Goal: Communication & Community: Answer question/provide support

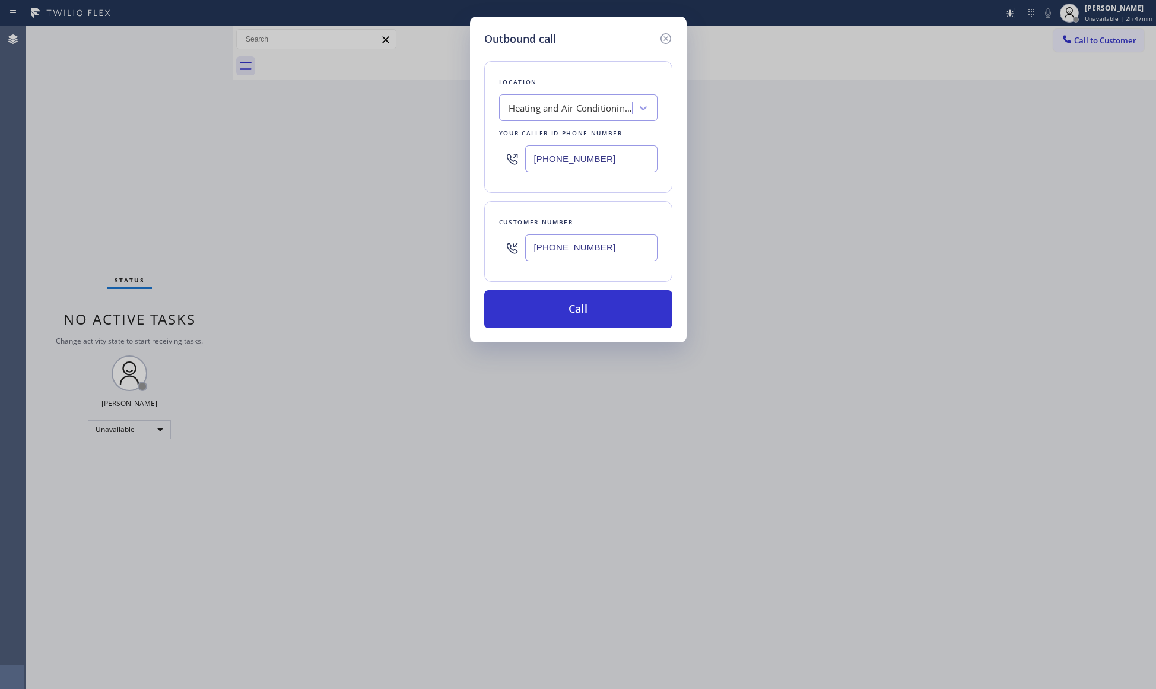
click at [663, 34] on icon at bounding box center [665, 38] width 11 height 11
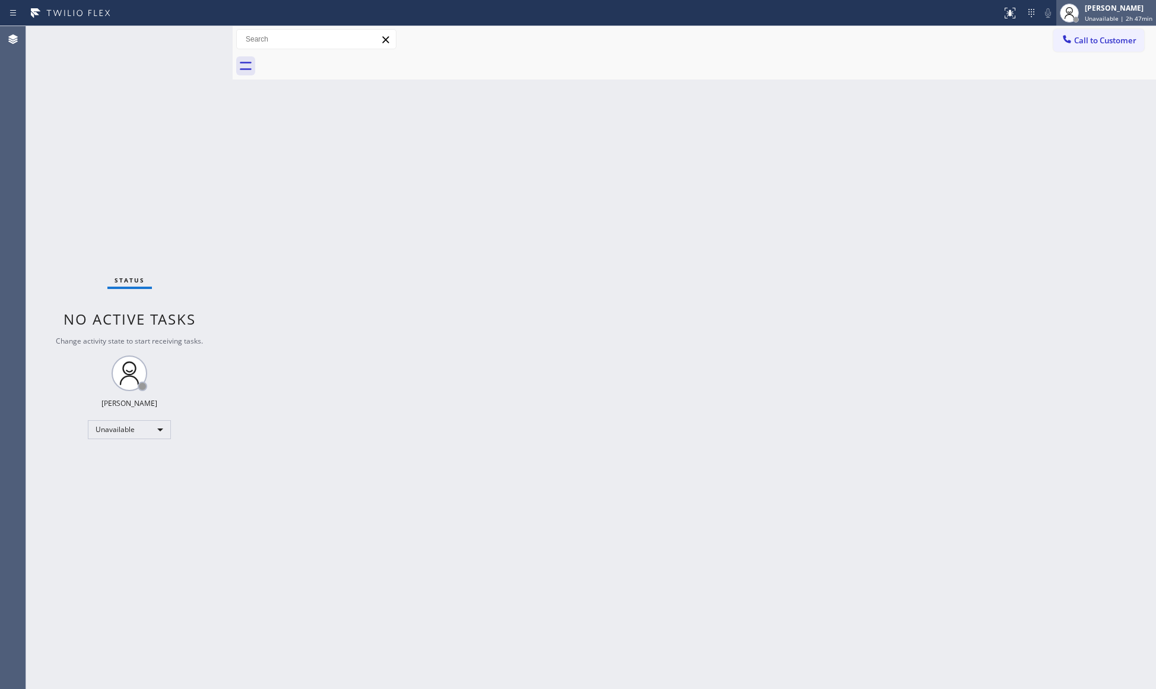
drag, startPoint x: 1065, startPoint y: 7, endPoint x: 1070, endPoint y: 12, distance: 6.7
click at [1066, 8] on div at bounding box center [1068, 13] width 19 height 19
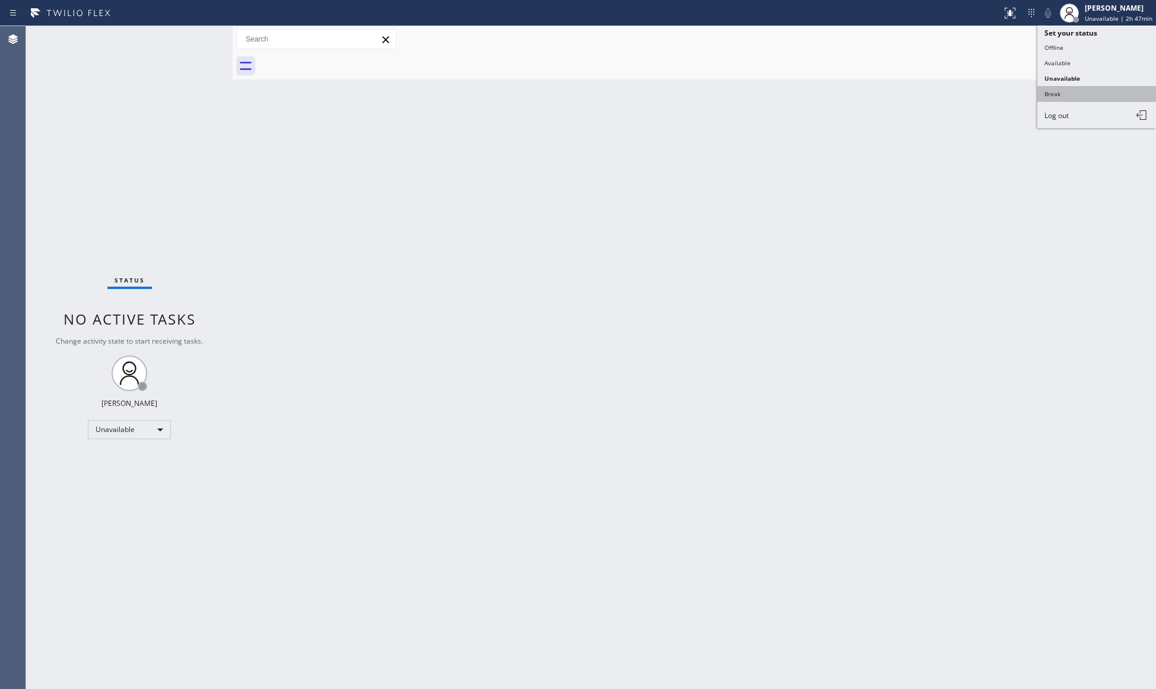
click at [1057, 88] on button "Break" at bounding box center [1096, 93] width 119 height 15
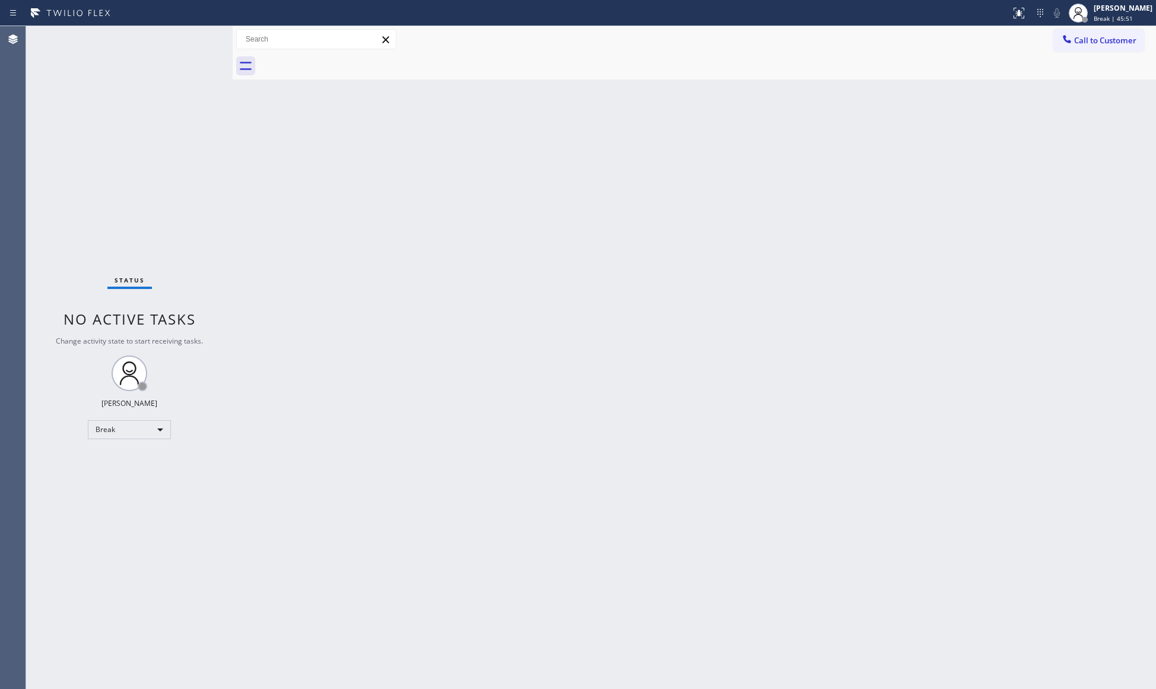
click at [946, 171] on div "Back to Dashboard Change Sender ID Customers Technicians Select a contact Outbo…" at bounding box center [694, 357] width 923 height 663
click at [1115, 9] on div "[PERSON_NAME]" at bounding box center [1122, 8] width 59 height 10
click at [1085, 71] on button "Unavailable" at bounding box center [1096, 78] width 119 height 15
click at [1116, 46] on button "Call to Customer" at bounding box center [1098, 40] width 91 height 23
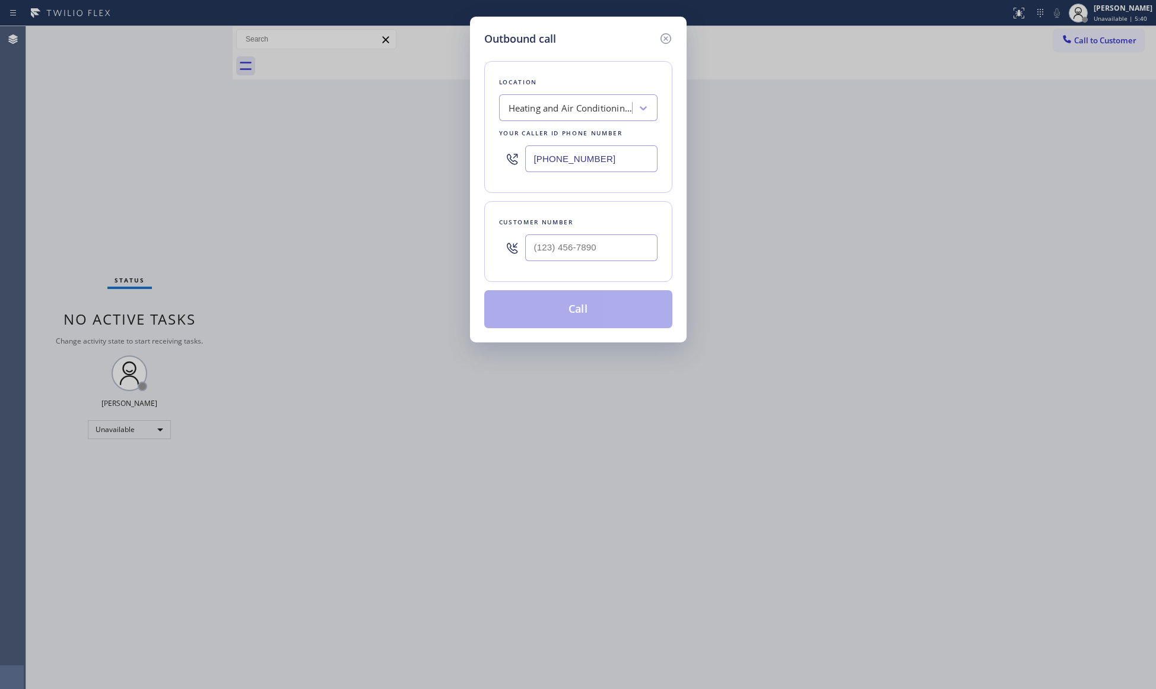
drag, startPoint x: 634, startPoint y: 152, endPoint x: 440, endPoint y: 159, distance: 194.1
click at [440, 159] on div "Outbound call Location Heating and Air Conditioning [GEOGRAPHIC_DATA] Your call…" at bounding box center [578, 344] width 1156 height 689
paste input "714) 804-0533"
type input "[PHONE_NUMBER]"
drag, startPoint x: 628, startPoint y: 256, endPoint x: 662, endPoint y: 198, distance: 67.5
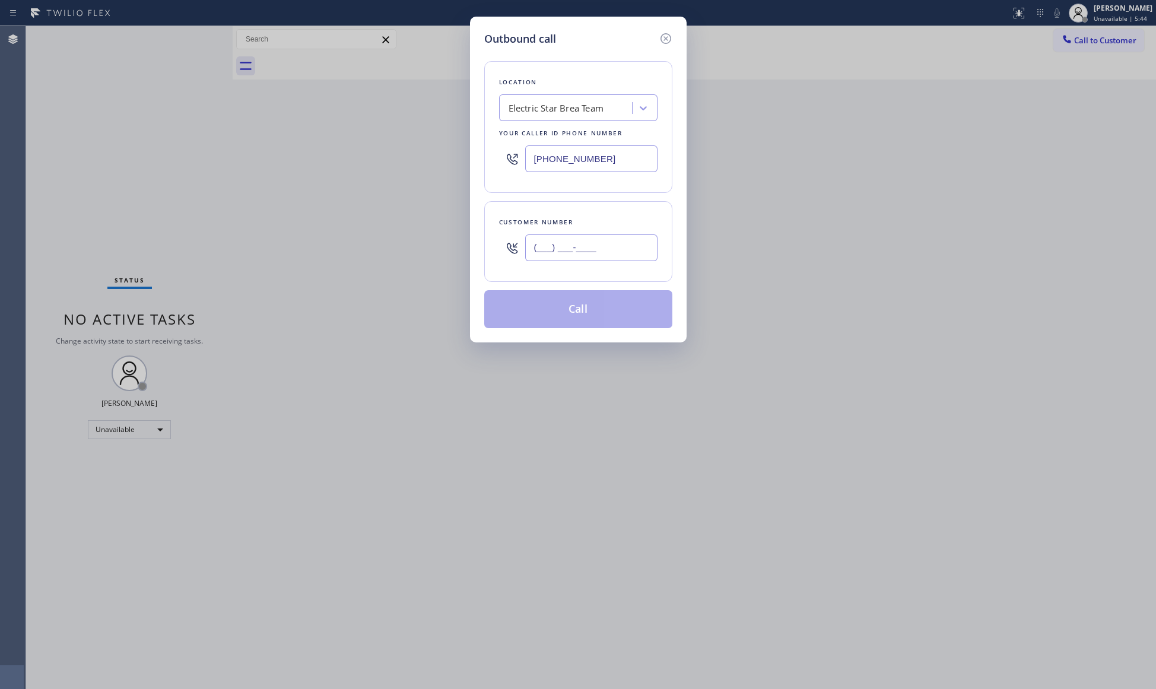
click at [629, 256] on input "(___) ___-____" at bounding box center [591, 247] width 132 height 27
paste input "714) 944-3851"
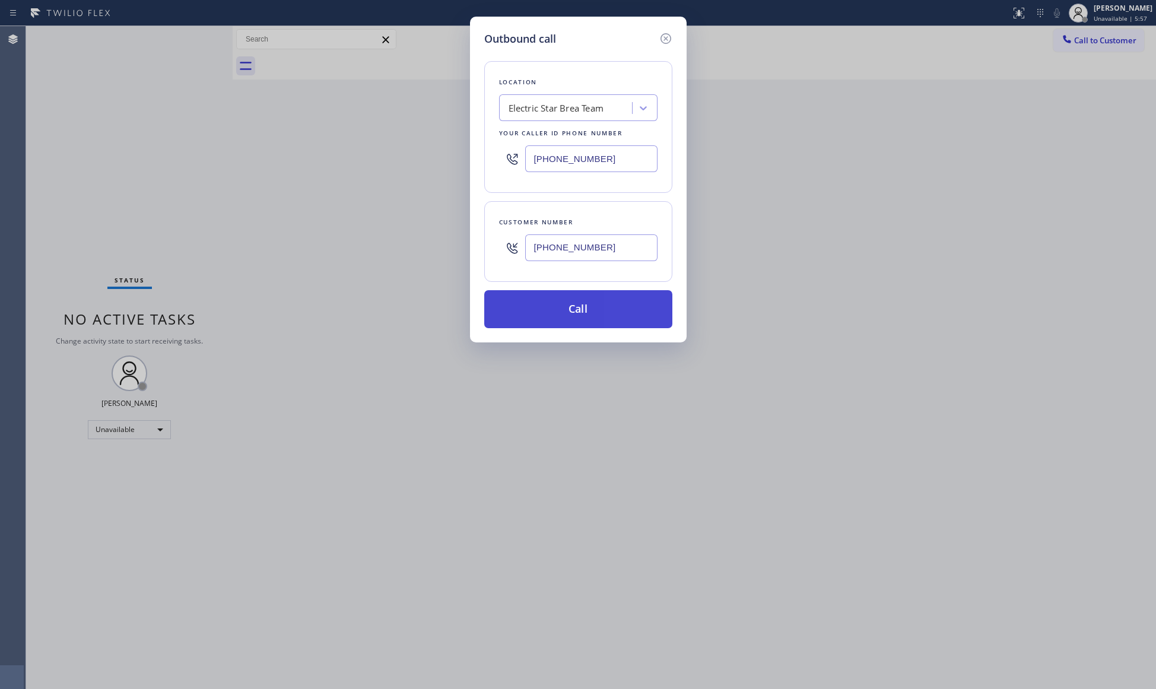
type input "[PHONE_NUMBER]"
click at [577, 317] on button "Call" at bounding box center [578, 309] width 188 height 38
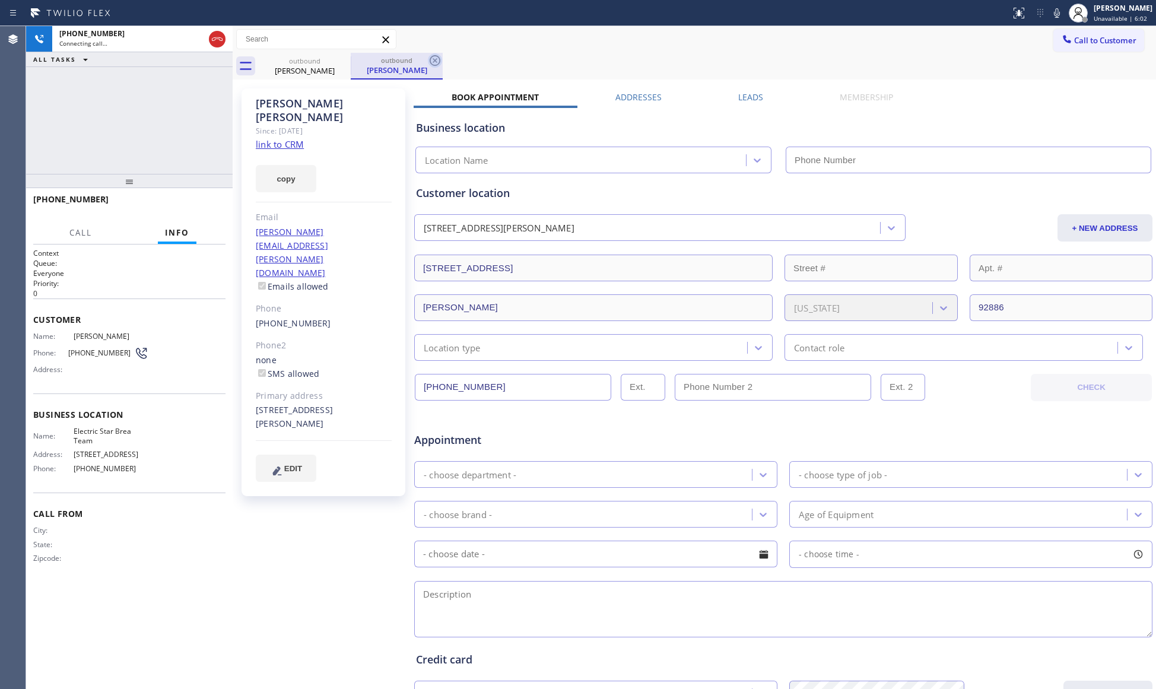
click at [429, 55] on icon at bounding box center [435, 60] width 14 height 14
type input "[PHONE_NUMBER]"
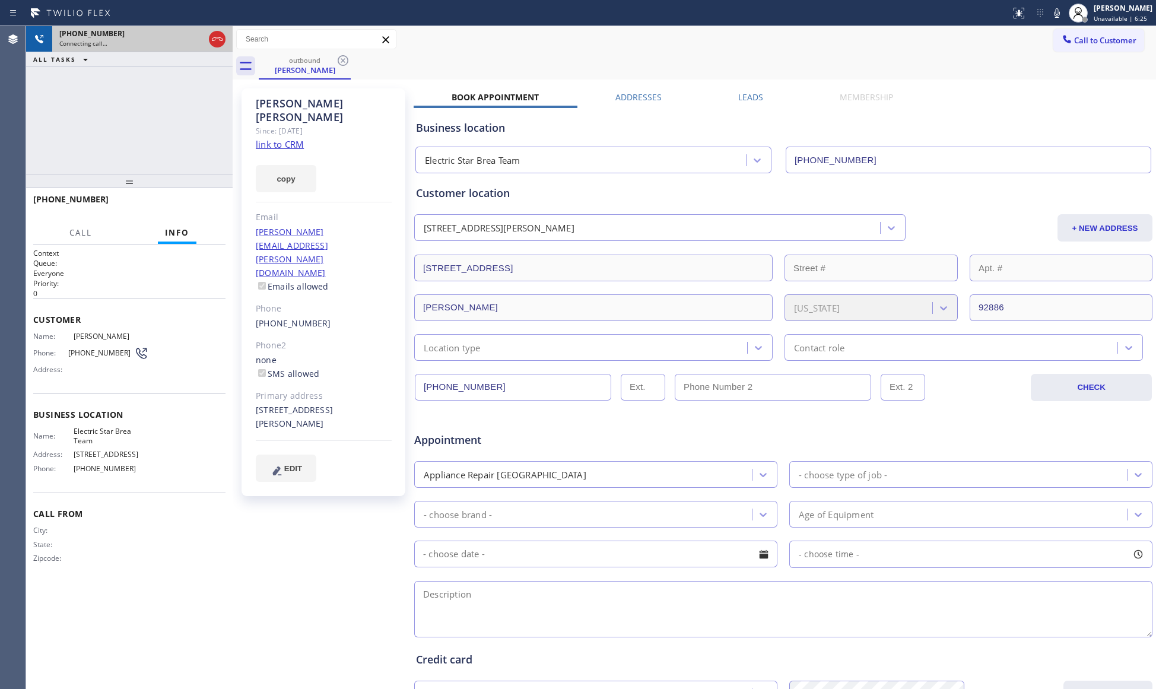
click at [206, 34] on div at bounding box center [216, 39] width 21 height 26
click at [214, 209] on button "HANG UP" at bounding box center [197, 204] width 55 height 17
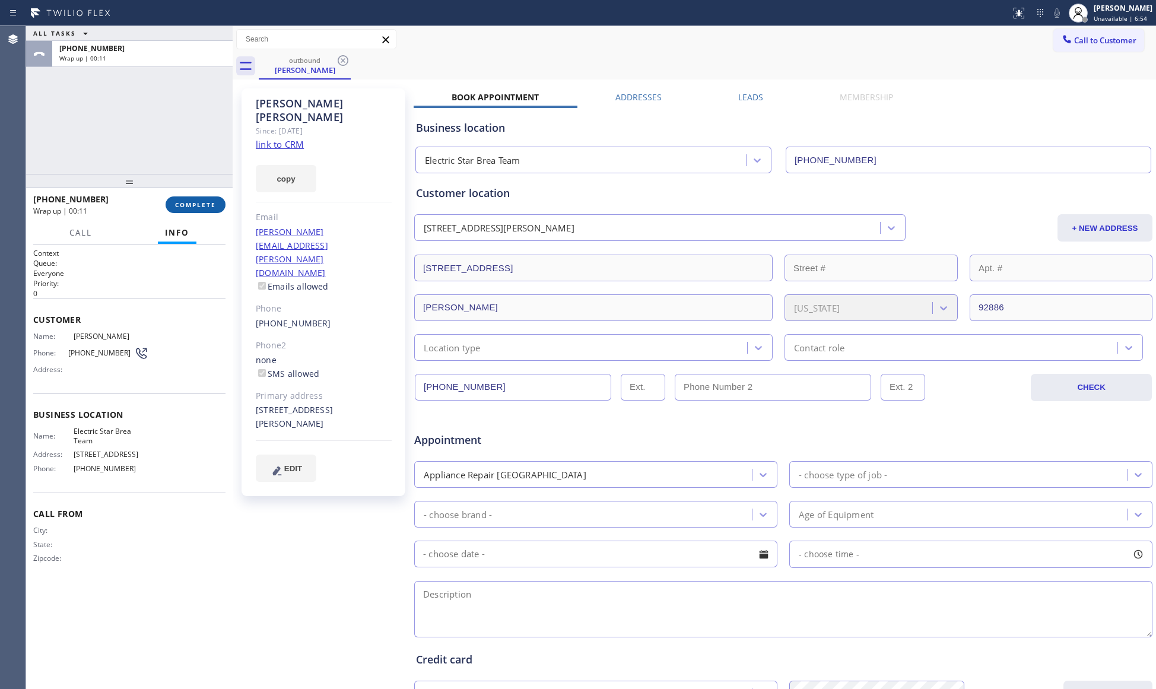
click at [216, 202] on button "COMPLETE" at bounding box center [195, 204] width 60 height 17
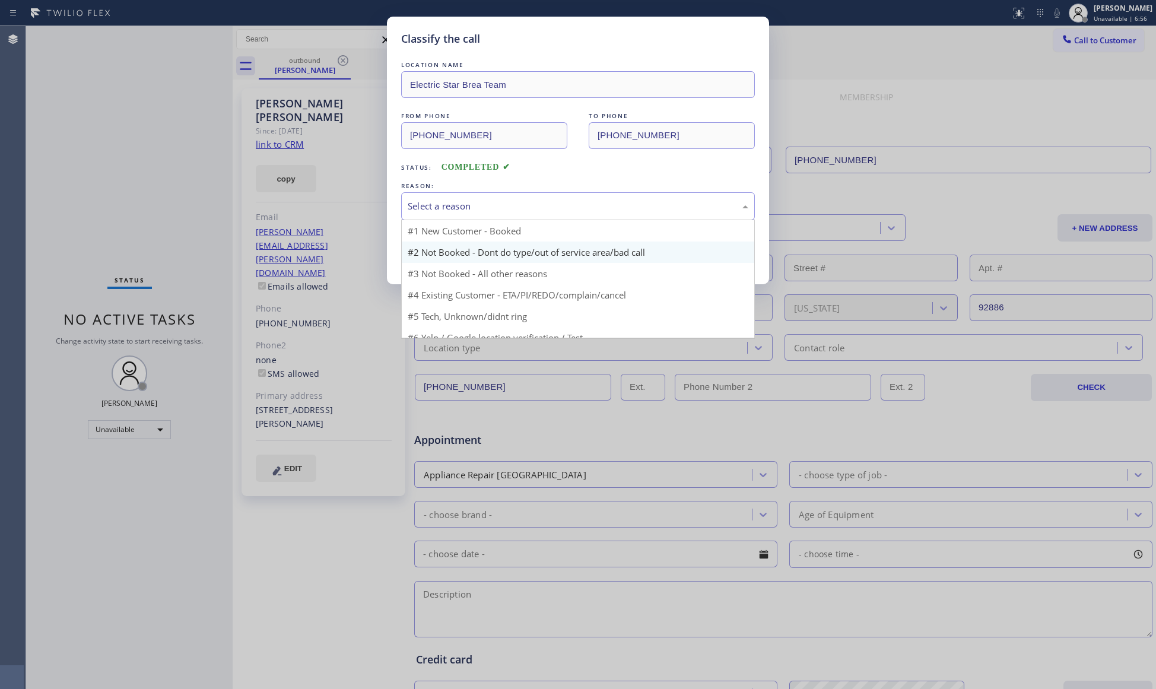
drag, startPoint x: 448, startPoint y: 205, endPoint x: 448, endPoint y: 243, distance: 38.0
click at [448, 212] on div "Select a reason" at bounding box center [578, 206] width 340 height 14
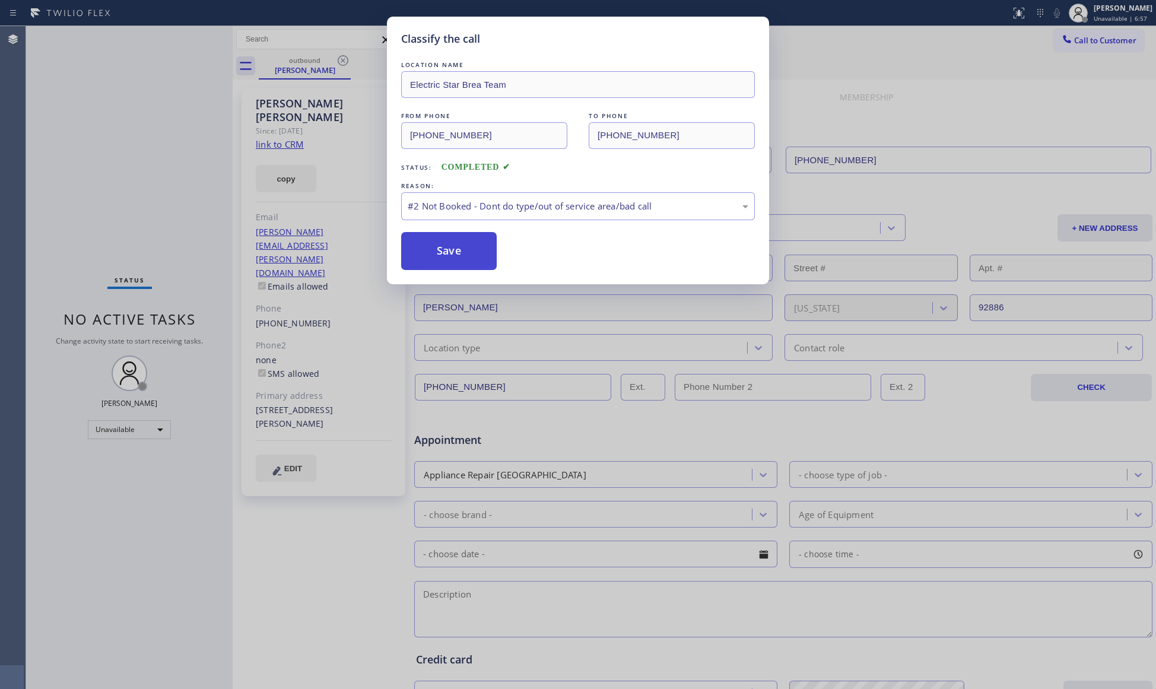
click at [454, 250] on button "Save" at bounding box center [449, 251] width 96 height 38
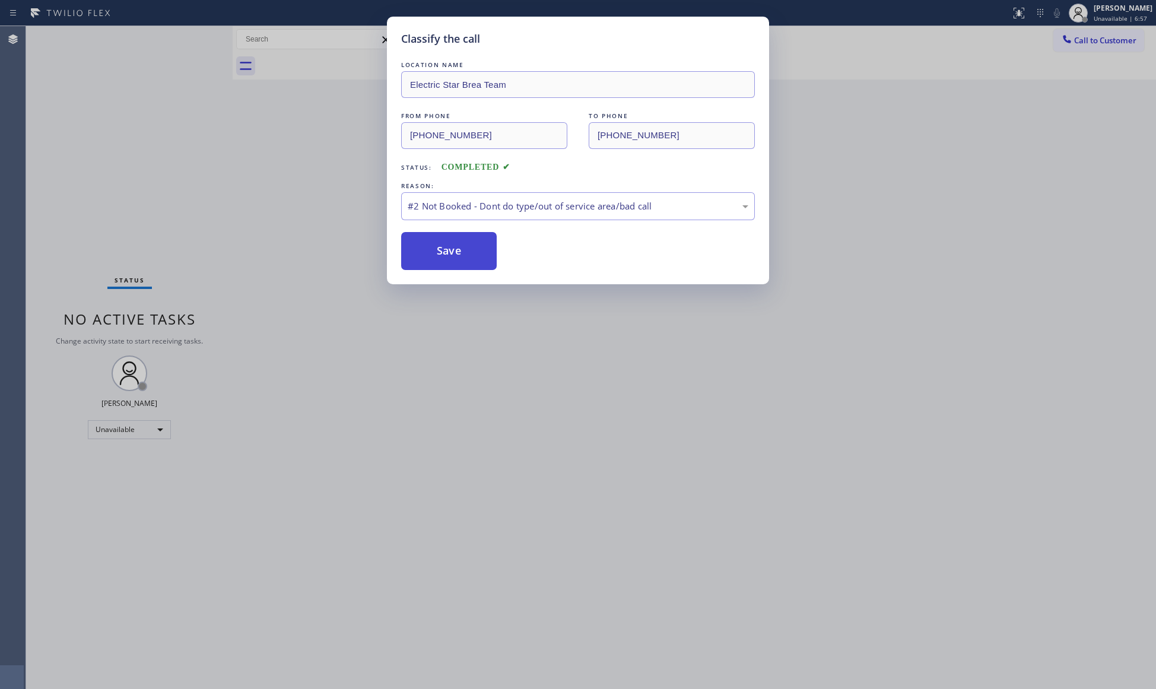
click at [454, 250] on button "Save" at bounding box center [449, 251] width 96 height 38
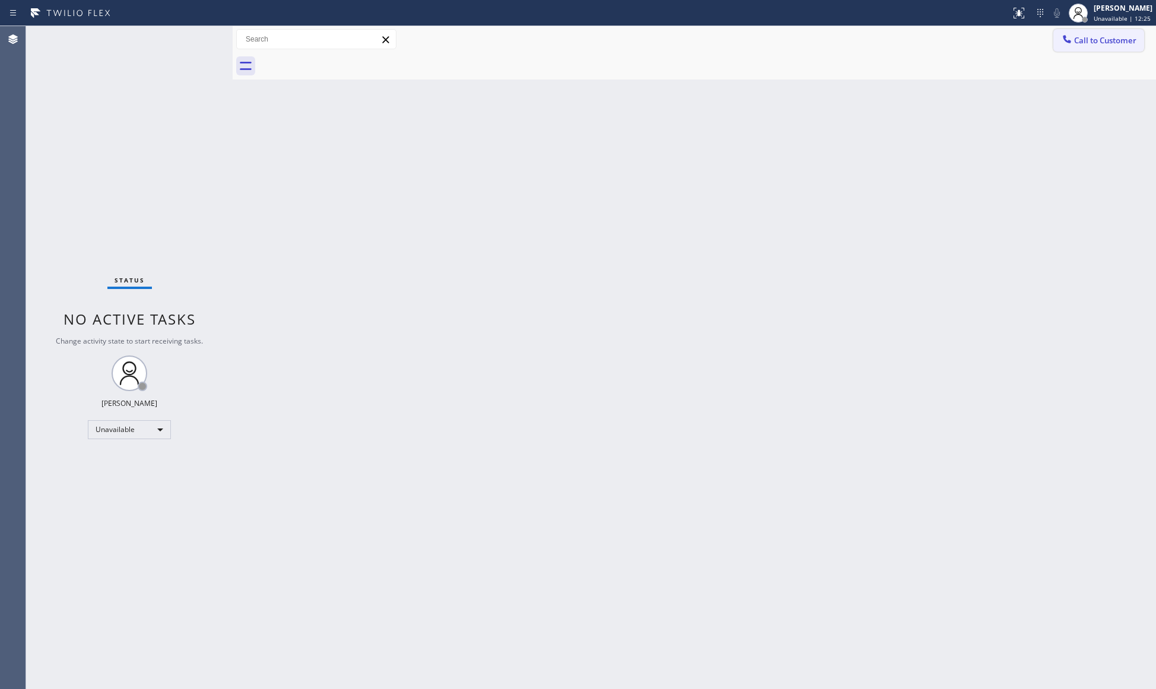
click at [1078, 34] on button "Call to Customer" at bounding box center [1098, 40] width 91 height 23
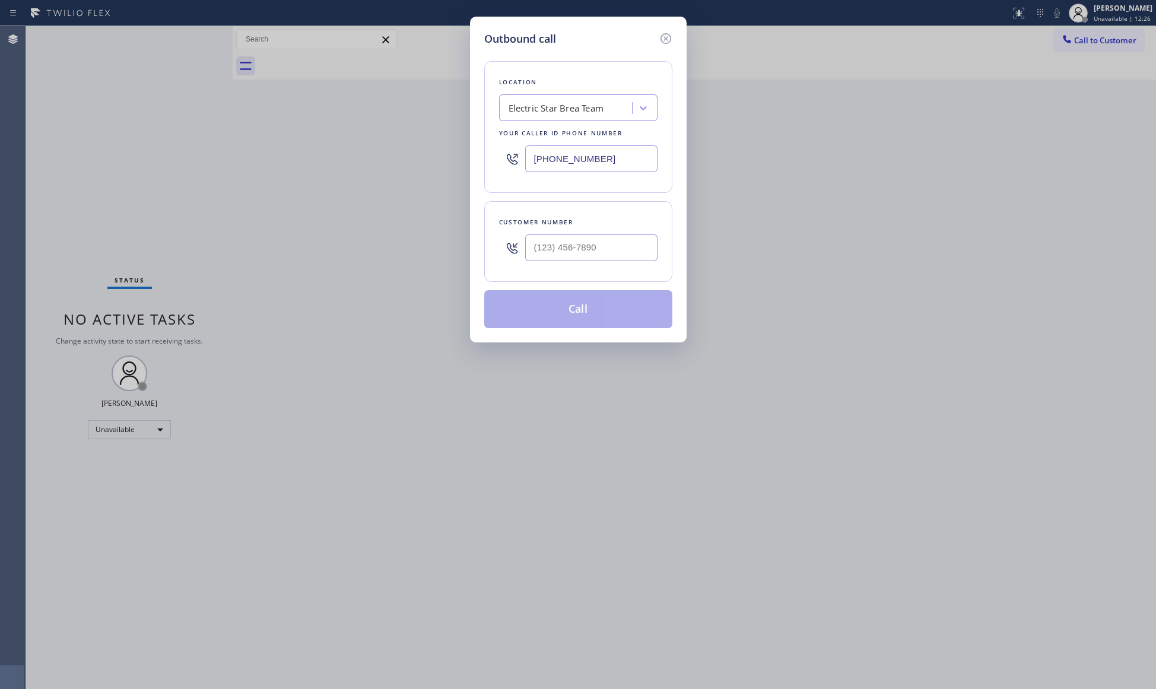
drag, startPoint x: 615, startPoint y: 158, endPoint x: 437, endPoint y: 138, distance: 179.7
click at [418, 167] on div "Outbound call Location Electric Star Brea Team Your caller id phone number [PHO…" at bounding box center [578, 344] width 1156 height 689
paste input "818) 875-9039"
type input "[PHONE_NUMBER]"
click at [537, 257] on input "(___) ___-____" at bounding box center [591, 247] width 132 height 27
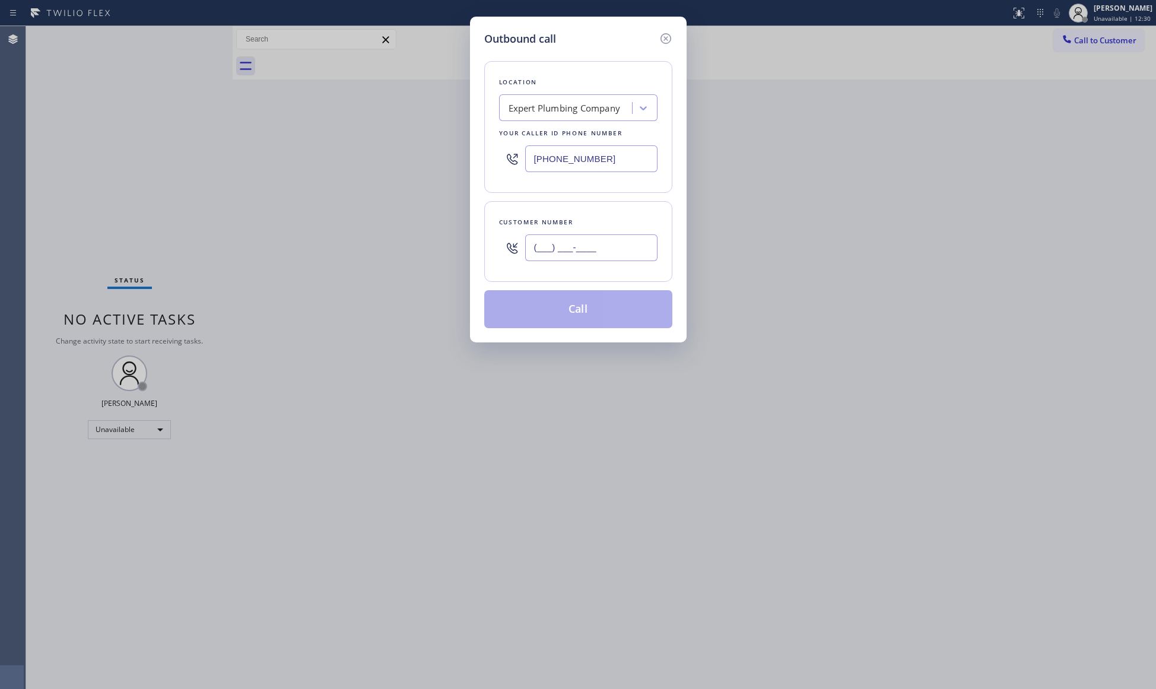
paste input "818) 427-5288"
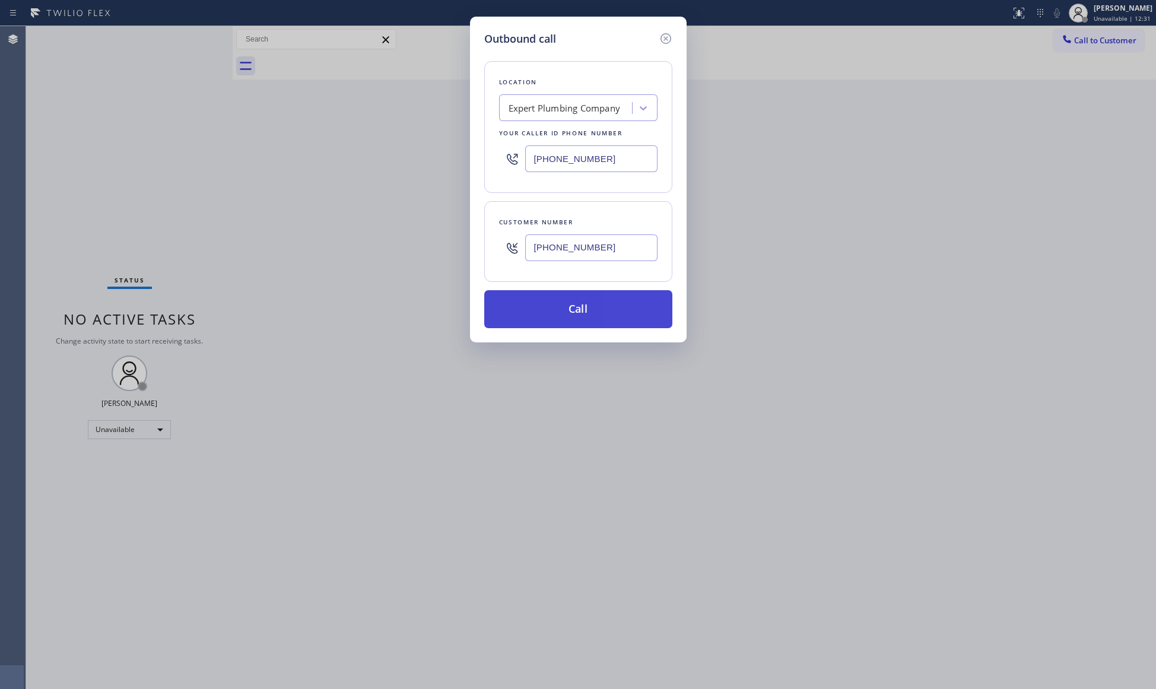
type input "[PHONE_NUMBER]"
click at [575, 324] on button "Call" at bounding box center [578, 309] width 188 height 38
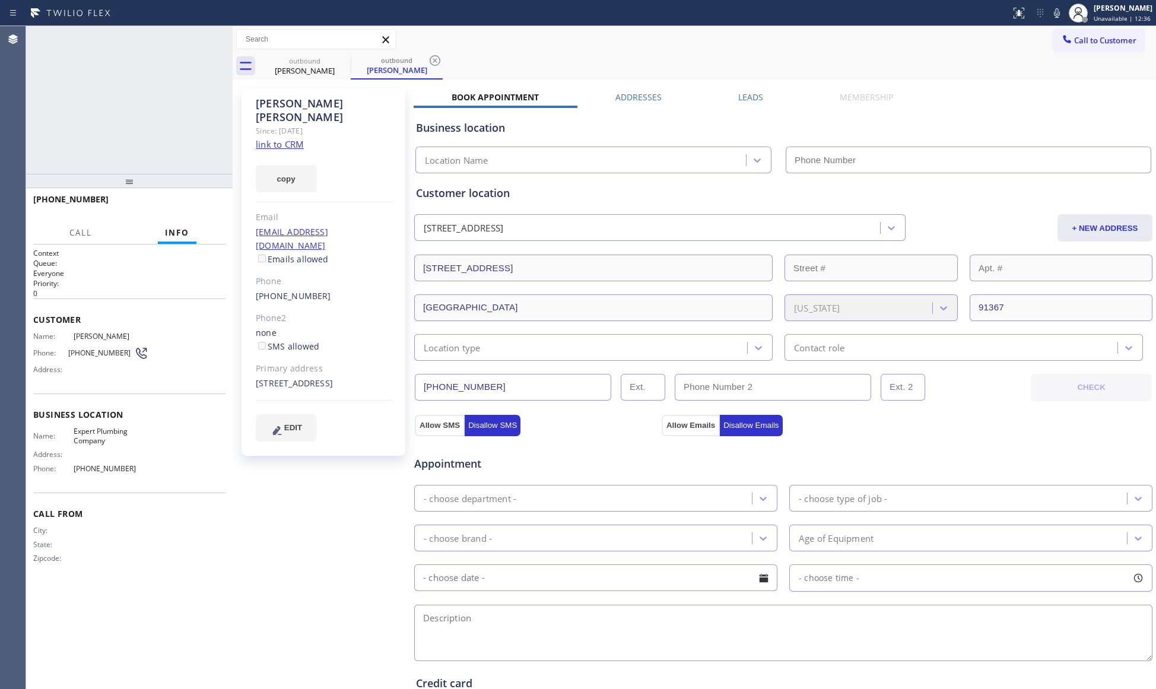
type input "[PHONE_NUMBER]"
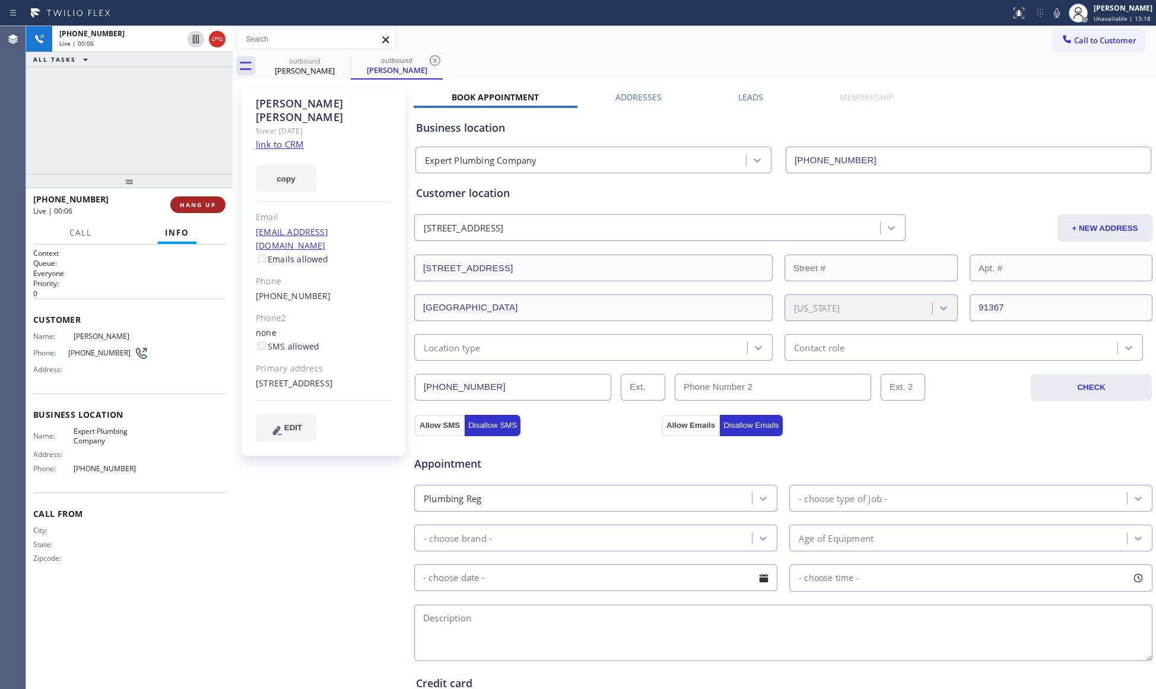
click at [204, 205] on span "HANG UP" at bounding box center [198, 204] width 36 height 8
click at [204, 202] on span "COMPLETE" at bounding box center [195, 204] width 41 height 8
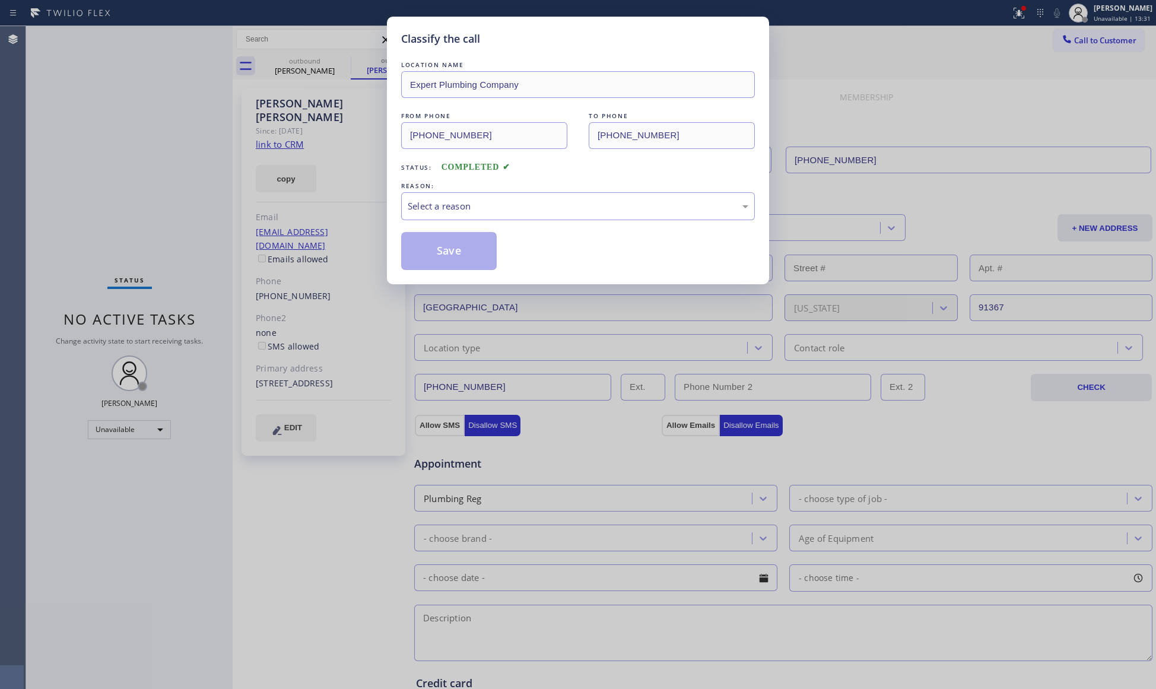
click at [427, 191] on div "REASON:" at bounding box center [578, 186] width 354 height 12
click at [444, 209] on div "Select a reason" at bounding box center [578, 206] width 340 height 14
click at [447, 256] on button "Save" at bounding box center [449, 251] width 96 height 38
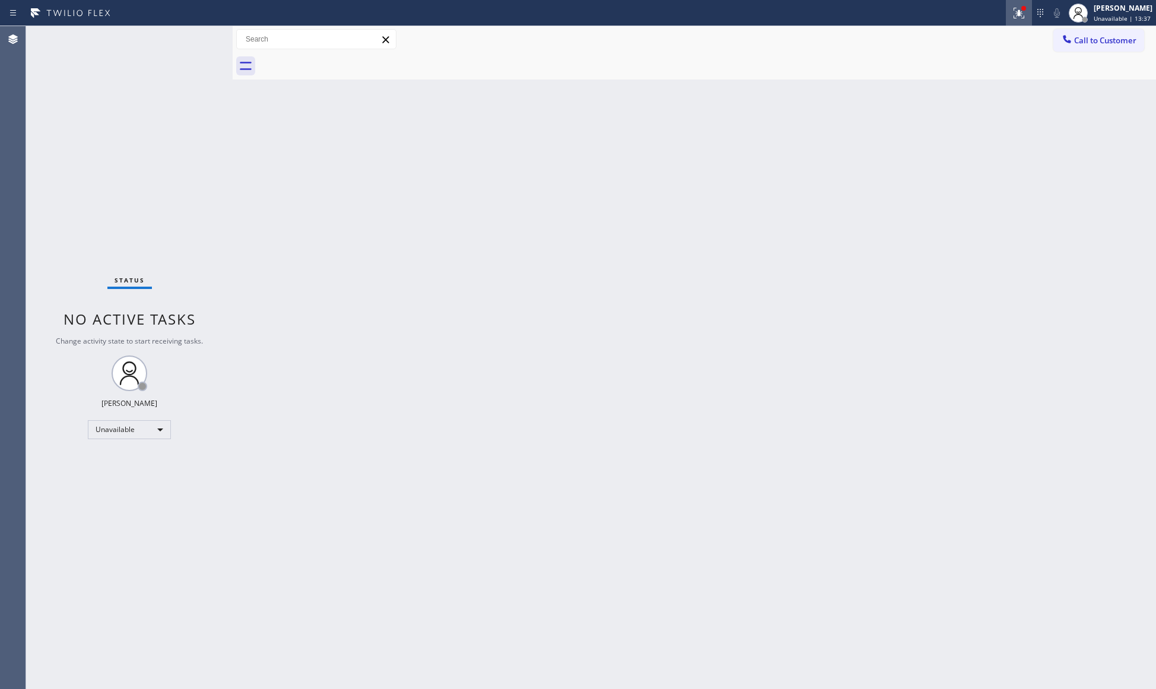
click at [1021, 17] on icon at bounding box center [1018, 13] width 14 height 14
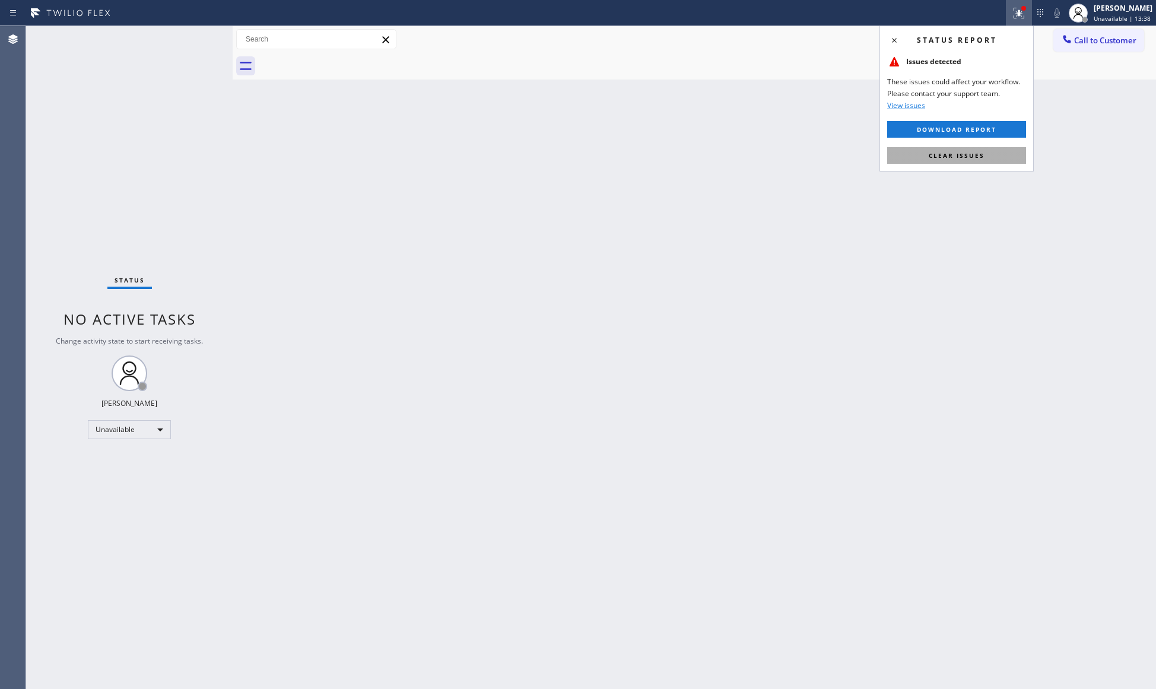
click at [978, 153] on span "Clear issues" at bounding box center [956, 155] width 56 height 8
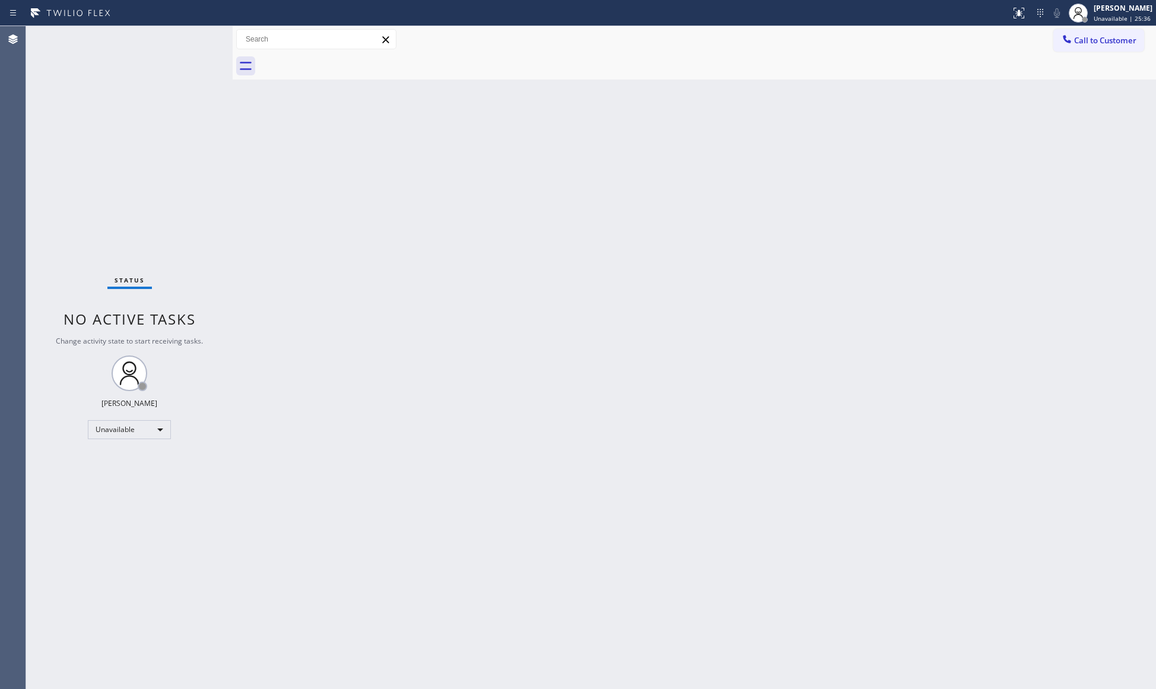
drag, startPoint x: 1090, startPoint y: 37, endPoint x: 835, endPoint y: 121, distance: 268.1
click at [1087, 38] on span "Call to Customer" at bounding box center [1105, 40] width 62 height 11
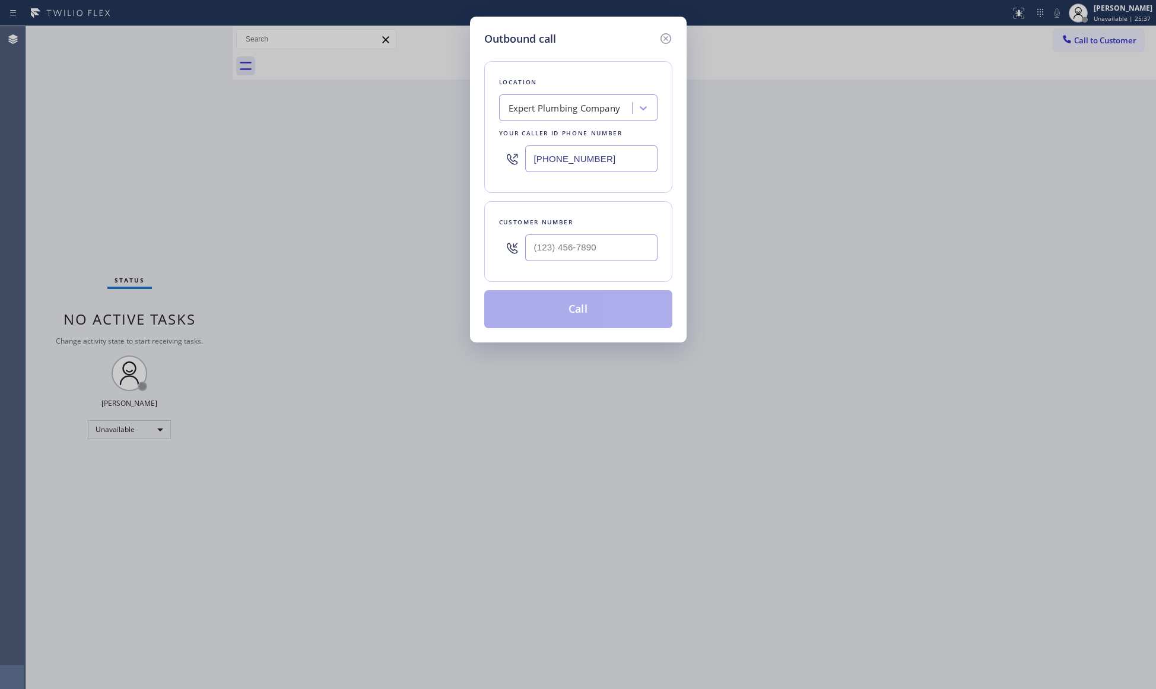
drag, startPoint x: 625, startPoint y: 168, endPoint x: 518, endPoint y: 159, distance: 107.2
click at [515, 164] on div "[PHONE_NUMBER]" at bounding box center [578, 158] width 158 height 39
paste input "949) 873-0851"
type input "[PHONE_NUMBER]"
paste input "949) 394-3695"
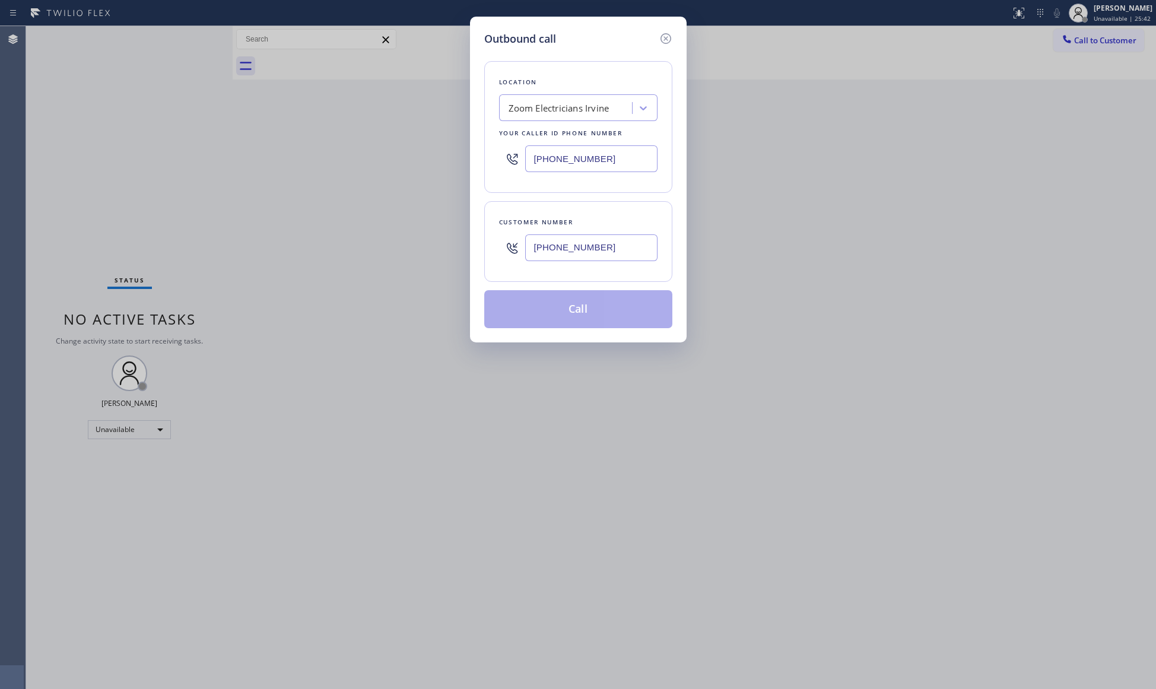
click at [604, 243] on input "[PHONE_NUMBER]" at bounding box center [591, 247] width 132 height 27
type input "[PHONE_NUMBER]"
click at [586, 311] on button "Call" at bounding box center [578, 309] width 188 height 38
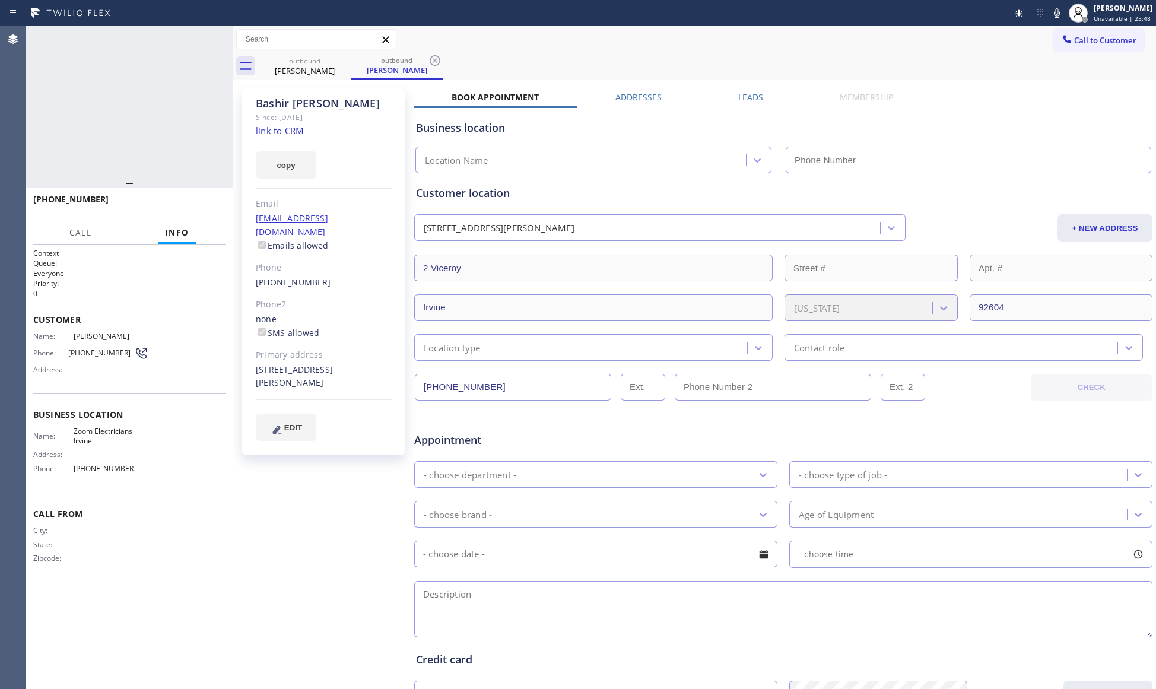
type input "[PHONE_NUMBER]"
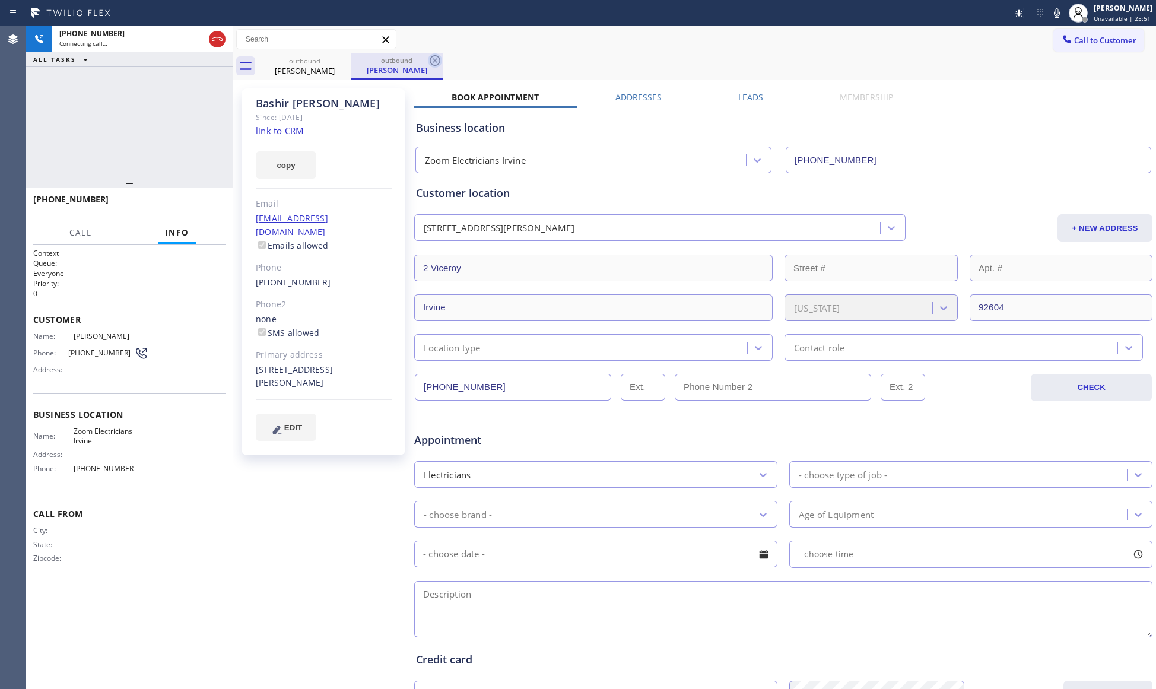
click at [431, 60] on icon at bounding box center [435, 60] width 14 height 14
click at [204, 200] on span "HANG UP" at bounding box center [198, 204] width 36 height 8
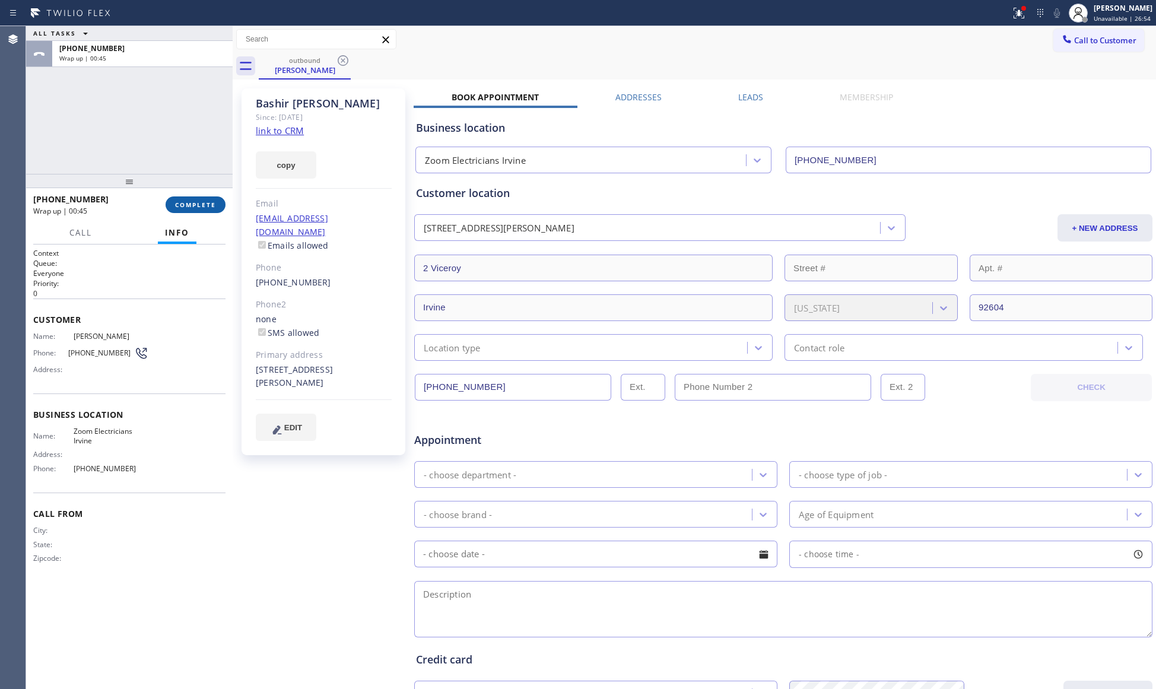
click at [193, 200] on span "COMPLETE" at bounding box center [195, 204] width 41 height 8
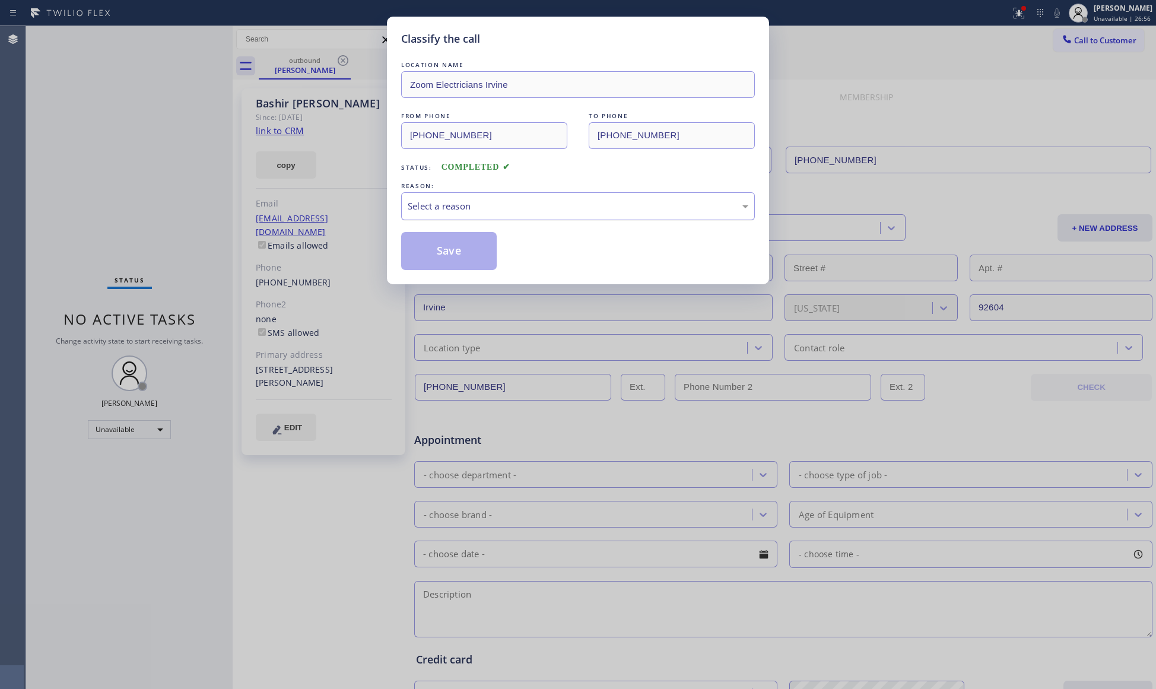
click at [499, 205] on div "Select a reason" at bounding box center [578, 206] width 340 height 14
click at [443, 220] on div "New Customer - Booked" at bounding box center [578, 206] width 354 height 28
click at [441, 252] on button "Save" at bounding box center [449, 251] width 96 height 38
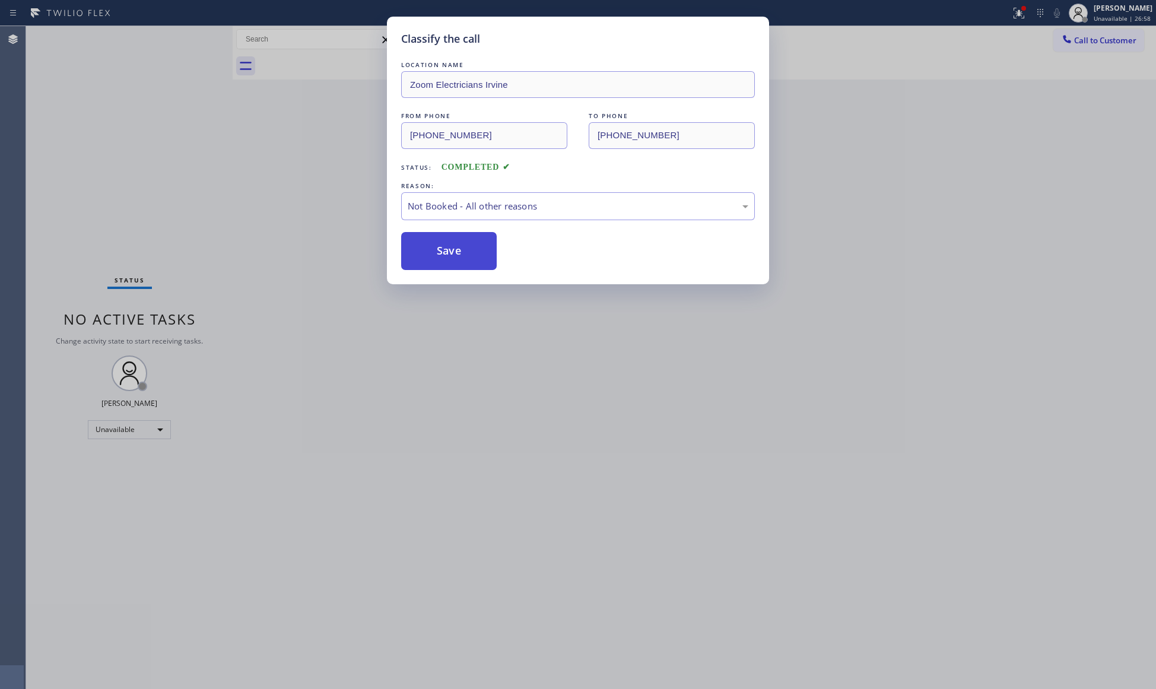
click at [441, 252] on button "Save" at bounding box center [449, 251] width 96 height 38
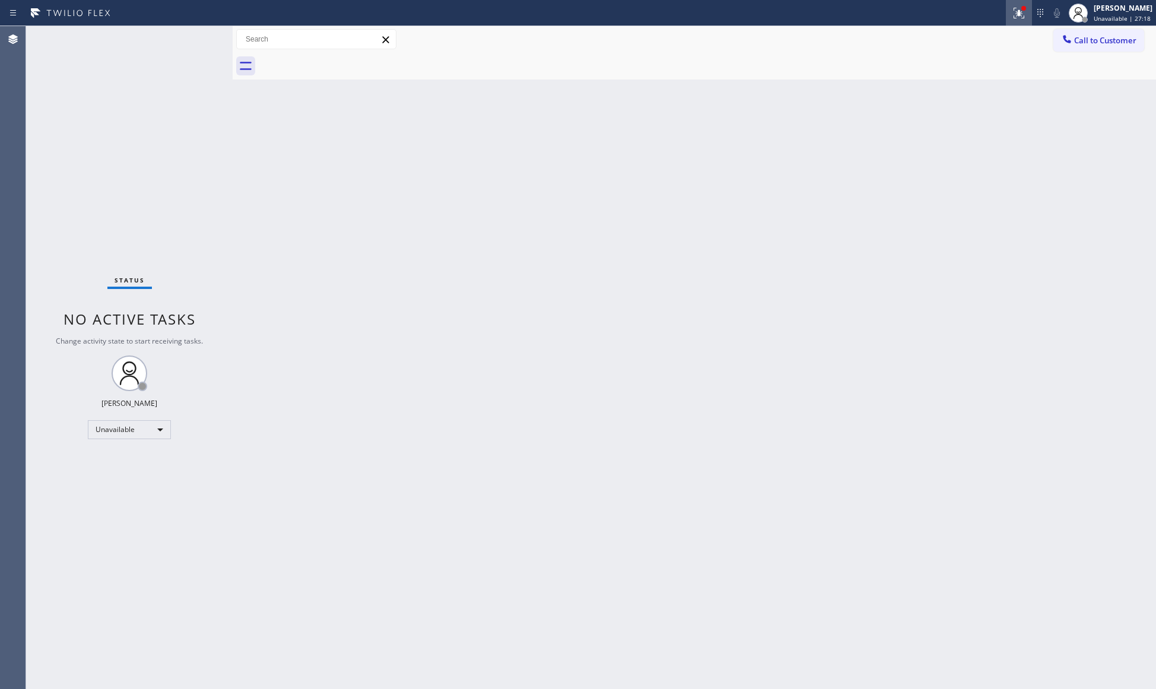
click at [1008, 15] on div at bounding box center [1018, 13] width 26 height 14
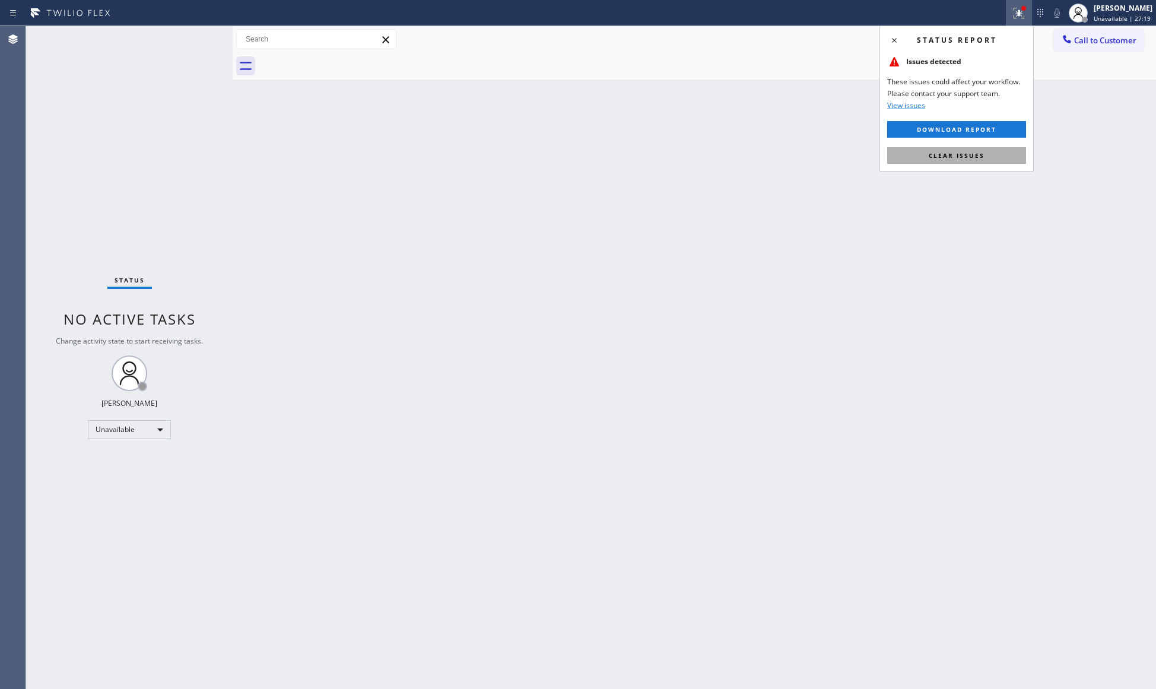
click at [1010, 161] on button "Clear issues" at bounding box center [956, 155] width 139 height 17
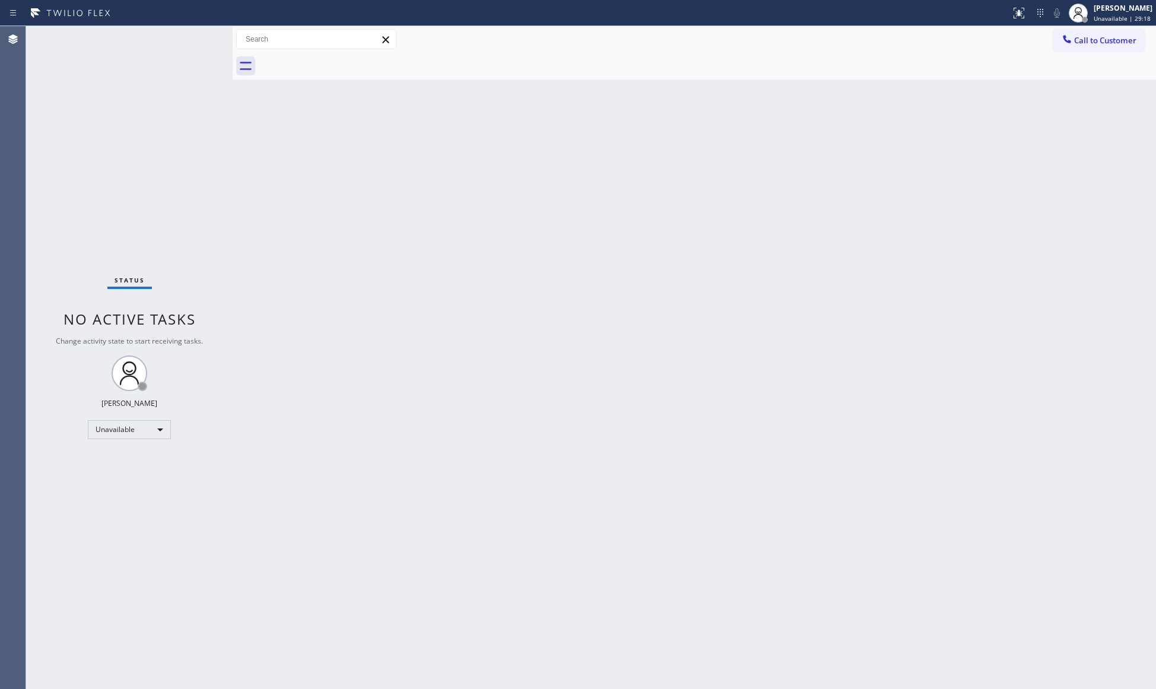
drag, startPoint x: 762, startPoint y: 51, endPoint x: 683, endPoint y: 97, distance: 90.9
click at [671, 98] on div "Back to Dashboard Change Sender ID Customers Technicians Select a contact Outbo…" at bounding box center [694, 357] width 923 height 663
click at [1070, 43] on icon at bounding box center [1066, 39] width 8 height 8
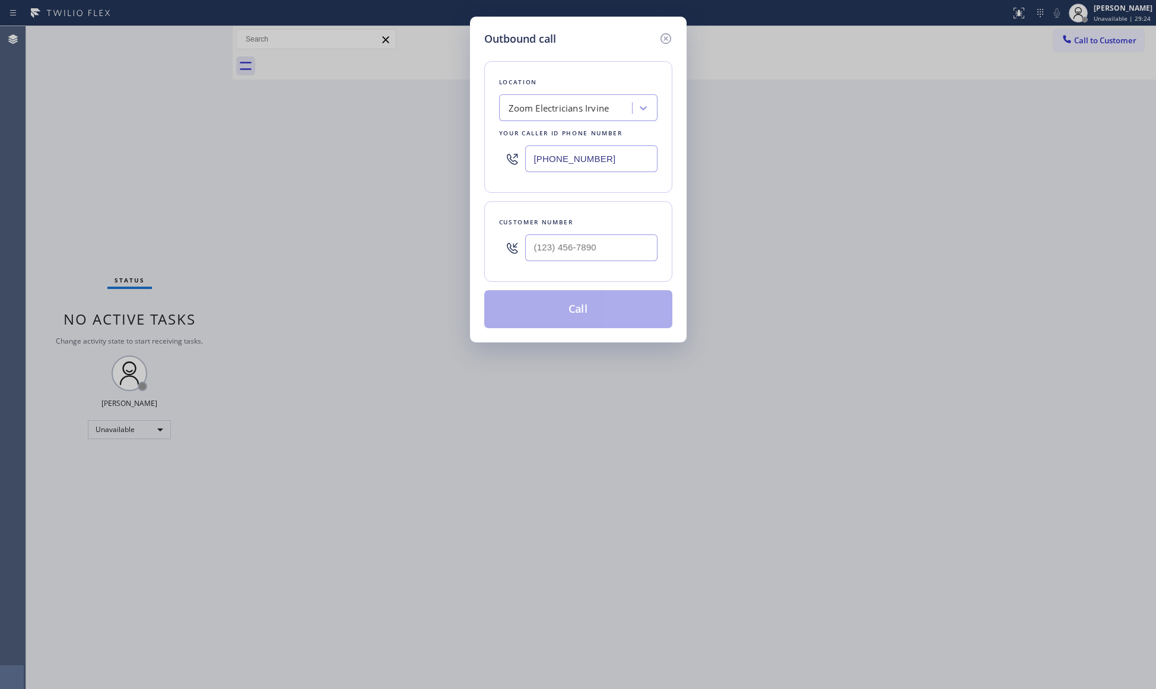
drag, startPoint x: 587, startPoint y: 159, endPoint x: 515, endPoint y: 159, distance: 71.8
click at [515, 159] on div "[PHONE_NUMBER]" at bounding box center [578, 158] width 158 height 39
paste input "855) 731-4952"
type input "[PHONE_NUMBER]"
click at [625, 247] on input "(___) ___-____" at bounding box center [591, 247] width 132 height 27
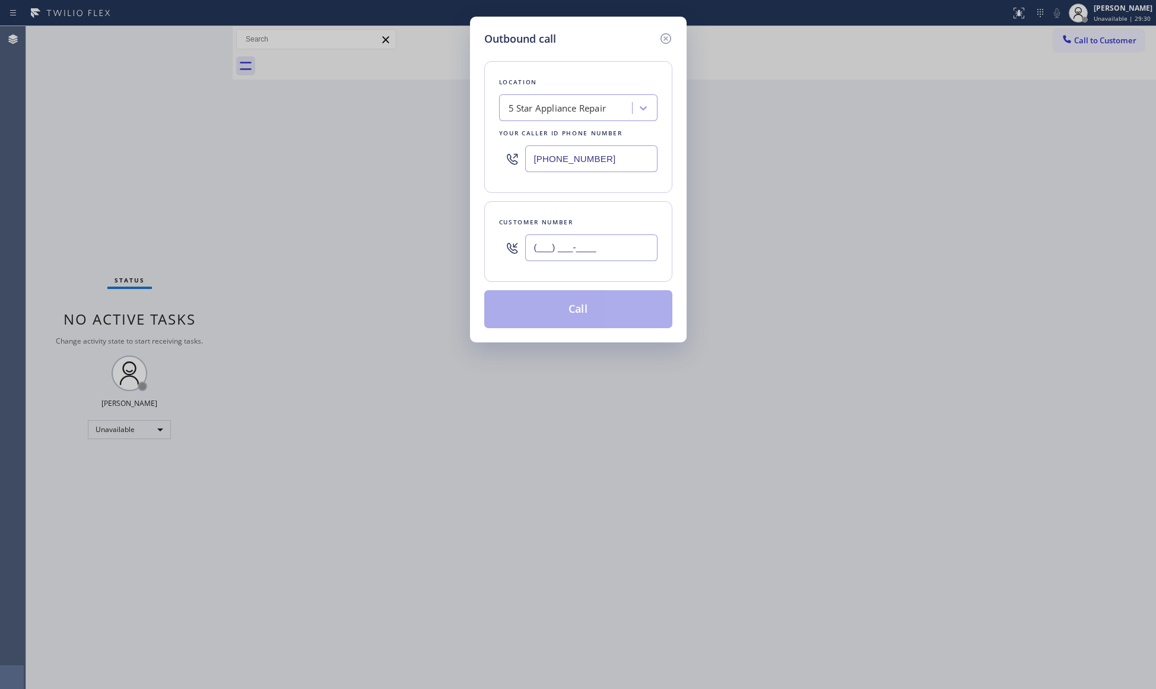
paste input "814) 386-4764"
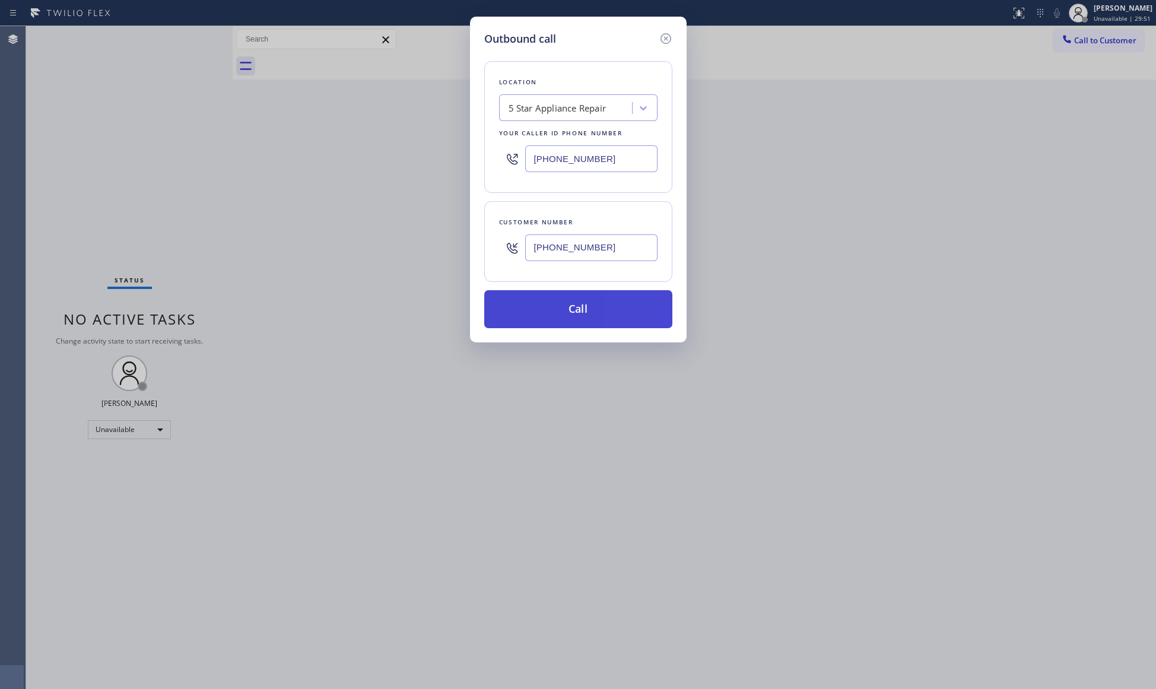
type input "[PHONE_NUMBER]"
click at [549, 311] on button "Call" at bounding box center [578, 309] width 188 height 38
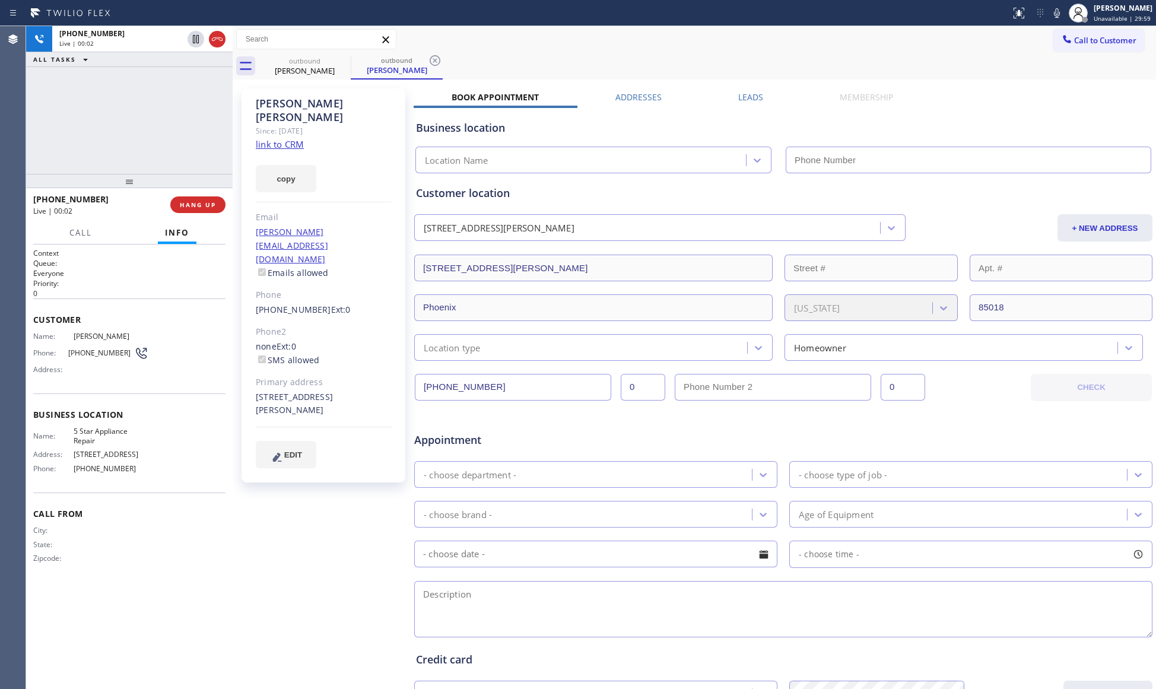
type input "[PHONE_NUMBER]"
click at [205, 200] on span "HANG UP" at bounding box center [198, 204] width 36 height 8
click at [206, 200] on span "HANG UP" at bounding box center [198, 204] width 36 height 8
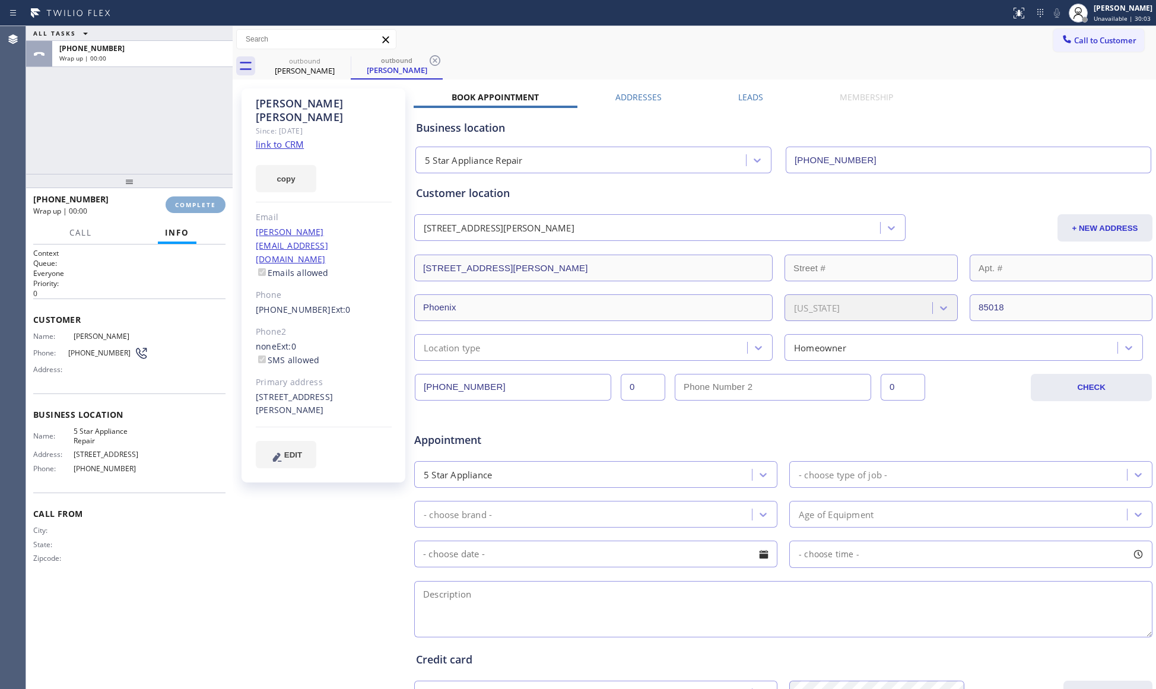
click at [209, 198] on button "COMPLETE" at bounding box center [195, 204] width 60 height 17
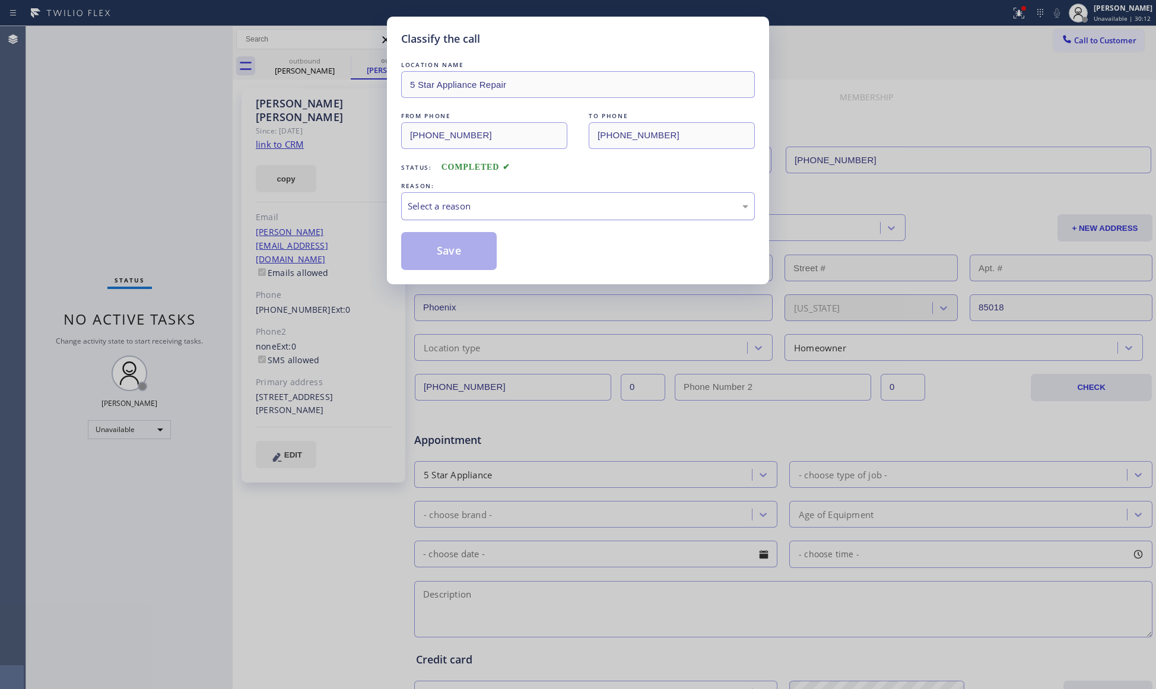
click at [433, 211] on div "Select a reason" at bounding box center [578, 206] width 340 height 14
click at [432, 252] on button "Save" at bounding box center [449, 251] width 96 height 38
click at [1020, 18] on div "Classify the call LOCATION NAME 5 Star Appliance Repair FROM PHONE [PHONE_NUMBE…" at bounding box center [578, 344] width 1156 height 689
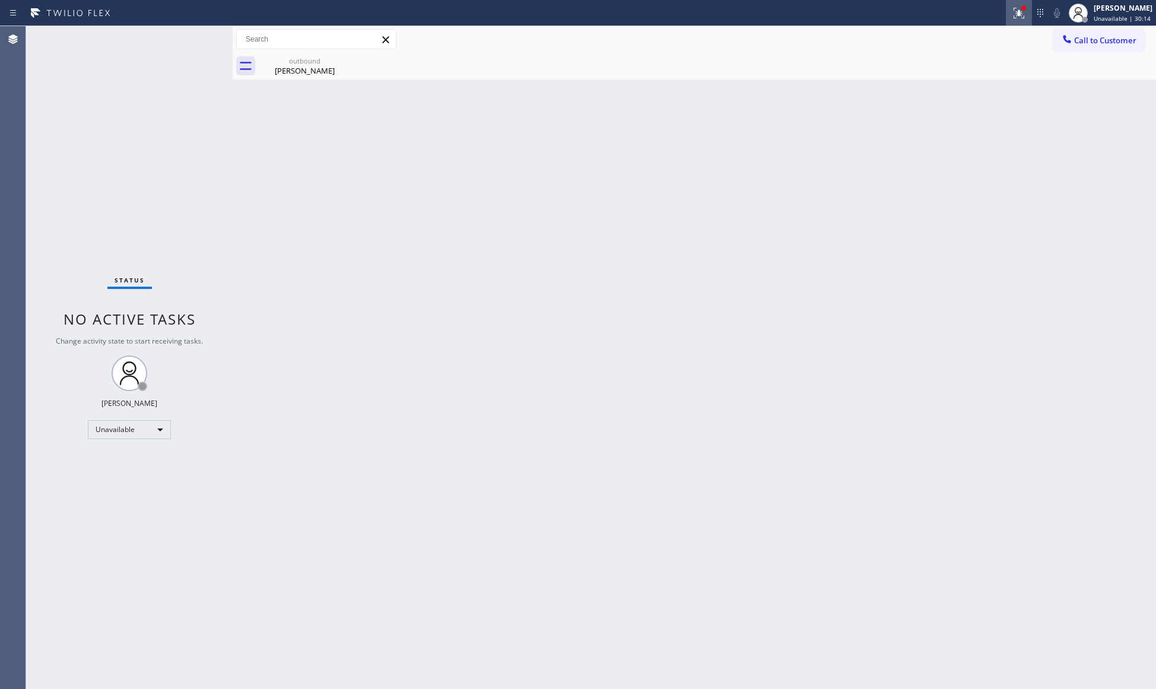
click at [1020, 17] on icon at bounding box center [1018, 13] width 14 height 14
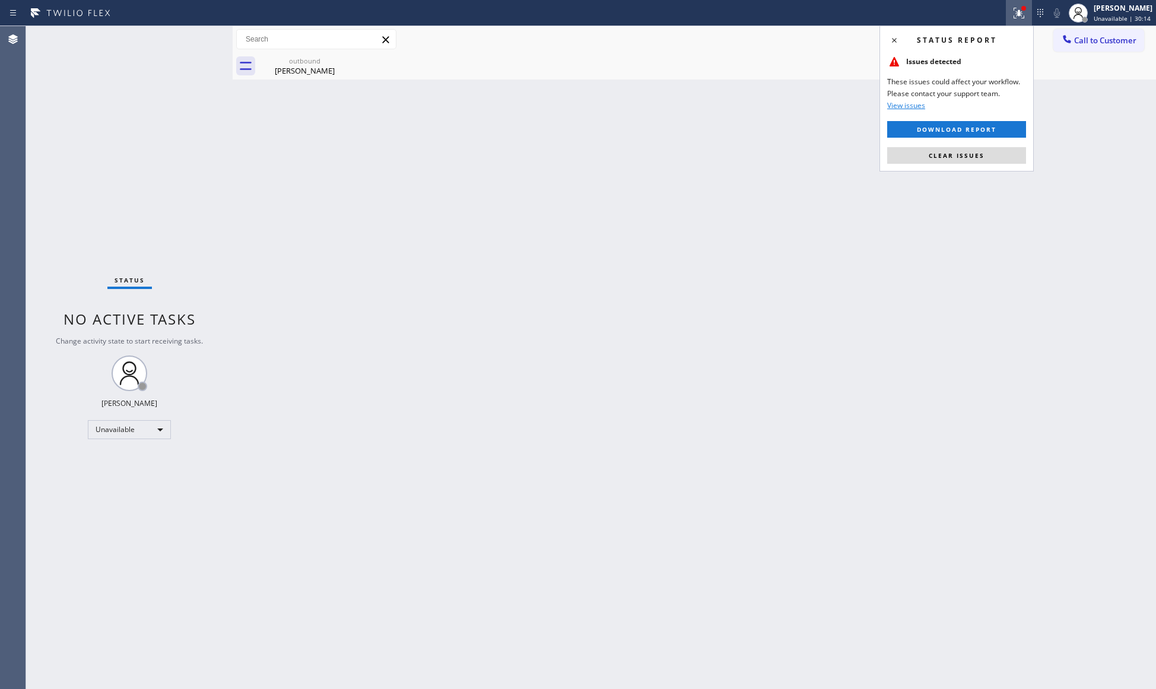
click at [981, 146] on div "Status report Issues detected These issues could affect your workflow. Please c…" at bounding box center [956, 99] width 154 height 146
click at [978, 148] on button "Clear issues" at bounding box center [956, 155] width 139 height 17
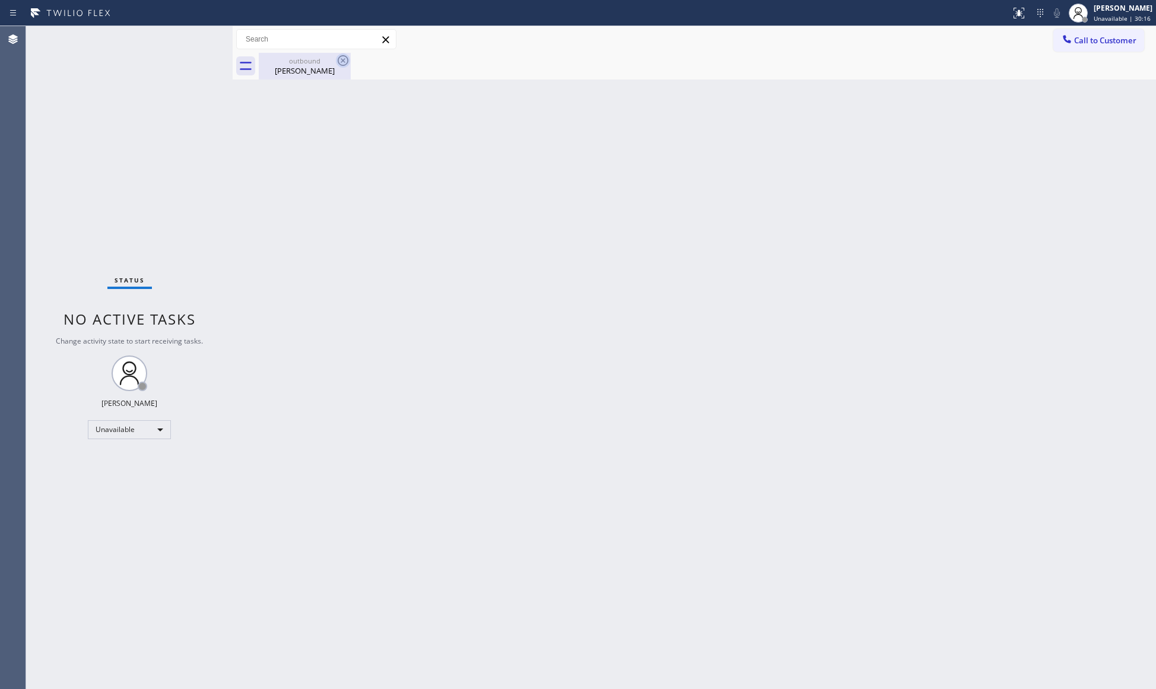
click at [339, 62] on icon at bounding box center [343, 60] width 14 height 14
click at [325, 58] on div "outbound" at bounding box center [305, 60] width 90 height 9
click at [1078, 31] on button "Call to Customer" at bounding box center [1098, 40] width 91 height 23
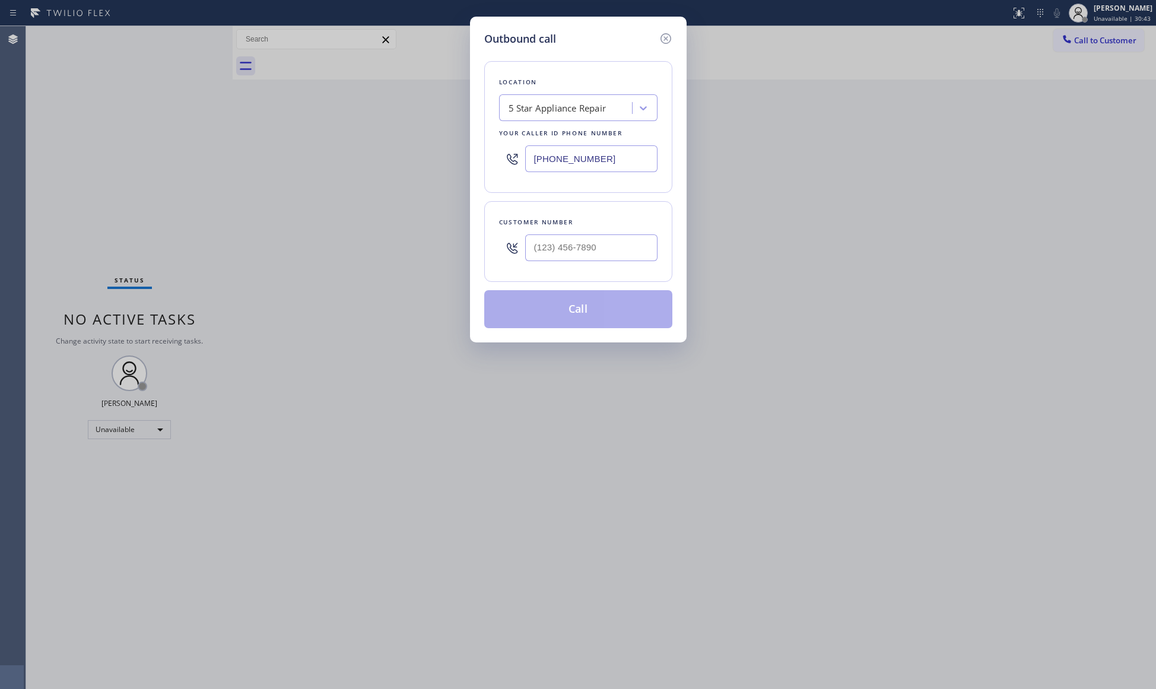
drag, startPoint x: 627, startPoint y: 163, endPoint x: 401, endPoint y: 166, distance: 226.0
click at [397, 171] on div "Outbound call Location 5 Star Appliance Repair Your caller id phone number [PHO…" at bounding box center [578, 344] width 1156 height 689
paste input "text"
type input "[PHONE_NUMBER]"
paste input "917) 579-4709"
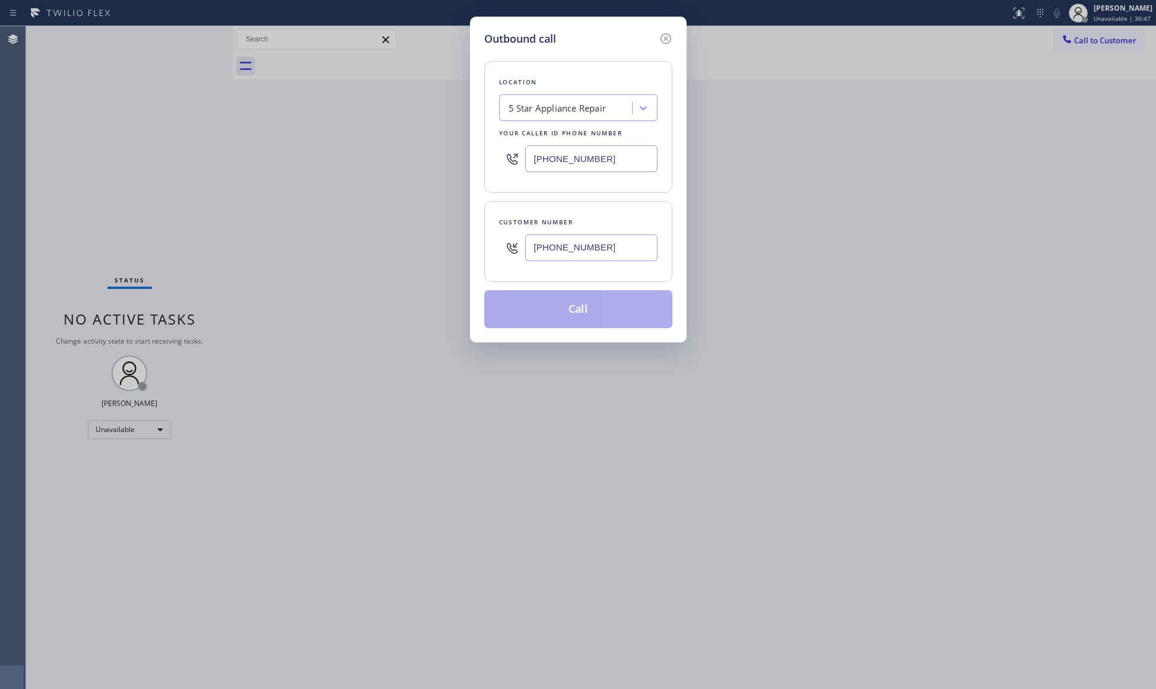
click at [619, 259] on input "[PHONE_NUMBER]" at bounding box center [591, 247] width 132 height 27
type input "[PHONE_NUMBER]"
click at [591, 319] on button "Call" at bounding box center [578, 309] width 188 height 38
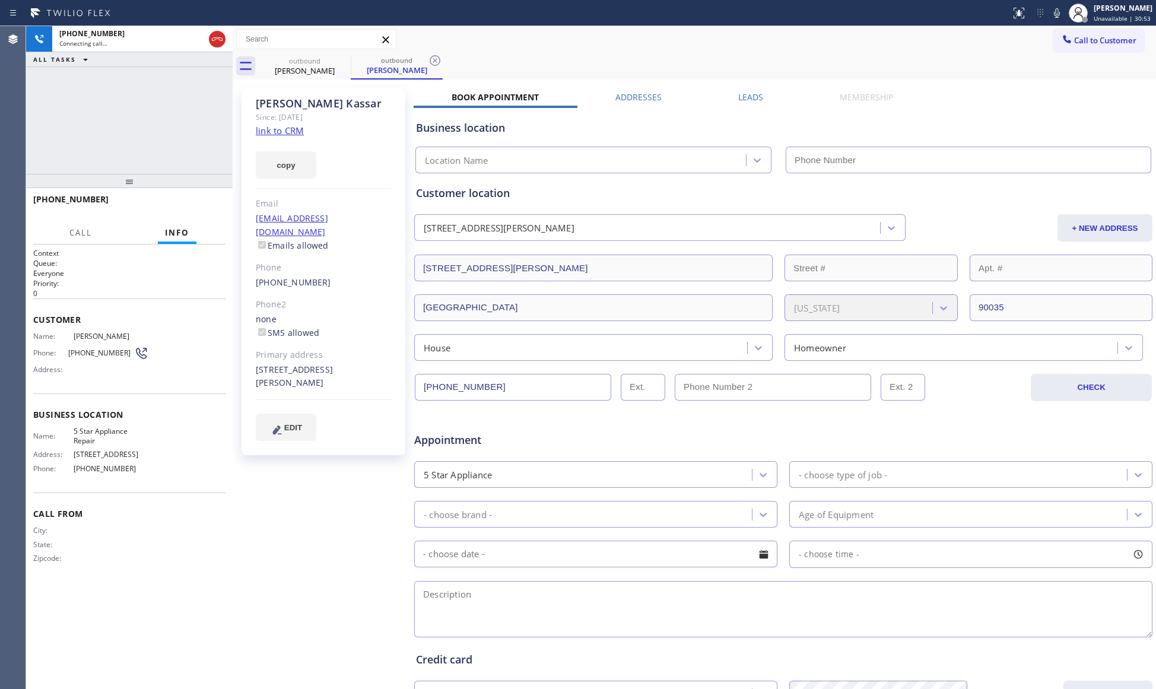
type input "[PHONE_NUMBER]"
drag, startPoint x: 437, startPoint y: 62, endPoint x: 475, endPoint y: 57, distance: 38.9
click at [437, 62] on icon at bounding box center [435, 60] width 14 height 14
click at [480, 56] on div "outbound [PERSON_NAME]" at bounding box center [707, 66] width 897 height 27
click at [191, 205] on span "HANG UP" at bounding box center [198, 204] width 36 height 8
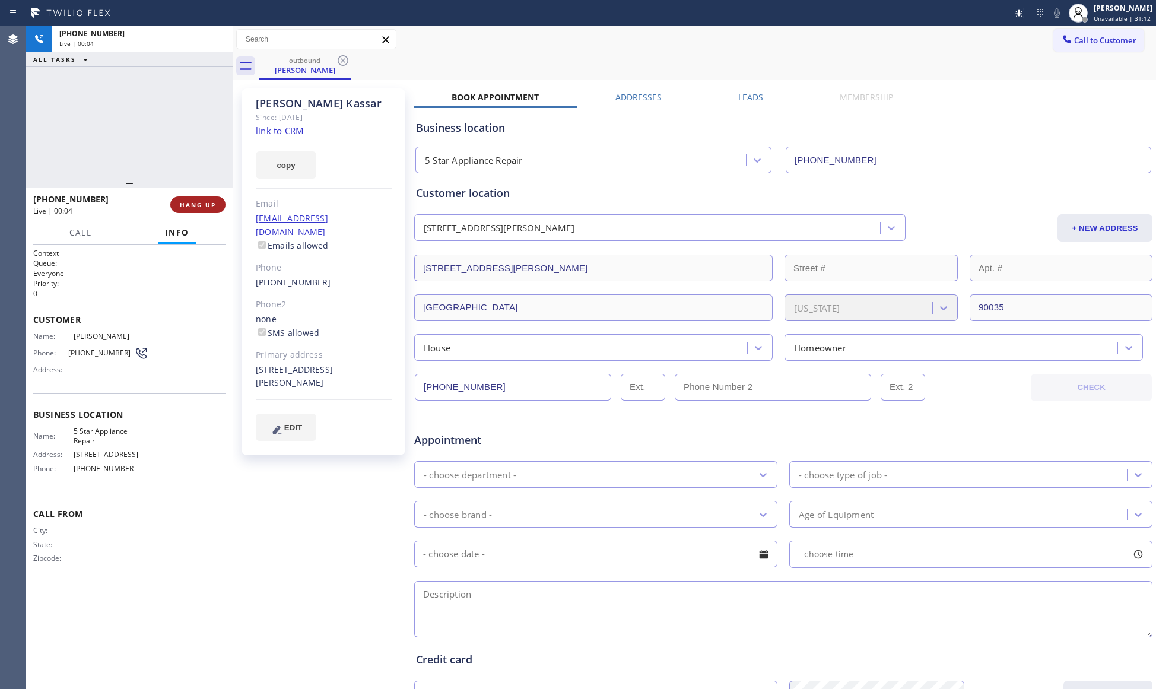
click at [191, 204] on span "HANG UP" at bounding box center [198, 204] width 36 height 8
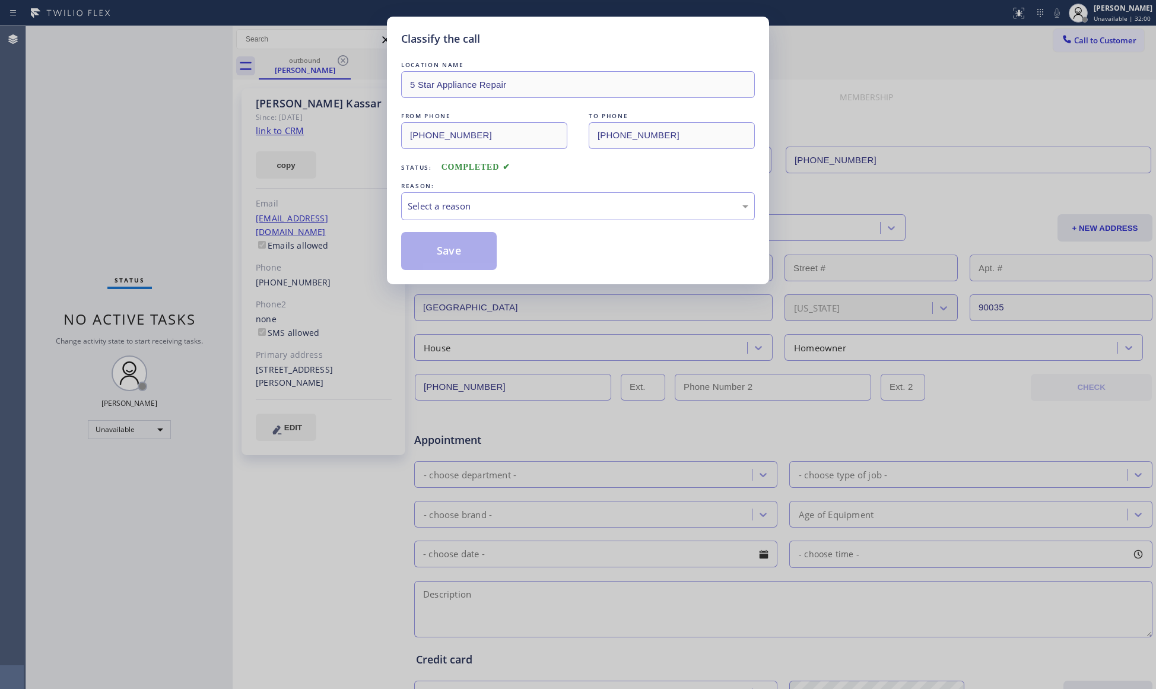
drag, startPoint x: 181, startPoint y: 219, endPoint x: 162, endPoint y: 240, distance: 28.1
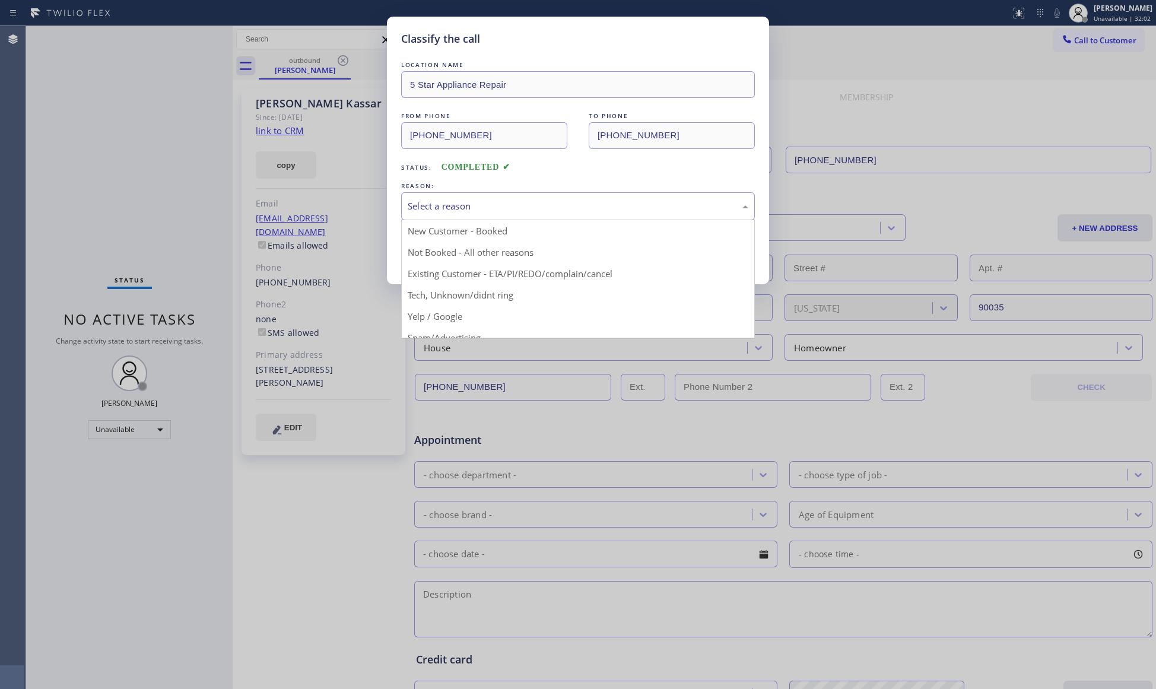
drag, startPoint x: 162, startPoint y: 240, endPoint x: 461, endPoint y: 202, distance: 301.4
click at [461, 202] on div "Select a reason" at bounding box center [578, 206] width 340 height 14
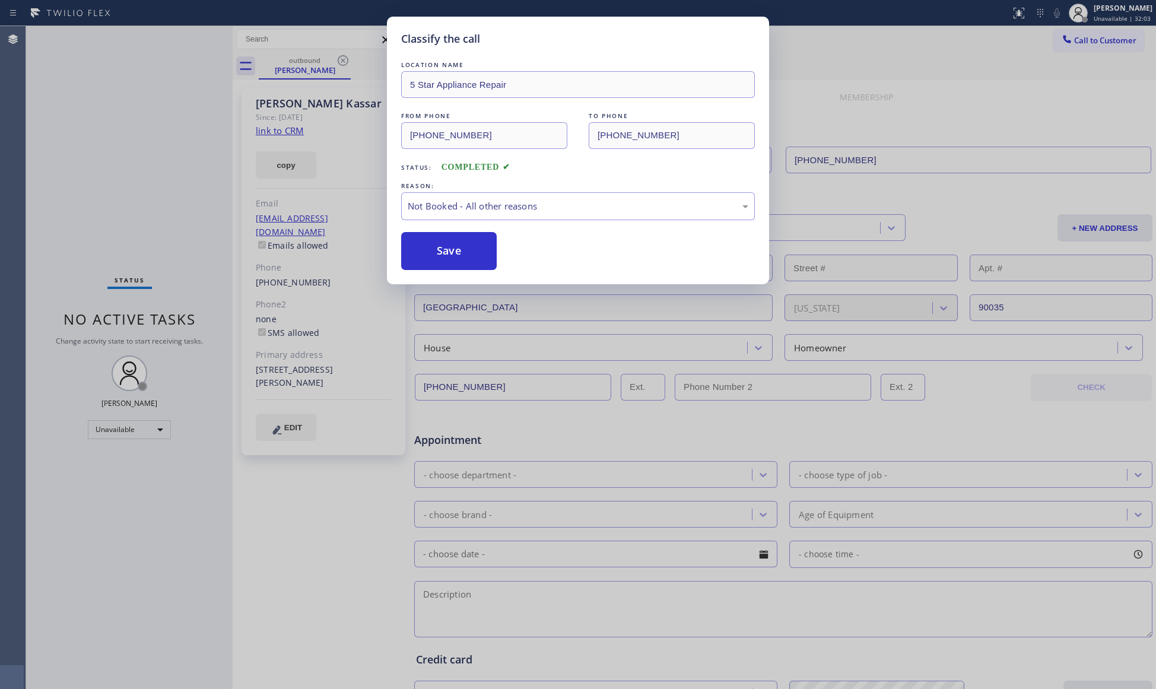
click at [431, 254] on button "Save" at bounding box center [449, 251] width 96 height 38
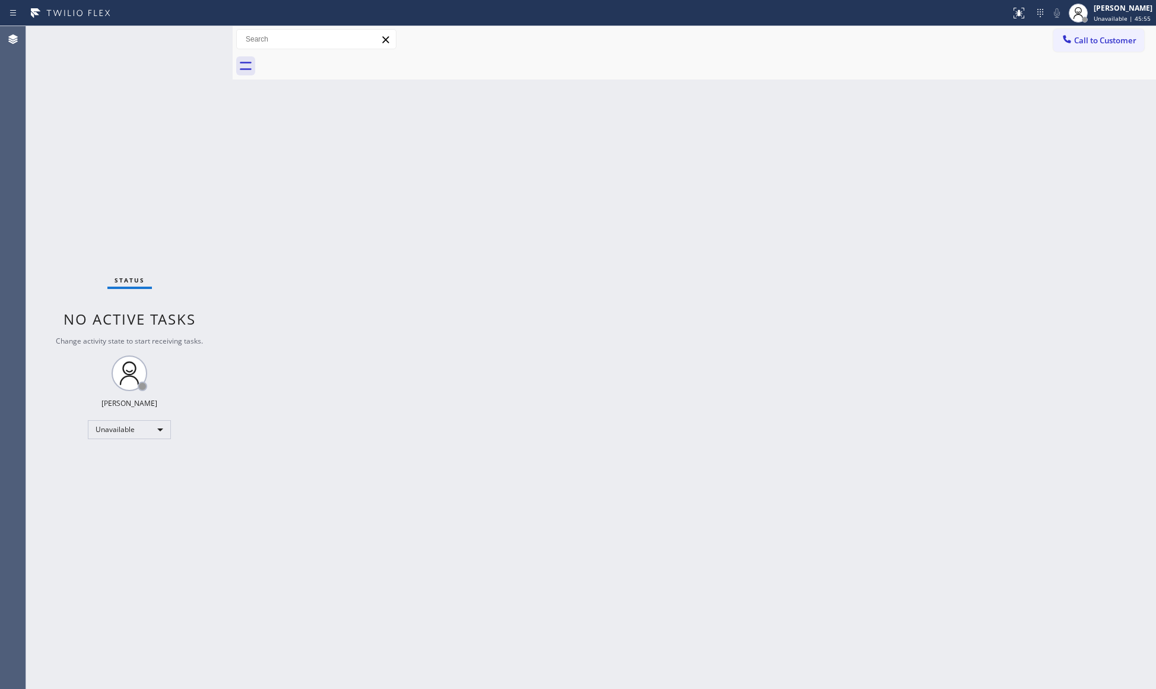
drag, startPoint x: 594, startPoint y: 384, endPoint x: 607, endPoint y: 396, distance: 18.1
click at [604, 395] on div "Back to Dashboard Change Sender ID Customers Technicians Select a contact Outbo…" at bounding box center [694, 357] width 923 height 663
drag, startPoint x: 589, startPoint y: 382, endPoint x: 570, endPoint y: 368, distance: 23.7
click at [938, 26] on div "Call to Customer Outbound call Location 5 Star Appliance Repair Your caller id …" at bounding box center [694, 39] width 923 height 27
click at [1099, 35] on span "Call to Customer" at bounding box center [1105, 40] width 62 height 11
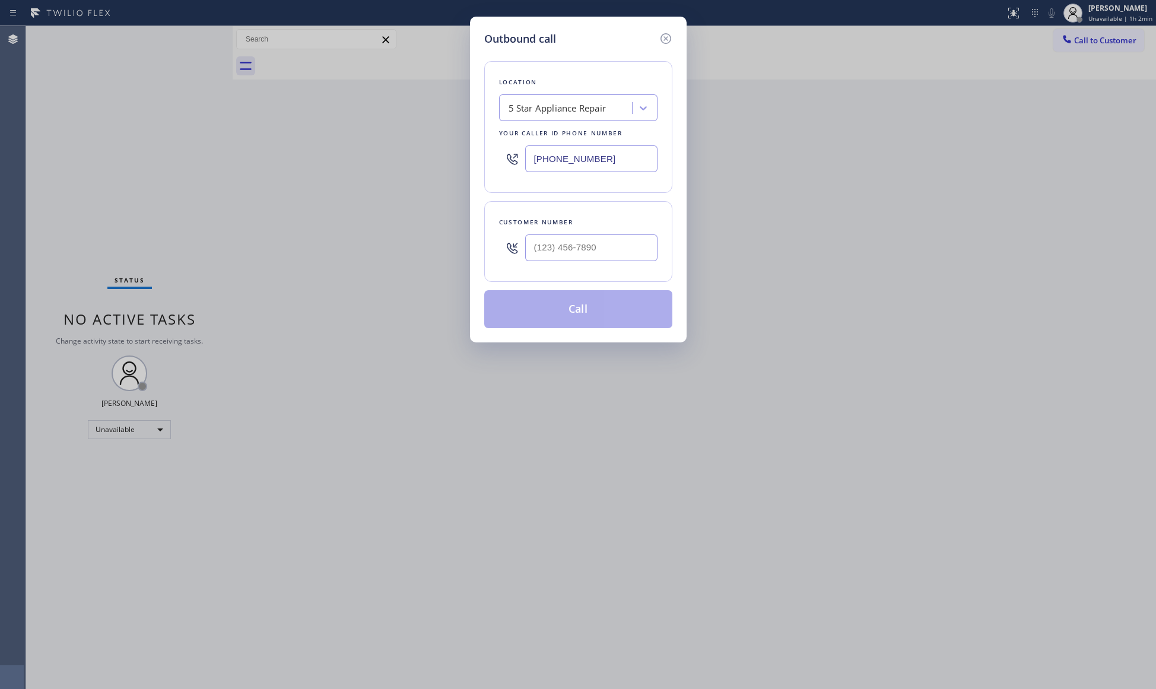
drag, startPoint x: 634, startPoint y: 164, endPoint x: 491, endPoint y: 161, distance: 143.0
click at [491, 161] on div "Location 5 Star Appliance Repair Your caller id phone number [PHONE_NUMBER]" at bounding box center [578, 127] width 188 height 132
paste input "562) 489-9480"
type input "[PHONE_NUMBER]"
drag, startPoint x: 617, startPoint y: 242, endPoint x: 634, endPoint y: 236, distance: 17.6
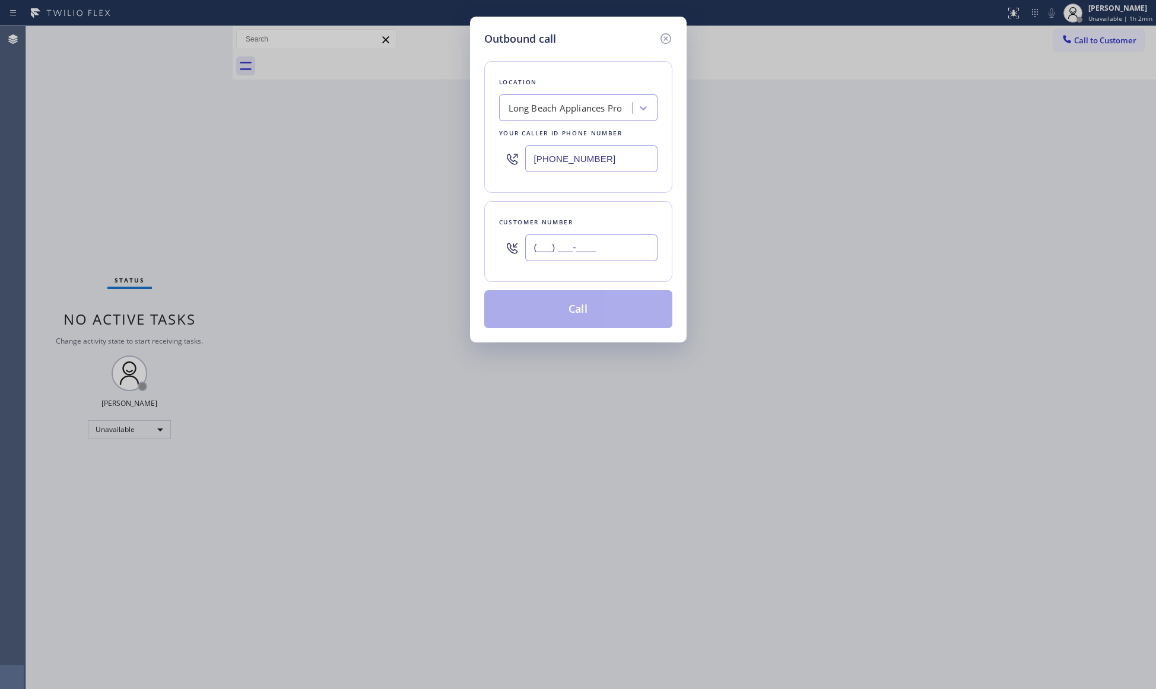
click at [617, 243] on input "(___) ___-____" at bounding box center [591, 247] width 132 height 27
paste input "323) 353-7277"
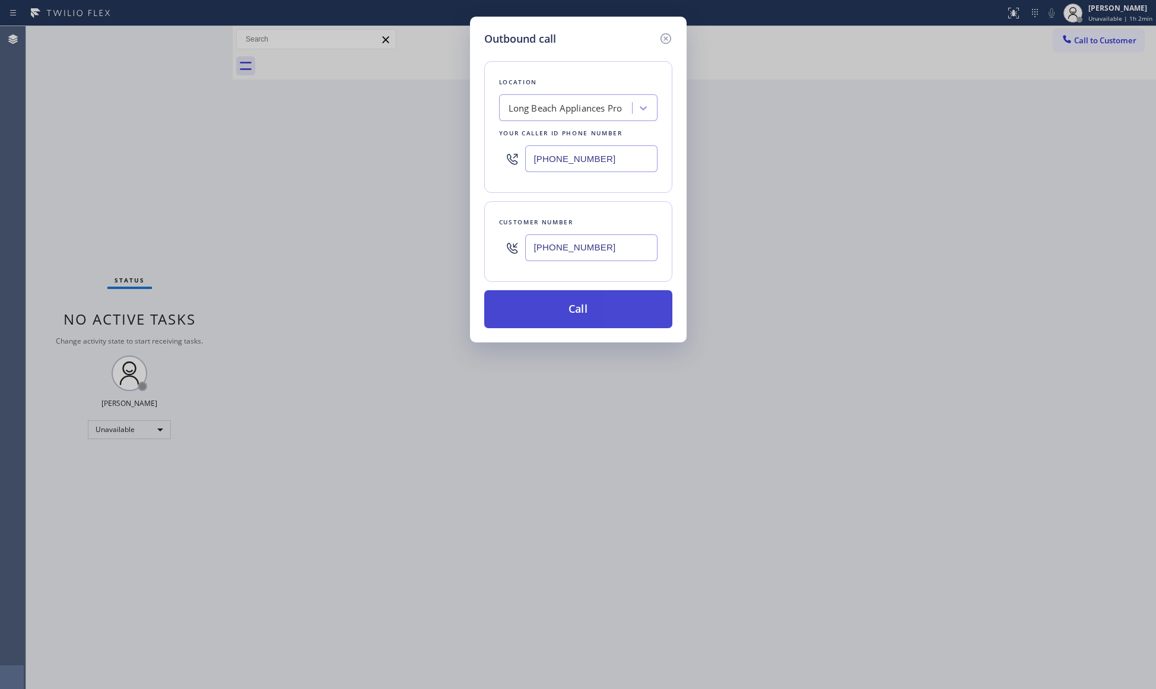
type input "[PHONE_NUMBER]"
click at [609, 314] on button "Call" at bounding box center [578, 309] width 188 height 38
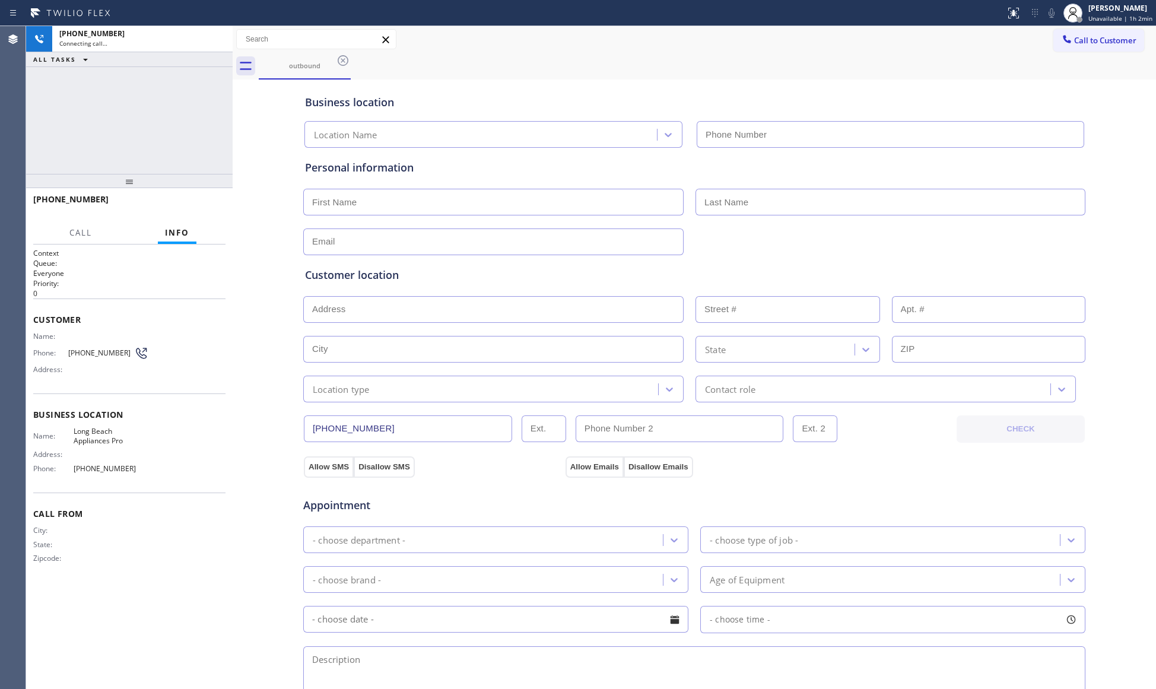
type input "[PHONE_NUMBER]"
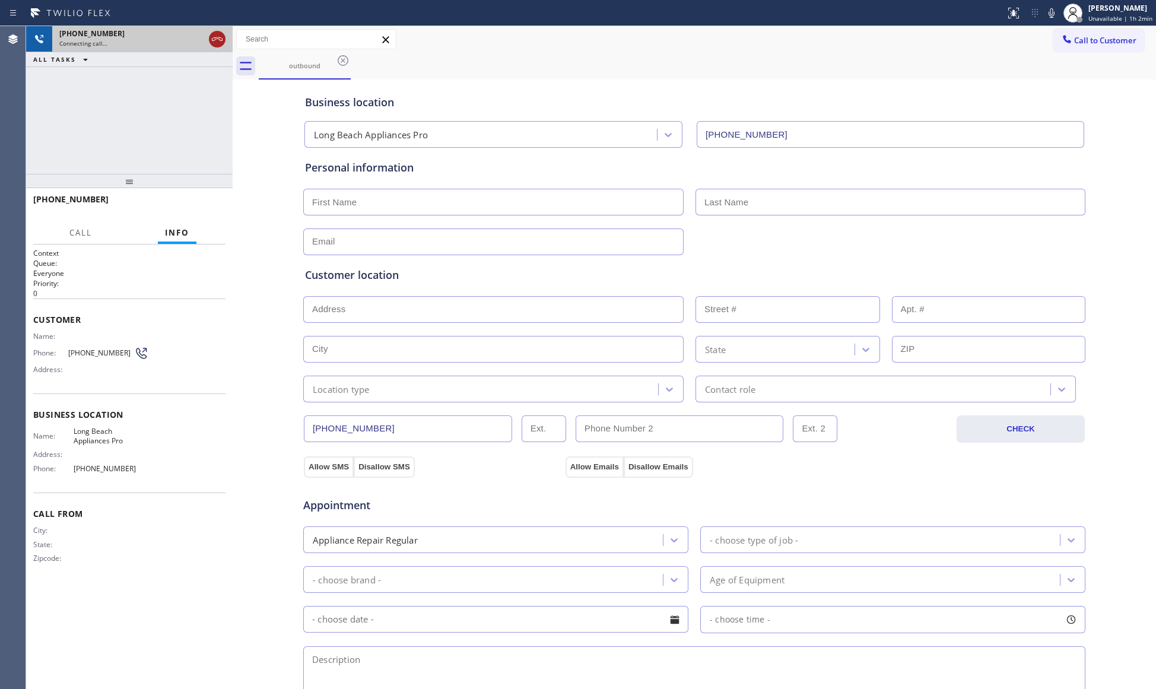
click at [212, 42] on icon at bounding box center [217, 39] width 14 height 14
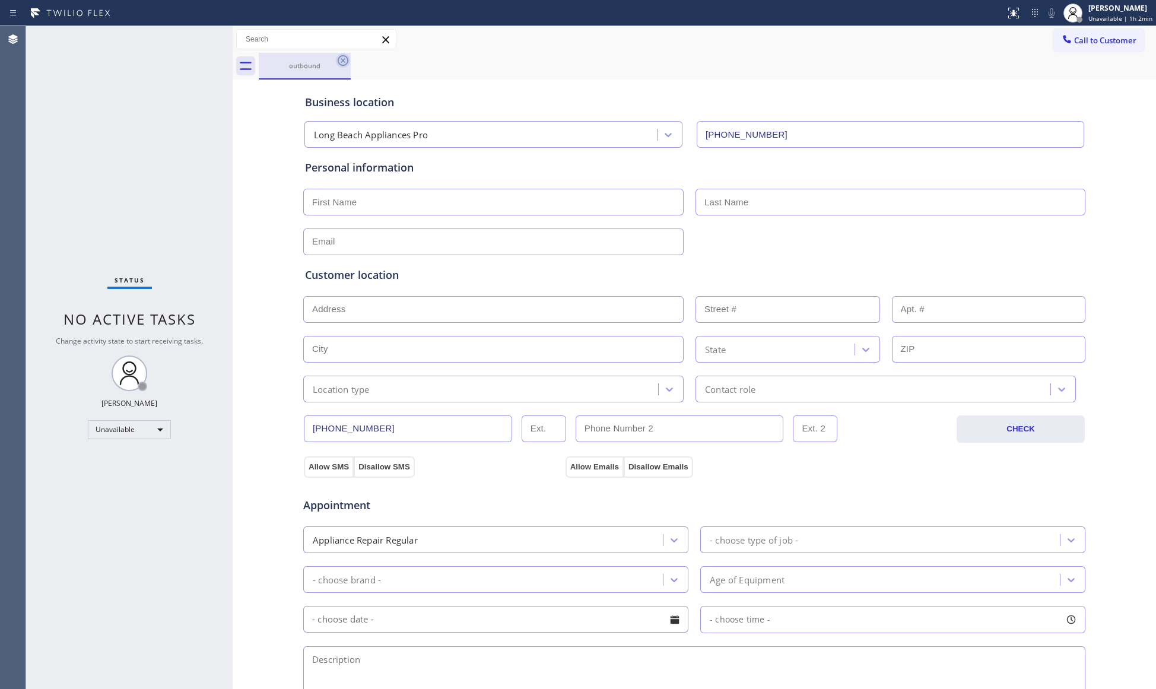
click at [337, 55] on icon at bounding box center [343, 60] width 14 height 14
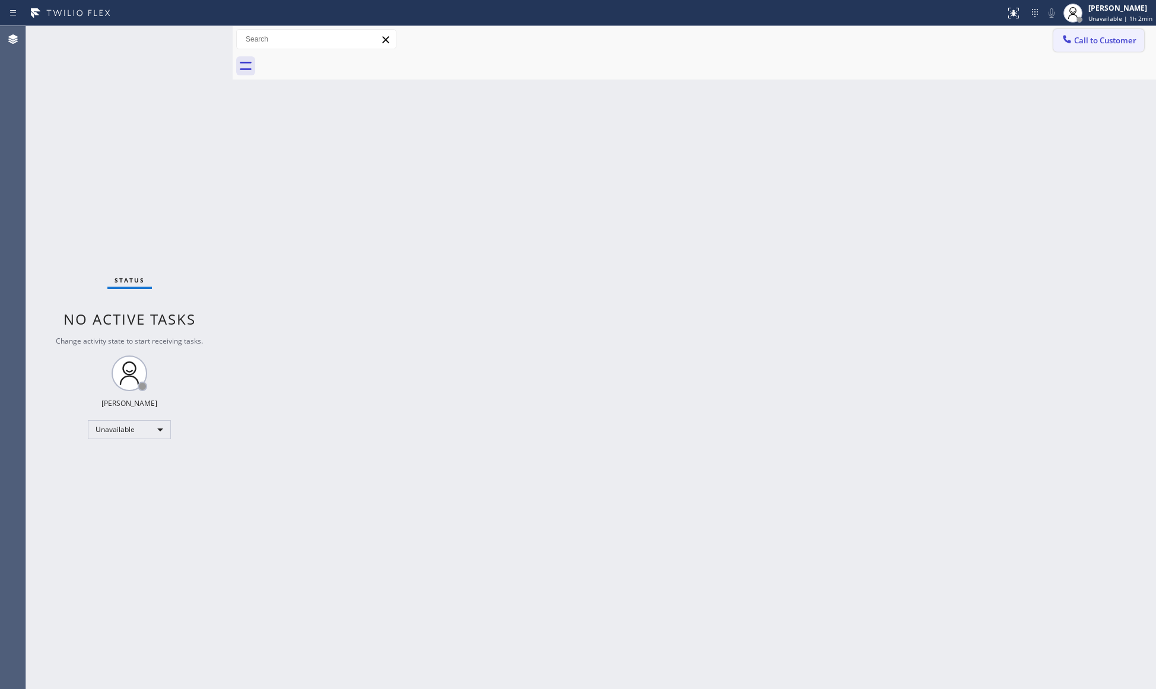
click at [1100, 31] on button "Call to Customer" at bounding box center [1098, 40] width 91 height 23
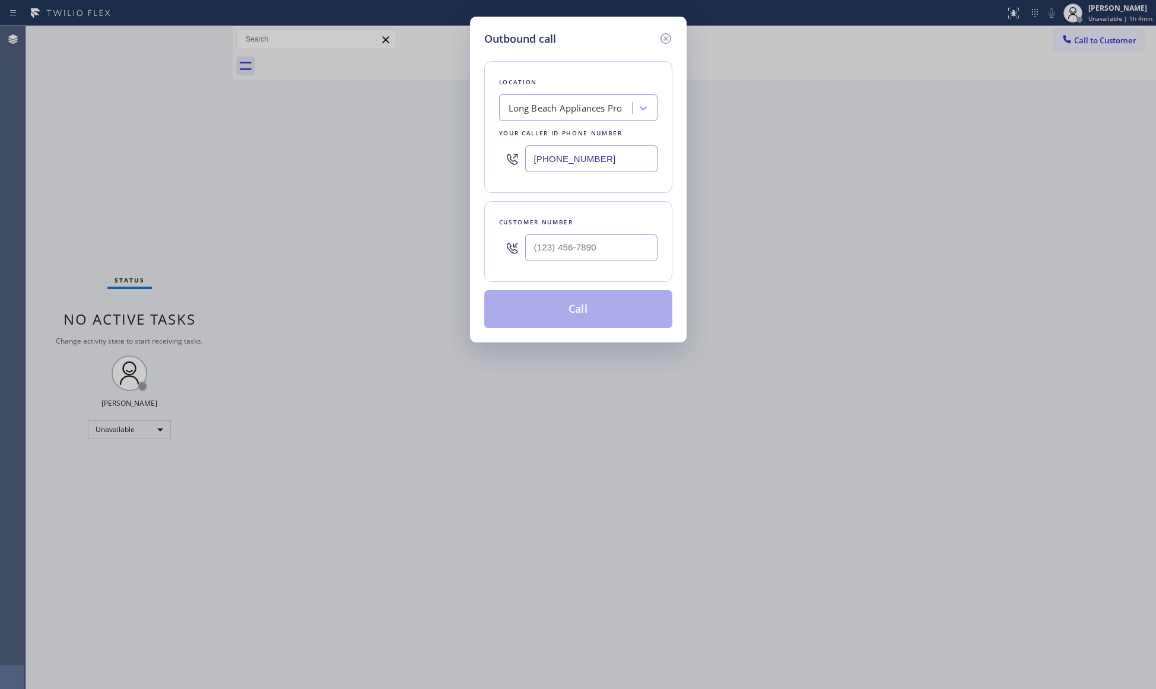
drag, startPoint x: 613, startPoint y: 159, endPoint x: 471, endPoint y: 153, distance: 142.5
click at [471, 153] on div "Outbound call Location [GEOGRAPHIC_DATA] Appliances Pro Your caller id phone nu…" at bounding box center [578, 180] width 217 height 326
paste input "201) 500-214"
type input "[PHONE_NUMBER]"
paste input "609) 719-2183"
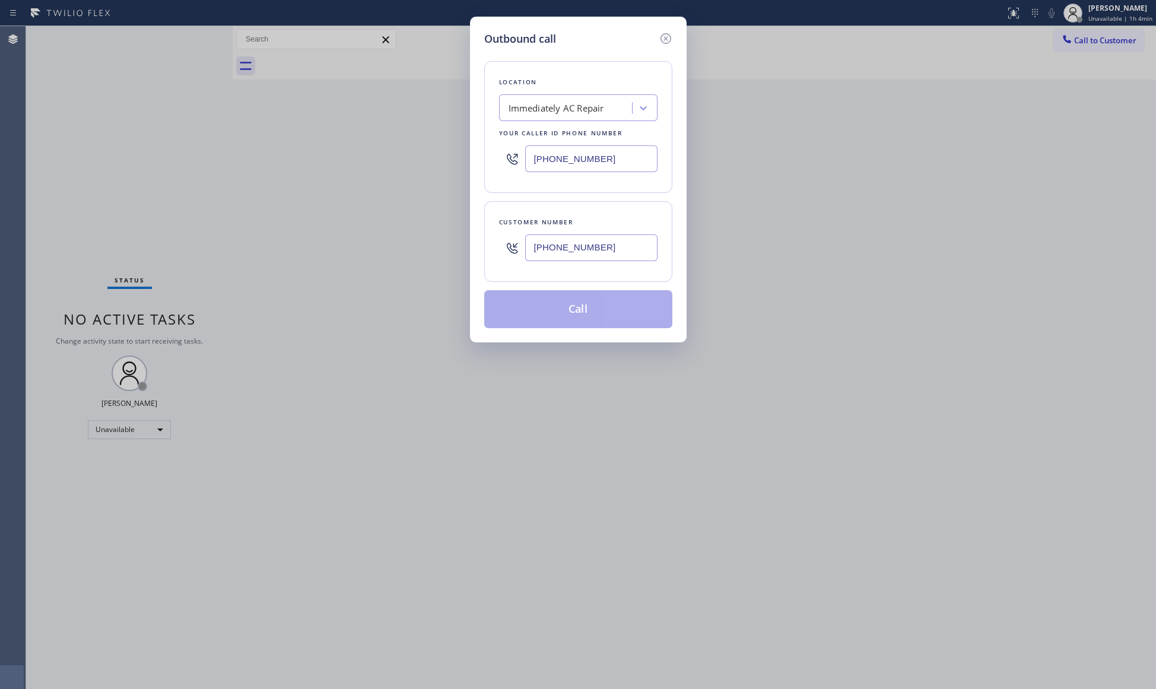
click at [559, 254] on input "[PHONE_NUMBER]" at bounding box center [591, 247] width 132 height 27
type input "[PHONE_NUMBER]"
click at [599, 328] on button "Call" at bounding box center [578, 309] width 188 height 38
click at [587, 314] on button "Call" at bounding box center [578, 309] width 188 height 38
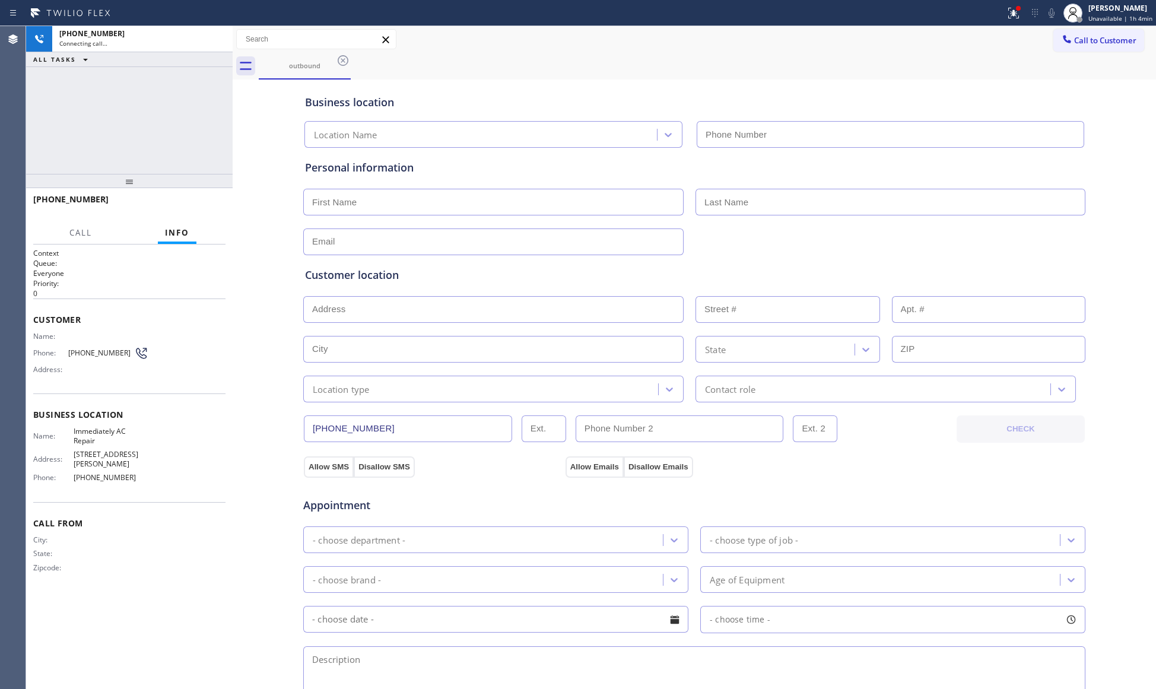
type input "[PHONE_NUMBER]"
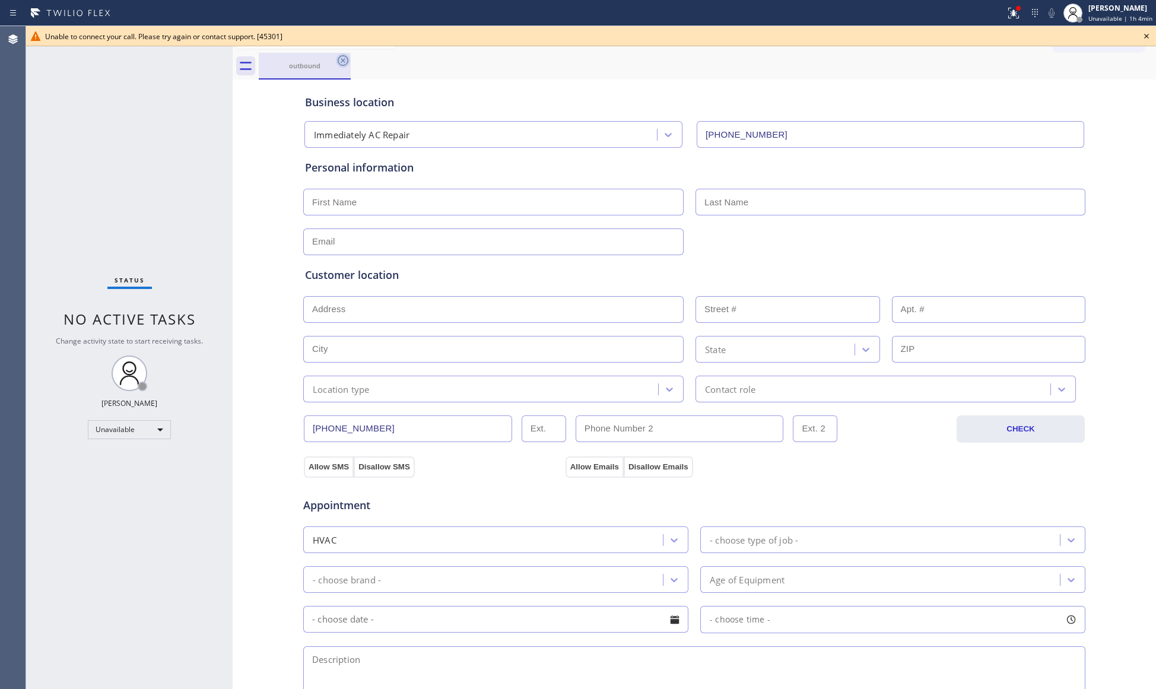
click at [344, 58] on icon at bounding box center [343, 60] width 14 height 14
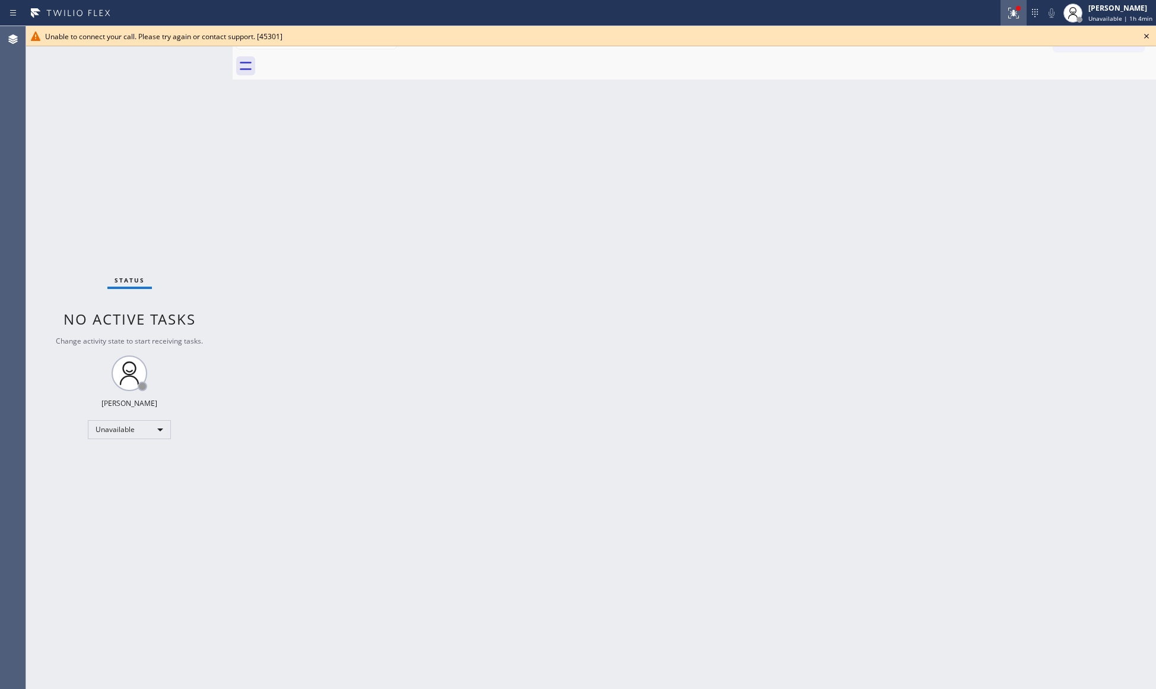
drag, startPoint x: 1006, startPoint y: 2, endPoint x: 1011, endPoint y: 12, distance: 10.9
click at [1007, 5] on button at bounding box center [1013, 13] width 26 height 26
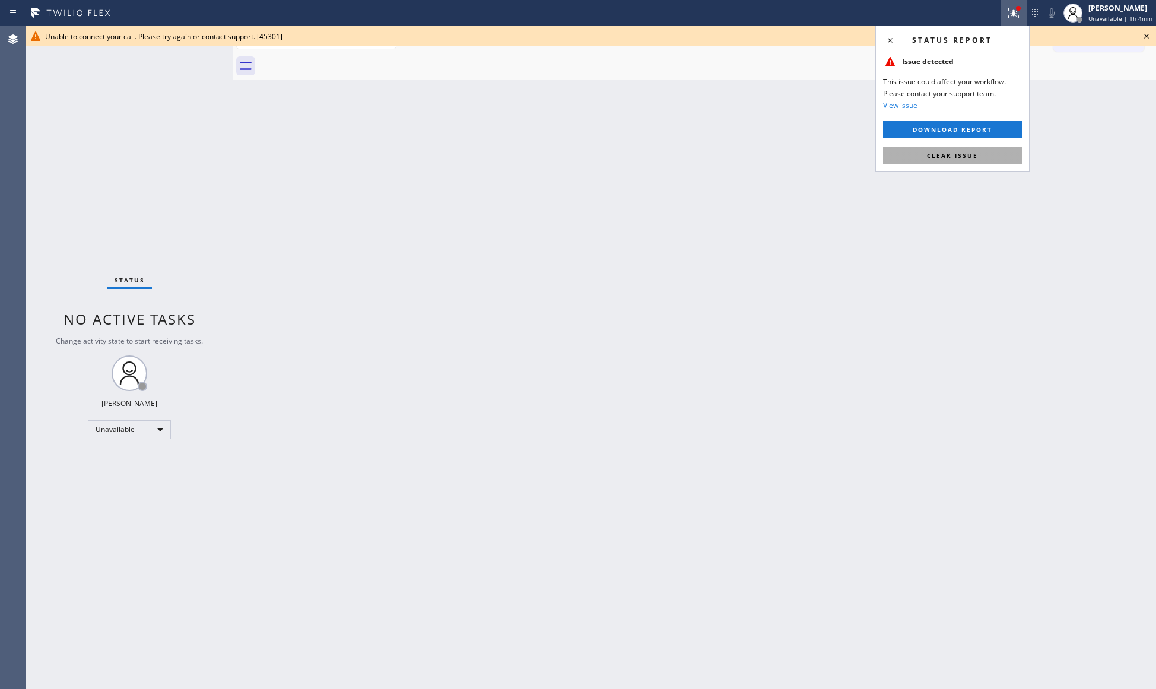
click at [992, 157] on button "Clear issue" at bounding box center [952, 155] width 139 height 17
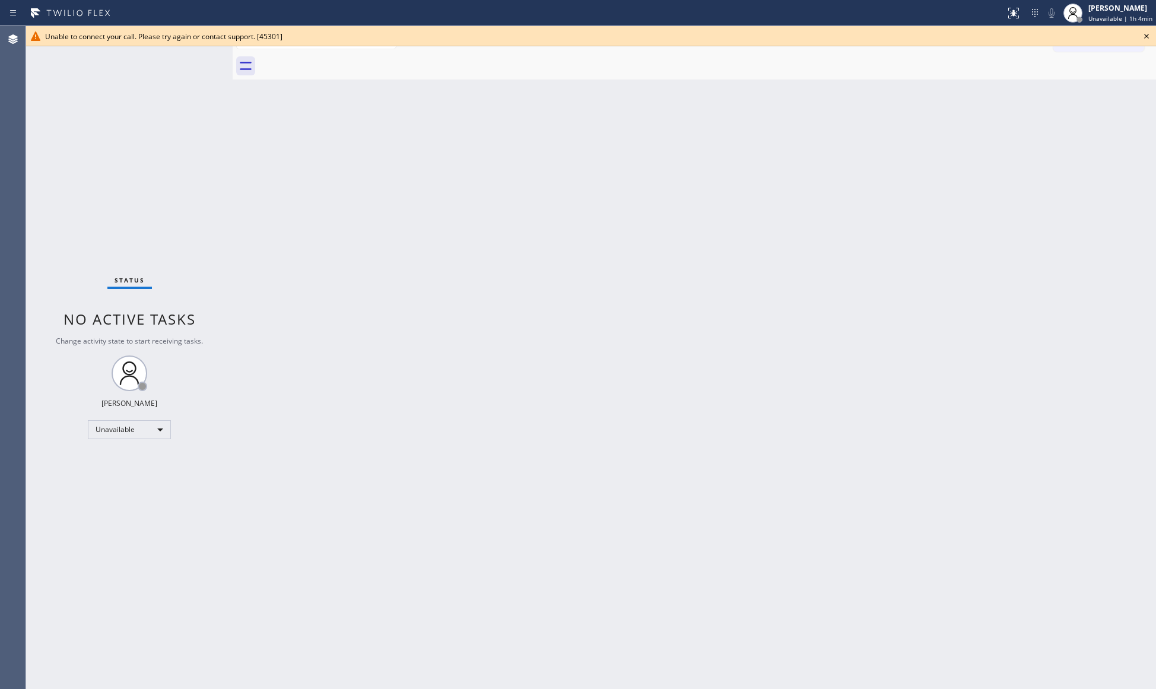
click at [1144, 33] on icon at bounding box center [1146, 36] width 14 height 14
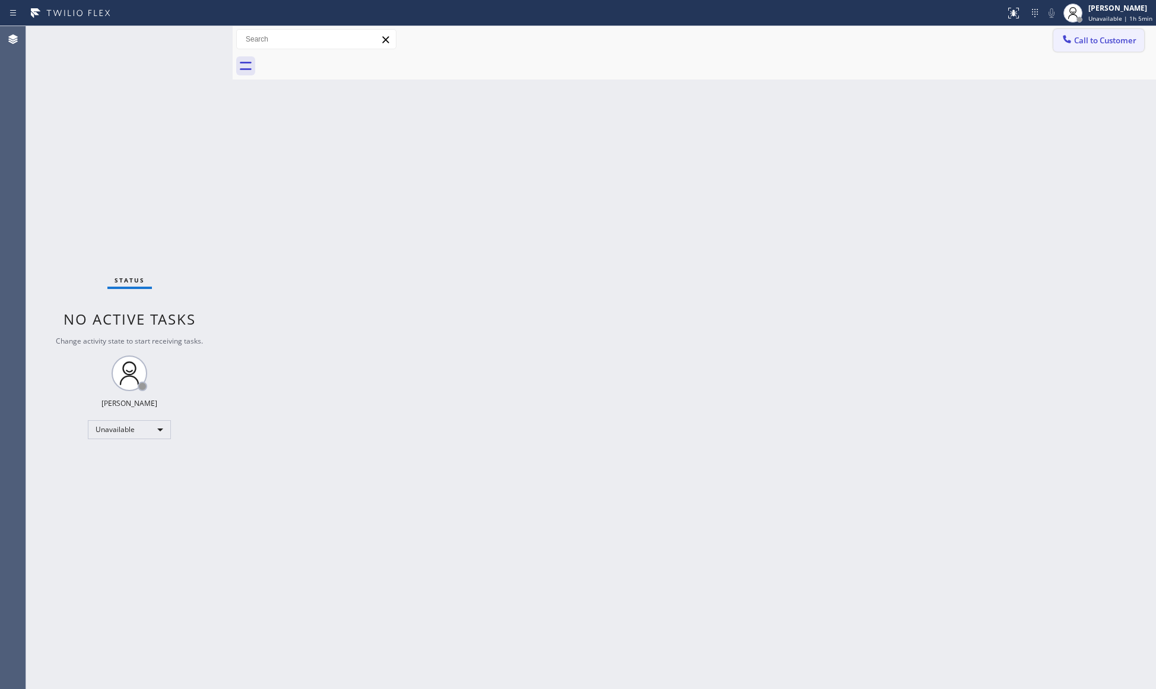
click at [1080, 46] on button "Call to Customer" at bounding box center [1098, 40] width 91 height 23
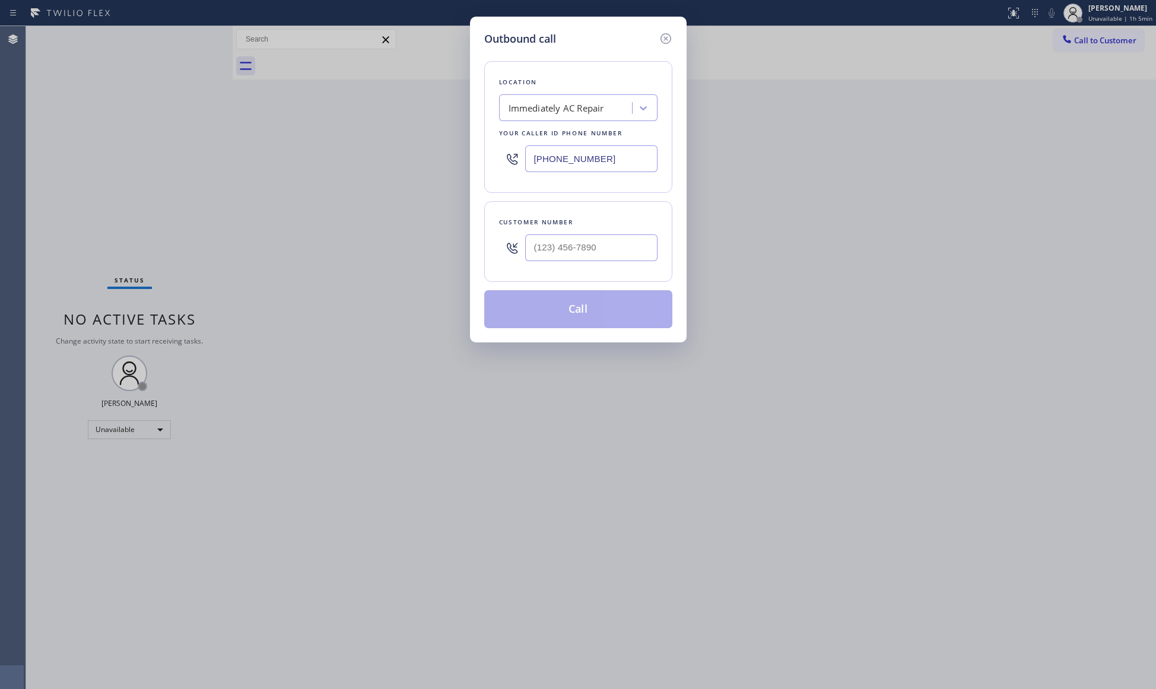
drag, startPoint x: 609, startPoint y: 155, endPoint x: 444, endPoint y: 152, distance: 164.3
click at [437, 155] on div "Outbound call Location Immediately AC Repair Your caller id phone number [PHONE…" at bounding box center [578, 344] width 1156 height 689
paste input "714) 583-6969"
type input "[PHONE_NUMBER]"
click at [572, 252] on input "(___) ___-____" at bounding box center [591, 247] width 132 height 27
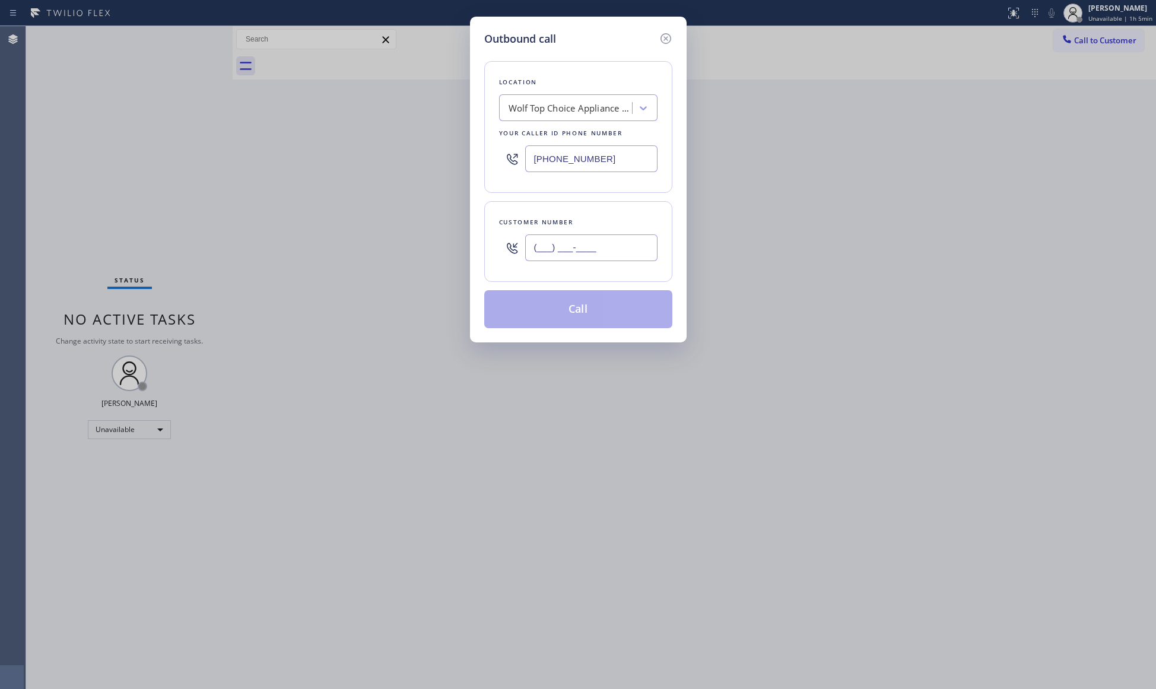
paste input "714) 972-2581"
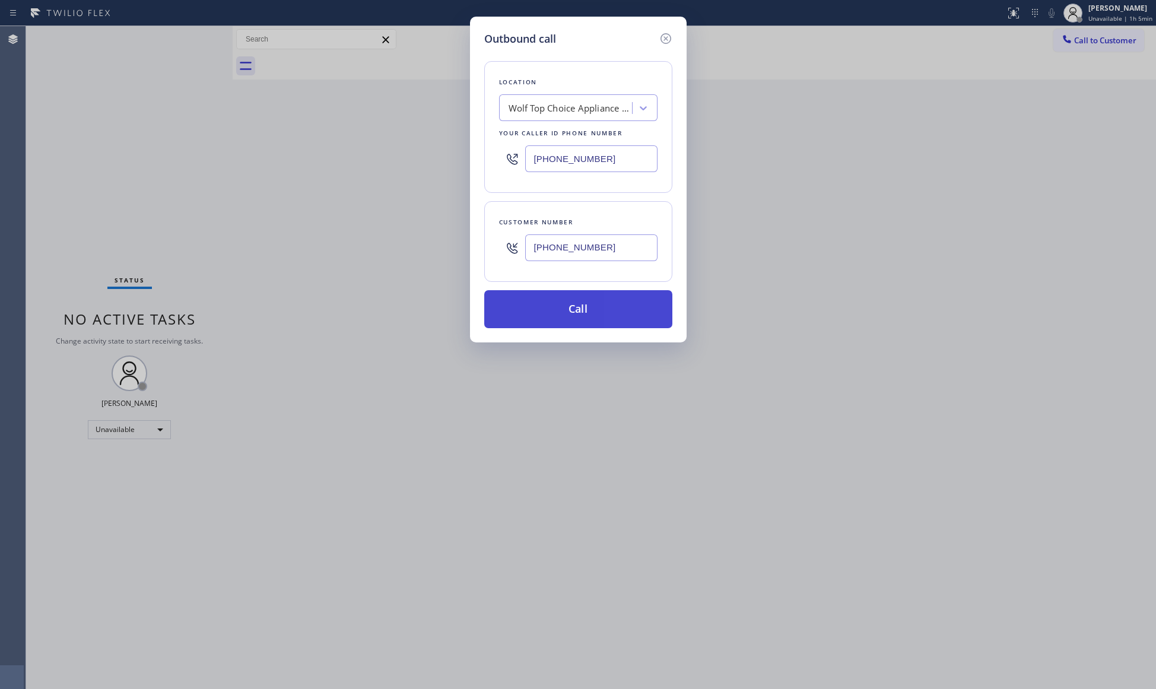
type input "[PHONE_NUMBER]"
click at [582, 313] on button "Call" at bounding box center [578, 309] width 188 height 38
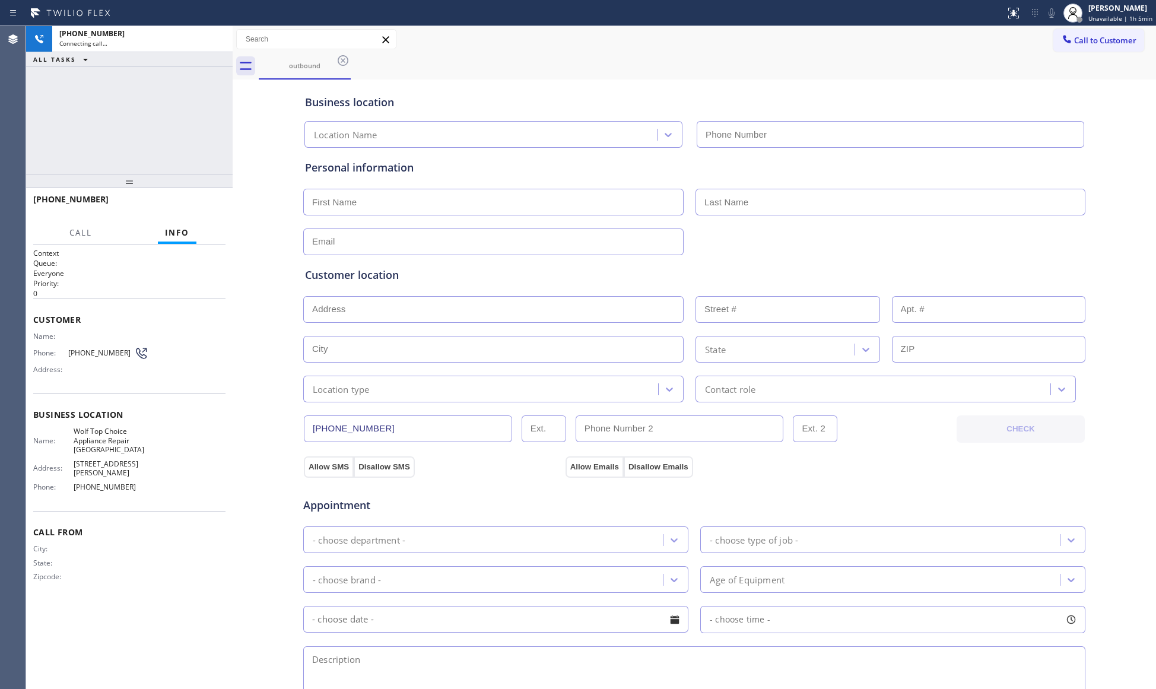
type input "[PHONE_NUMBER]"
drag, startPoint x: 848, startPoint y: 57, endPoint x: 855, endPoint y: 60, distance: 8.3
click at [848, 57] on div "outbound" at bounding box center [707, 66] width 897 height 27
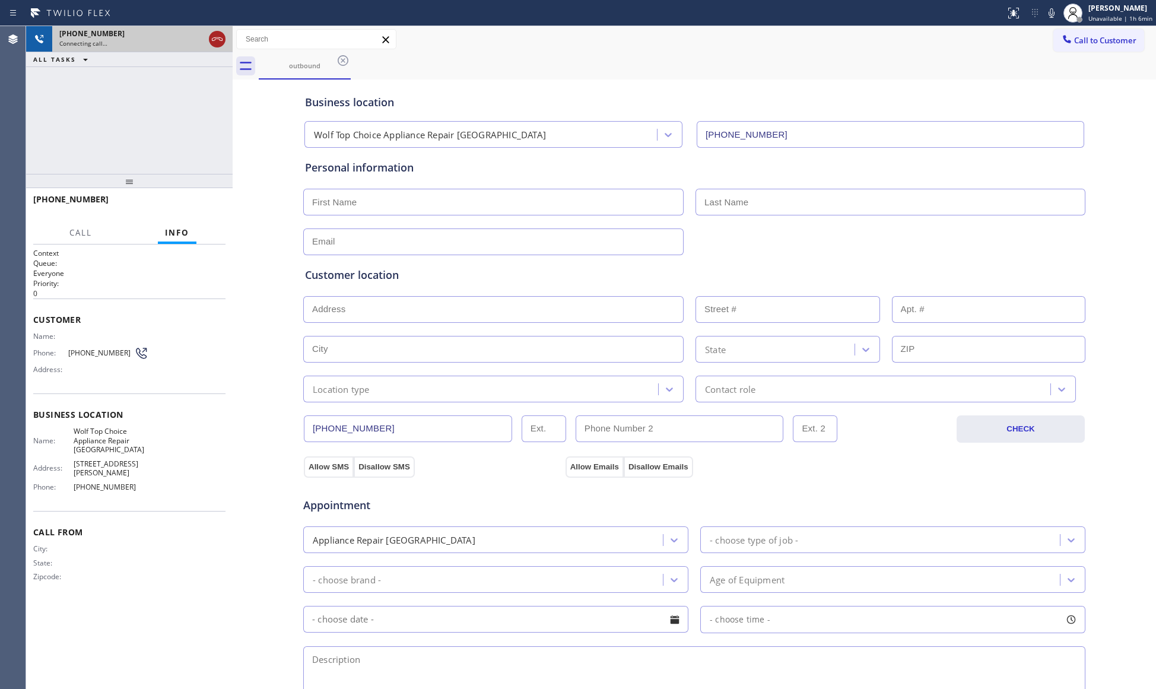
click at [215, 32] on icon at bounding box center [217, 39] width 14 height 14
click at [204, 32] on div "[PHONE_NUMBER]" at bounding box center [131, 33] width 145 height 10
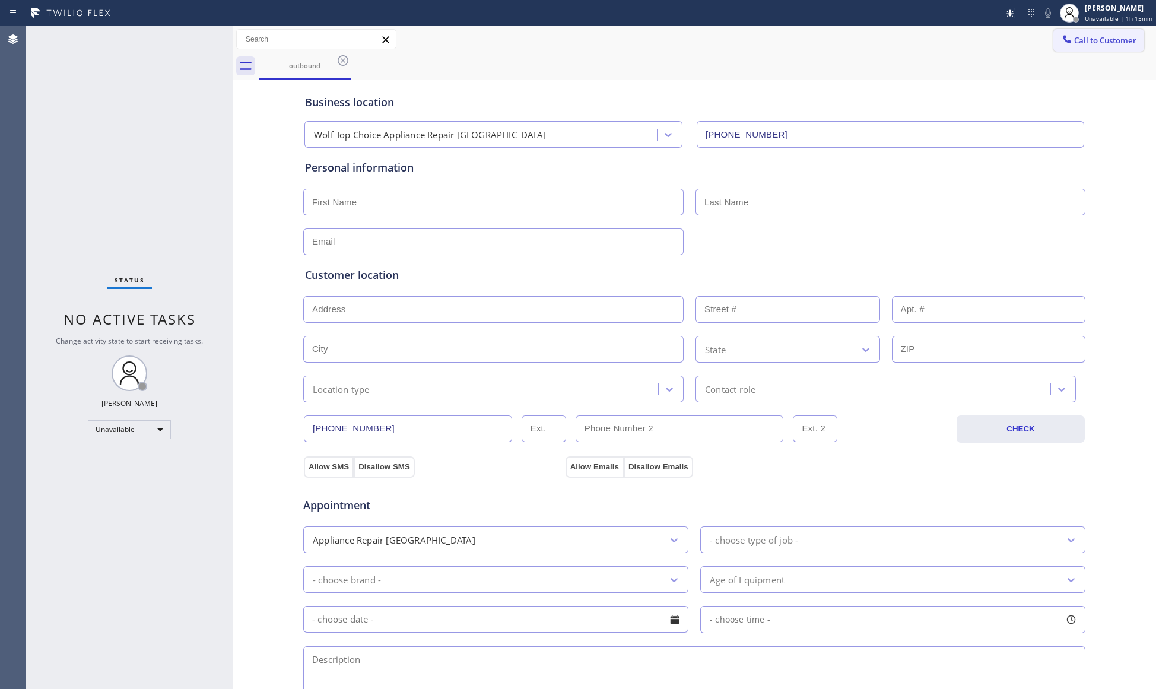
click at [1061, 36] on icon at bounding box center [1067, 39] width 12 height 12
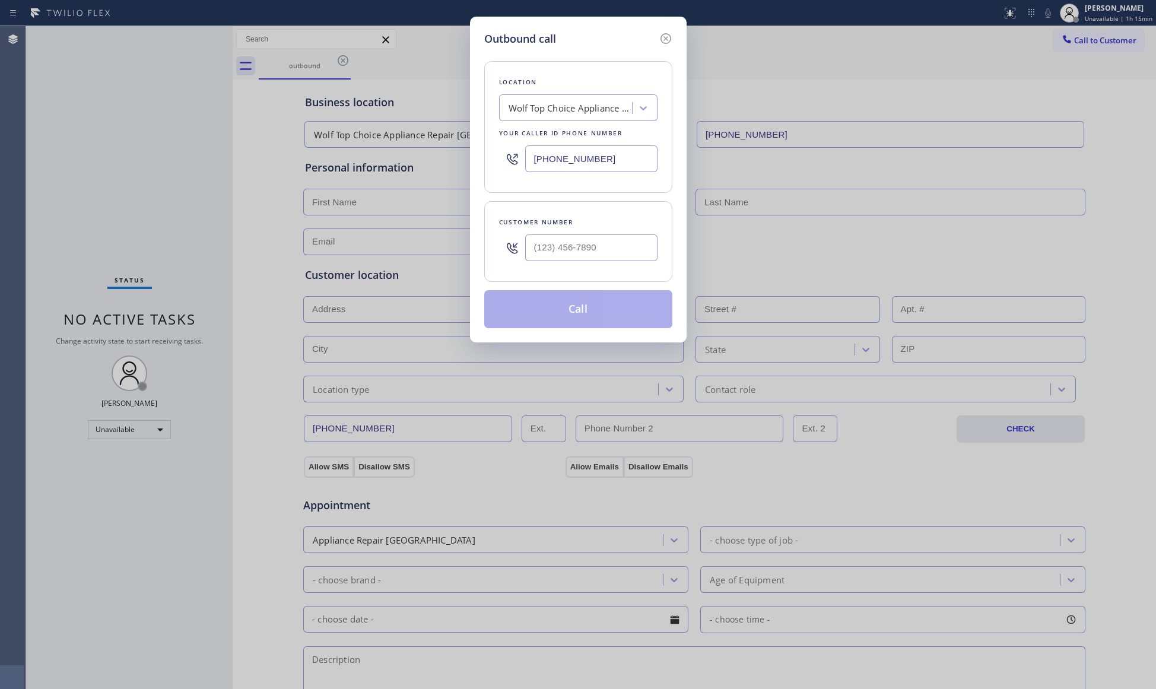
drag, startPoint x: 575, startPoint y: 164, endPoint x: 480, endPoint y: 161, distance: 95.0
click at [480, 161] on div "Outbound call Location Wolf Top Choice Appliance Repair [GEOGRAPHIC_DATA] Your …" at bounding box center [578, 180] width 217 height 326
paste input "415) 449-4821"
type input "[PHONE_NUMBER]"
click at [651, 241] on input "(___) ___-____" at bounding box center [591, 247] width 132 height 27
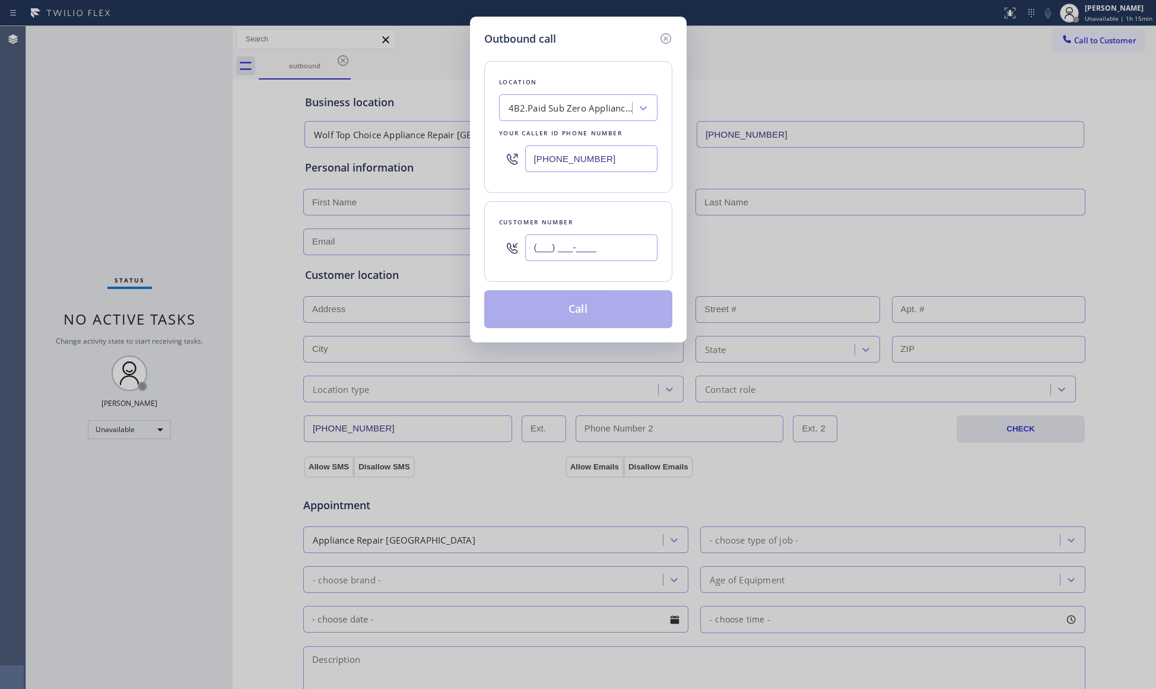
paste input "408) 410-6023"
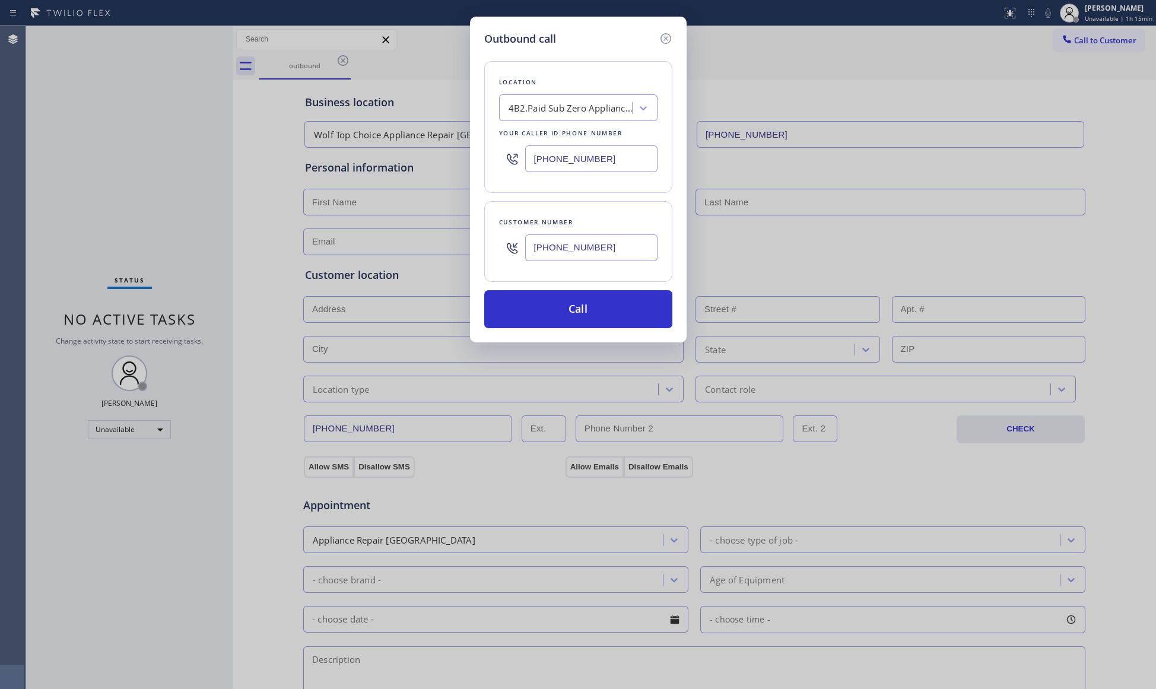
type input "[PHONE_NUMBER]"
click at [611, 309] on button "Call" at bounding box center [578, 309] width 188 height 38
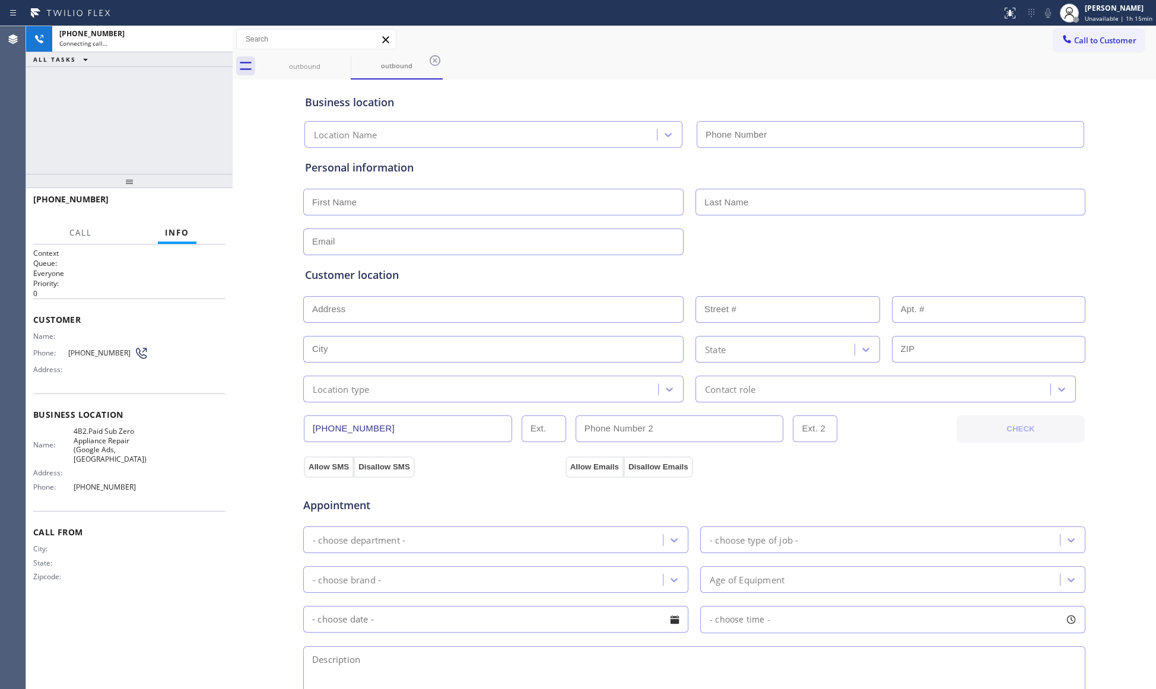
type input "[PHONE_NUMBER]"
click at [193, 200] on span "HANG UP" at bounding box center [198, 204] width 36 height 8
click at [193, 202] on span "HANG UP" at bounding box center [198, 204] width 36 height 8
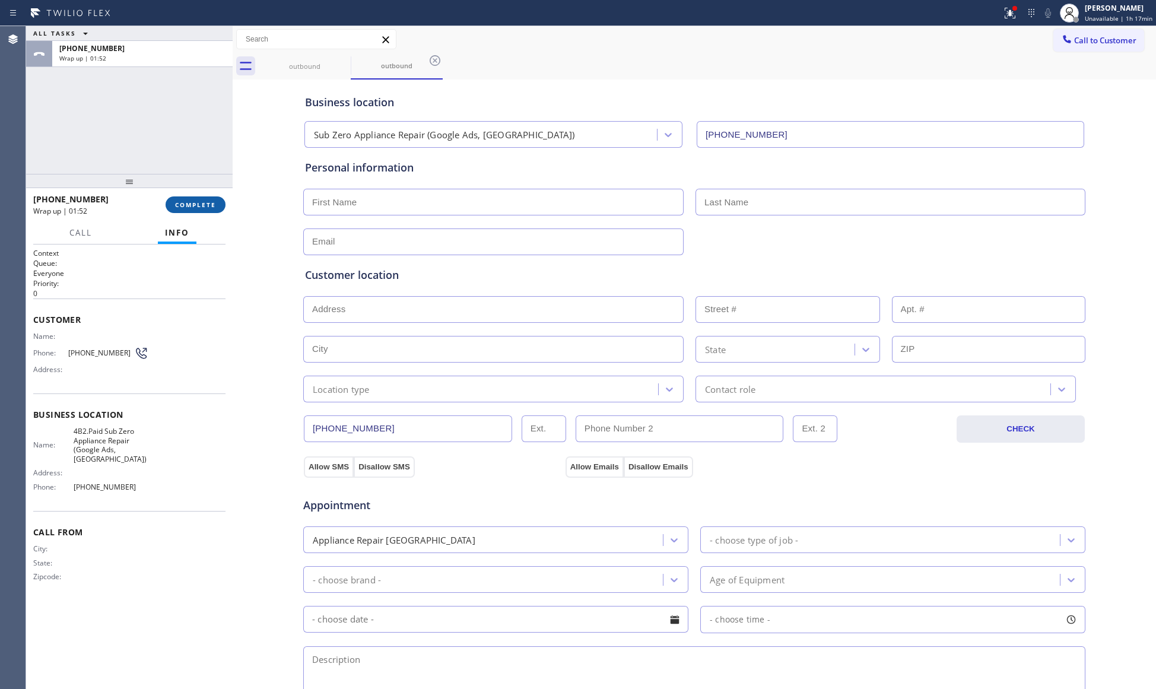
click at [212, 202] on span "COMPLETE" at bounding box center [195, 204] width 41 height 8
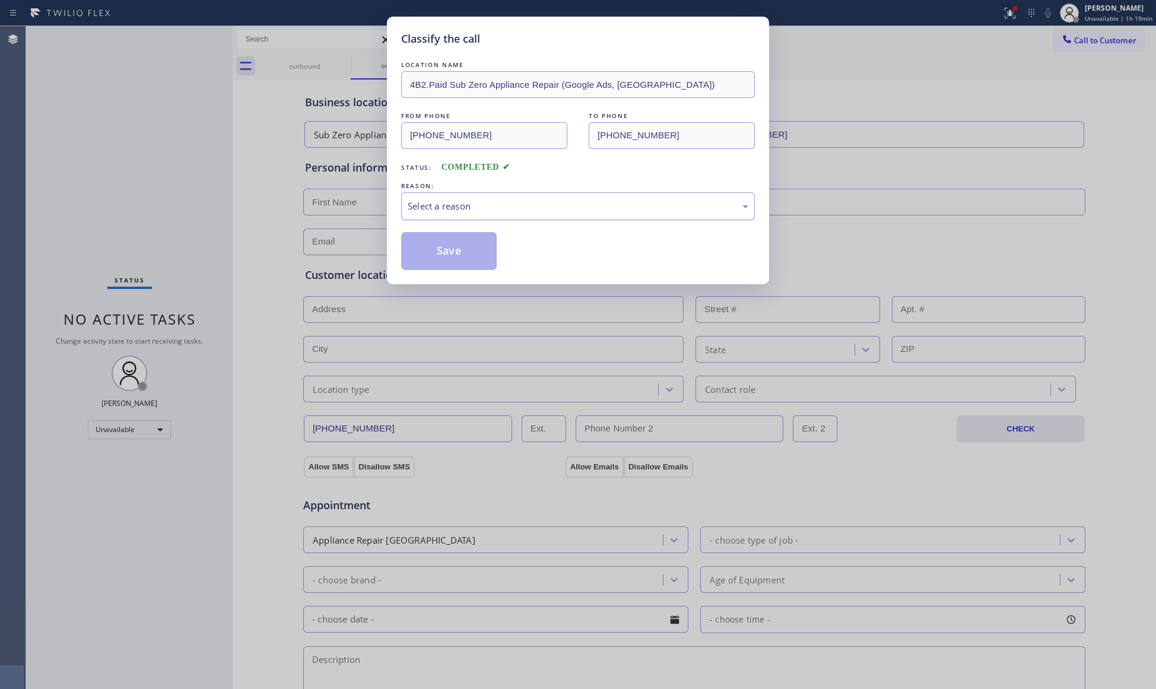
click at [440, 200] on div "Select a reason" at bounding box center [578, 206] width 340 height 14
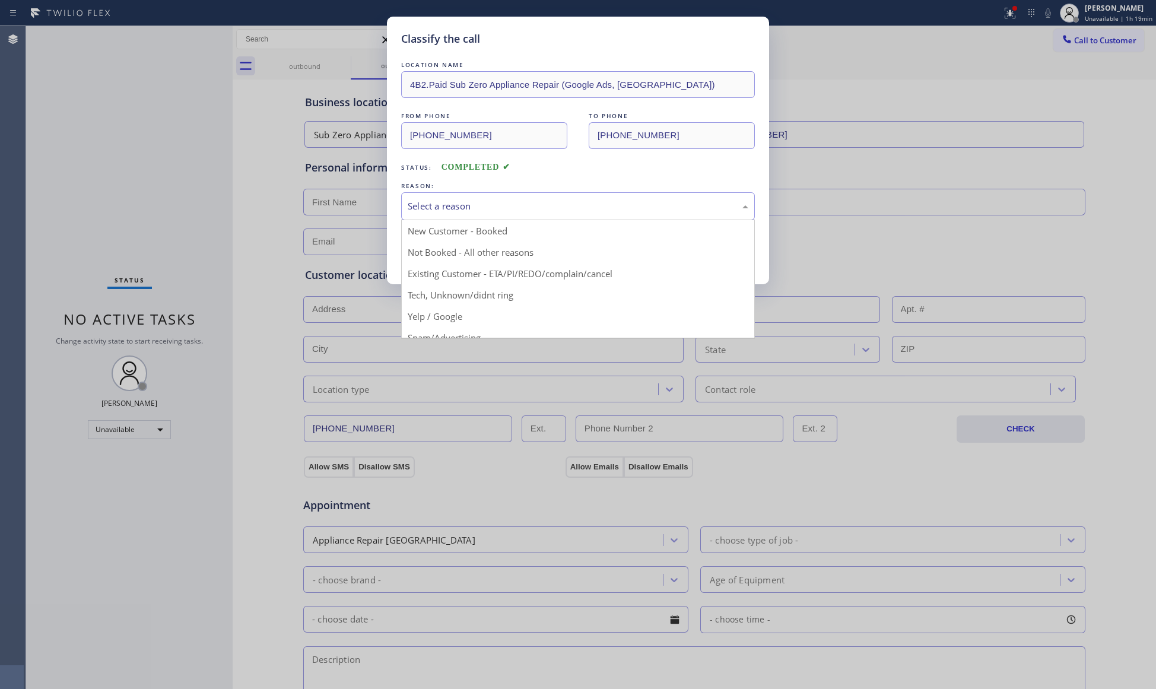
click at [437, 252] on button "Save" at bounding box center [449, 251] width 96 height 38
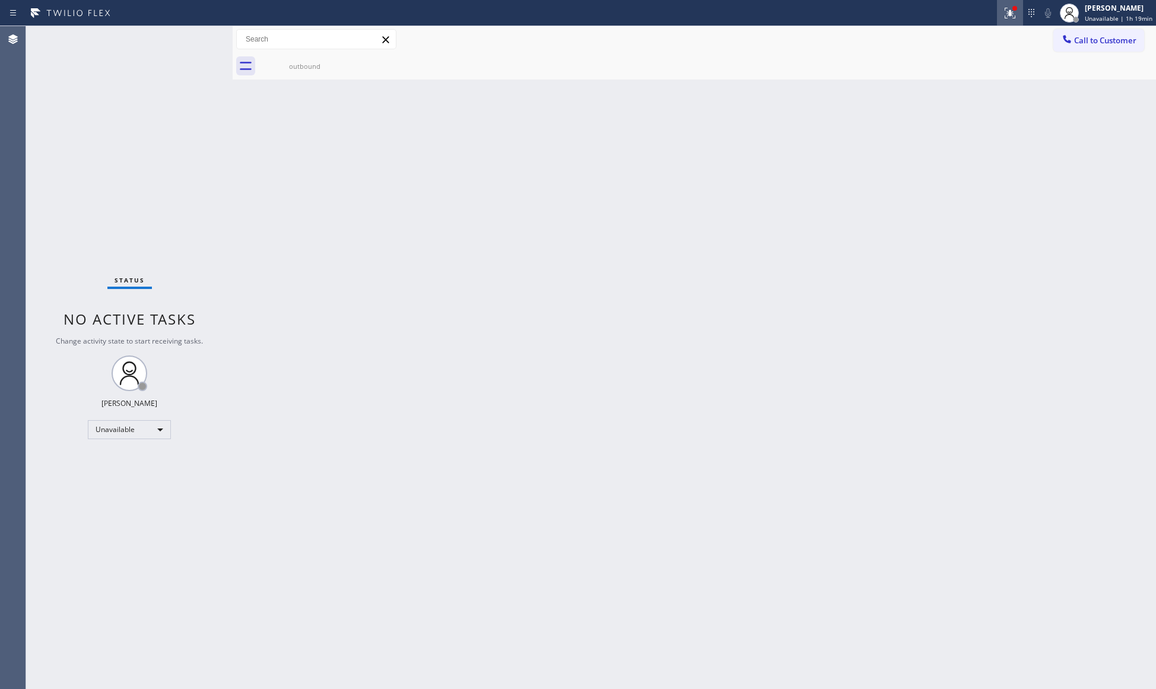
click at [1017, 21] on button at bounding box center [1010, 13] width 26 height 26
drag, startPoint x: 940, startPoint y: 157, endPoint x: 935, endPoint y: 148, distance: 9.6
click at [940, 155] on span "Clear issues" at bounding box center [949, 155] width 56 height 8
drag, startPoint x: 817, startPoint y: 183, endPoint x: 918, endPoint y: 133, distance: 113.0
click at [829, 181] on div "Back to Dashboard Change Sender ID Customers Technicians Select a contact Outbo…" at bounding box center [694, 357] width 923 height 663
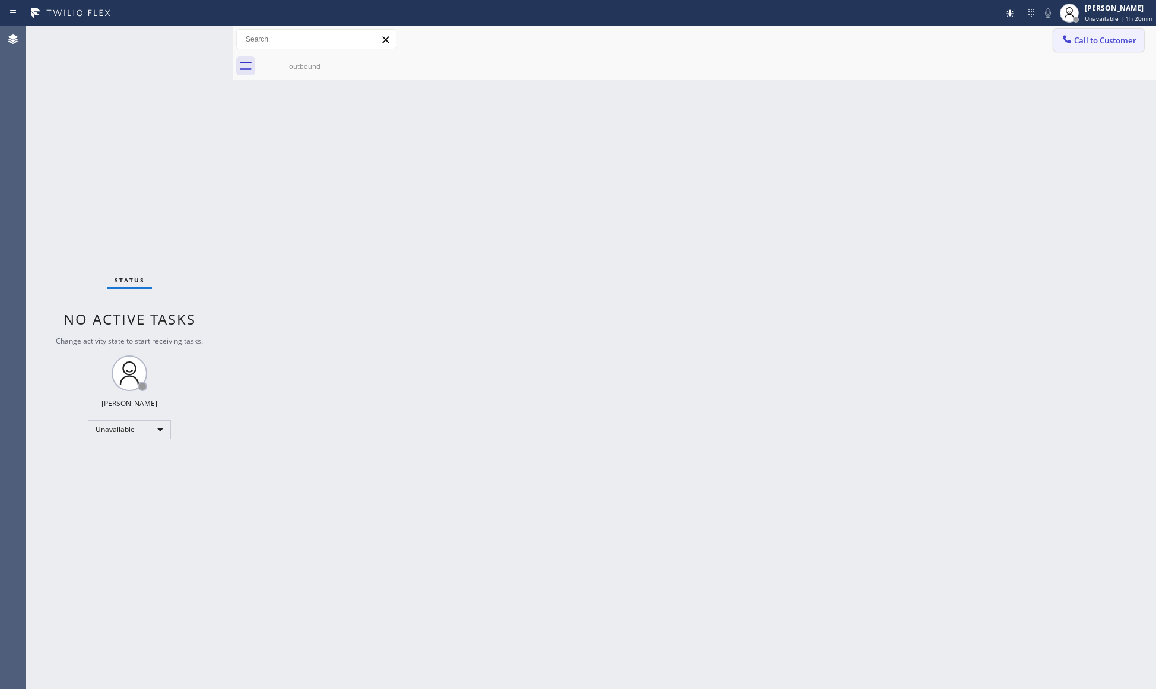
click at [1083, 42] on span "Call to Customer" at bounding box center [1105, 40] width 62 height 11
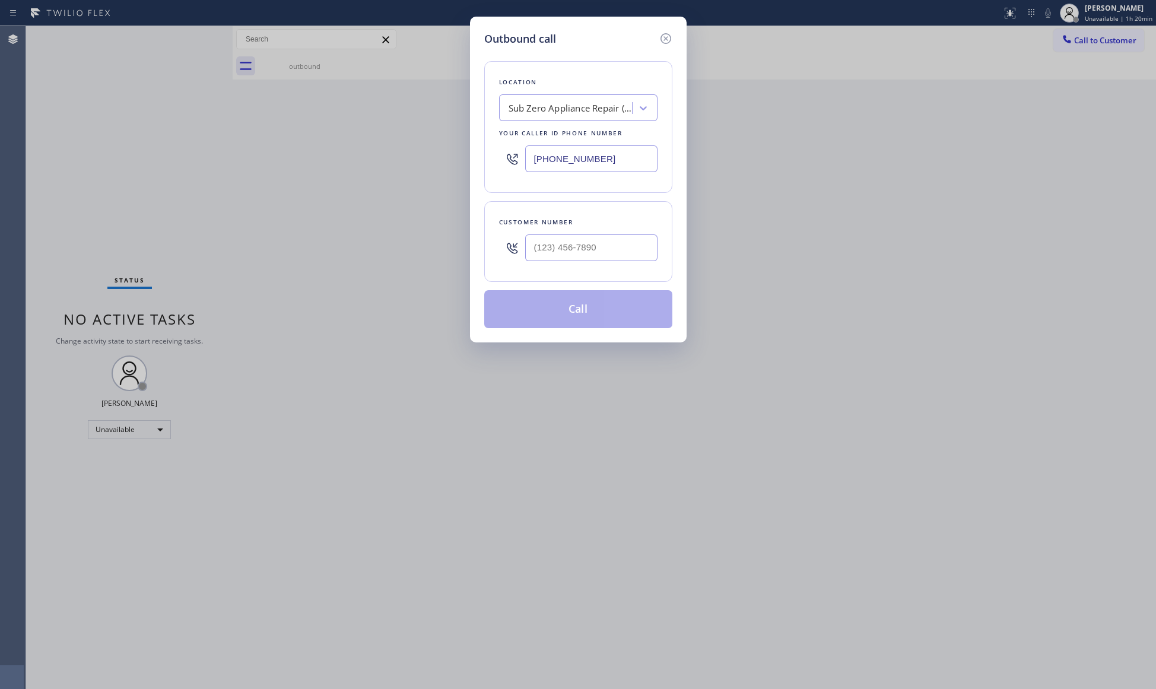
drag, startPoint x: 420, startPoint y: 132, endPoint x: 405, endPoint y: 132, distance: 15.4
click at [405, 132] on div "Outbound call Location Sub Zero Appliance Repair (Google Ads, [GEOGRAPHIC_DATA]…" at bounding box center [578, 344] width 1156 height 689
paste input "844) 899-7462"
type input "[PHONE_NUMBER]"
click at [644, 250] on input "(___) ___-____" at bounding box center [591, 247] width 132 height 27
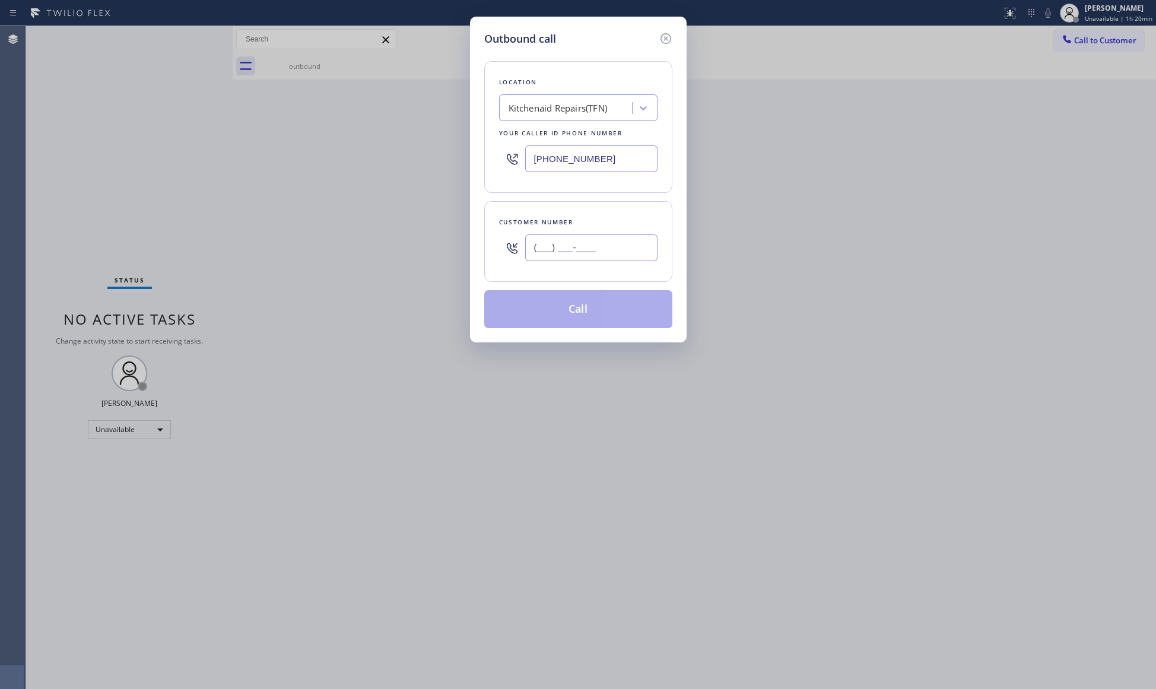
paste input "416) 881-5760"
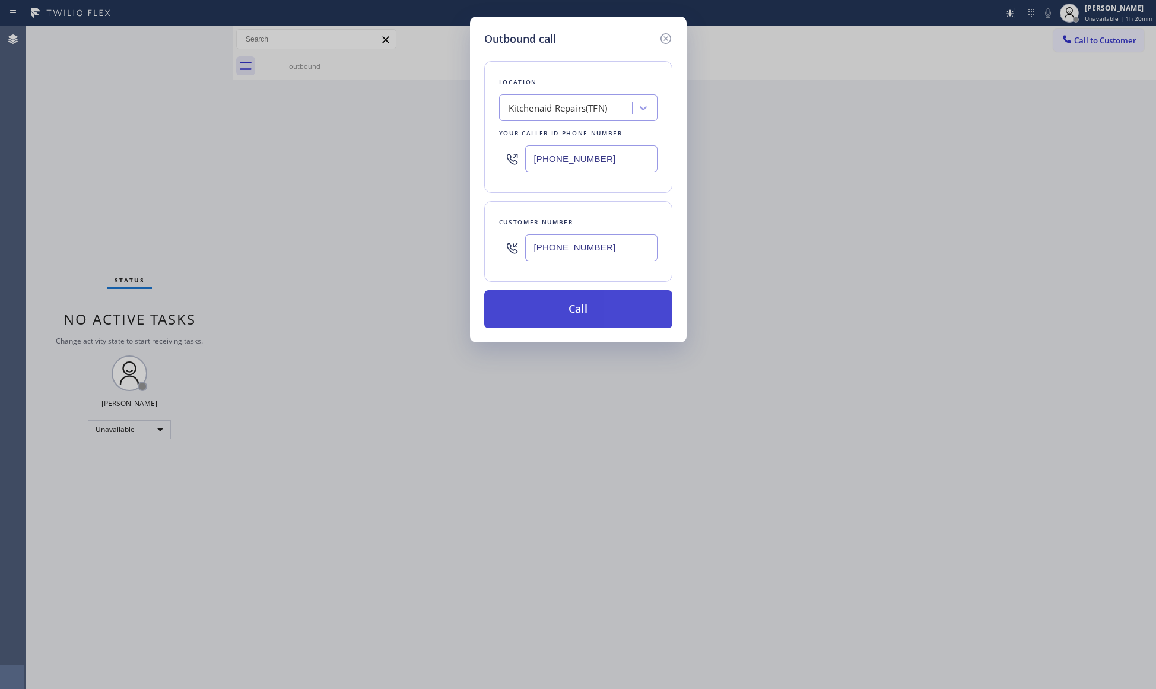
type input "[PHONE_NUMBER]"
click at [587, 307] on button "Call" at bounding box center [578, 309] width 188 height 38
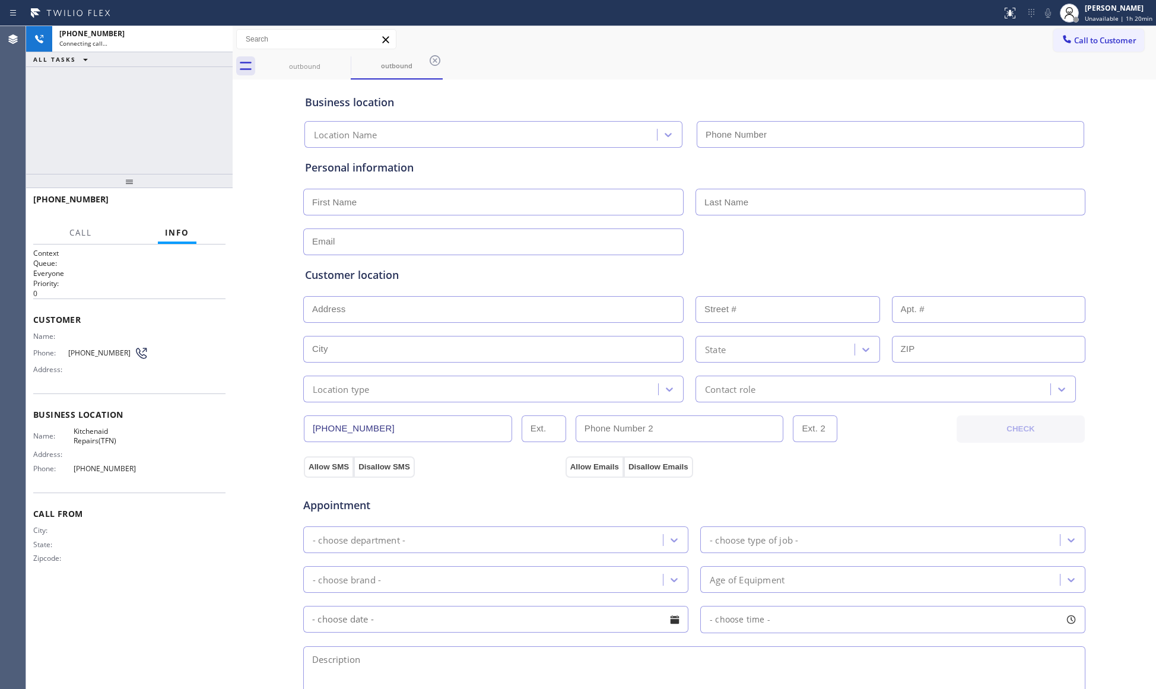
type input "[PHONE_NUMBER]"
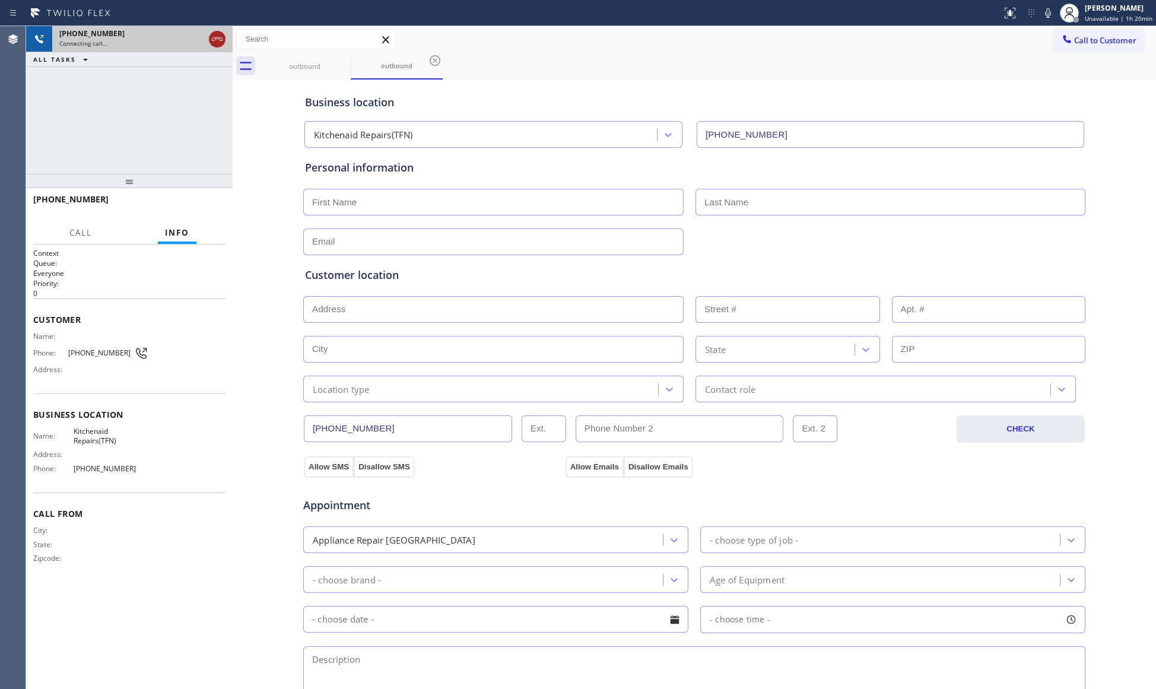
drag, startPoint x: 217, startPoint y: 36, endPoint x: 233, endPoint y: 50, distance: 21.4
click at [217, 36] on icon at bounding box center [217, 39] width 14 height 14
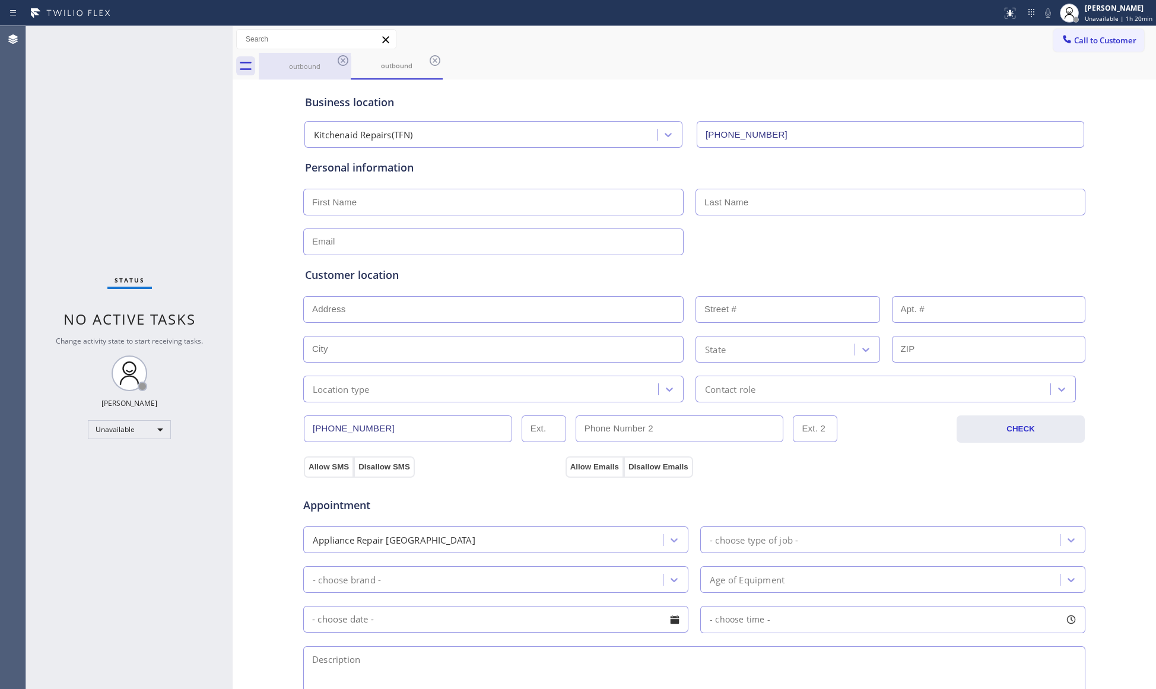
click at [342, 69] on div "outbound" at bounding box center [305, 66] width 90 height 9
click at [344, 61] on icon at bounding box center [343, 60] width 14 height 14
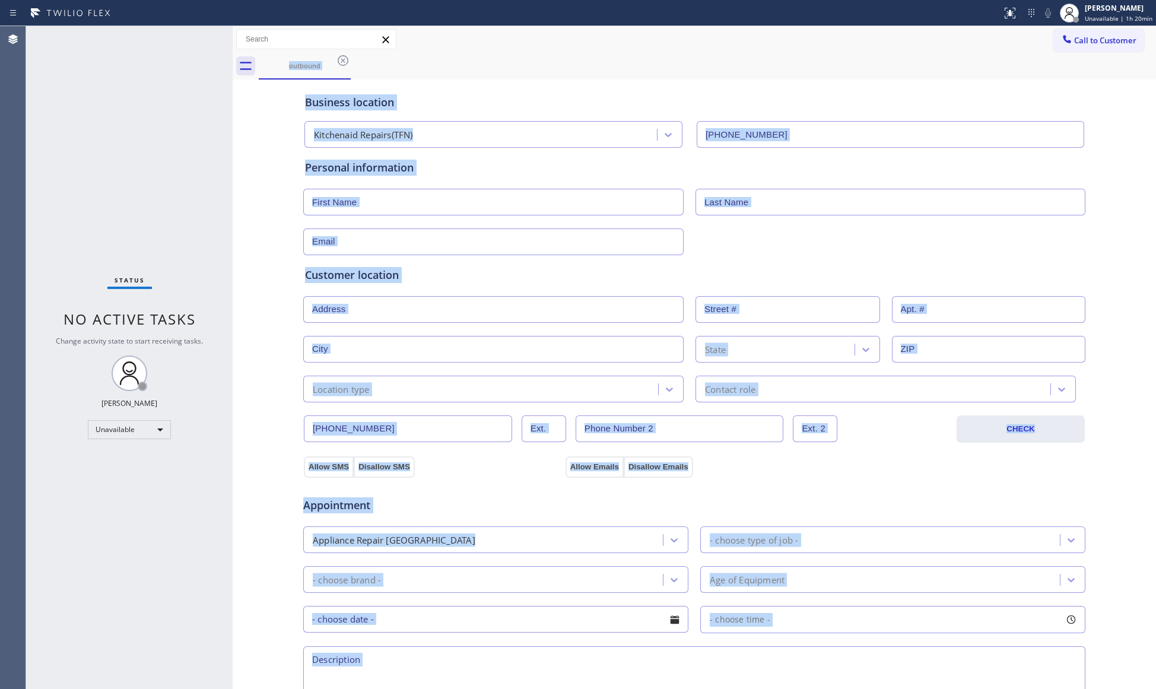
click at [344, 61] on div "outbound" at bounding box center [707, 66] width 897 height 27
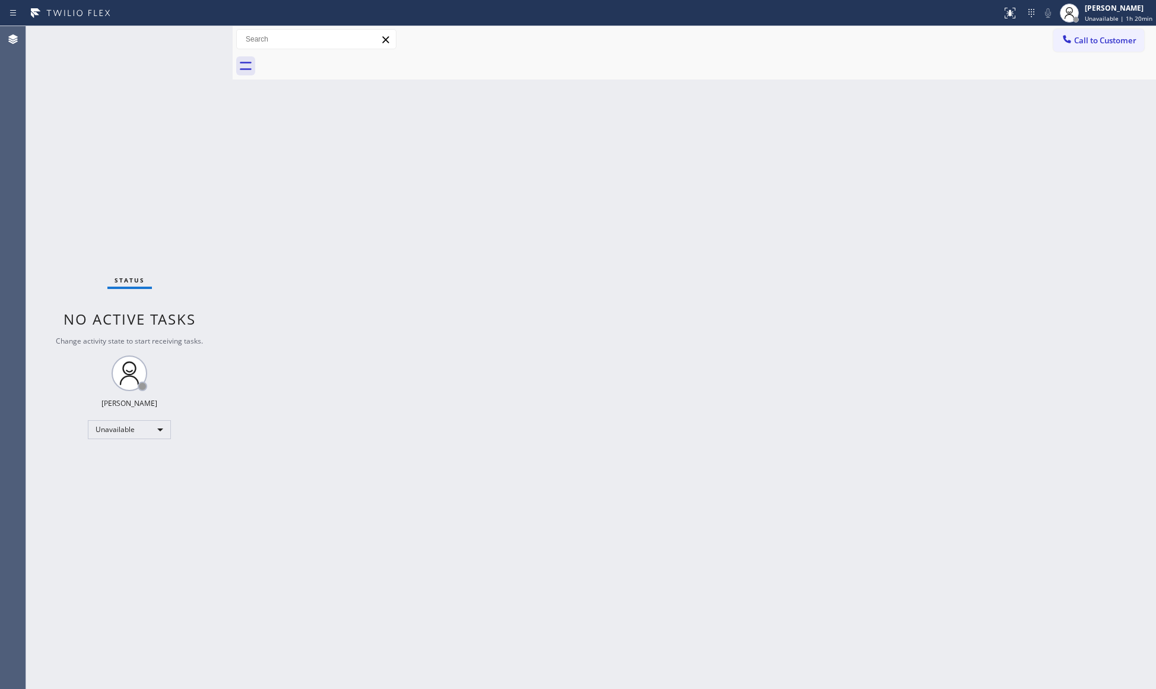
click at [344, 61] on div at bounding box center [707, 66] width 897 height 27
click at [1084, 38] on span "Call to Customer" at bounding box center [1105, 40] width 62 height 11
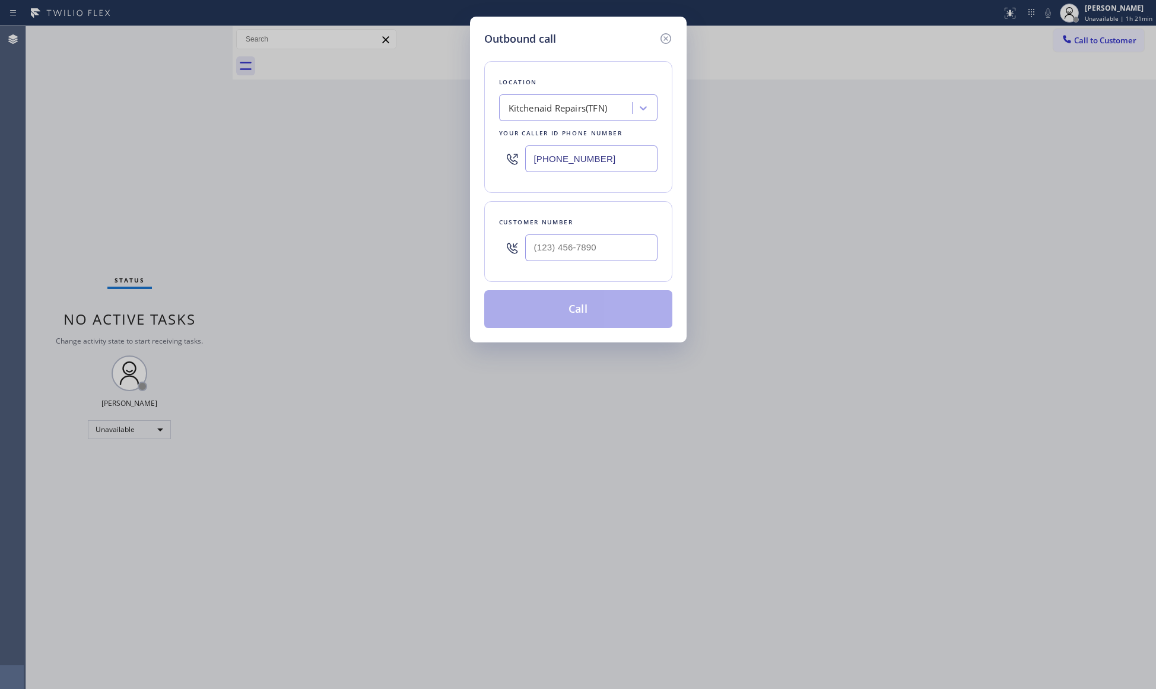
drag, startPoint x: 636, startPoint y: 160, endPoint x: 523, endPoint y: 155, distance: 114.0
click at [544, 157] on input "[PHONE_NUMBER]" at bounding box center [591, 158] width 132 height 27
paste input "20) 150-0214"
drag, startPoint x: 610, startPoint y: 159, endPoint x: 482, endPoint y: 164, distance: 128.2
click at [423, 158] on div "Outbound call Location Search location Your caller id phone number [PHONE_NUMBE…" at bounding box center [578, 344] width 1156 height 689
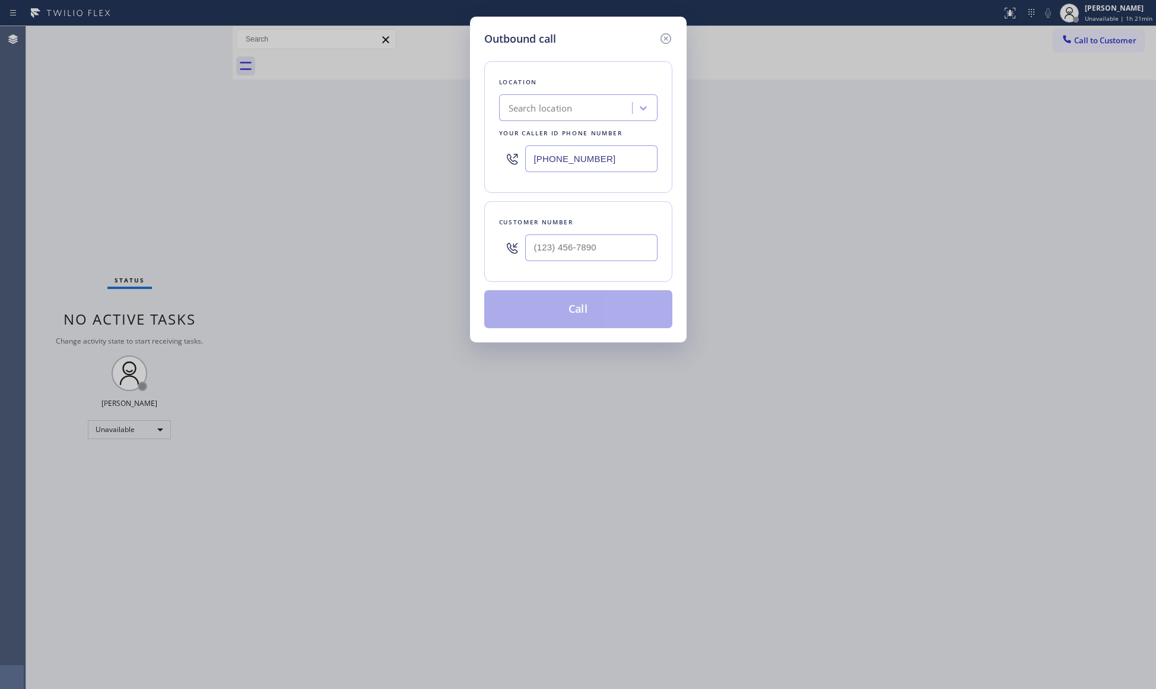
paste input "201) 500-2140"
type input "[PHONE_NUMBER]"
click at [573, 246] on input "(___) ___-____" at bounding box center [591, 247] width 132 height 27
paste input "609) 719-2183"
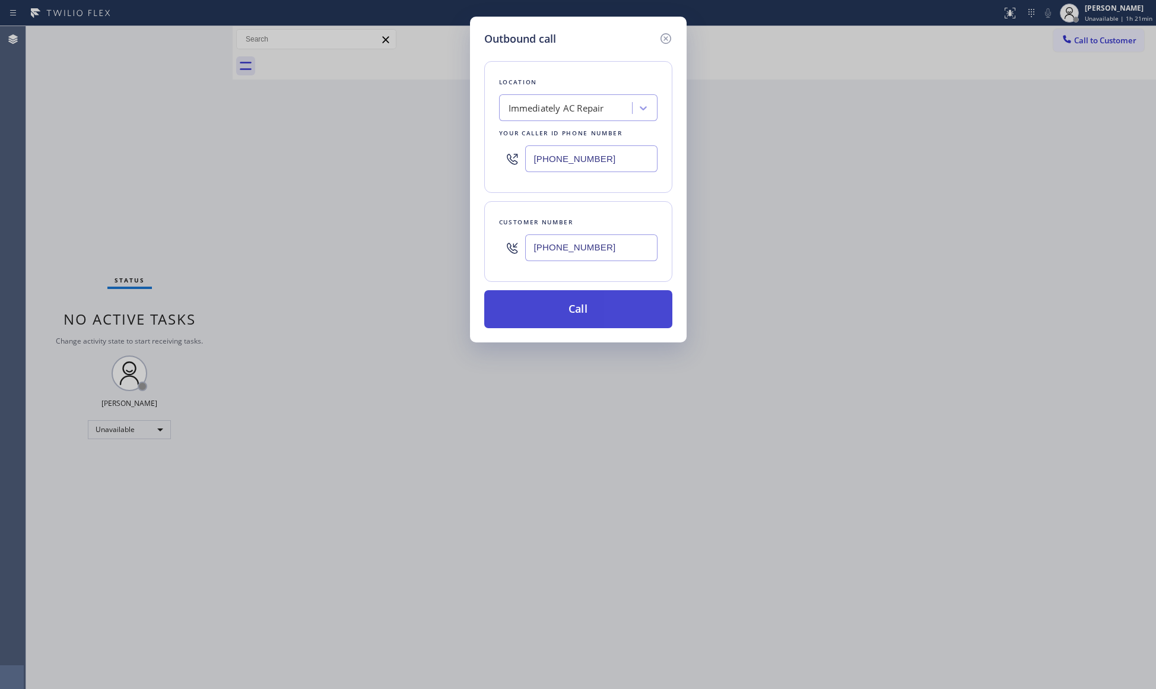
type input "[PHONE_NUMBER]"
drag, startPoint x: 582, startPoint y: 314, endPoint x: 695, endPoint y: 326, distance: 113.3
click at [584, 316] on button "Call" at bounding box center [578, 309] width 188 height 38
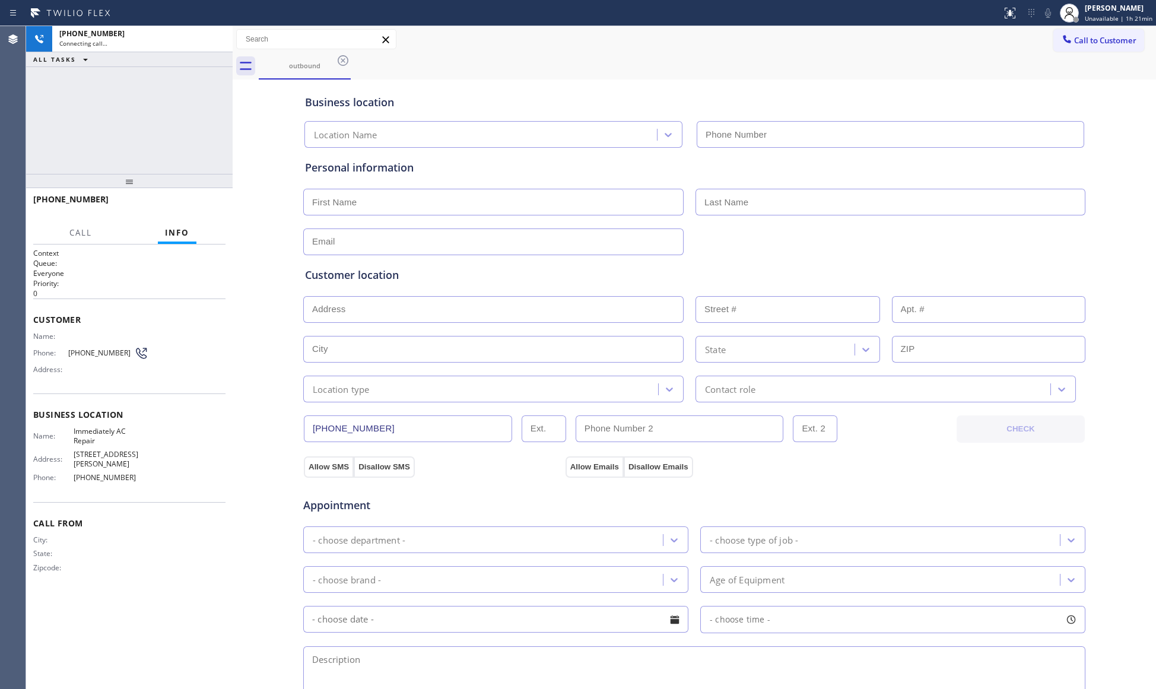
type input "[PHONE_NUMBER]"
click at [803, 66] on div "outbound" at bounding box center [707, 66] width 897 height 27
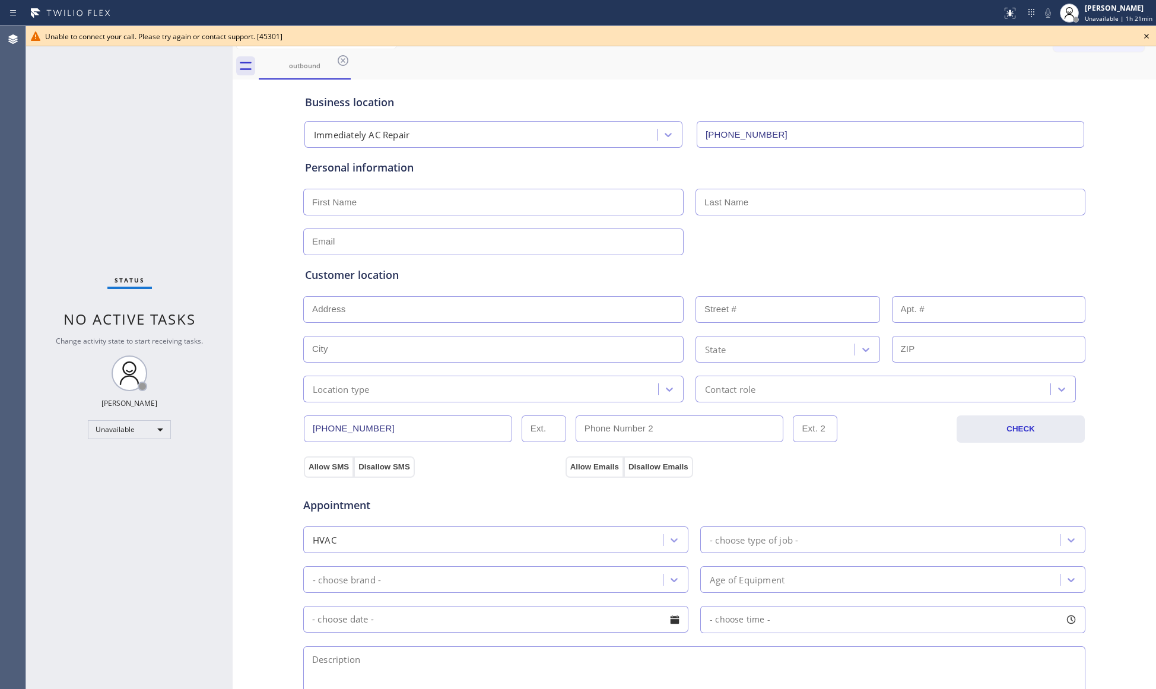
click at [1146, 36] on icon at bounding box center [1146, 36] width 5 height 5
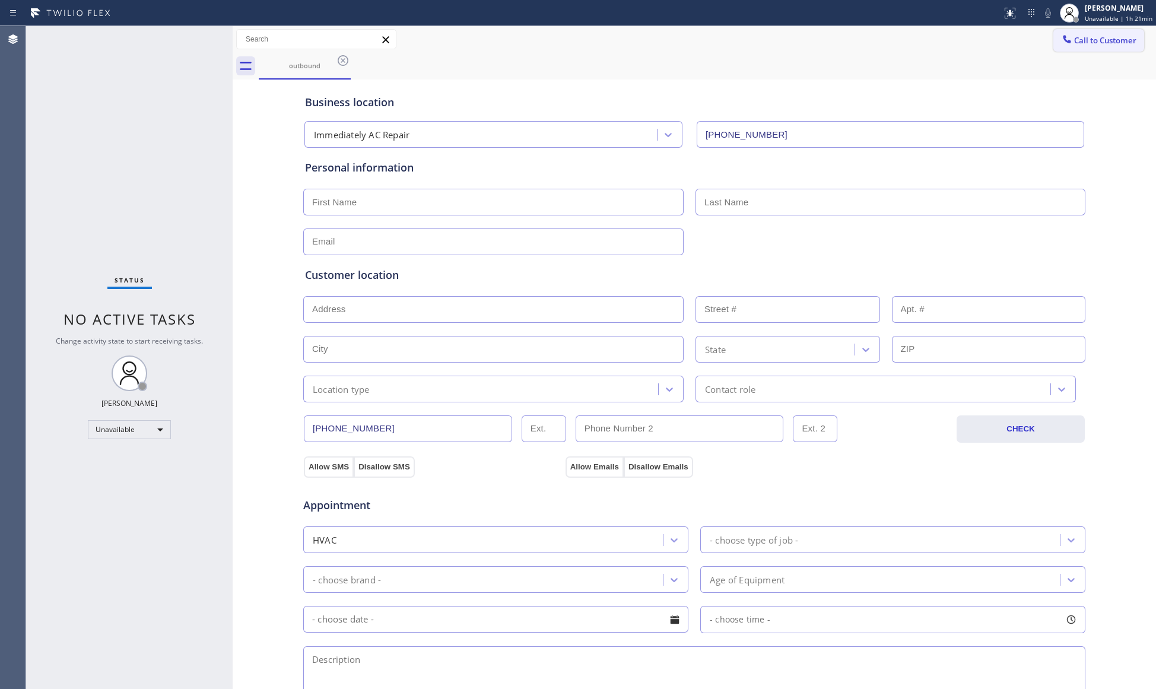
click at [1102, 41] on span "Call to Customer" at bounding box center [1105, 40] width 62 height 11
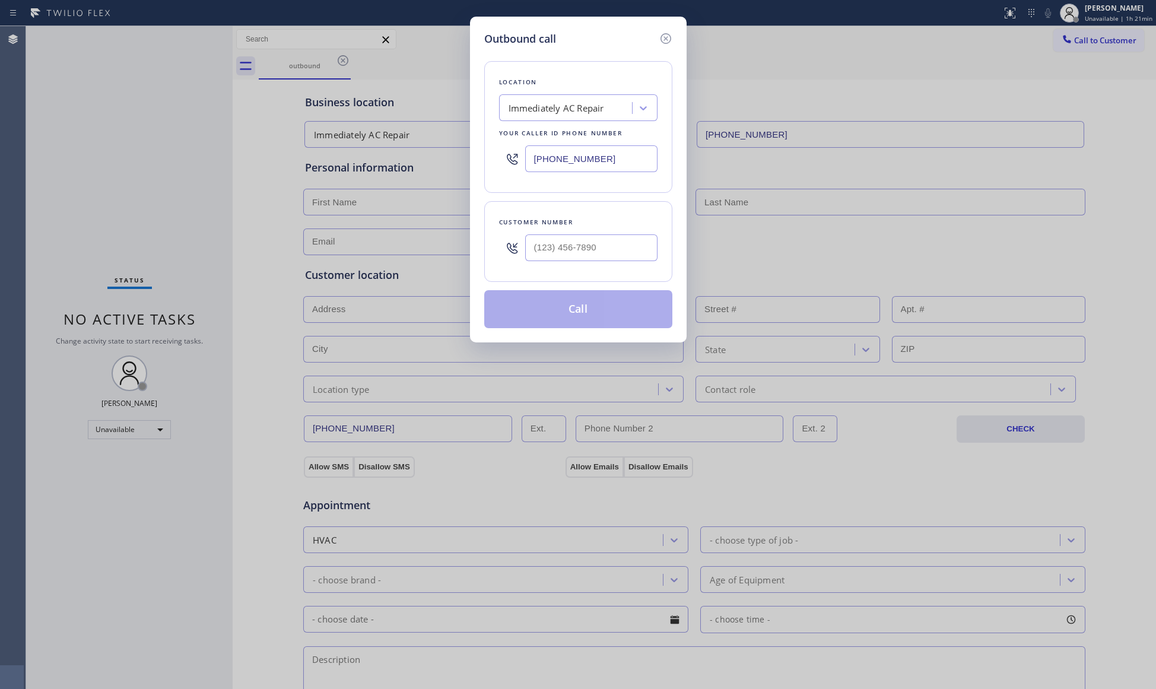
drag, startPoint x: 613, startPoint y: 157, endPoint x: 494, endPoint y: 145, distance: 119.3
click at [459, 159] on div "Outbound call Location Immediately AC Repair Your caller id phone number [PHONE…" at bounding box center [578, 344] width 1156 height 689
paste input "714) 583-6969"
type input "[PHONE_NUMBER]"
click at [622, 236] on input "(___) ___-____" at bounding box center [591, 247] width 132 height 27
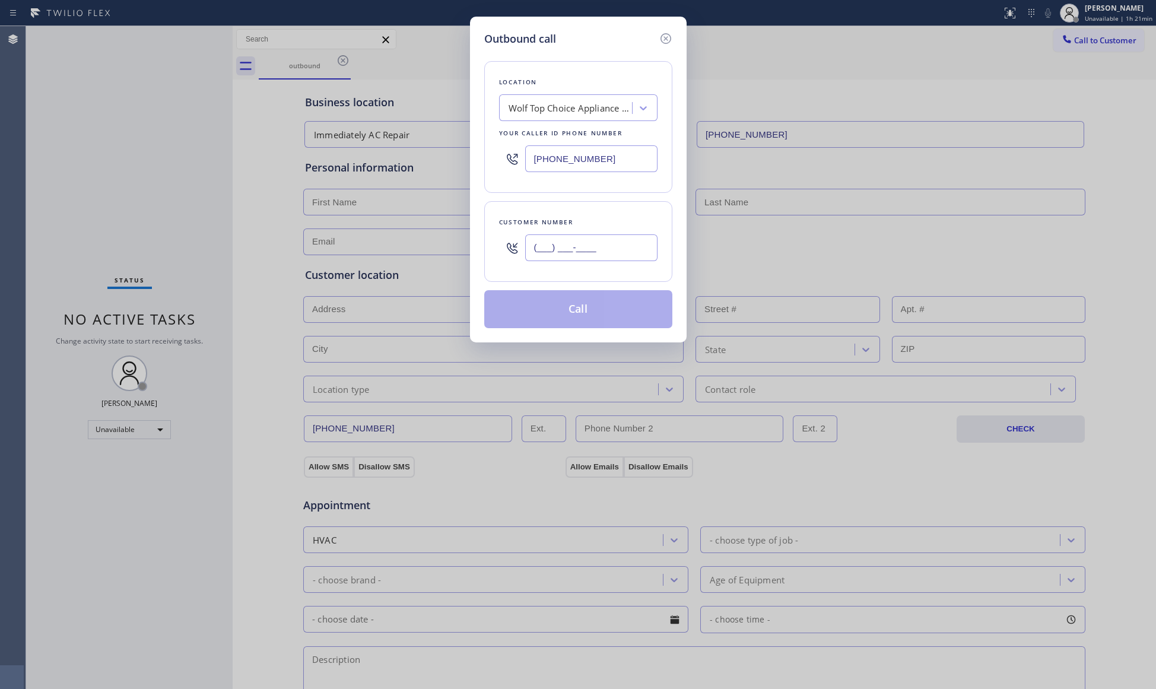
paste input "714) 972-2581"
type input "[PHONE_NUMBER]"
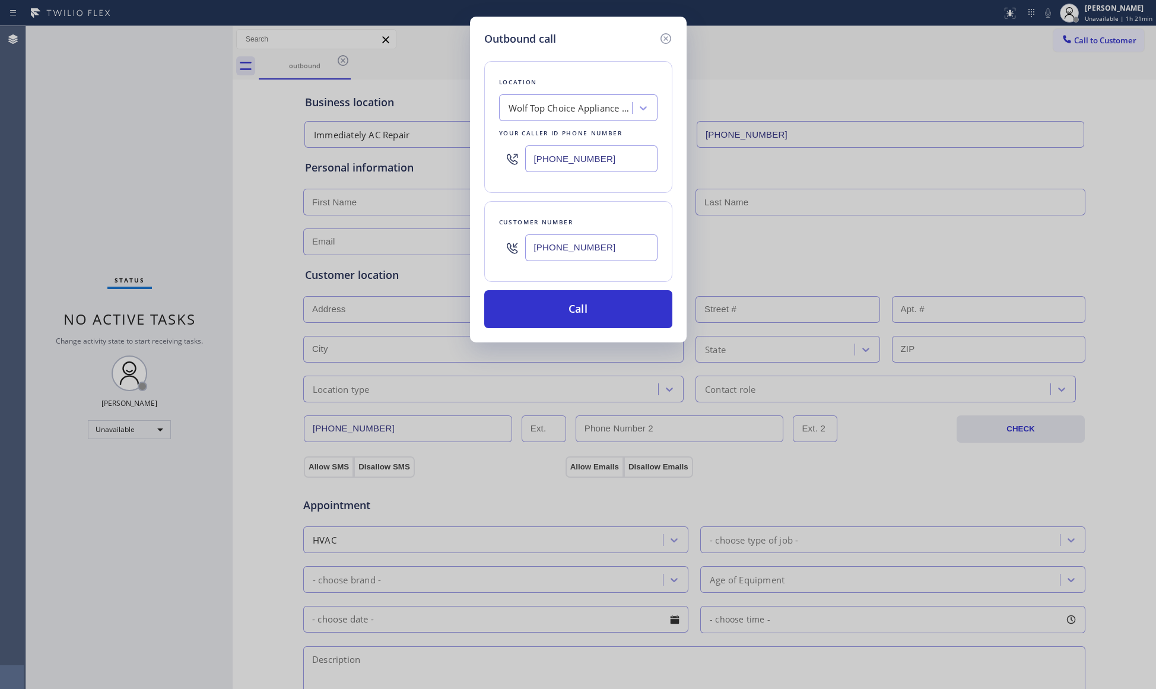
click at [580, 273] on div "Customer number [PHONE_NUMBER]" at bounding box center [578, 241] width 188 height 81
click at [581, 312] on button "Call" at bounding box center [578, 309] width 188 height 38
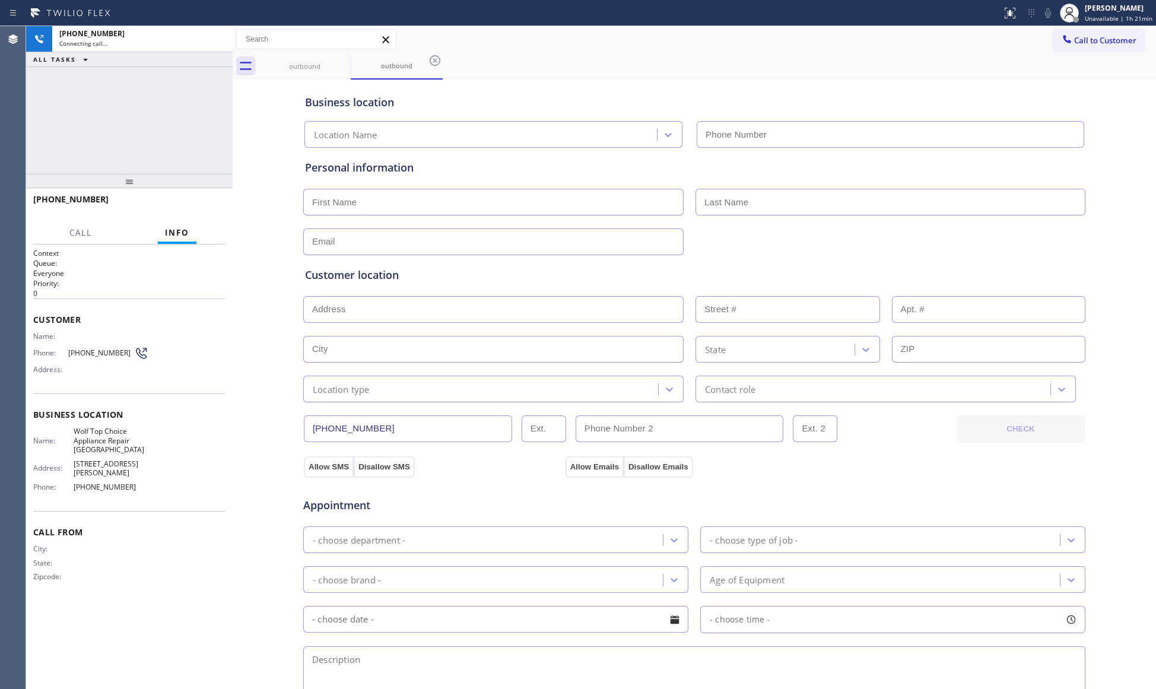
type input "[PHONE_NUMBER]"
click at [850, 83] on div "Business location Wolf Top Choice Appliance Repair [GEOGRAPHIC_DATA] [PHONE_NUM…" at bounding box center [694, 114] width 783 height 65
drag, startPoint x: 439, startPoint y: 61, endPoint x: 359, endPoint y: 61, distance: 79.5
click at [437, 61] on icon at bounding box center [435, 60] width 14 height 14
drag, startPoint x: 335, startPoint y: 61, endPoint x: 342, endPoint y: 60, distance: 6.6
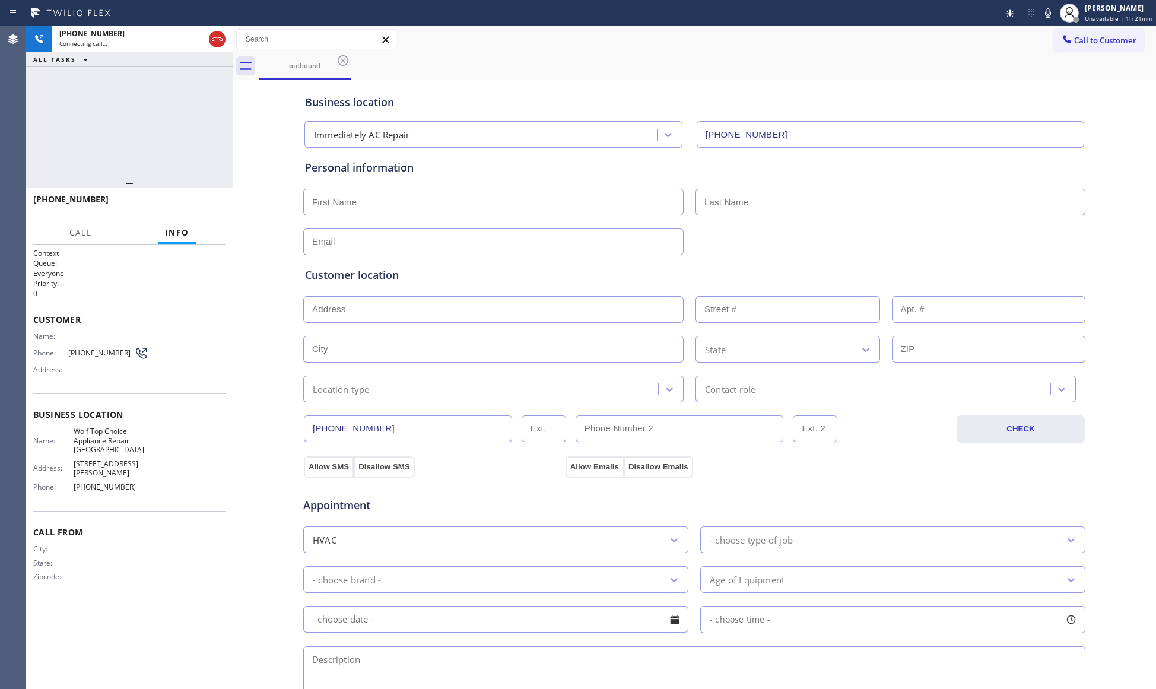
click at [338, 61] on icon at bounding box center [343, 60] width 14 height 14
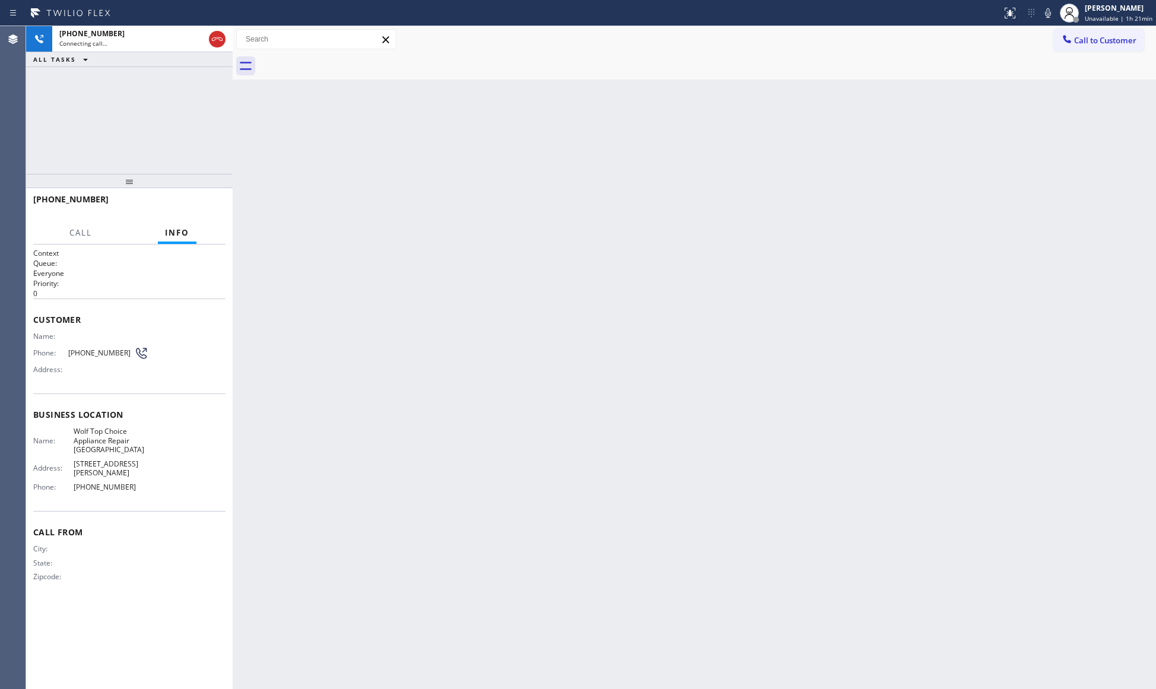
click at [342, 60] on div at bounding box center [707, 66] width 897 height 27
click at [218, 39] on icon at bounding box center [217, 39] width 14 height 14
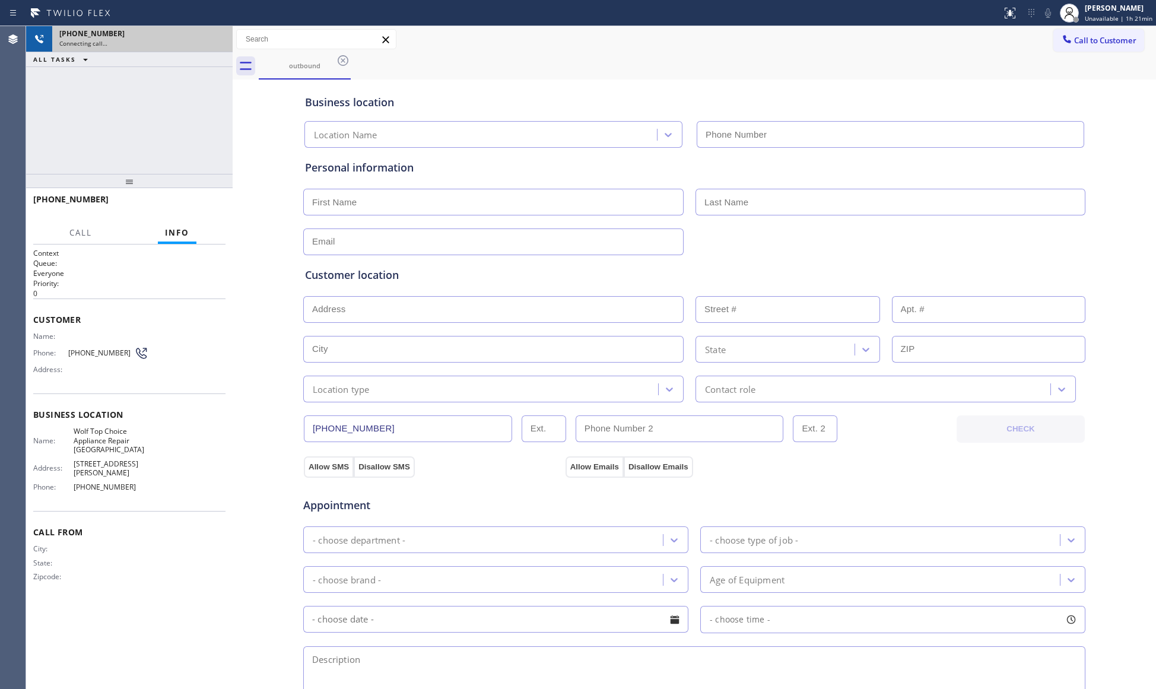
type input "[PHONE_NUMBER]"
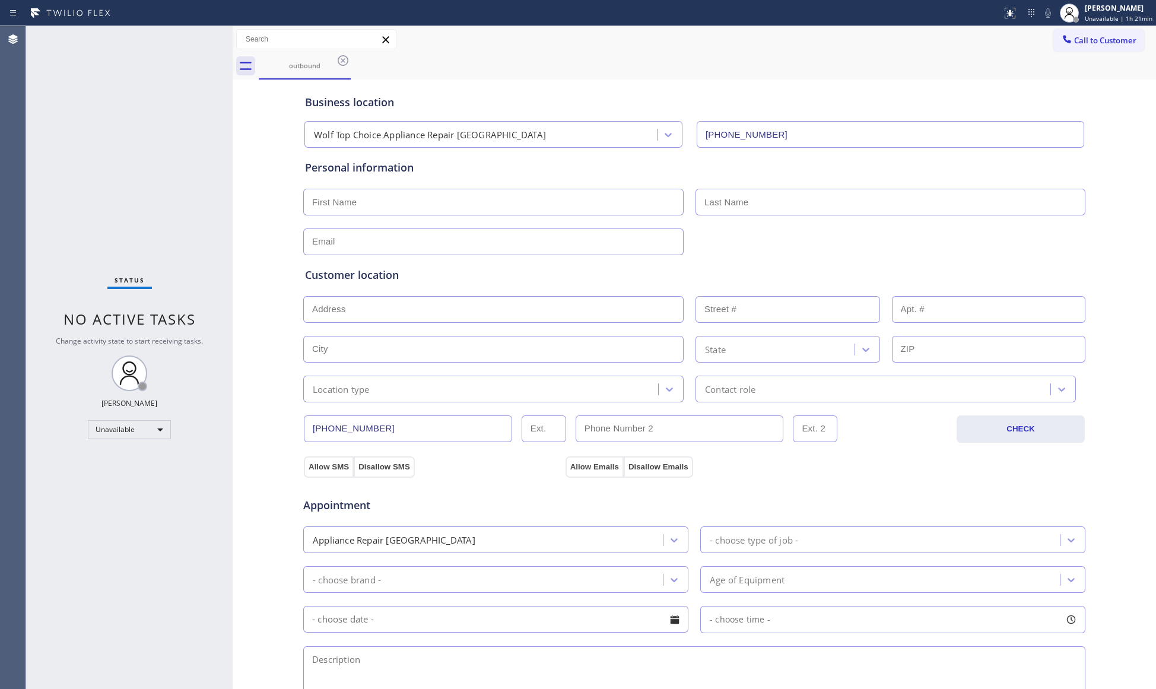
click at [1074, 41] on span "Call to Customer" at bounding box center [1105, 40] width 62 height 11
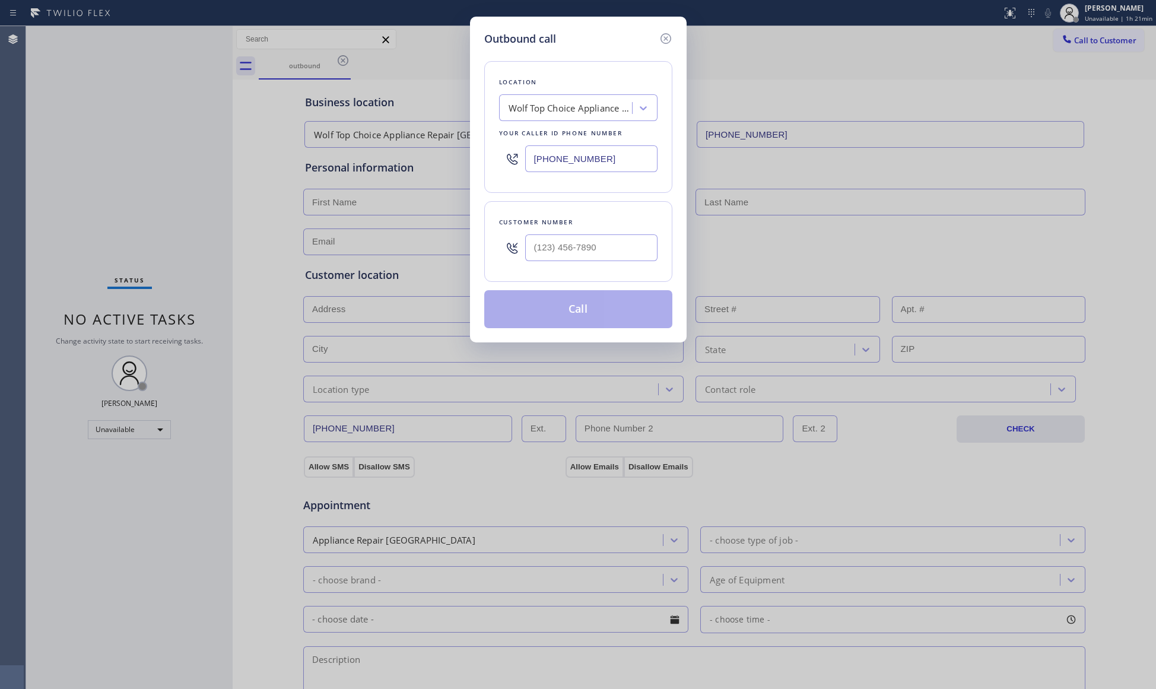
drag, startPoint x: 610, startPoint y: 164, endPoint x: 522, endPoint y: 144, distance: 90.7
click at [522, 144] on div "[PHONE_NUMBER]" at bounding box center [578, 158] width 158 height 39
paste input "626) 684-4866"
type input "[PHONE_NUMBER]"
click at [634, 242] on input "(___) ___-____" at bounding box center [591, 247] width 132 height 27
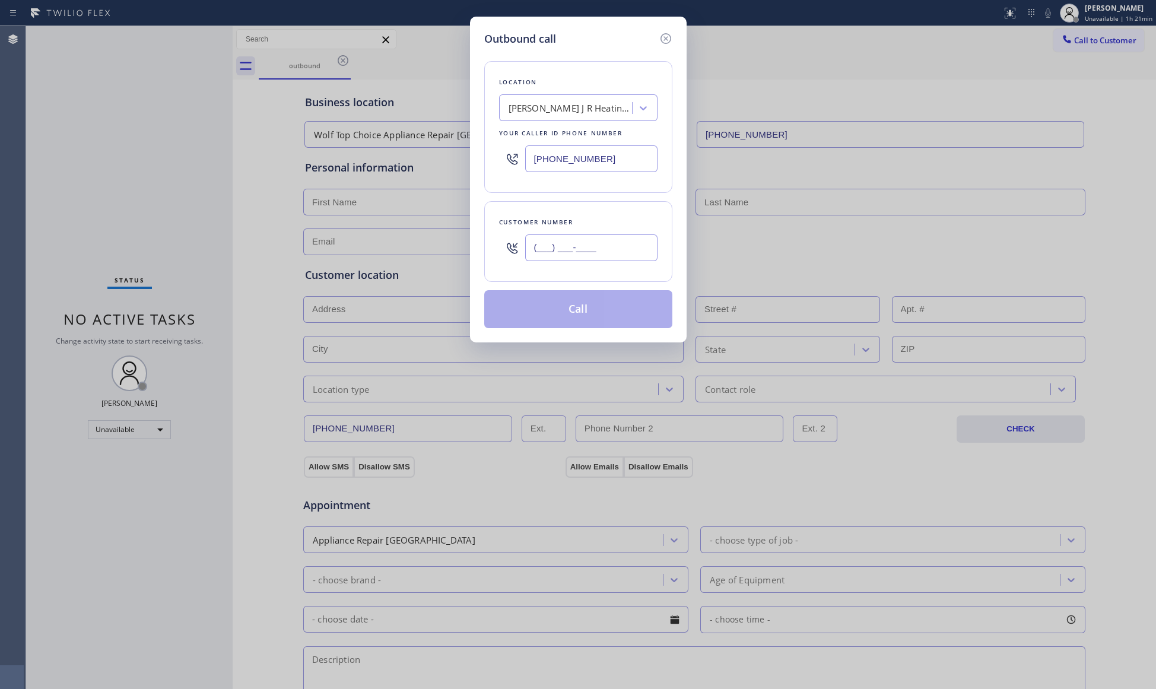
paste input "866) 469-1354"
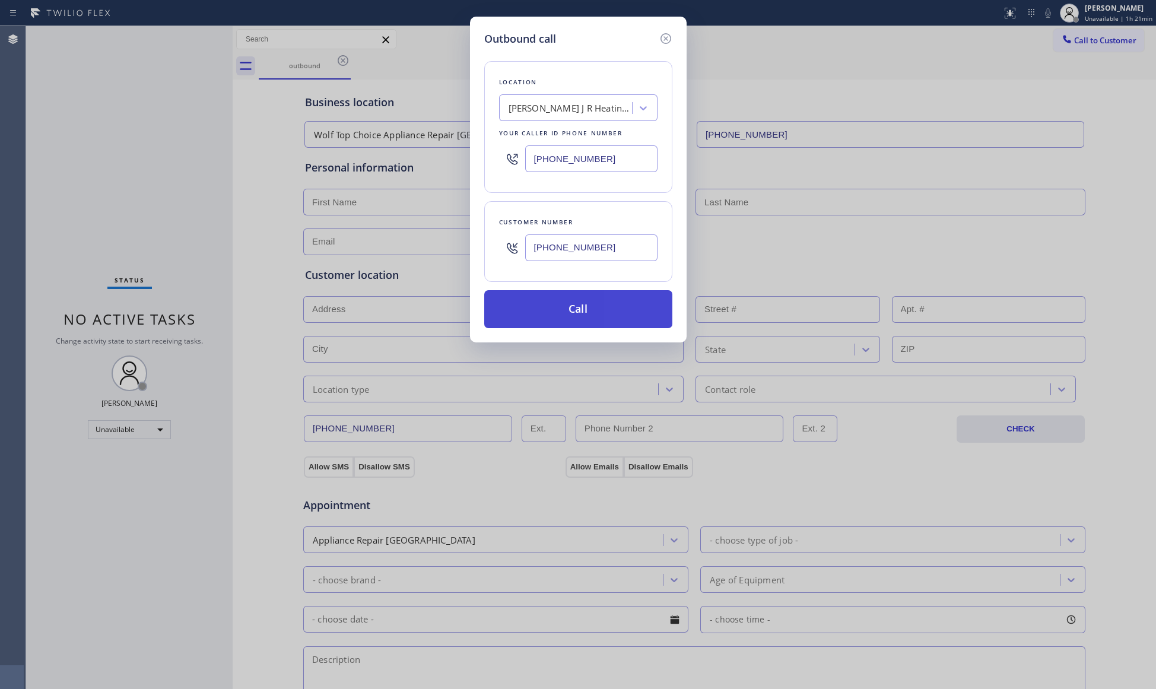
type input "[PHONE_NUMBER]"
click at [580, 309] on button "Call" at bounding box center [578, 309] width 188 height 38
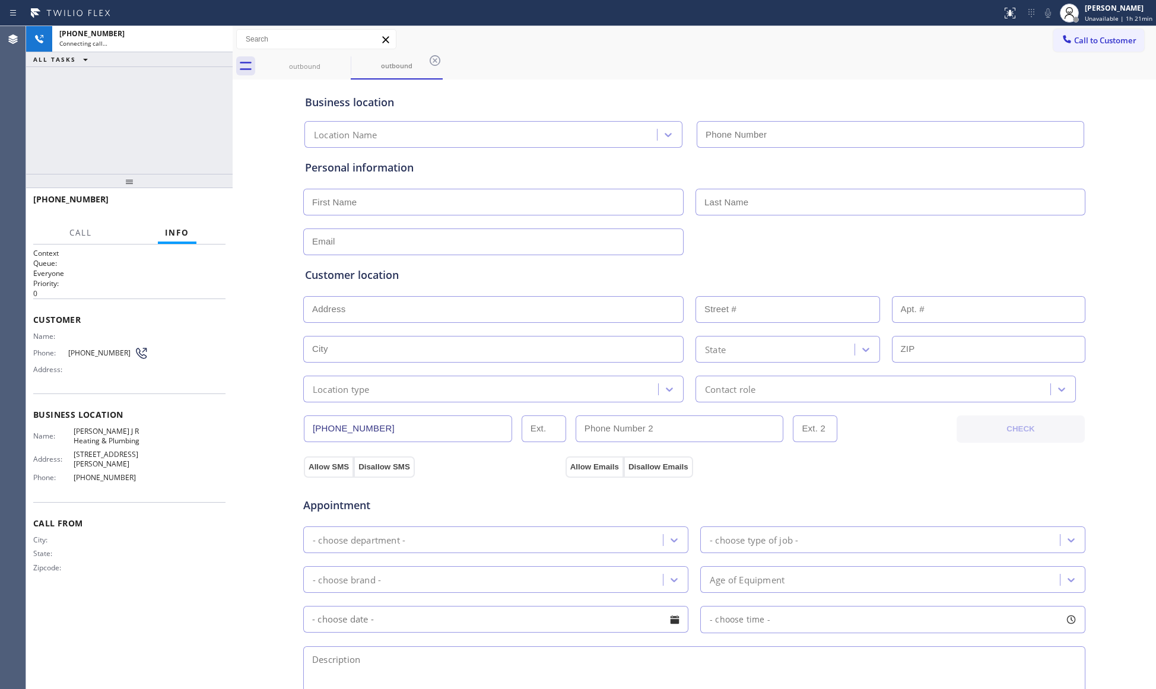
type input "[PHONE_NUMBER]"
click at [190, 200] on span "HANG UP" at bounding box center [198, 204] width 36 height 8
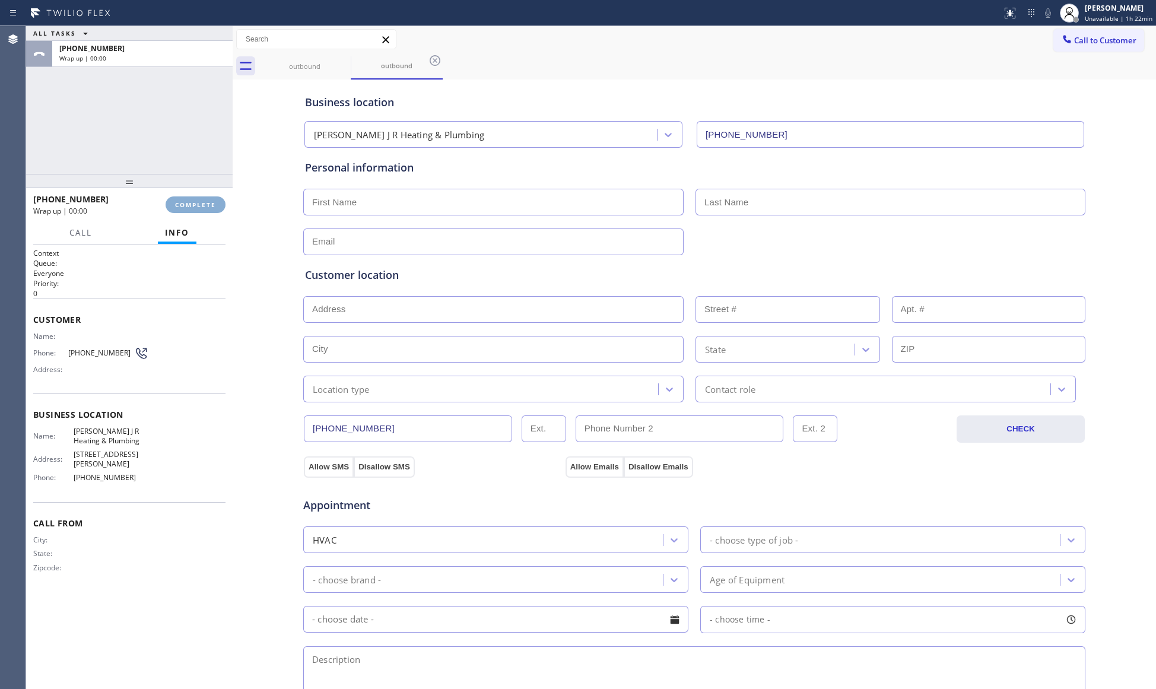
click at [192, 198] on button "COMPLETE" at bounding box center [195, 204] width 60 height 17
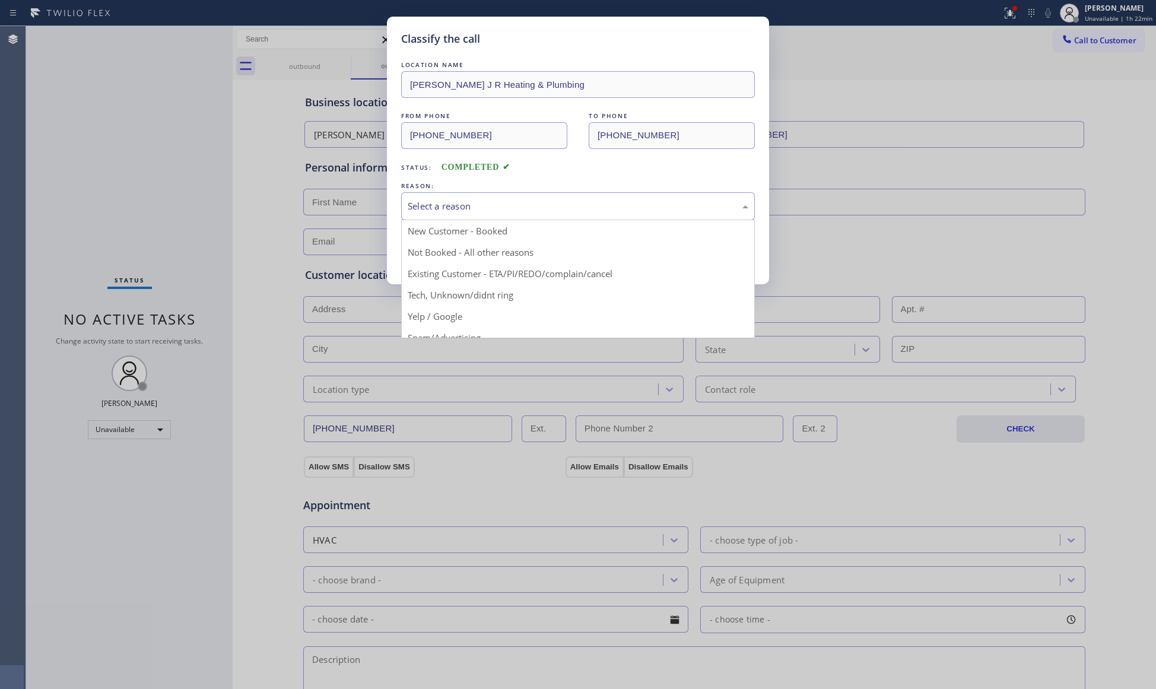
click at [501, 205] on div "Select a reason" at bounding box center [578, 206] width 340 height 14
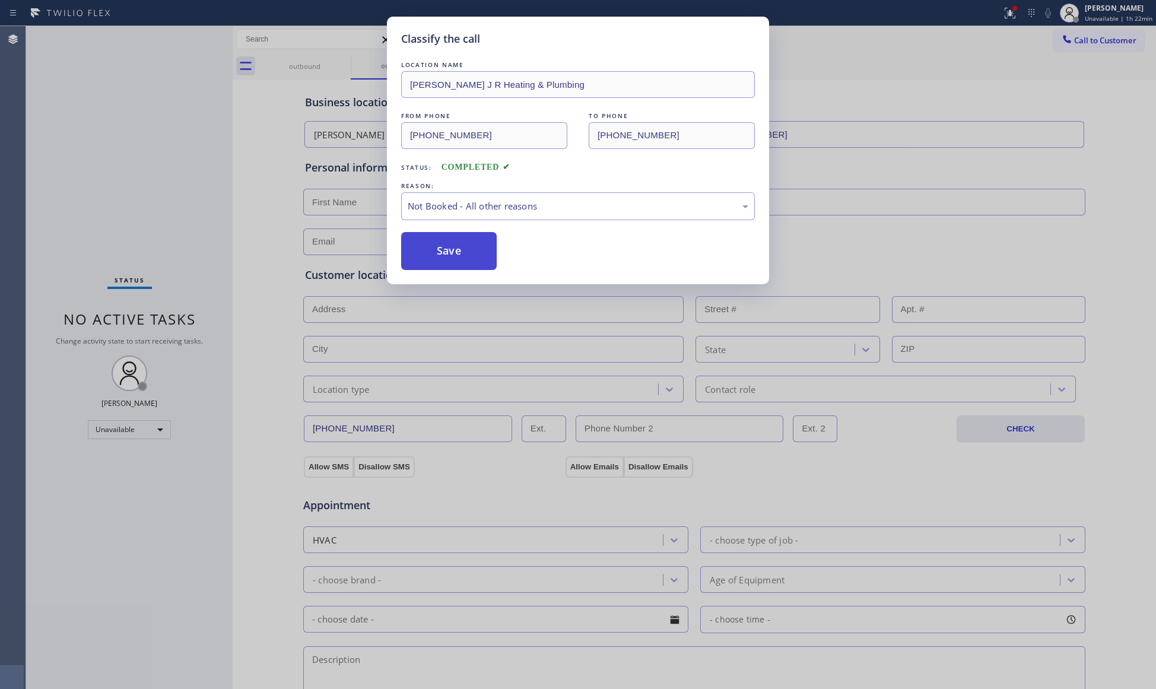
click at [465, 254] on button "Save" at bounding box center [449, 251] width 96 height 38
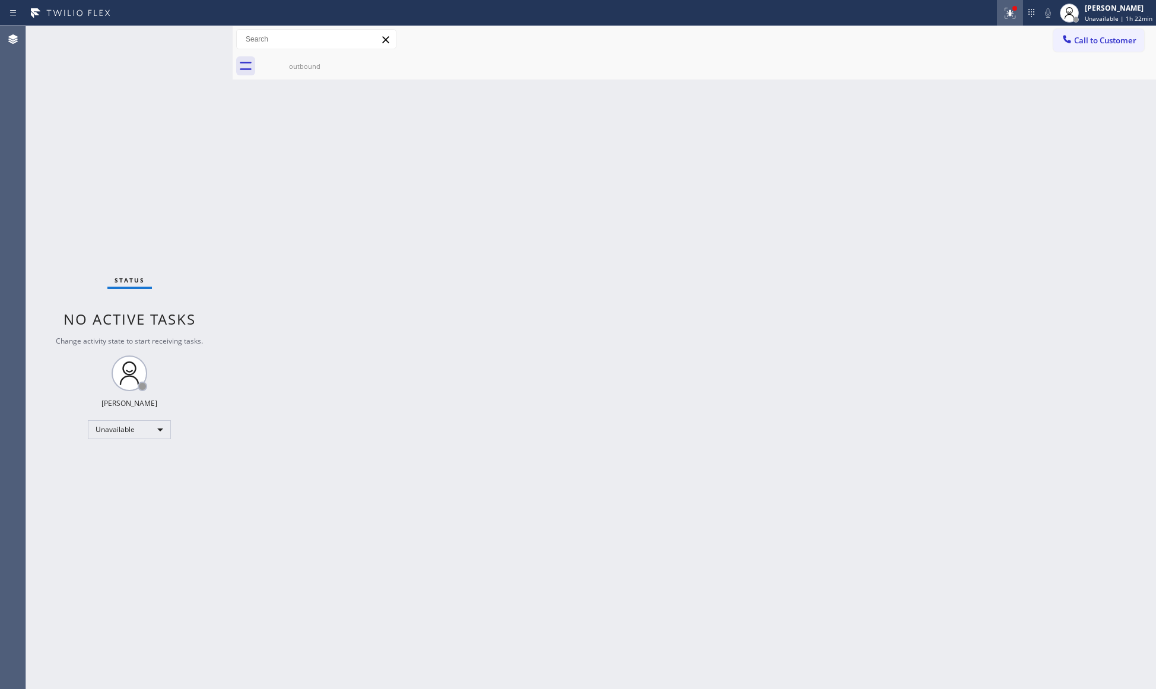
click at [1008, 15] on icon at bounding box center [1009, 13] width 14 height 14
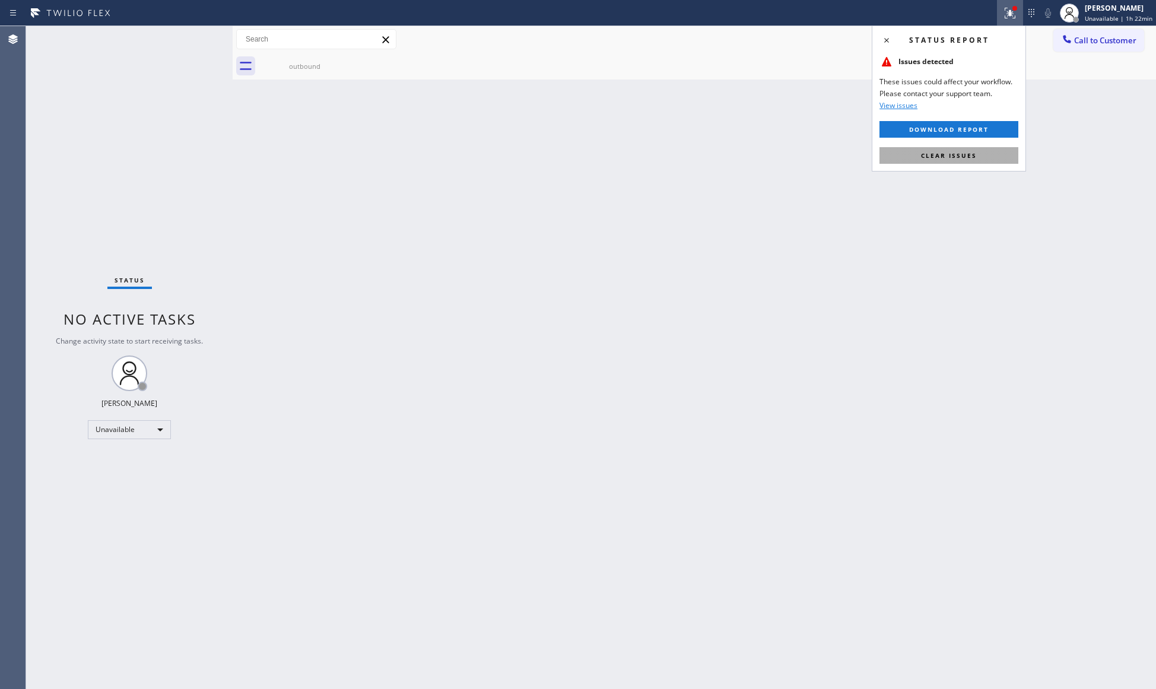
click at [973, 148] on button "Clear issues" at bounding box center [948, 155] width 139 height 17
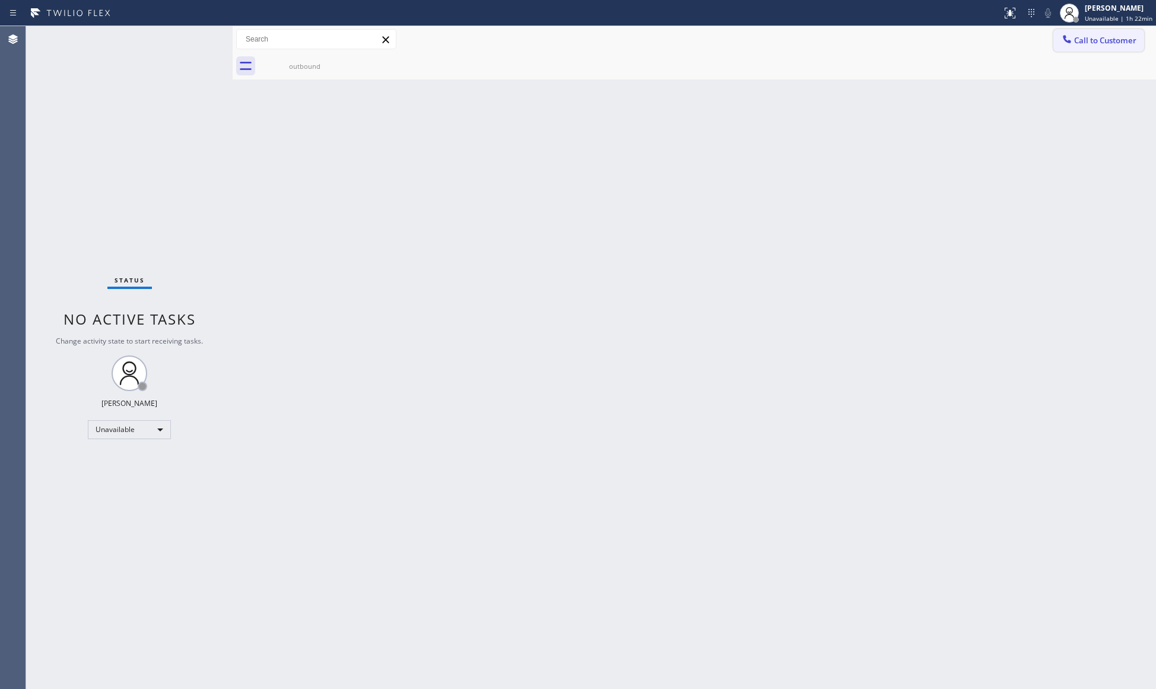
click at [1129, 31] on button "Call to Customer" at bounding box center [1098, 40] width 91 height 23
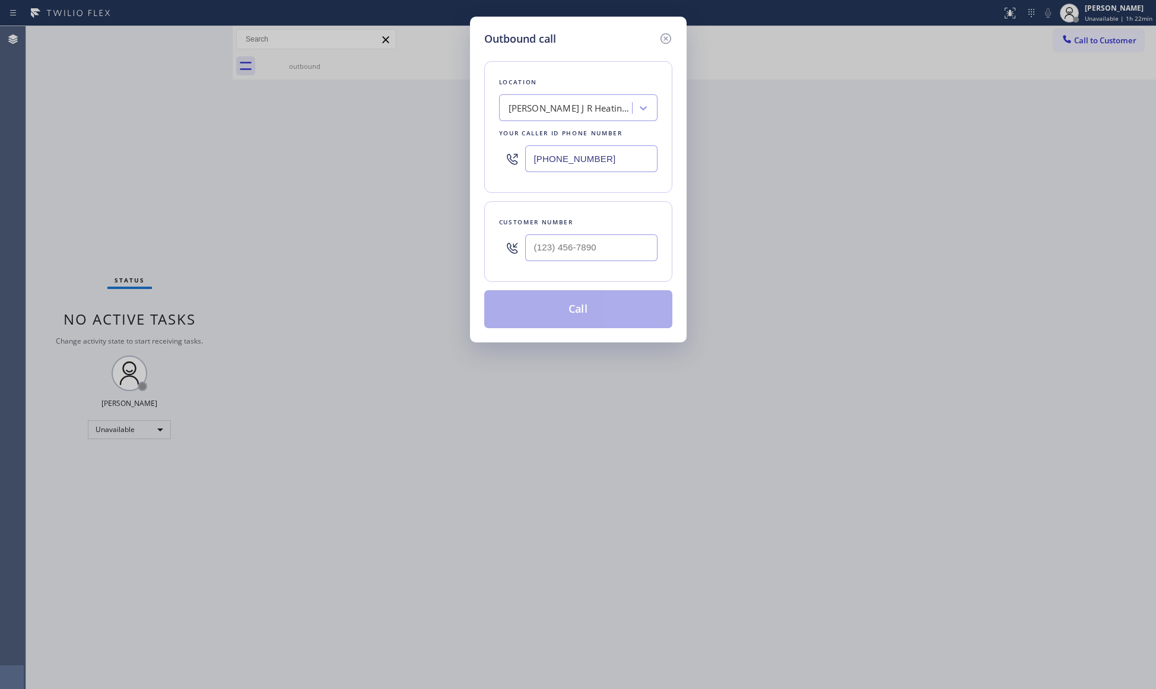
drag, startPoint x: 587, startPoint y: 155, endPoint x: 521, endPoint y: 155, distance: 65.8
click at [521, 155] on div "[PHONE_NUMBER]" at bounding box center [578, 158] width 158 height 39
paste input "310) 388-391"
type input "[PHONE_NUMBER]"
click at [551, 260] on input "(___) ___-____" at bounding box center [591, 247] width 132 height 27
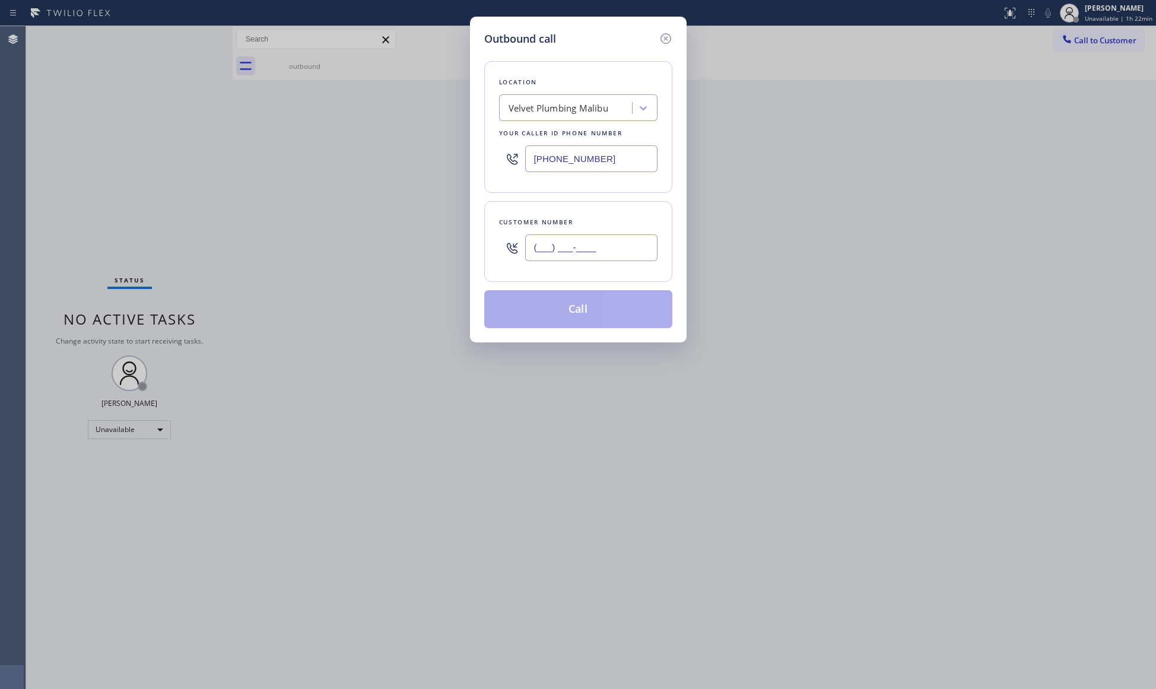
paste input "771) 772-6439"
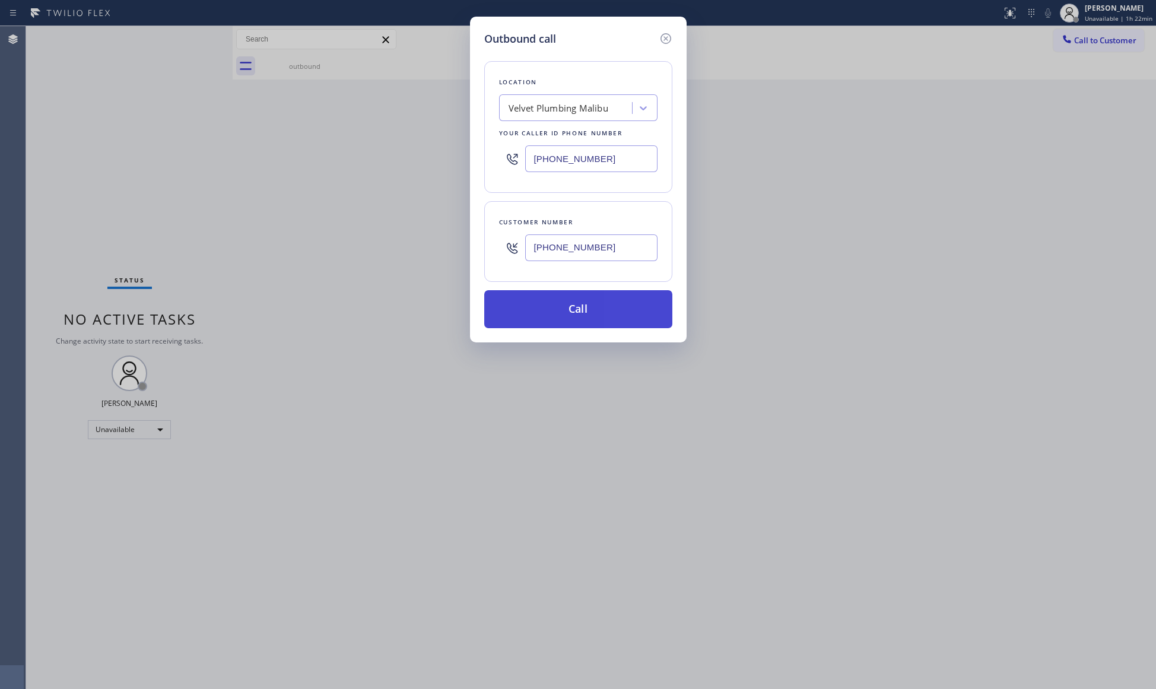
type input "[PHONE_NUMBER]"
click at [592, 318] on button "Call" at bounding box center [578, 309] width 188 height 38
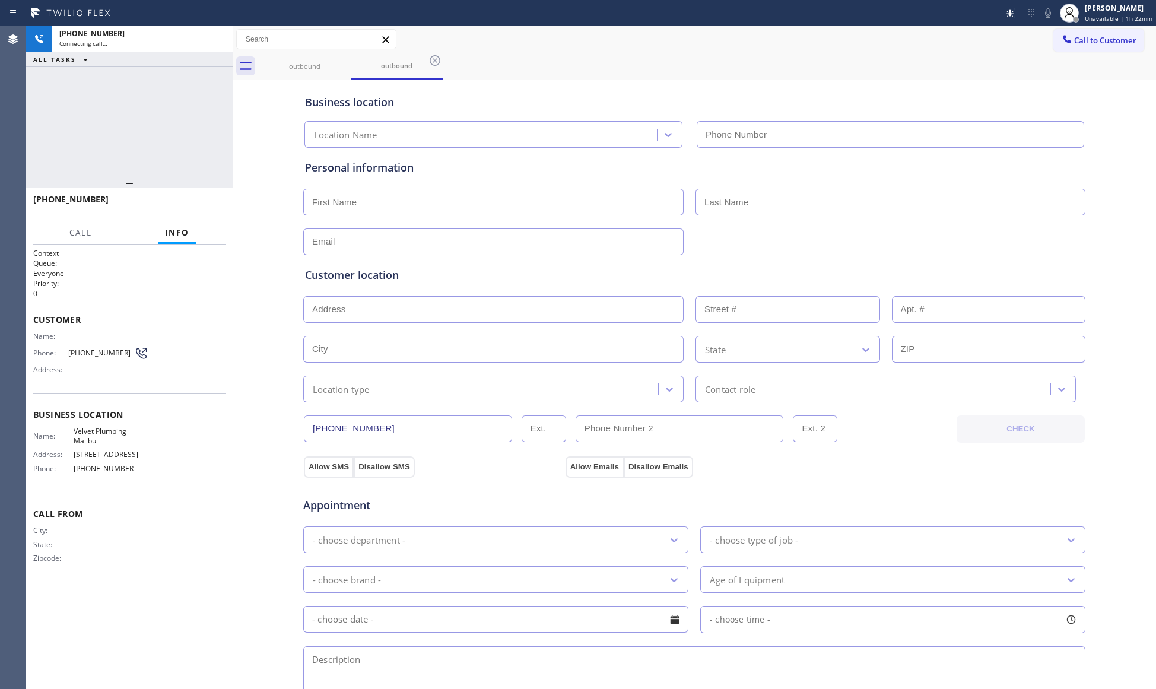
type input "[PHONE_NUMBER]"
click at [193, 199] on button "HANG UP" at bounding box center [197, 204] width 55 height 17
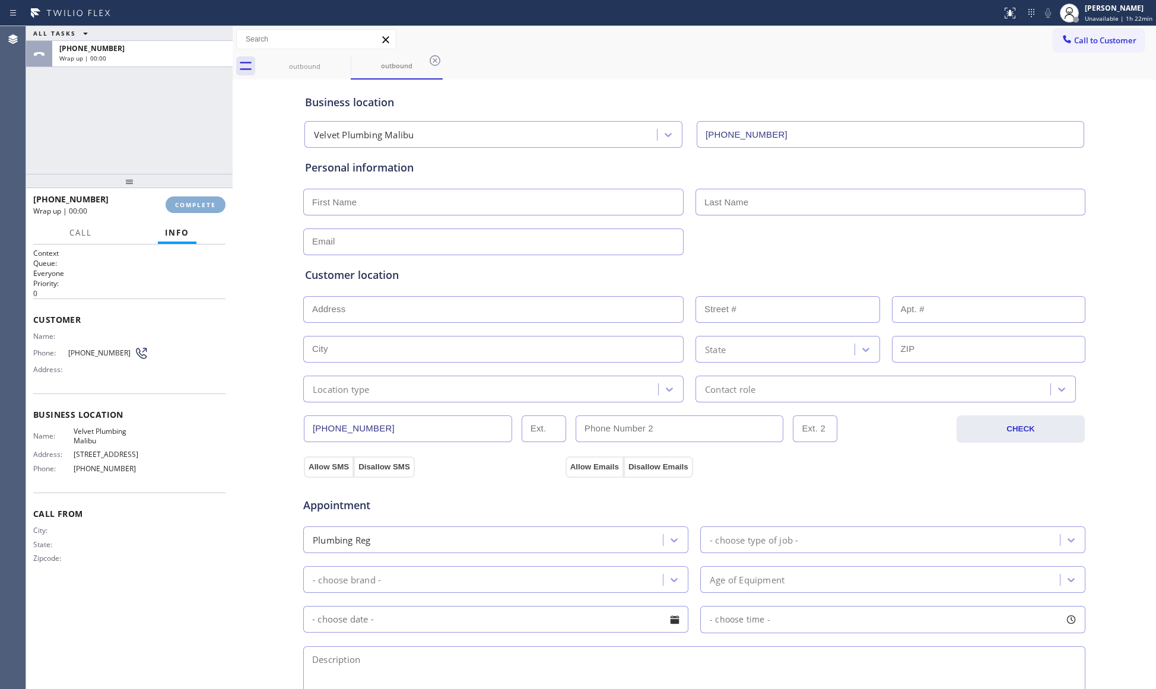
click at [193, 198] on button "COMPLETE" at bounding box center [195, 204] width 60 height 17
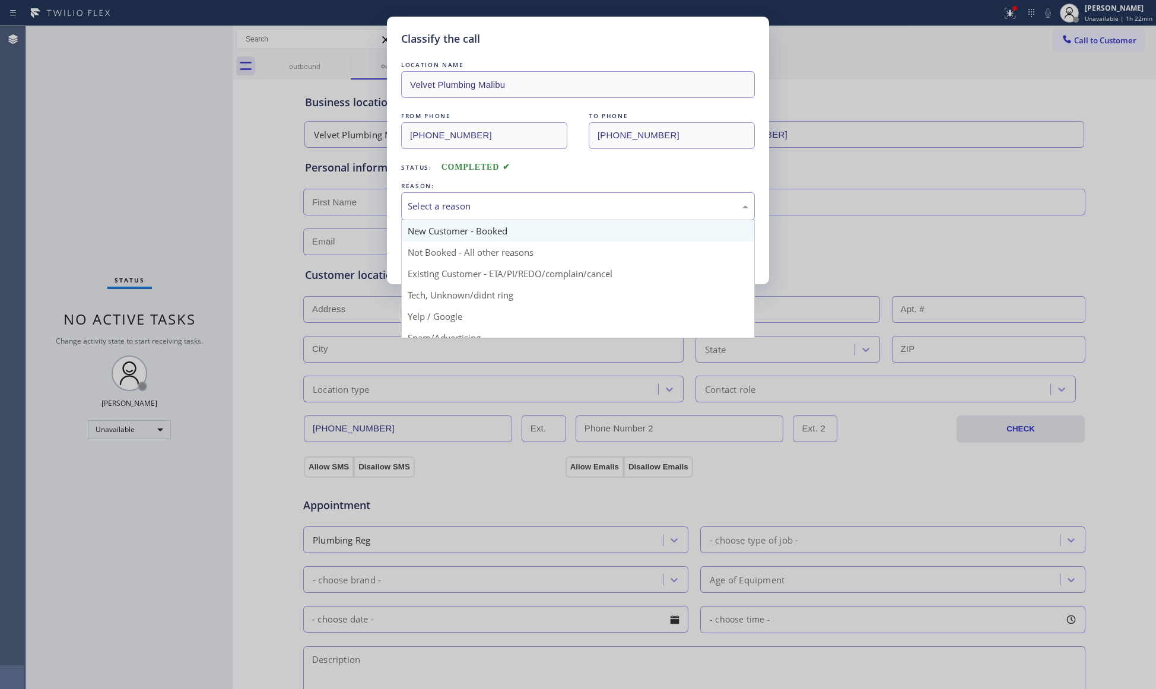
drag, startPoint x: 466, startPoint y: 200, endPoint x: 467, endPoint y: 231, distance: 30.9
click at [466, 205] on div "Select a reason" at bounding box center [578, 206] width 340 height 14
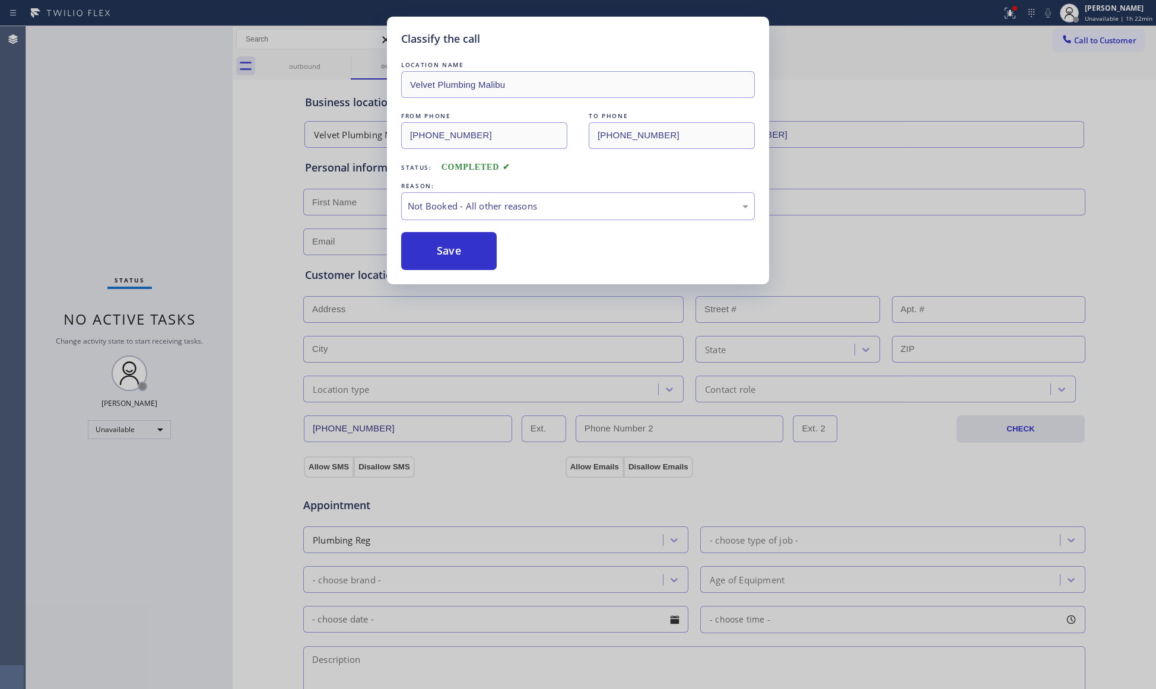
click at [463, 244] on button "Save" at bounding box center [449, 251] width 96 height 38
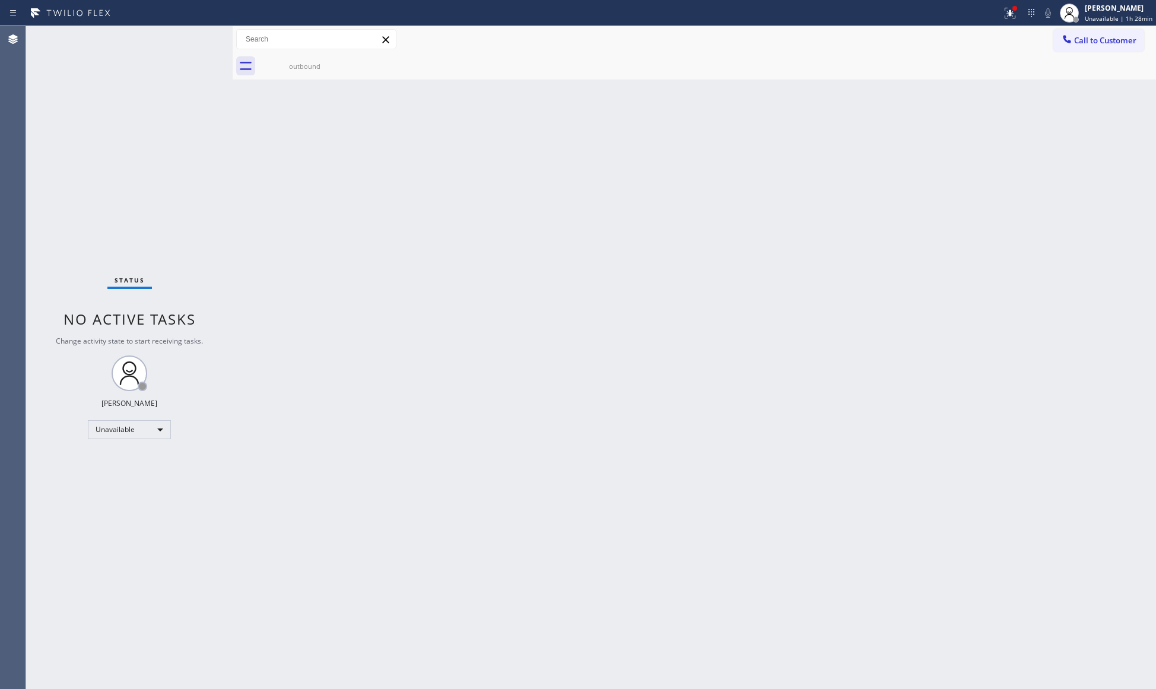
drag, startPoint x: 1020, startPoint y: 12, endPoint x: 1026, endPoint y: 20, distance: 9.4
click at [1021, 14] on div at bounding box center [1010, 13] width 26 height 14
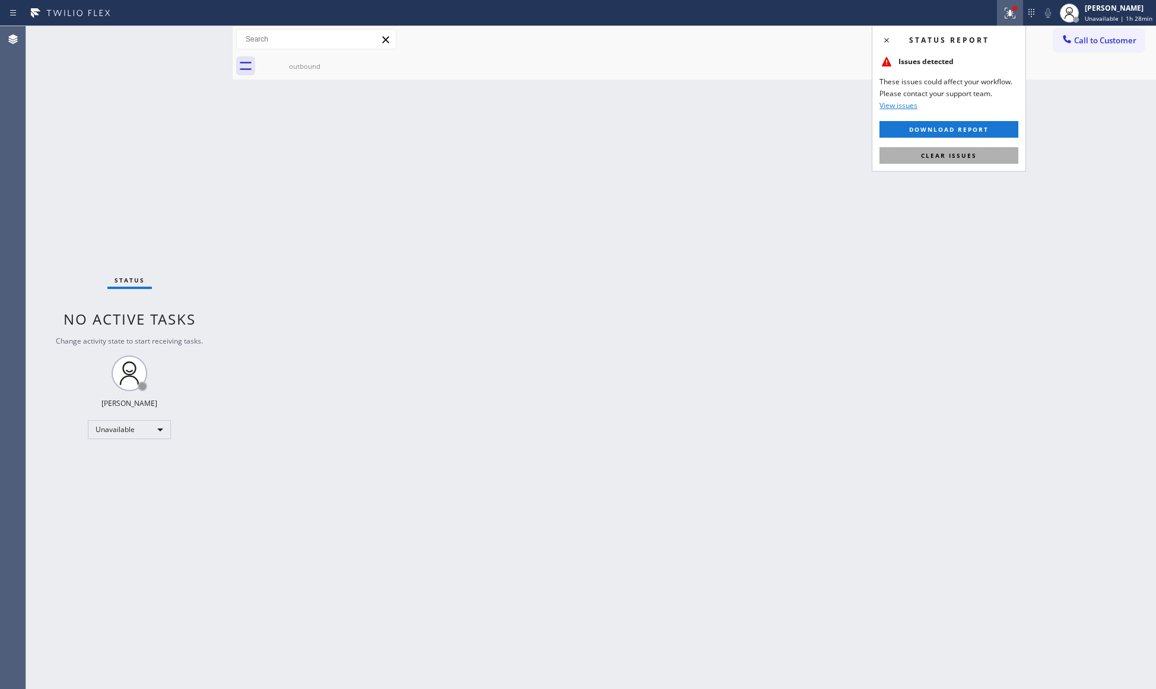
click at [979, 152] on button "Clear issues" at bounding box center [948, 155] width 139 height 17
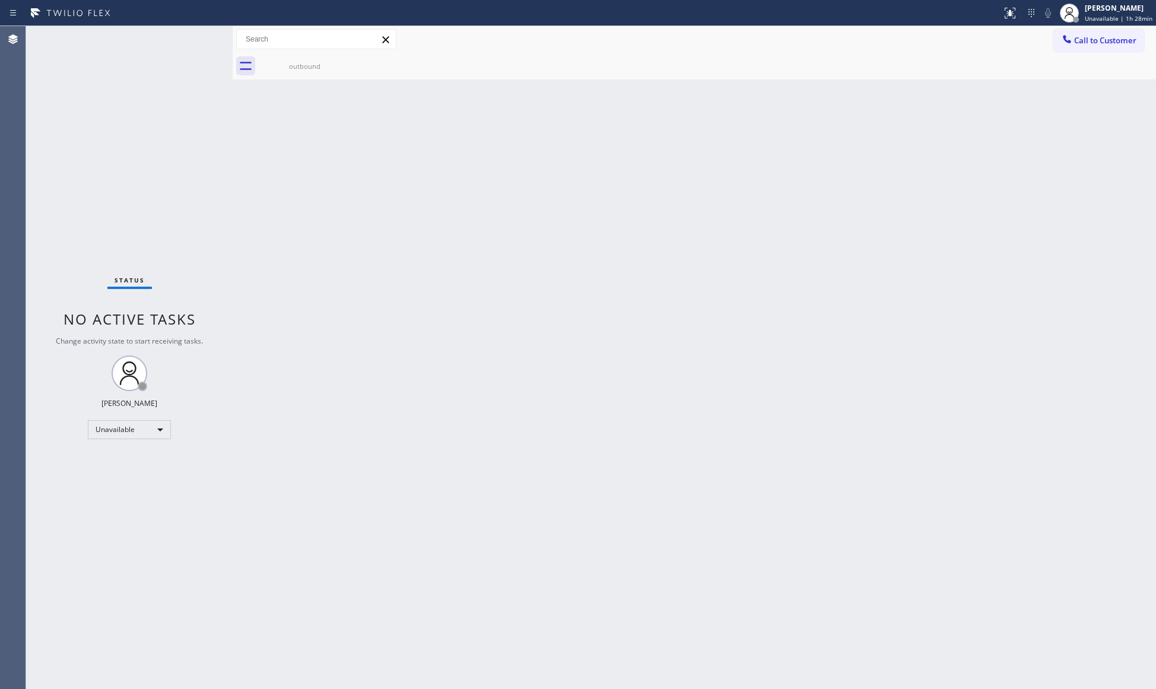
click at [1018, 79] on div "Back to Dashboard Change Sender ID Customers Technicians Select a contact Outbo…" at bounding box center [694, 357] width 923 height 663
click at [1072, 36] on div at bounding box center [1066, 40] width 14 height 14
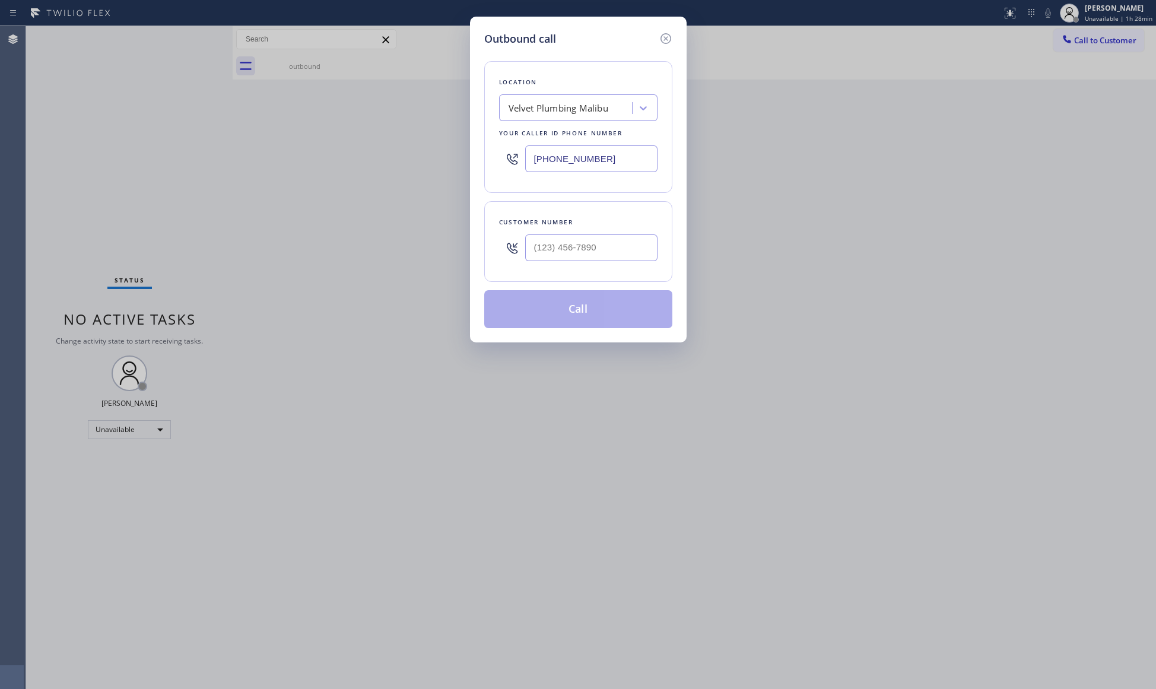
drag, startPoint x: 616, startPoint y: 155, endPoint x: 501, endPoint y: 164, distance: 115.4
click at [501, 164] on div "[PHONE_NUMBER]" at bounding box center [578, 158] width 158 height 39
paste input "714) 455-3772"
type input "[PHONE_NUMBER]"
paste input "909) 317-8936"
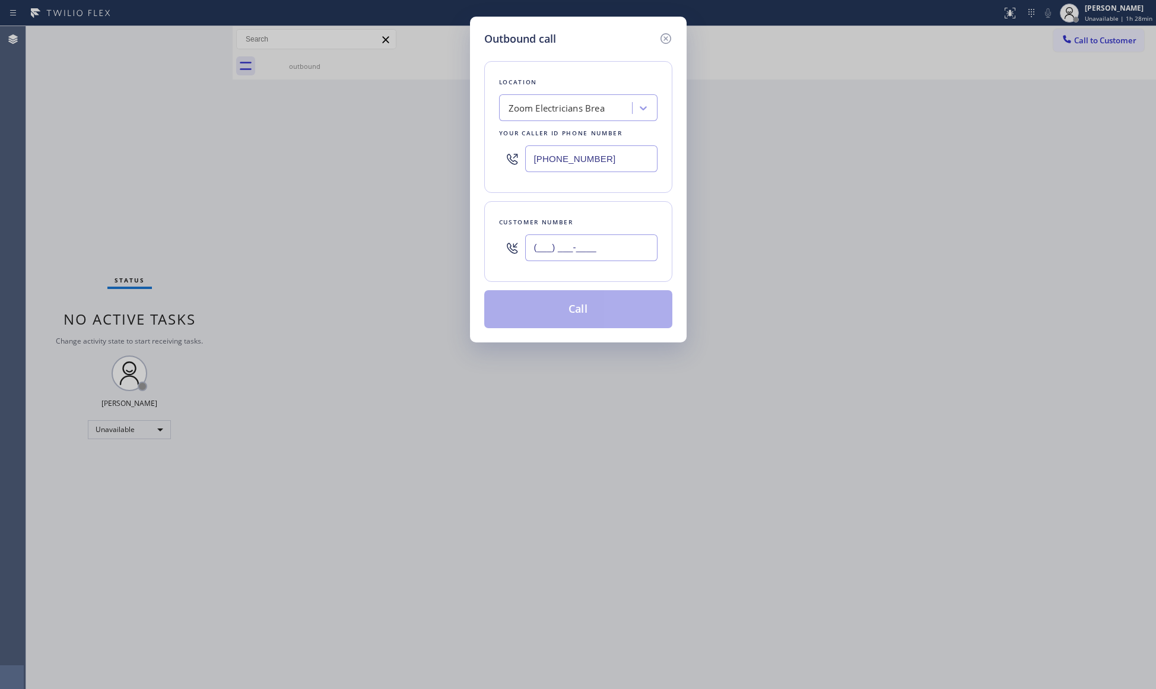
click at [596, 260] on input "(___) ___-____" at bounding box center [591, 247] width 132 height 27
type input "[PHONE_NUMBER]"
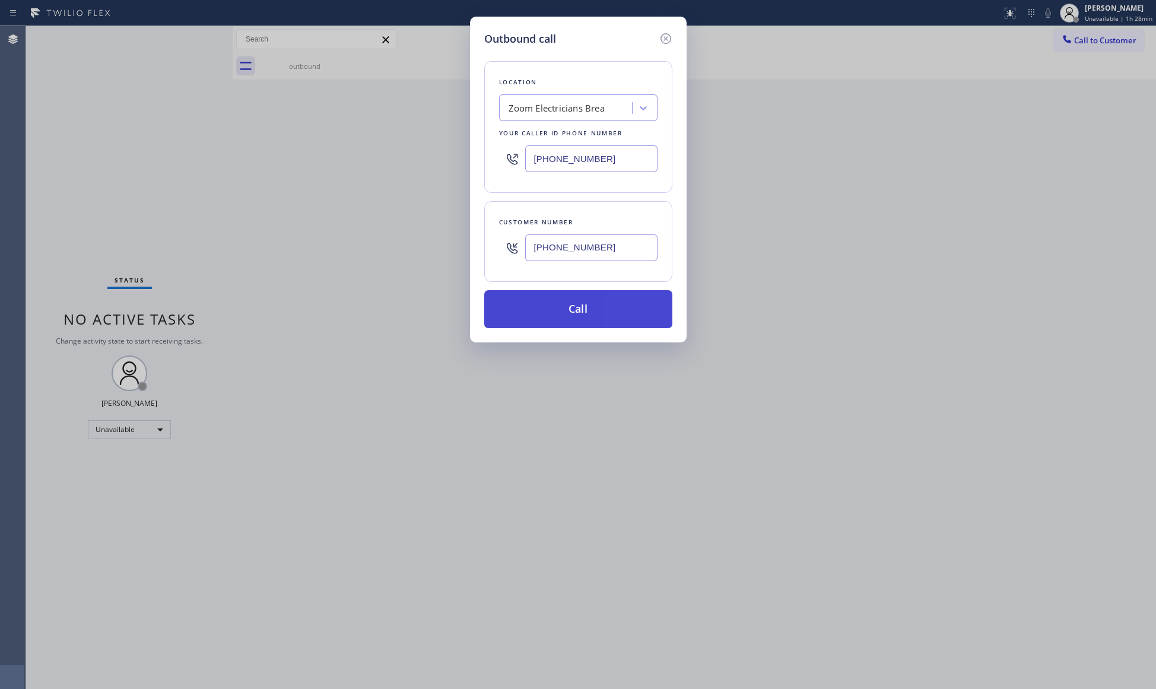
click at [608, 301] on button "Call" at bounding box center [578, 309] width 188 height 38
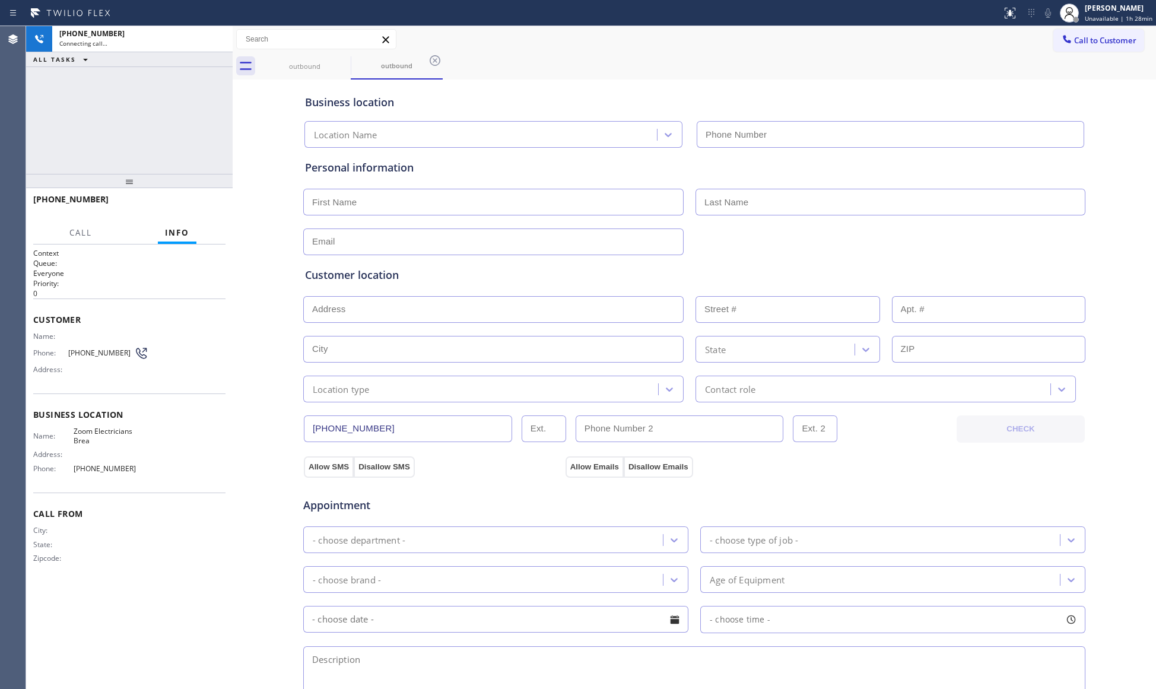
type input "[PHONE_NUMBER]"
click at [689, 24] on div "Status report No issues detected If you experience an issue, please download th…" at bounding box center [578, 13] width 1156 height 26
click at [676, 50] on div "Call to Customer Outbound call Location Zoom Electricians Brea Your caller id p…" at bounding box center [694, 39] width 923 height 27
click at [211, 36] on icon at bounding box center [217, 39] width 14 height 14
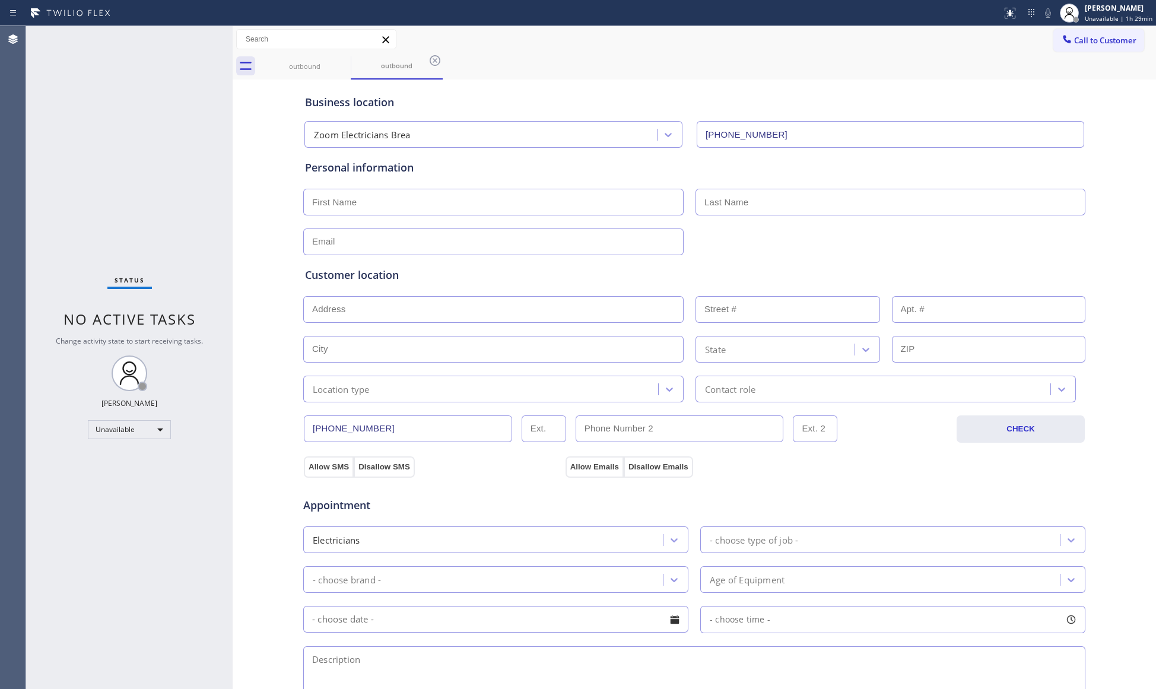
drag, startPoint x: 938, startPoint y: 45, endPoint x: 993, endPoint y: 46, distance: 54.6
click at [944, 45] on div "Call to Customer Outbound call Location Zoom Electricians Brea Your caller id p…" at bounding box center [694, 39] width 923 height 21
drag, startPoint x: 1054, startPoint y: 40, endPoint x: 923, endPoint y: 88, distance: 139.6
click at [1062, 40] on icon at bounding box center [1066, 39] width 8 height 8
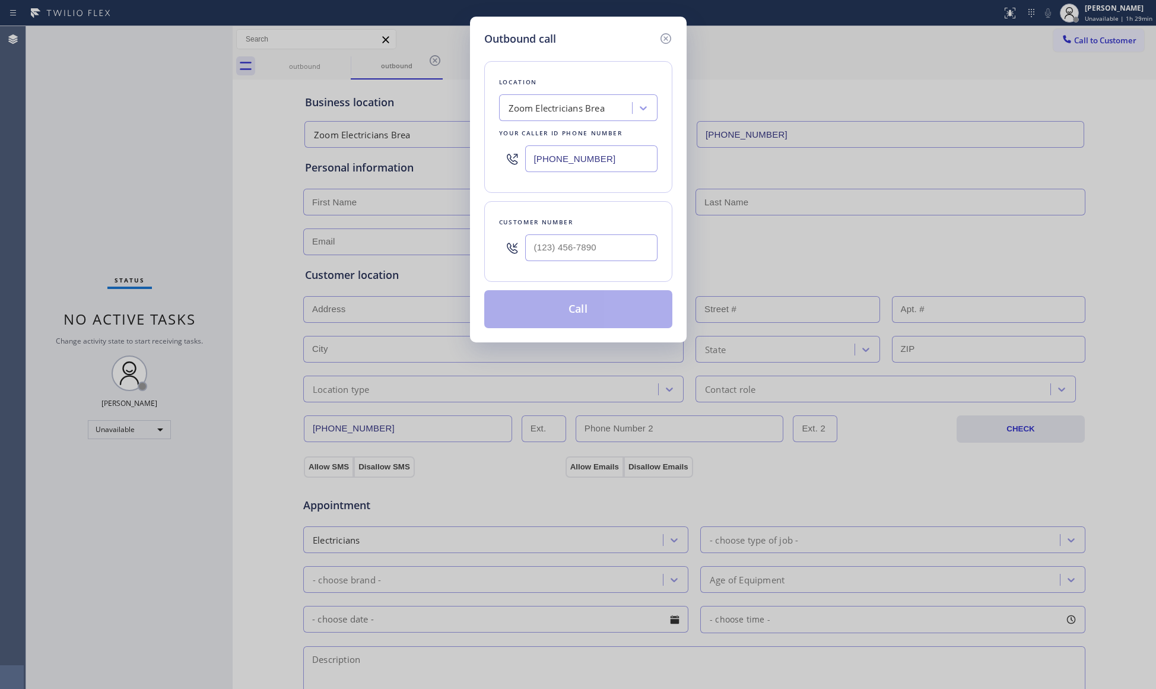
drag, startPoint x: 608, startPoint y: 158, endPoint x: 478, endPoint y: 148, distance: 130.3
click at [492, 152] on div "Location Zoom Electricians Brea Your caller id phone number [PHONE_NUMBER]" at bounding box center [578, 127] width 188 height 132
paste input "623) 263-2166"
type input "[PHONE_NUMBER]"
click at [617, 259] on input "(___) ___-____" at bounding box center [591, 247] width 132 height 27
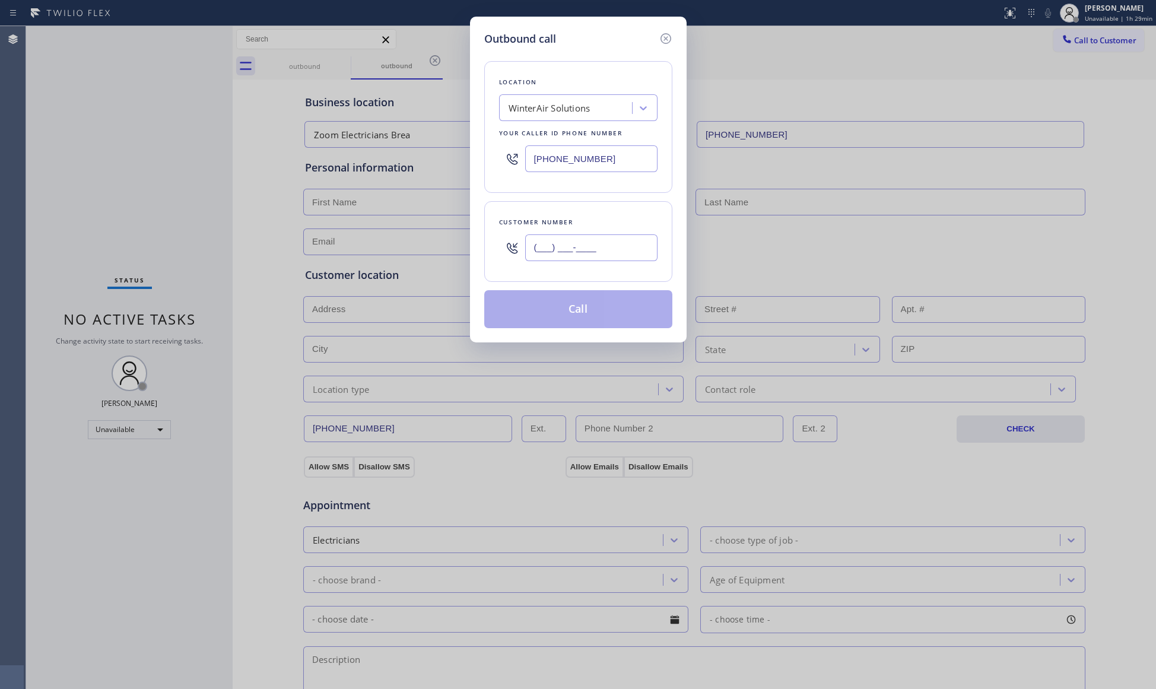
paste input "480) 744-8013"
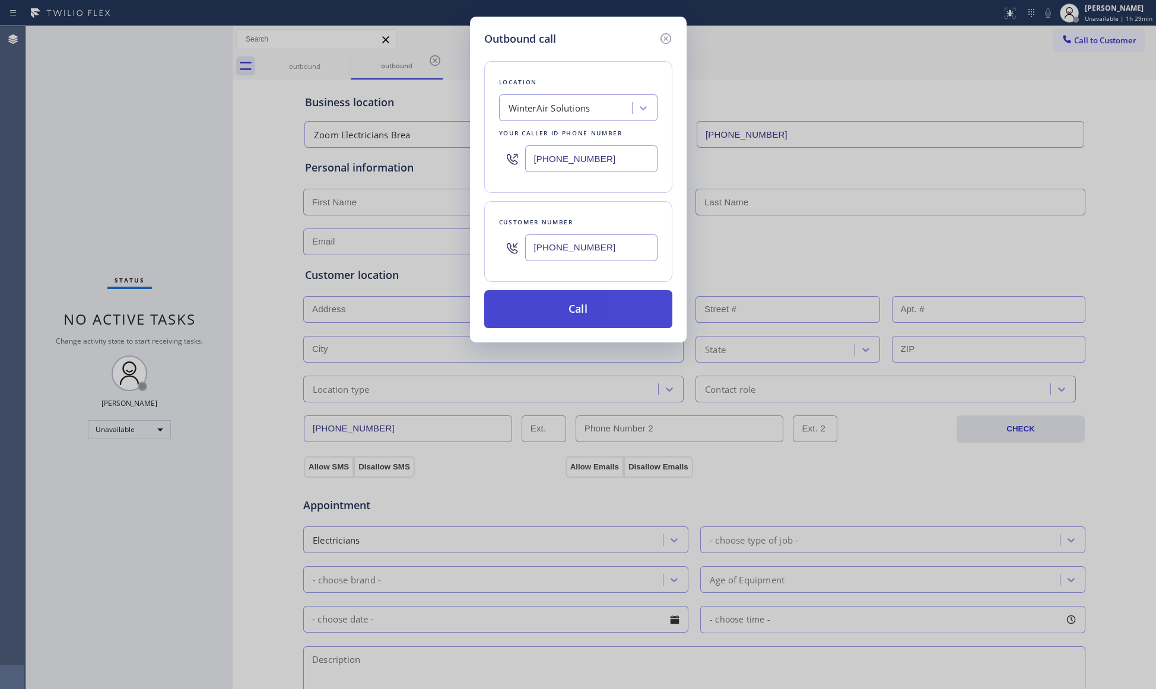
type input "[PHONE_NUMBER]"
click at [572, 312] on button "Call" at bounding box center [578, 309] width 188 height 38
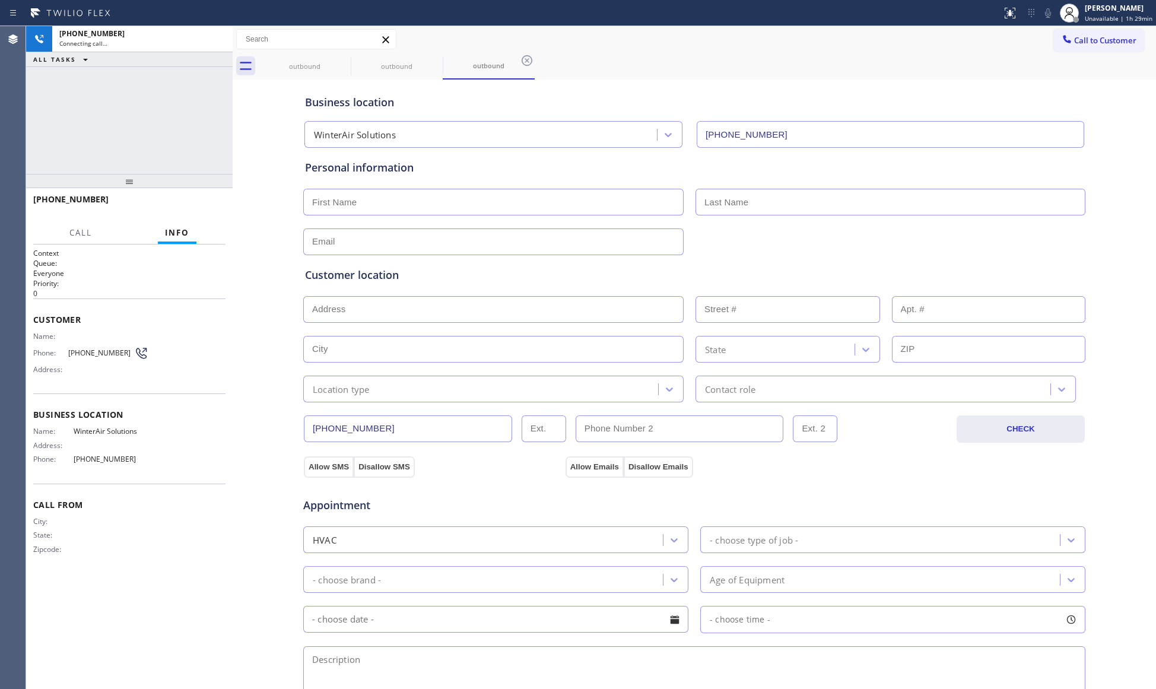
type input "[PHONE_NUMBER]"
click at [212, 211] on button "HANG UP" at bounding box center [197, 204] width 55 height 17
click at [212, 210] on button "HANG UP" at bounding box center [197, 204] width 55 height 17
click at [211, 208] on span "COMPLETE" at bounding box center [195, 204] width 41 height 8
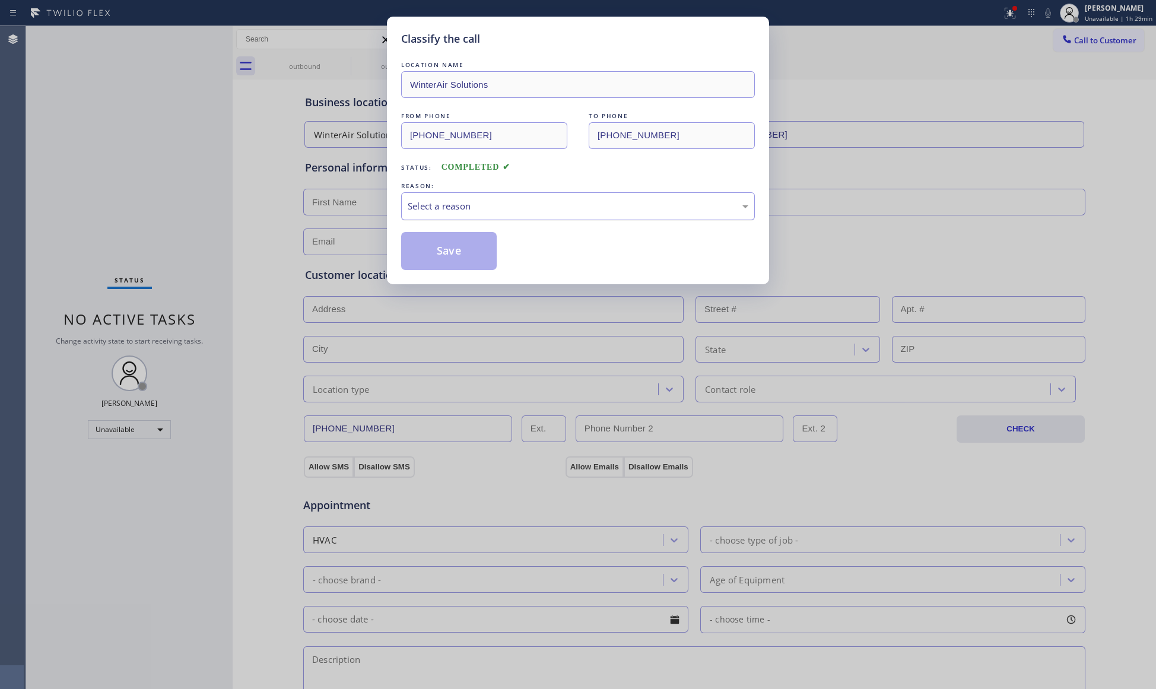
drag, startPoint x: 463, startPoint y: 198, endPoint x: 446, endPoint y: 218, distance: 26.6
click at [460, 199] on div "Select a reason" at bounding box center [578, 206] width 354 height 28
drag, startPoint x: 439, startPoint y: 243, endPoint x: 445, endPoint y: 233, distance: 12.2
click at [440, 243] on button "Save" at bounding box center [449, 251] width 96 height 38
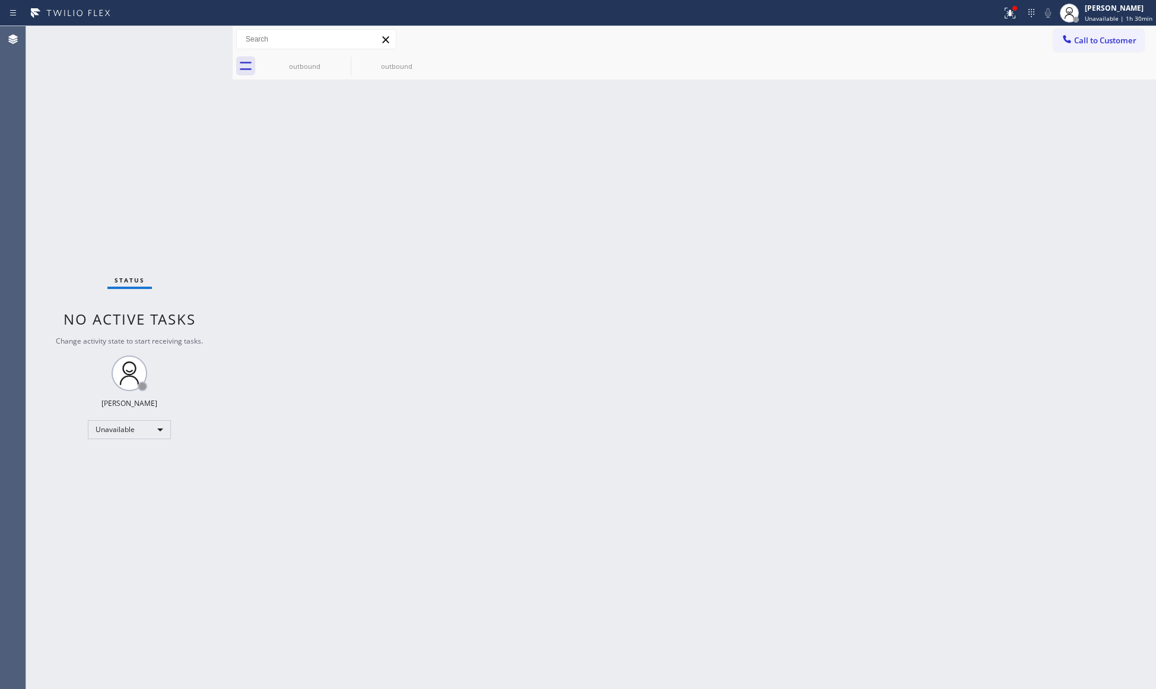
drag, startPoint x: 893, startPoint y: 206, endPoint x: 985, endPoint y: 138, distance: 114.8
click at [915, 199] on div "Back to Dashboard Change Sender ID Customers Technicians Select a contact Outbo…" at bounding box center [694, 357] width 923 height 663
click at [1087, 42] on span "Call to Customer" at bounding box center [1105, 40] width 62 height 11
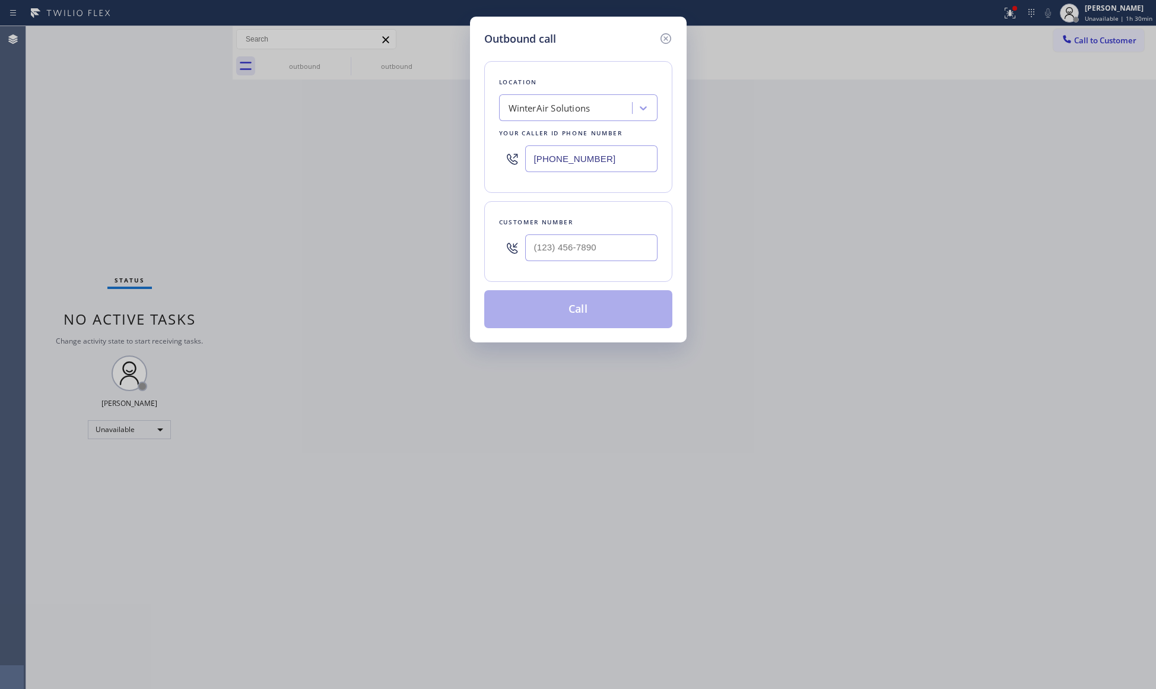
drag, startPoint x: 625, startPoint y: 155, endPoint x: 499, endPoint y: 155, distance: 126.3
click at [499, 155] on div "[PHONE_NUMBER]" at bounding box center [578, 158] width 158 height 39
paste input "813) 437-3313"
type input "[PHONE_NUMBER]"
drag, startPoint x: 613, startPoint y: 254, endPoint x: 618, endPoint y: 247, distance: 8.1
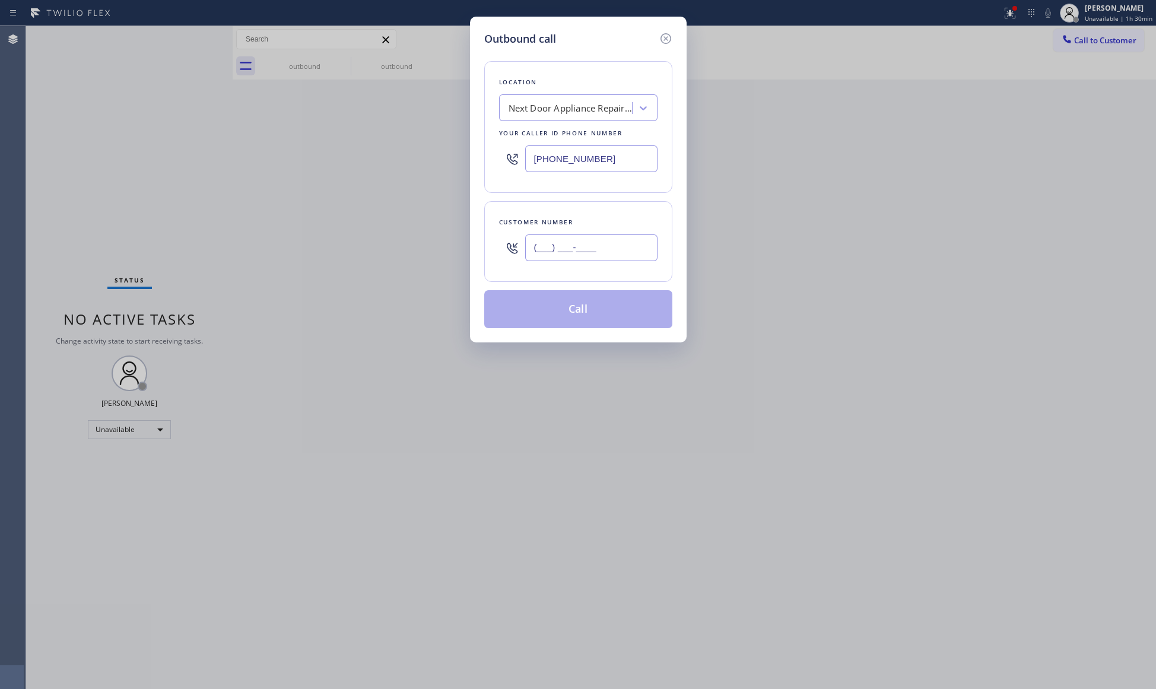
click at [613, 253] on input "(___) ___-____" at bounding box center [591, 247] width 132 height 27
paste input "855) 703-7290"
type input "[PHONE_NUMBER]"
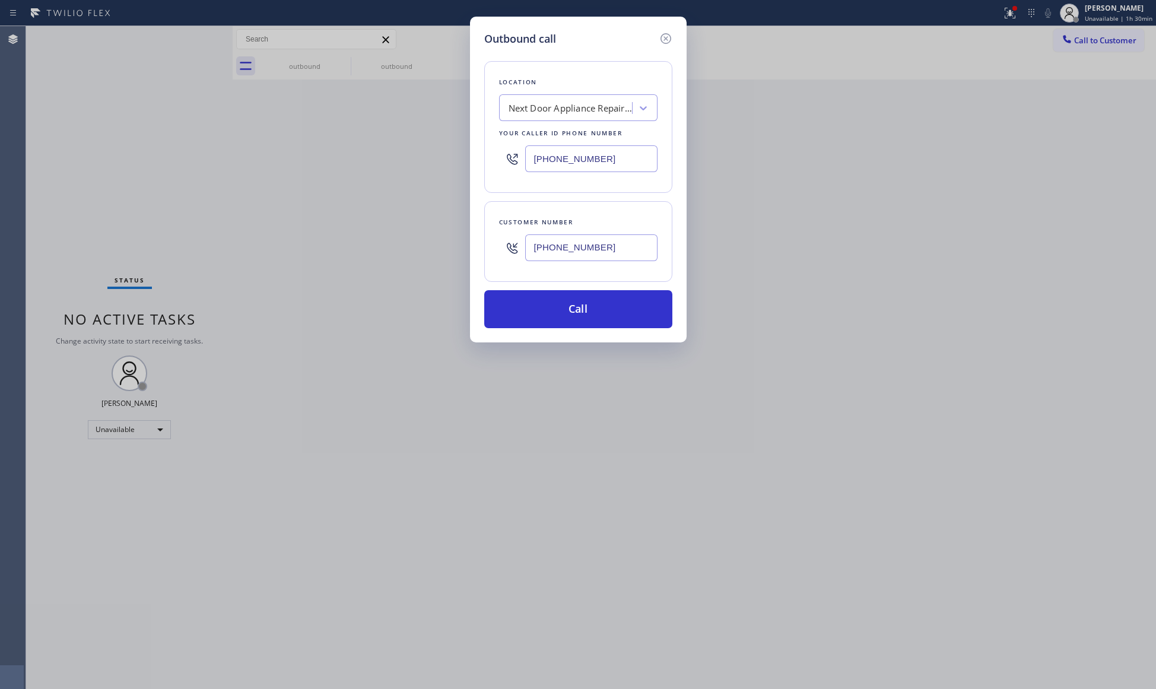
drag, startPoint x: 603, startPoint y: 316, endPoint x: 184, endPoint y: 263, distance: 422.0
click at [600, 316] on button "Call" at bounding box center [578, 309] width 188 height 38
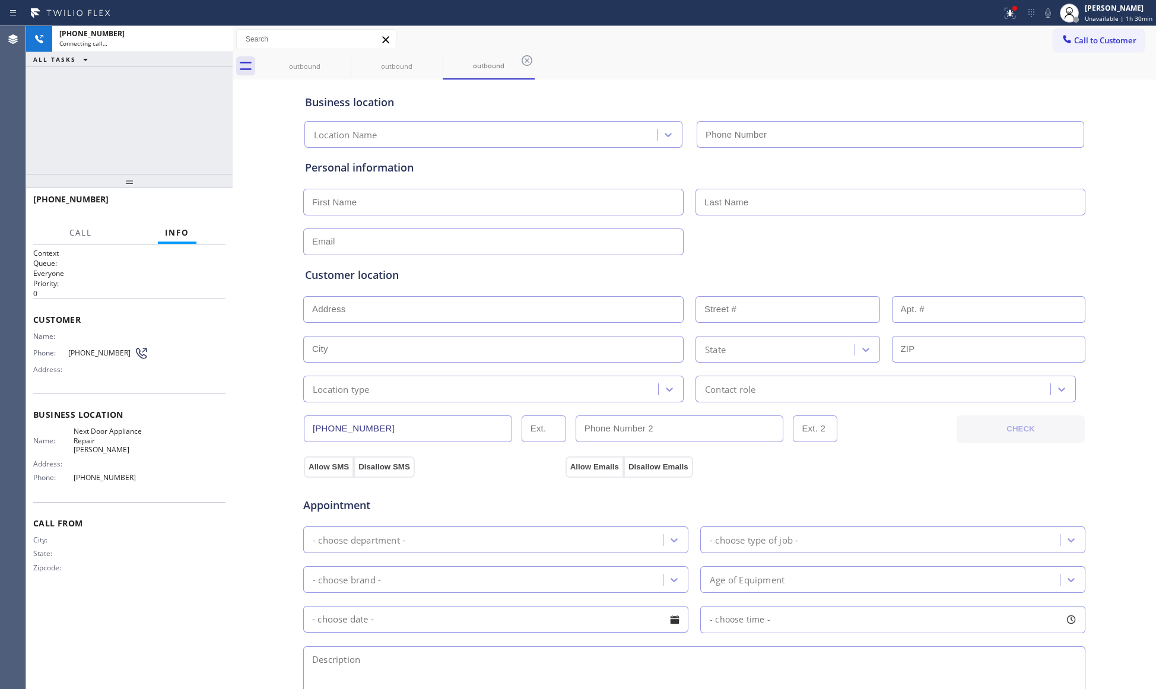
type input "[PHONE_NUMBER]"
click at [206, 205] on span "HANG UP" at bounding box center [198, 204] width 36 height 8
click at [207, 205] on span "HANG UP" at bounding box center [198, 204] width 36 height 8
click at [208, 205] on span "HANG UP" at bounding box center [198, 204] width 36 height 8
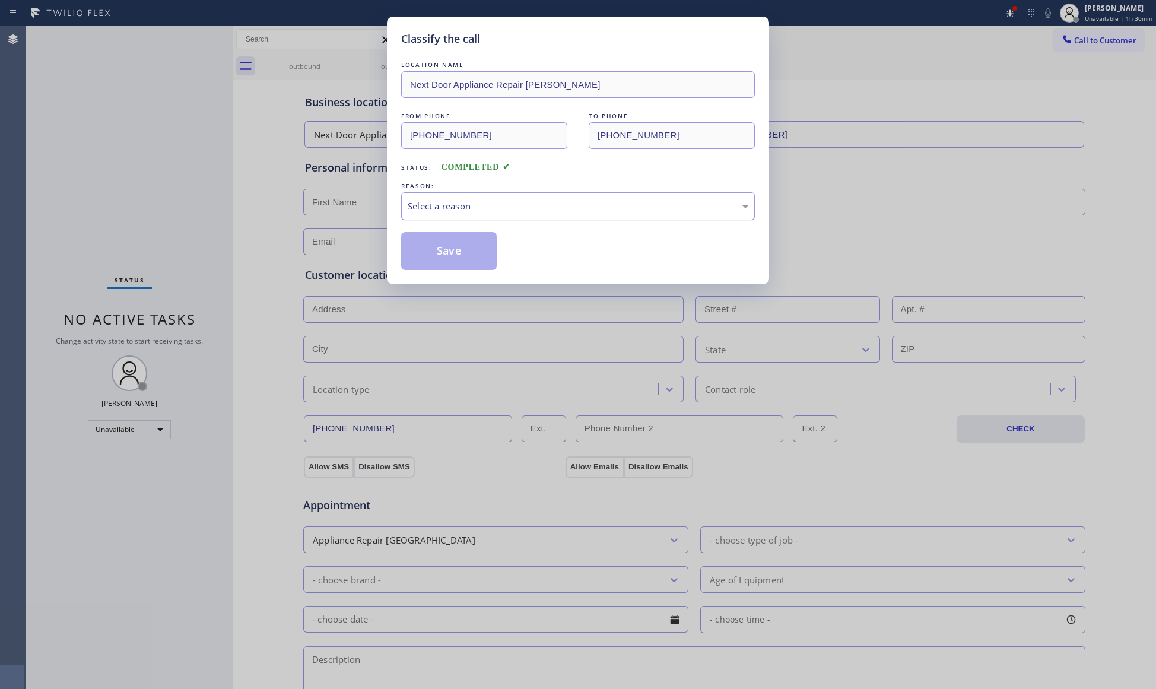
drag, startPoint x: 432, startPoint y: 215, endPoint x: 432, endPoint y: 197, distance: 17.8
click at [428, 217] on div "Select a reason" at bounding box center [578, 206] width 354 height 28
click at [440, 246] on button "Save" at bounding box center [449, 251] width 96 height 38
click at [440, 245] on button "Save" at bounding box center [449, 251] width 96 height 38
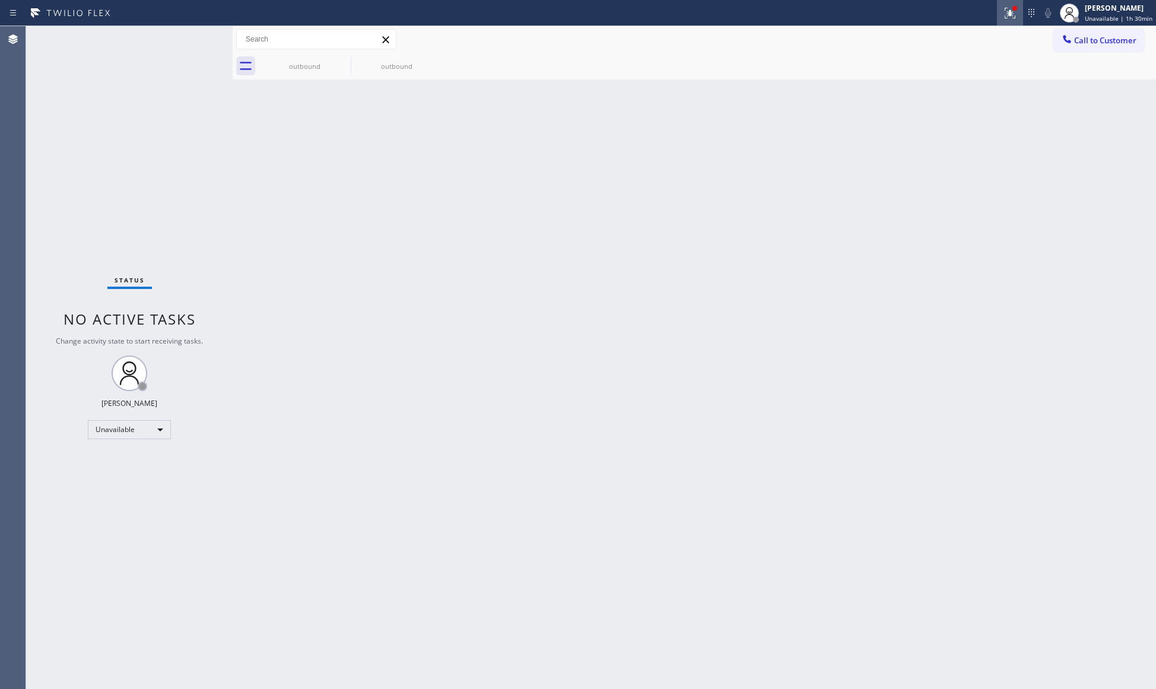
click at [1011, 15] on icon at bounding box center [1007, 12] width 7 height 8
drag, startPoint x: 940, startPoint y: 158, endPoint x: 947, endPoint y: 157, distance: 7.2
click at [941, 158] on span "Clear issues" at bounding box center [949, 155] width 56 height 8
click at [1088, 43] on span "Call to Customer" at bounding box center [1105, 40] width 62 height 11
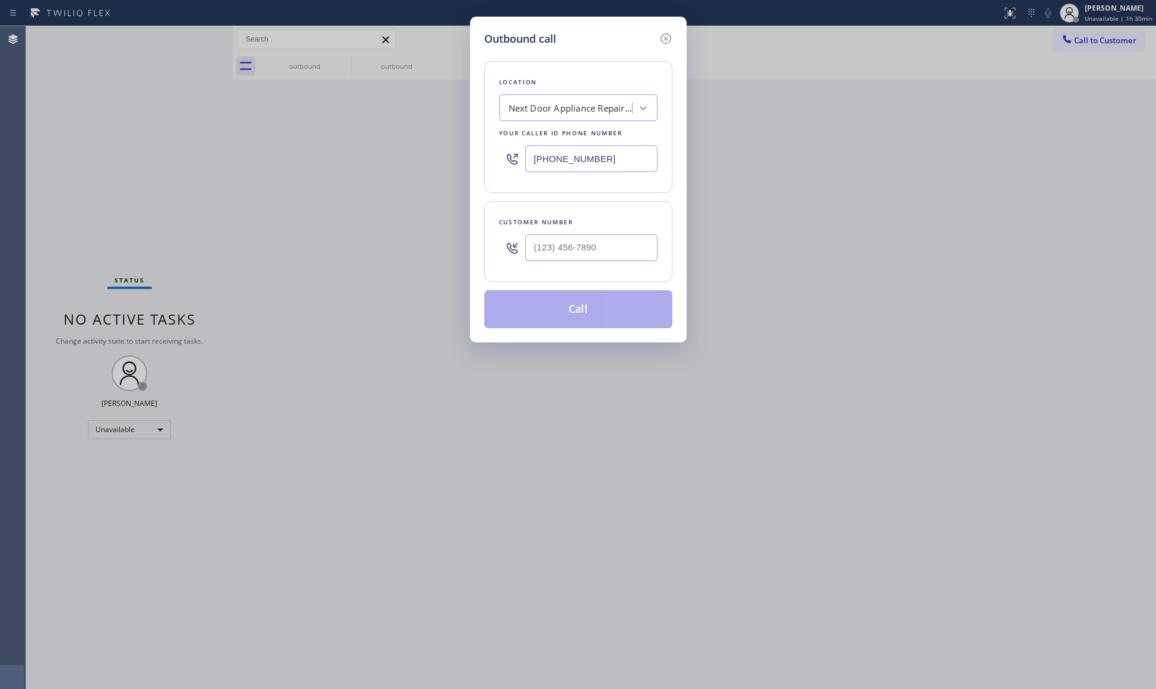
drag, startPoint x: 630, startPoint y: 160, endPoint x: 461, endPoint y: 136, distance: 170.2
click at [464, 136] on div "Outbound call Location Next Door Appliance Repair [PERSON_NAME] Your caller id …" at bounding box center [578, 344] width 1156 height 689
paste input "562) 632-4501"
drag, startPoint x: 610, startPoint y: 161, endPoint x: 515, endPoint y: 152, distance: 95.4
click at [515, 152] on div "[PHONE_NUMBER]" at bounding box center [578, 158] width 158 height 39
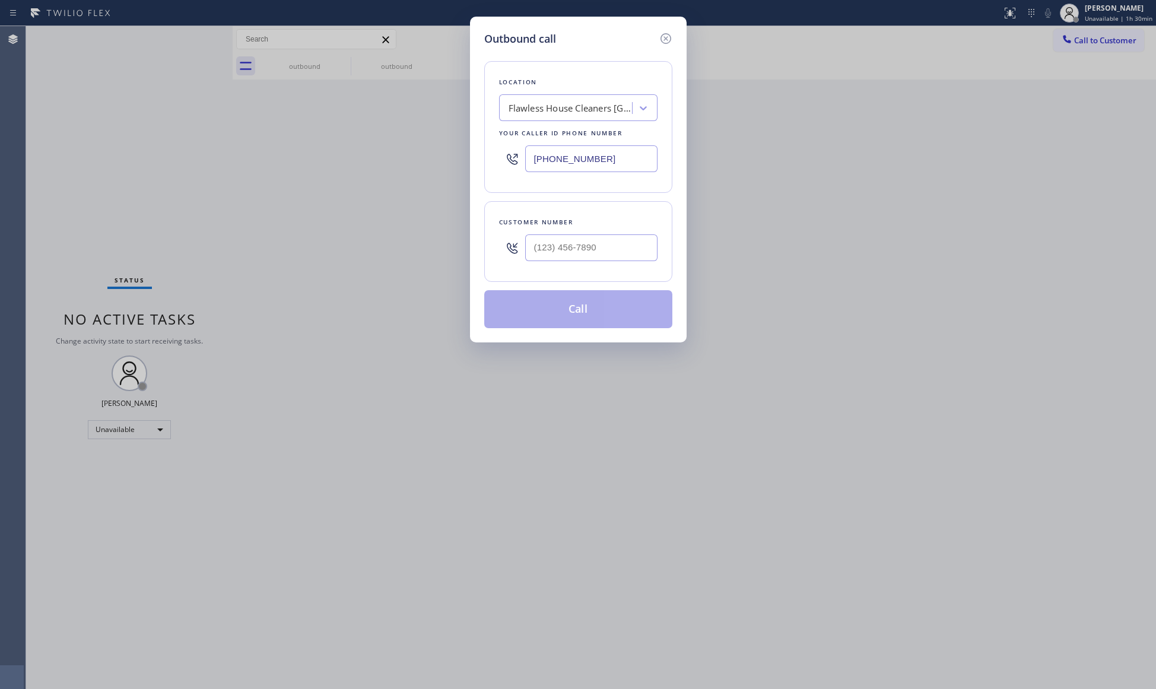
paste input "text"
type input "[PHONE_NUMBER]"
click at [584, 243] on input "(___) ___-____" at bounding box center [591, 247] width 132 height 27
paste input "562) 543-0318"
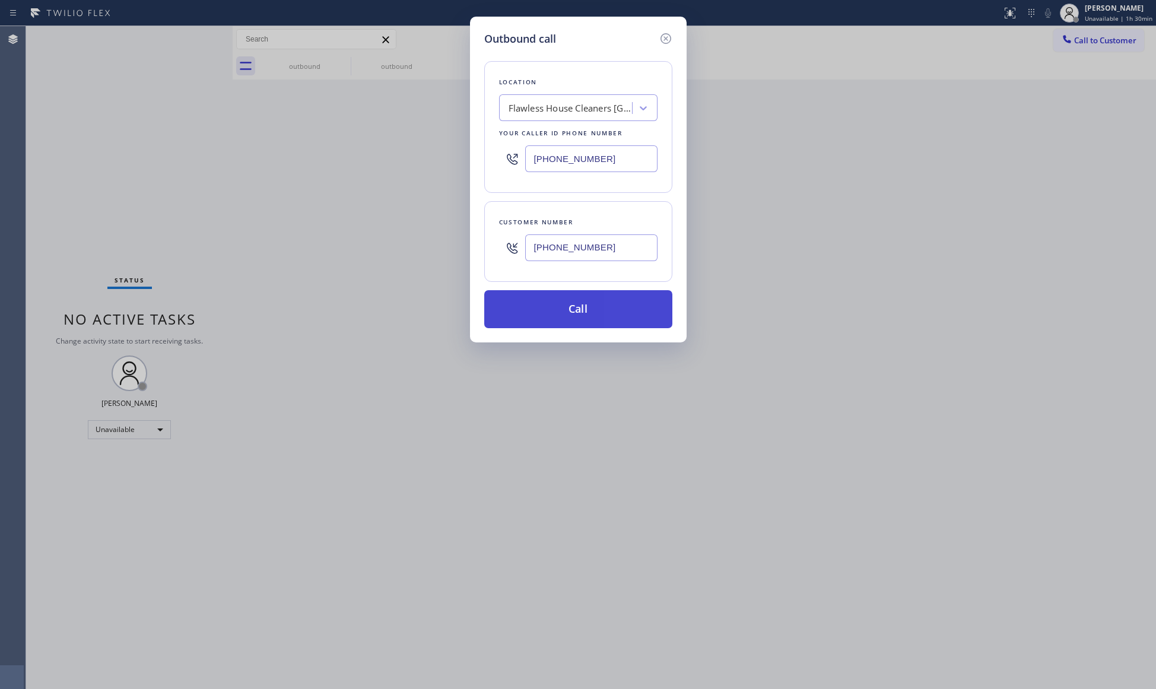
type input "[PHONE_NUMBER]"
drag, startPoint x: 587, startPoint y: 300, endPoint x: 596, endPoint y: 295, distance: 10.1
click at [589, 300] on button "Call" at bounding box center [578, 309] width 188 height 38
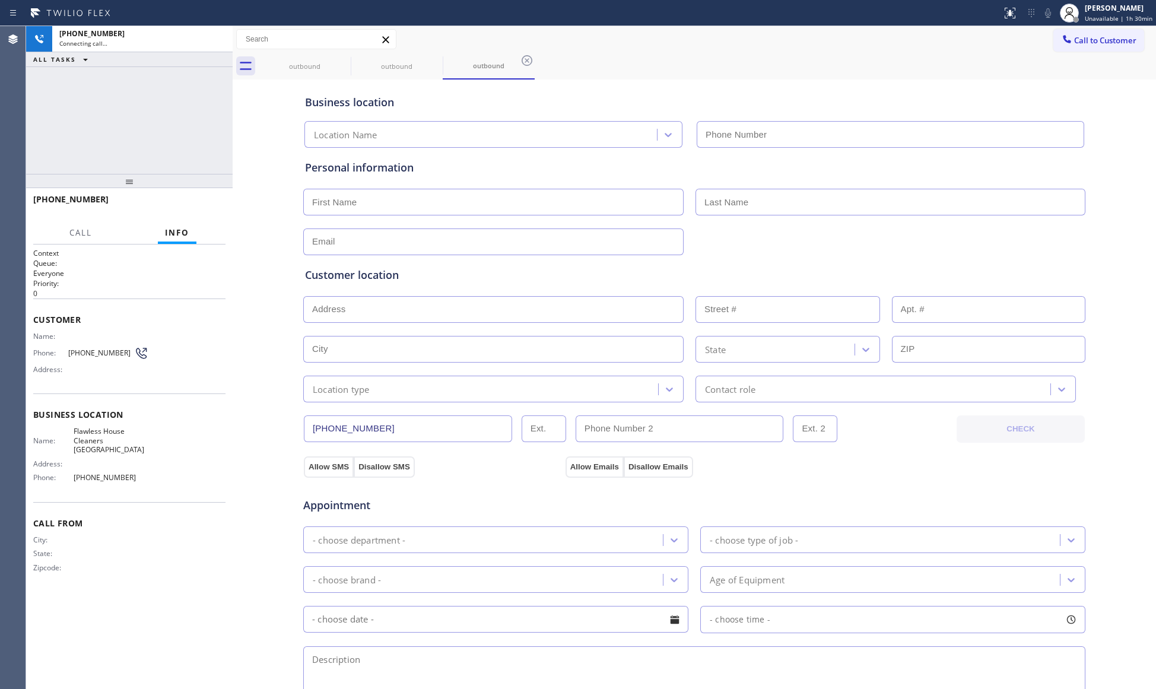
type input "[PHONE_NUMBER]"
click at [682, 53] on div "outbound outbound outbound" at bounding box center [707, 66] width 897 height 27
click at [429, 60] on icon at bounding box center [435, 60] width 14 height 14
click at [431, 60] on icon at bounding box center [435, 60] width 14 height 14
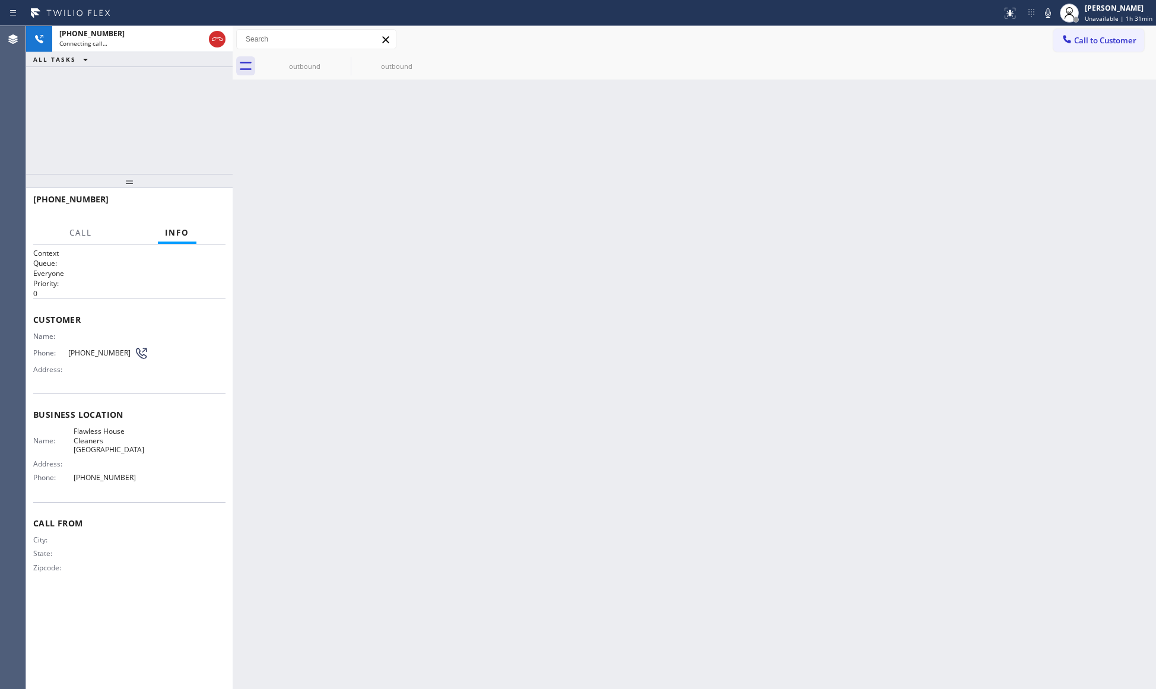
click at [0, 0] on icon at bounding box center [0, 0] width 0 height 0
click at [431, 60] on div "outbound outbound" at bounding box center [707, 66] width 897 height 27
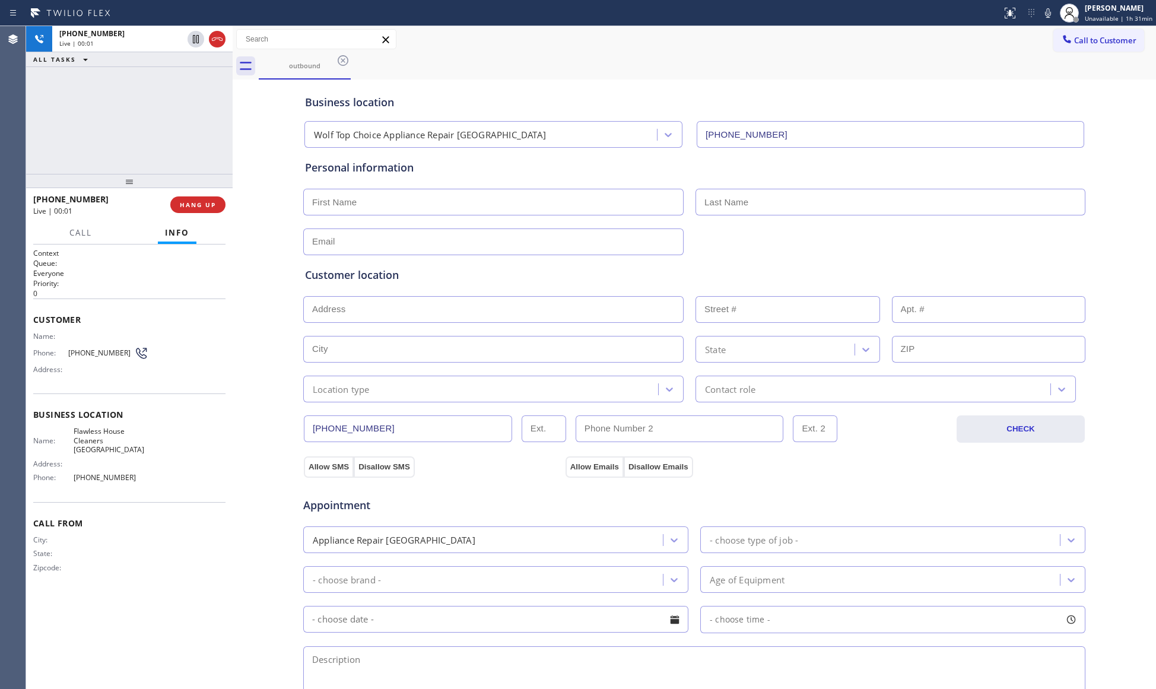
click at [212, 96] on div "[PHONE_NUMBER] Live | 00:01 ALL TASKS ALL TASKS ACTIVE TASKS TASKS IN WRAP UP" at bounding box center [129, 100] width 206 height 148
click at [219, 43] on icon at bounding box center [217, 39] width 14 height 14
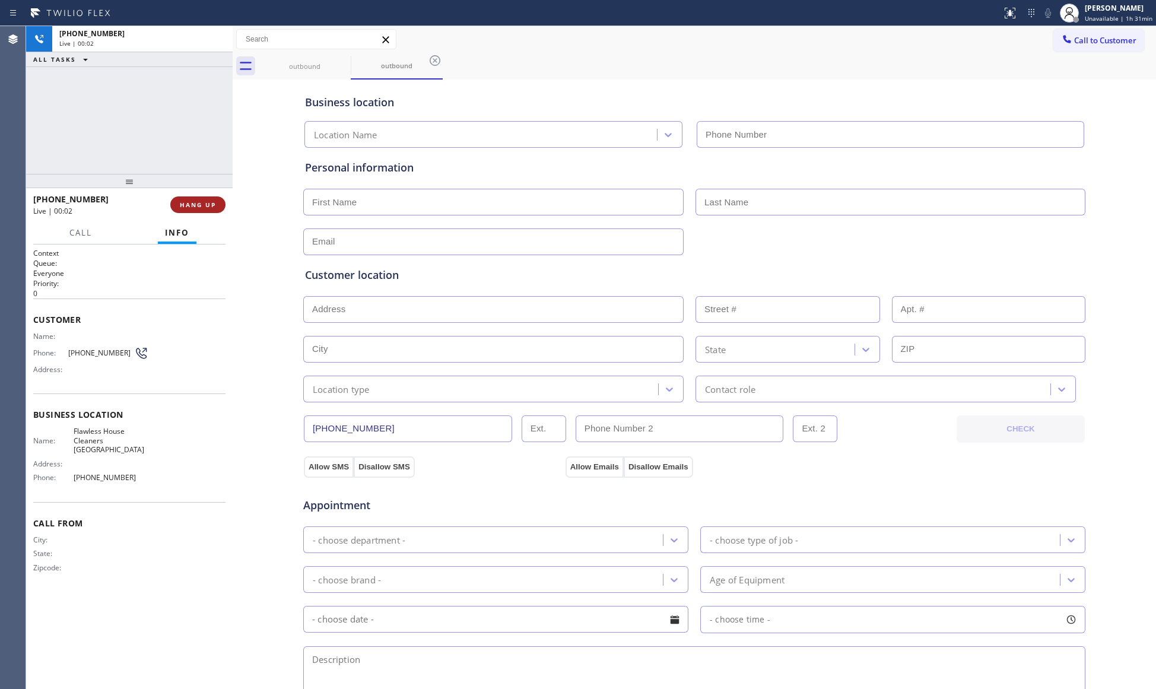
type input "[PHONE_NUMBER]"
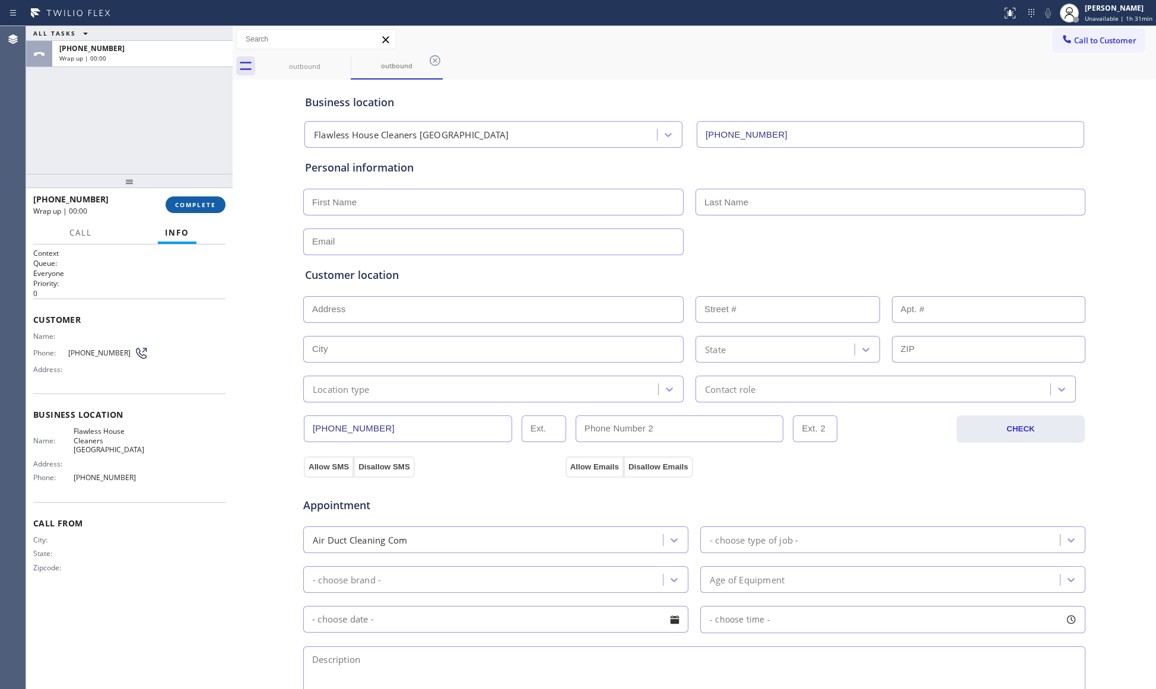
click at [209, 205] on span "COMPLETE" at bounding box center [195, 204] width 41 height 8
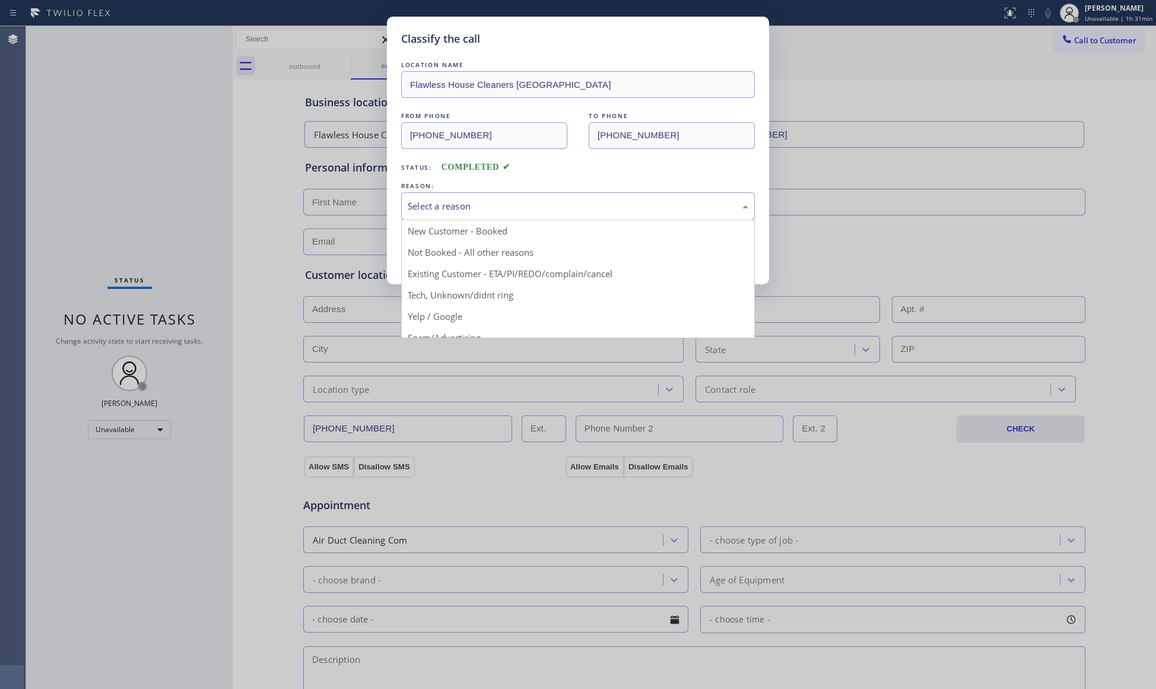
click at [446, 199] on div "Select a reason" at bounding box center [578, 206] width 340 height 14
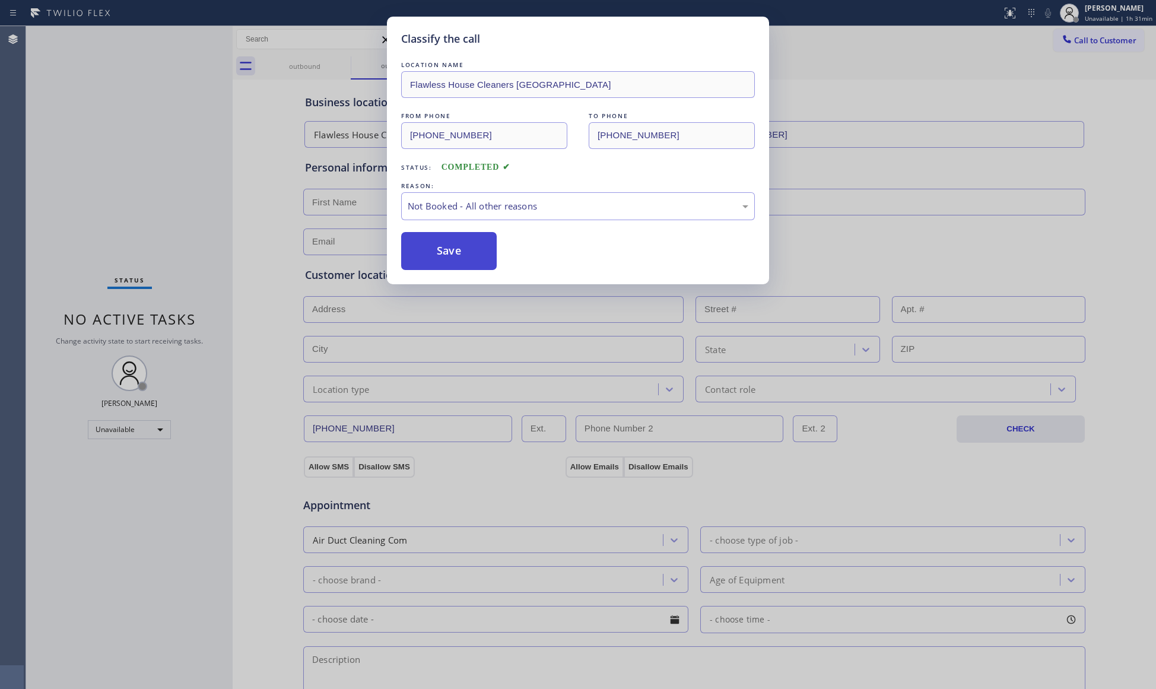
drag, startPoint x: 443, startPoint y: 248, endPoint x: 450, endPoint y: 244, distance: 8.0
click at [444, 248] on button "Save" at bounding box center [449, 251] width 96 height 38
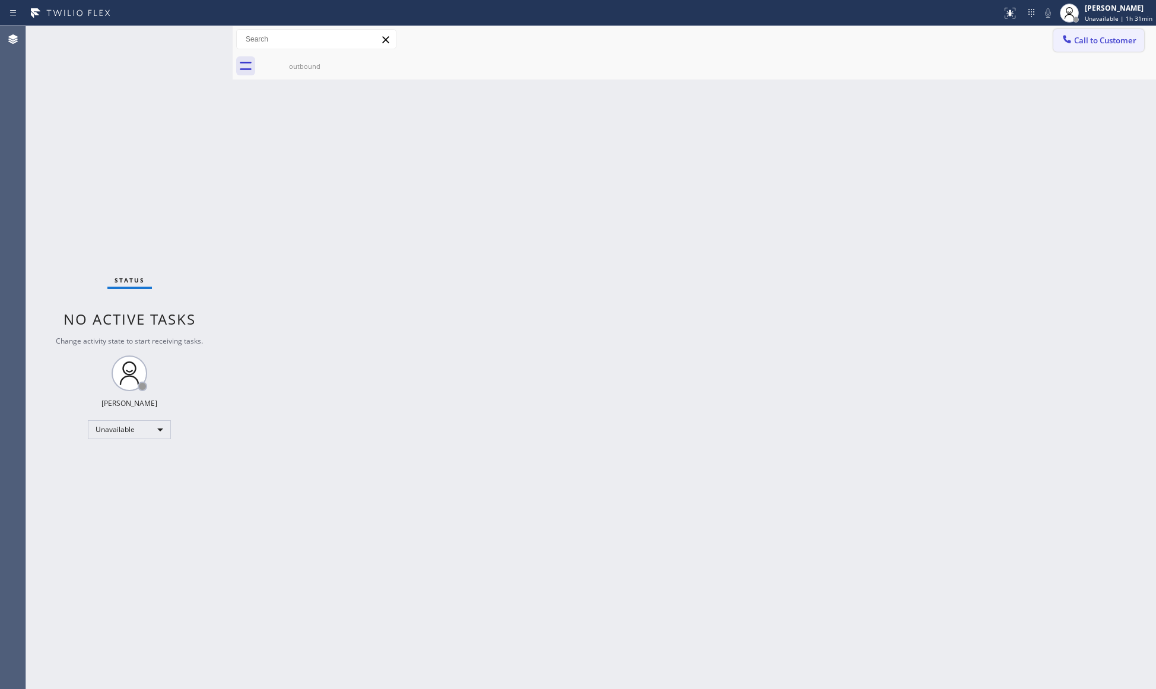
click at [1071, 34] on icon at bounding box center [1067, 39] width 12 height 12
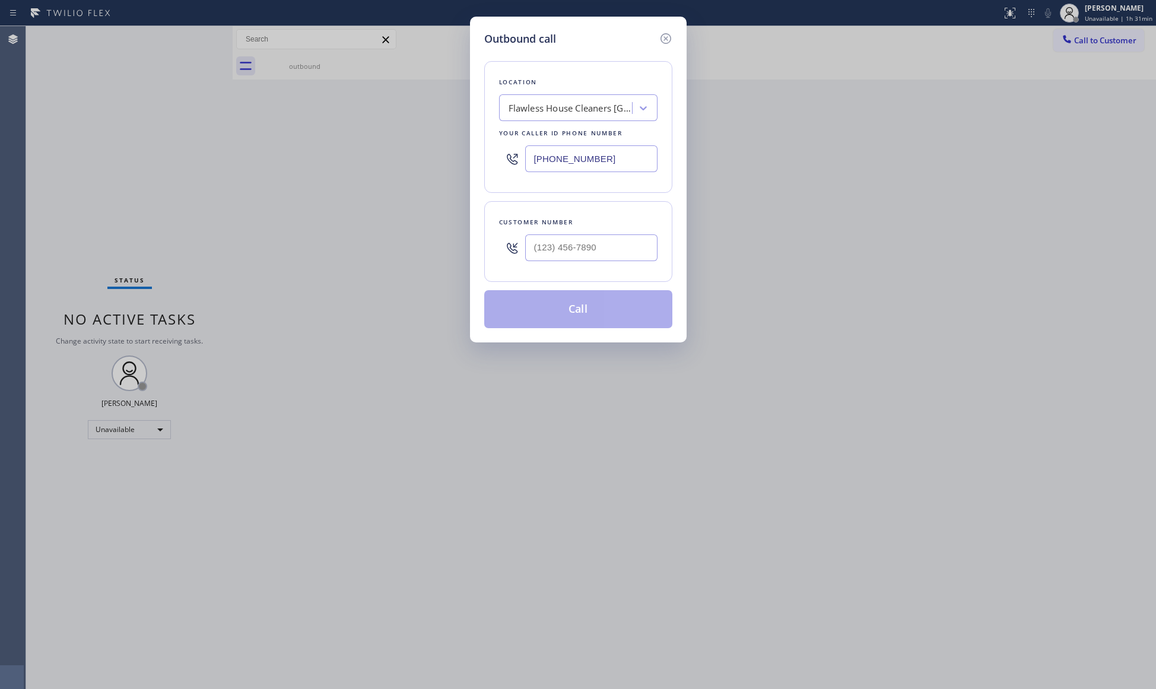
drag, startPoint x: 587, startPoint y: 158, endPoint x: 517, endPoint y: 158, distance: 70.0
click at [517, 158] on div "[PHONE_NUMBER]" at bounding box center [578, 158] width 158 height 39
paste input "805) 813-878"
type input "[PHONE_NUMBER]"
click at [613, 248] on input "(___) ___-____" at bounding box center [591, 247] width 132 height 27
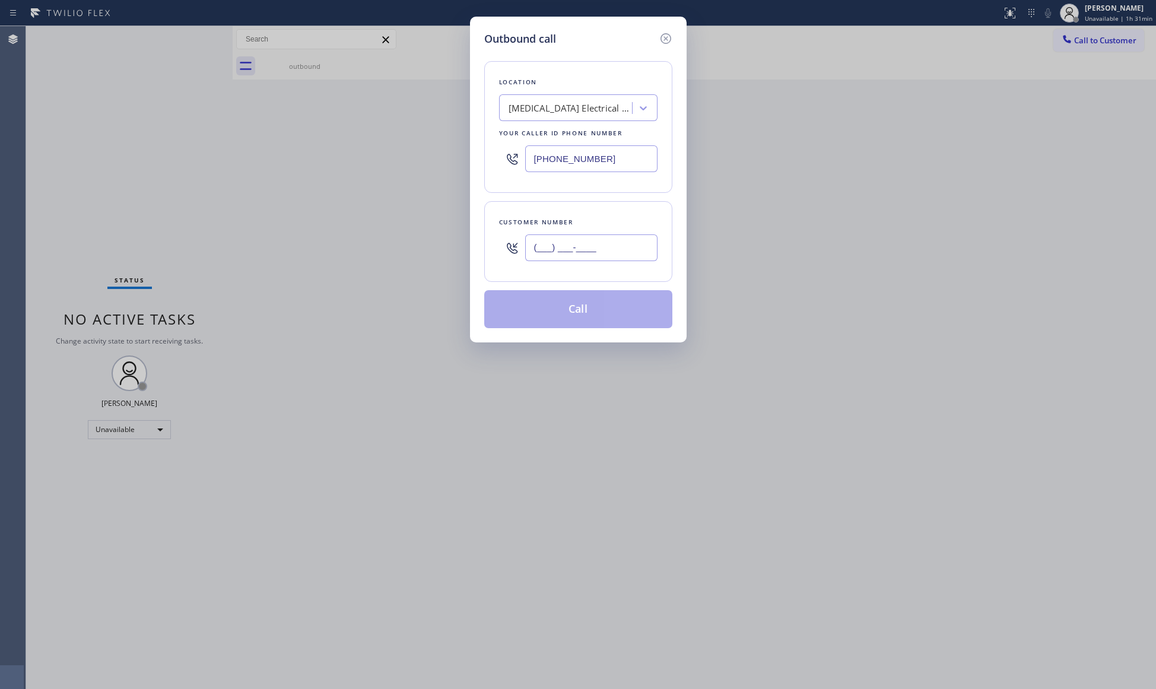
paste input "800) 754-0961"
type input "[PHONE_NUMBER]"
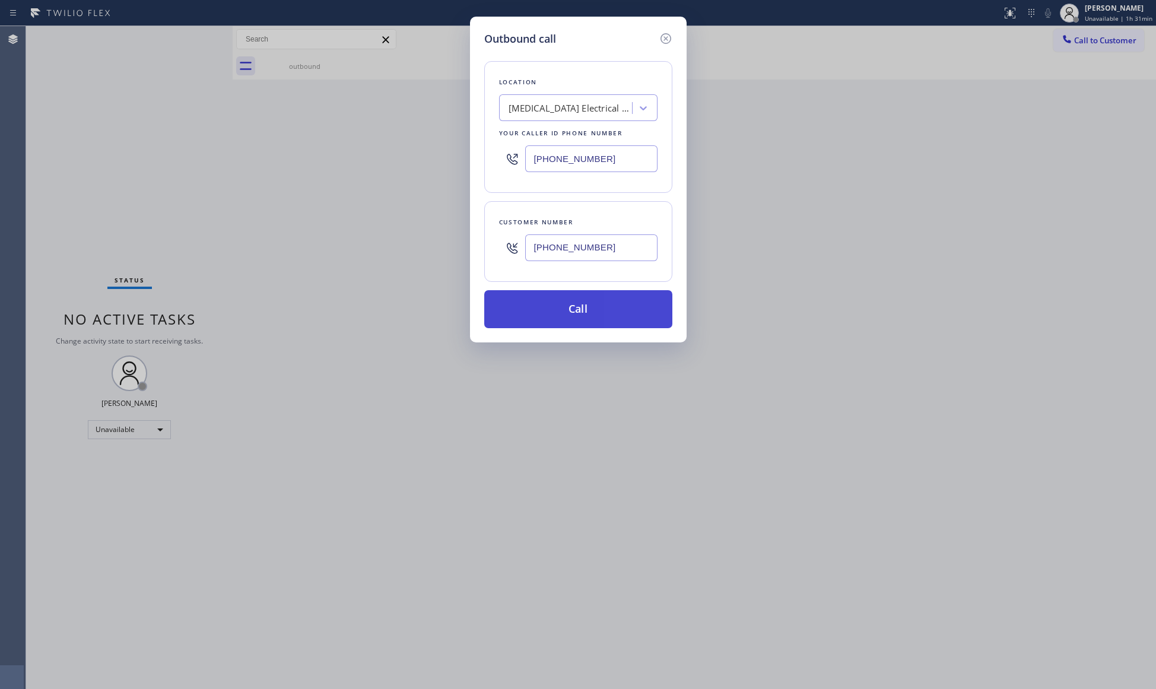
click at [603, 302] on button "Call" at bounding box center [578, 309] width 188 height 38
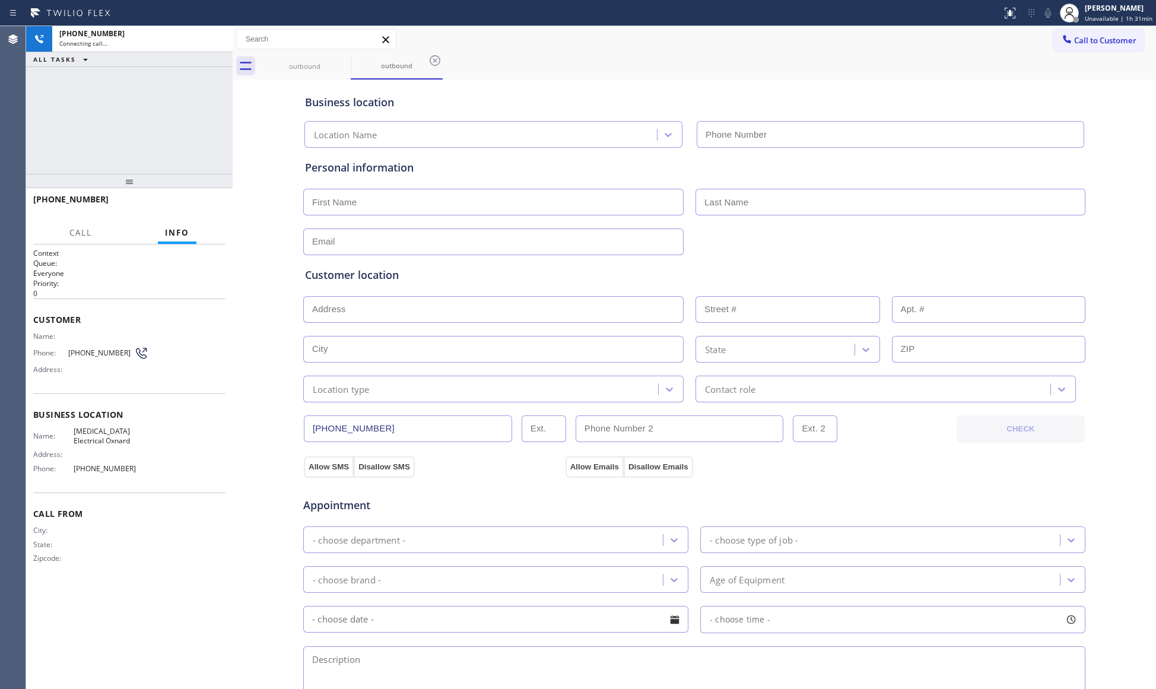
type input "[PHONE_NUMBER]"
click at [200, 208] on span "HANG UP" at bounding box center [198, 204] width 36 height 8
click at [200, 207] on span "HANG UP" at bounding box center [198, 204] width 36 height 8
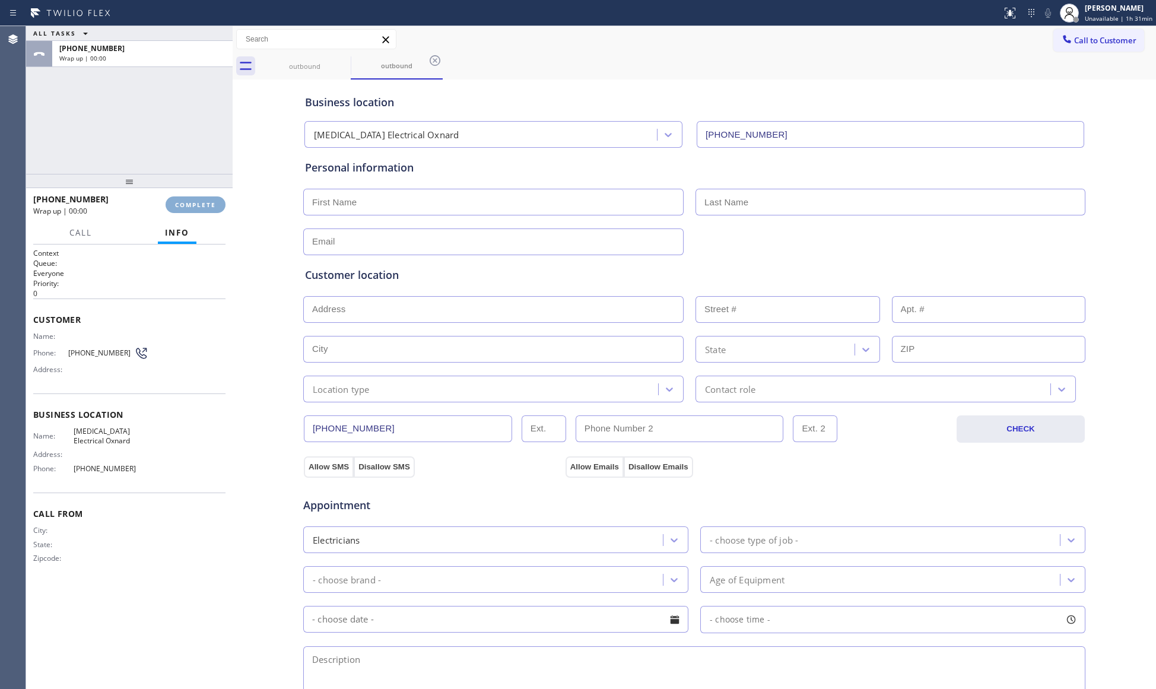
click at [200, 206] on span "COMPLETE" at bounding box center [195, 204] width 41 height 8
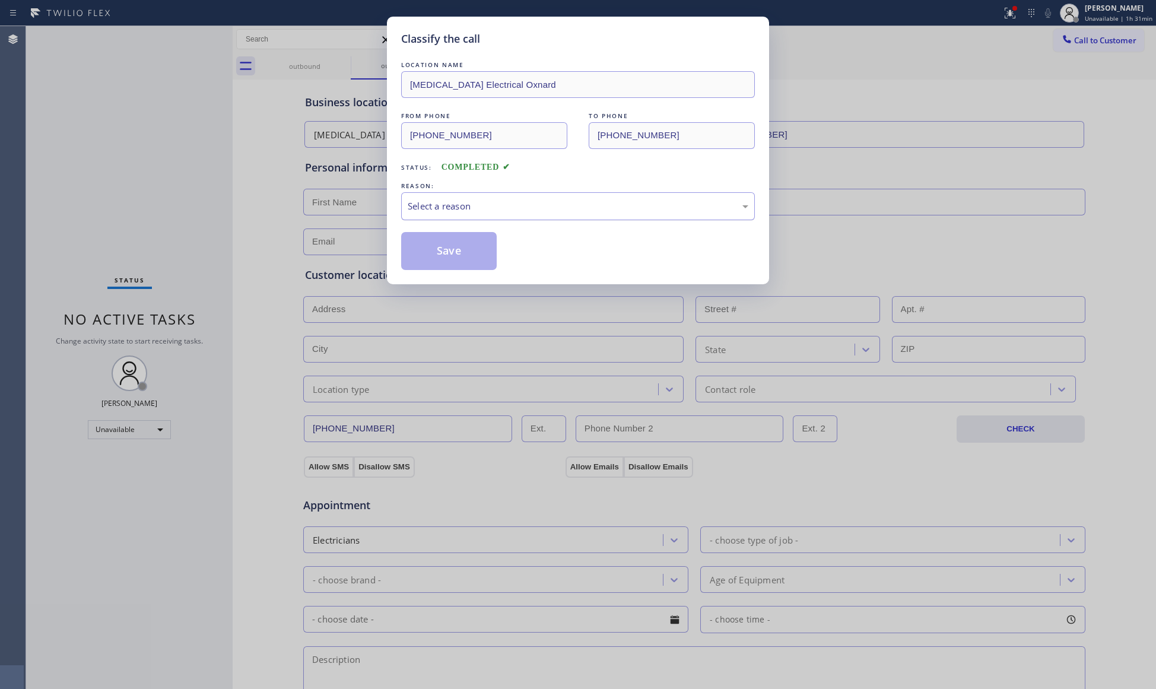
click at [463, 204] on div "Select a reason" at bounding box center [578, 206] width 340 height 14
click at [444, 257] on button "Save" at bounding box center [449, 251] width 96 height 38
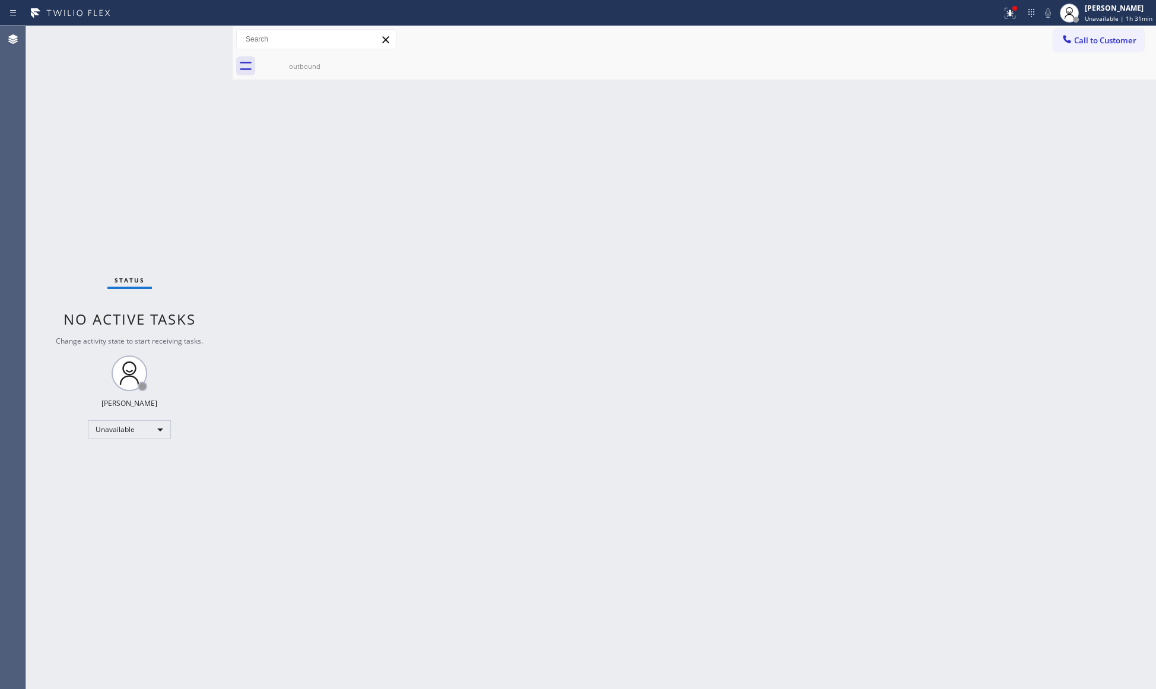
drag, startPoint x: 1008, startPoint y: 17, endPoint x: 997, endPoint y: 38, distance: 23.6
click at [1006, 21] on button at bounding box center [1010, 13] width 26 height 26
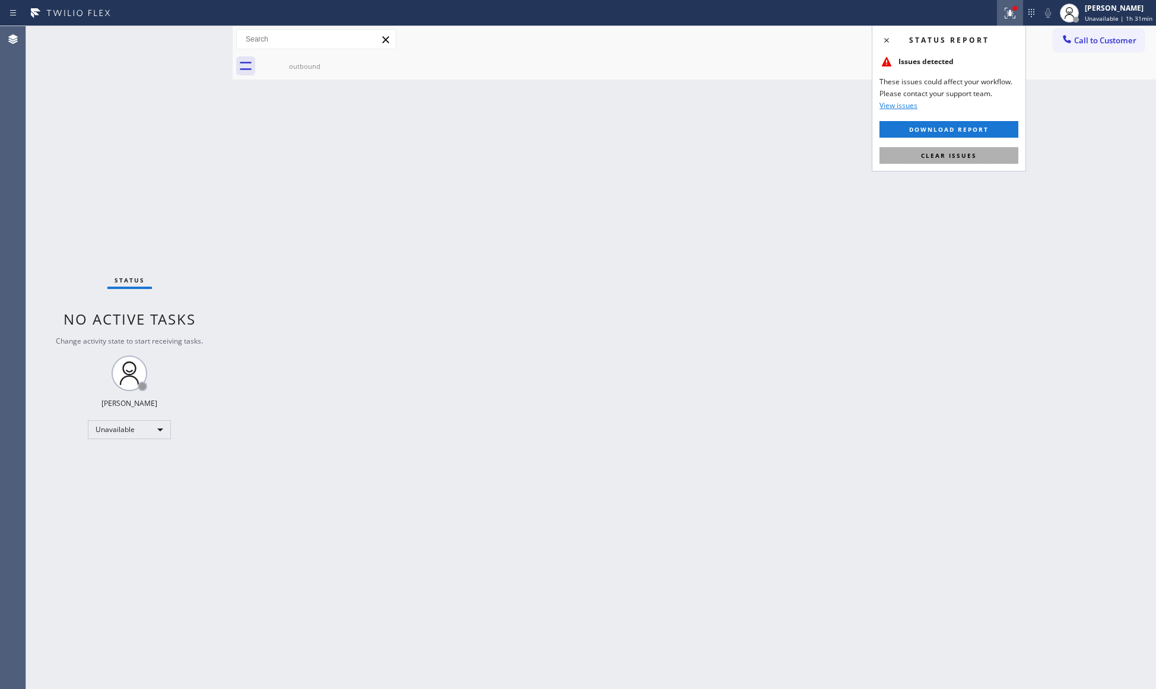
click at [954, 155] on span "Clear issues" at bounding box center [949, 155] width 56 height 8
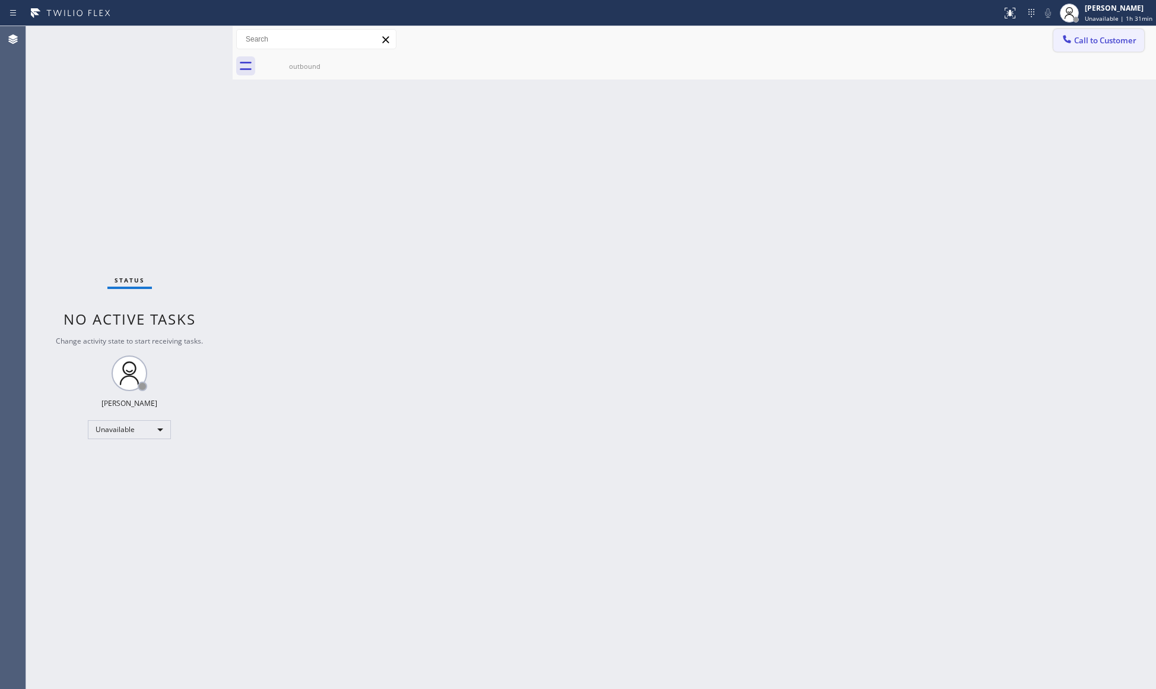
click at [1071, 39] on icon at bounding box center [1067, 39] width 12 height 12
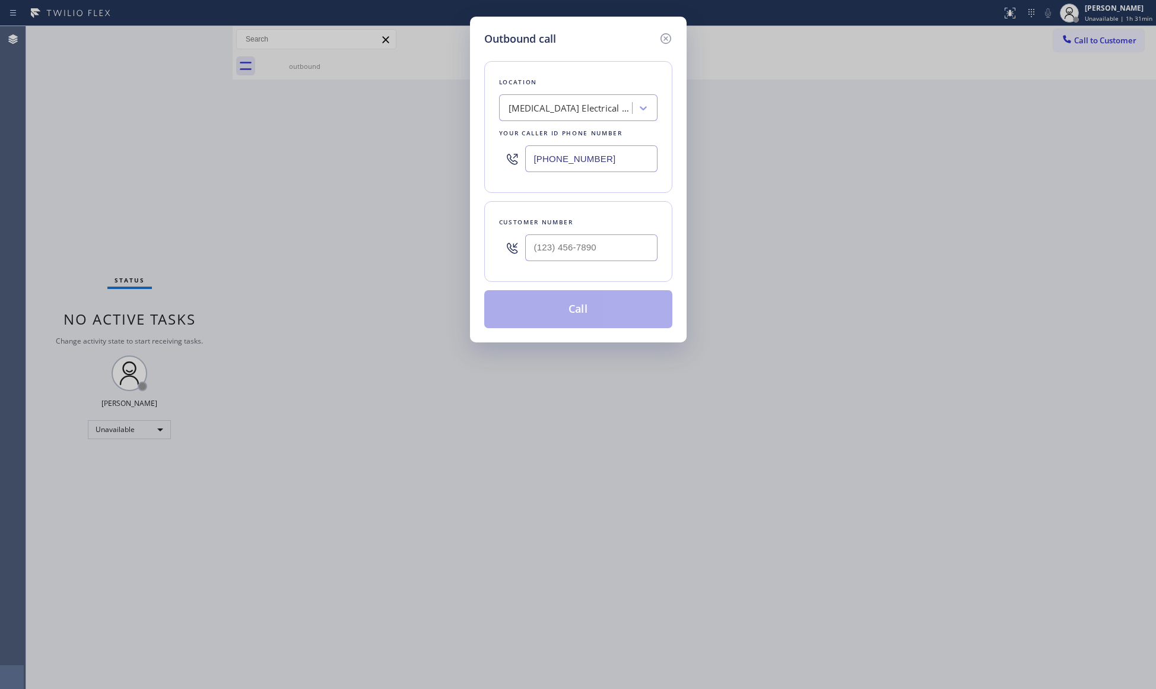
drag, startPoint x: 597, startPoint y: 165, endPoint x: 489, endPoint y: 146, distance: 109.0
click at [491, 152] on div "Location [MEDICAL_DATA] Electrical Oxnard Your caller id phone number [PHONE_NU…" at bounding box center [578, 127] width 188 height 132
paste input "204-4624"
type input "[PHONE_NUMBER]"
paste input "808) 515-7000"
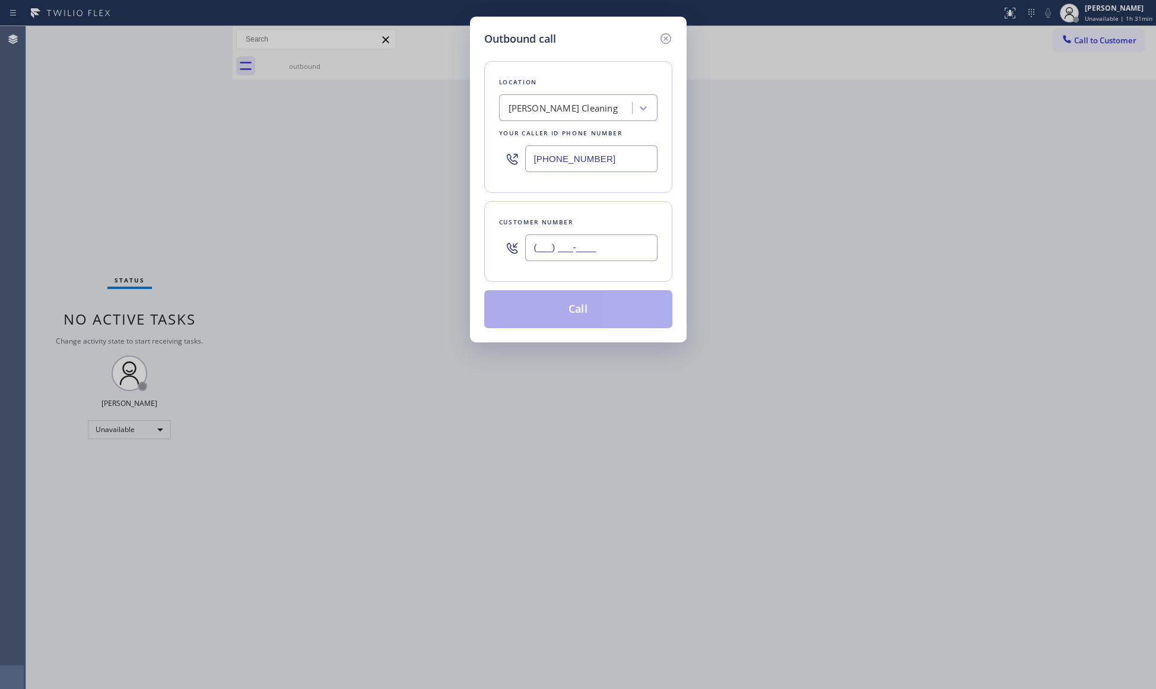
click at [632, 243] on input "(___) ___-____" at bounding box center [591, 247] width 132 height 27
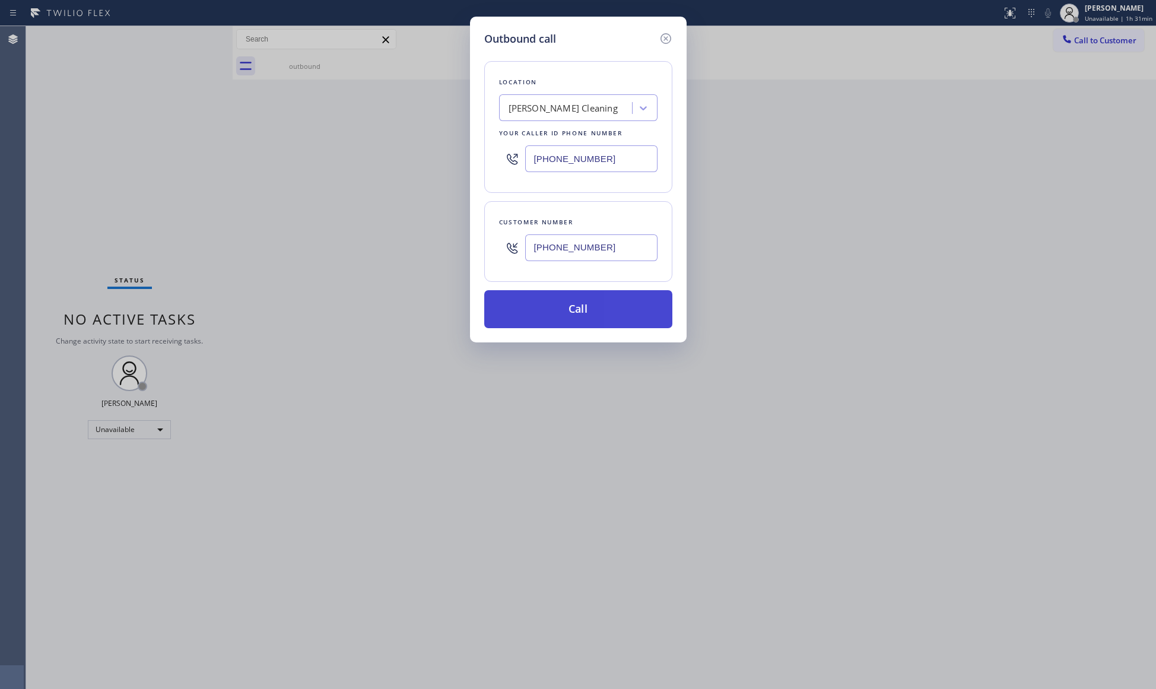
type input "[PHONE_NUMBER]"
click at [593, 308] on button "Call" at bounding box center [578, 309] width 188 height 38
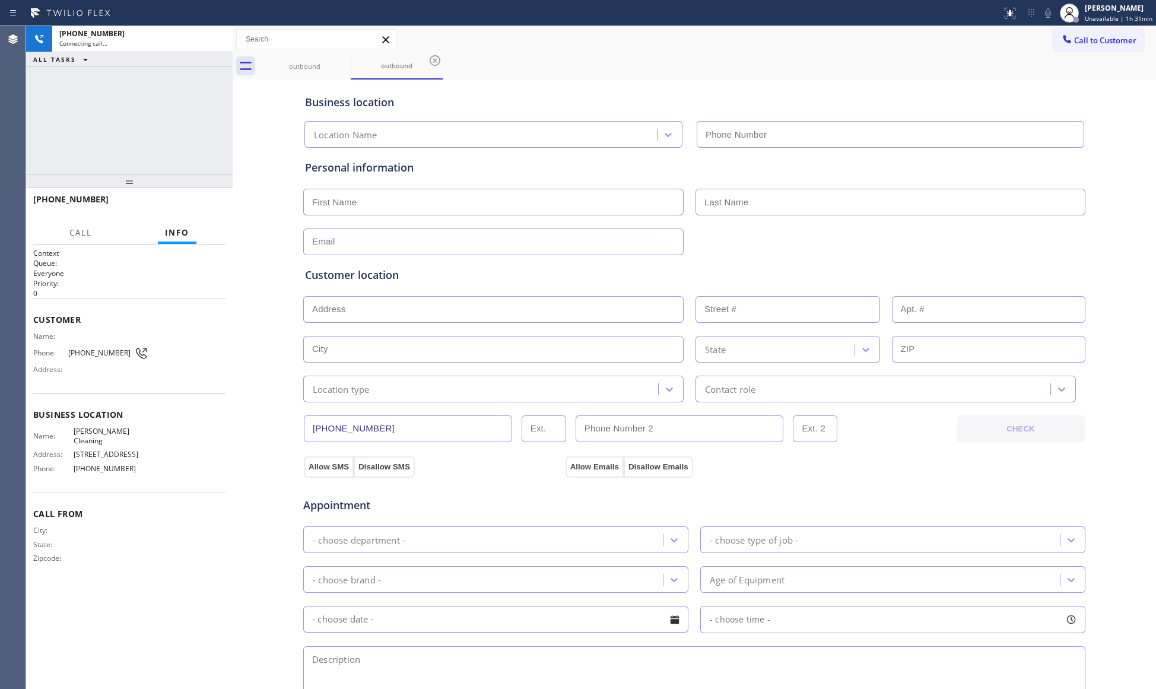
type input "[PHONE_NUMBER]"
click at [204, 205] on span "HANG UP" at bounding box center [198, 204] width 36 height 8
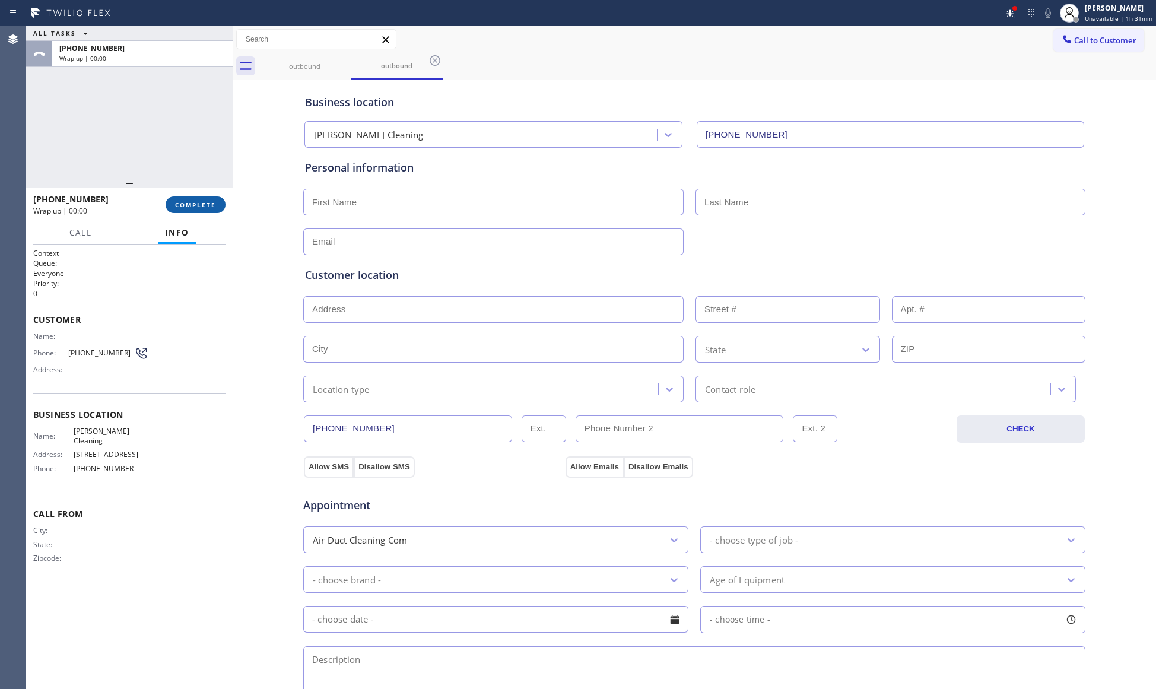
click at [204, 205] on span "COMPLETE" at bounding box center [195, 204] width 41 height 8
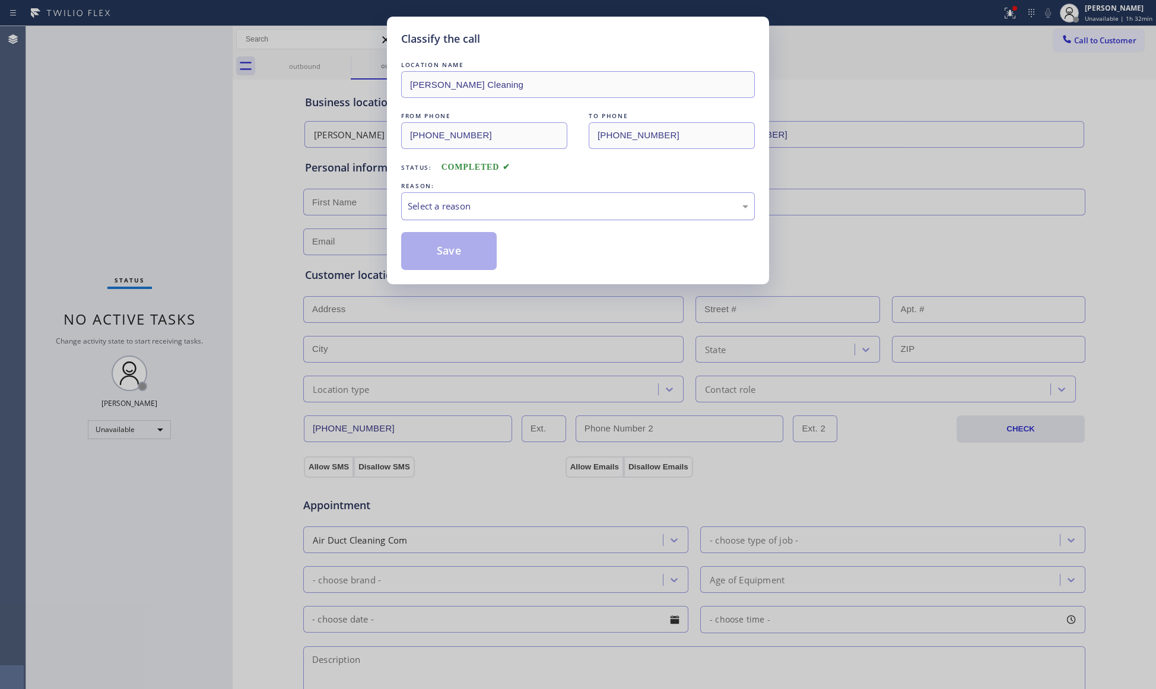
click at [425, 209] on div "Select a reason" at bounding box center [578, 206] width 340 height 14
click at [441, 252] on button "Save" at bounding box center [449, 251] width 96 height 38
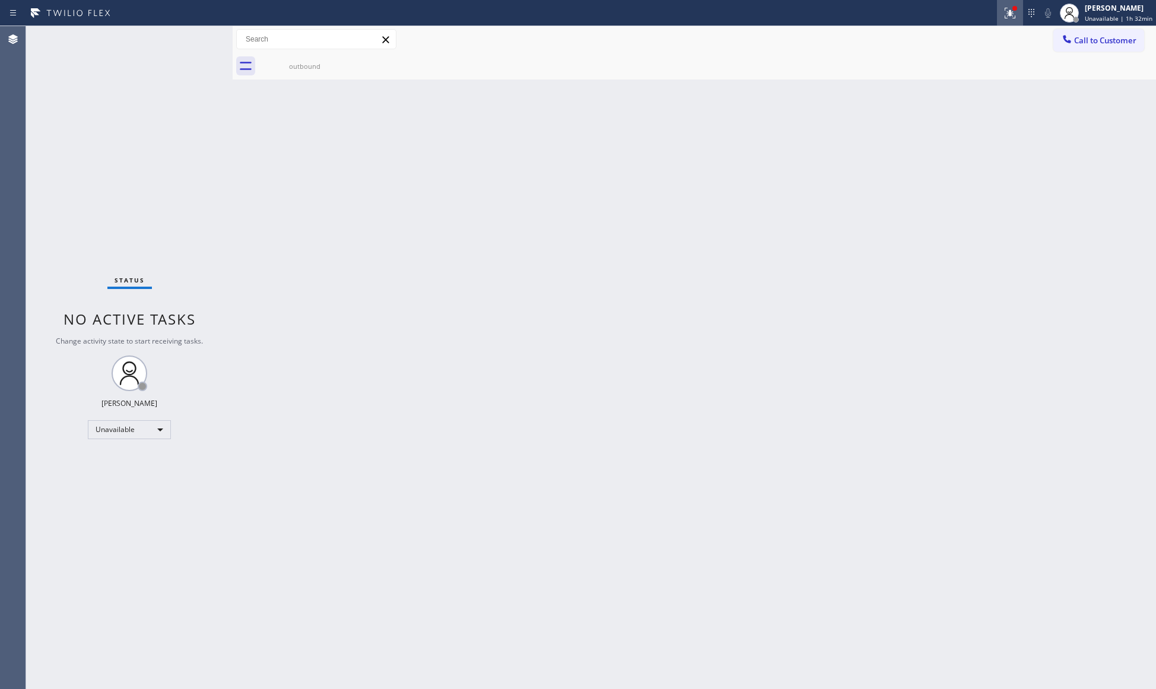
click at [1010, 10] on icon at bounding box center [1009, 13] width 14 height 14
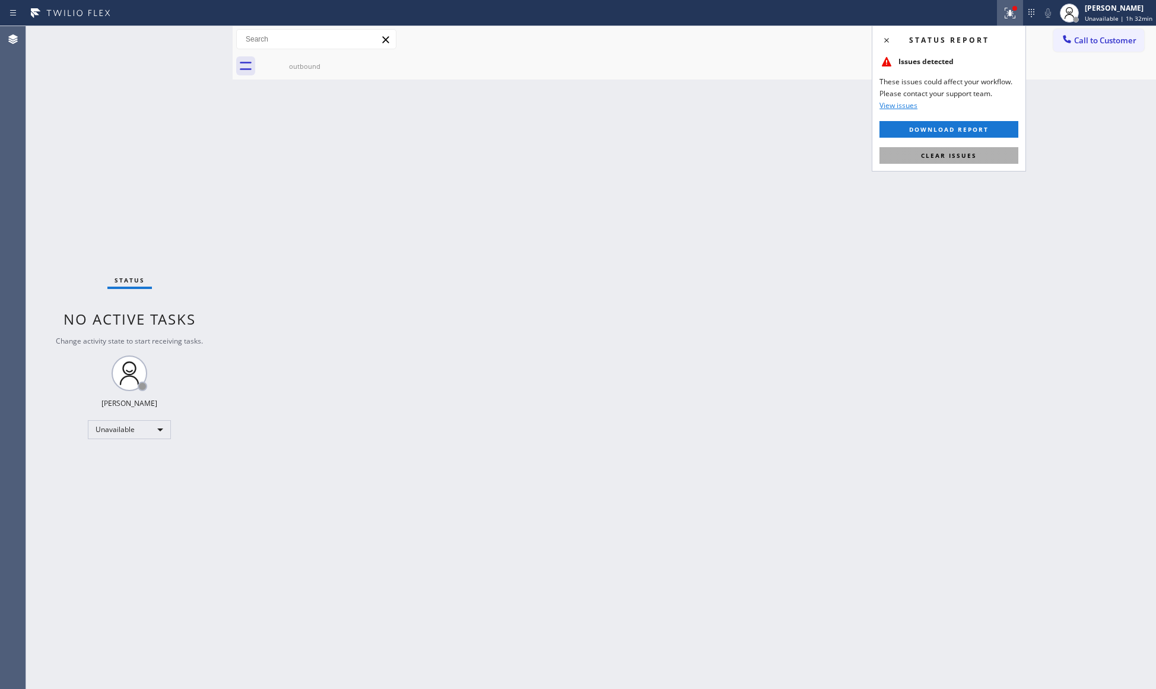
click at [966, 155] on span "Clear issues" at bounding box center [949, 155] width 56 height 8
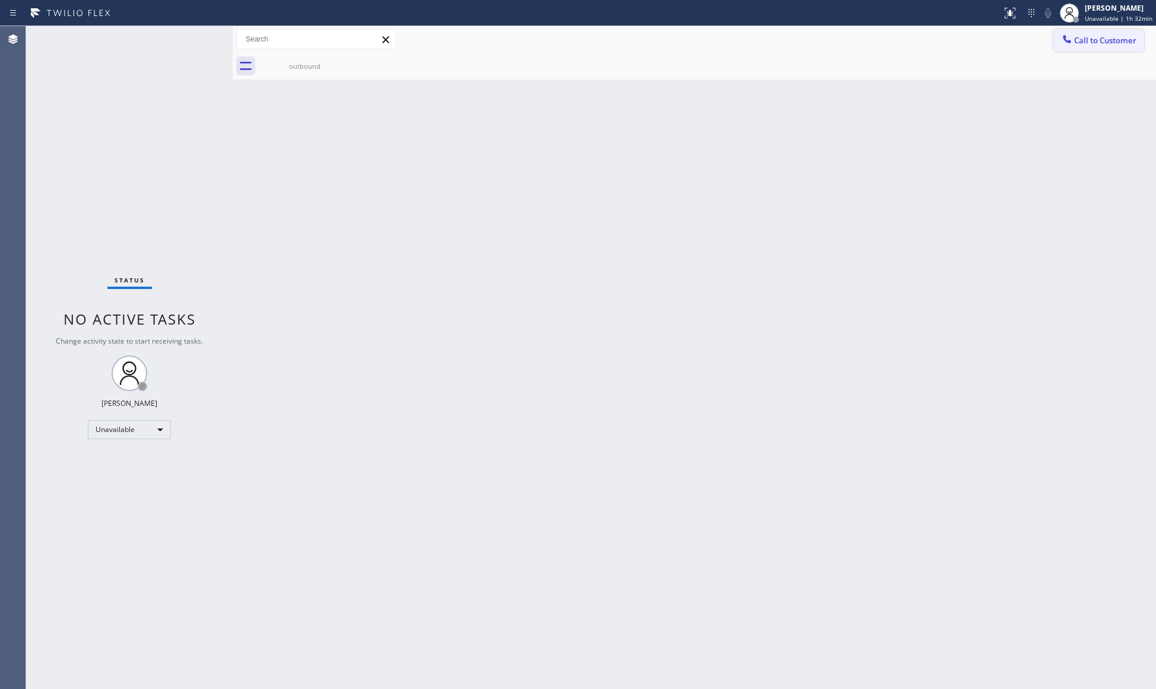
click at [1076, 38] on span "Call to Customer" at bounding box center [1105, 40] width 62 height 11
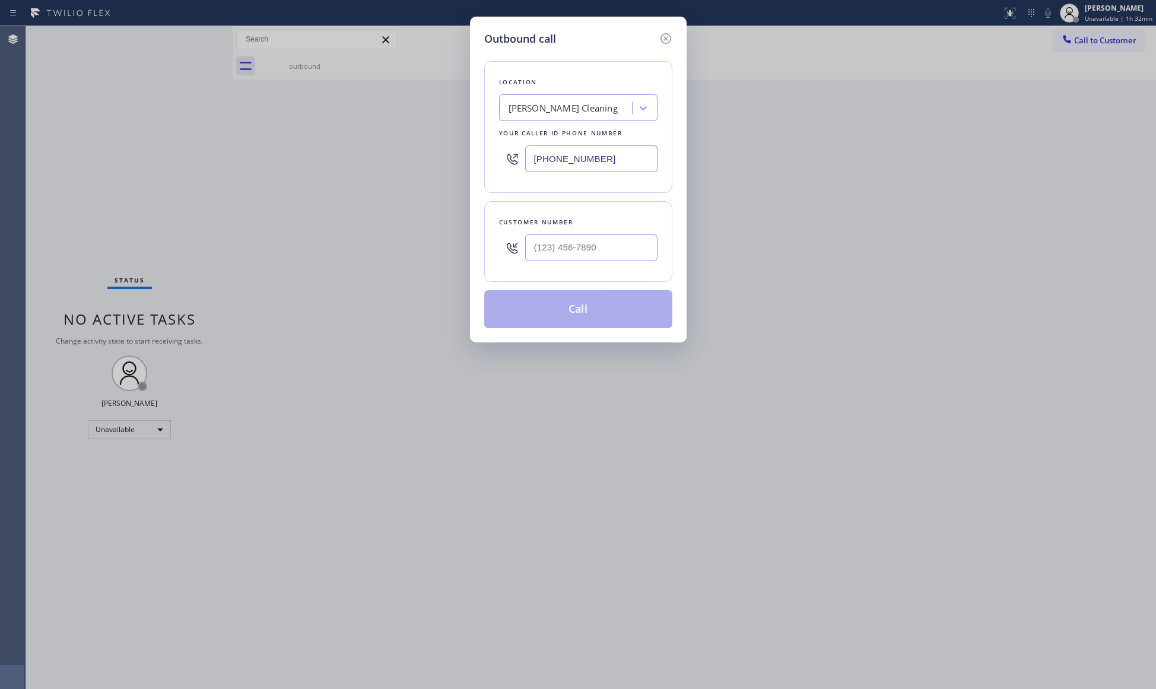
drag, startPoint x: 608, startPoint y: 158, endPoint x: 460, endPoint y: 163, distance: 147.8
click at [460, 163] on div "Outbound call Location [PERSON_NAME] Cleaning Your caller id phone number [PHON…" at bounding box center [578, 344] width 1156 height 689
paste input "206) 203-8787"
type input "[PHONE_NUMBER]"
click at [617, 242] on input "(___) ___-____" at bounding box center [591, 247] width 132 height 27
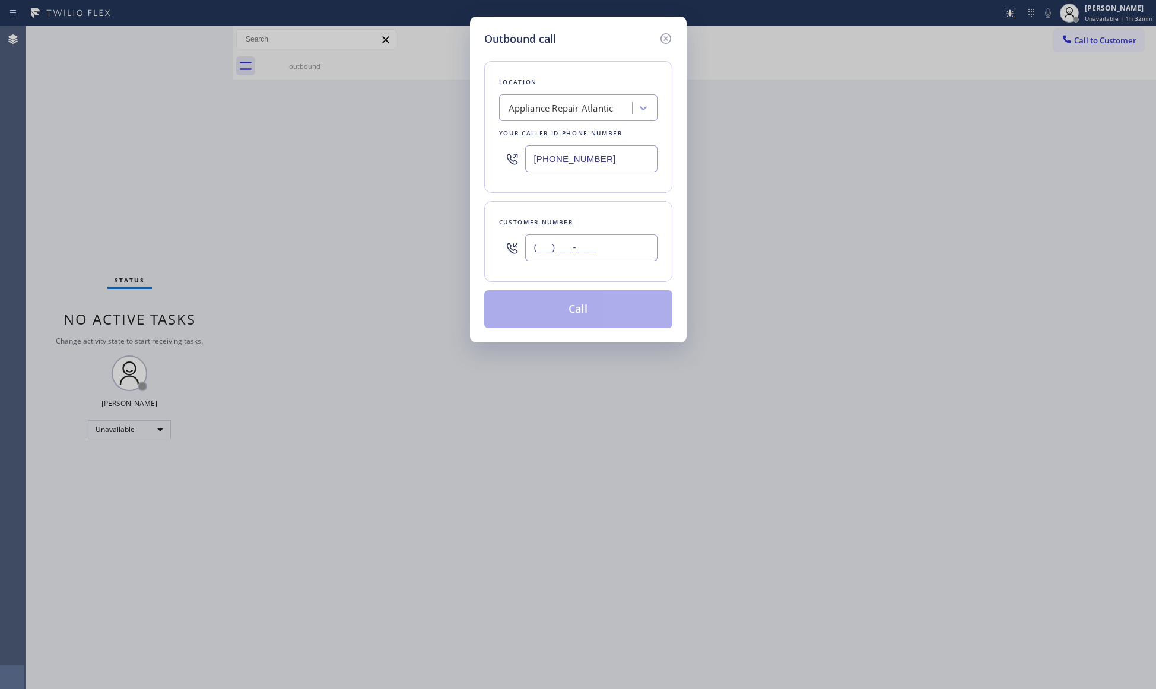
paste input "609) 719-2485"
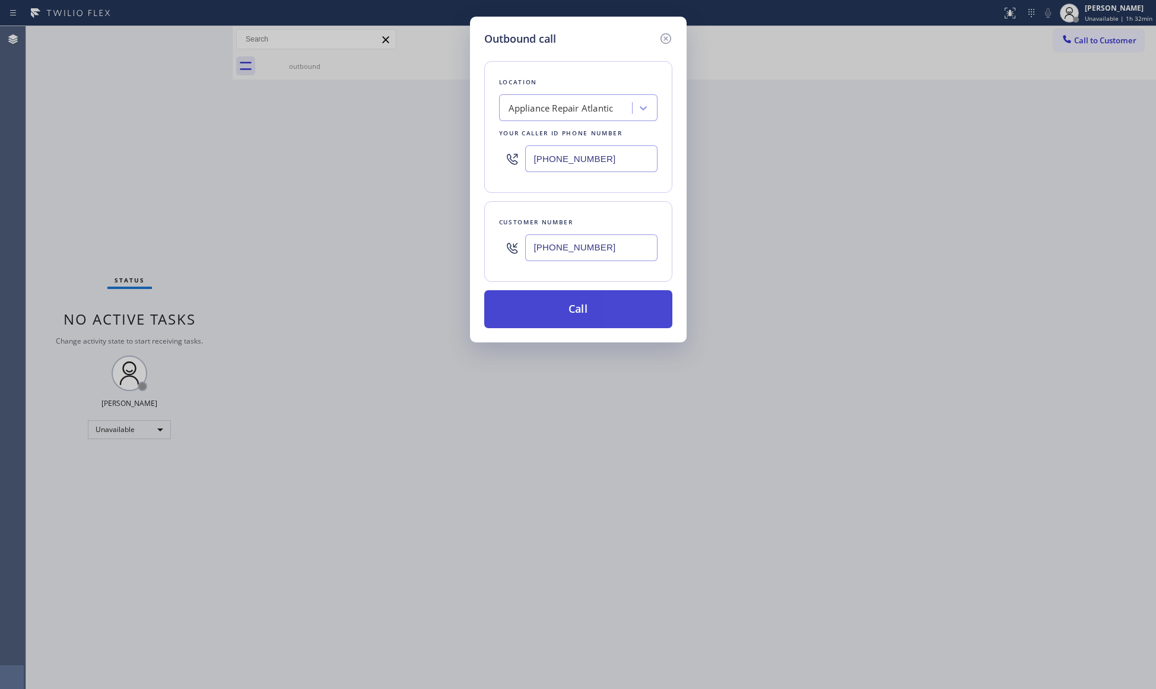
type input "[PHONE_NUMBER]"
click at [587, 314] on button "Call" at bounding box center [578, 309] width 188 height 38
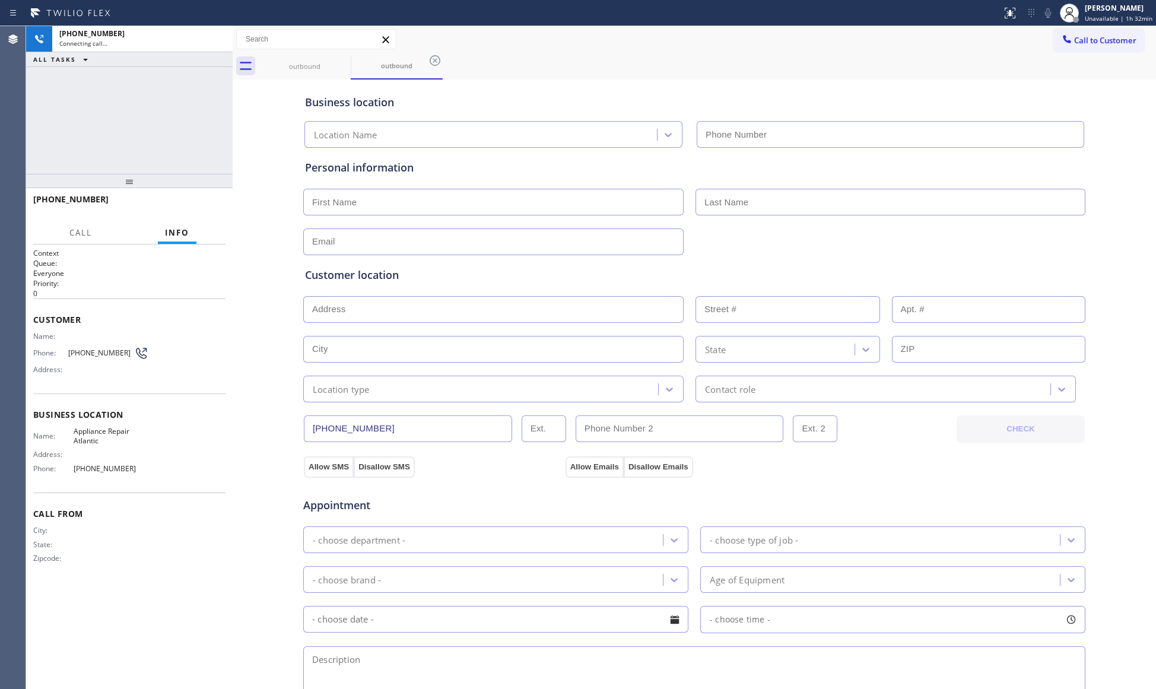
type input "[PHONE_NUMBER]"
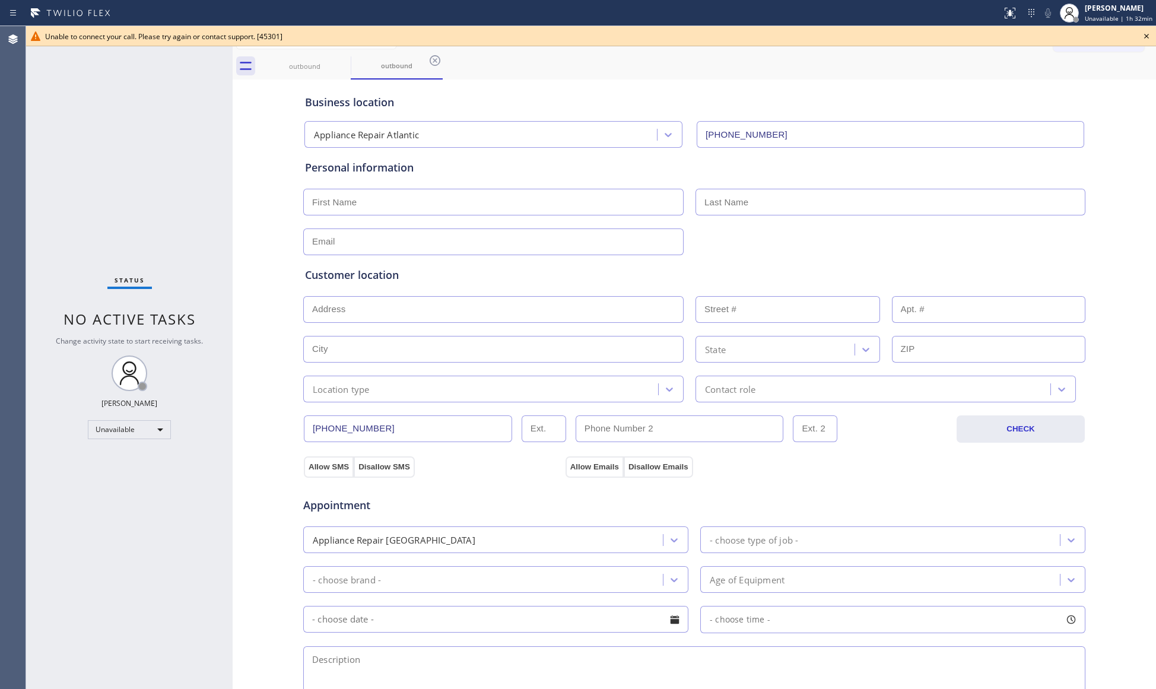
drag, startPoint x: 988, startPoint y: 97, endPoint x: 1011, endPoint y: 79, distance: 29.2
click at [988, 97] on div "Business location" at bounding box center [694, 102] width 778 height 16
click at [1145, 33] on icon at bounding box center [1146, 36] width 14 height 14
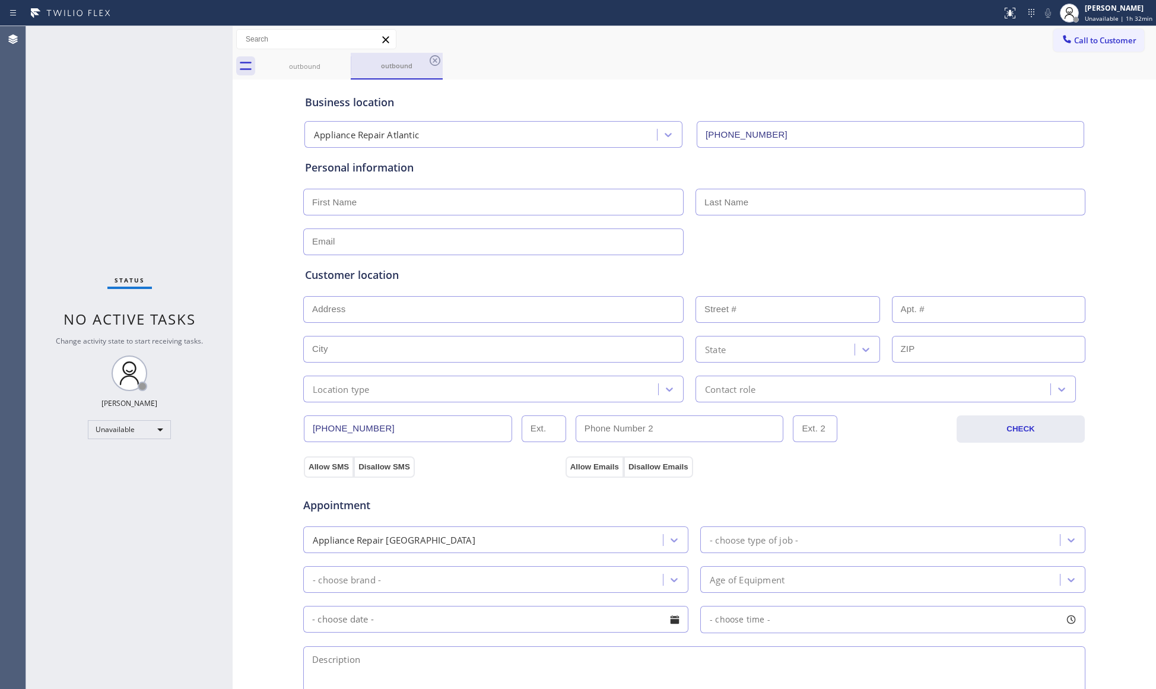
click at [351, 65] on div at bounding box center [351, 65] width 1 height 18
click at [347, 65] on icon at bounding box center [343, 60] width 14 height 14
click at [428, 65] on icon at bounding box center [435, 60] width 14 height 14
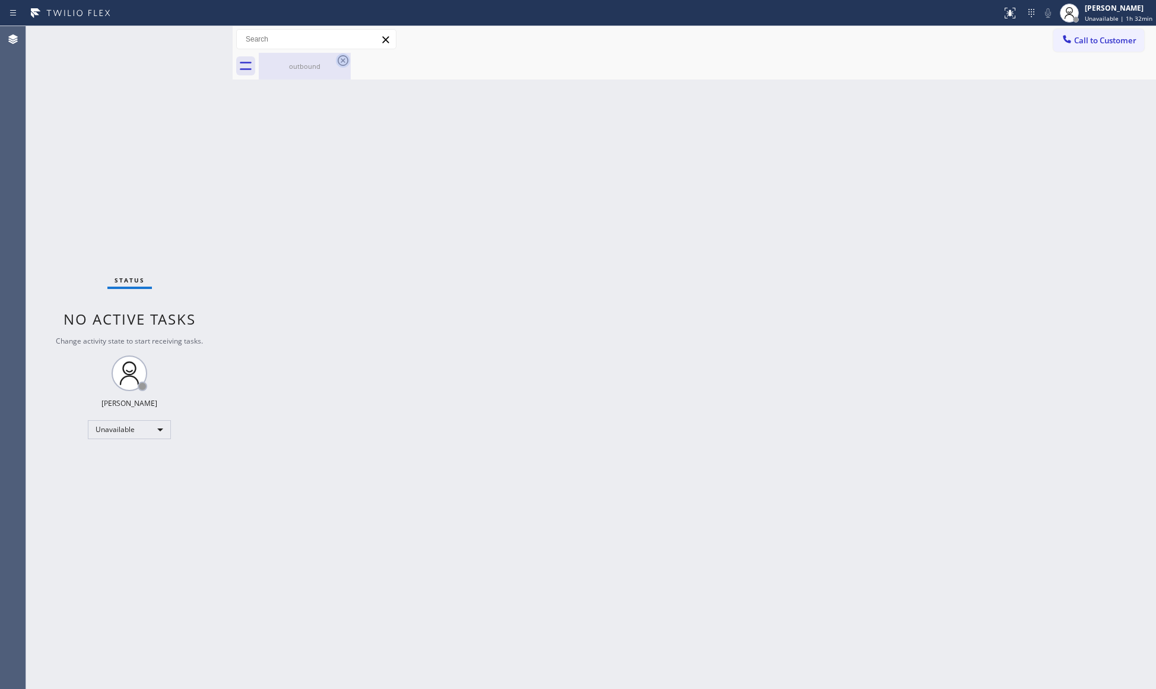
click at [345, 65] on icon at bounding box center [343, 60] width 11 height 11
drag, startPoint x: 331, startPoint y: 61, endPoint x: 358, endPoint y: 64, distance: 27.5
click at [330, 62] on div "outbound" at bounding box center [305, 66] width 90 height 27
click at [1070, 31] on button "Call to Customer" at bounding box center [1098, 40] width 91 height 23
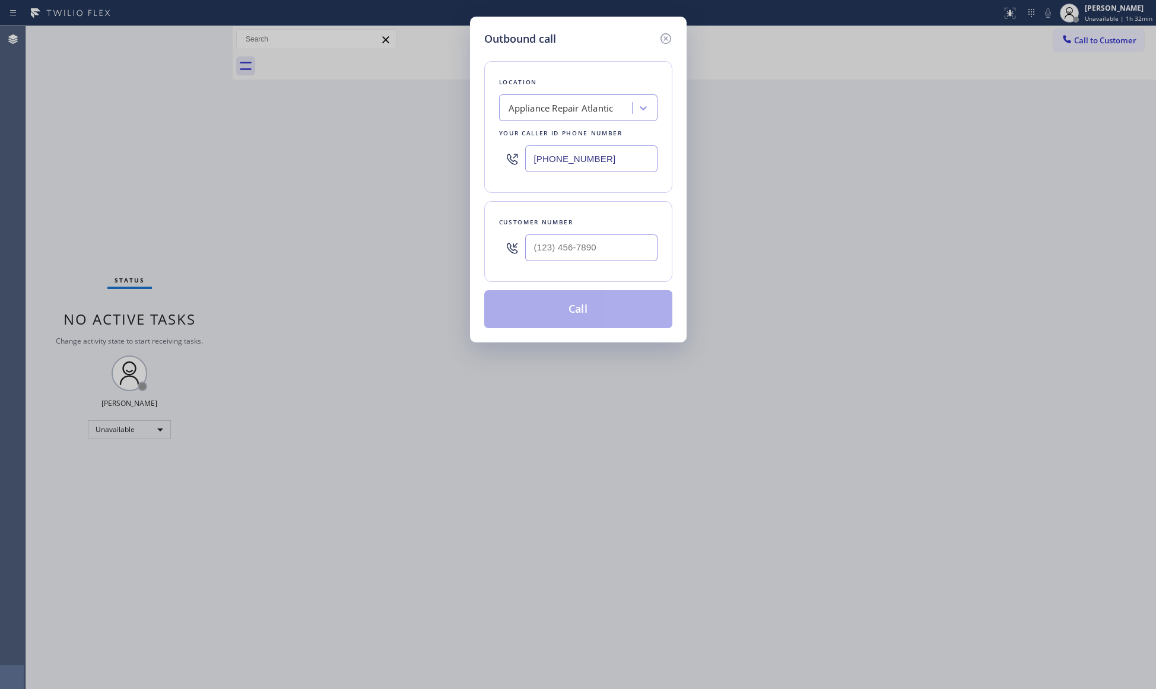
drag, startPoint x: 622, startPoint y: 150, endPoint x: 457, endPoint y: 164, distance: 165.5
click at [457, 164] on div "Outbound call Location Appliance Repair Atlantic Your caller id phone number [P…" at bounding box center [578, 344] width 1156 height 689
paste input "323) 250-932"
type input "[PHONE_NUMBER]"
click at [571, 256] on input "(___) ___-____" at bounding box center [591, 247] width 132 height 27
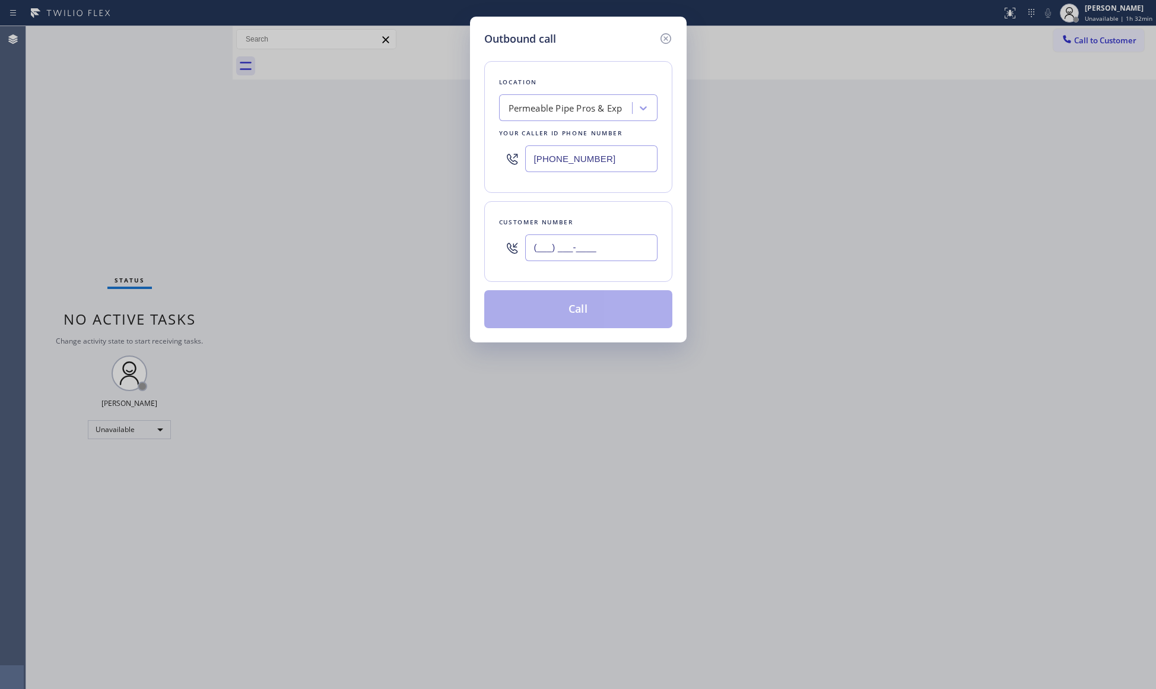
paste input "323) 393-1804"
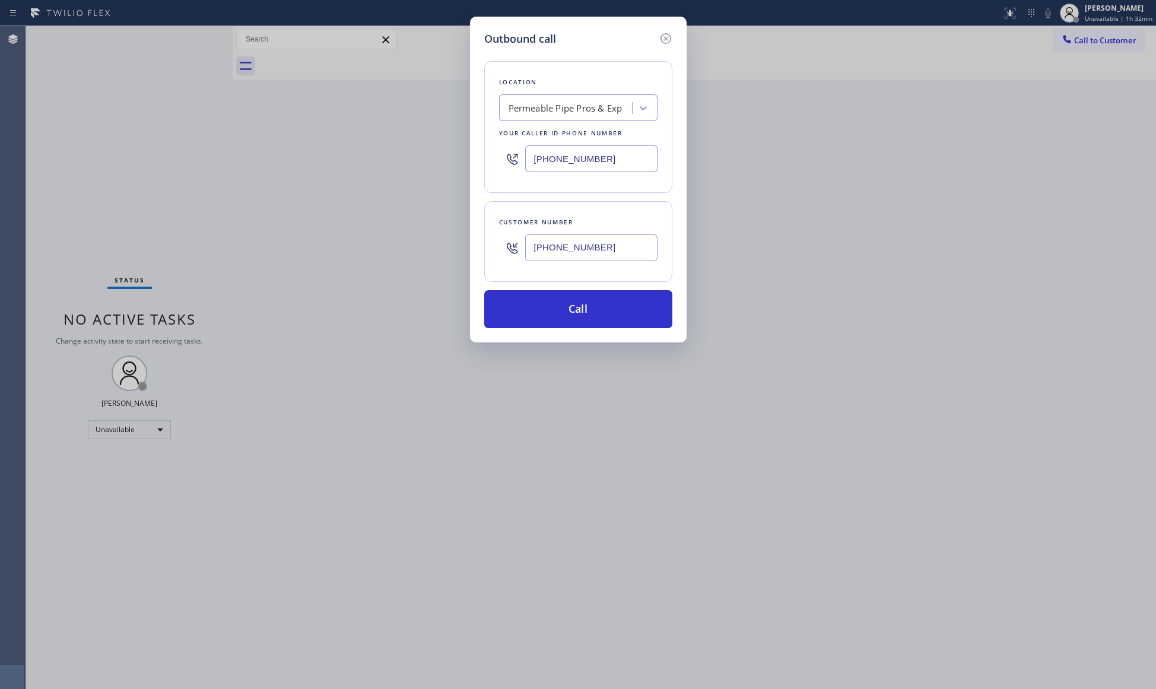
type input "[PHONE_NUMBER]"
click at [563, 282] on div "Customer number [PHONE_NUMBER]" at bounding box center [578, 241] width 188 height 81
click at [573, 308] on button "Call" at bounding box center [578, 309] width 188 height 38
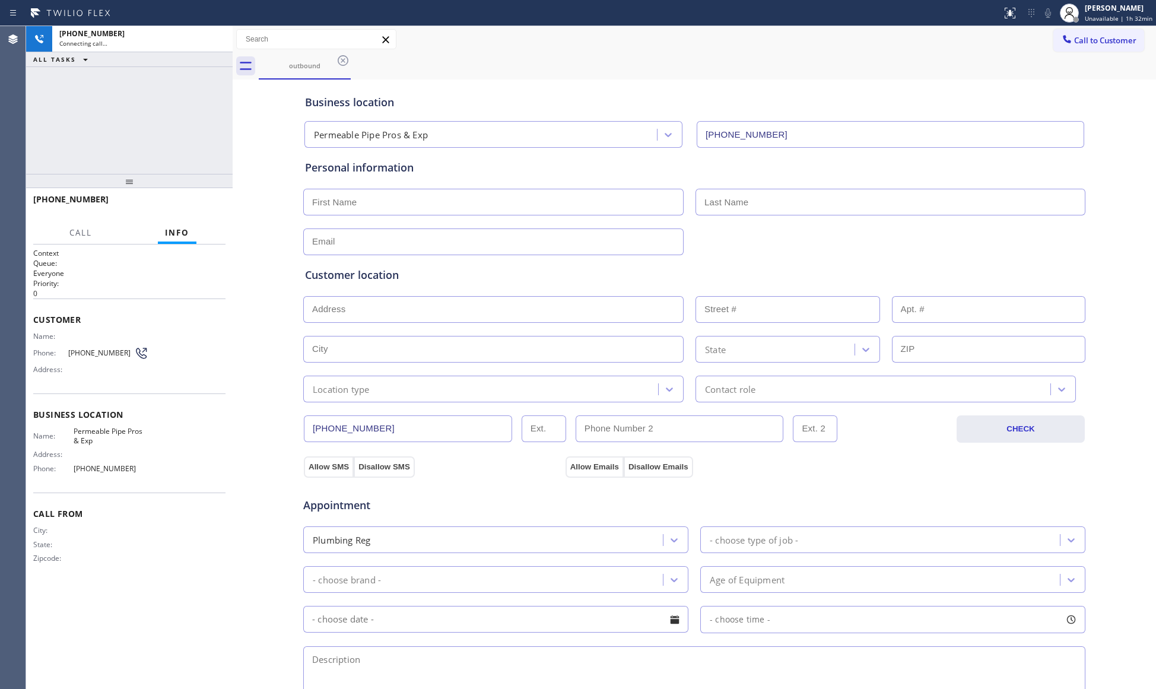
type input "[PHONE_NUMBER]"
click at [202, 200] on span "HANG UP" at bounding box center [198, 204] width 36 height 8
click at [205, 198] on button "COMPLETE" at bounding box center [195, 204] width 60 height 17
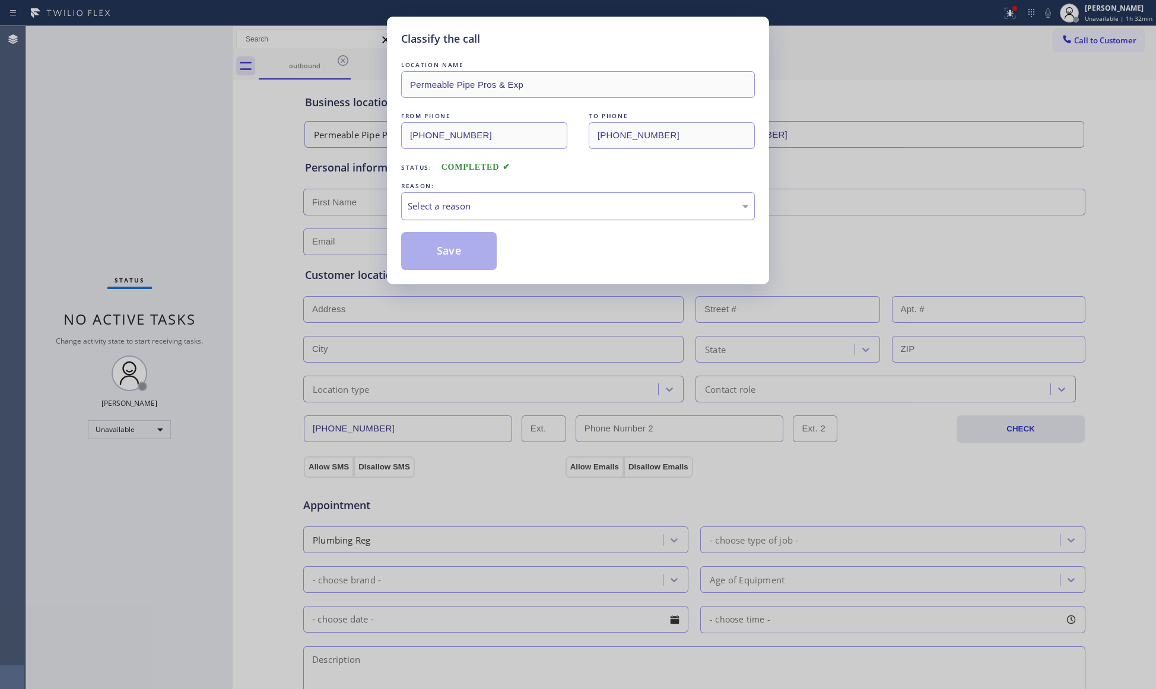
click at [439, 205] on div "Select a reason" at bounding box center [578, 206] width 340 height 14
click at [440, 250] on button "Save" at bounding box center [449, 251] width 96 height 38
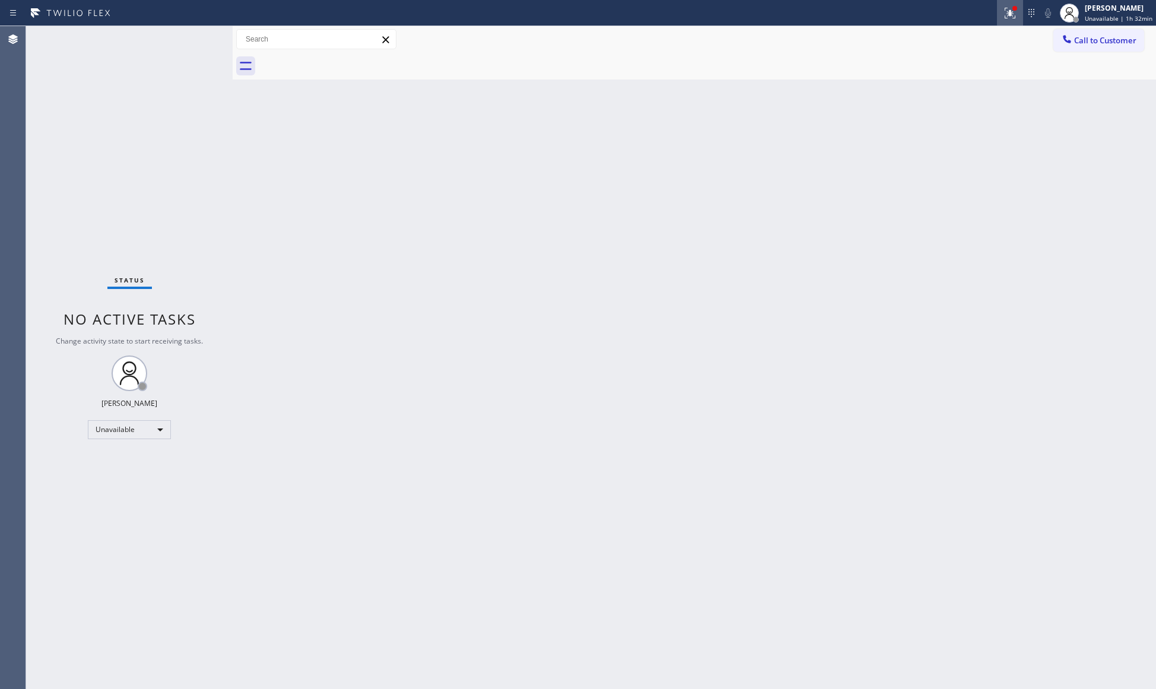
drag, startPoint x: 997, startPoint y: 12, endPoint x: 1007, endPoint y: 12, distance: 10.1
click at [999, 12] on div "Status report Issues detected These issues could affect your workflow. Please c…" at bounding box center [578, 13] width 1156 height 26
click at [1010, 12] on icon at bounding box center [1009, 13] width 14 height 14
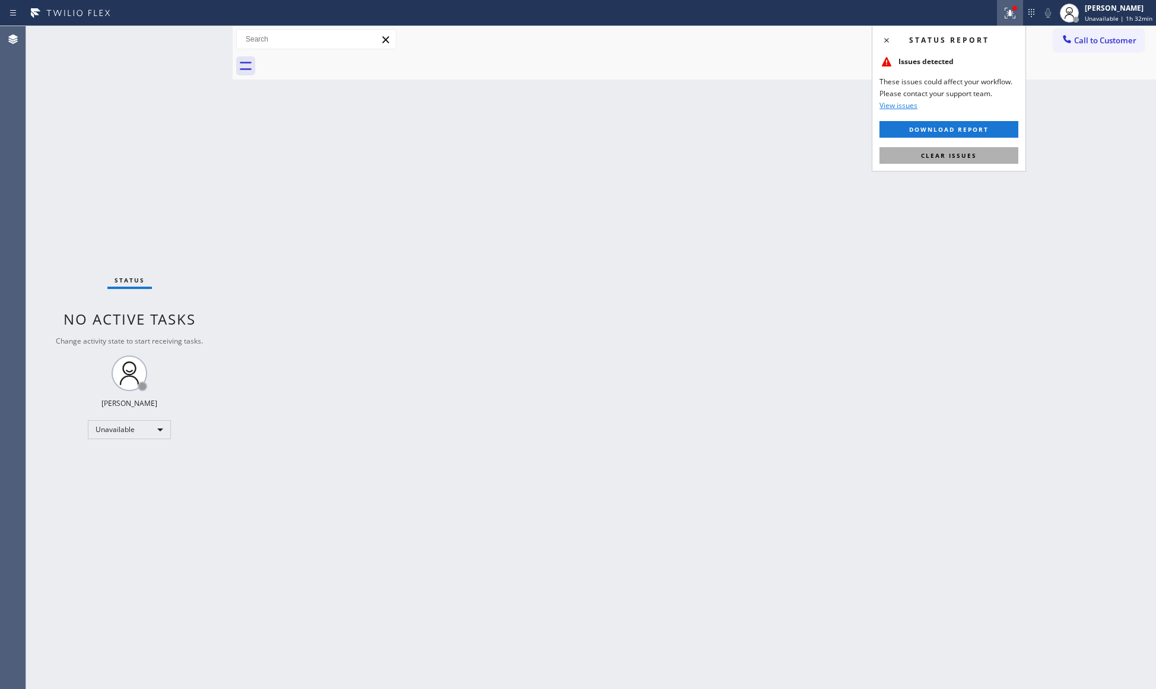
click at [983, 152] on button "Clear issues" at bounding box center [948, 155] width 139 height 17
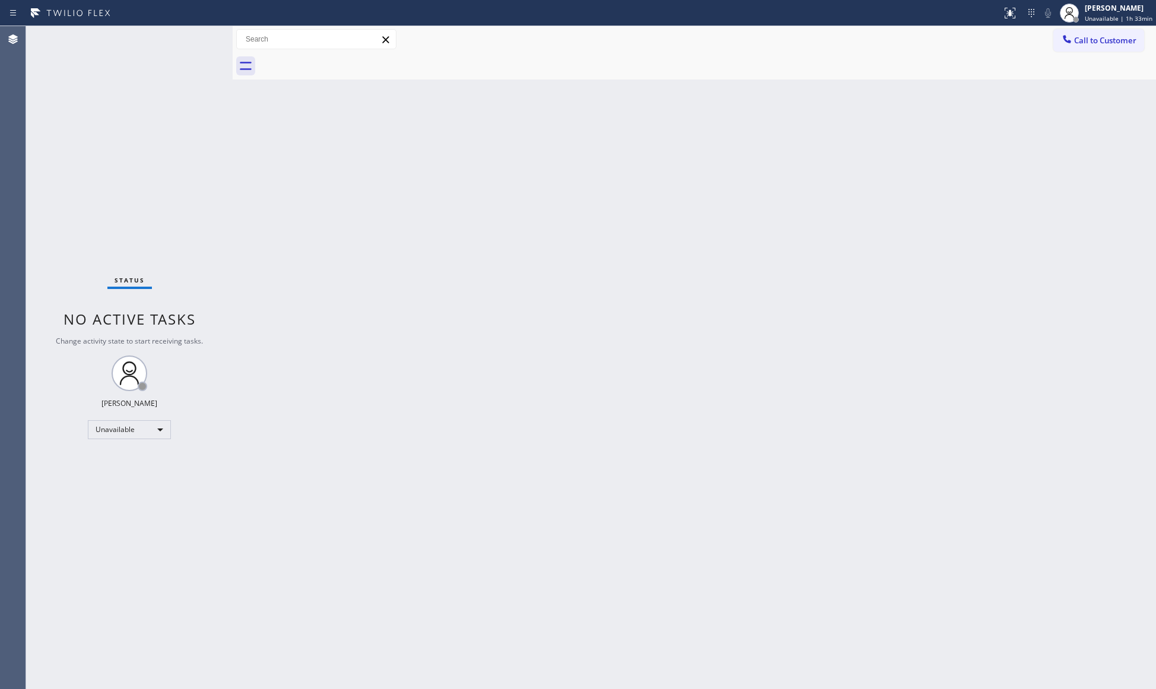
drag, startPoint x: 932, startPoint y: 65, endPoint x: 1053, endPoint y: 53, distance: 121.5
click at [978, 65] on div at bounding box center [707, 66] width 897 height 27
click at [1078, 44] on span "Call to Customer" at bounding box center [1105, 40] width 62 height 11
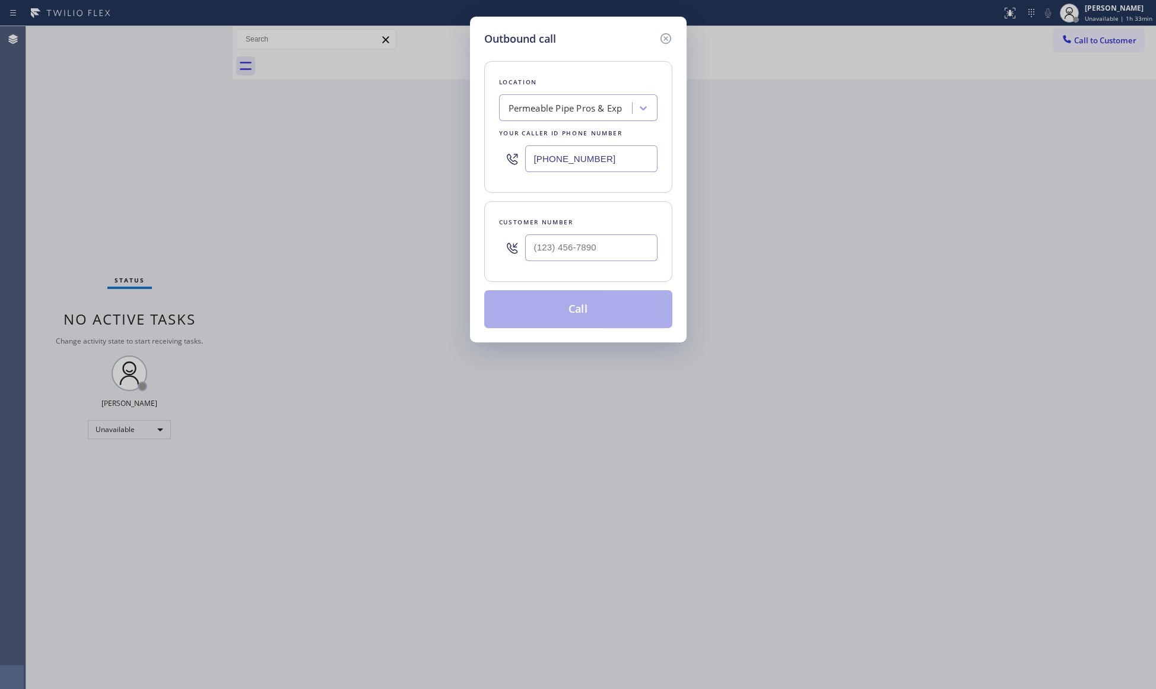
drag, startPoint x: 623, startPoint y: 162, endPoint x: 492, endPoint y: 158, distance: 131.2
click at [504, 158] on div "[PHONE_NUMBER]" at bounding box center [578, 158] width 158 height 39
paste input "650) 620-7040"
type input "[PHONE_NUMBER]"
click at [606, 233] on div at bounding box center [591, 247] width 132 height 39
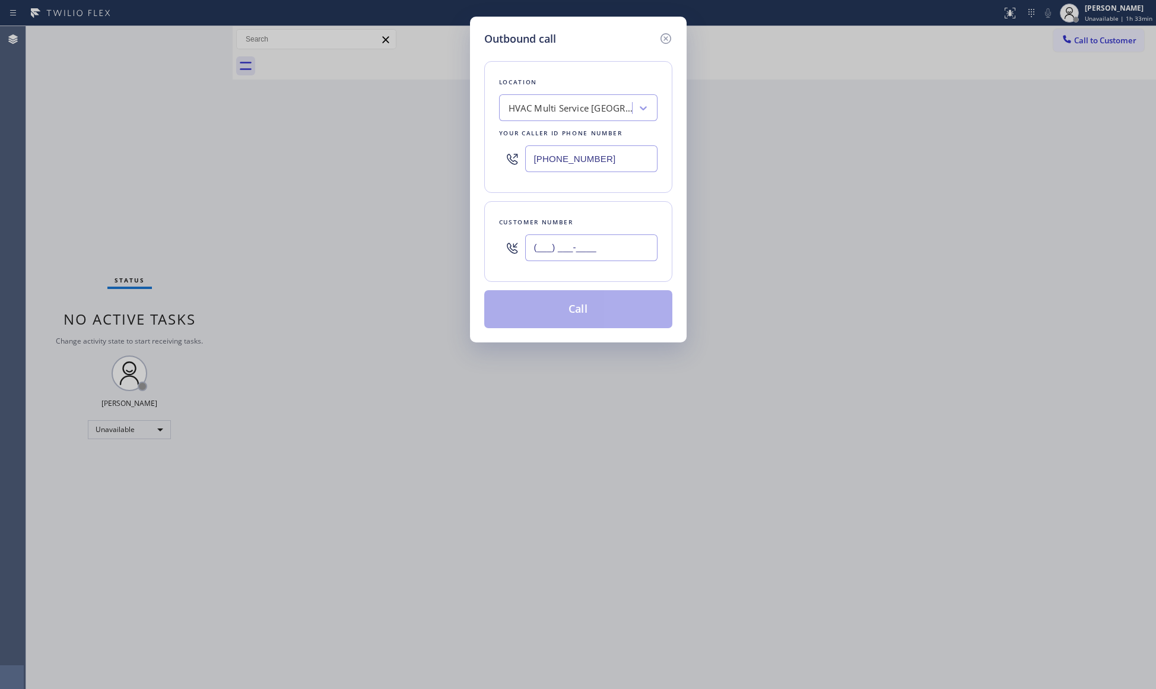
click at [618, 249] on input "(___) ___-____" at bounding box center [591, 247] width 132 height 27
paste input "650) 897-1684"
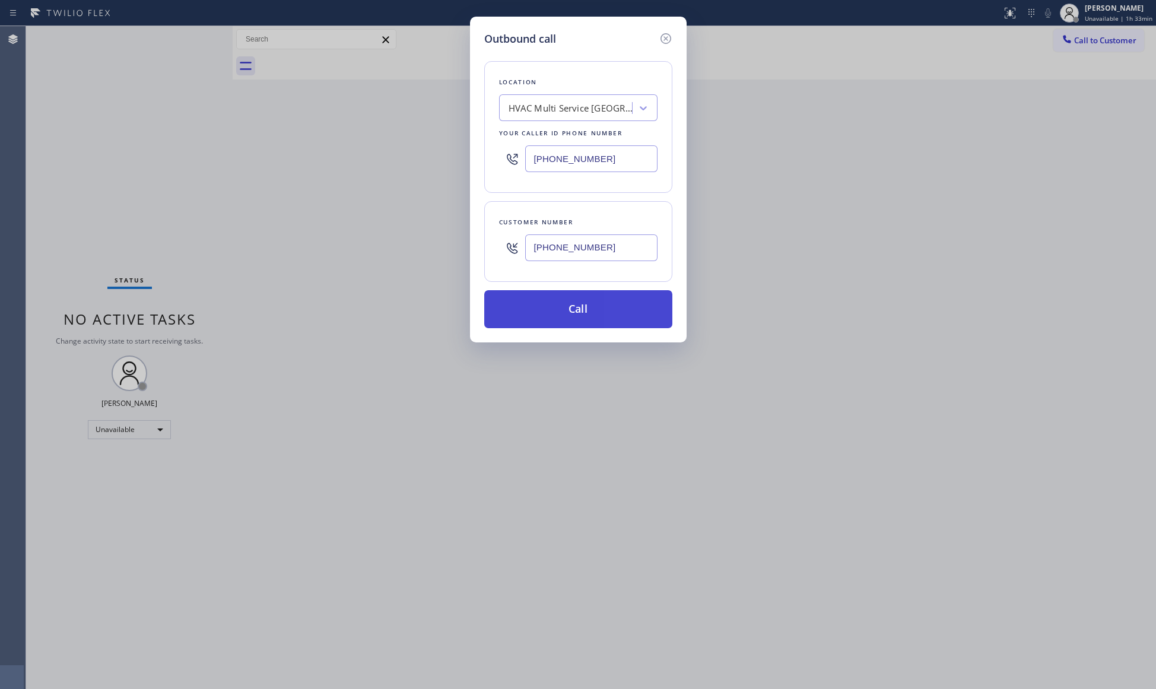
type input "[PHONE_NUMBER]"
click at [579, 311] on button "Call" at bounding box center [578, 309] width 188 height 38
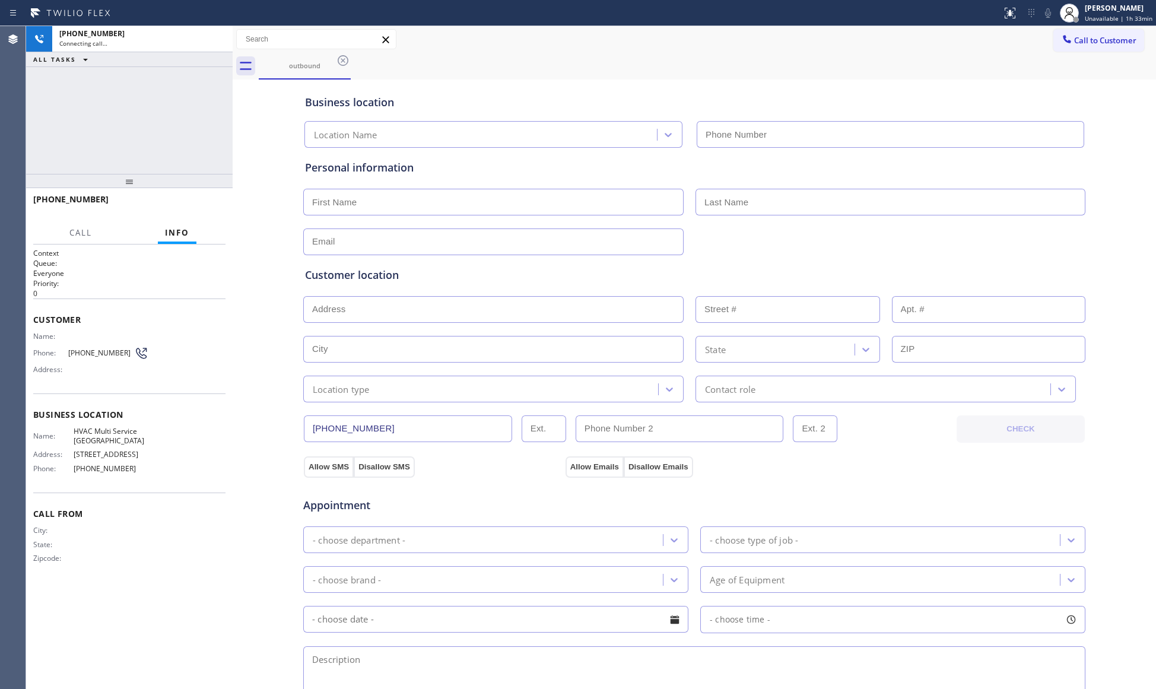
type input "[PHONE_NUMBER]"
drag, startPoint x: 848, startPoint y: 123, endPoint x: 843, endPoint y: 116, distance: 8.6
click at [847, 122] on input "[PHONE_NUMBER]" at bounding box center [889, 134] width 387 height 27
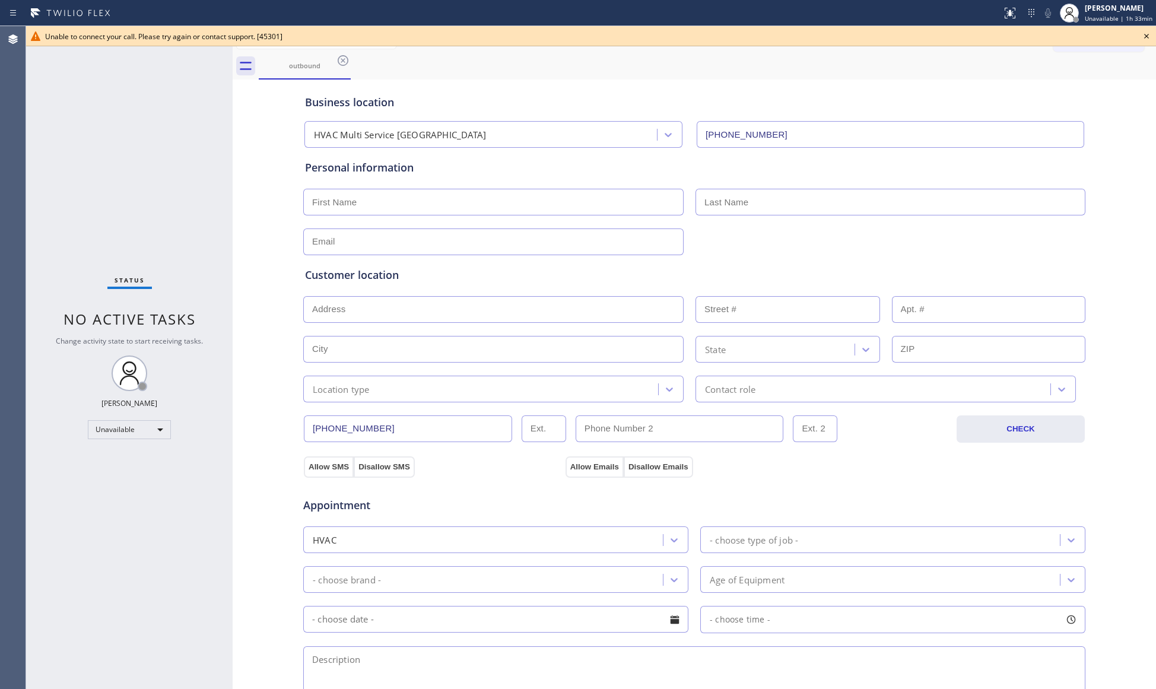
click at [1144, 33] on icon at bounding box center [1146, 36] width 14 height 14
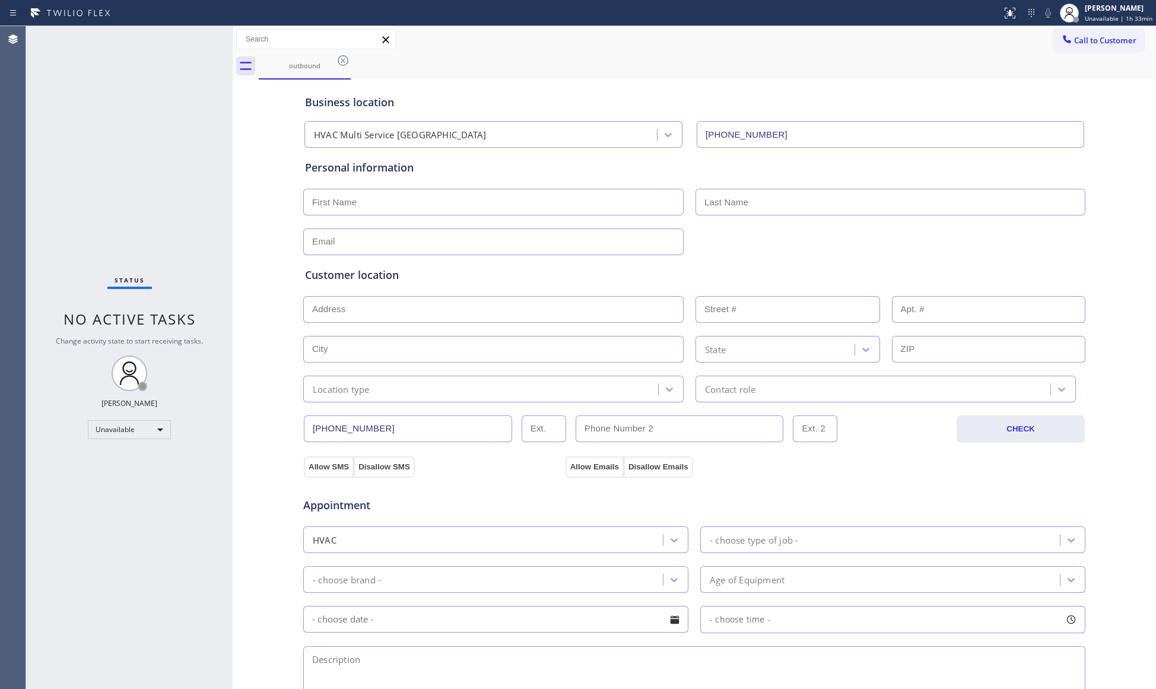
drag, startPoint x: 912, startPoint y: 66, endPoint x: 1013, endPoint y: 56, distance: 101.4
click at [923, 64] on div "outbound" at bounding box center [707, 66] width 897 height 27
click at [1083, 41] on span "Call to Customer" at bounding box center [1105, 40] width 62 height 11
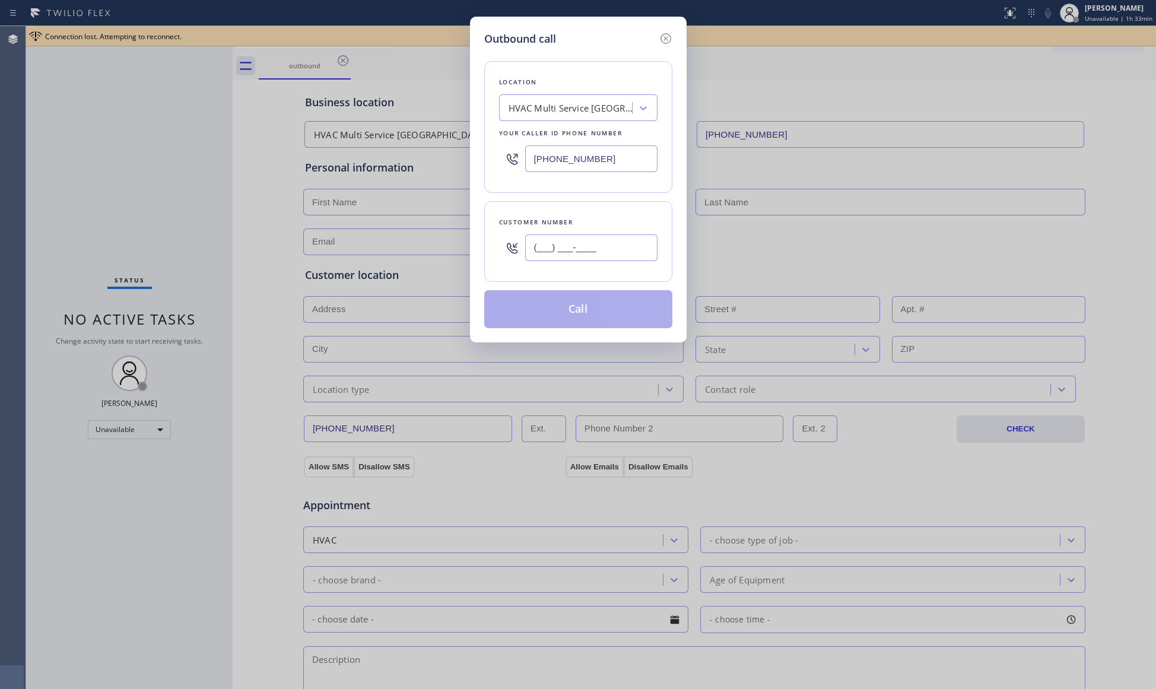
click at [616, 247] on input "(___) ___-____" at bounding box center [591, 247] width 132 height 27
paste input "650) 897-1684"
type input "[PHONE_NUMBER]"
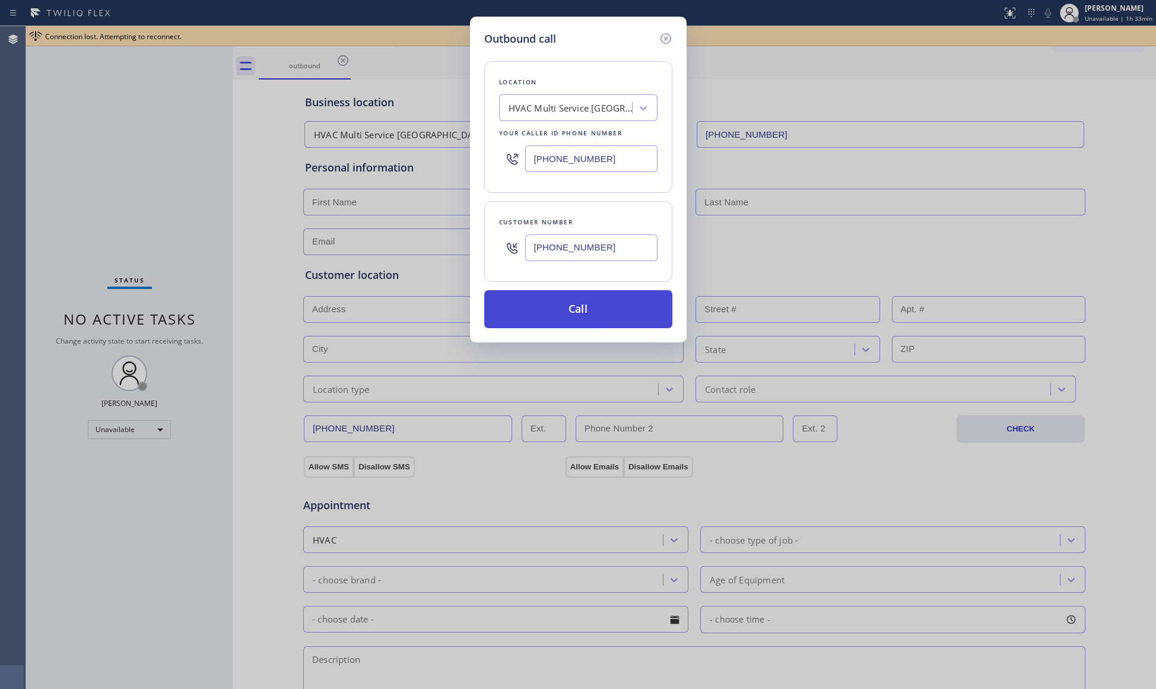
click at [606, 302] on button "Call" at bounding box center [578, 309] width 188 height 38
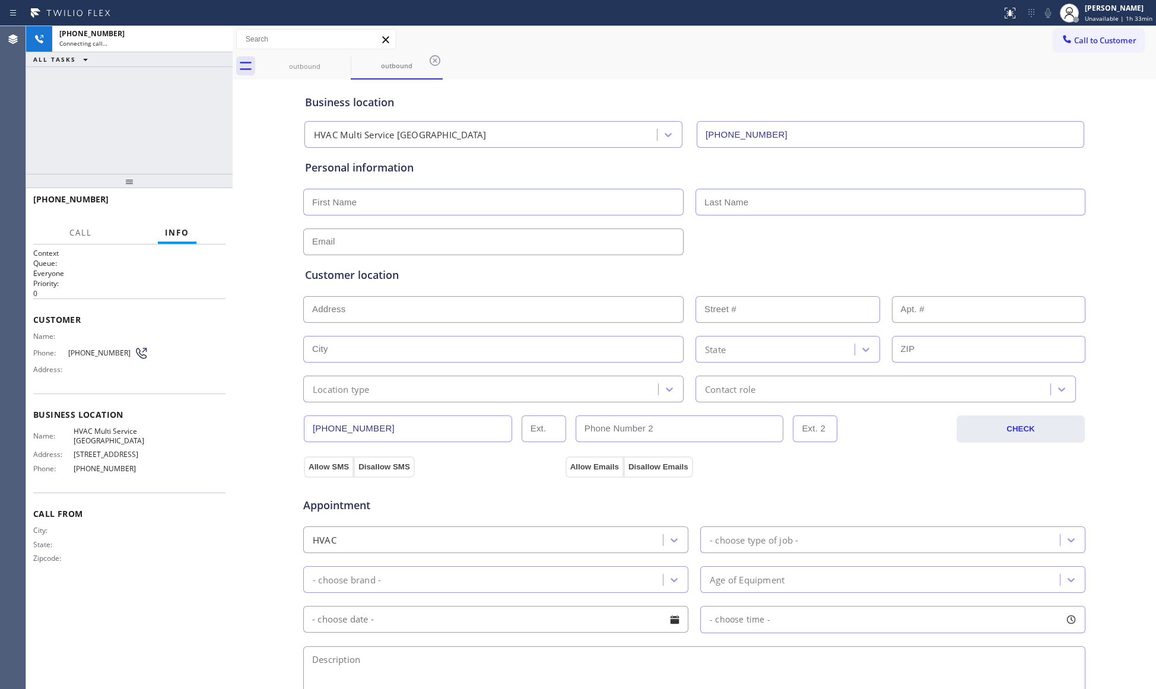
type input "[PHONE_NUMBER]"
click at [1061, 43] on div at bounding box center [1066, 40] width 14 height 14
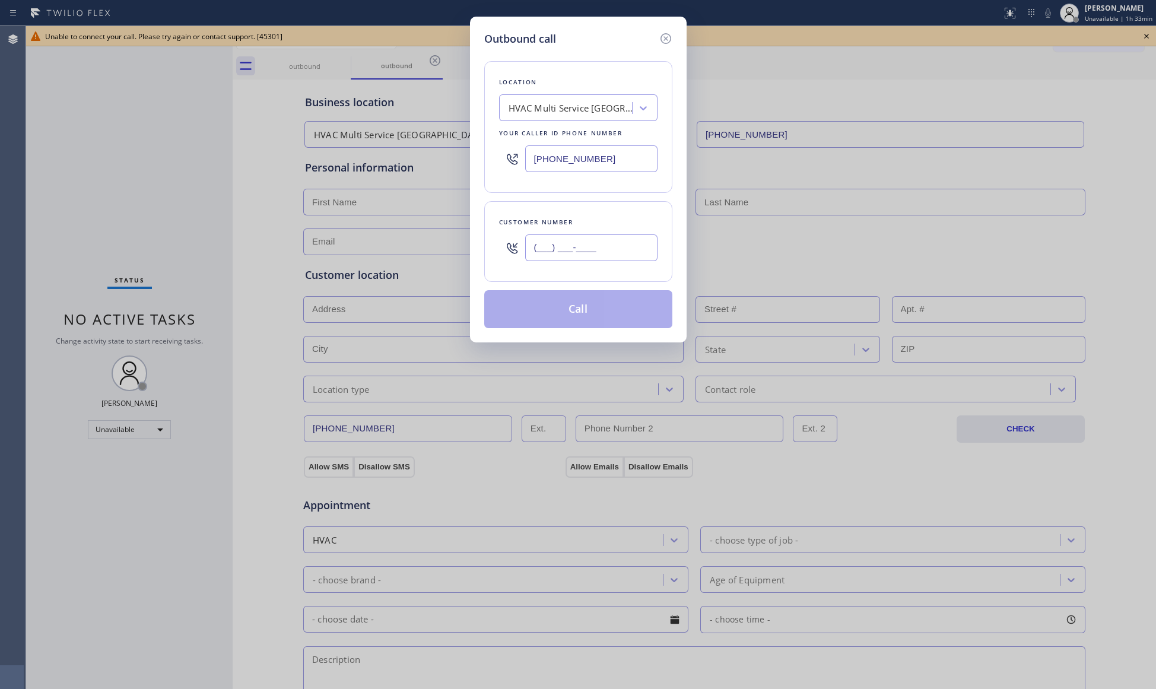
paste input "650) 897-1684"
click at [635, 257] on input "[PHONE_NUMBER]" at bounding box center [591, 247] width 132 height 27
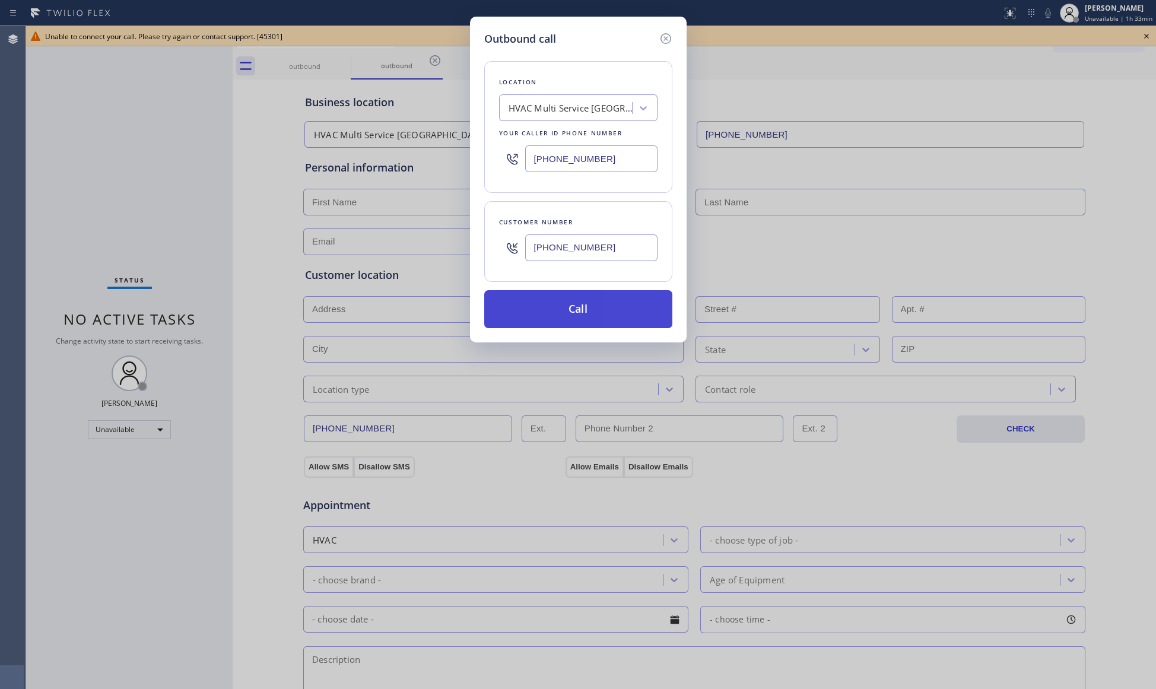
type input "[PHONE_NUMBER]"
click at [580, 307] on button "Call" at bounding box center [578, 309] width 188 height 38
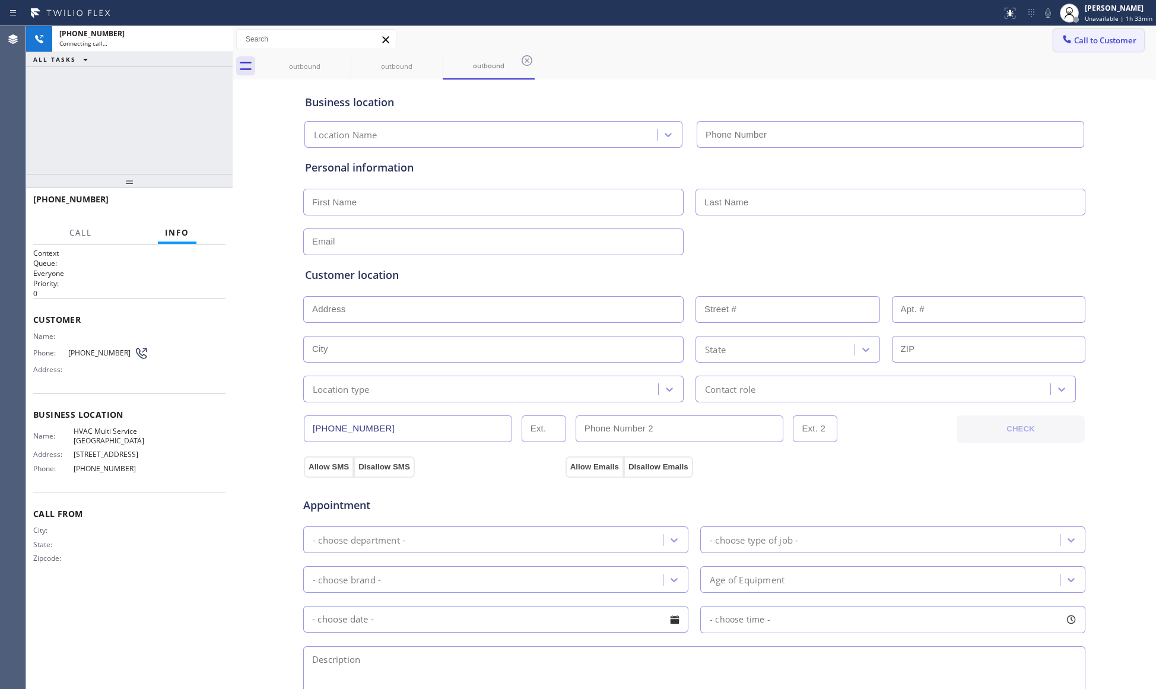
click at [1106, 49] on button "Call to Customer" at bounding box center [1098, 40] width 91 height 23
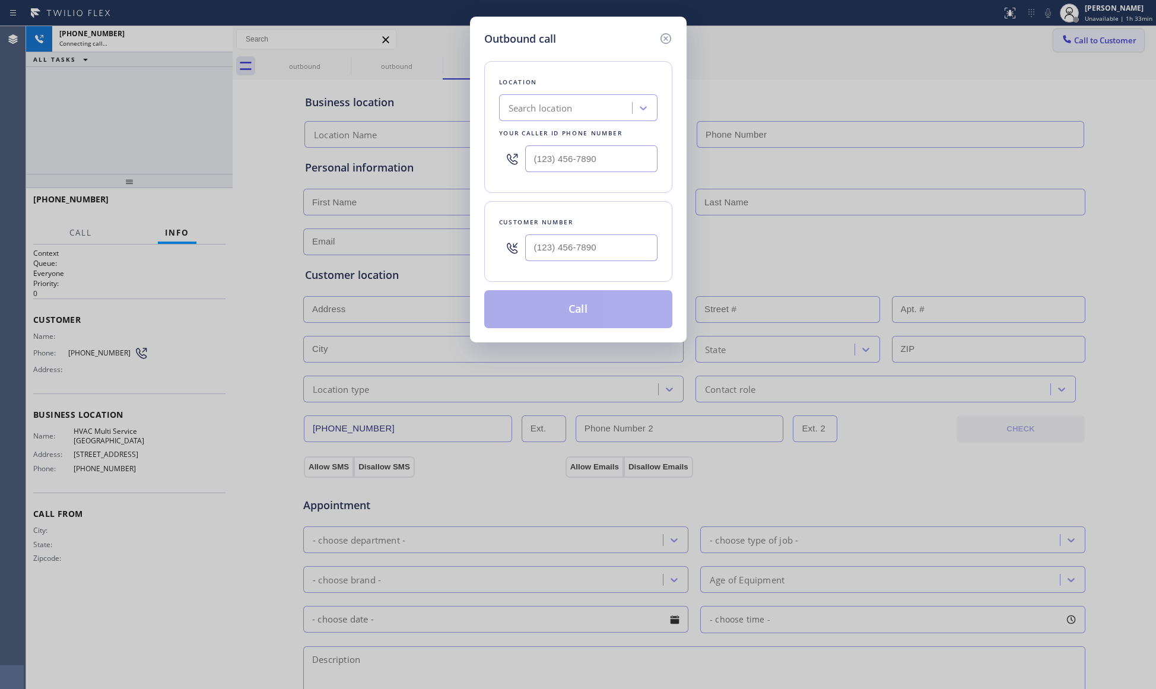
type input "[PHONE_NUMBER]"
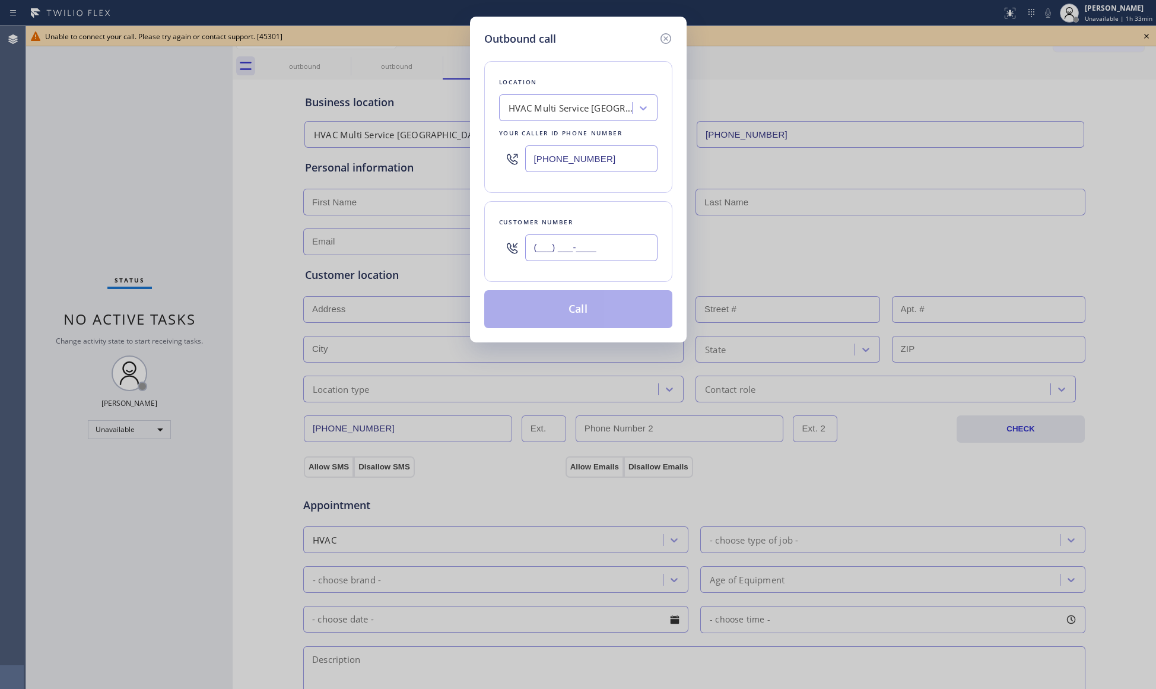
click at [580, 242] on input "(___) ___-____" at bounding box center [591, 247] width 132 height 27
paste input "650) 897-1684"
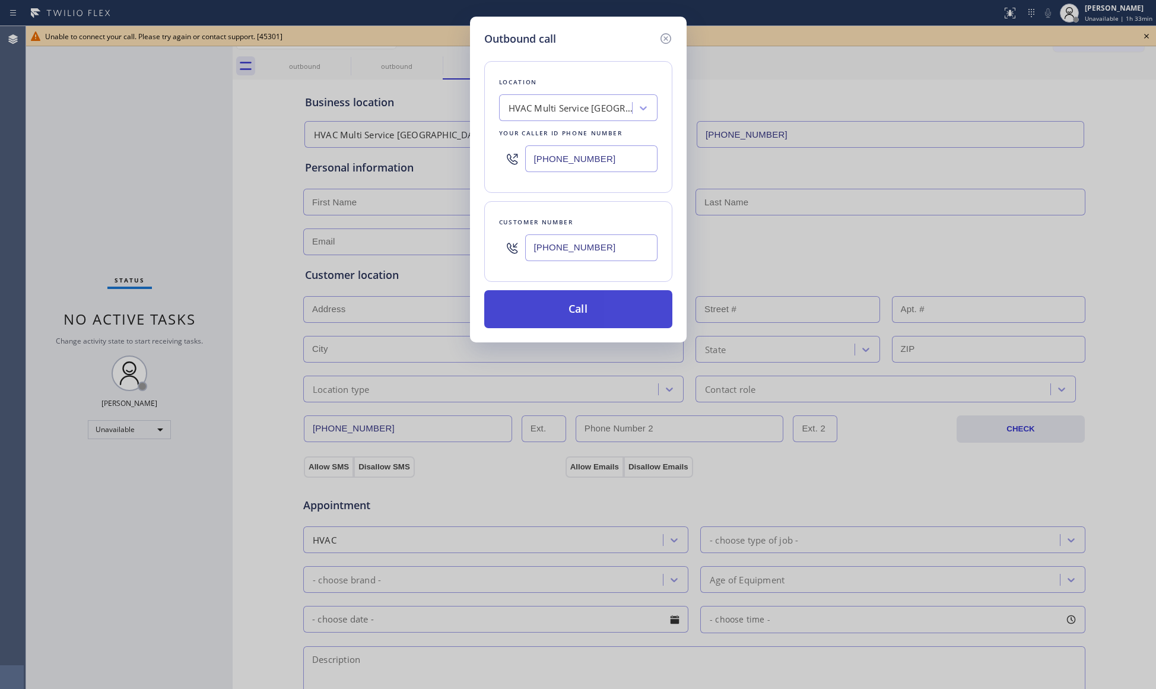
type input "[PHONE_NUMBER]"
click at [571, 300] on button "Call" at bounding box center [578, 309] width 188 height 38
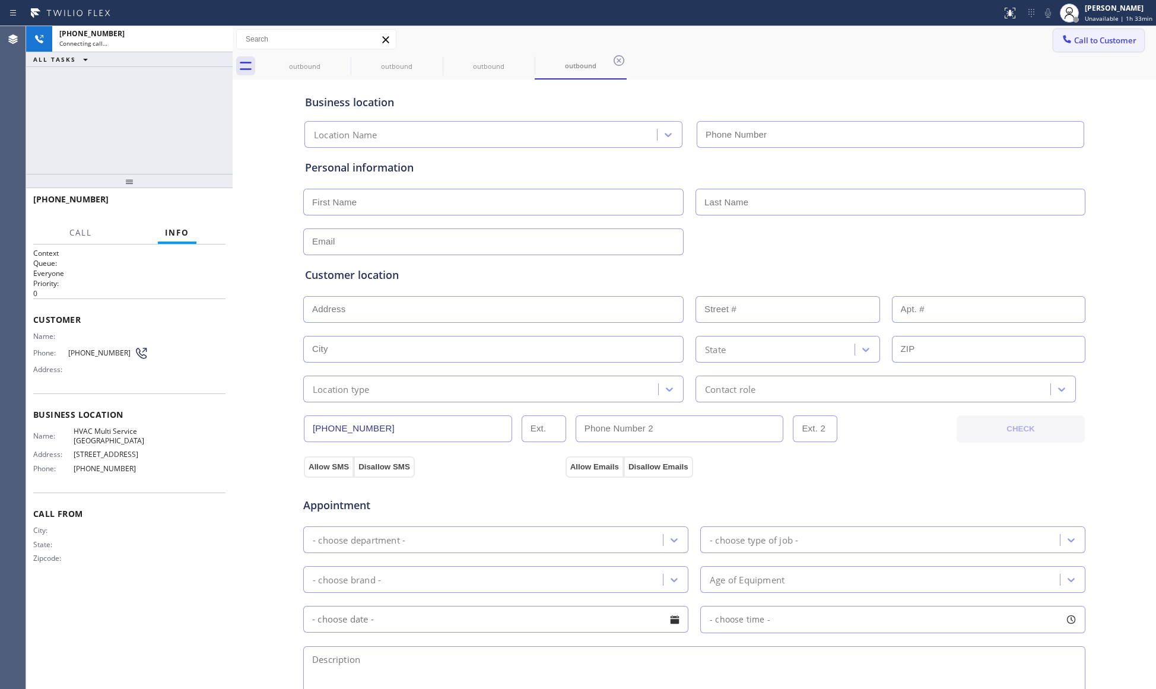
click at [1074, 42] on span "Call to Customer" at bounding box center [1105, 40] width 62 height 11
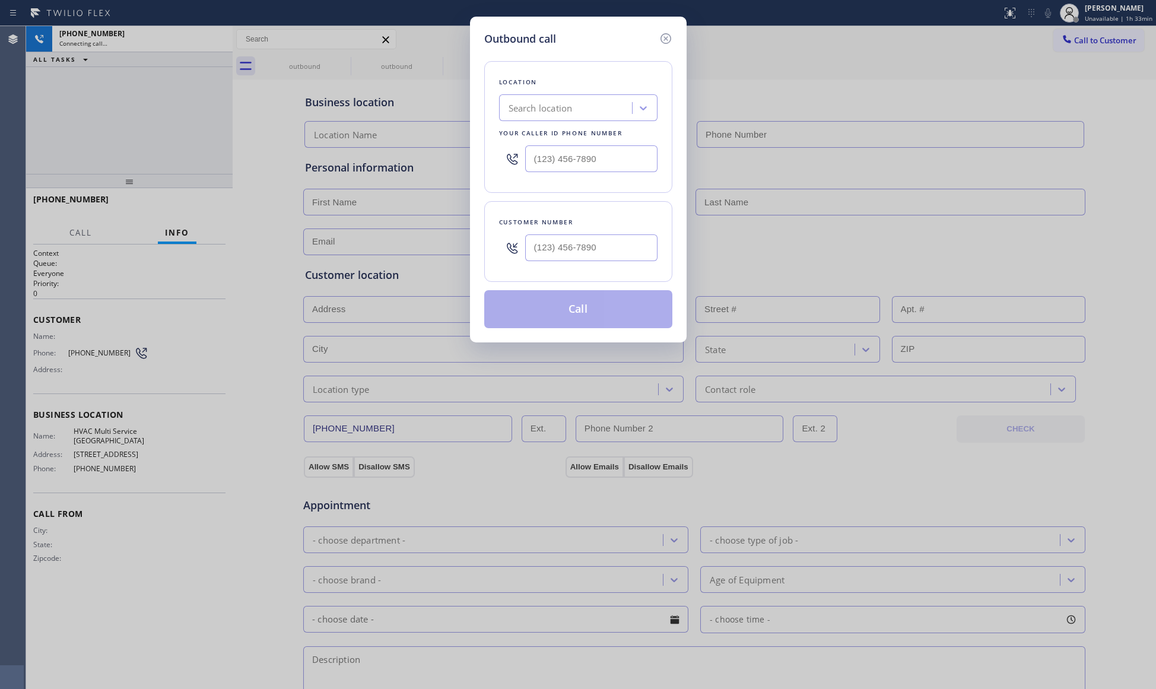
type input "[PHONE_NUMBER]"
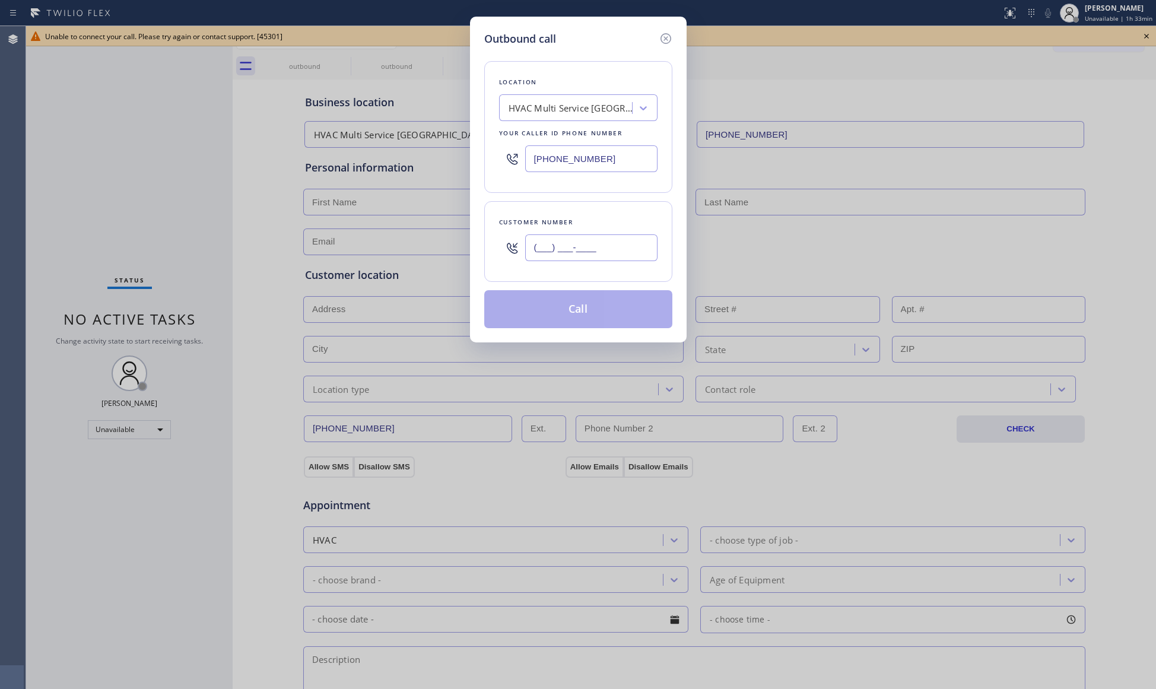
click at [575, 250] on input "(___) ___-____" at bounding box center [591, 247] width 132 height 27
paste input "650) 897-1684"
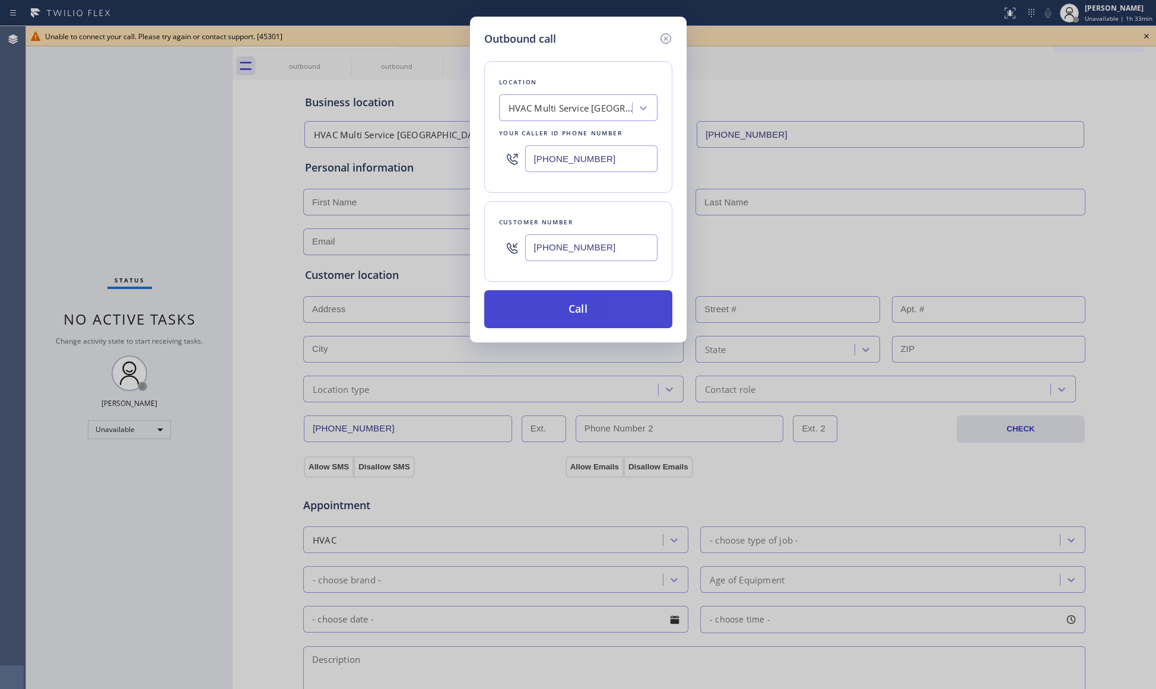
type input "[PHONE_NUMBER]"
click at [577, 312] on button "Call" at bounding box center [578, 309] width 188 height 38
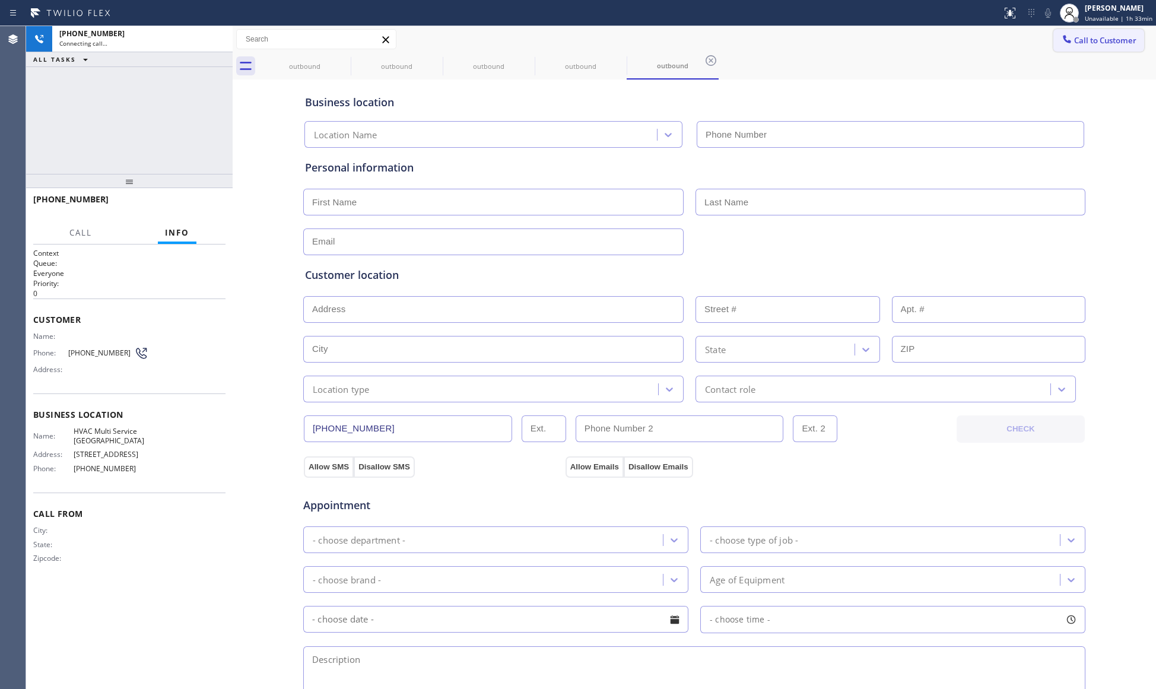
click at [1094, 42] on span "Call to Customer" at bounding box center [1105, 40] width 62 height 11
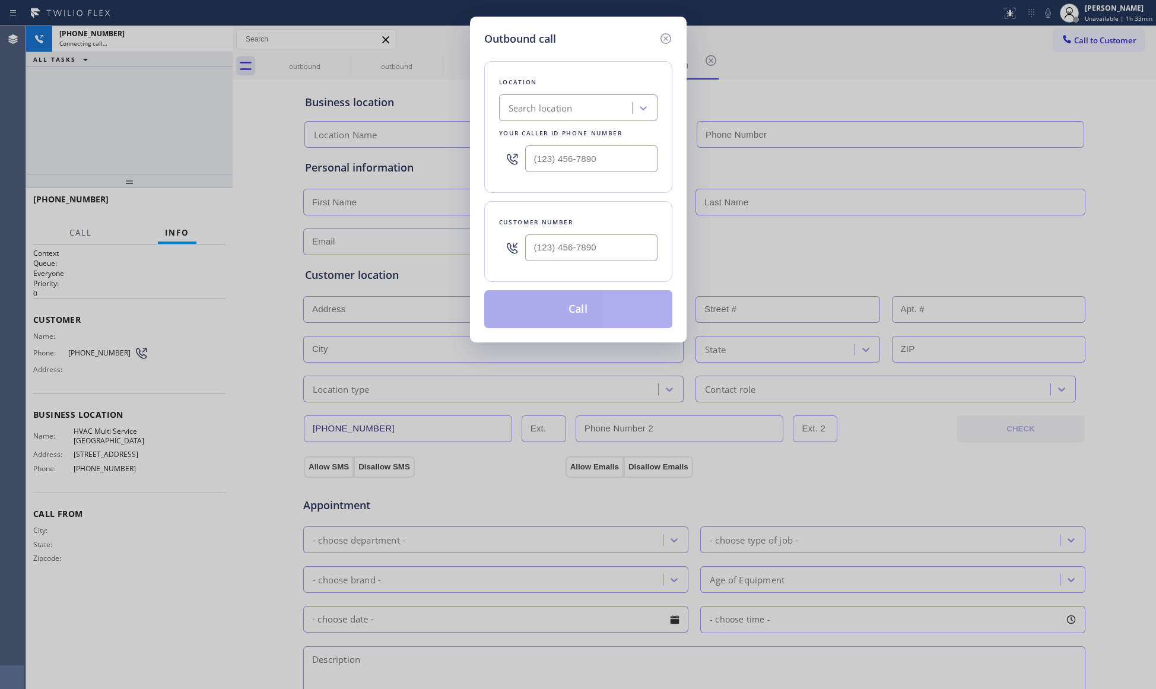
type input "[PHONE_NUMBER]"
drag, startPoint x: 517, startPoint y: 246, endPoint x: 539, endPoint y: 247, distance: 22.0
click at [528, 248] on div at bounding box center [578, 247] width 158 height 39
click at [539, 247] on input "(___) ___-____" at bounding box center [591, 247] width 132 height 27
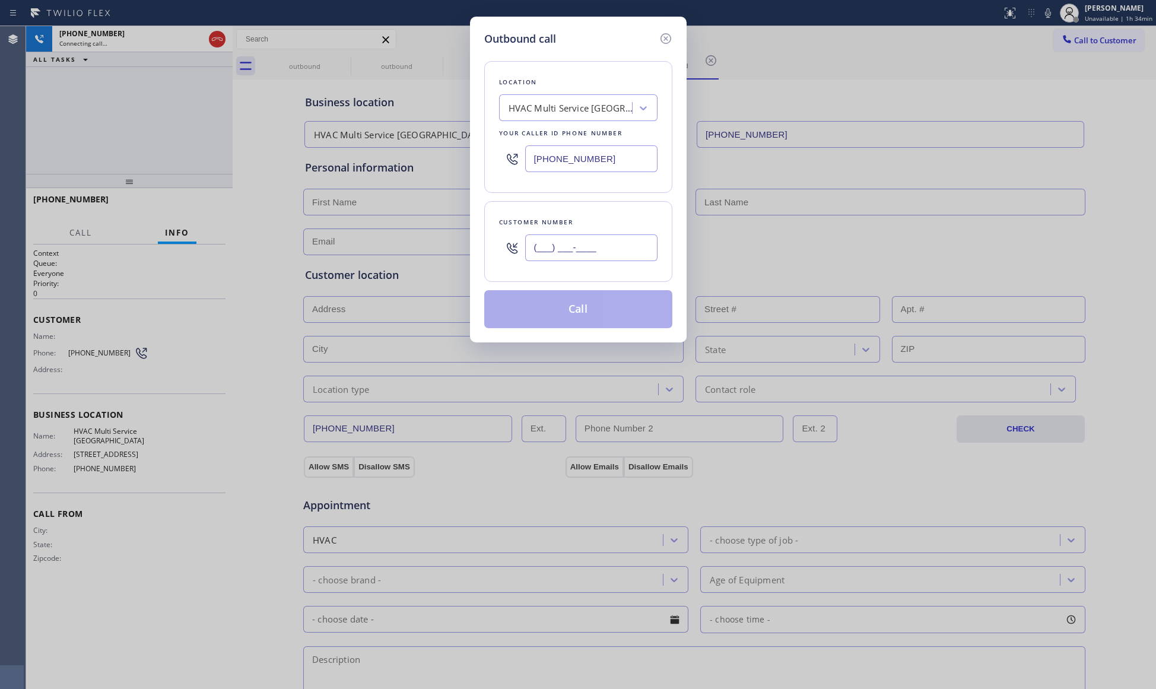
paste input "650) 897-1684"
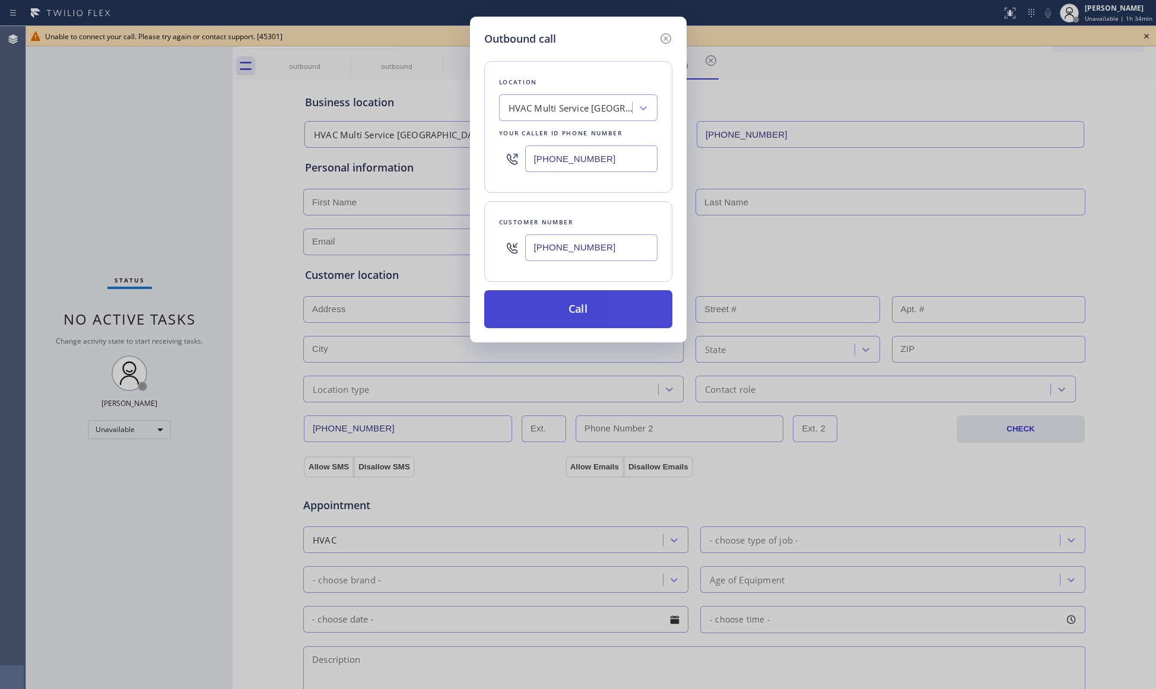
type input "[PHONE_NUMBER]"
click at [575, 307] on button "Call" at bounding box center [578, 309] width 188 height 38
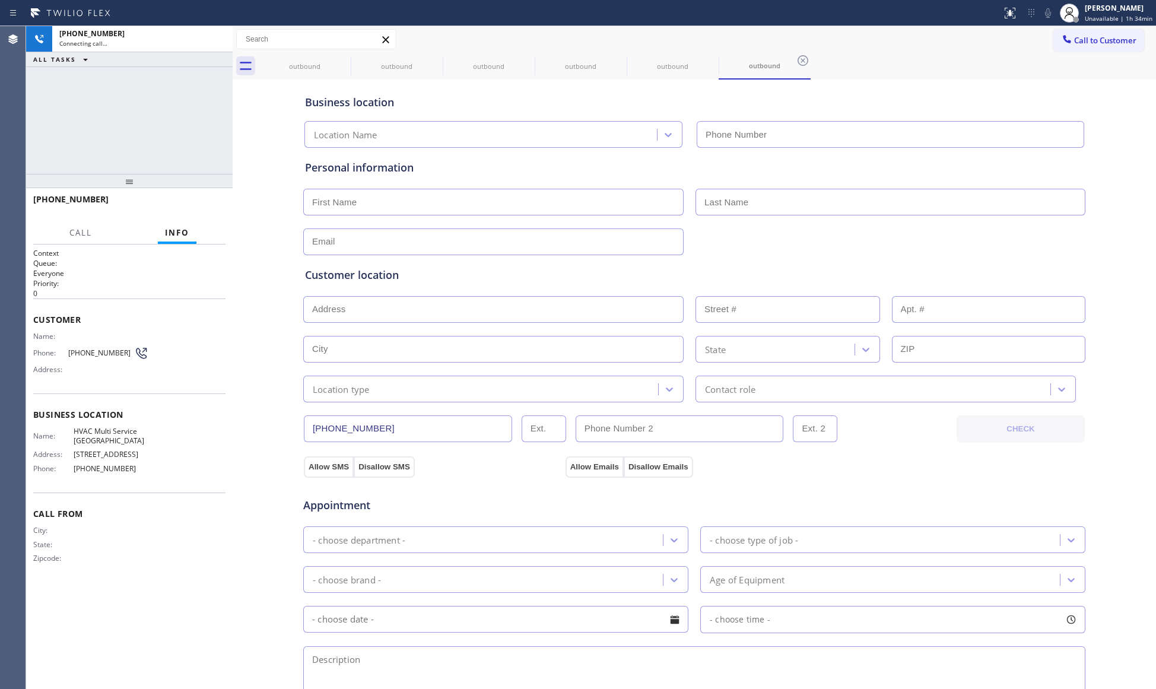
type input "[PHONE_NUMBER]"
click at [1075, 43] on span "Call to Customer" at bounding box center [1105, 40] width 62 height 11
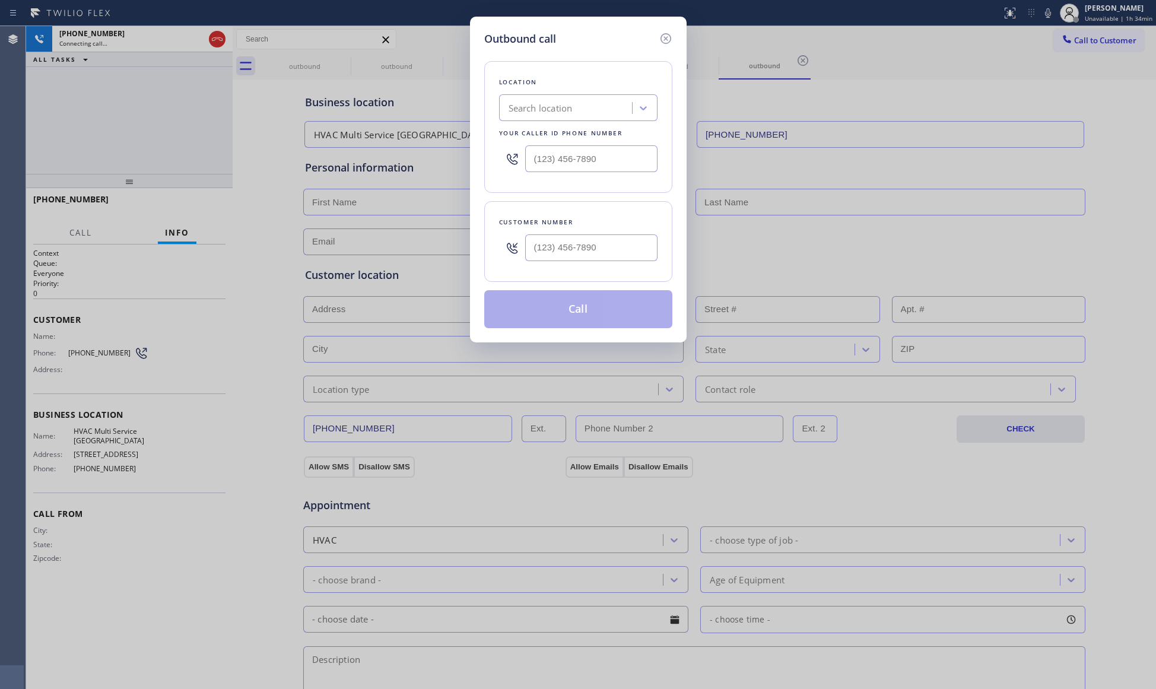
type input "[PHONE_NUMBER]"
click at [546, 242] on input "(___) ___-____" at bounding box center [591, 247] width 132 height 27
paste input "650) 897-1684"
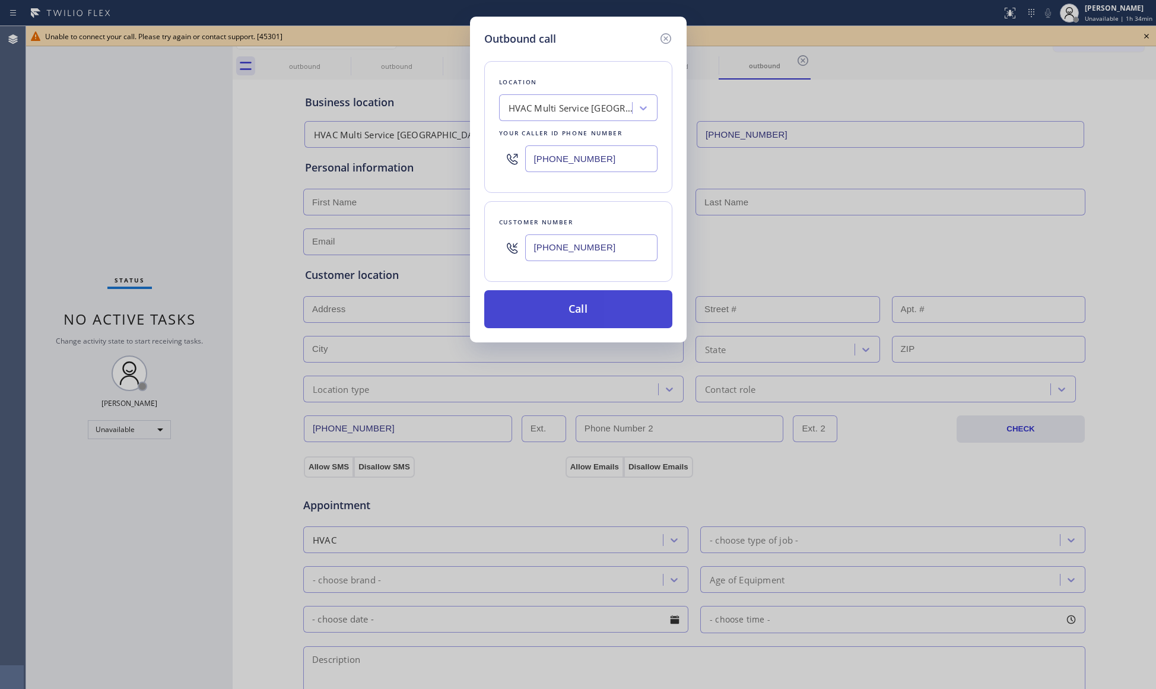
type input "[PHONE_NUMBER]"
drag, startPoint x: 569, startPoint y: 311, endPoint x: 561, endPoint y: 300, distance: 14.4
click at [570, 310] on button "Call" at bounding box center [578, 309] width 188 height 38
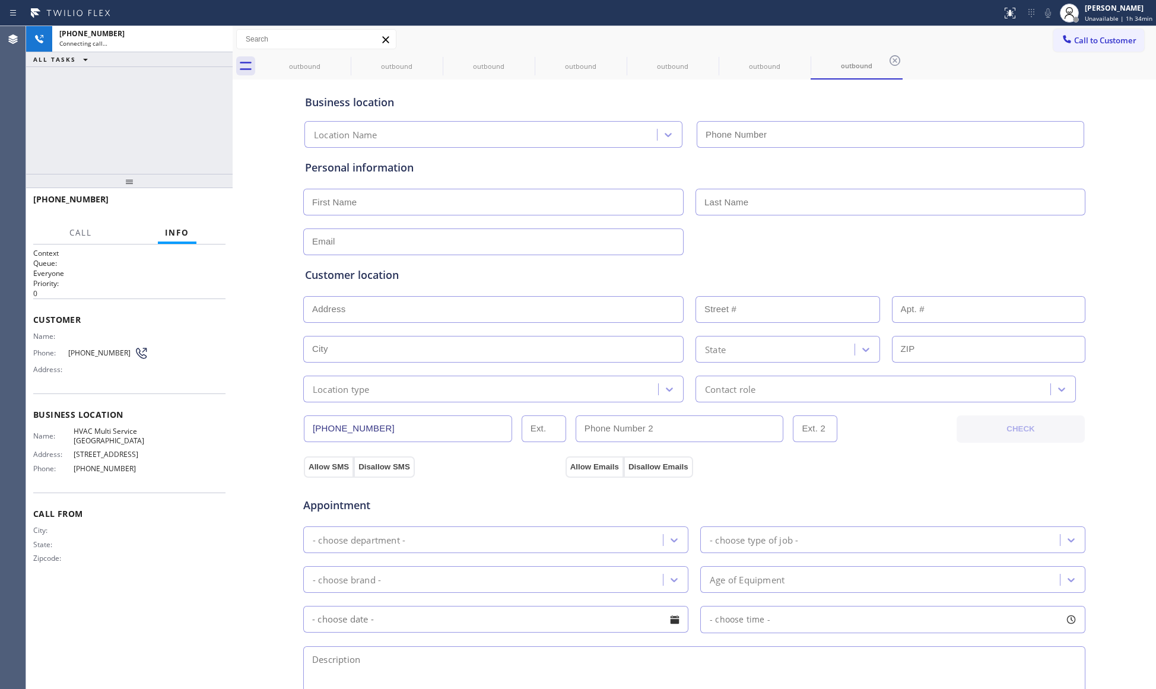
drag, startPoint x: 1062, startPoint y: 36, endPoint x: 1058, endPoint y: 43, distance: 8.0
click at [1074, 36] on span "Call to Customer" at bounding box center [1105, 40] width 62 height 11
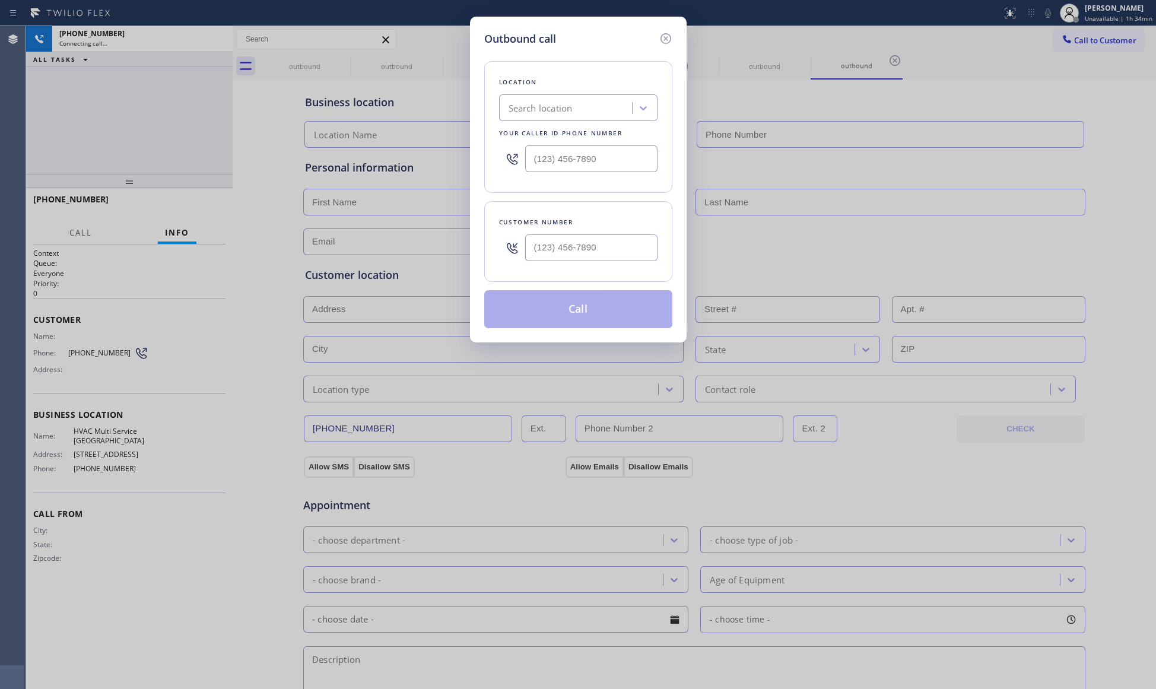
type input "[PHONE_NUMBER]"
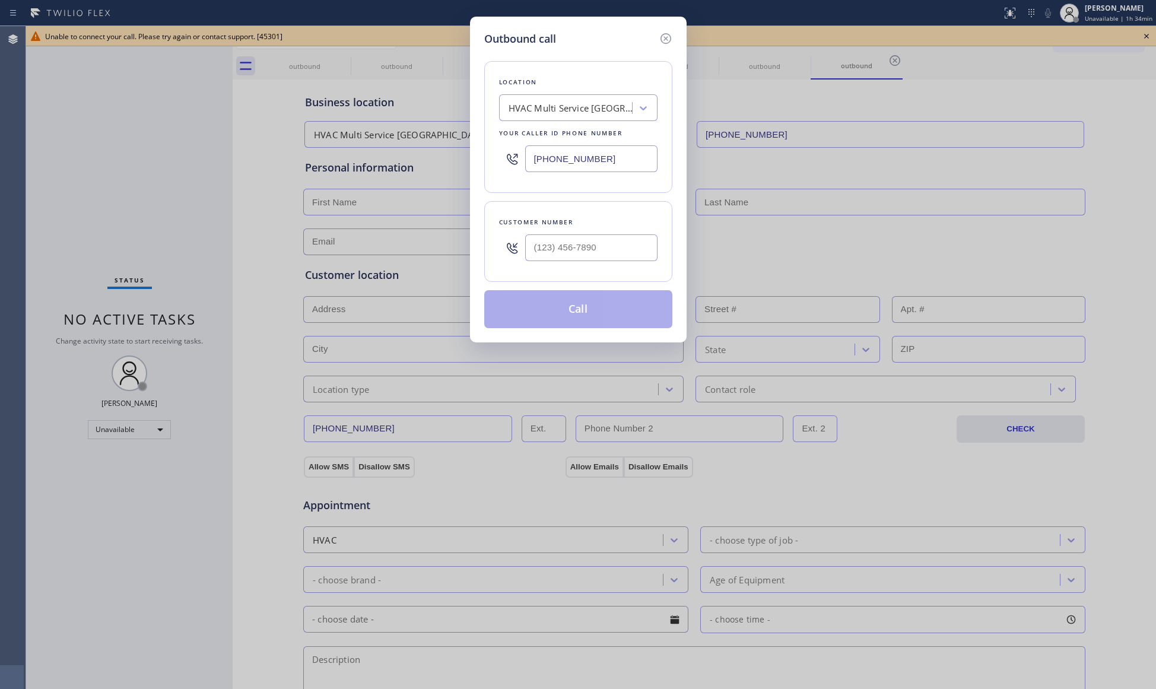
click at [594, 249] on input "text" at bounding box center [591, 247] width 132 height 27
click at [594, 247] on input "(___) ___-____" at bounding box center [591, 247] width 132 height 27
paste input "text"
click at [530, 246] on input "(___) ___-____" at bounding box center [591, 247] width 132 height 27
paste input "650) 897-1684"
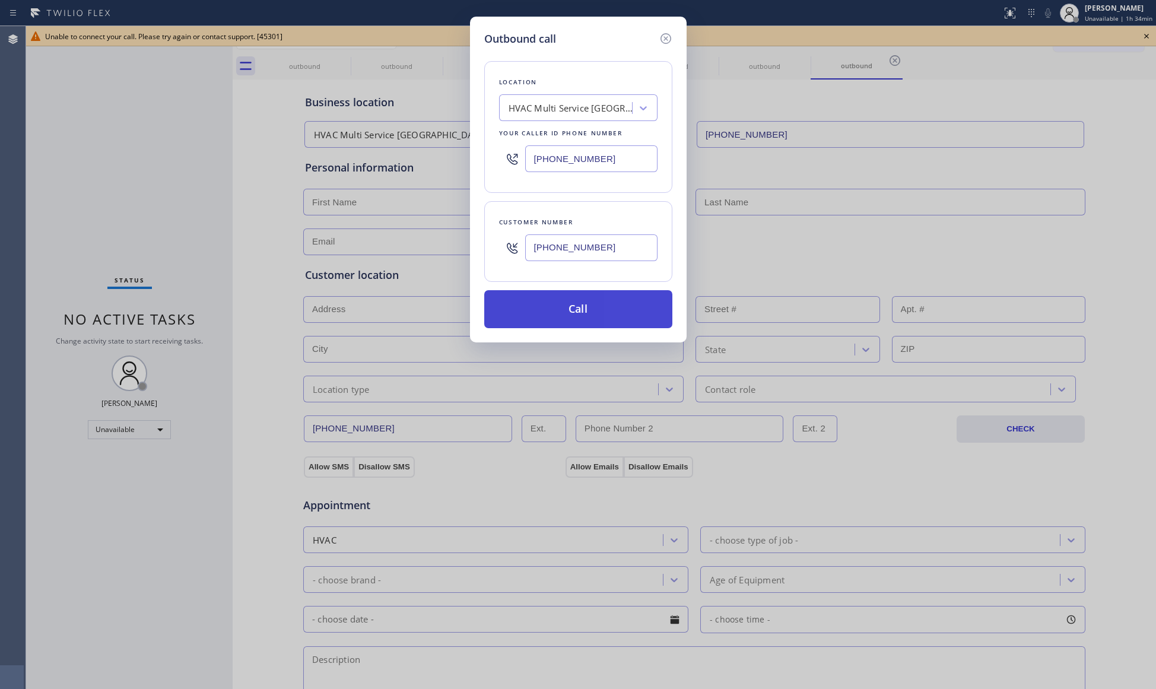
type input "[PHONE_NUMBER]"
click at [577, 320] on button "Call" at bounding box center [578, 309] width 188 height 38
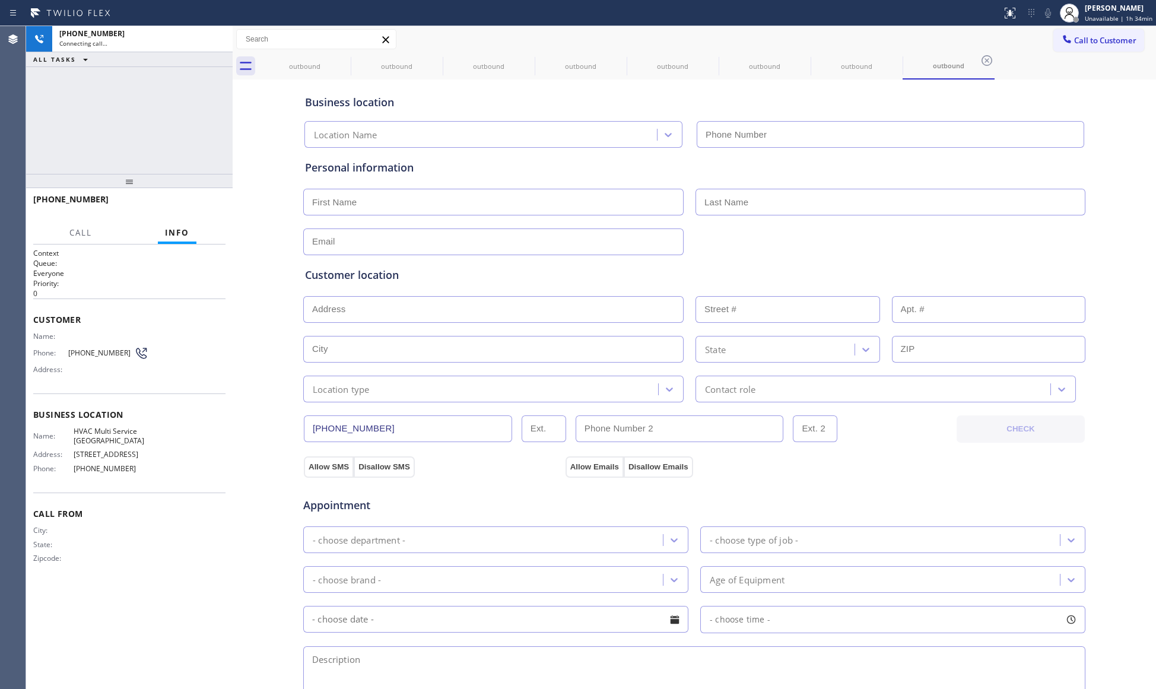
type input "[PHONE_NUMBER]"
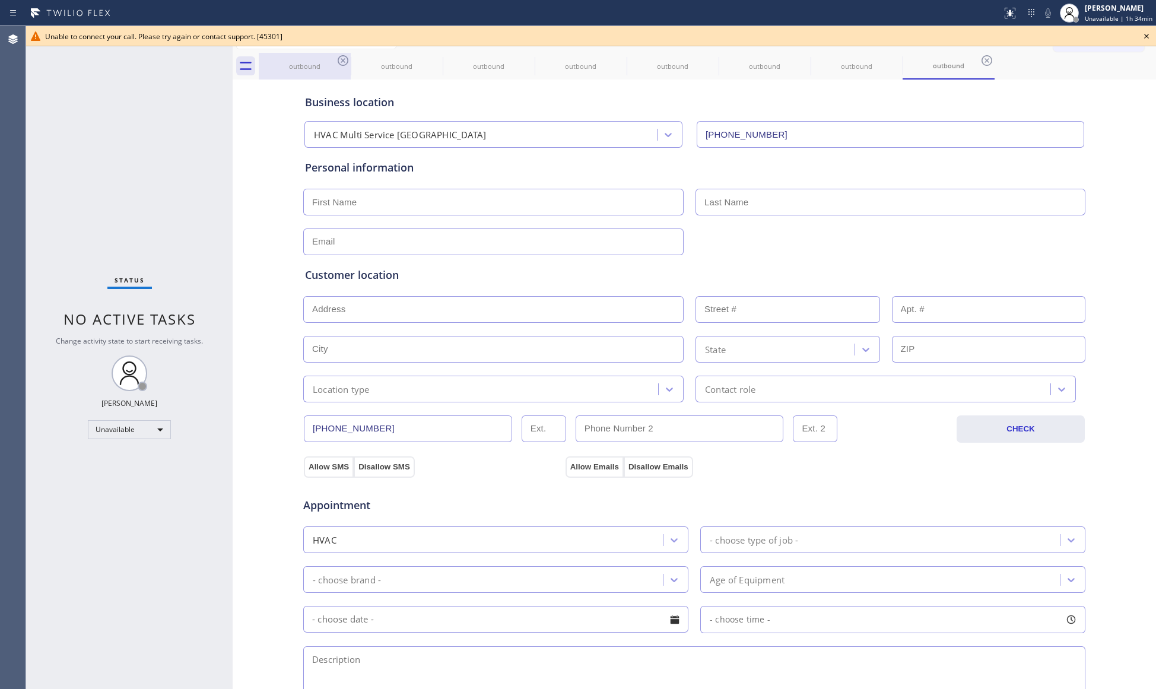
drag, startPoint x: 310, startPoint y: 69, endPoint x: 326, endPoint y: 63, distance: 17.3
click at [311, 68] on div "outbound" at bounding box center [305, 66] width 90 height 9
click at [345, 58] on icon at bounding box center [343, 60] width 14 height 14
click at [0, 0] on icon at bounding box center [0, 0] width 0 height 0
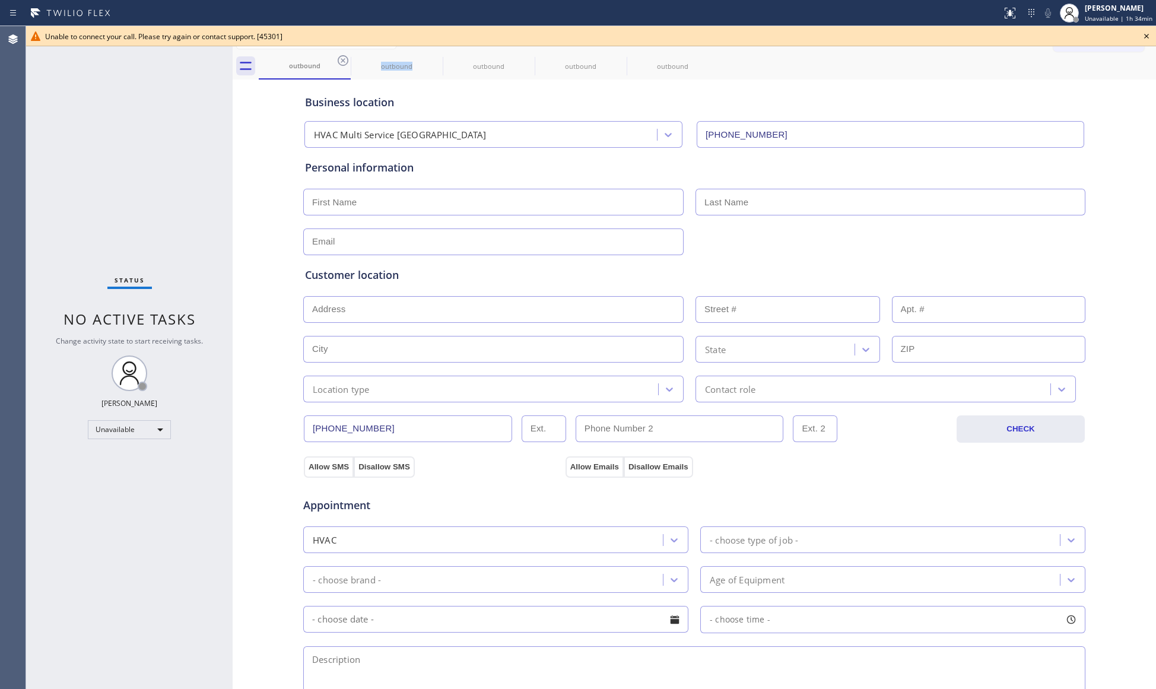
click at [345, 58] on icon at bounding box center [343, 60] width 14 height 14
click at [0, 0] on icon at bounding box center [0, 0] width 0 height 0
click at [345, 58] on icon at bounding box center [343, 60] width 14 height 14
click at [0, 0] on icon at bounding box center [0, 0] width 0 height 0
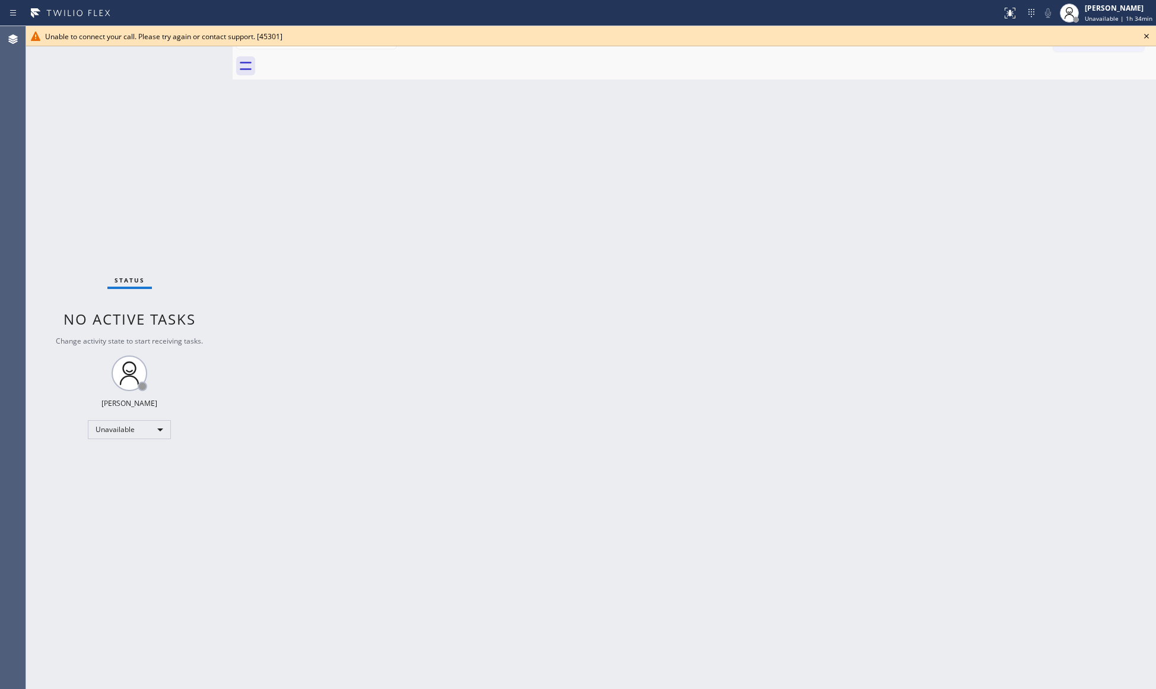
click at [345, 58] on div at bounding box center [707, 66] width 897 height 27
click at [1147, 37] on icon at bounding box center [1146, 36] width 14 height 14
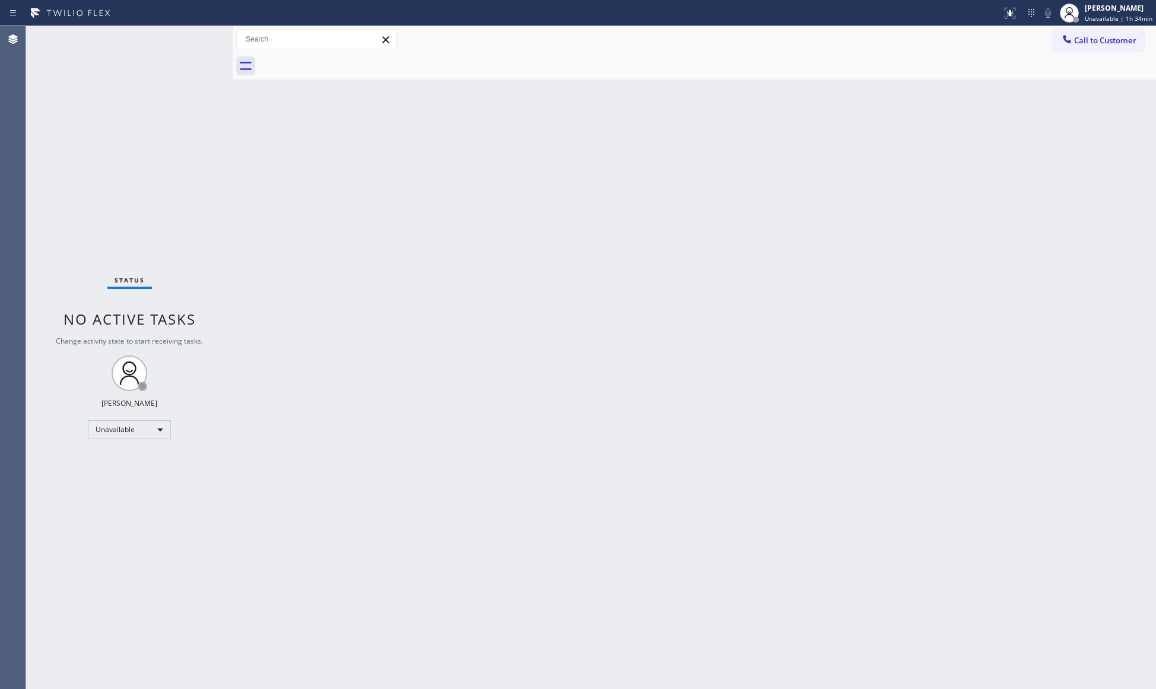
drag, startPoint x: 1100, startPoint y: 40, endPoint x: 889, endPoint y: 126, distance: 227.8
click at [1094, 44] on span "Call to Customer" at bounding box center [1105, 40] width 62 height 11
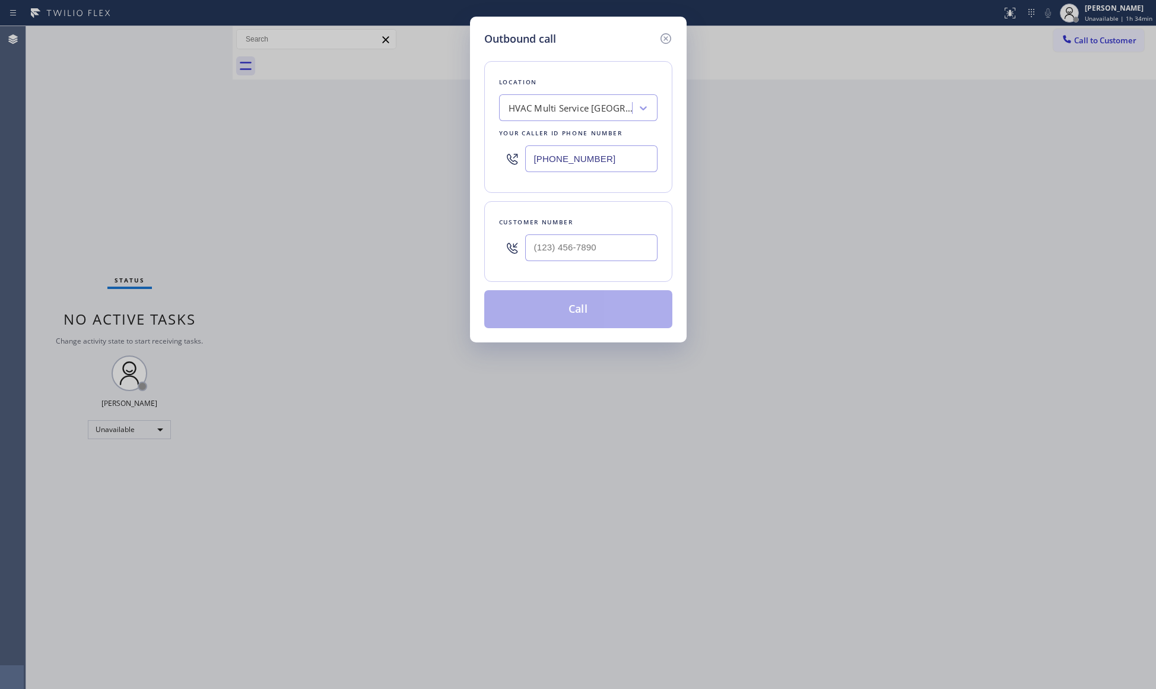
click at [565, 265] on div at bounding box center [591, 247] width 132 height 39
click at [568, 259] on input "(___) ___-____" at bounding box center [591, 247] width 132 height 27
paste input "650) 897-1684"
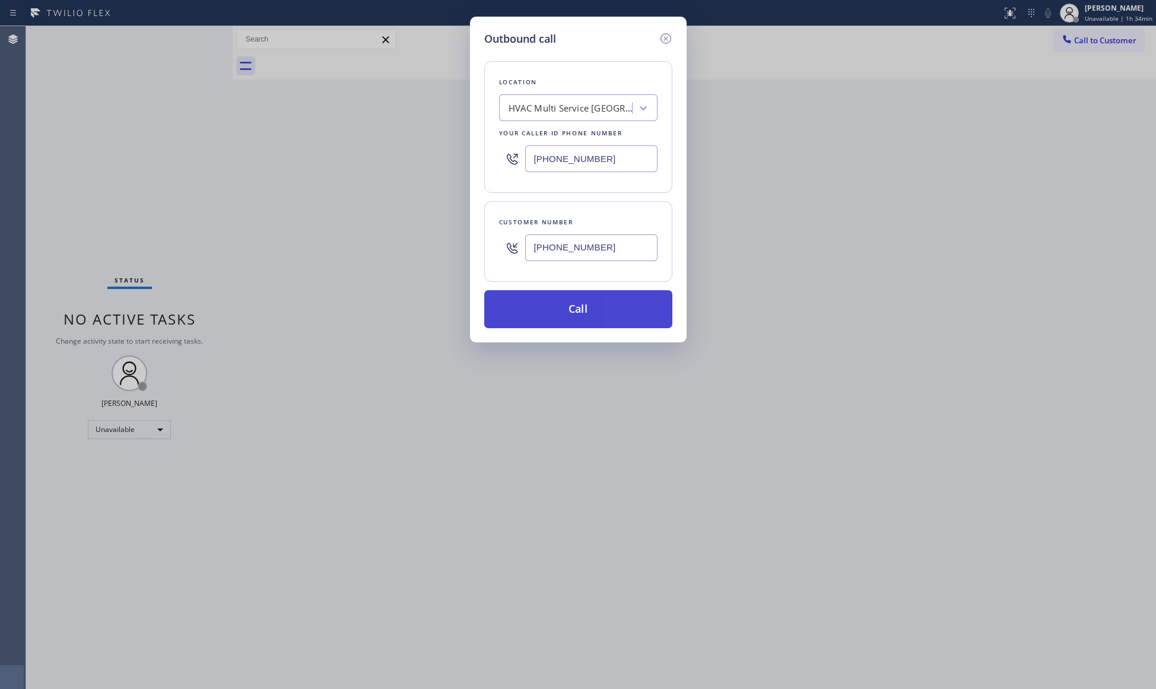
type input "[PHONE_NUMBER]"
click at [580, 314] on button "Call" at bounding box center [578, 309] width 188 height 38
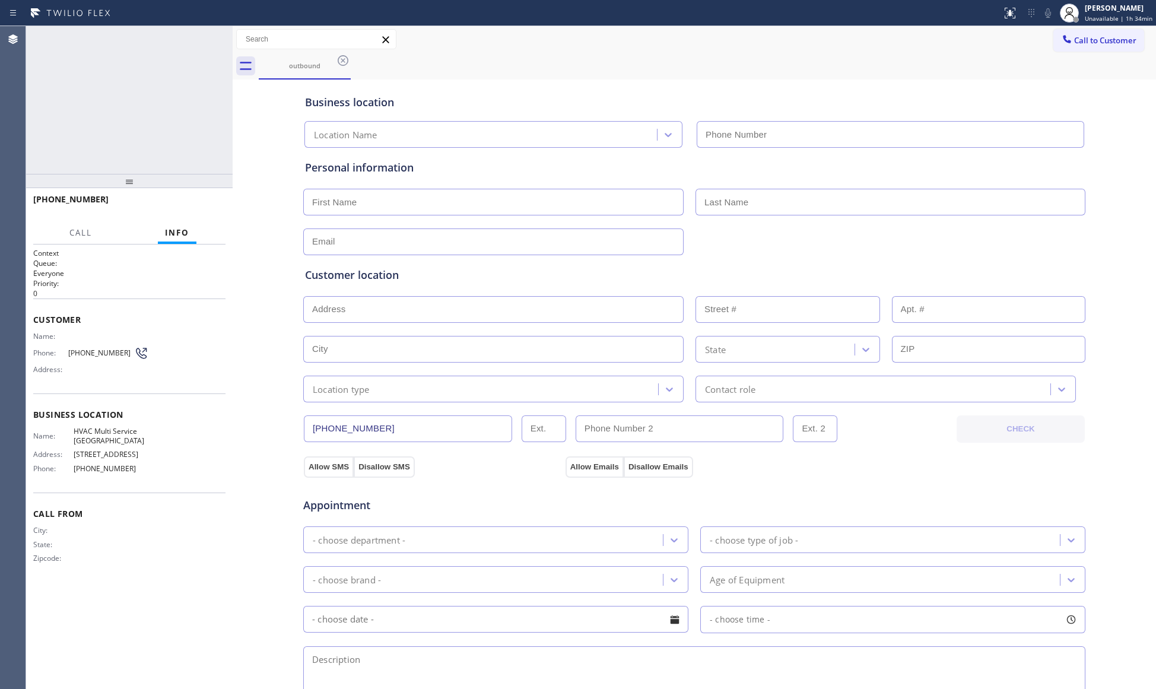
type input "[PHONE_NUMBER]"
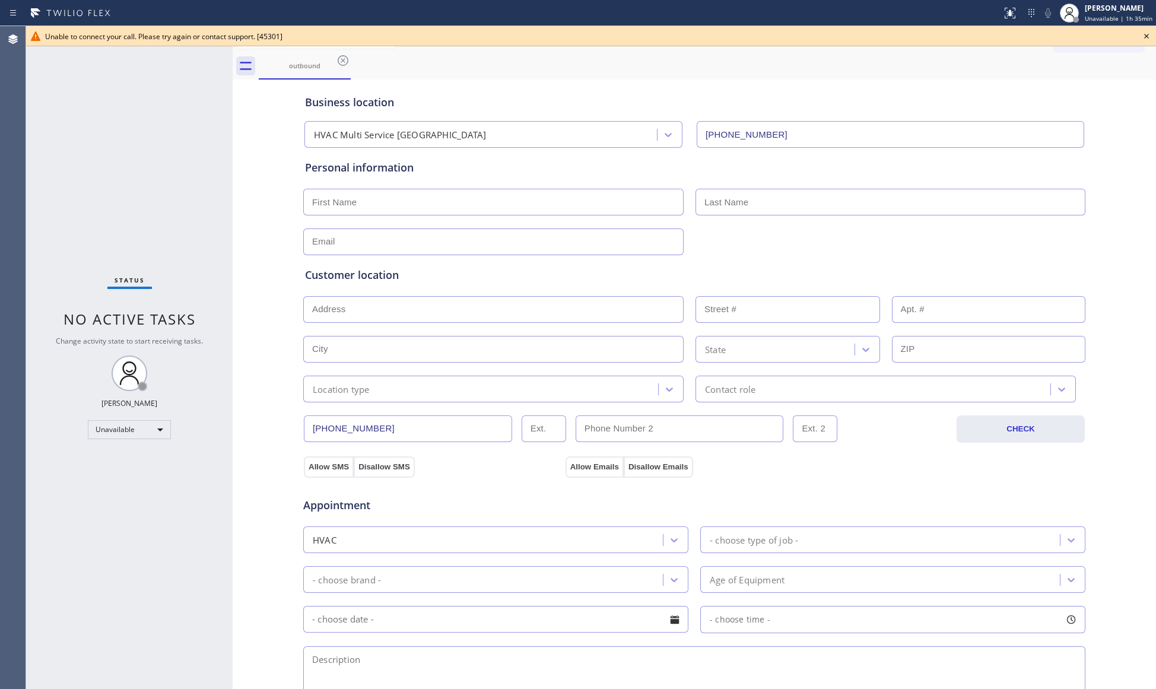
click at [1144, 36] on icon at bounding box center [1146, 36] width 14 height 14
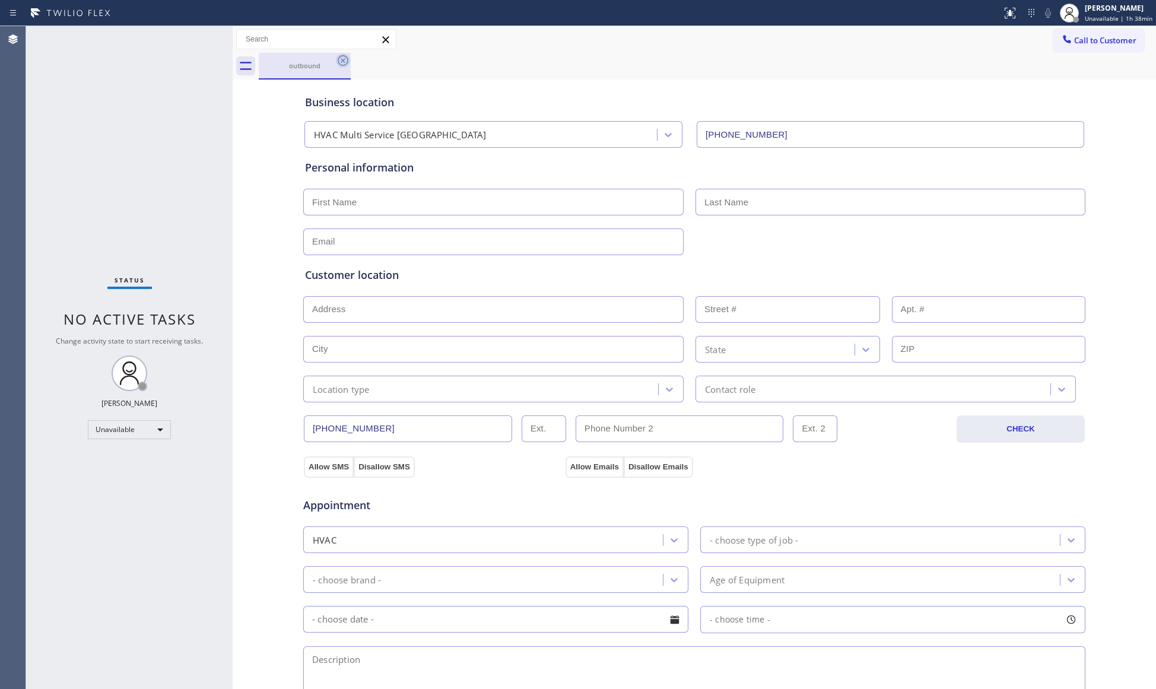
click at [345, 61] on icon at bounding box center [343, 60] width 14 height 14
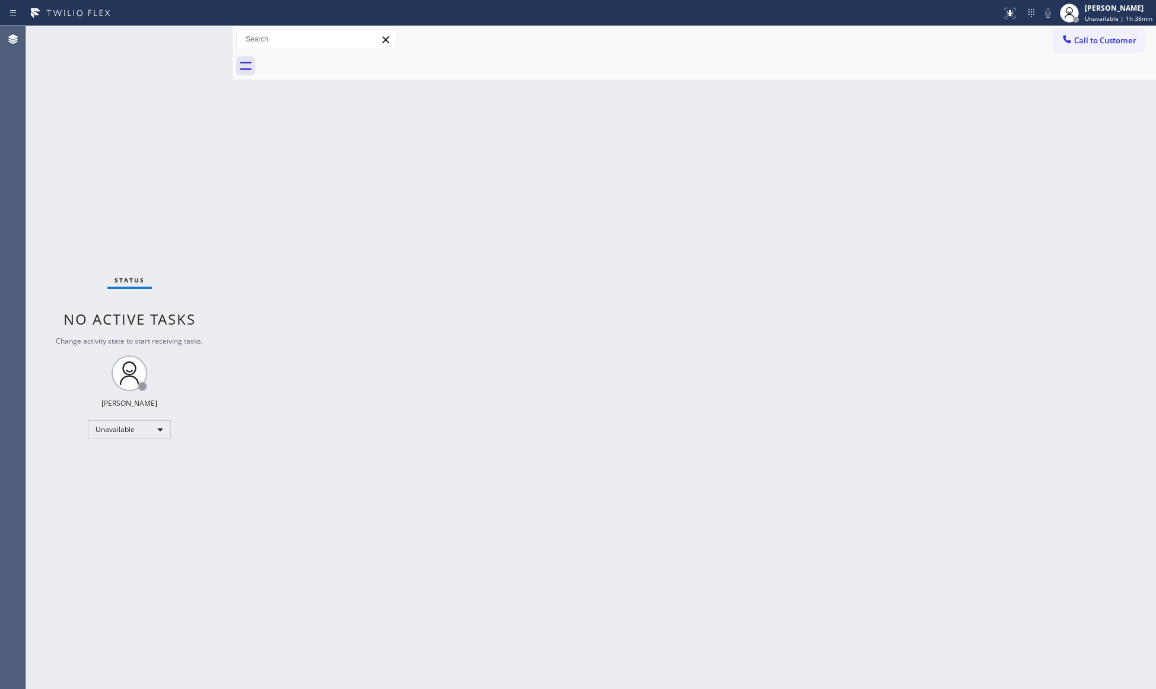
click at [332, 53] on div at bounding box center [707, 66] width 897 height 27
drag, startPoint x: 332, startPoint y: 55, endPoint x: 907, endPoint y: 128, distance: 579.4
click at [905, 129] on div "Back to Dashboard Change Sender ID Customers Technicians Select a contact Outbo…" at bounding box center [694, 357] width 923 height 663
click at [1099, 47] on button "Call to Customer" at bounding box center [1098, 40] width 91 height 23
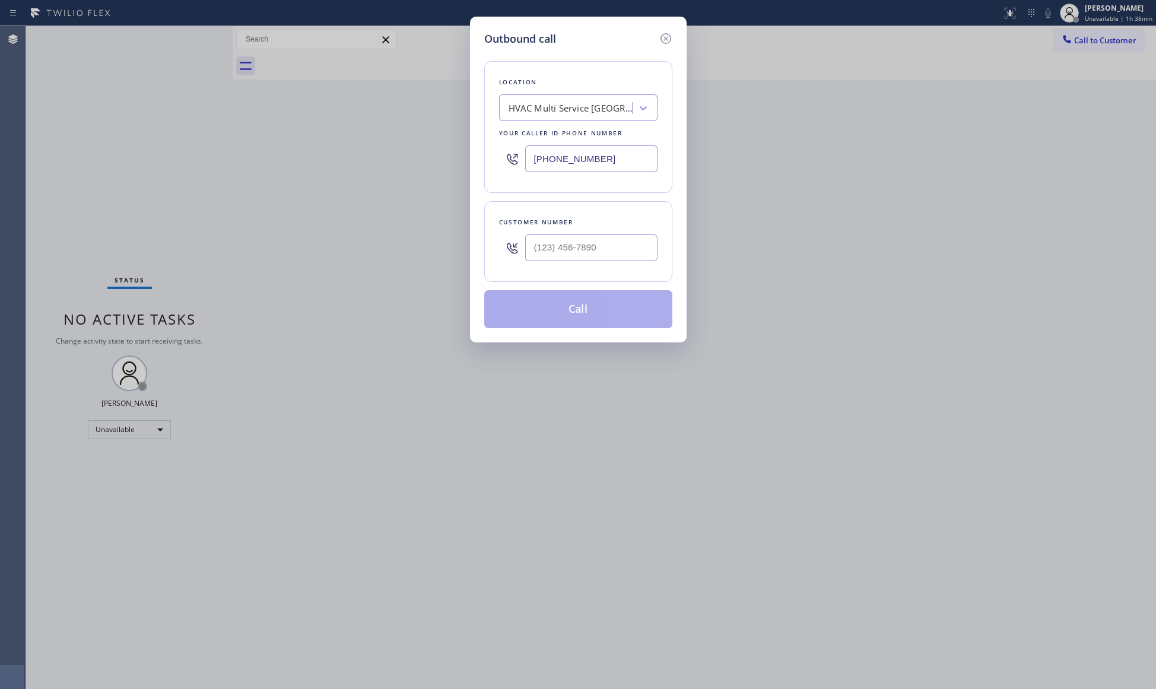
drag, startPoint x: 610, startPoint y: 158, endPoint x: 518, endPoint y: 155, distance: 92.6
click at [520, 157] on div "[PHONE_NUMBER]" at bounding box center [578, 158] width 158 height 39
paste input "480) 339-009"
type input "[PHONE_NUMBER]"
click at [565, 250] on input "(___) ___-____" at bounding box center [591, 247] width 132 height 27
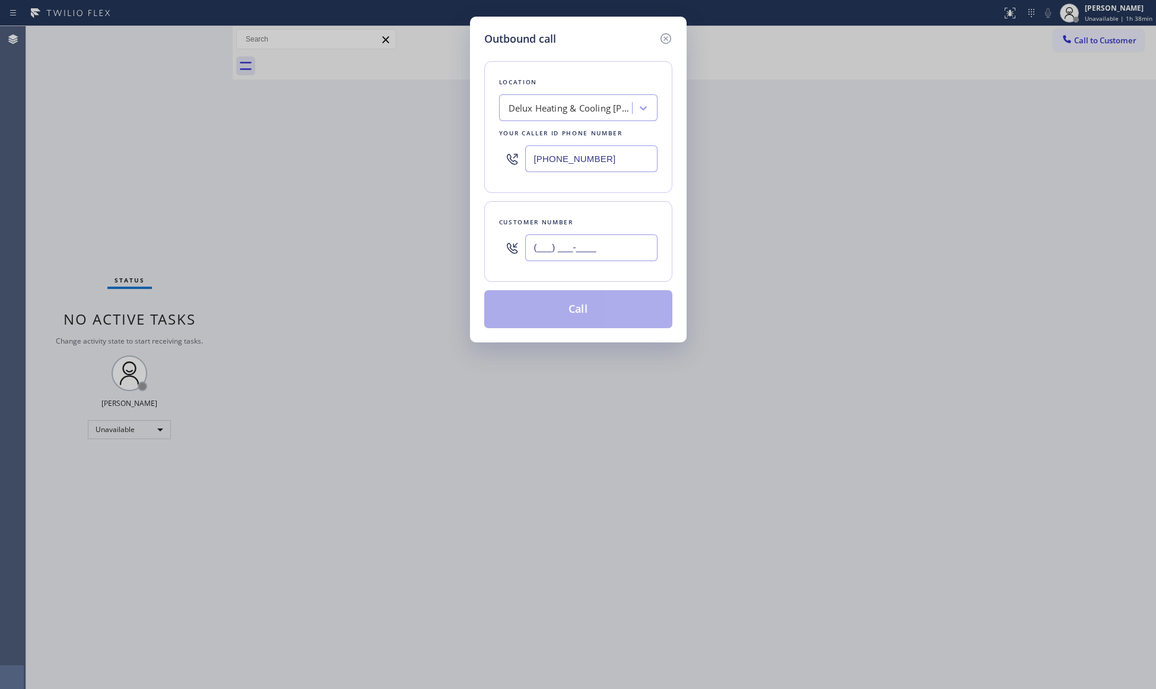
paste input "480) 480-4132"
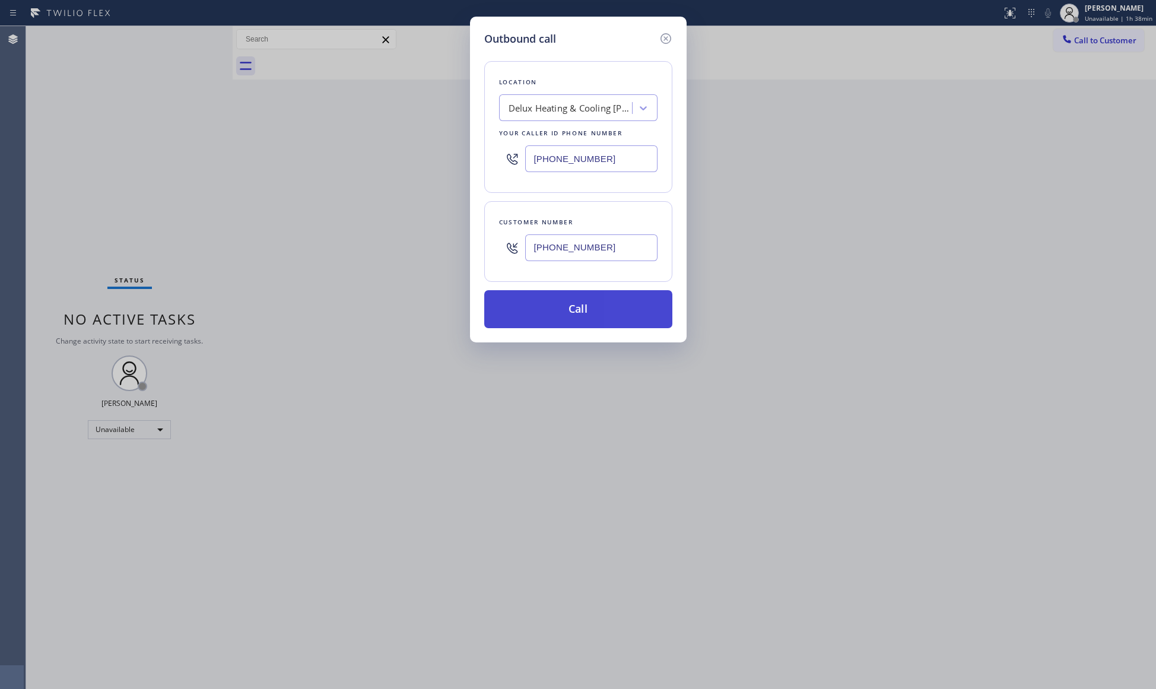
type input "[PHONE_NUMBER]"
drag, startPoint x: 573, startPoint y: 308, endPoint x: 593, endPoint y: 297, distance: 23.4
click at [577, 307] on button "Call" at bounding box center [578, 309] width 188 height 38
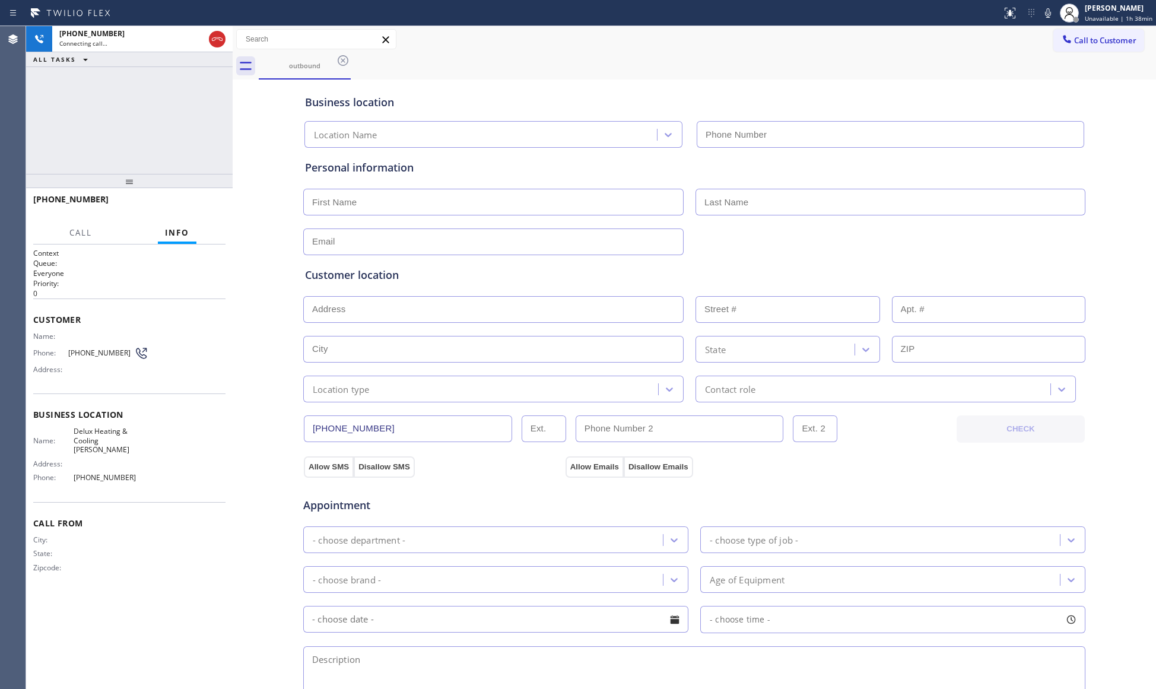
type input "[PHONE_NUMBER]"
click at [200, 212] on button "HANG UP" at bounding box center [197, 204] width 55 height 17
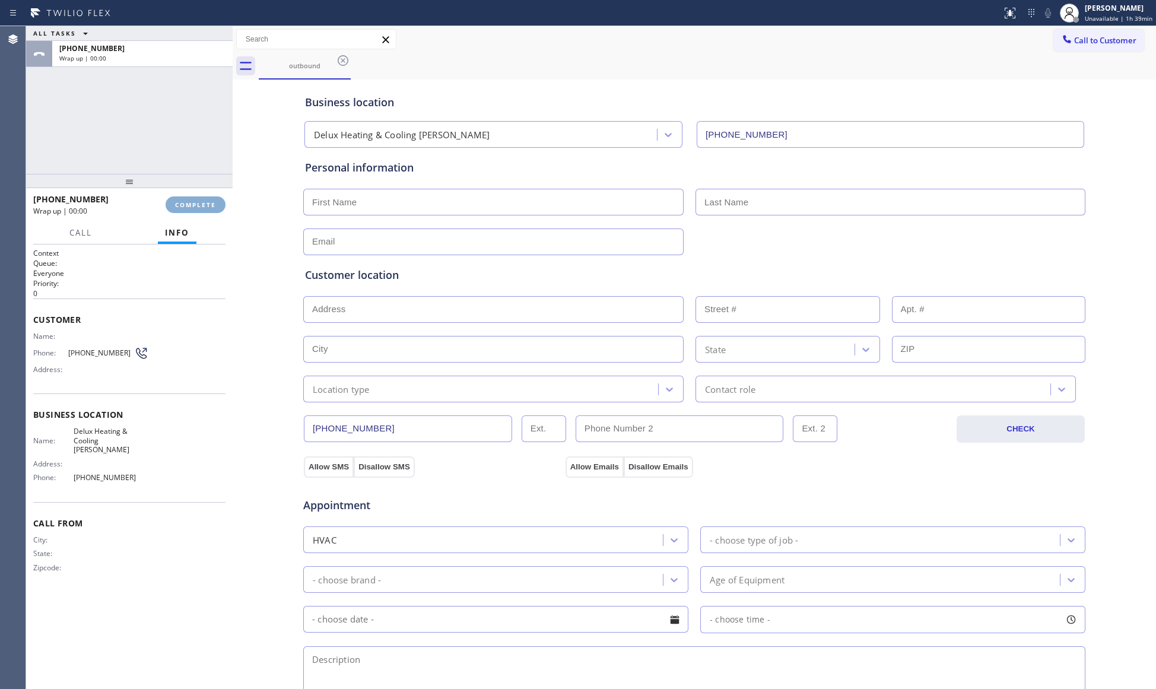
click at [200, 210] on button "COMPLETE" at bounding box center [195, 204] width 60 height 17
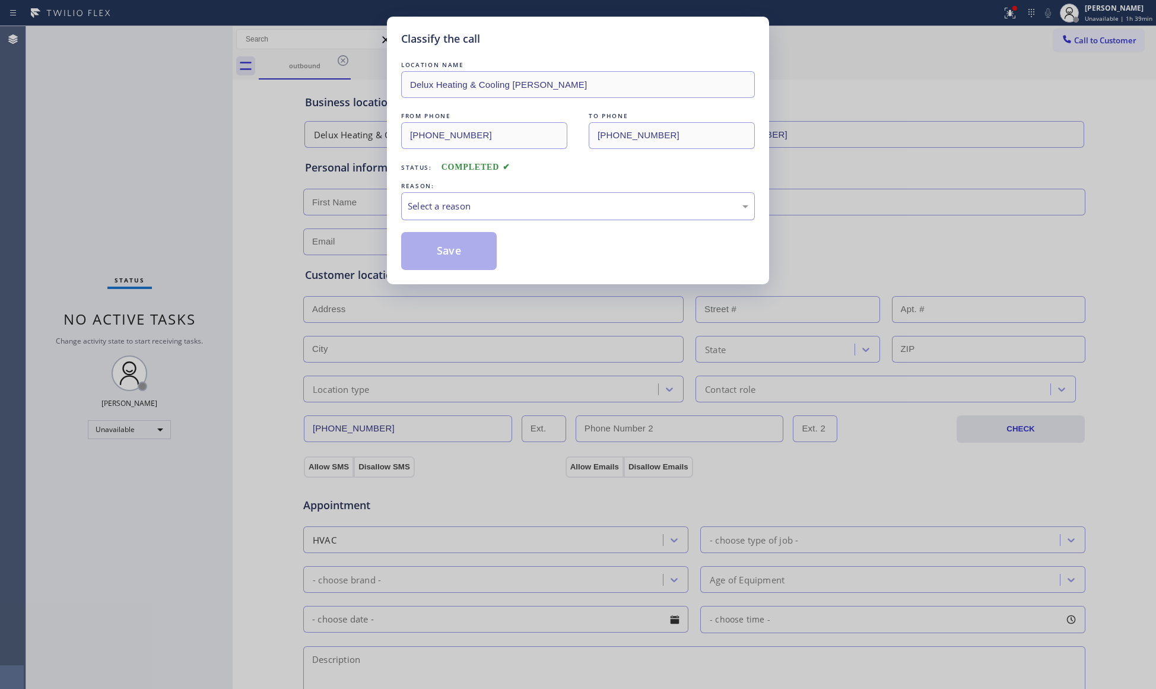
click at [487, 208] on div "Select a reason" at bounding box center [578, 206] width 340 height 14
click at [459, 249] on button "Save" at bounding box center [449, 251] width 96 height 38
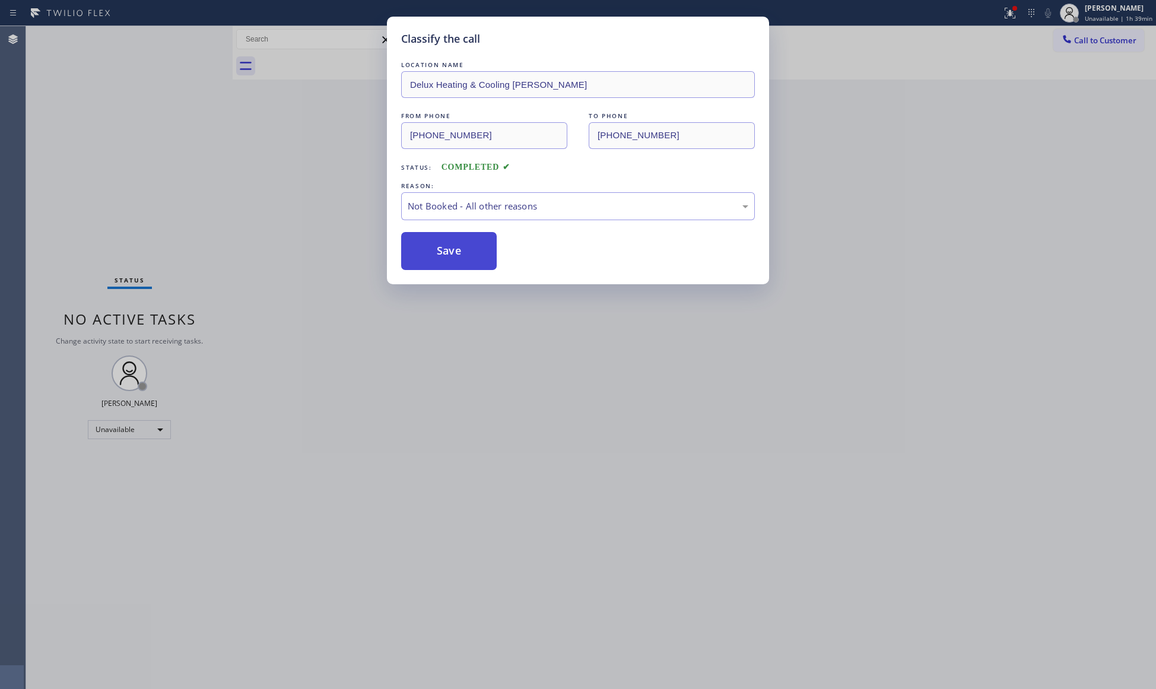
click at [459, 249] on button "Save" at bounding box center [449, 251] width 96 height 38
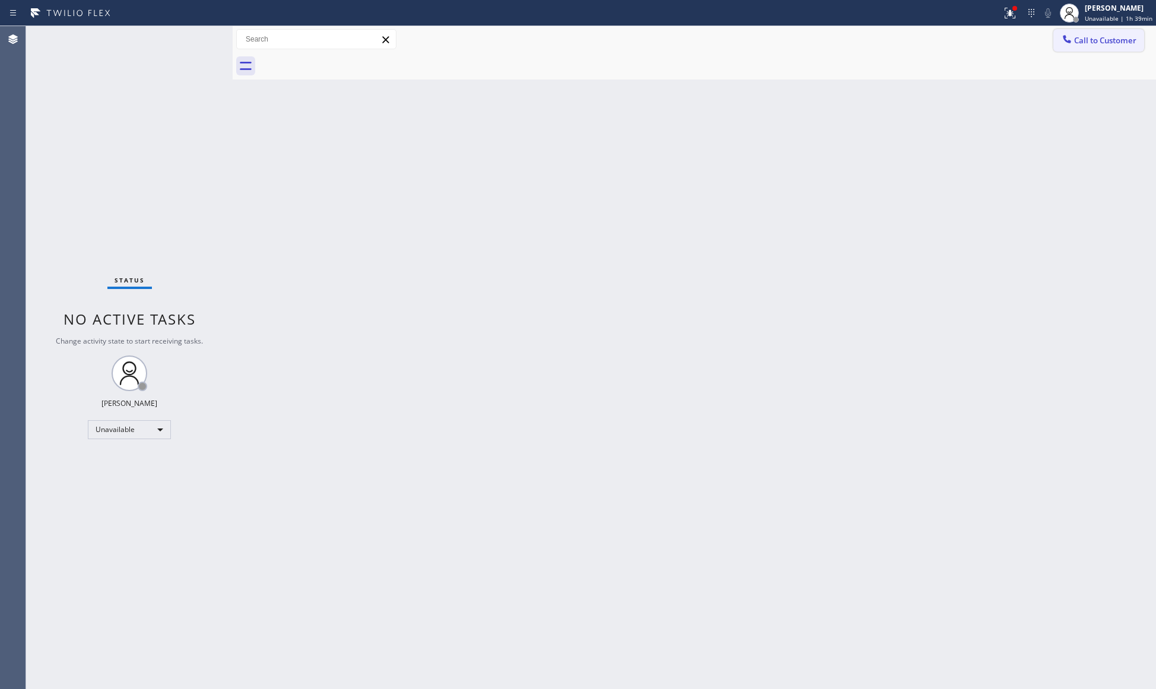
click at [1107, 46] on button "Call to Customer" at bounding box center [1098, 40] width 91 height 23
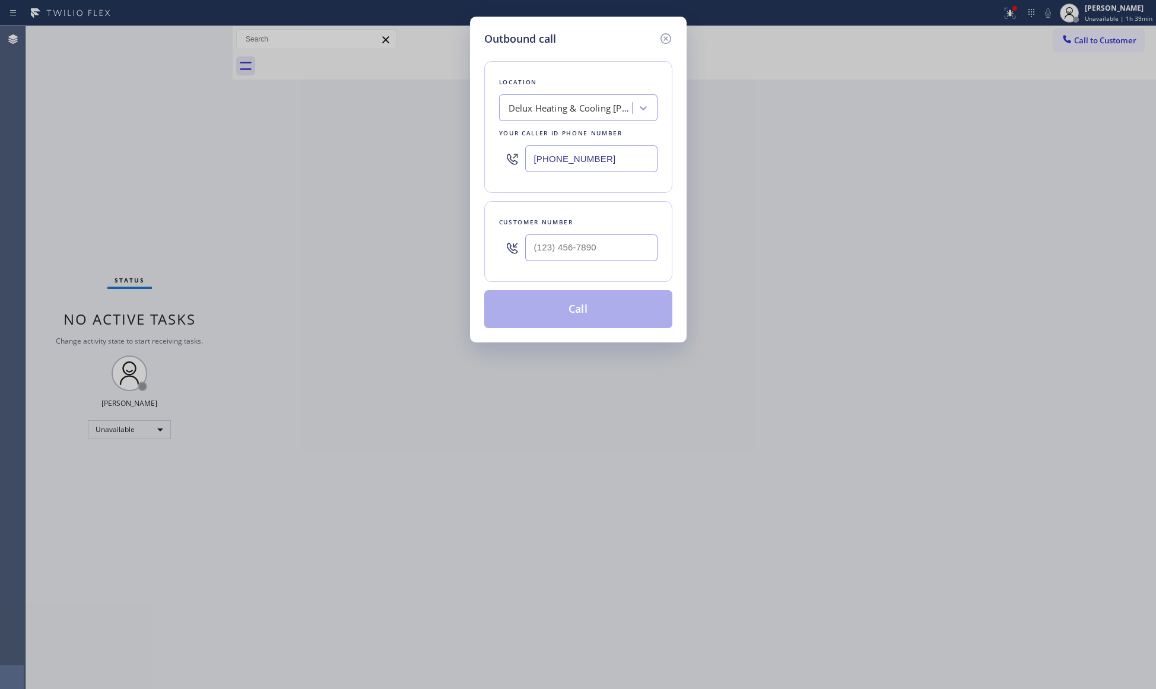
drag, startPoint x: 615, startPoint y: 160, endPoint x: 518, endPoint y: 160, distance: 96.1
click at [518, 160] on div "[PHONE_NUMBER]" at bounding box center [578, 158] width 158 height 39
paste input "805) 876-918"
type input "[PHONE_NUMBER]"
click at [589, 229] on div at bounding box center [591, 247] width 132 height 39
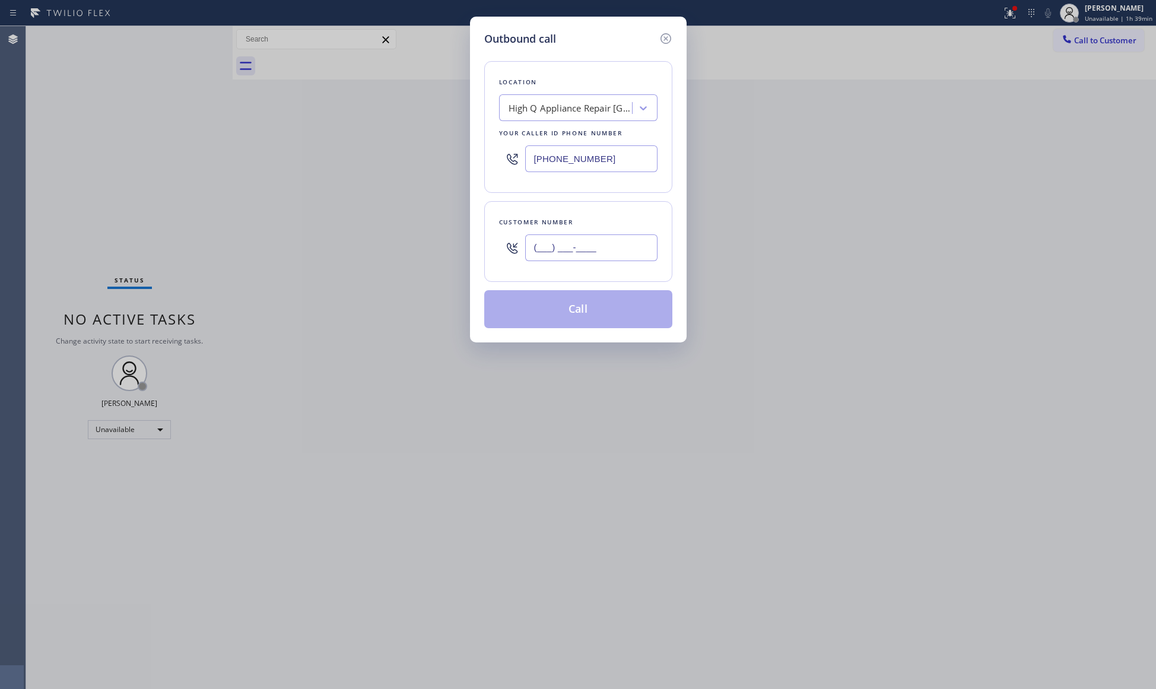
paste input "805) 795-0891"
click at [591, 243] on input "[PHONE_NUMBER]" at bounding box center [591, 247] width 132 height 27
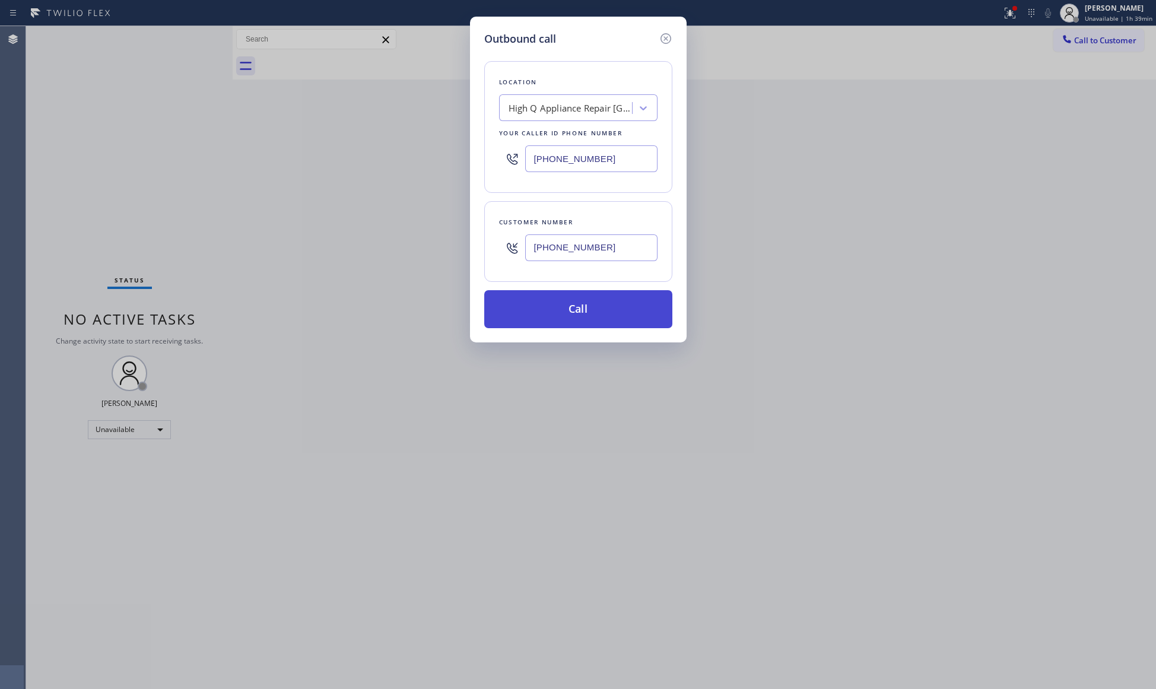
type input "[PHONE_NUMBER]"
click at [580, 313] on button "Call" at bounding box center [578, 309] width 188 height 38
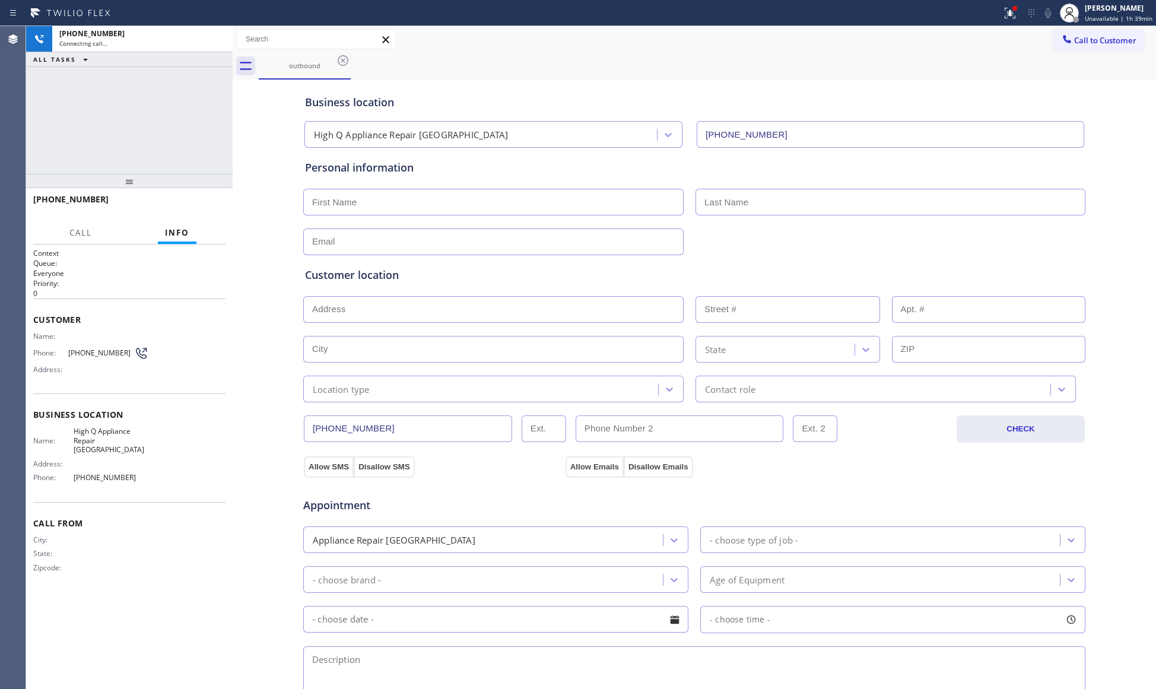
type input "[PHONE_NUMBER]"
click at [212, 42] on icon at bounding box center [217, 39] width 14 height 14
click at [349, 68] on div at bounding box center [343, 60] width 14 height 14
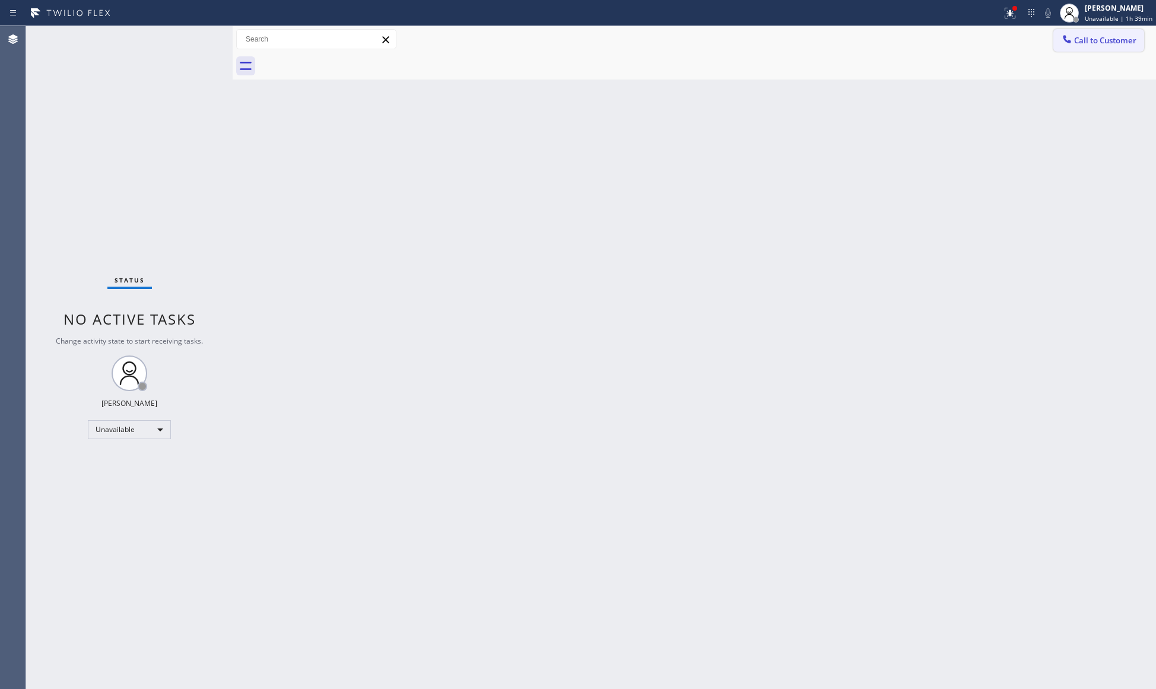
click at [1127, 39] on span "Call to Customer" at bounding box center [1105, 40] width 62 height 11
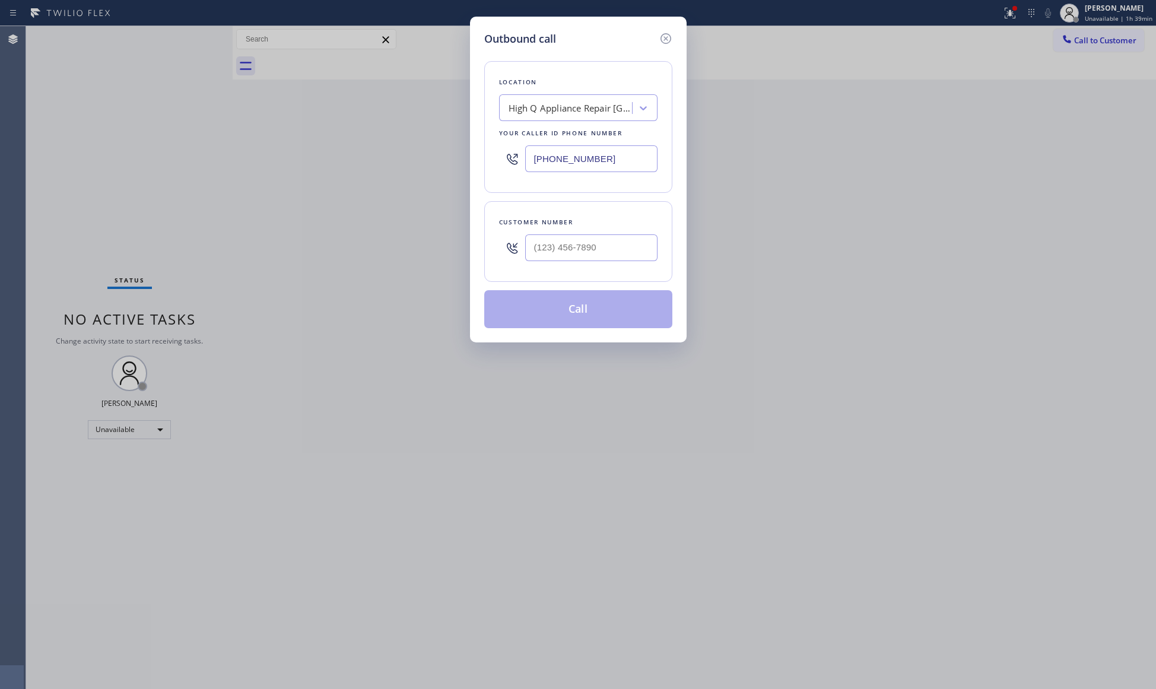
drag, startPoint x: 613, startPoint y: 158, endPoint x: 516, endPoint y: 154, distance: 97.3
click at [504, 155] on div "[PHONE_NUMBER]" at bounding box center [578, 158] width 158 height 39
paste input "650) 549-9666"
type input "[PHONE_NUMBER]"
click at [637, 243] on input "(___) ___-____" at bounding box center [591, 247] width 132 height 27
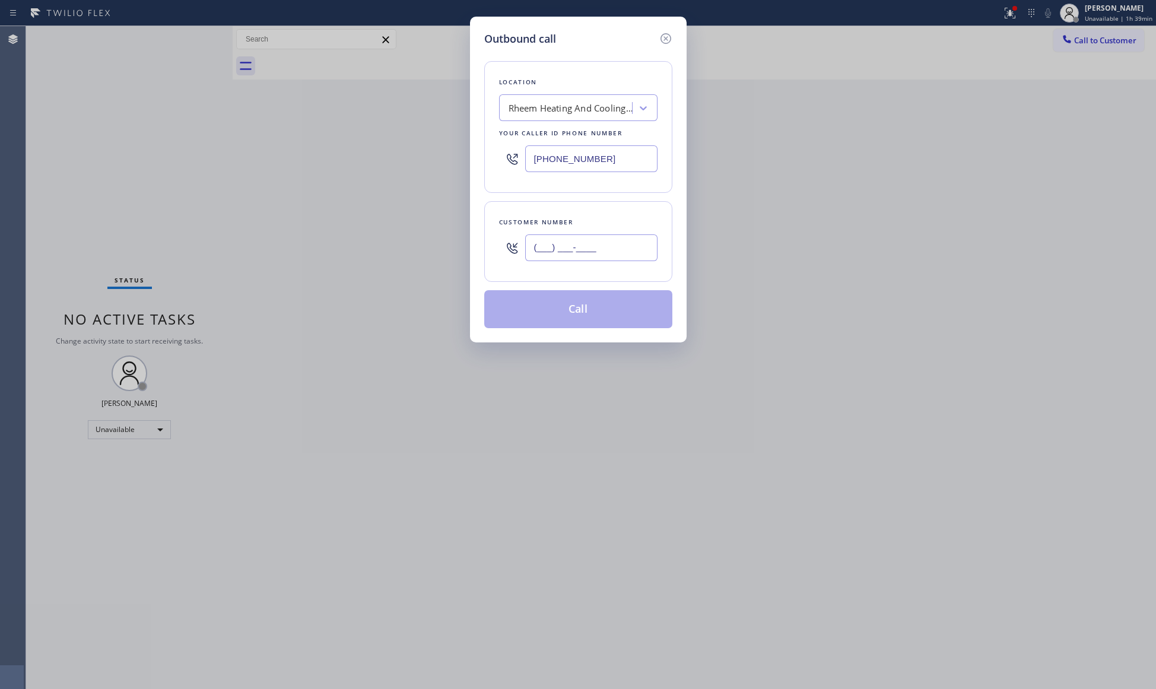
paste input "650) 573-1285"
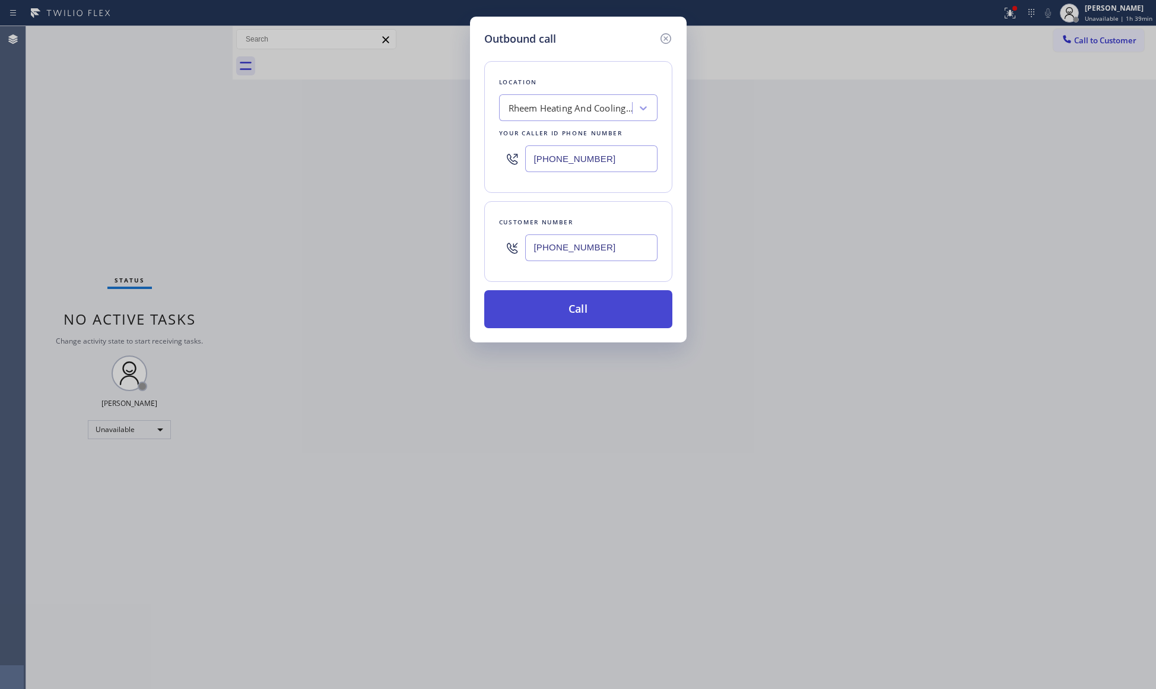
type input "[PHONE_NUMBER]"
drag, startPoint x: 594, startPoint y: 313, endPoint x: 650, endPoint y: 312, distance: 55.8
click at [596, 313] on button "Call" at bounding box center [578, 309] width 188 height 38
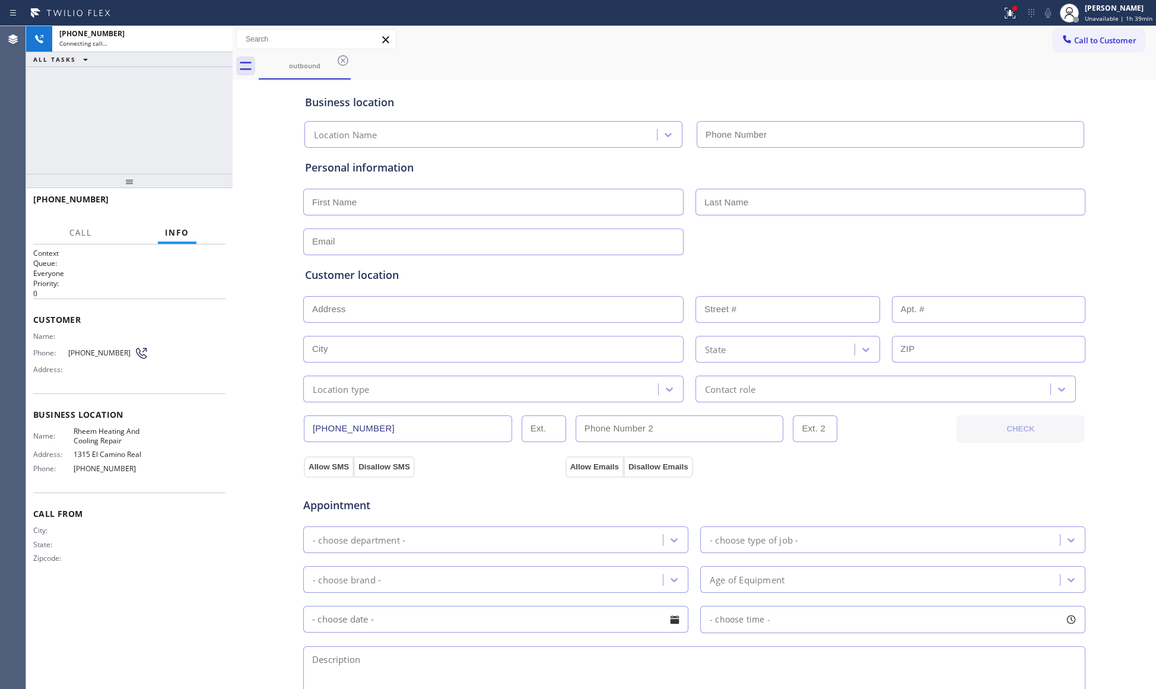
type input "[PHONE_NUMBER]"
click at [710, 76] on div "outbound" at bounding box center [707, 66] width 897 height 27
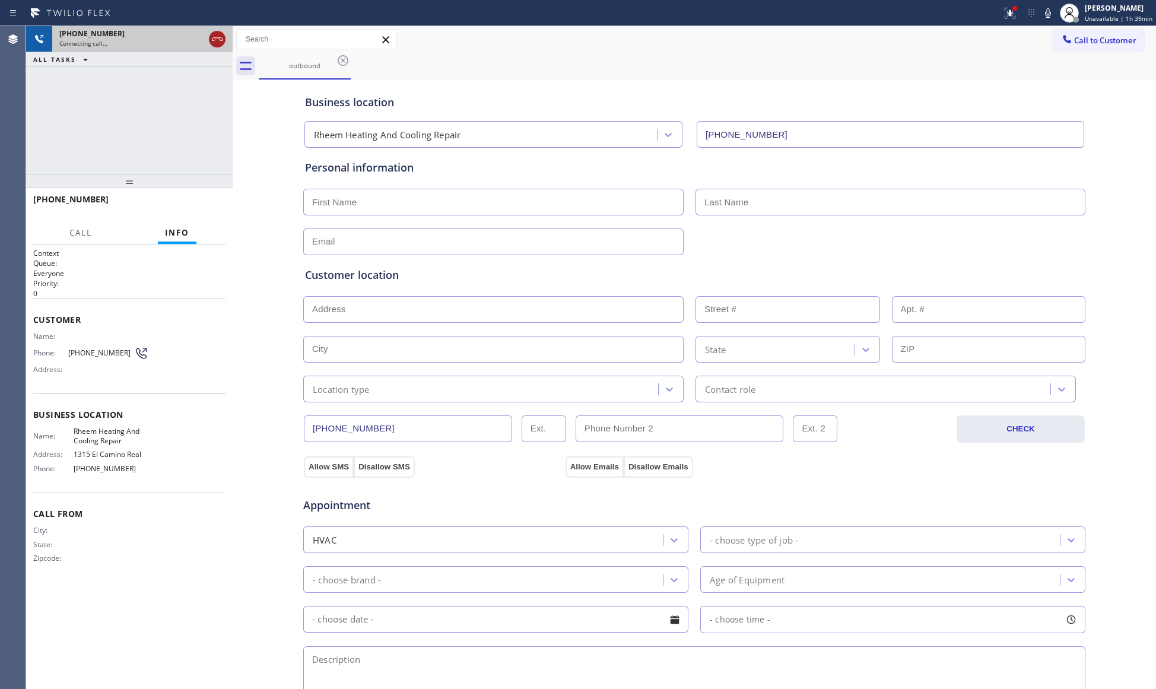
click at [221, 40] on icon at bounding box center [217, 39] width 14 height 14
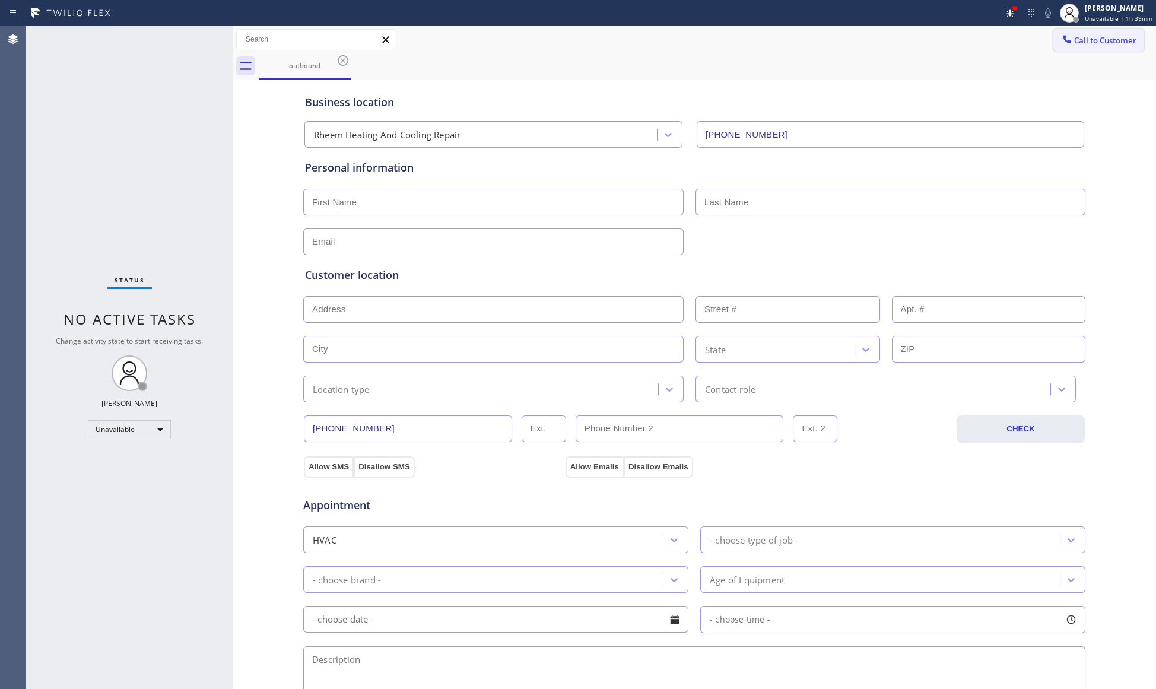
click at [1078, 42] on span "Call to Customer" at bounding box center [1105, 40] width 62 height 11
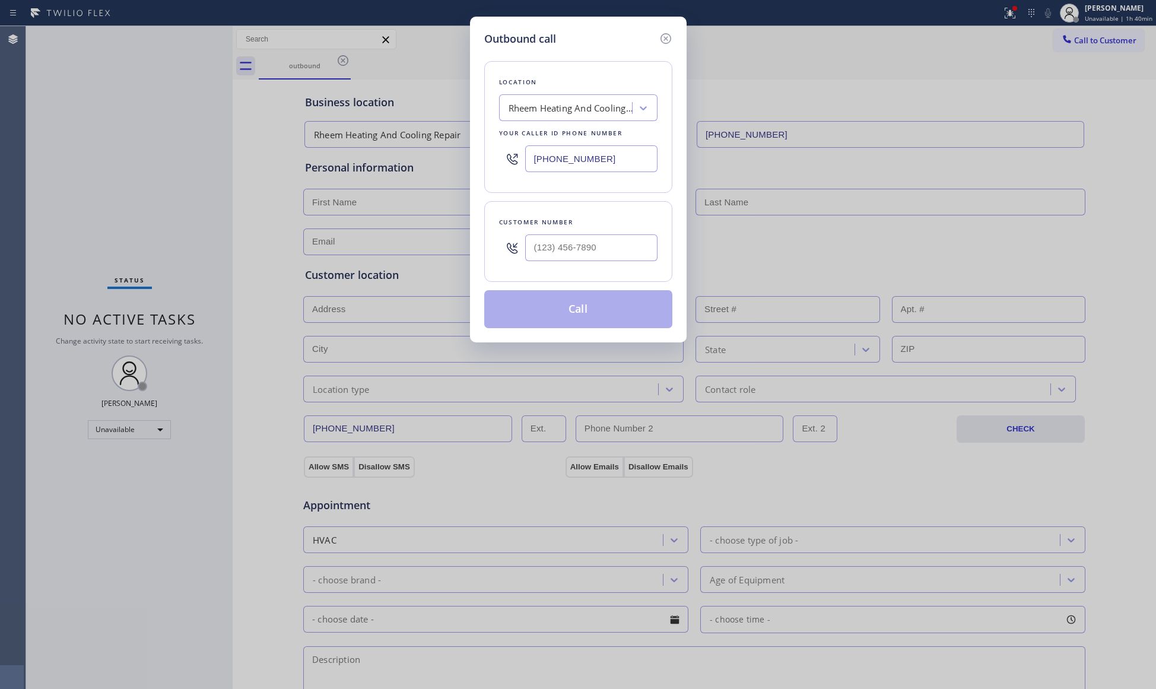
click at [489, 160] on div "Location Rheem Heating And Cooling Repair Your caller id phone number [PHONE_NU…" at bounding box center [578, 127] width 188 height 132
drag, startPoint x: 564, startPoint y: 169, endPoint x: 582, endPoint y: 163, distance: 20.1
click at [565, 169] on input "[PHONE_NUMBER]" at bounding box center [591, 158] width 132 height 27
click at [593, 159] on input "[PHONE_NUMBER]" at bounding box center [591, 158] width 132 height 27
drag, startPoint x: 607, startPoint y: 157, endPoint x: 524, endPoint y: 159, distance: 83.1
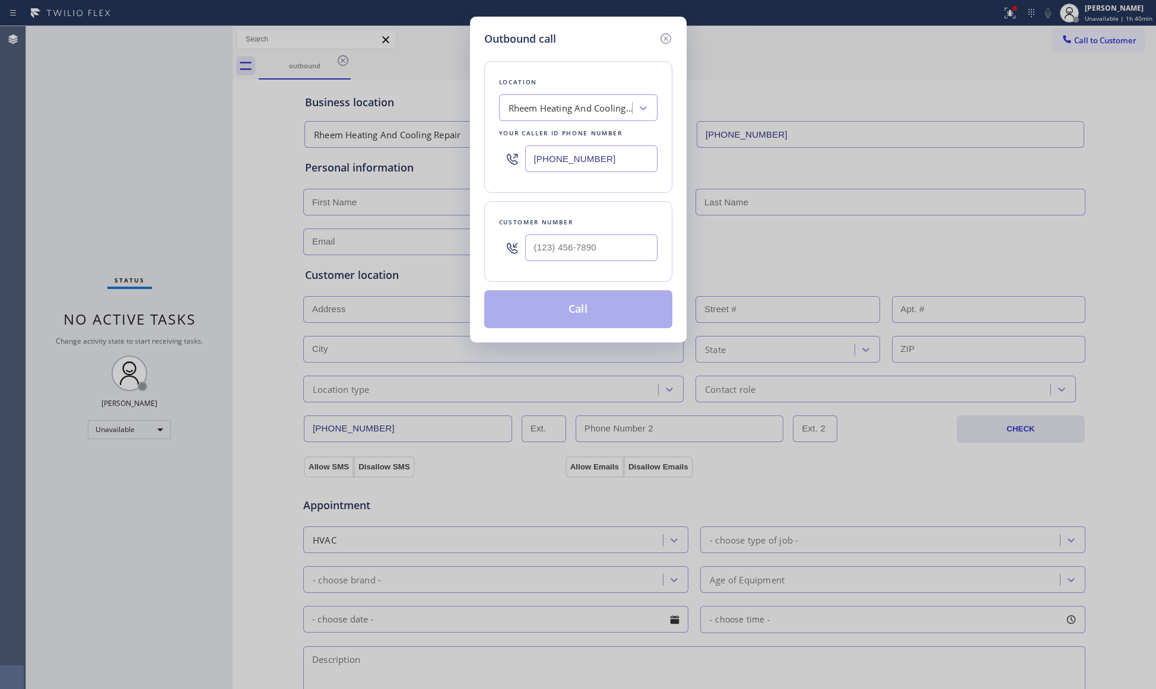
click at [524, 159] on div "[PHONE_NUMBER]" at bounding box center [578, 158] width 158 height 39
paste input "714) 613-0620"
type input "[PHONE_NUMBER]"
drag, startPoint x: 660, startPoint y: 254, endPoint x: 648, endPoint y: 249, distance: 13.3
click at [648, 249] on div "Customer number" at bounding box center [578, 241] width 188 height 81
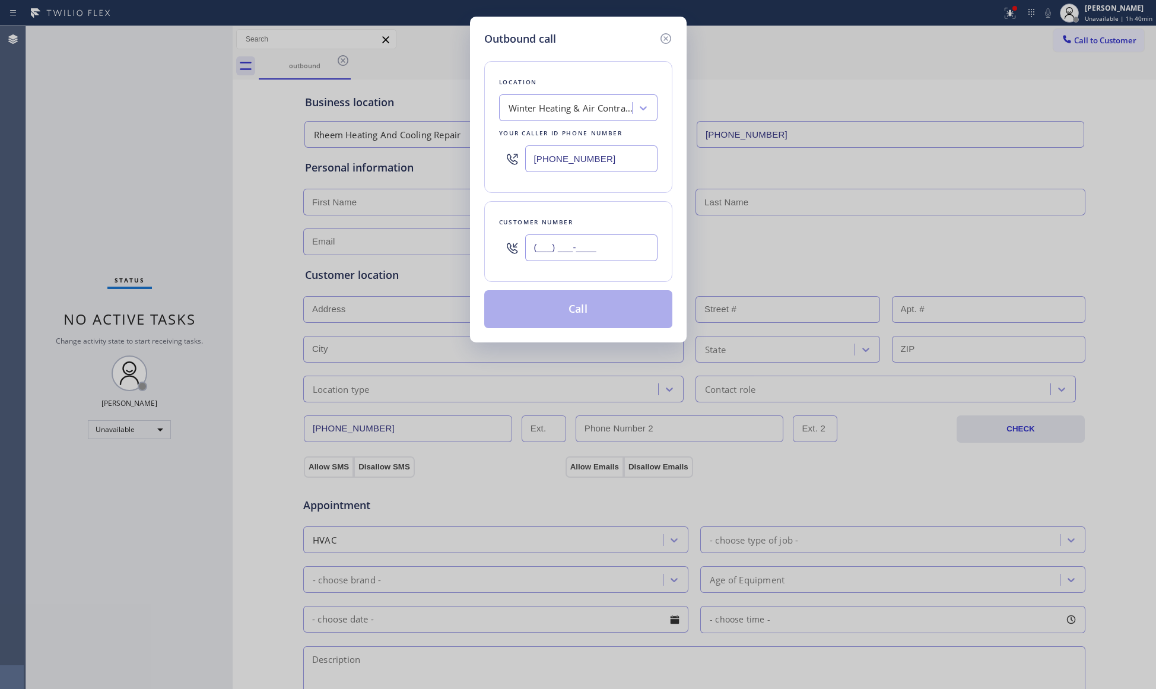
click at [639, 247] on input "(___) ___-____" at bounding box center [591, 247] width 132 height 27
paste input "310) 880-7638"
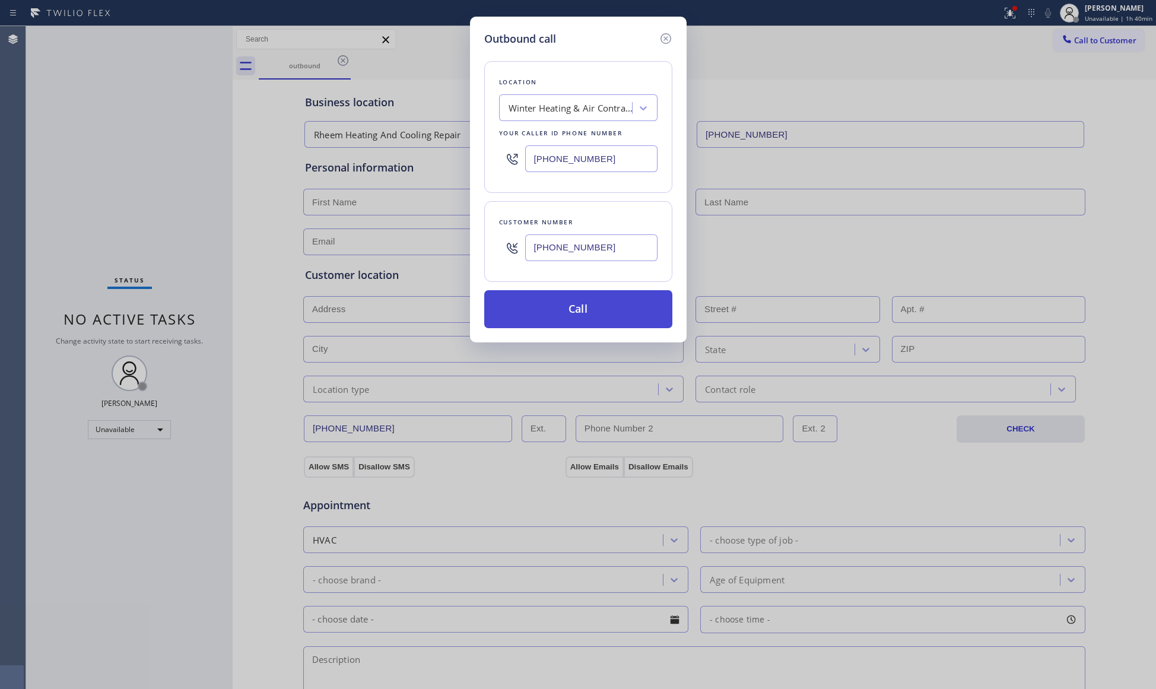
type input "[PHONE_NUMBER]"
click at [560, 312] on button "Call" at bounding box center [578, 309] width 188 height 38
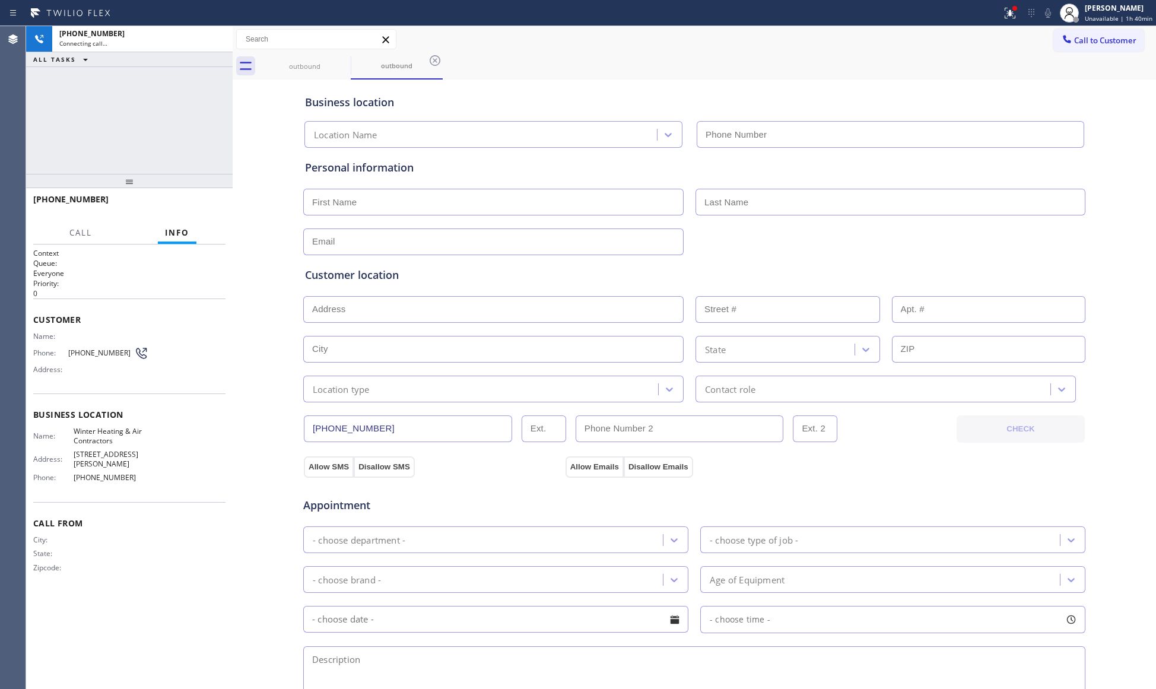
type input "[PHONE_NUMBER]"
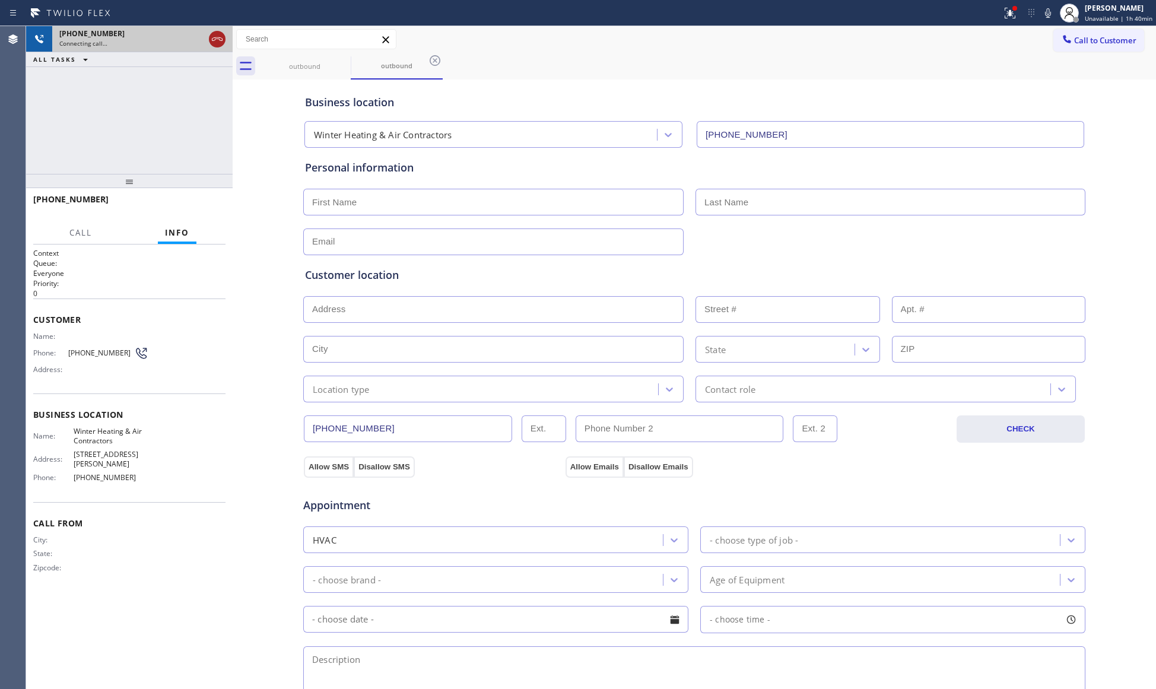
click at [214, 46] on div at bounding box center [216, 39] width 21 height 26
click at [214, 36] on icon at bounding box center [217, 39] width 14 height 14
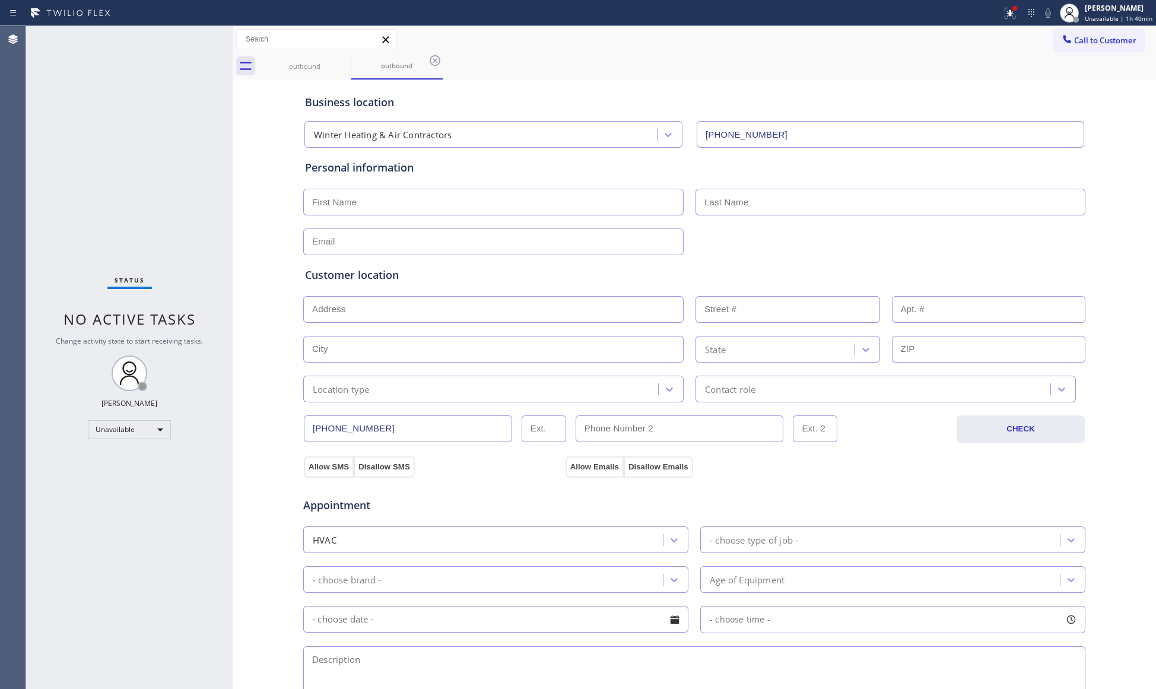
drag, startPoint x: 1021, startPoint y: 19, endPoint x: 1026, endPoint y: 98, distance: 79.6
click at [1018, 20] on button at bounding box center [1010, 13] width 26 height 26
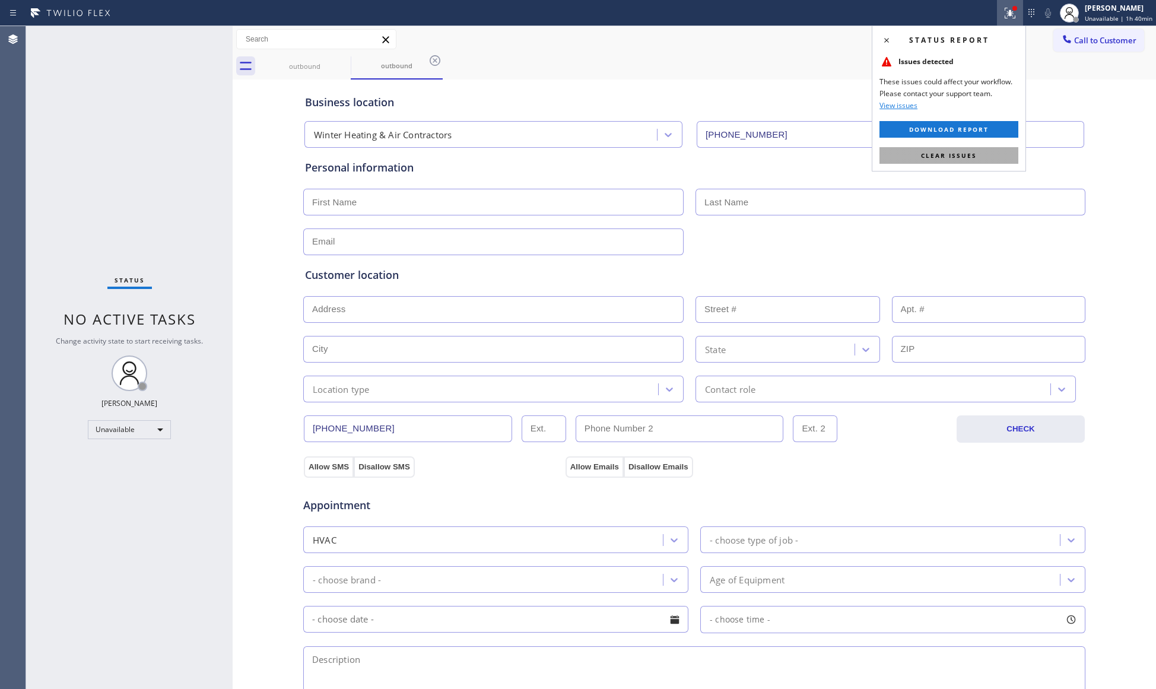
click at [998, 155] on button "Clear issues" at bounding box center [948, 155] width 139 height 17
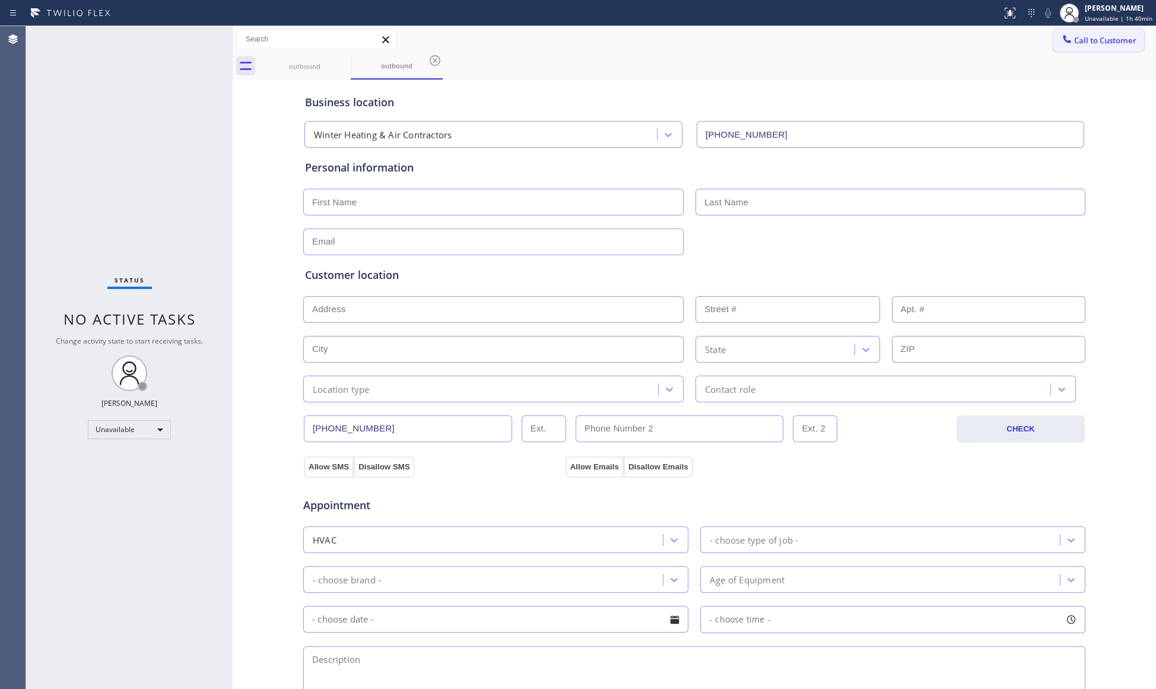
click at [1085, 46] on button "Call to Customer" at bounding box center [1098, 40] width 91 height 23
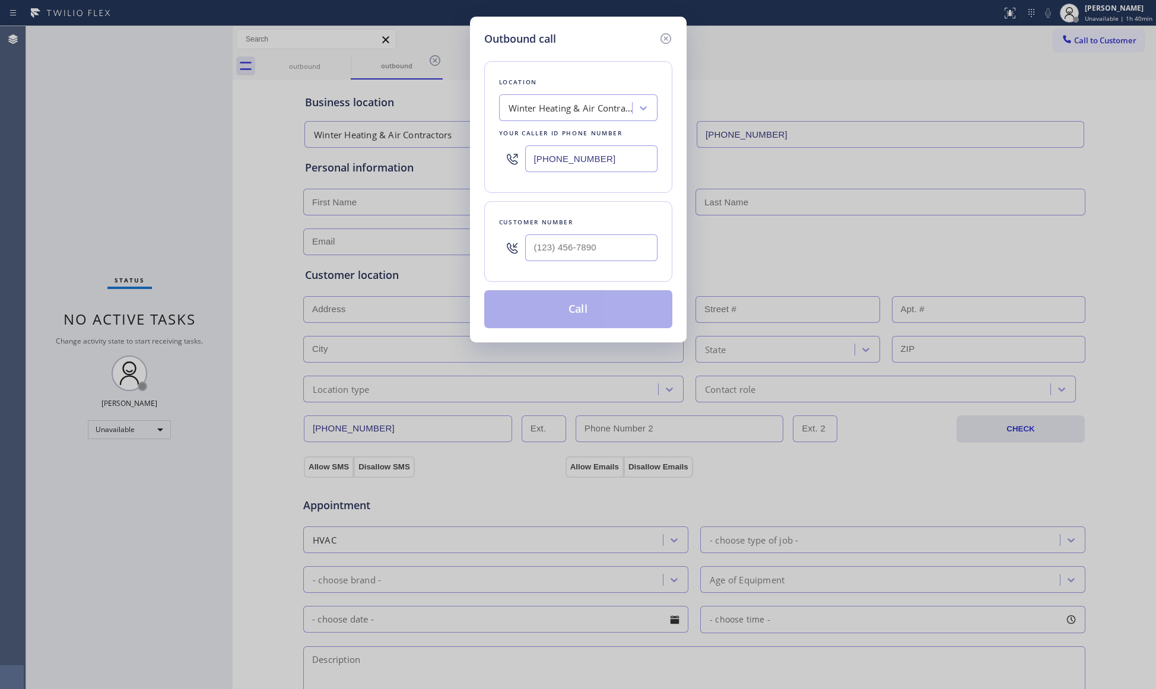
drag, startPoint x: 619, startPoint y: 157, endPoint x: 478, endPoint y: 155, distance: 141.2
click at [478, 155] on div "Outbound call Location Winter Heating & Air Contractors Your caller id phone nu…" at bounding box center [578, 180] width 217 height 326
paste input "8) 550-1858"
type input "[PHONE_NUMBER]"
click at [582, 249] on input "(___) ___-____" at bounding box center [591, 247] width 132 height 27
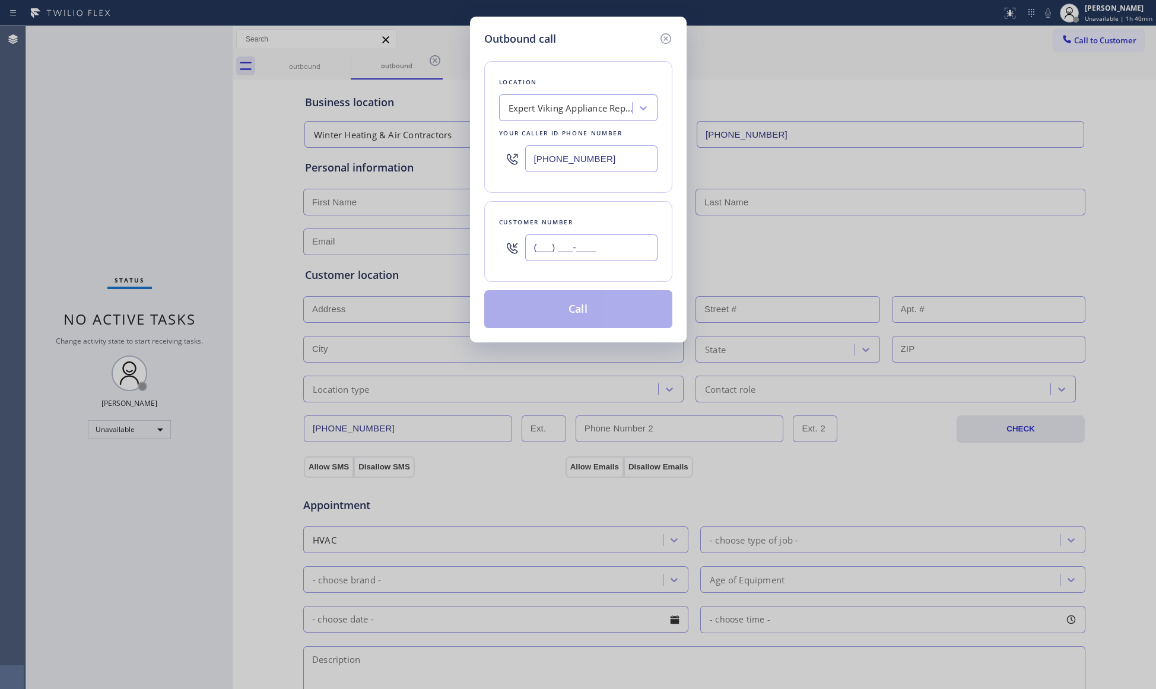
paste input "718) 474-0041"
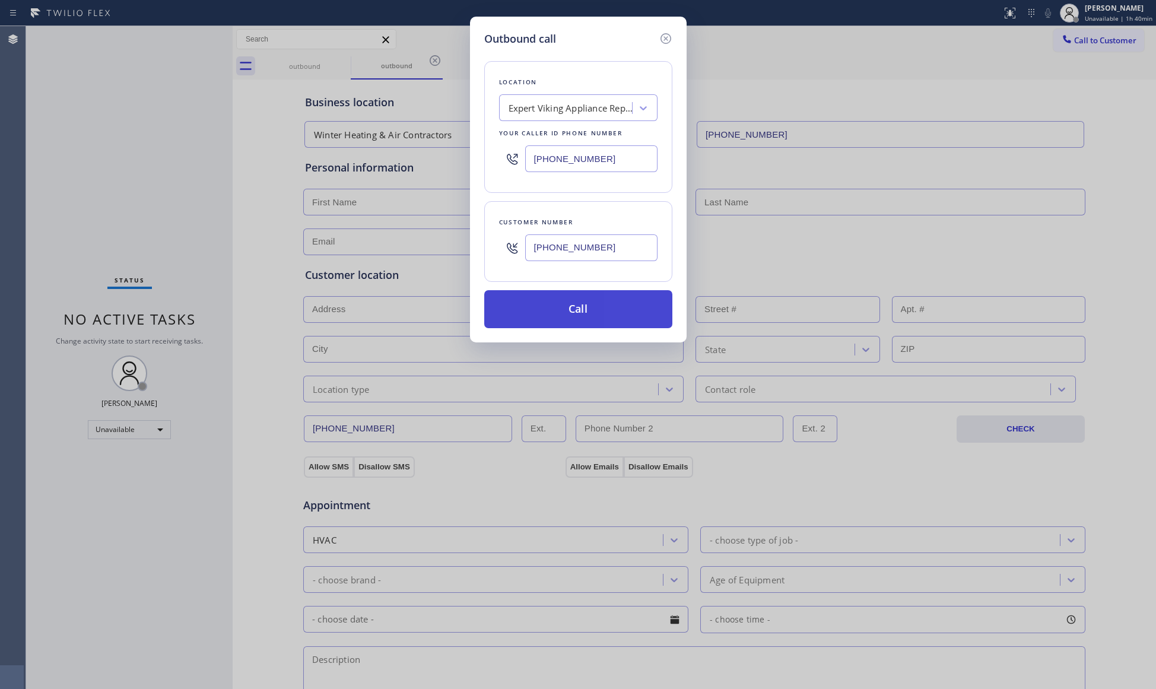
type input "[PHONE_NUMBER]"
click at [579, 306] on button "Call" at bounding box center [578, 309] width 188 height 38
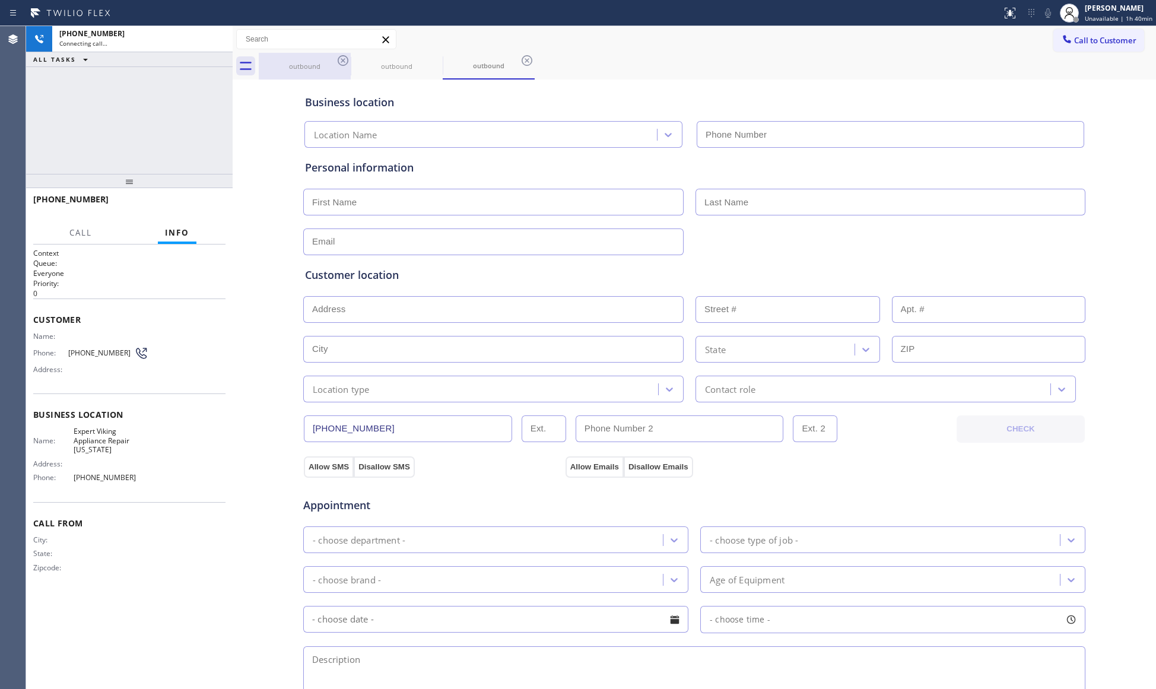
click at [310, 72] on div "outbound" at bounding box center [305, 66] width 90 height 27
click at [327, 60] on div "outbound" at bounding box center [305, 66] width 90 height 26
click at [336, 59] on icon at bounding box center [343, 60] width 14 height 14
click at [0, 0] on icon at bounding box center [0, 0] width 0 height 0
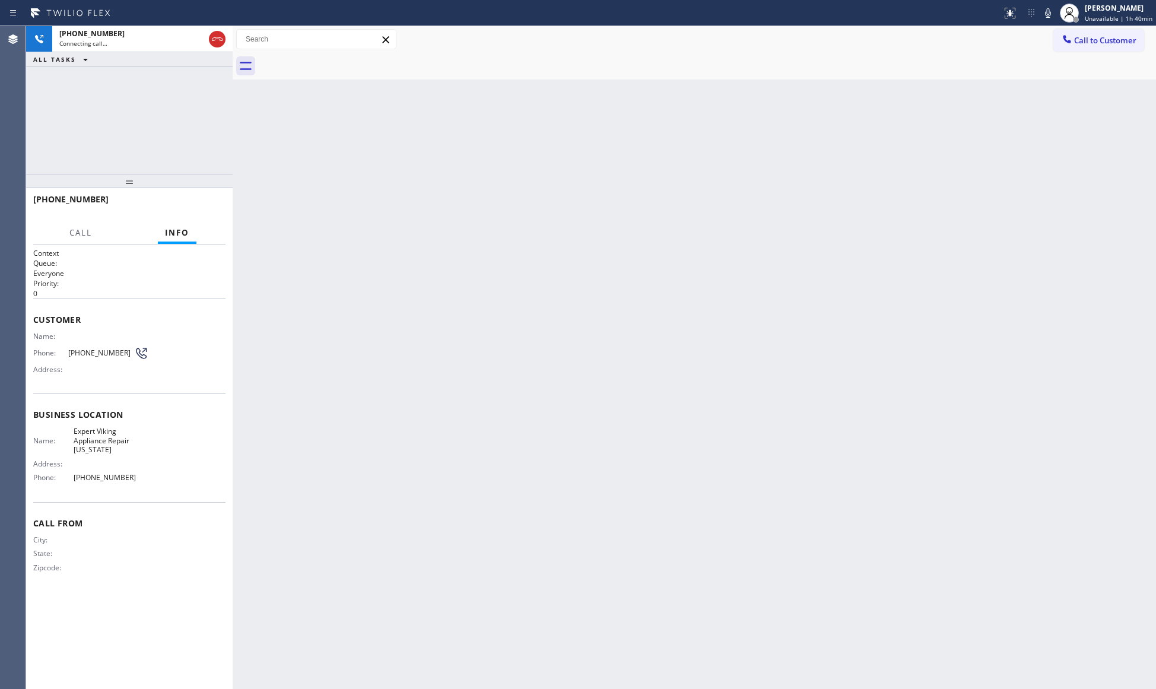
click at [336, 59] on div at bounding box center [707, 66] width 897 height 27
click at [680, 202] on div "Back to Dashboard Change Sender ID Customers Technicians Select a contact Outbo…" at bounding box center [694, 357] width 923 height 663
click at [218, 49] on div at bounding box center [216, 39] width 21 height 26
click at [216, 46] on div at bounding box center [216, 39] width 21 height 26
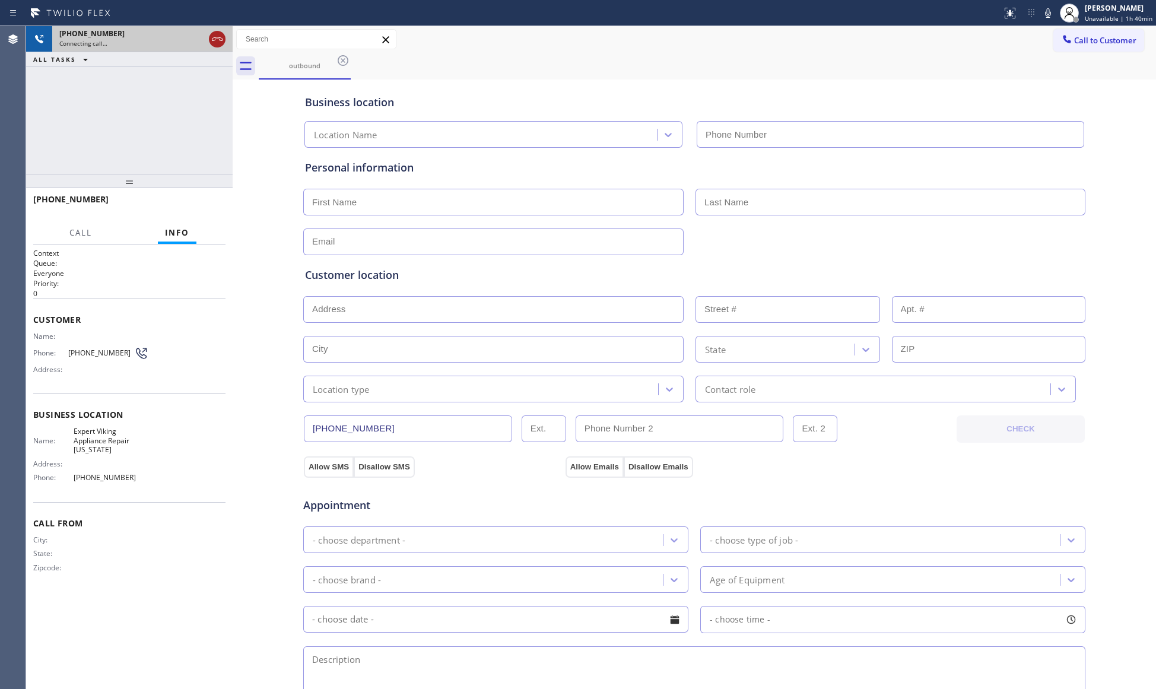
click at [215, 44] on icon at bounding box center [217, 39] width 14 height 14
type input "[PHONE_NUMBER]"
click at [215, 39] on div "Connecting call…" at bounding box center [142, 43] width 166 height 8
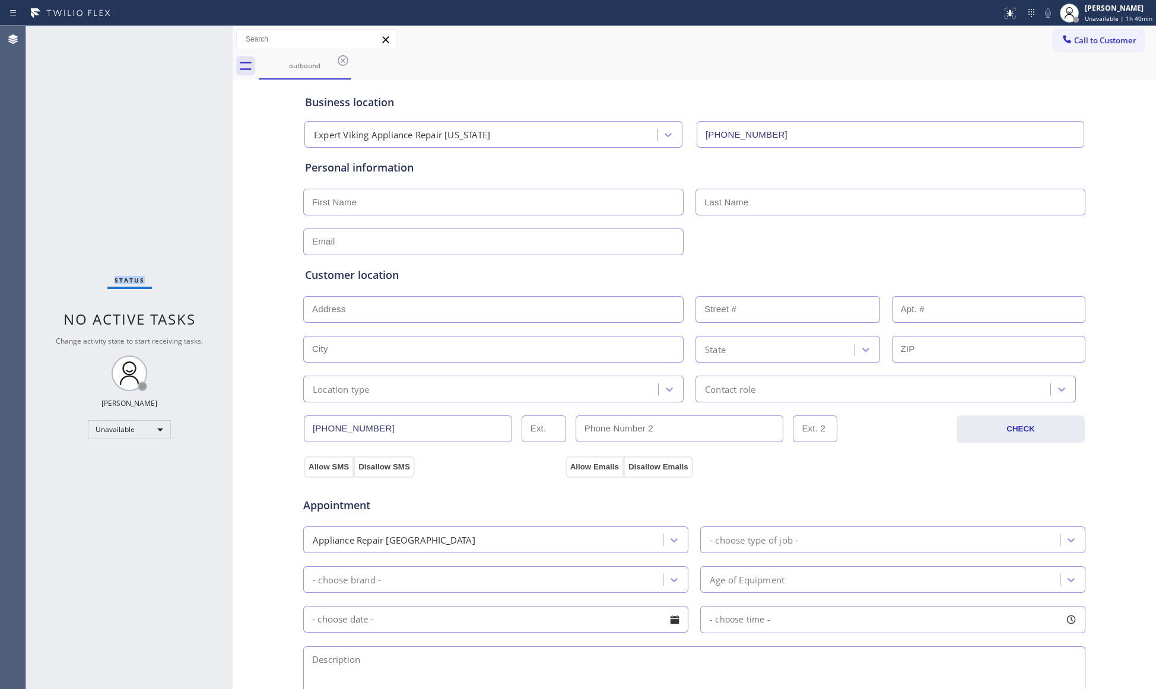
click at [215, 39] on div "Status No active tasks Change activity state to start receiving tasks. [PERSON_…" at bounding box center [129, 357] width 206 height 663
click at [342, 61] on icon at bounding box center [343, 60] width 14 height 14
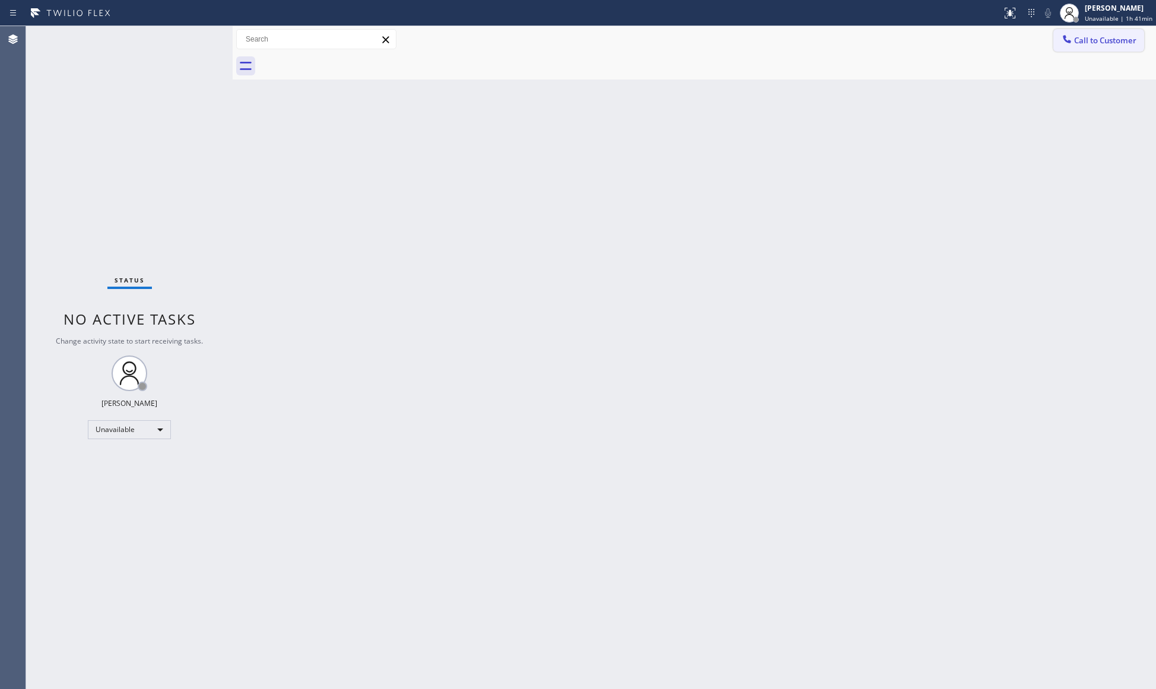
click at [1100, 38] on span "Call to Customer" at bounding box center [1105, 40] width 62 height 11
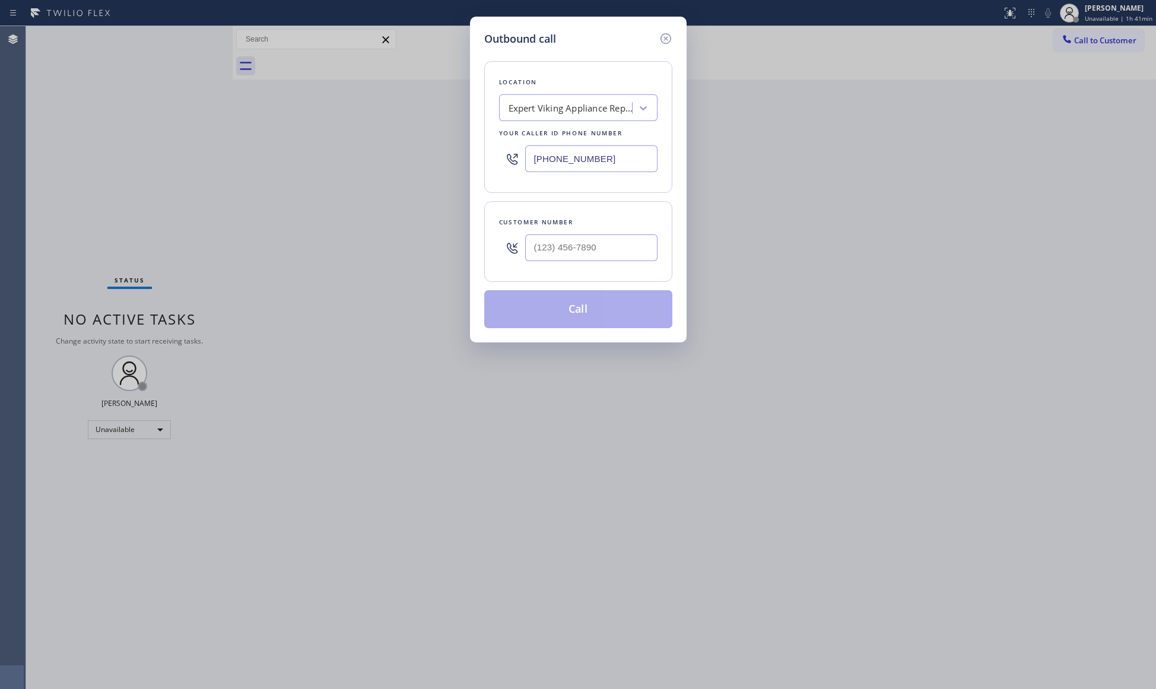
drag, startPoint x: 609, startPoint y: 159, endPoint x: 473, endPoint y: 159, distance: 135.8
click at [473, 159] on div "Outbound call Location Expert Viking Appliance Repair [US_STATE] Your caller id…" at bounding box center [578, 180] width 217 height 326
paste input "54) 238-291"
type input "[PHONE_NUMBER]"
click at [651, 226] on div "Customer number" at bounding box center [578, 222] width 158 height 12
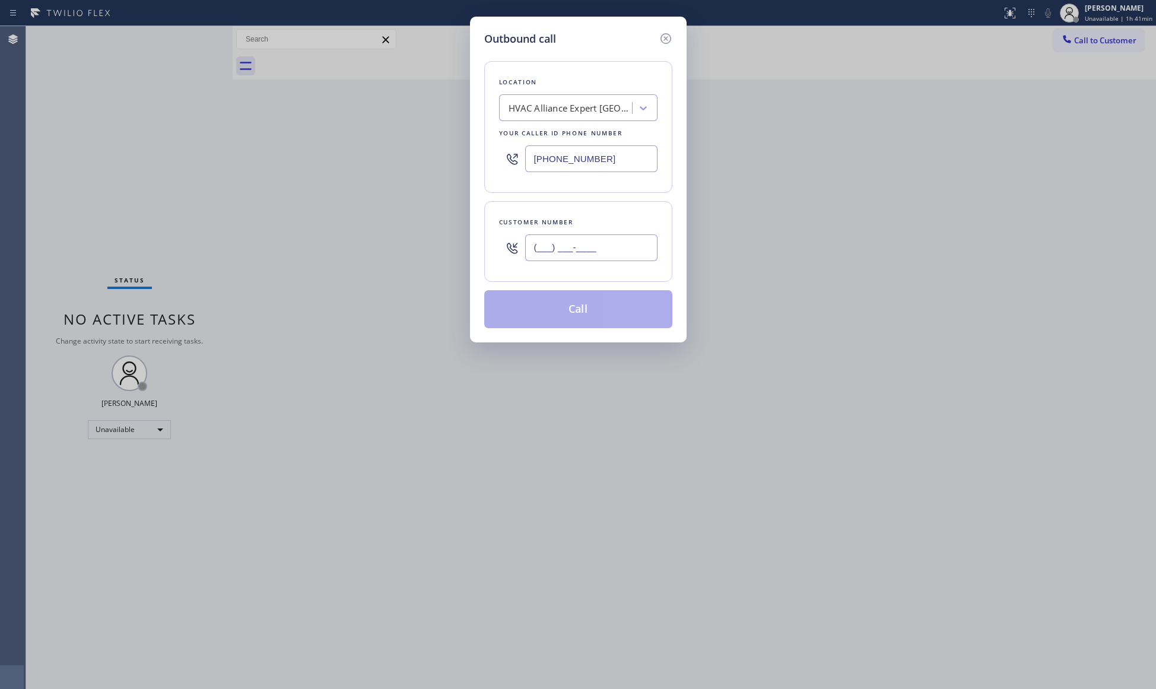
drag, startPoint x: 634, startPoint y: 244, endPoint x: 639, endPoint y: 235, distance: 11.2
click at [632, 244] on input "(___) ___-____" at bounding box center [591, 247] width 132 height 27
paste input "754) 667-5113"
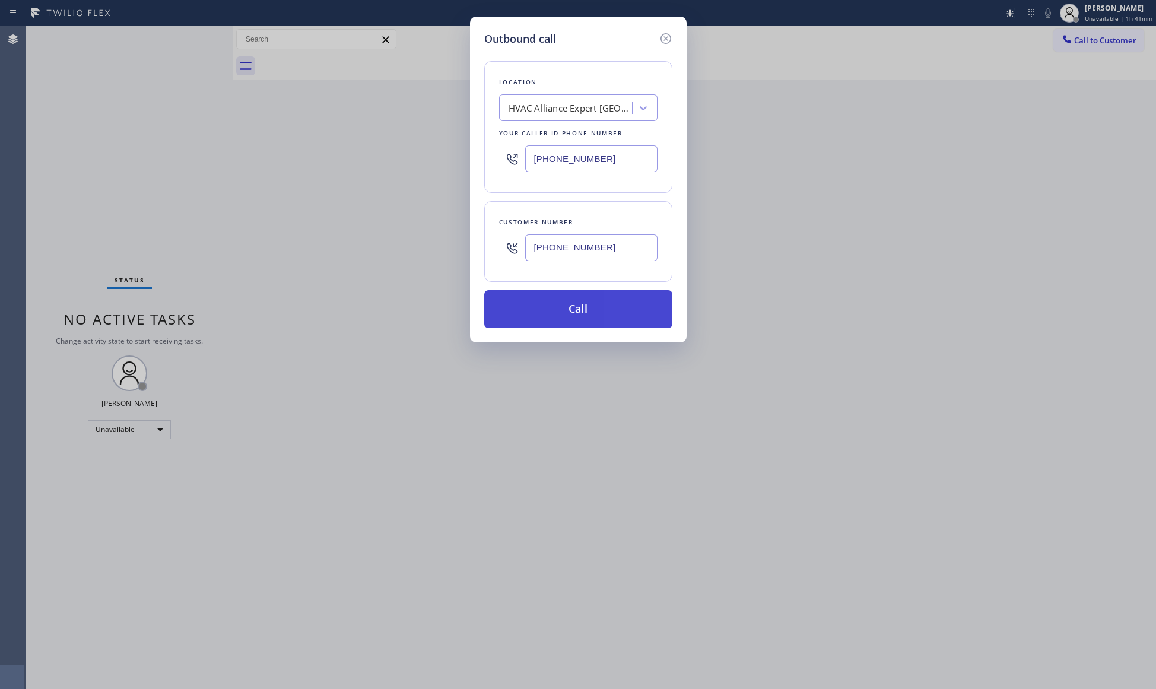
type input "[PHONE_NUMBER]"
click at [575, 309] on button "Call" at bounding box center [578, 309] width 188 height 38
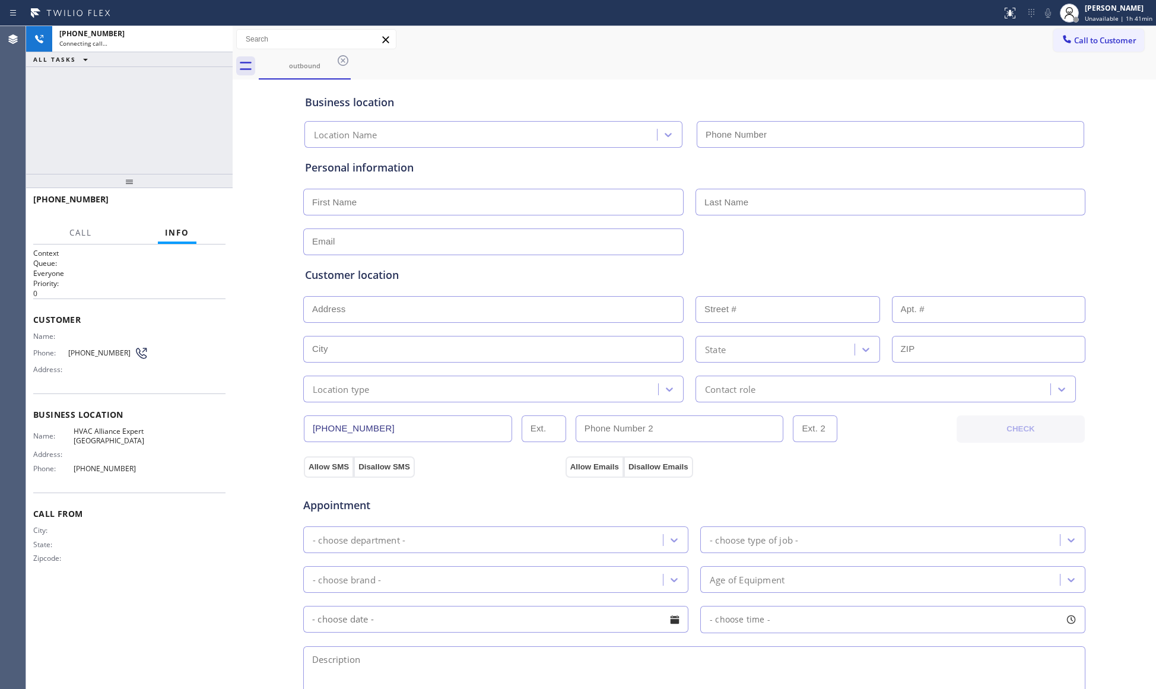
type input "[PHONE_NUMBER]"
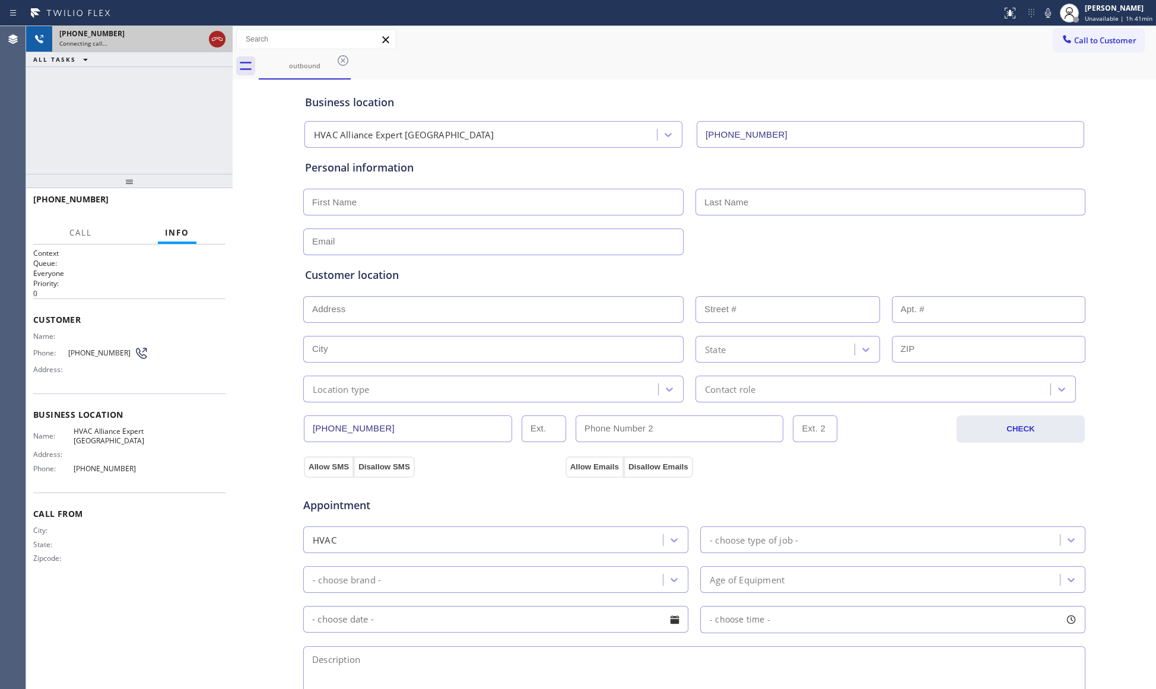
click at [214, 46] on button at bounding box center [217, 39] width 17 height 17
click at [233, 48] on div at bounding box center [233, 357] width 0 height 663
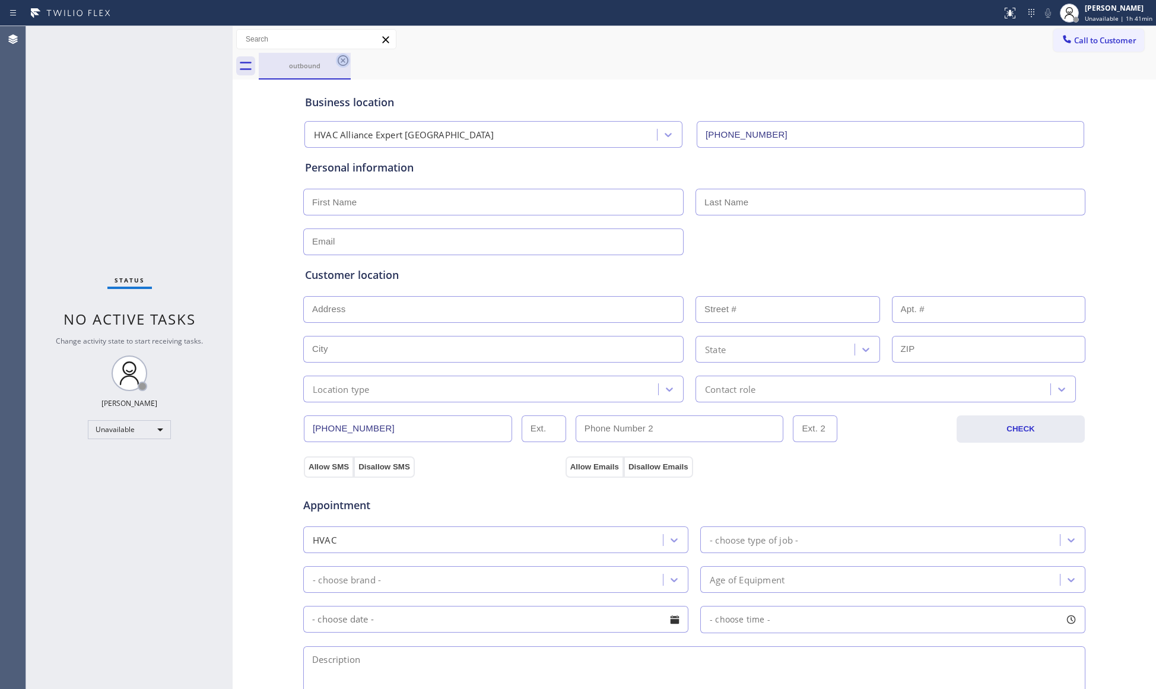
click at [336, 58] on icon at bounding box center [343, 60] width 14 height 14
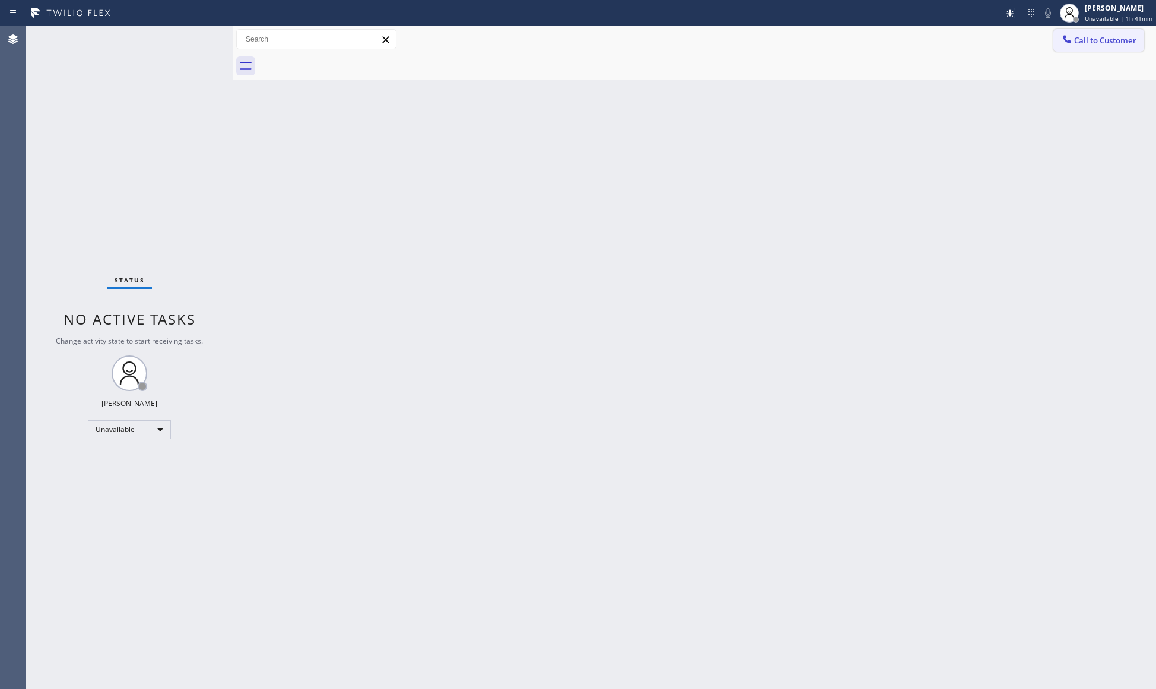
click at [1102, 38] on span "Call to Customer" at bounding box center [1105, 40] width 62 height 11
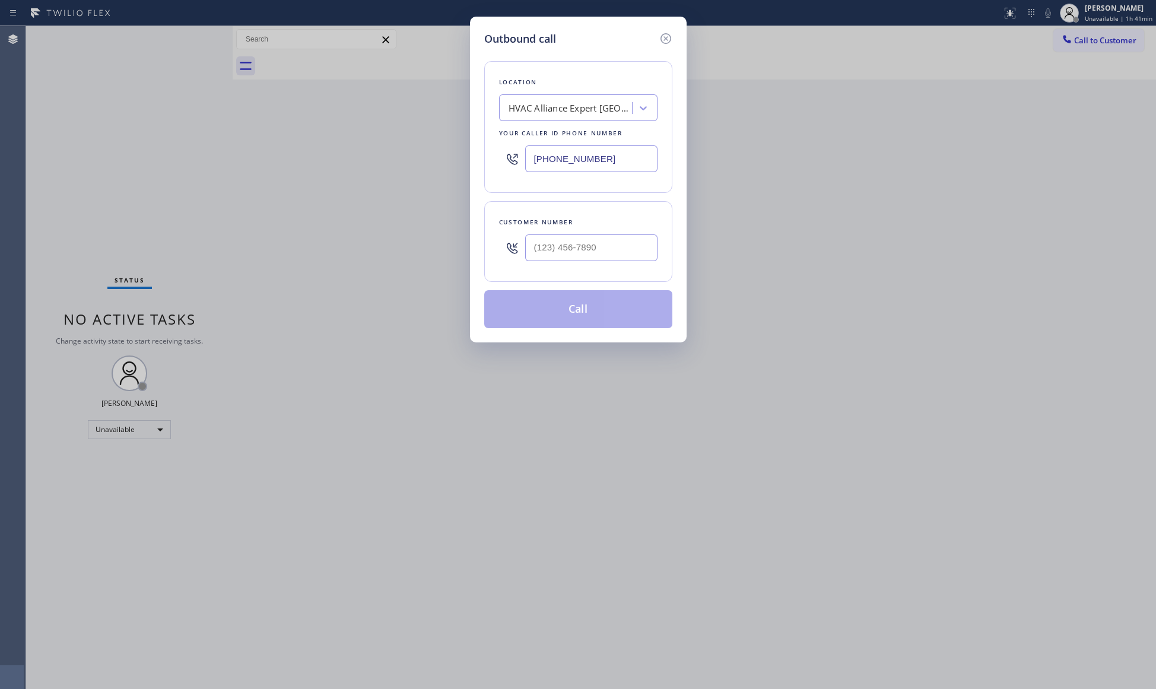
drag, startPoint x: 613, startPoint y: 169, endPoint x: 482, endPoint y: 160, distance: 131.4
click at [482, 160] on div "Outbound call Location HVAC Alliance Expert [GEOGRAPHIC_DATA] Your caller id ph…" at bounding box center [578, 180] width 217 height 326
paste input "602) 755-6017"
type input "[PHONE_NUMBER]"
click at [630, 253] on input "(___) ___-____" at bounding box center [591, 247] width 132 height 27
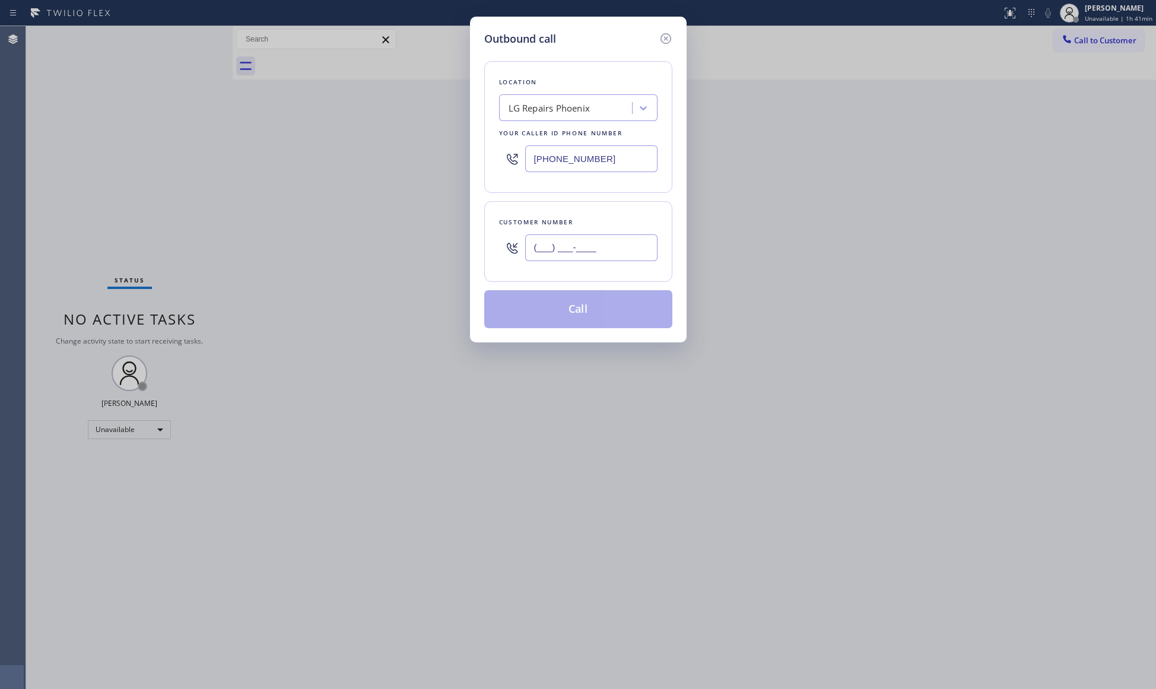
paste input "520) 541-6327"
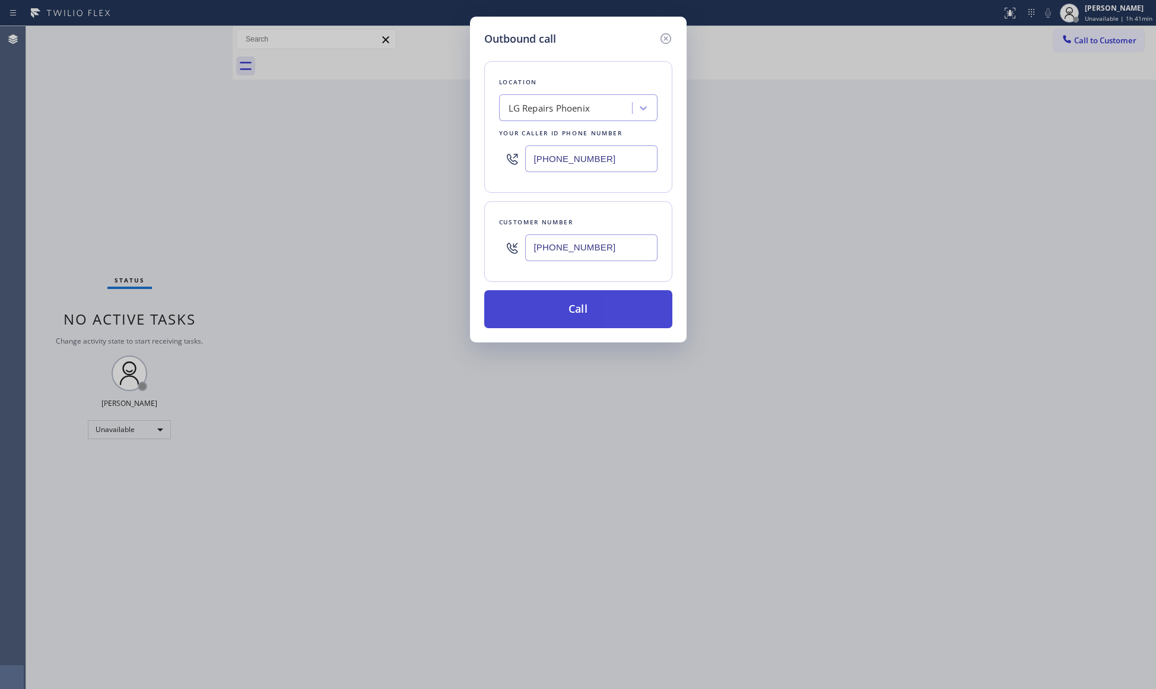
type input "[PHONE_NUMBER]"
click at [585, 303] on button "Call" at bounding box center [578, 309] width 188 height 38
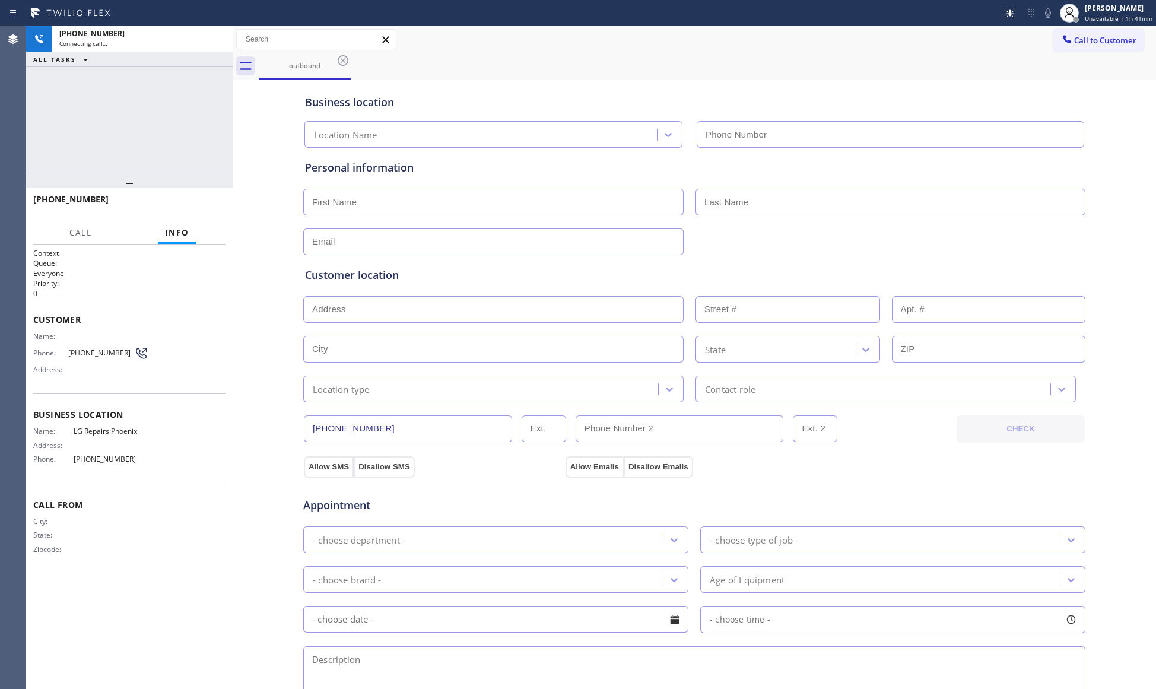
type input "[PHONE_NUMBER]"
click at [206, 204] on span "HANG UP" at bounding box center [198, 204] width 36 height 8
click at [207, 204] on span "HANG UP" at bounding box center [198, 204] width 36 height 8
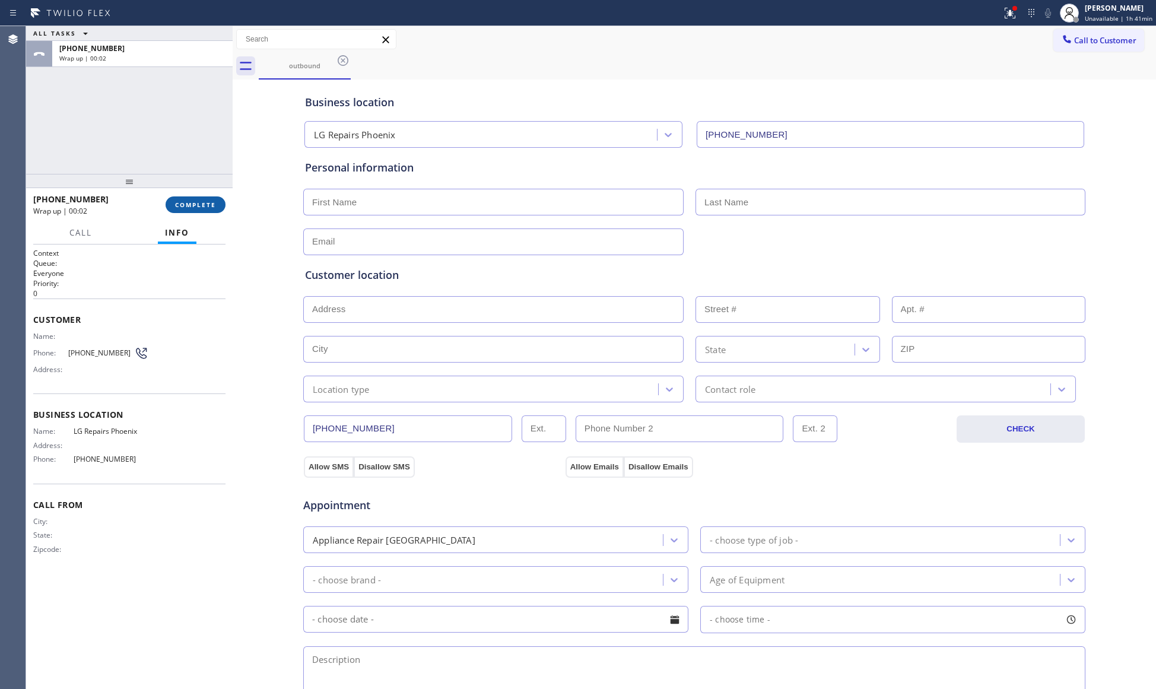
click at [191, 206] on span "COMPLETE" at bounding box center [195, 204] width 41 height 8
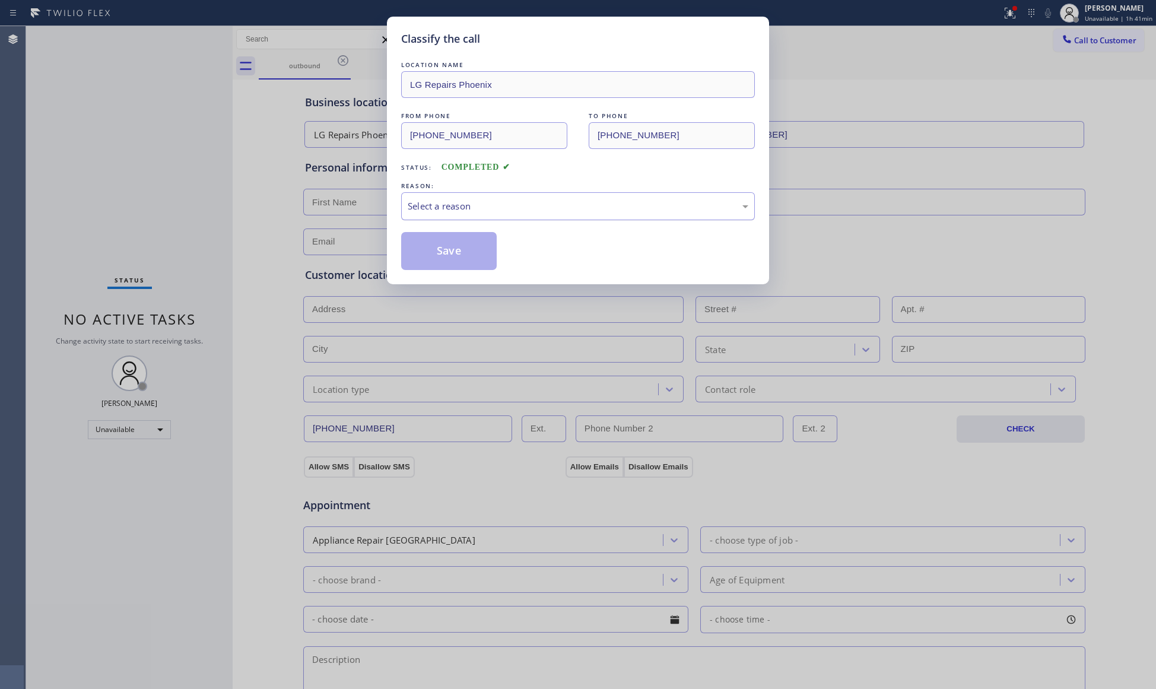
click at [429, 212] on div "Select a reason" at bounding box center [578, 206] width 340 height 14
click at [445, 245] on button "Save" at bounding box center [449, 251] width 96 height 38
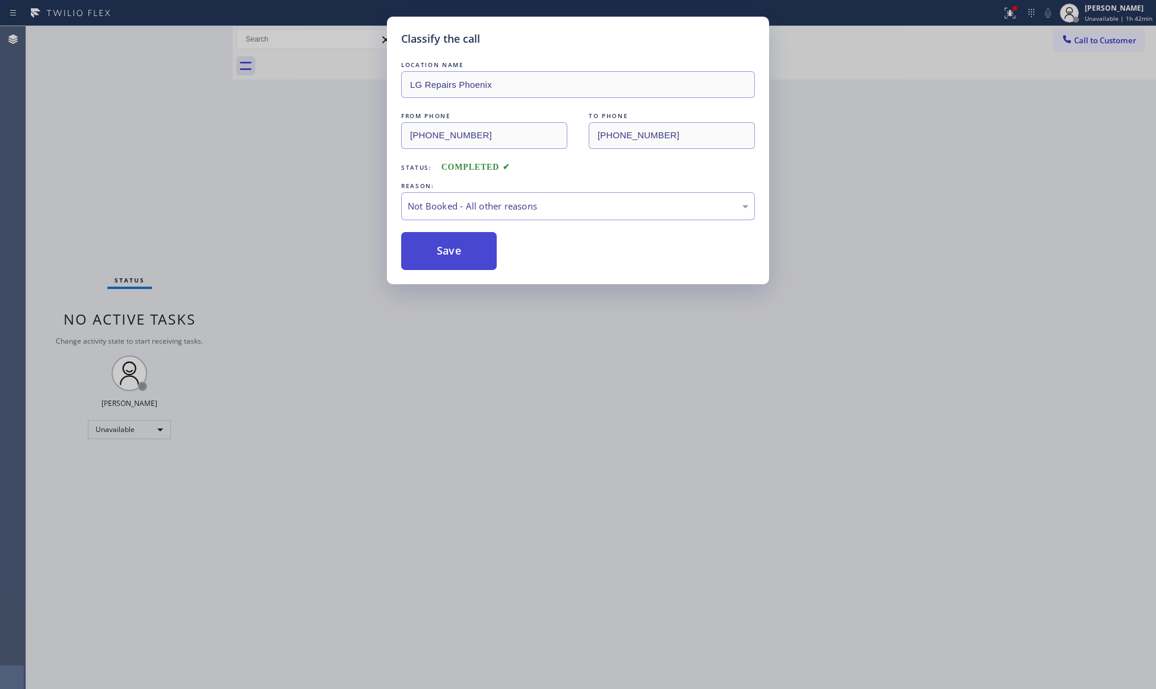
drag, startPoint x: 445, startPoint y: 245, endPoint x: 459, endPoint y: 247, distance: 13.8
click at [446, 245] on button "Save" at bounding box center [449, 251] width 96 height 38
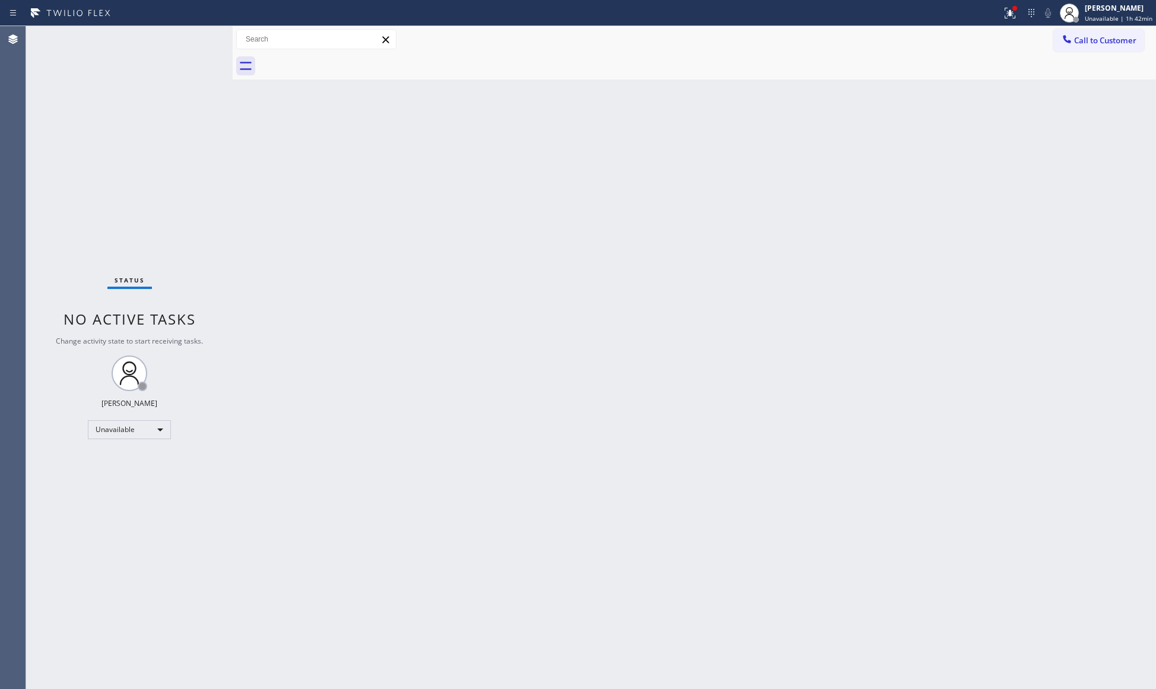
click at [997, 15] on div at bounding box center [501, 13] width 992 height 19
drag, startPoint x: 1011, startPoint y: 13, endPoint x: 1008, endPoint y: 60, distance: 47.0
click at [1011, 14] on icon at bounding box center [1007, 12] width 7 height 8
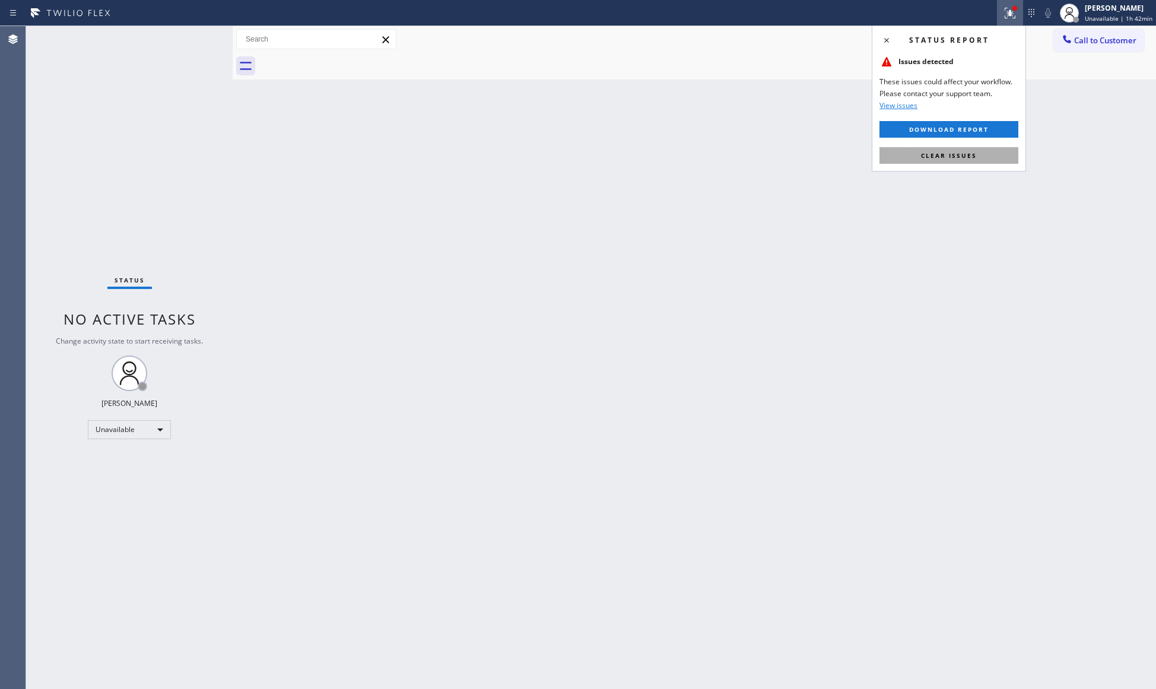
click at [1002, 153] on button "Clear issues" at bounding box center [948, 155] width 139 height 17
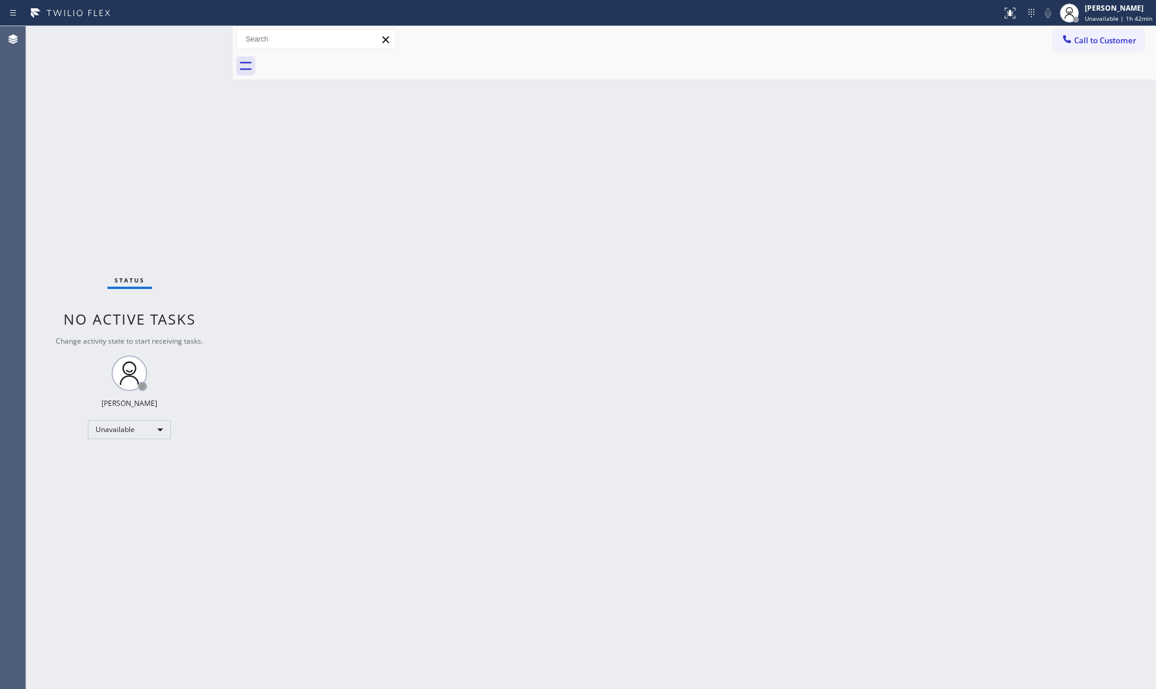
drag, startPoint x: 1080, startPoint y: 31, endPoint x: 1077, endPoint y: 38, distance: 7.2
click at [1080, 34] on button "Call to Customer" at bounding box center [1098, 40] width 91 height 23
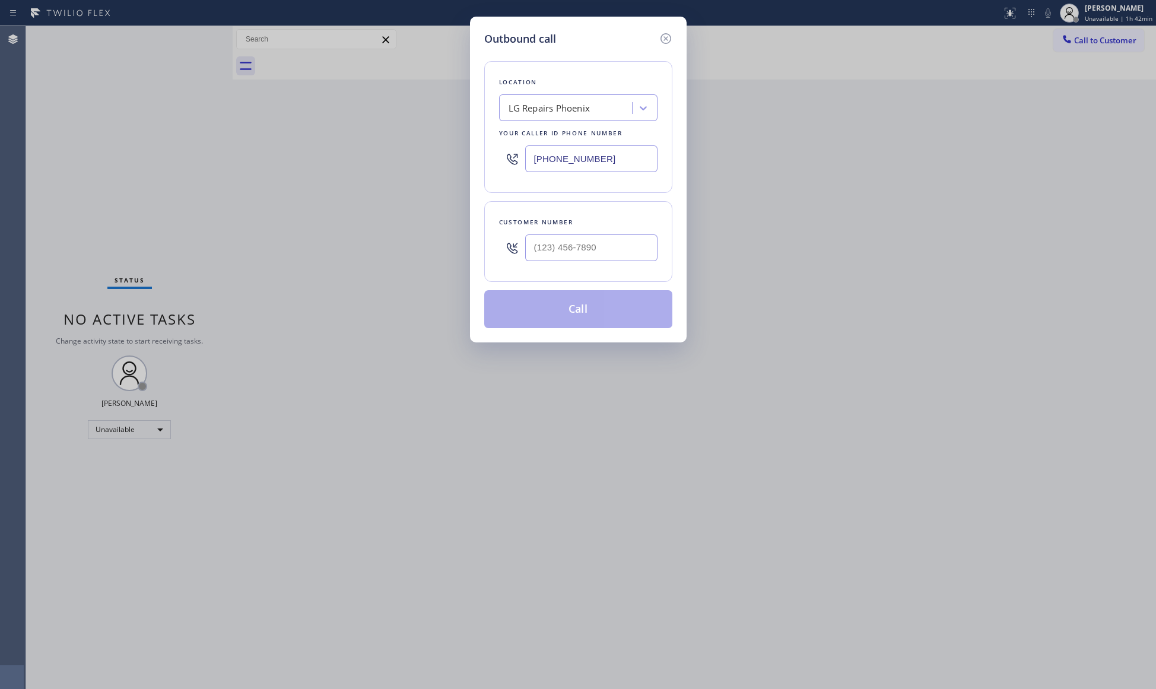
drag, startPoint x: 632, startPoint y: 167, endPoint x: 508, endPoint y: 167, distance: 123.4
click at [509, 167] on div "[PHONE_NUMBER]" at bounding box center [578, 158] width 158 height 39
paste input "855) 731-4952"
type input "[PHONE_NUMBER]"
click at [637, 247] on input "(___) ___-____" at bounding box center [591, 247] width 132 height 27
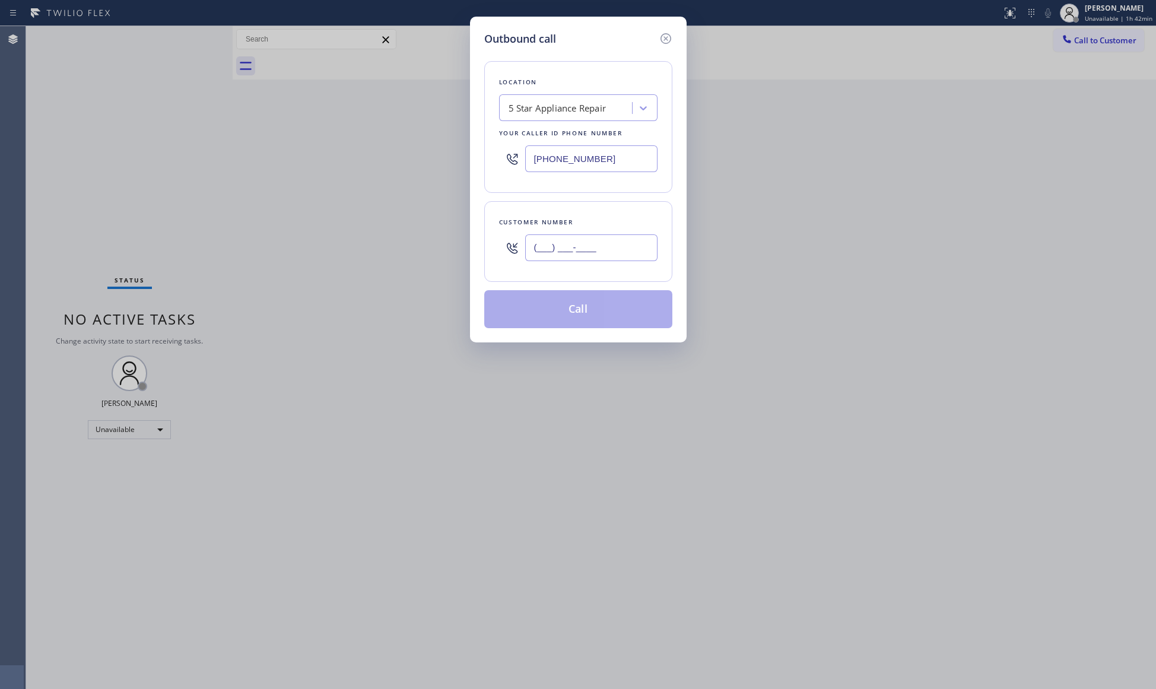
paste input "954) 871-4900"
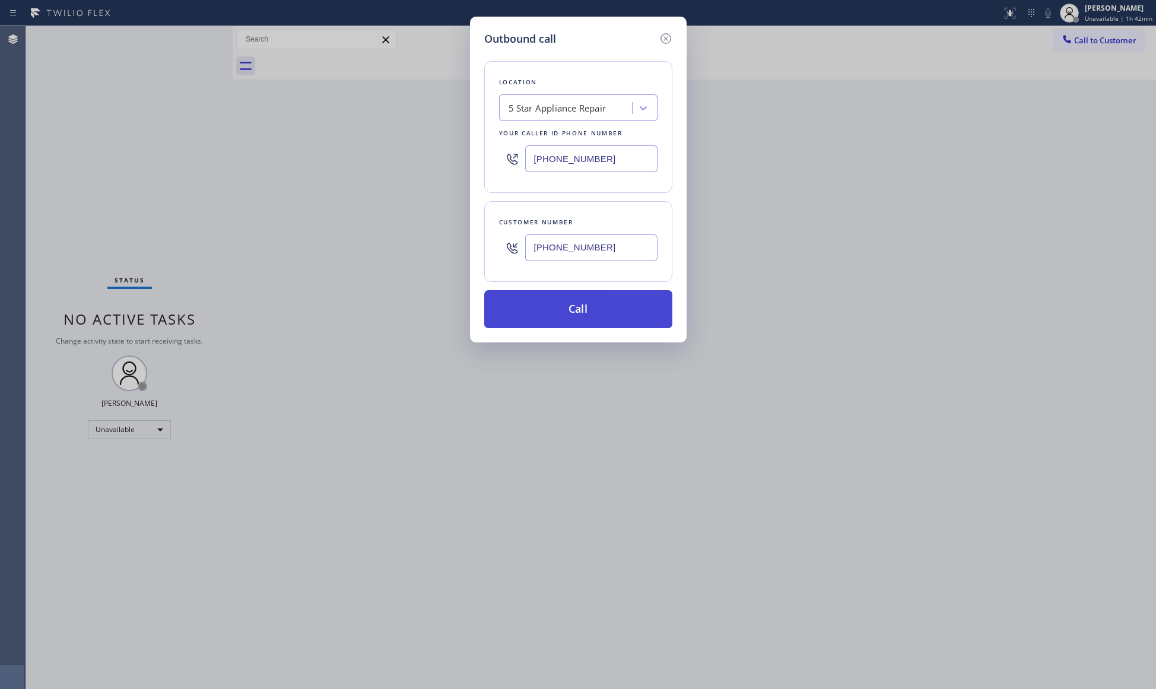
type input "[PHONE_NUMBER]"
click at [572, 314] on button "Call" at bounding box center [578, 309] width 188 height 38
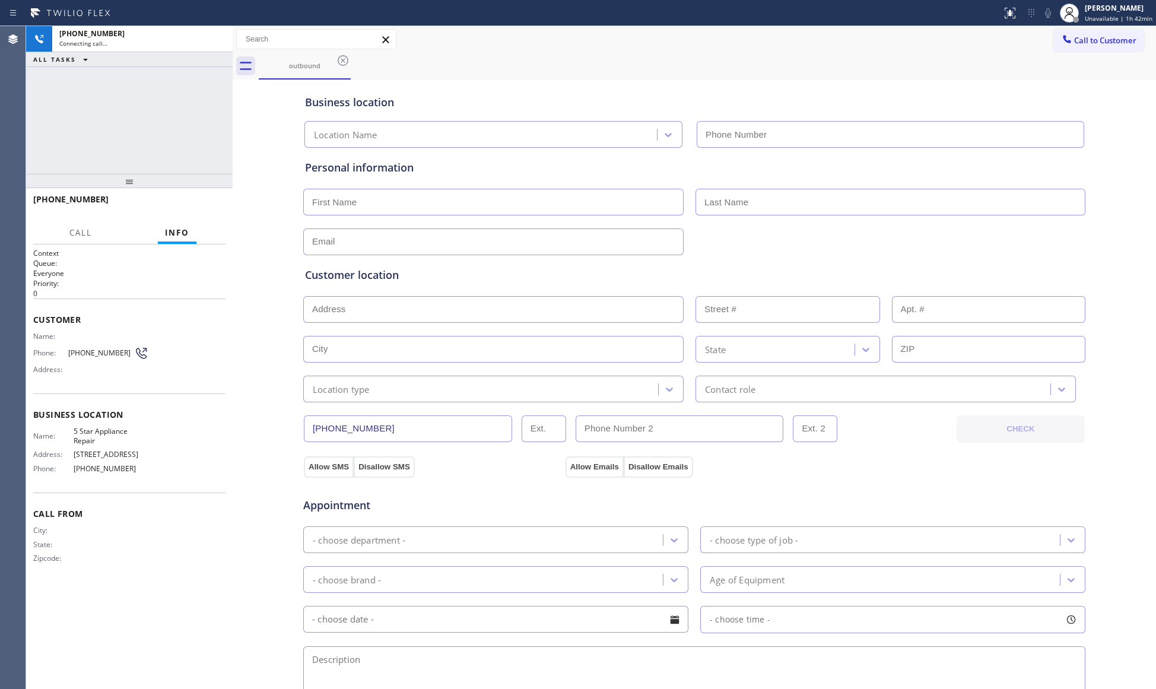
type input "[PHONE_NUMBER]"
click at [217, 36] on icon at bounding box center [217, 39] width 14 height 14
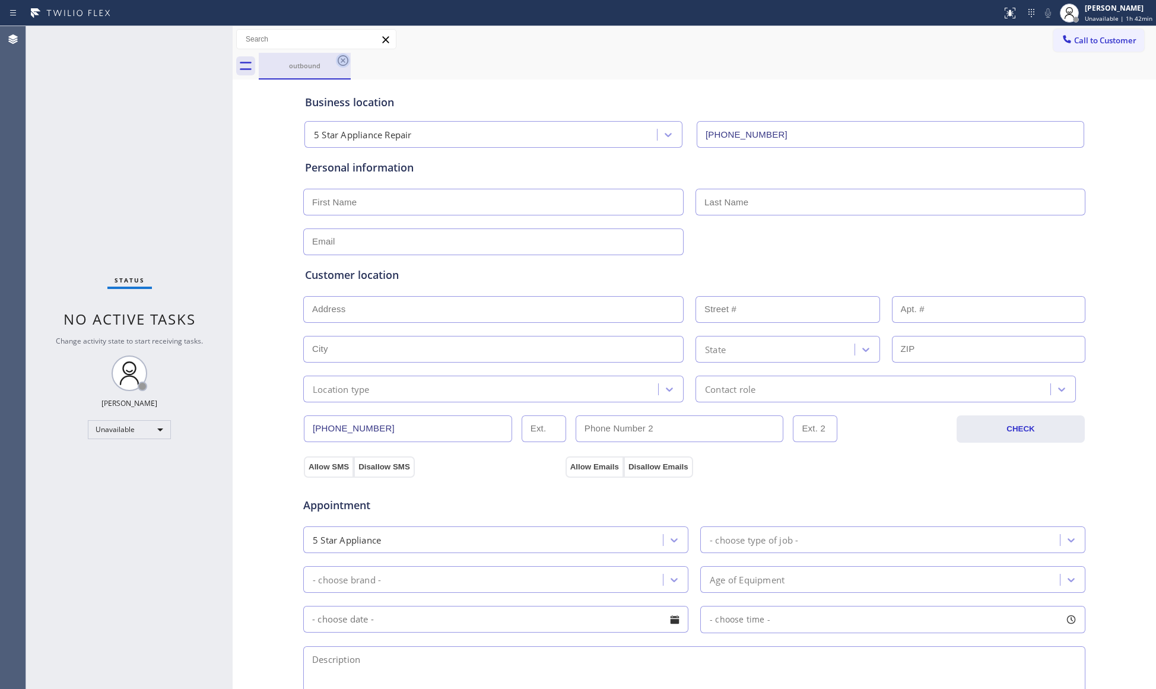
click at [349, 59] on icon at bounding box center [343, 60] width 14 height 14
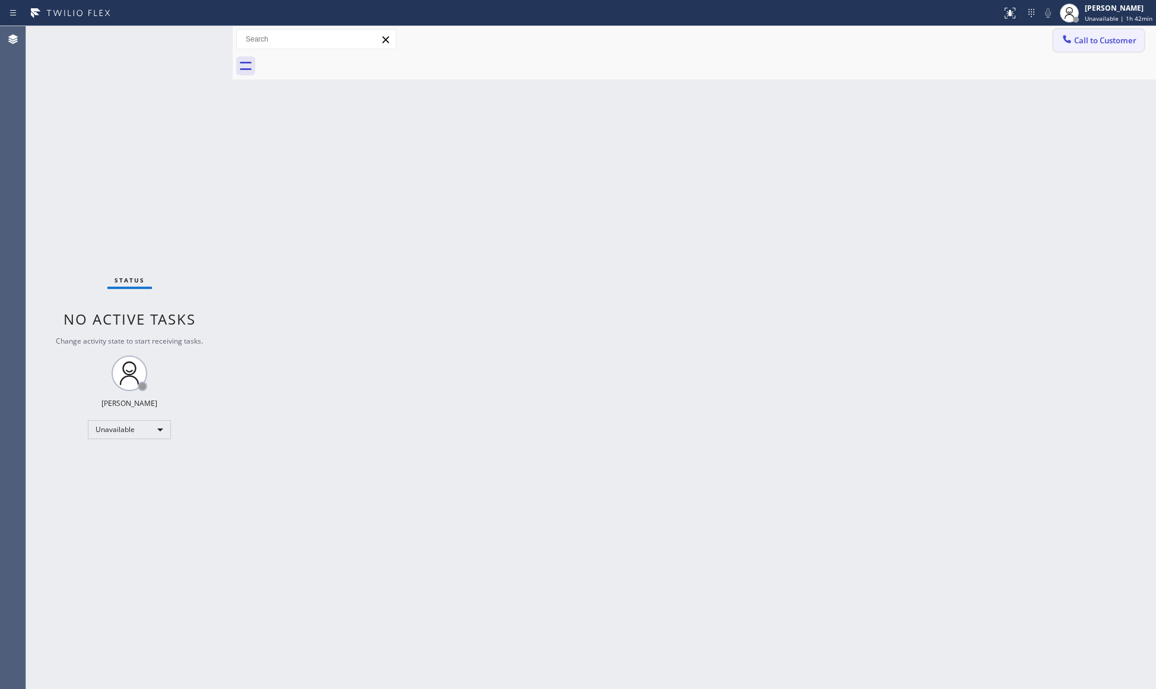
click at [1071, 32] on button "Call to Customer" at bounding box center [1098, 40] width 91 height 23
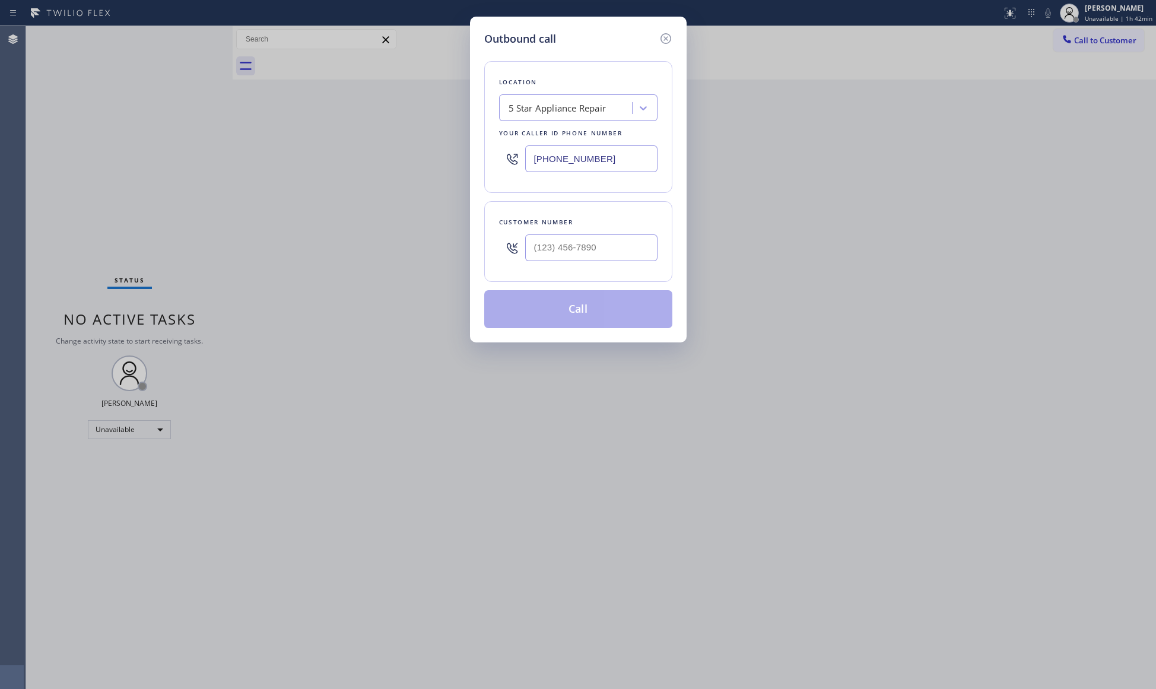
drag, startPoint x: 638, startPoint y: 155, endPoint x: 434, endPoint y: 141, distance: 204.5
click at [430, 141] on div "Outbound call Location 5 Star Appliance Repair Your caller id phone number [PHO…" at bounding box center [578, 344] width 1156 height 689
paste input "213) 566-122"
type input "[PHONE_NUMBER]"
click at [606, 257] on input "(___) ___-____" at bounding box center [591, 247] width 132 height 27
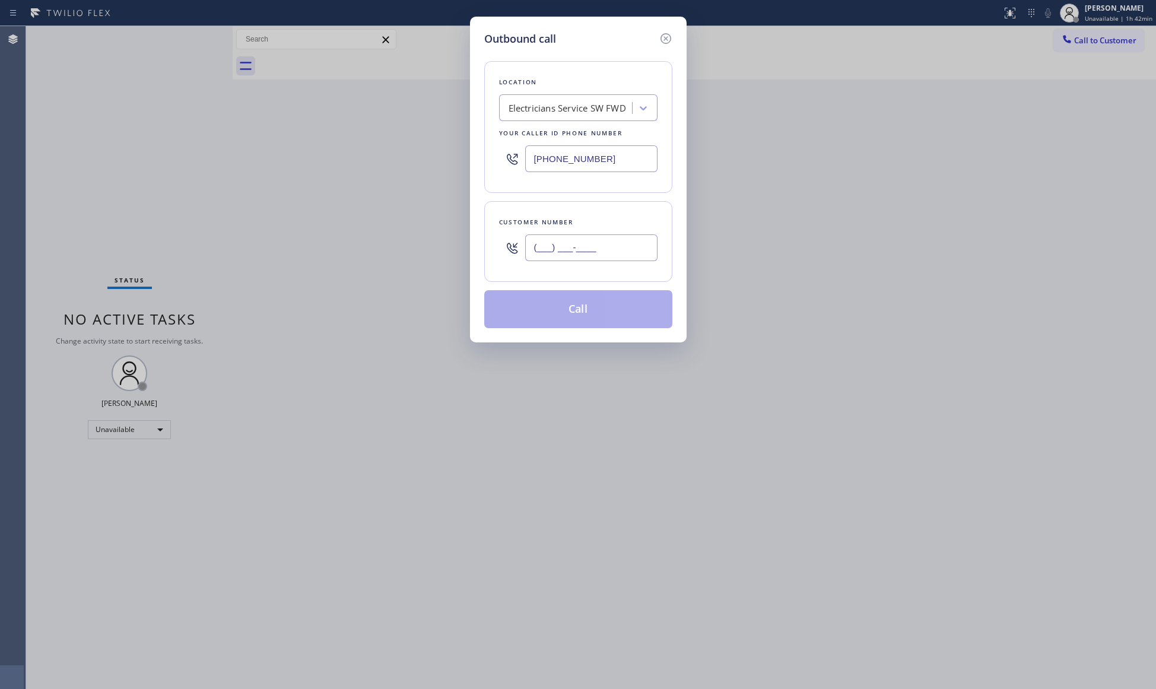
paste input "856) 480-9191"
type input "[PHONE_NUMBER]"
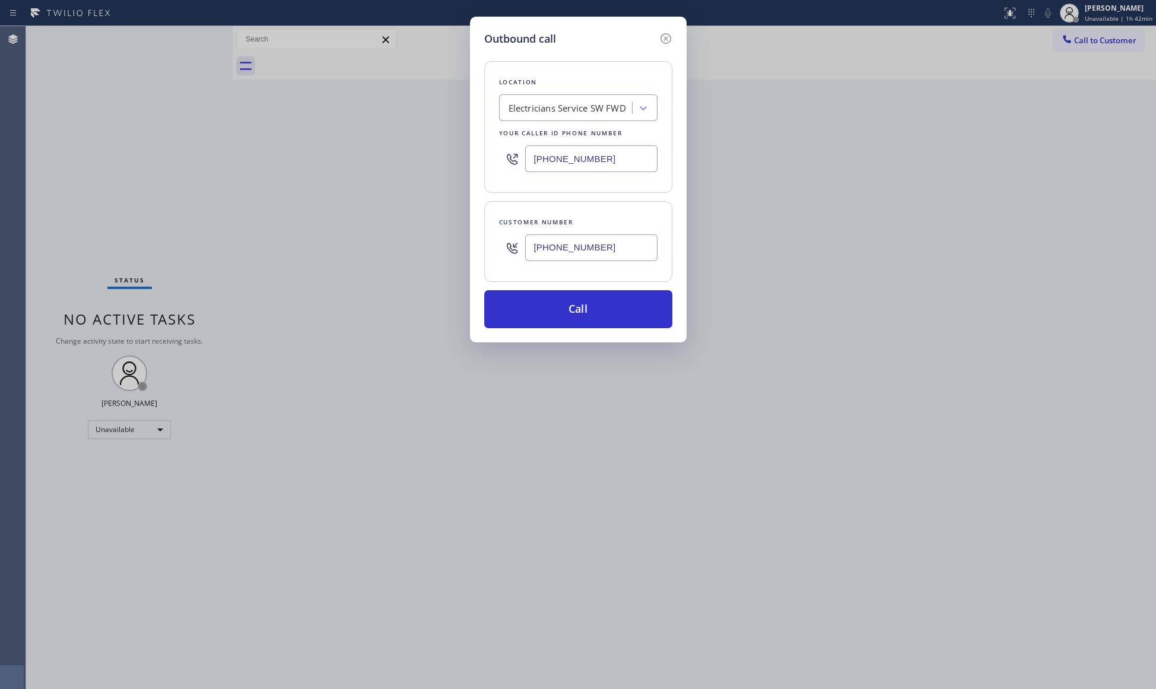
drag, startPoint x: 580, startPoint y: 312, endPoint x: 855, endPoint y: 317, distance: 275.3
click at [582, 312] on button "Call" at bounding box center [578, 309] width 188 height 38
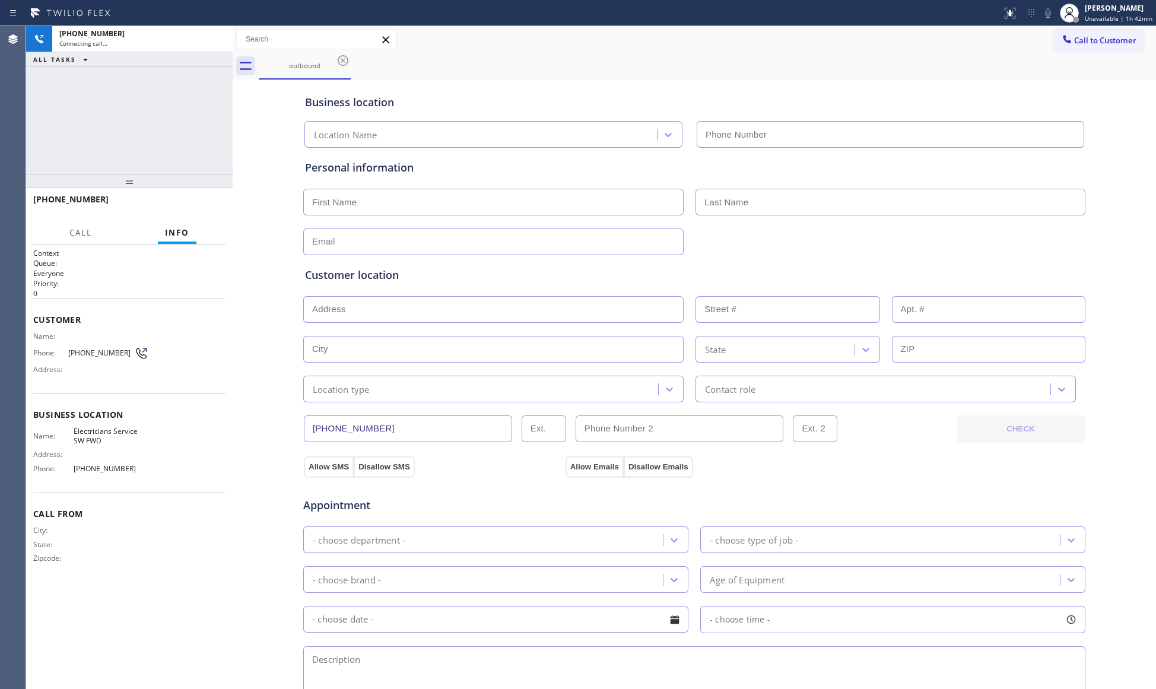
type input "[PHONE_NUMBER]"
click at [817, 78] on div "Business location Electricians Service SW FWD [PHONE_NUMBER]" at bounding box center [694, 113] width 783 height 70
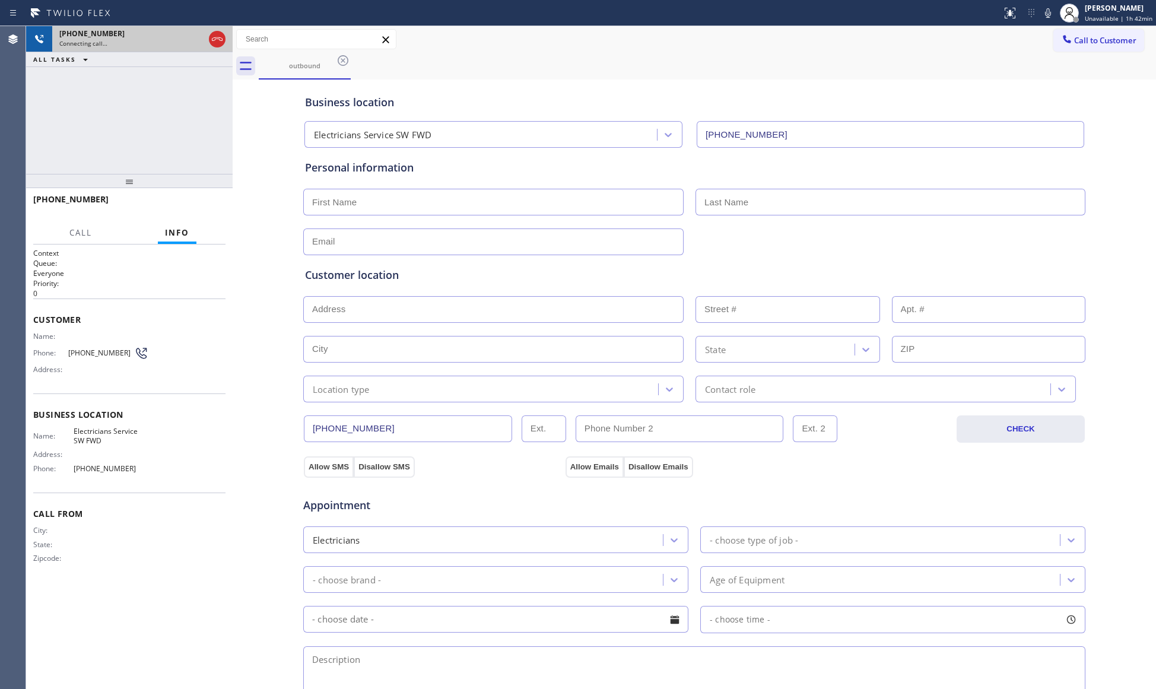
click at [212, 41] on icon at bounding box center [217, 39] width 14 height 14
click at [204, 41] on div "Connecting call…" at bounding box center [131, 43] width 145 height 8
click at [212, 41] on div "Connecting call…" at bounding box center [142, 43] width 166 height 8
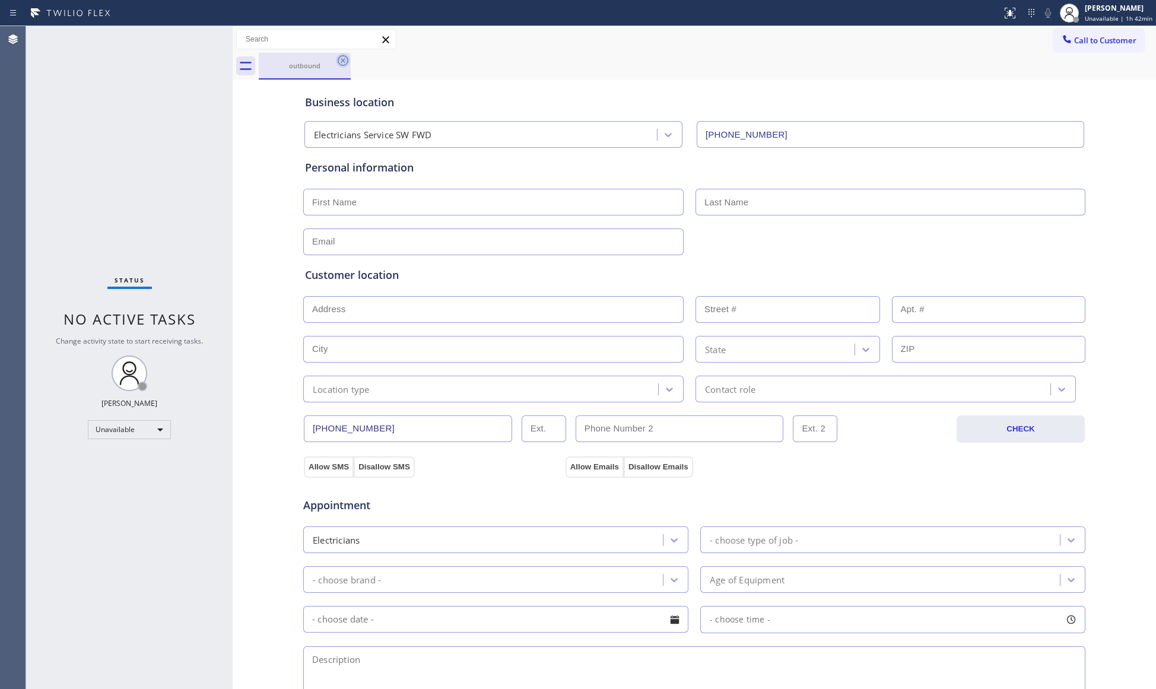
click at [338, 62] on icon at bounding box center [343, 60] width 11 height 11
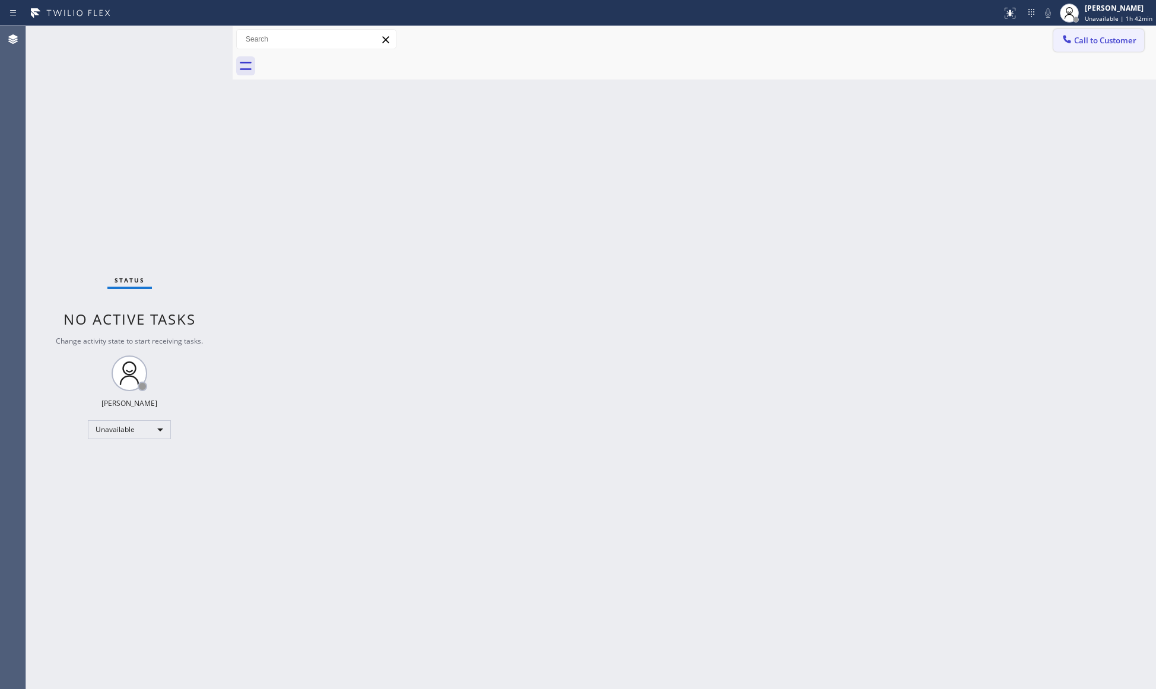
click at [1074, 39] on span "Call to Customer" at bounding box center [1105, 40] width 62 height 11
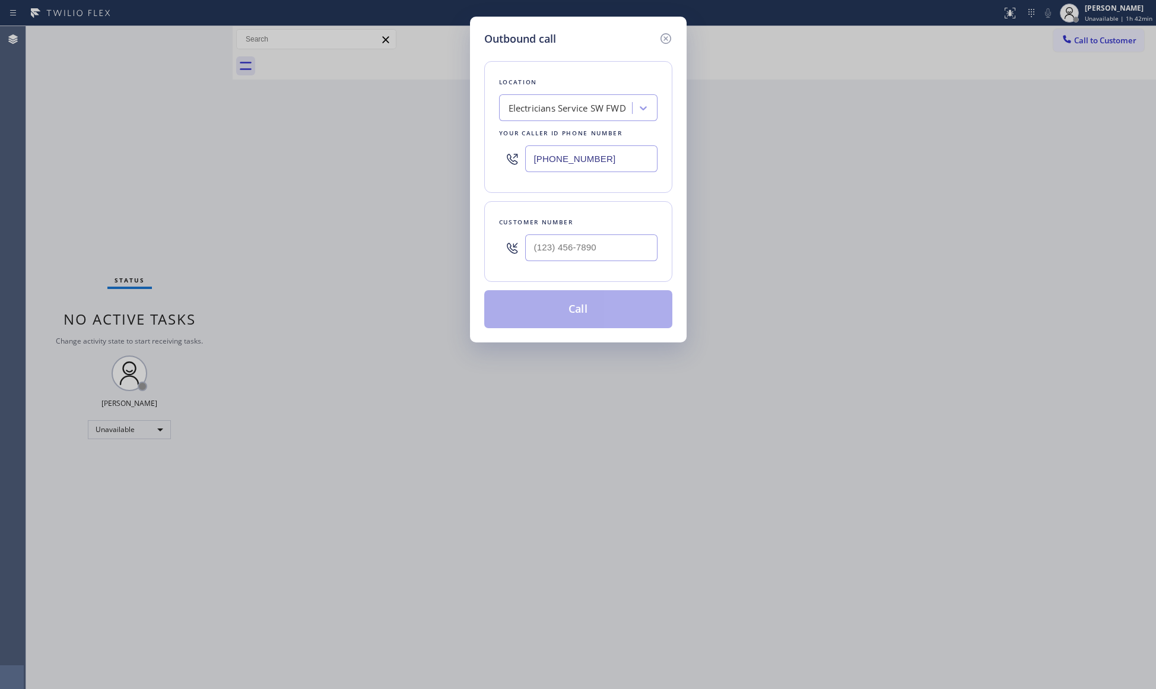
drag, startPoint x: 606, startPoint y: 157, endPoint x: 497, endPoint y: 157, distance: 109.1
click at [497, 157] on div "Location Electricians Service SW FWD Your caller id phone number [PHONE_NUMBER]" at bounding box center [578, 127] width 188 height 132
paste input "323) 924-3273"
type input "[PHONE_NUMBER]"
click at [591, 238] on input "(___) ___-____" at bounding box center [591, 247] width 132 height 27
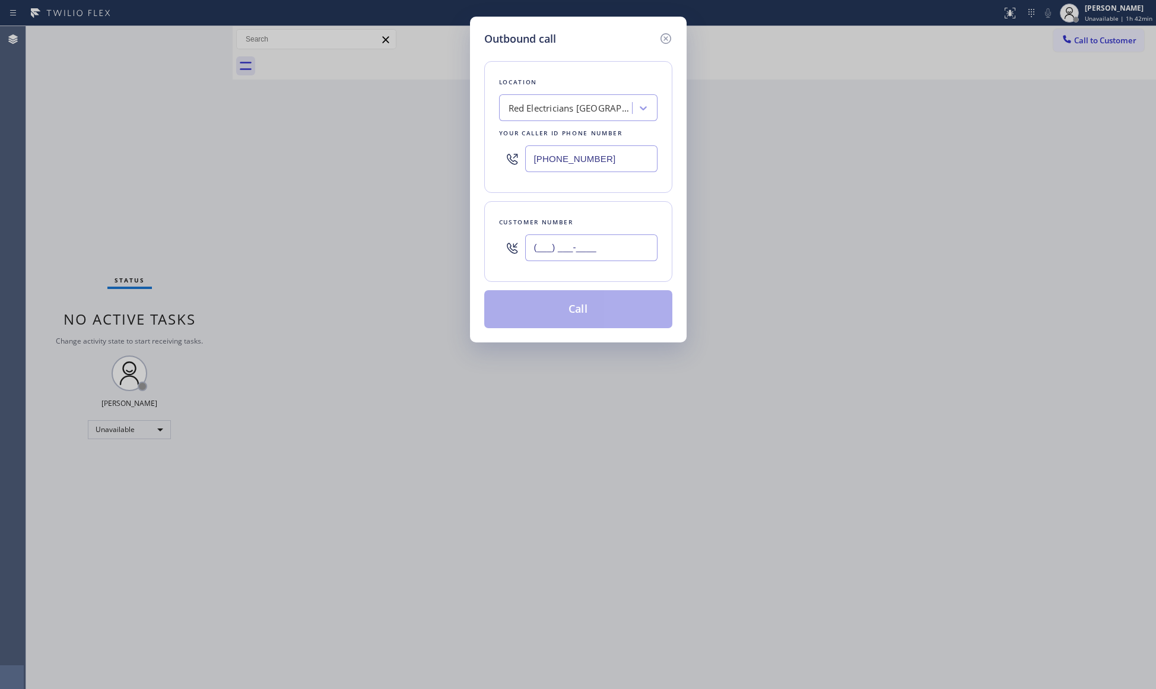
paste input "323) 338-7099"
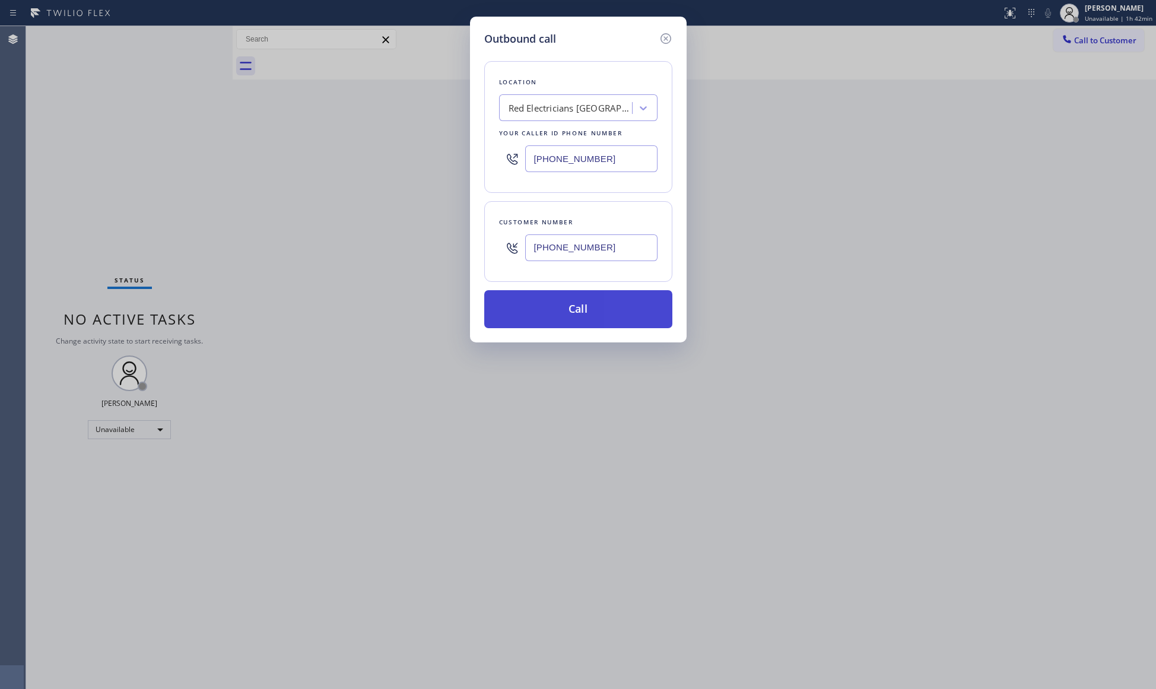
type input "[PHONE_NUMBER]"
click at [582, 313] on button "Call" at bounding box center [578, 309] width 188 height 38
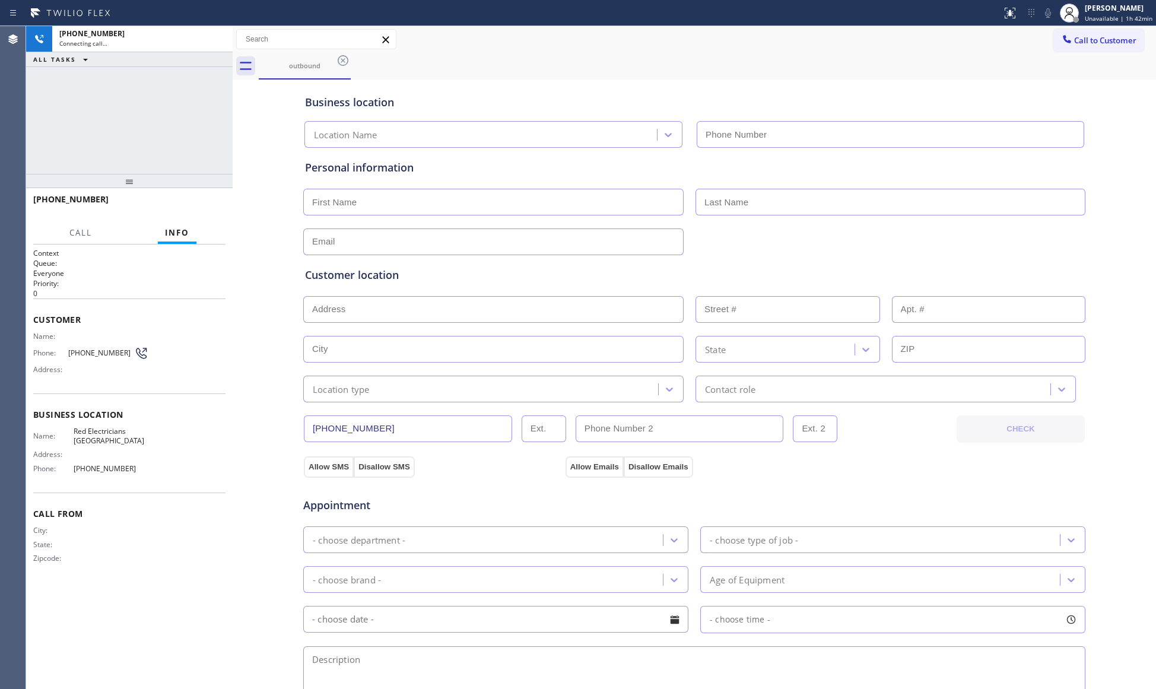
type input "[PHONE_NUMBER]"
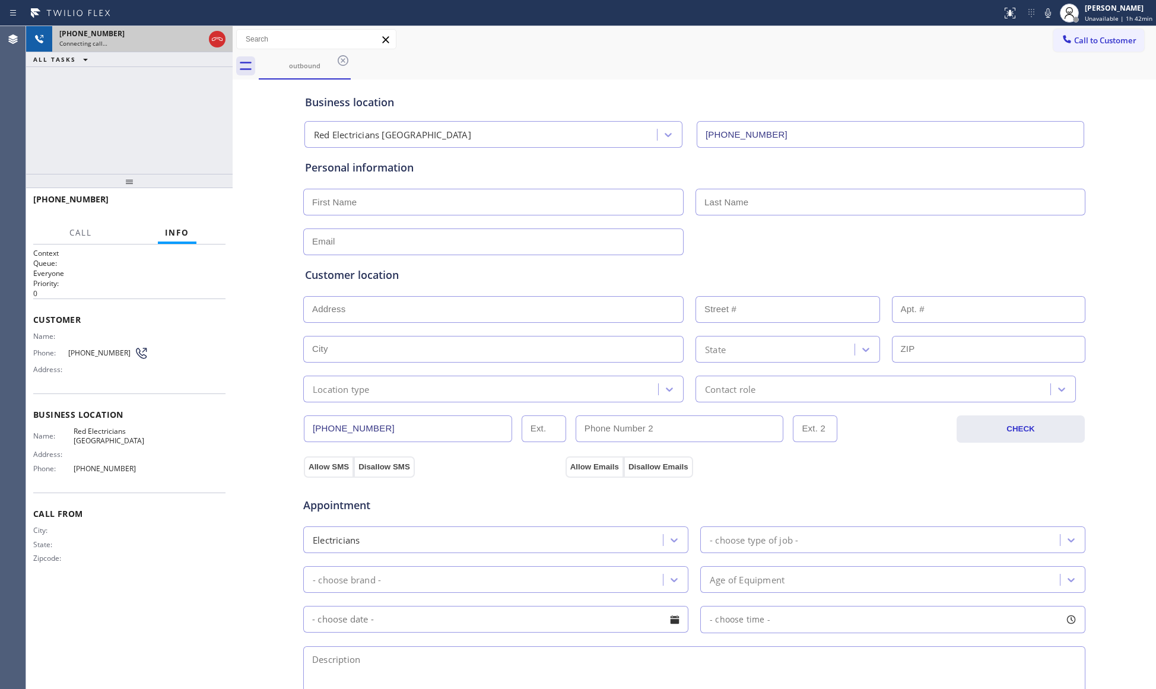
click at [212, 30] on div at bounding box center [216, 39] width 21 height 26
click at [217, 43] on icon at bounding box center [217, 39] width 14 height 14
click at [217, 43] on div "Connecting call…" at bounding box center [142, 43] width 166 height 8
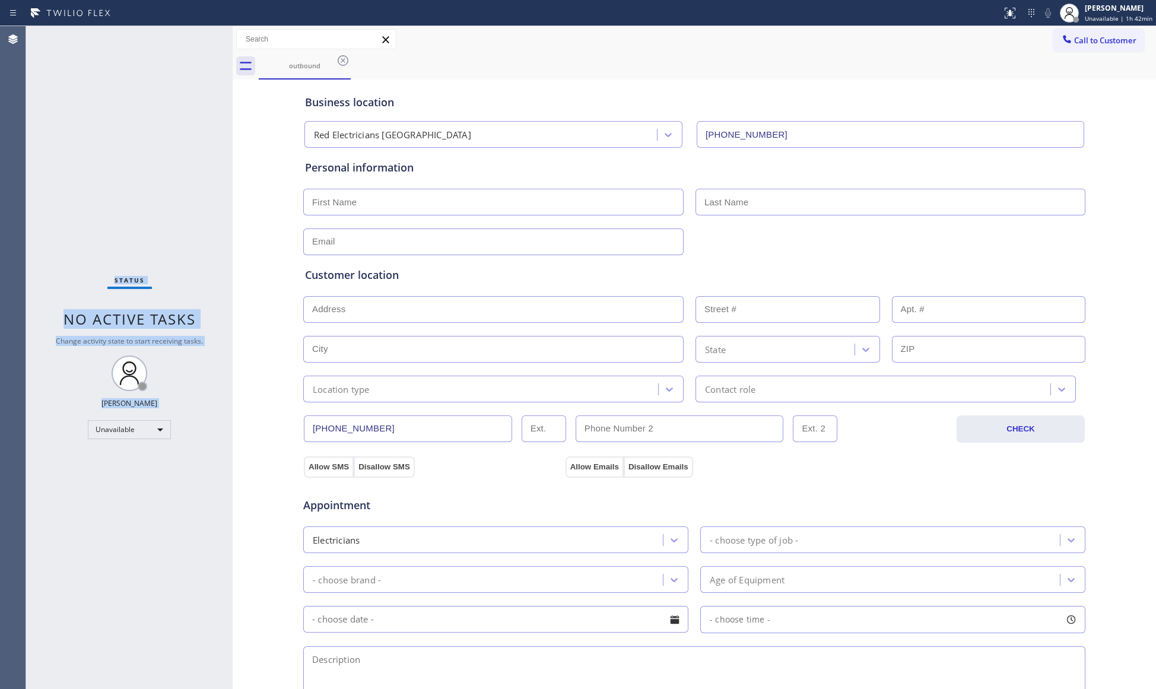
click at [217, 43] on div "Status No active tasks Change activity state to start receiving tasks. [PERSON_…" at bounding box center [129, 357] width 206 height 663
click at [218, 43] on div "Status No active tasks Change activity state to start receiving tasks. [PERSON_…" at bounding box center [129, 357] width 206 height 663
click at [345, 55] on icon at bounding box center [343, 60] width 14 height 14
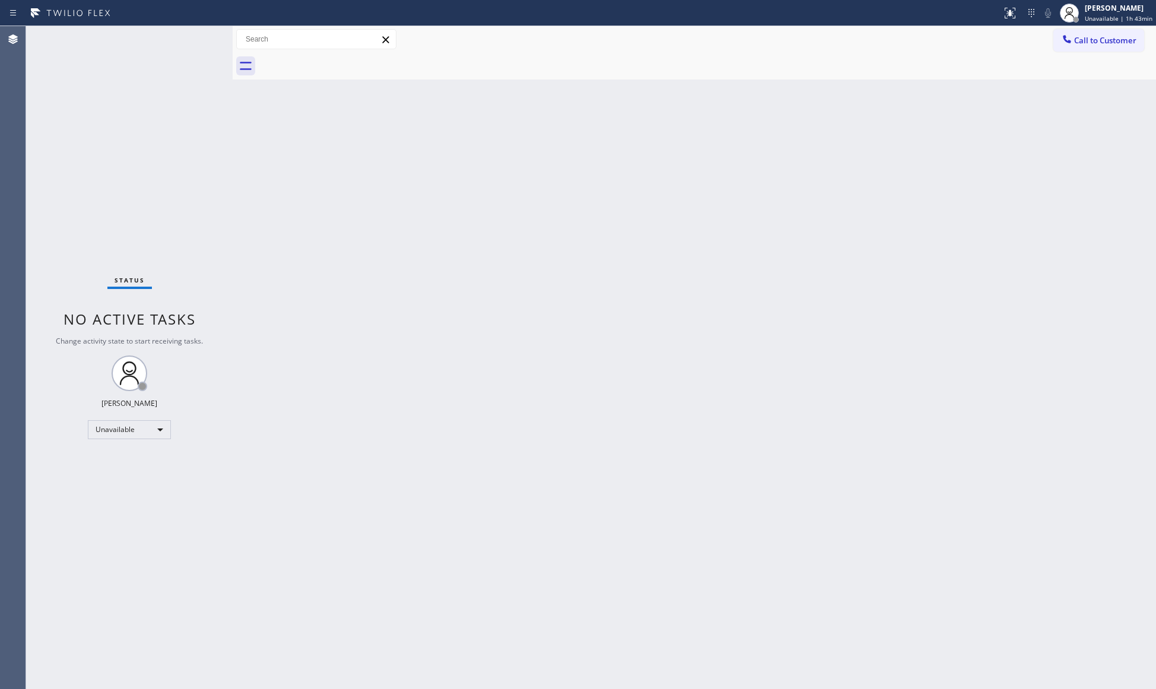
click at [1099, 48] on button "Call to Customer" at bounding box center [1098, 40] width 91 height 23
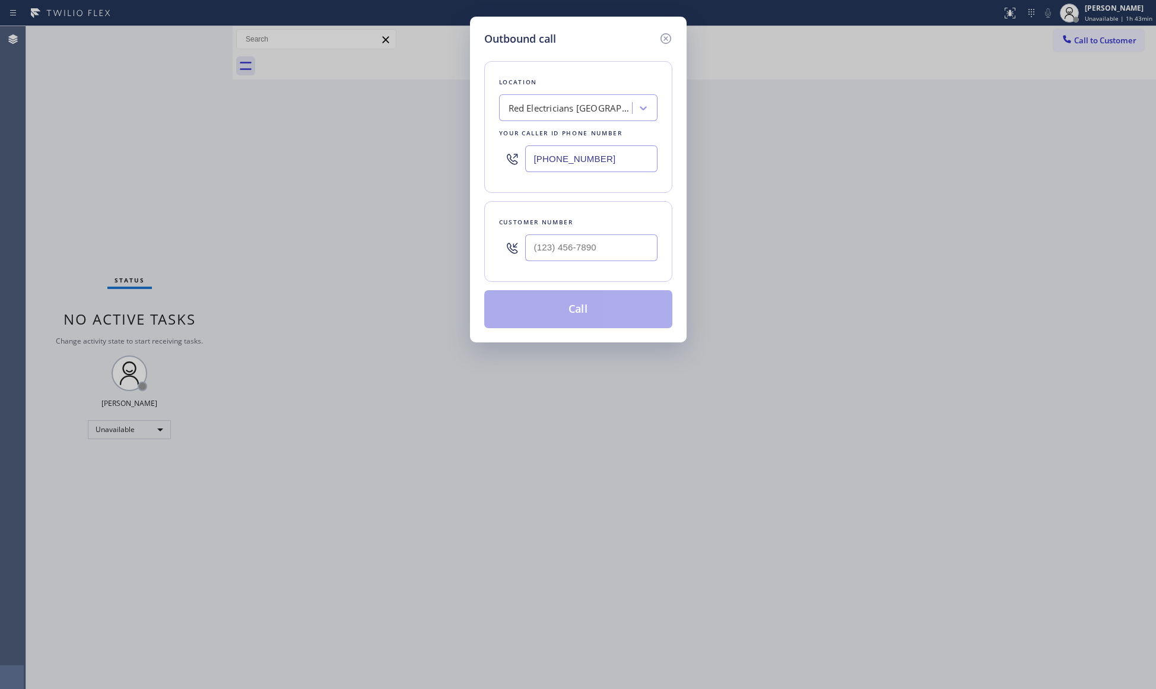
drag, startPoint x: 603, startPoint y: 160, endPoint x: 450, endPoint y: 153, distance: 153.2
click at [440, 153] on div "Outbound call Location Red Electricians [GEOGRAPHIC_DATA] Your caller id phone …" at bounding box center [578, 344] width 1156 height 689
paste input "10) 388-418"
type input "[PHONE_NUMBER]"
click at [617, 253] on input "(___) ___-____" at bounding box center [591, 247] width 132 height 27
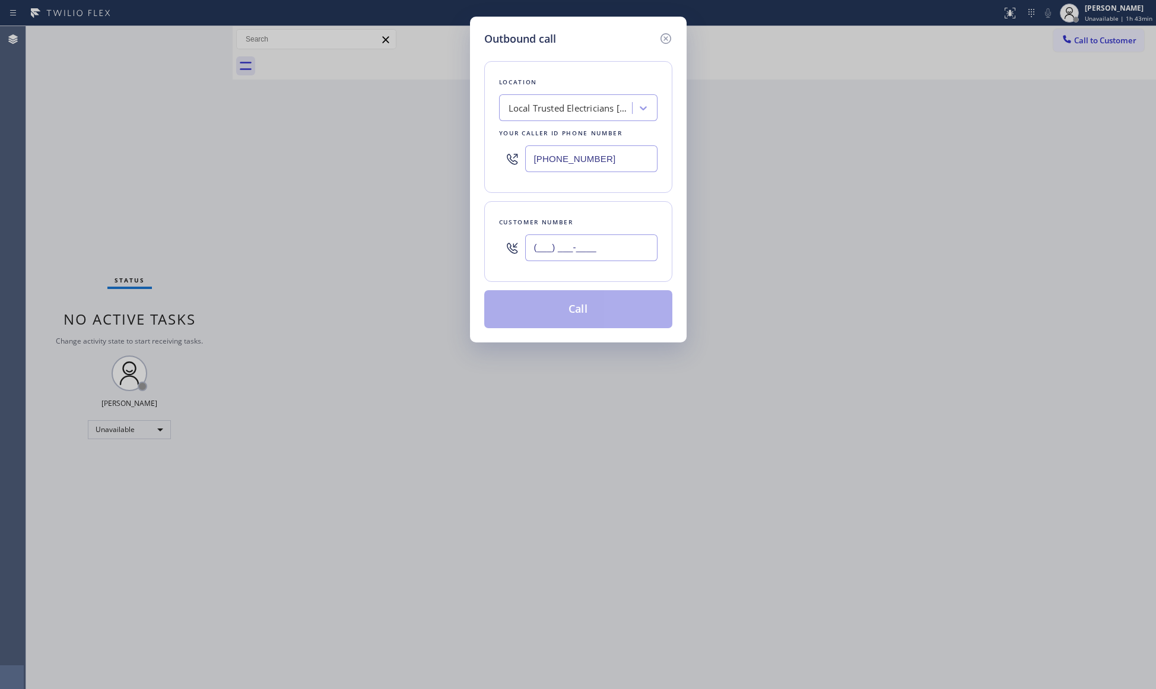
paste input "310) 365-7715"
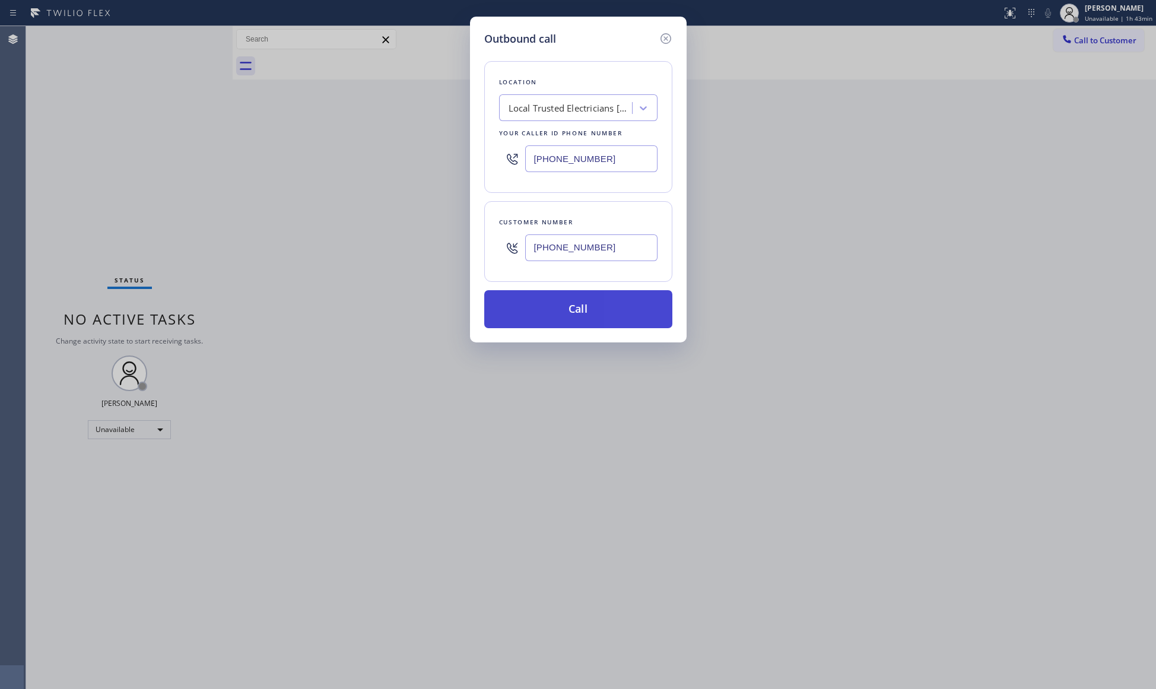
type input "[PHONE_NUMBER]"
click at [582, 314] on button "Call" at bounding box center [578, 309] width 188 height 38
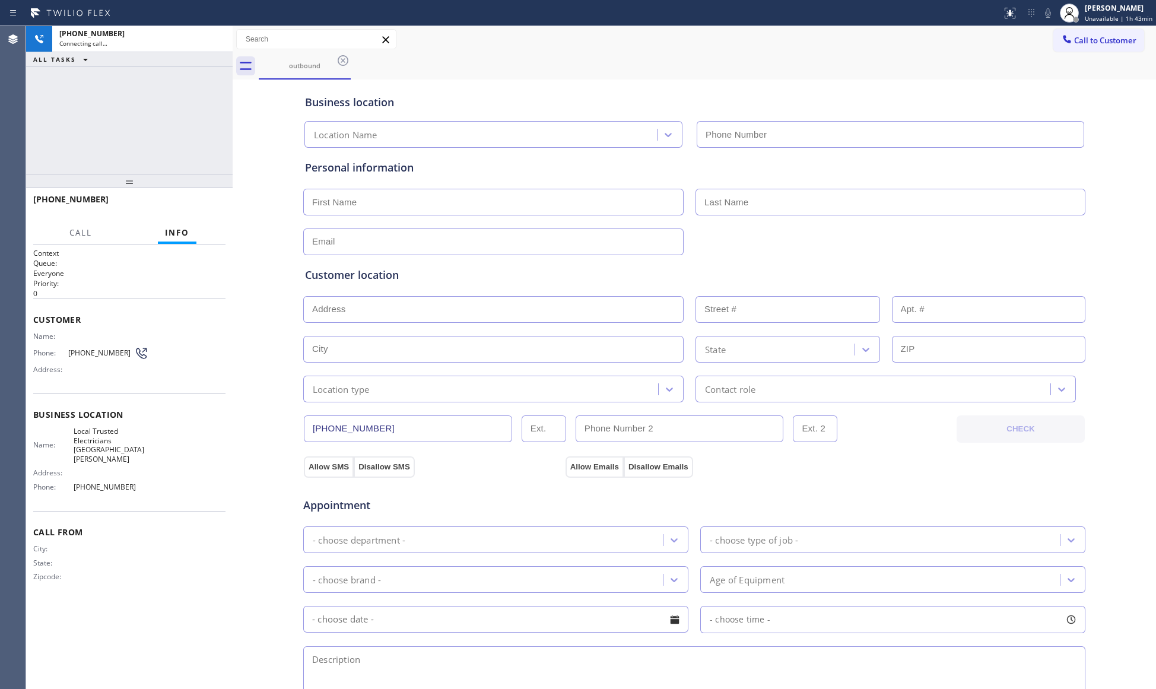
type input "[PHONE_NUMBER]"
click at [750, 63] on div "outbound" at bounding box center [707, 66] width 897 height 27
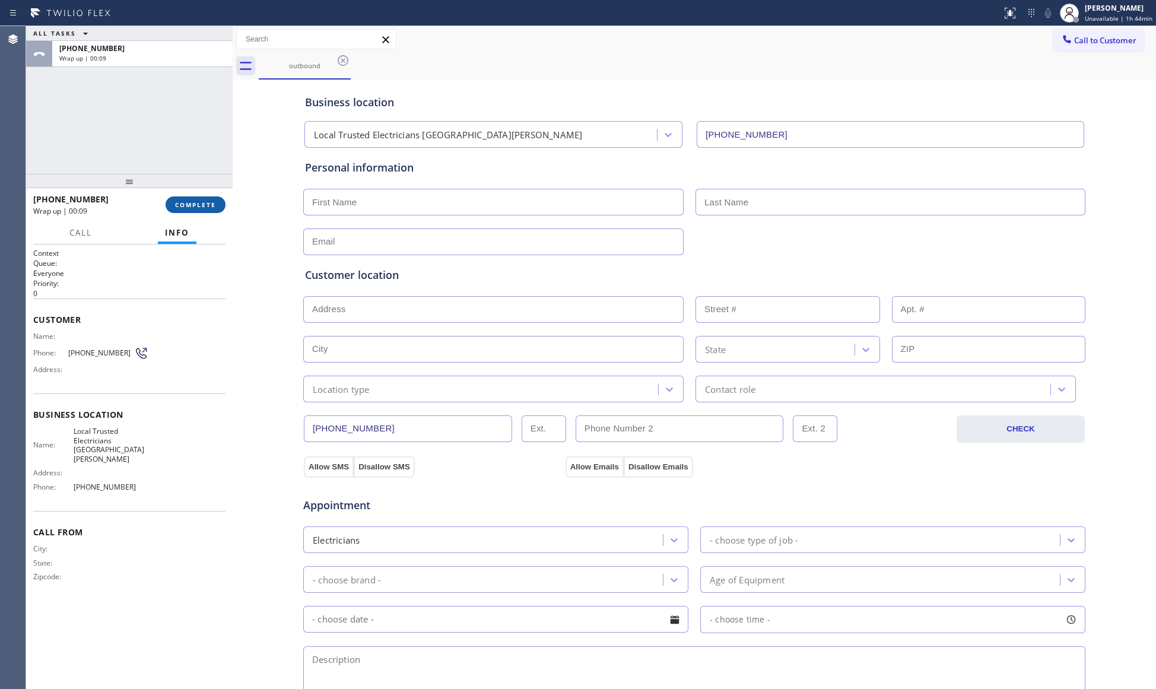
click at [182, 202] on span "COMPLETE" at bounding box center [195, 204] width 41 height 8
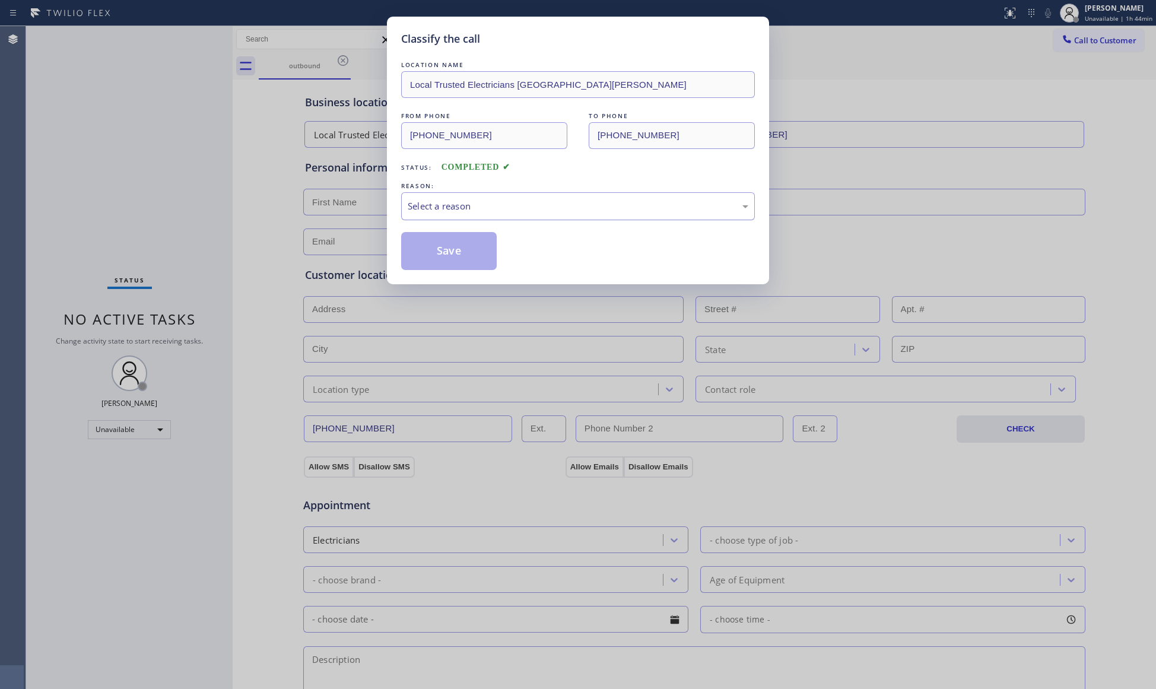
drag, startPoint x: 459, startPoint y: 210, endPoint x: 459, endPoint y: 217, distance: 7.1
click at [459, 217] on div "Select a reason" at bounding box center [578, 206] width 354 height 28
click at [465, 252] on button "Save" at bounding box center [449, 251] width 96 height 38
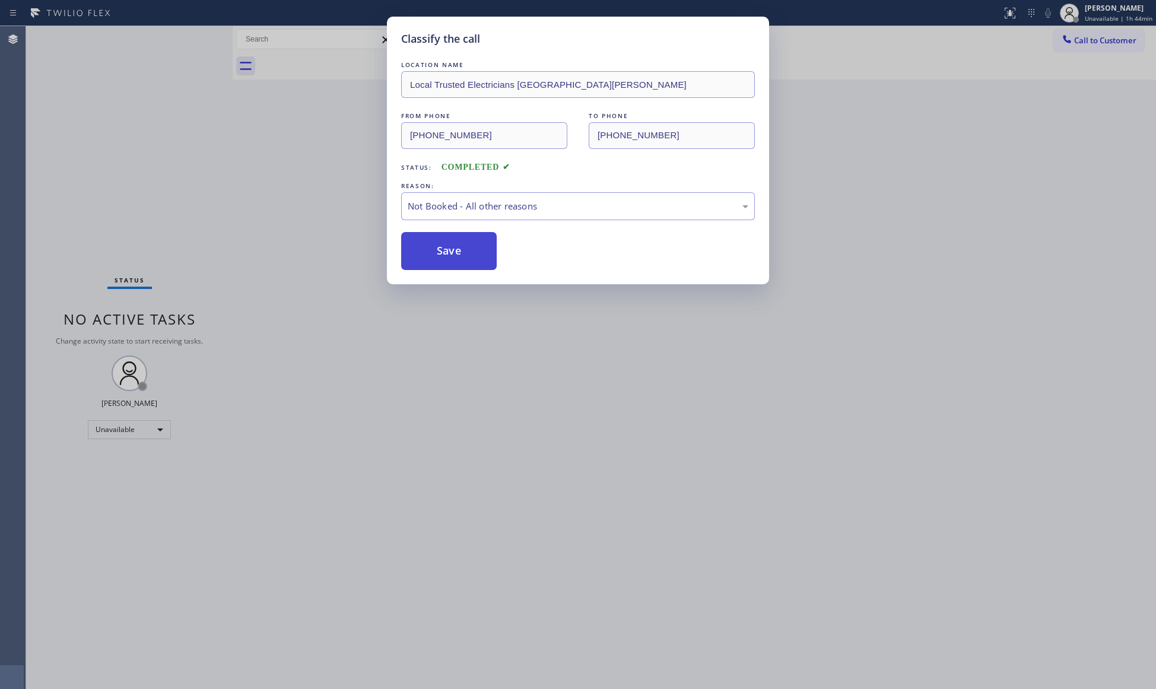
click at [465, 250] on button "Save" at bounding box center [449, 251] width 96 height 38
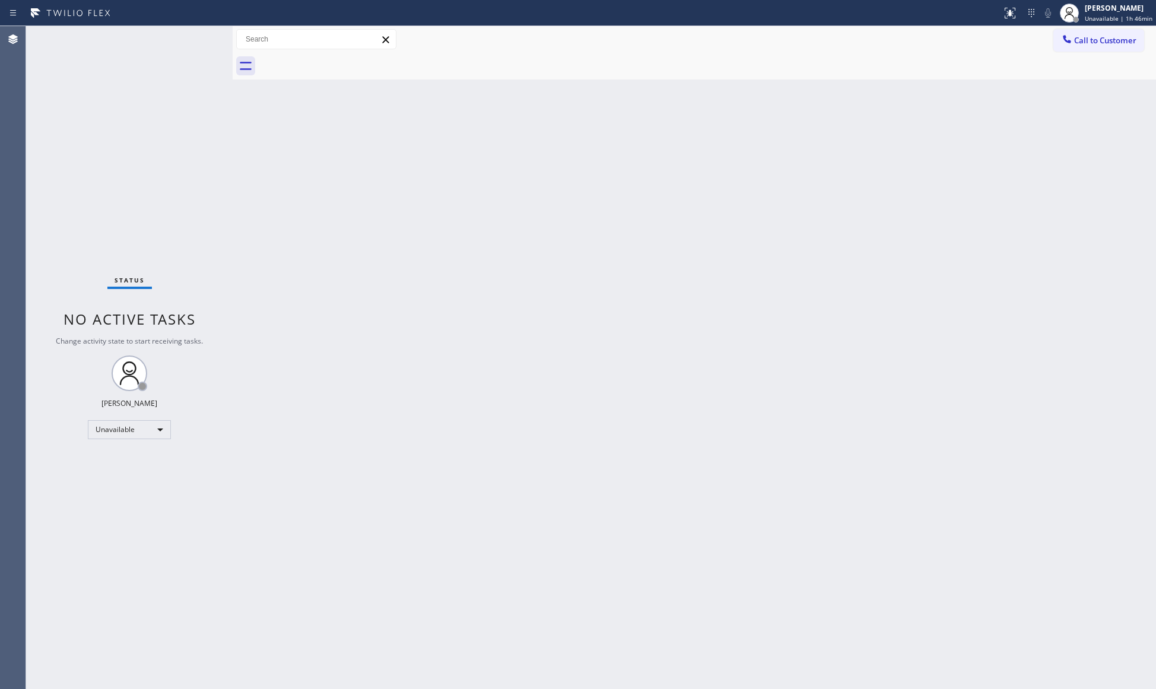
click at [961, 311] on div "Back to Dashboard Change Sender ID Customers Technicians Select a contact Outbo…" at bounding box center [694, 357] width 923 height 663
click at [1078, 39] on span "Call to Customer" at bounding box center [1105, 40] width 62 height 11
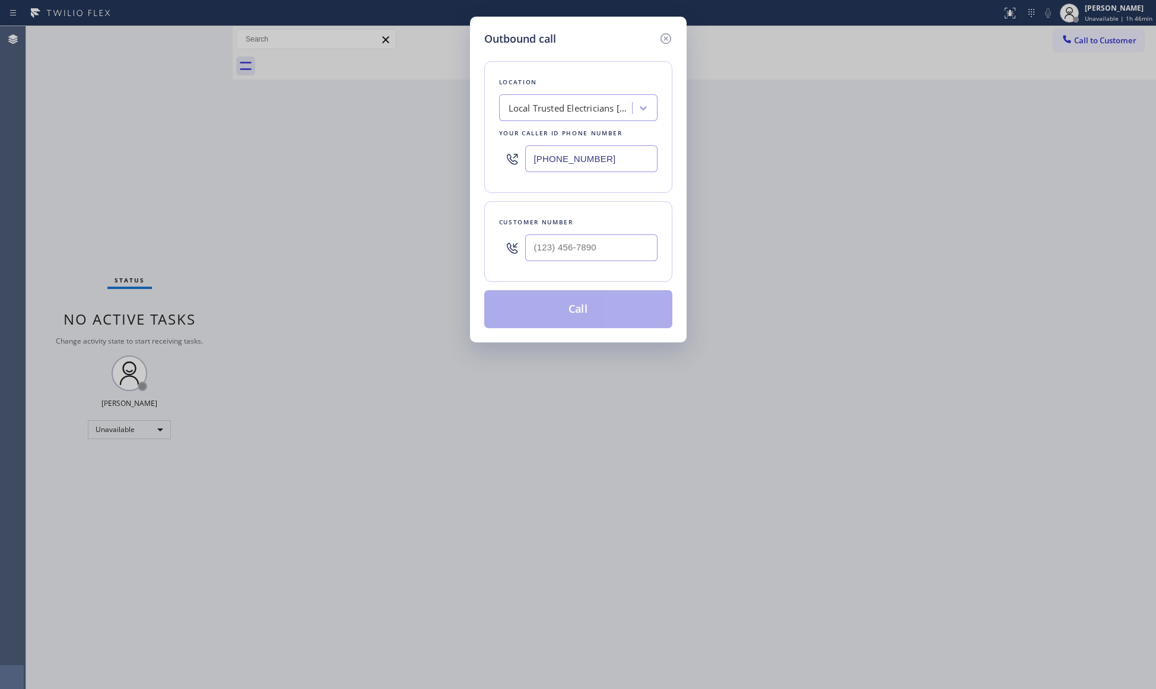
drag, startPoint x: 589, startPoint y: 164, endPoint x: 502, endPoint y: 163, distance: 87.2
click at [437, 164] on div "Outbound call Location Local Trusted Electricians [GEOGRAPHIC_DATA][PERSON_NAME…" at bounding box center [578, 344] width 1156 height 689
paste input "909) 453-4152"
type input "[PHONE_NUMBER]"
click at [629, 249] on input "(___) ___-____" at bounding box center [591, 247] width 132 height 27
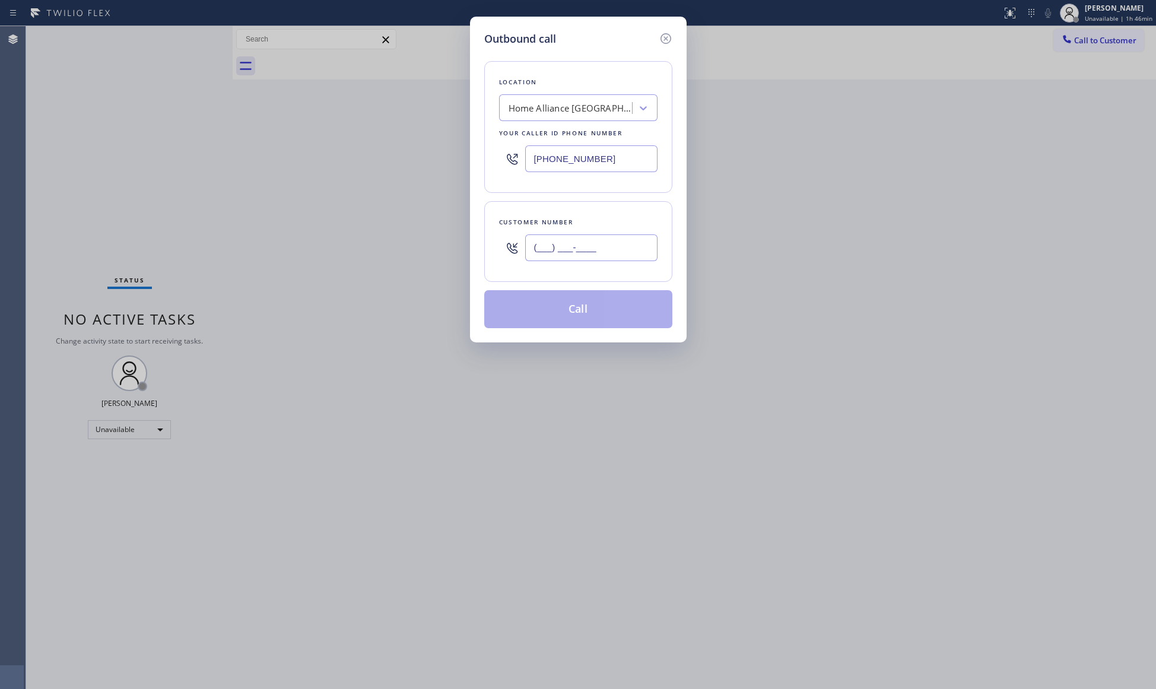
paste input "714) 713-6329"
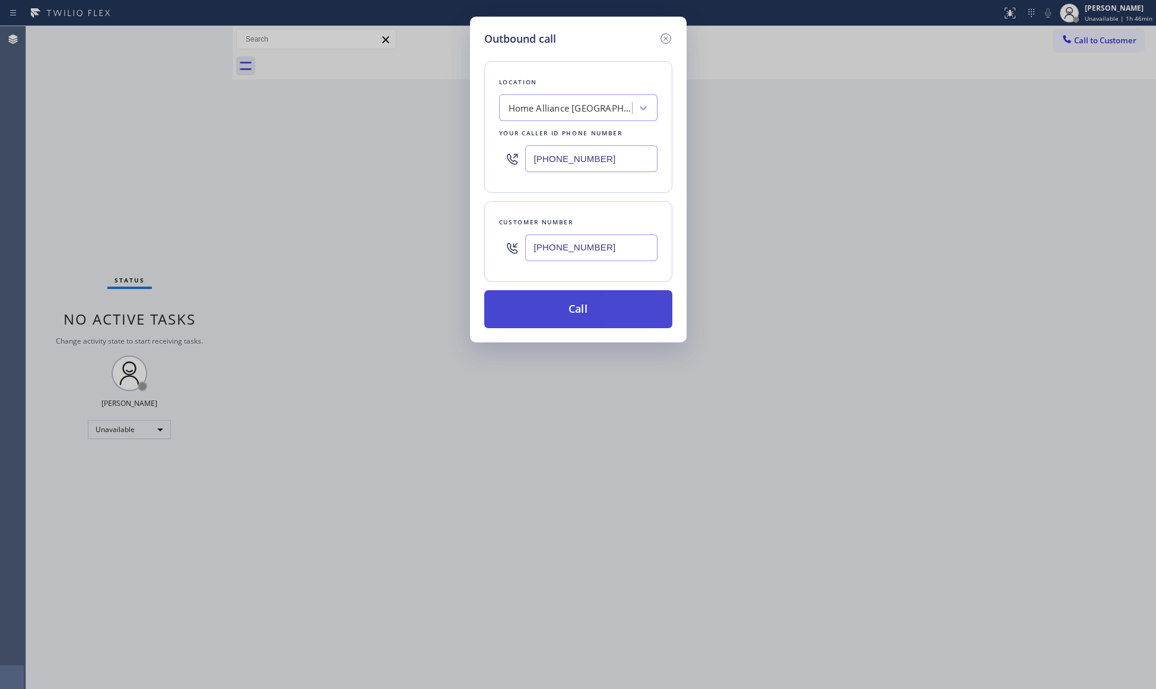
type input "[PHONE_NUMBER]"
click at [582, 311] on button "Call" at bounding box center [578, 309] width 188 height 38
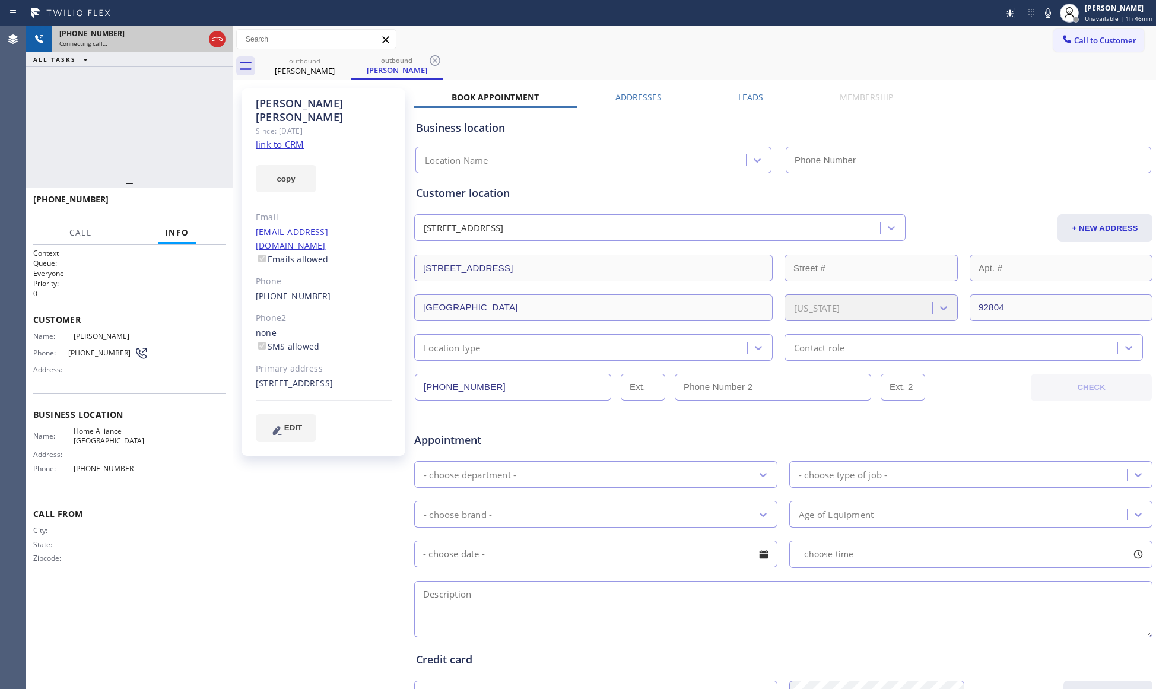
click at [207, 45] on div at bounding box center [216, 39] width 21 height 26
click at [207, 44] on div at bounding box center [216, 39] width 21 height 26
click at [212, 44] on icon at bounding box center [217, 39] width 14 height 14
click at [204, 44] on div "Connecting call…" at bounding box center [131, 43] width 145 height 8
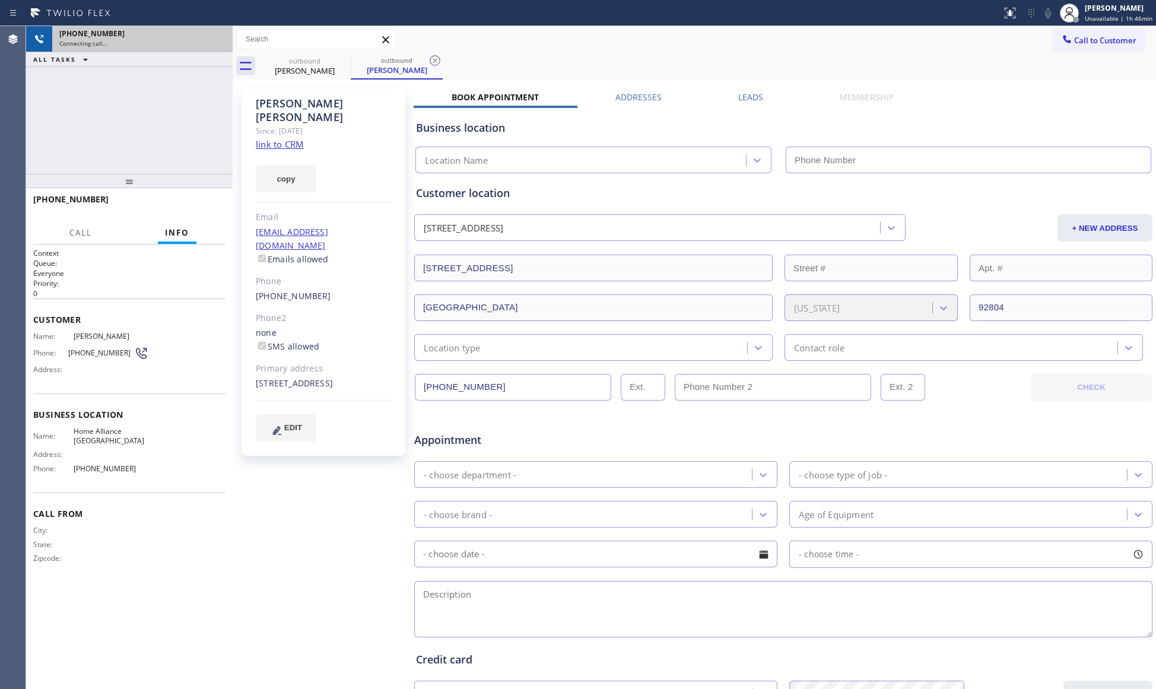
click at [212, 43] on div "Connecting call…" at bounding box center [142, 43] width 166 height 8
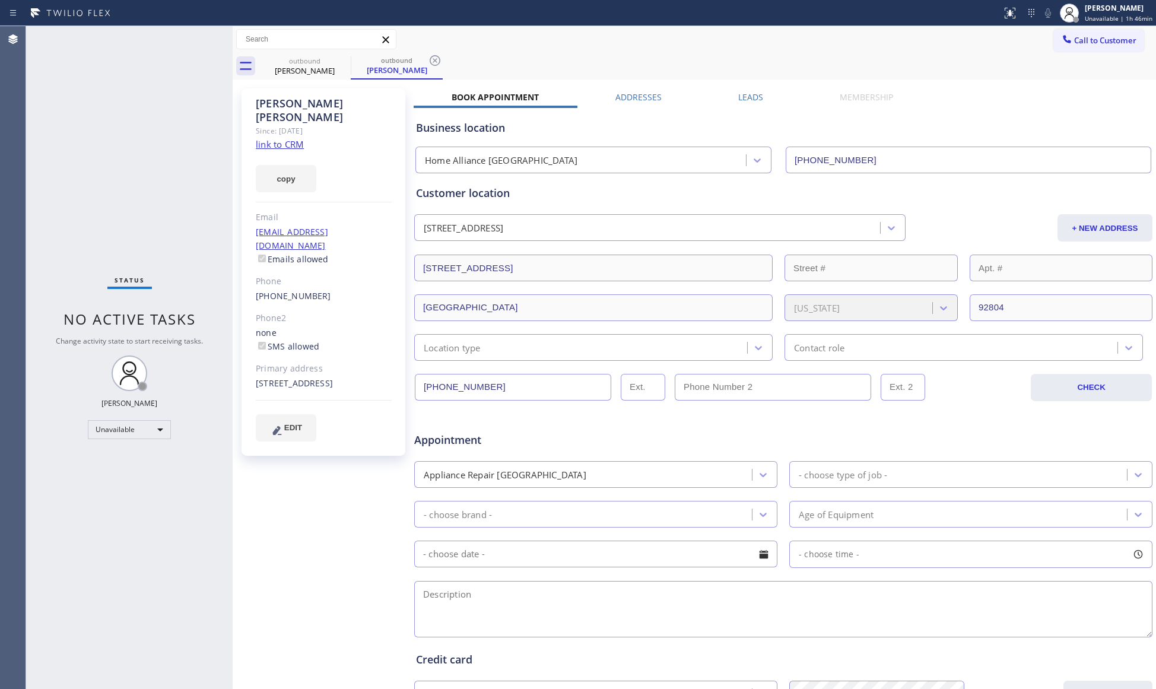
type input "[PHONE_NUMBER]"
drag, startPoint x: 303, startPoint y: 65, endPoint x: 326, endPoint y: 63, distance: 23.8
click at [314, 64] on div "outbound [PERSON_NAME]" at bounding box center [305, 66] width 90 height 27
click at [349, 60] on icon at bounding box center [343, 60] width 14 height 14
click at [349, 59] on icon at bounding box center [343, 60] width 14 height 14
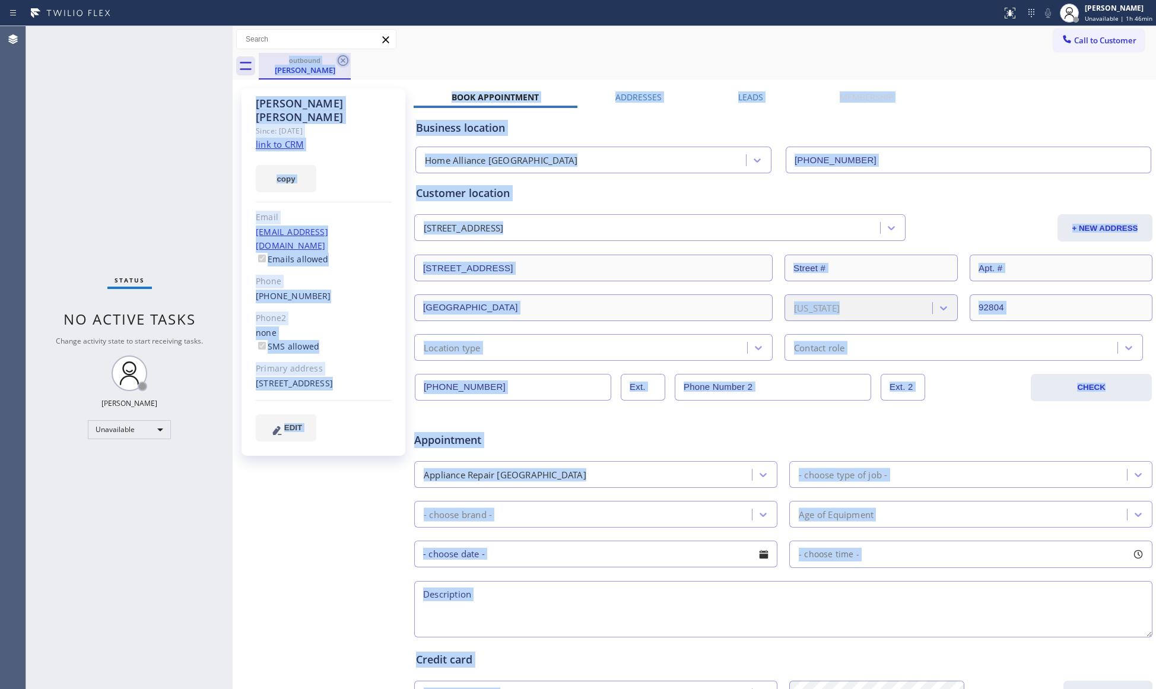
click at [349, 59] on div "outbound [PERSON_NAME]" at bounding box center [707, 66] width 897 height 27
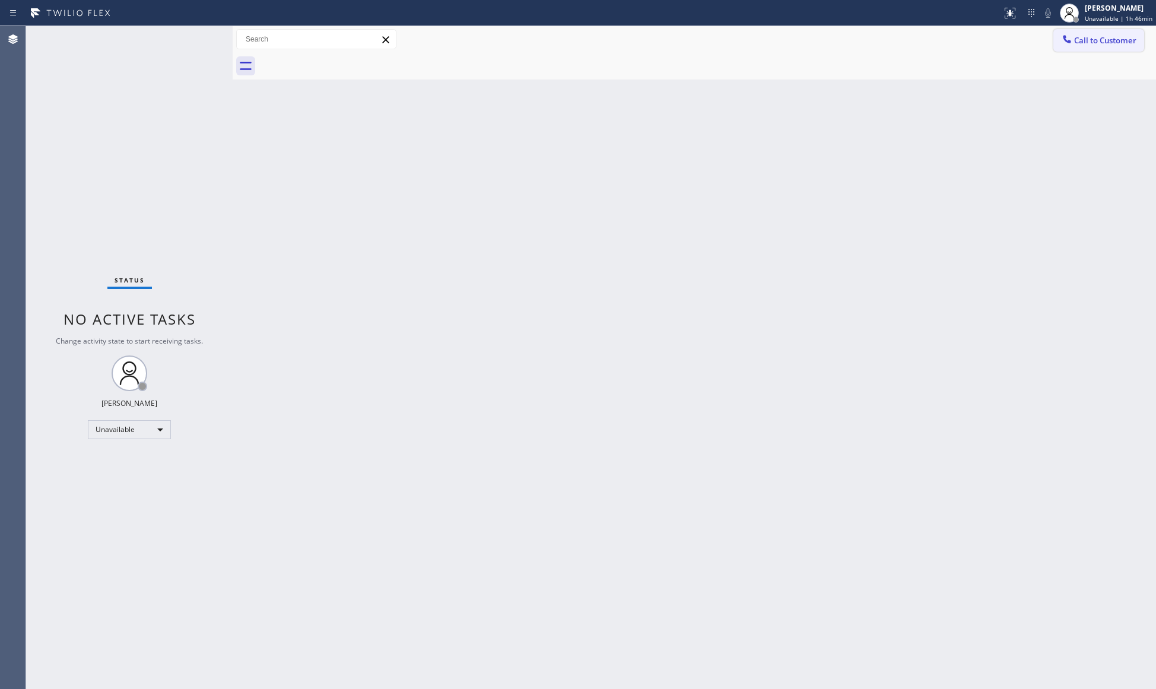
click at [1103, 34] on button "Call to Customer" at bounding box center [1098, 40] width 91 height 23
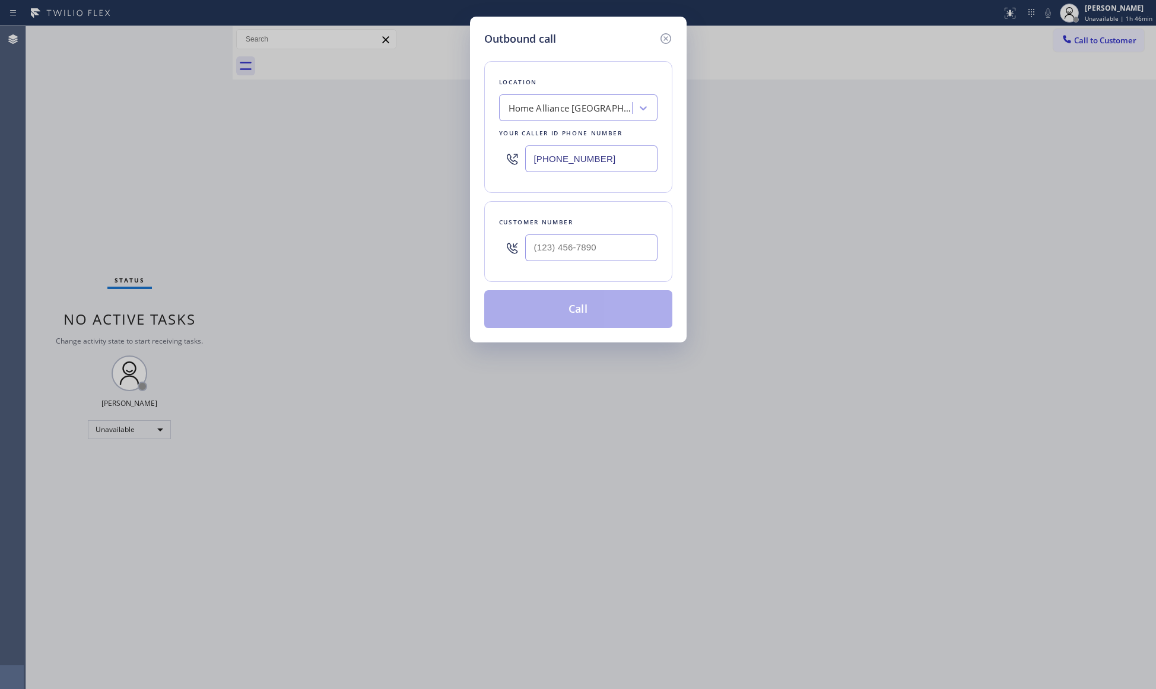
drag, startPoint x: 645, startPoint y: 163, endPoint x: 556, endPoint y: 144, distance: 91.6
click at [556, 154] on input "[PHONE_NUMBER]" at bounding box center [591, 158] width 132 height 27
paste input "213-5661"
drag, startPoint x: 604, startPoint y: 161, endPoint x: 523, endPoint y: 158, distance: 80.8
click at [530, 159] on input "[PHONE_NUMBER]" at bounding box center [591, 158] width 132 height 27
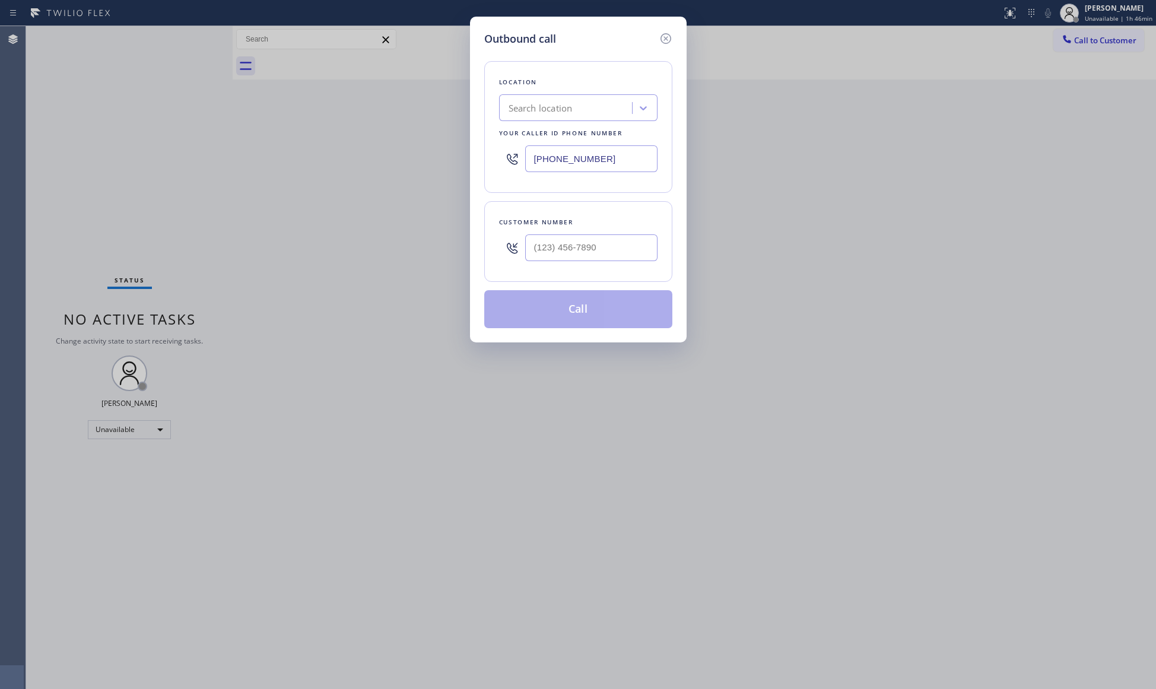
paste input "213) 566-1222"
type input "[PHONE_NUMBER]"
paste input "6092"
click at [577, 254] on input "(___) ___-6092" at bounding box center [591, 247] width 132 height 27
drag, startPoint x: 619, startPoint y: 250, endPoint x: 526, endPoint y: 245, distance: 93.9
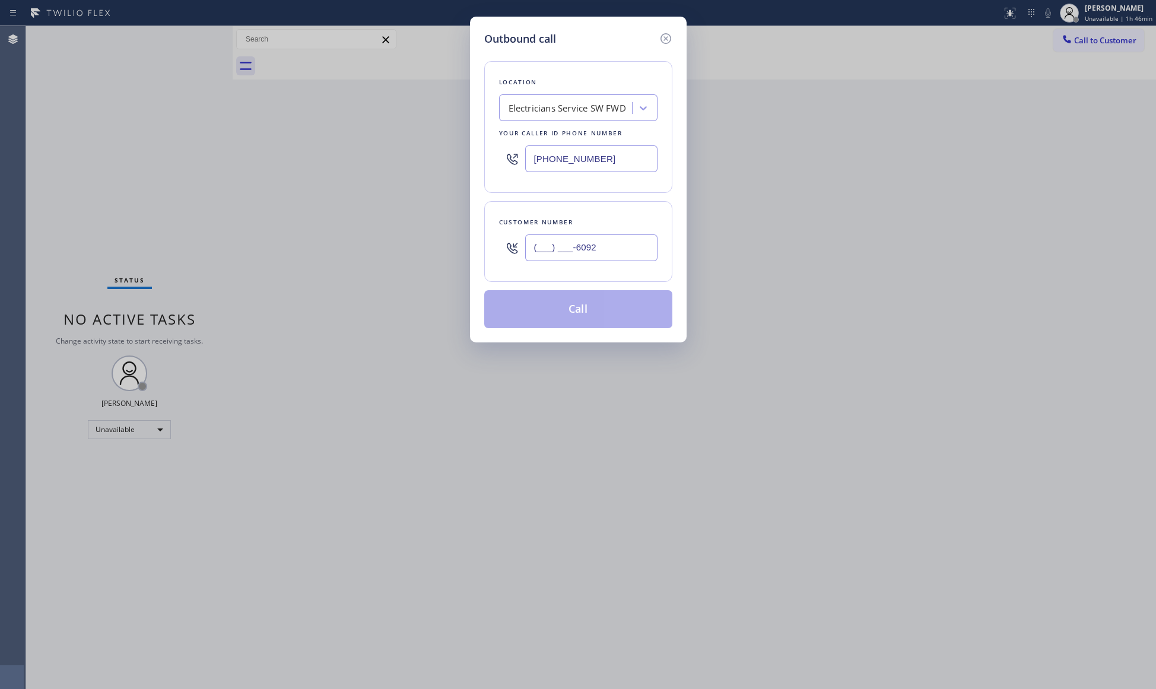
click at [527, 247] on input "(___) ___-6092" at bounding box center [591, 247] width 132 height 27
paste input "609) 246-2265"
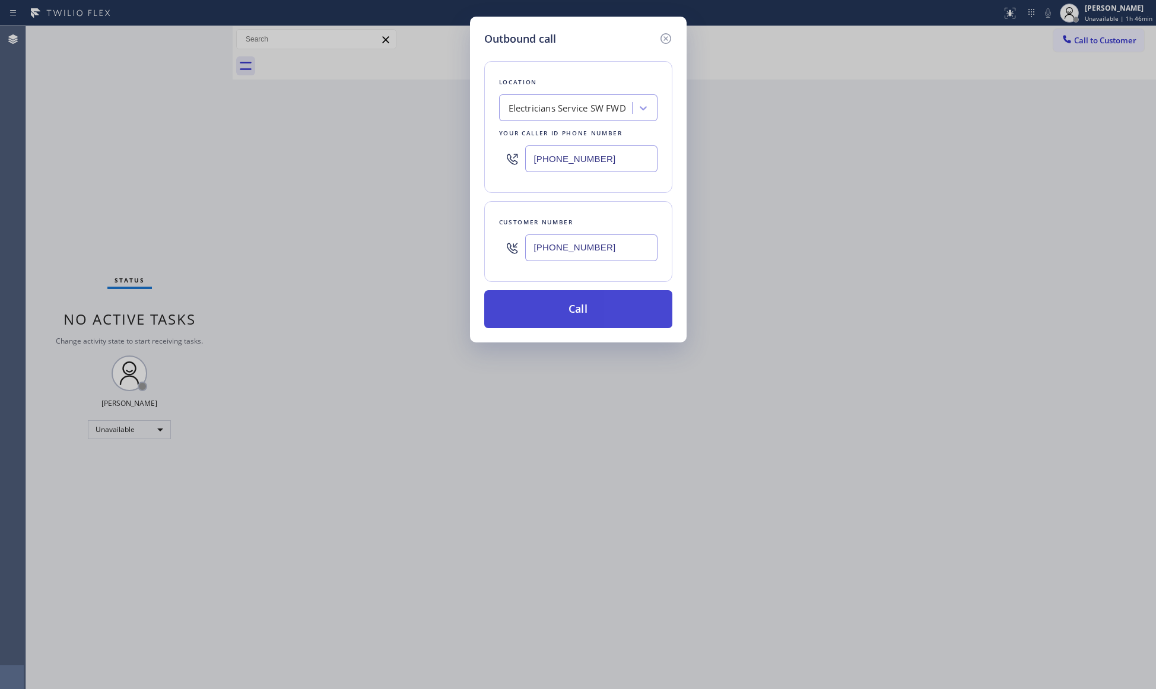
type input "[PHONE_NUMBER]"
click at [588, 316] on button "Call" at bounding box center [578, 309] width 188 height 38
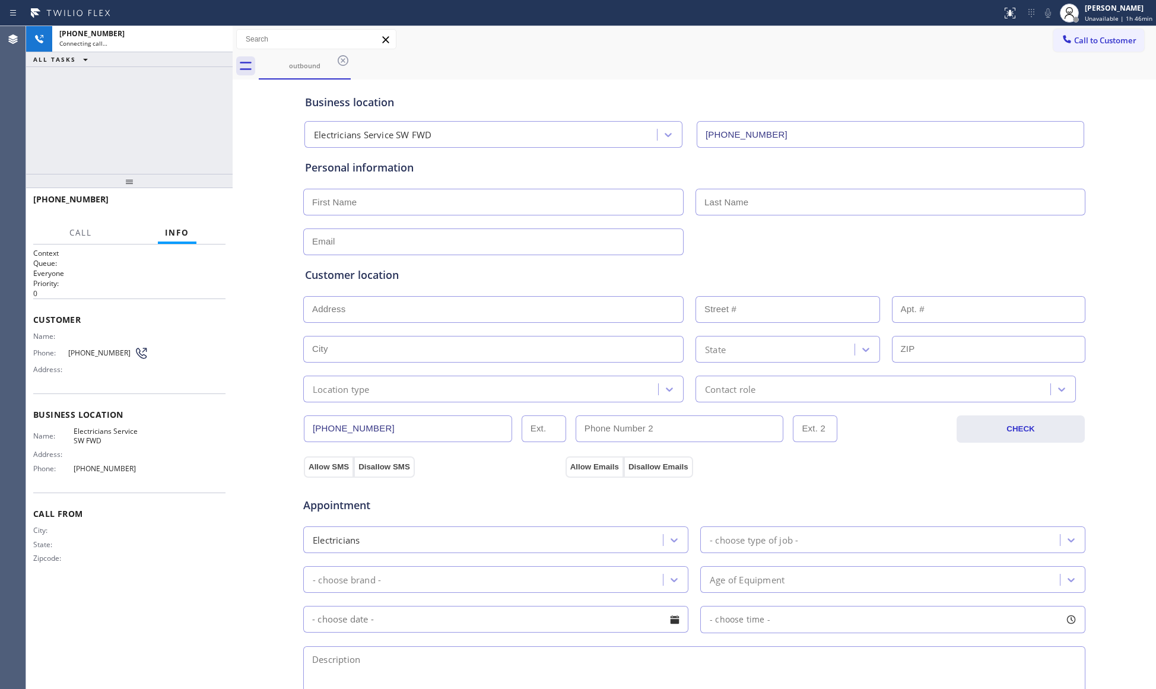
type input "[PHONE_NUMBER]"
click at [218, 34] on icon at bounding box center [217, 39] width 14 height 14
drag, startPoint x: 221, startPoint y: 209, endPoint x: 214, endPoint y: 202, distance: 10.5
click at [221, 207] on button "HANG UP" at bounding box center [197, 204] width 55 height 17
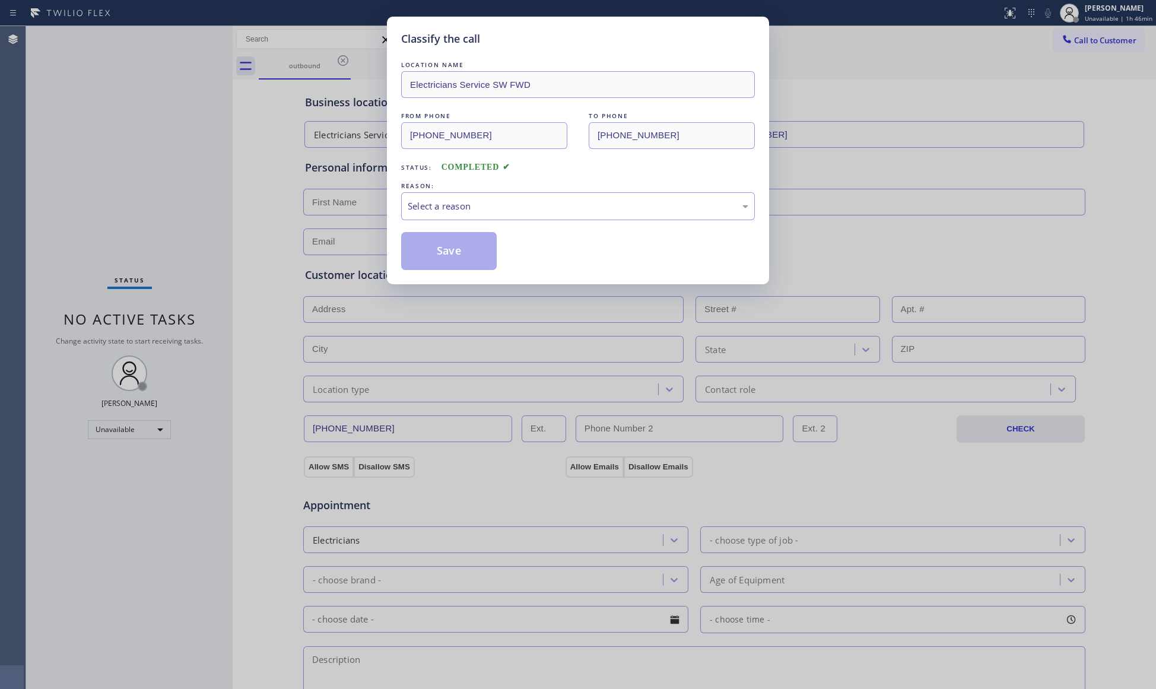
click at [479, 167] on span "COMPLETED" at bounding box center [475, 167] width 69 height 9
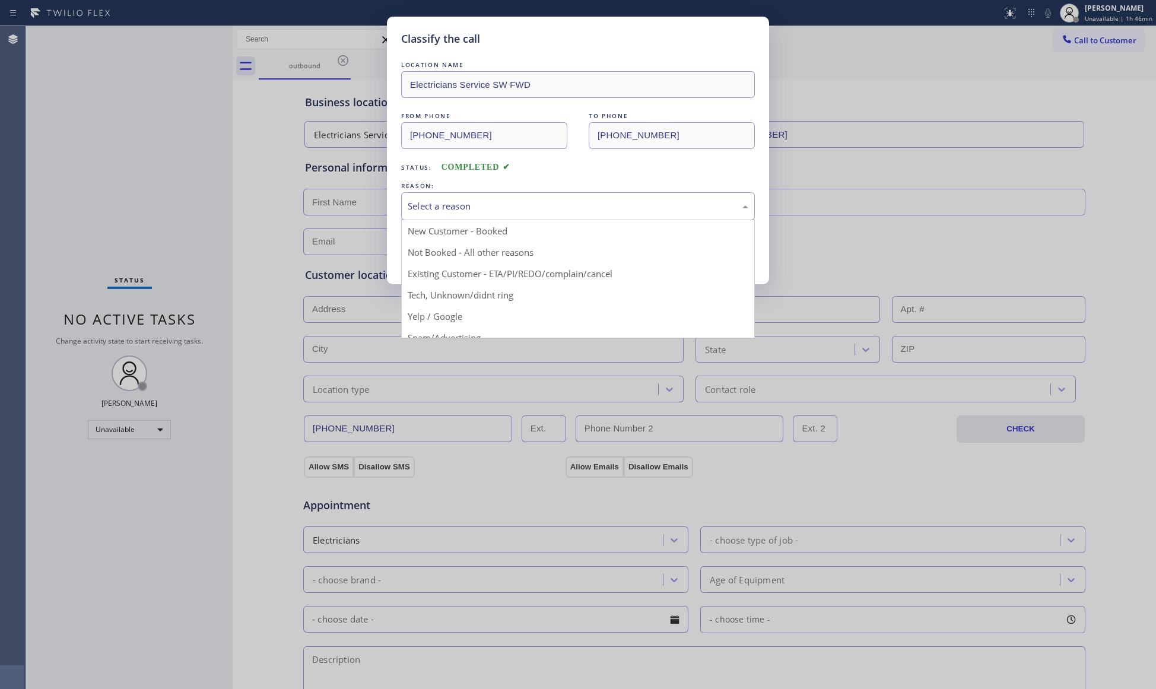
click at [454, 207] on div "Select a reason" at bounding box center [578, 206] width 340 height 14
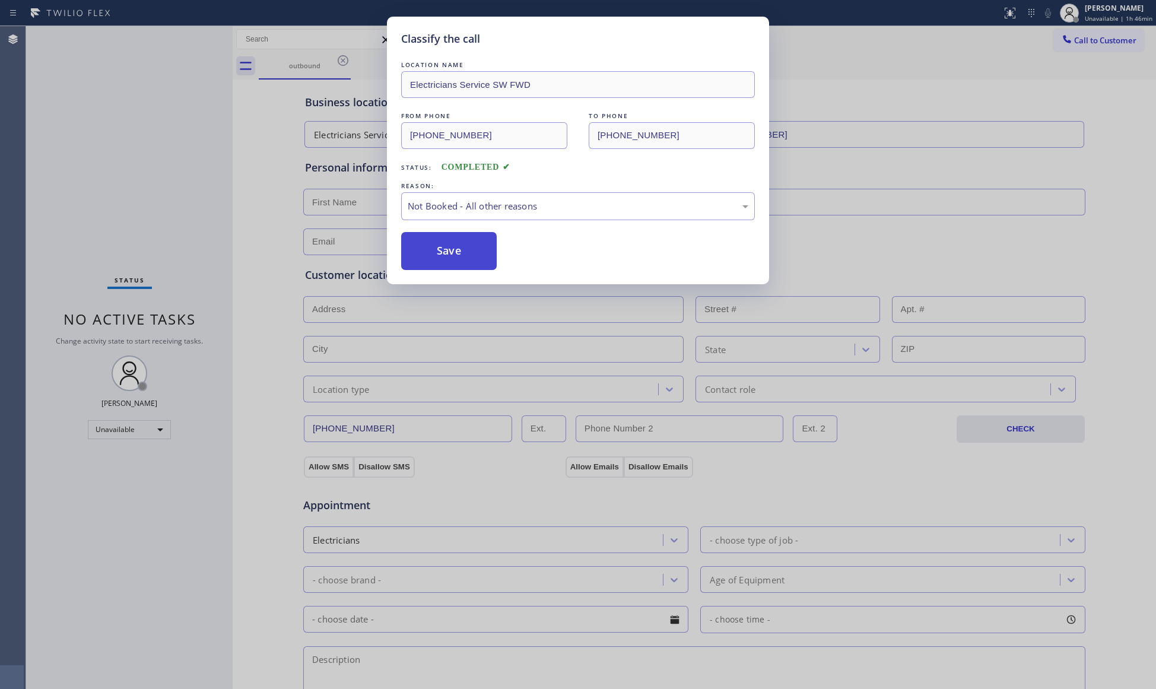
click at [438, 256] on button "Save" at bounding box center [449, 251] width 96 height 38
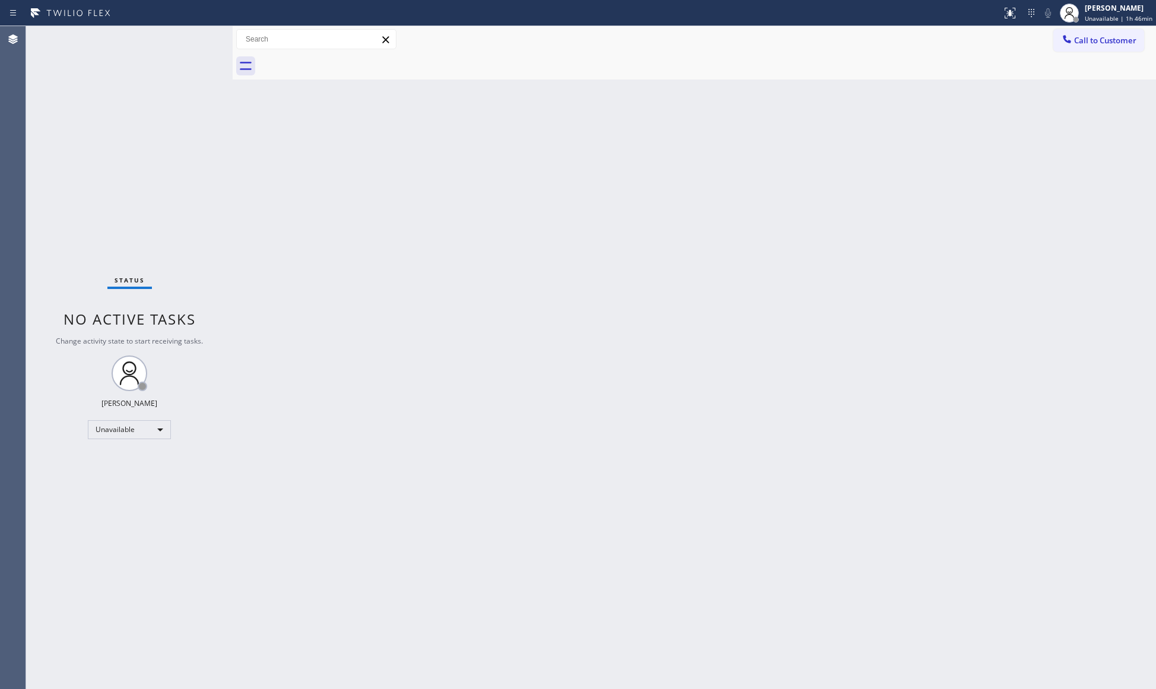
click at [1092, 43] on span "Call to Customer" at bounding box center [1105, 40] width 62 height 11
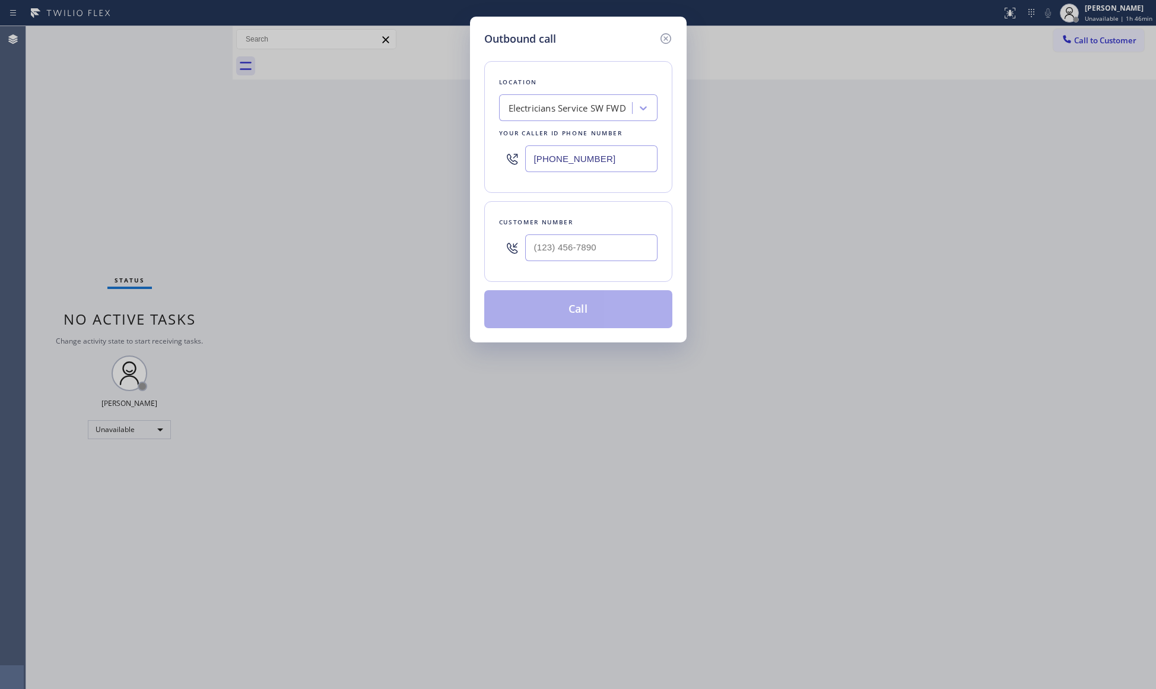
drag, startPoint x: 646, startPoint y: 172, endPoint x: 631, endPoint y: 165, distance: 16.4
click at [635, 168] on input "[PHONE_NUMBER]" at bounding box center [591, 158] width 132 height 27
drag, startPoint x: 623, startPoint y: 162, endPoint x: 501, endPoint y: 160, distance: 121.6
click at [502, 162] on div "[PHONE_NUMBER]" at bounding box center [578, 158] width 158 height 39
paste input "415) 475-3939"
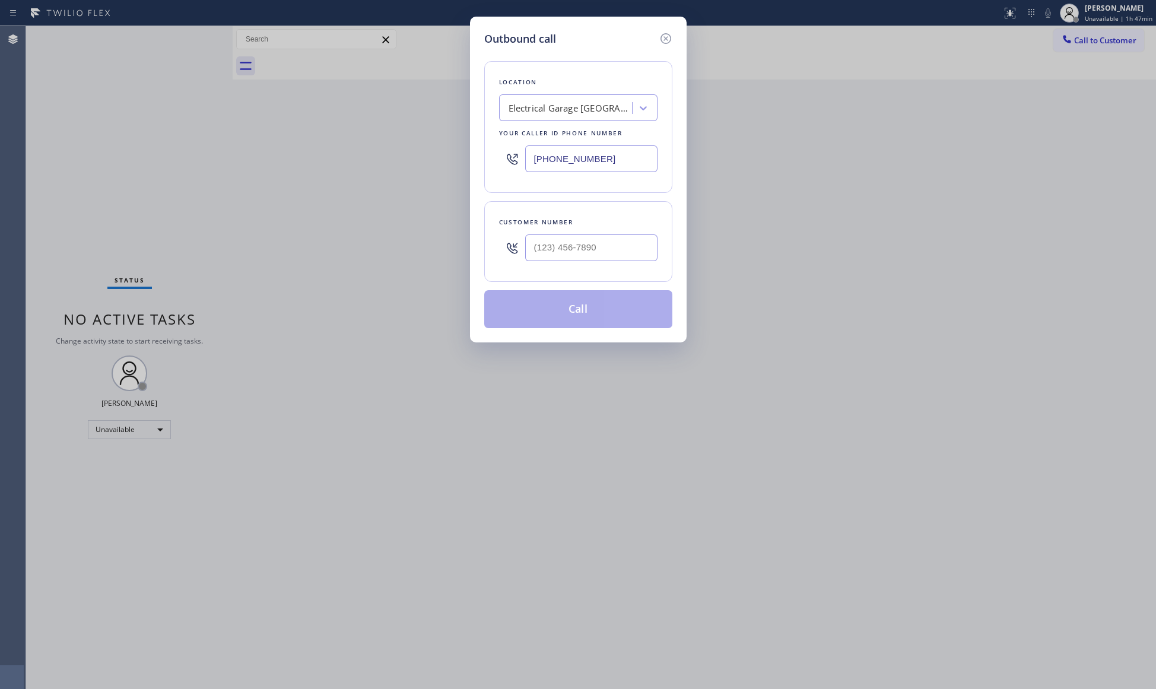
type input "[PHONE_NUMBER]"
click at [603, 247] on input "(___) ___-____" at bounding box center [591, 247] width 132 height 27
paste input "415) 390-8306"
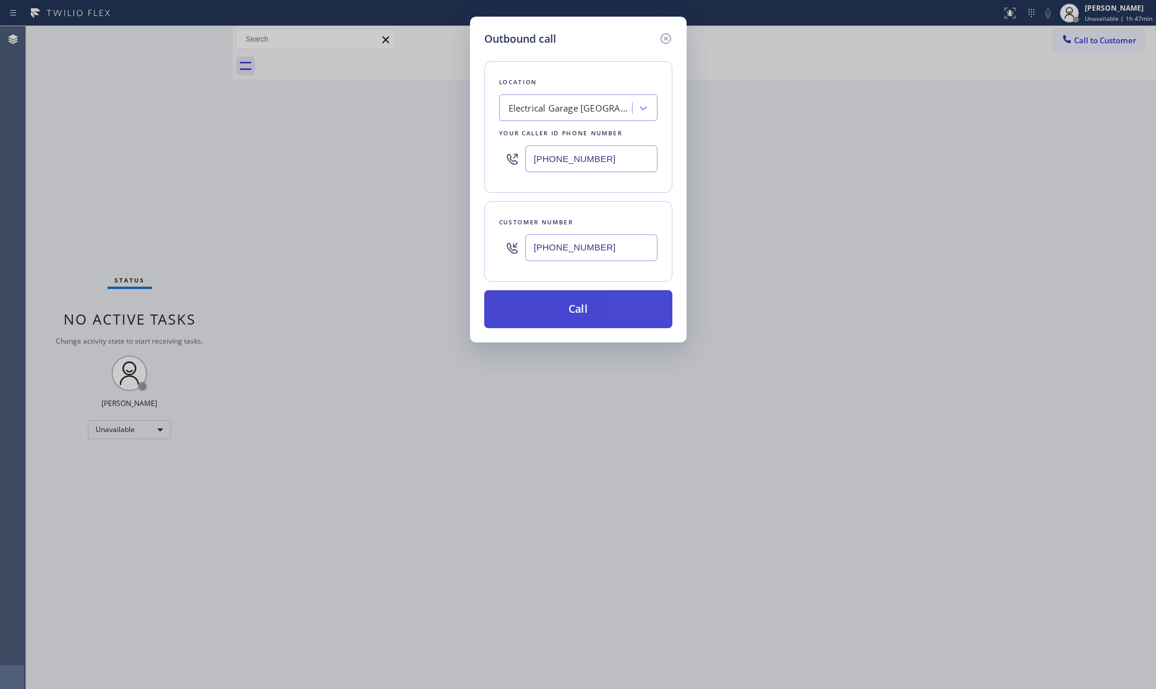
type input "[PHONE_NUMBER]"
click at [588, 307] on button "Call" at bounding box center [578, 309] width 188 height 38
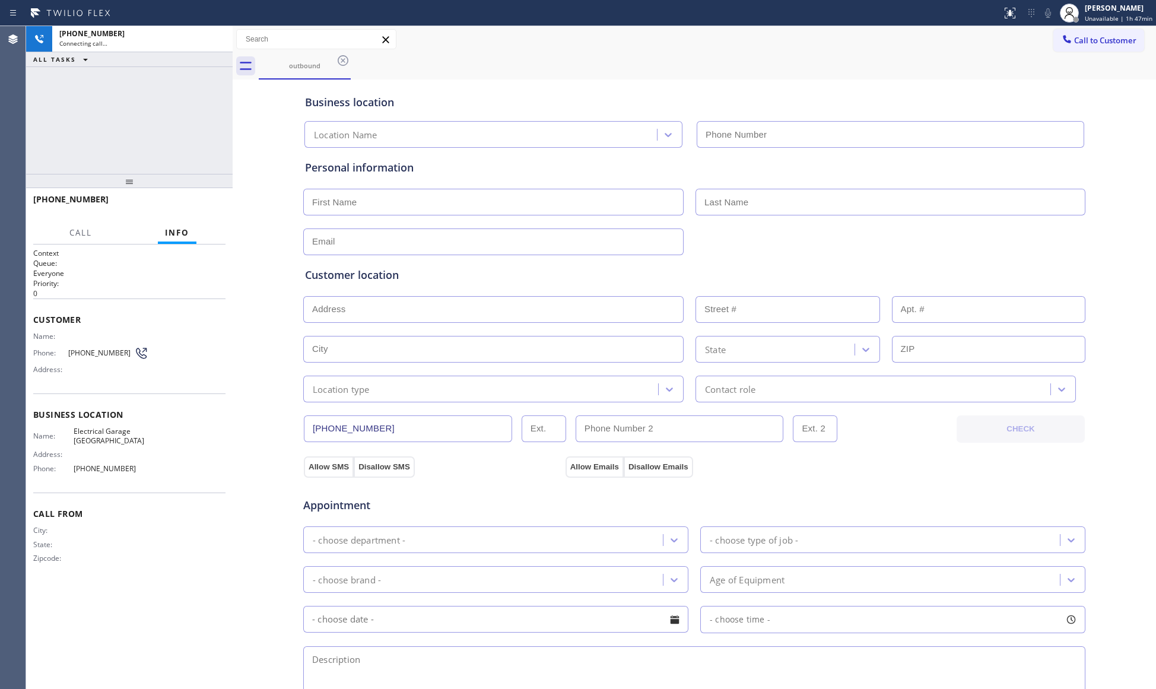
type input "[PHONE_NUMBER]"
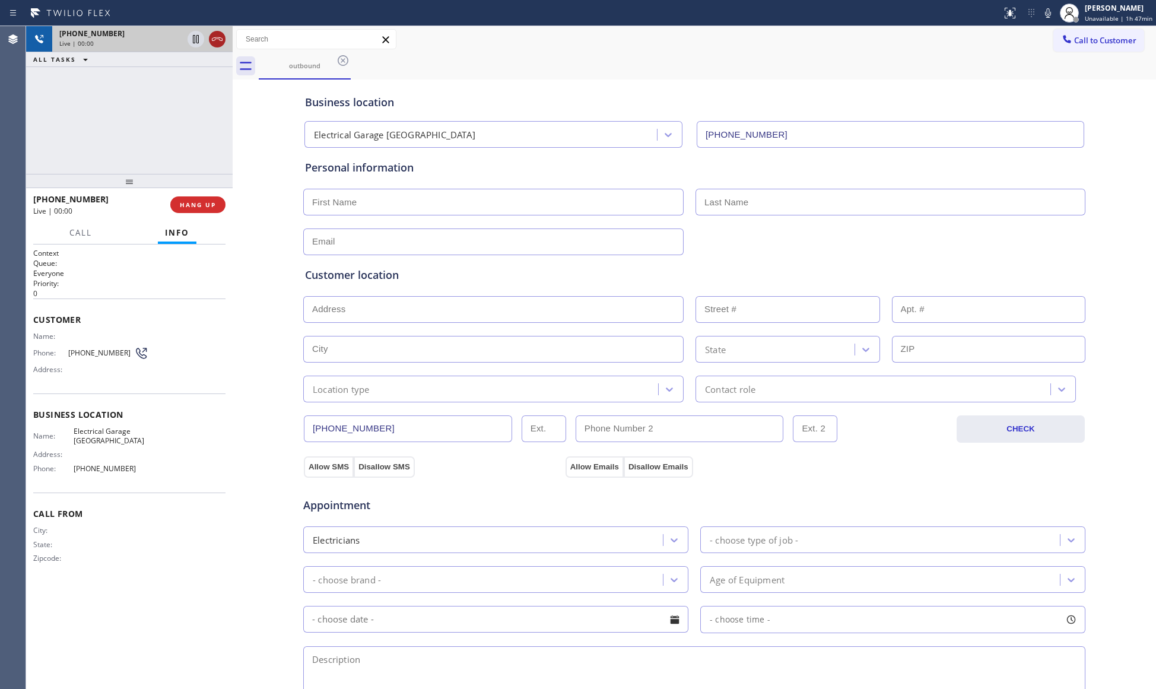
click at [224, 43] on icon at bounding box center [217, 39] width 14 height 14
click at [196, 198] on button "COMPLETE" at bounding box center [195, 204] width 60 height 17
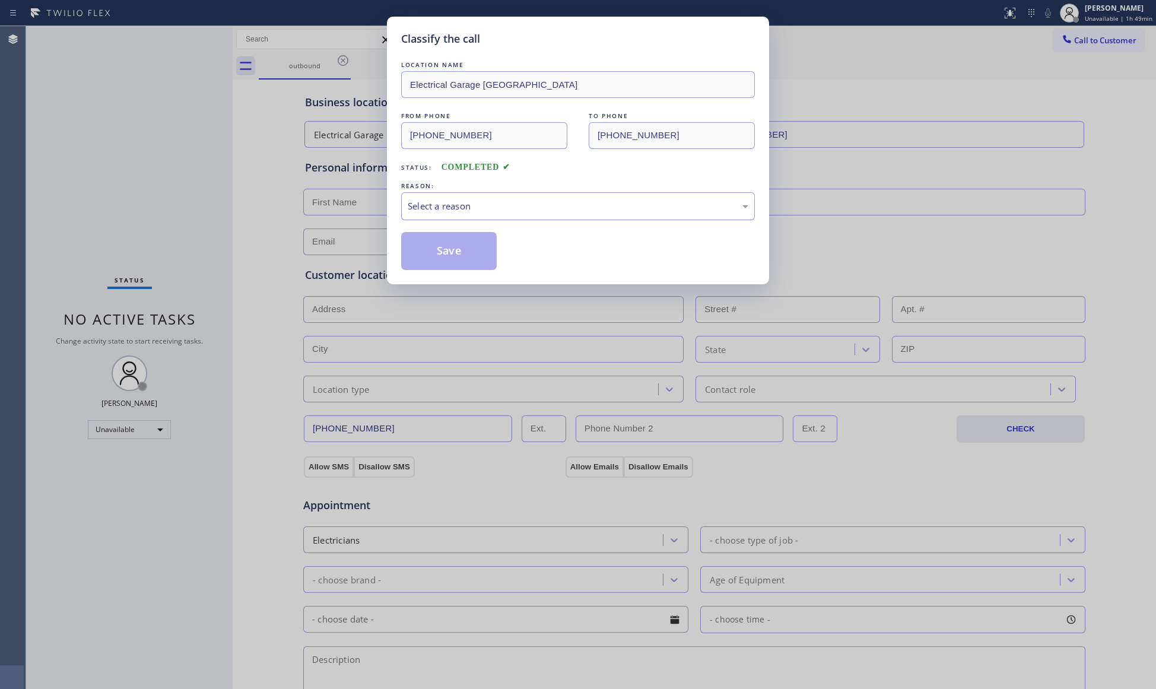
click at [447, 207] on div "Select a reason" at bounding box center [578, 206] width 340 height 14
click at [440, 250] on button "Save" at bounding box center [449, 251] width 96 height 38
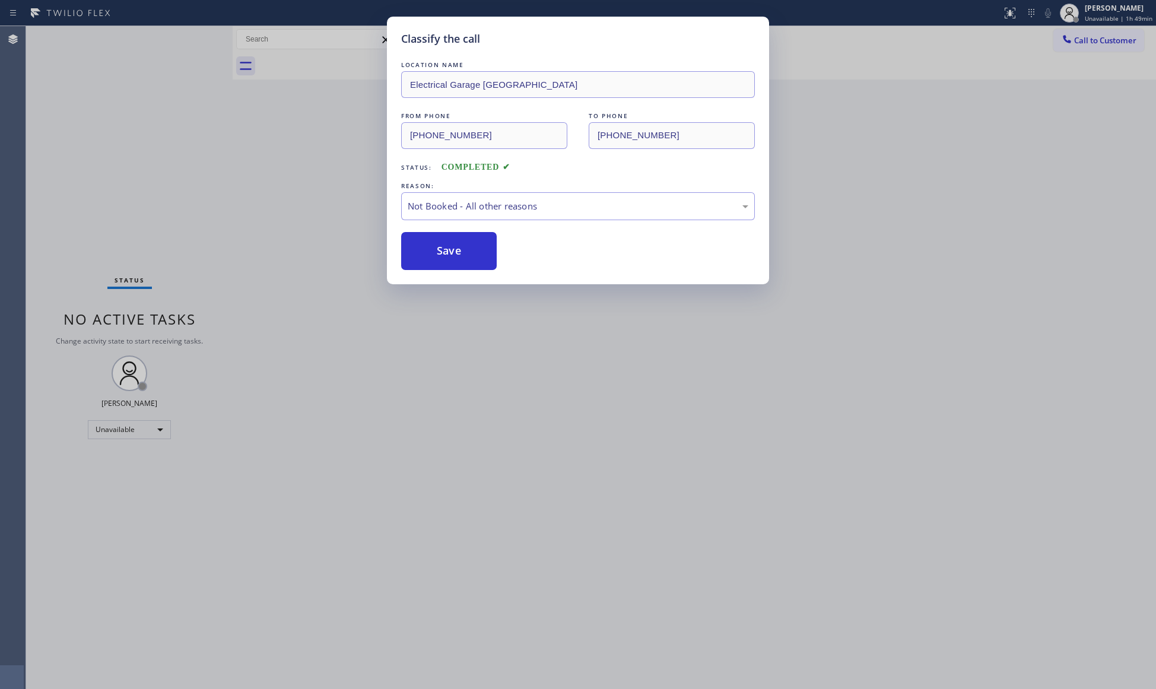
click at [440, 250] on button "Save" at bounding box center [449, 251] width 96 height 38
click at [446, 250] on button "Save" at bounding box center [449, 251] width 96 height 38
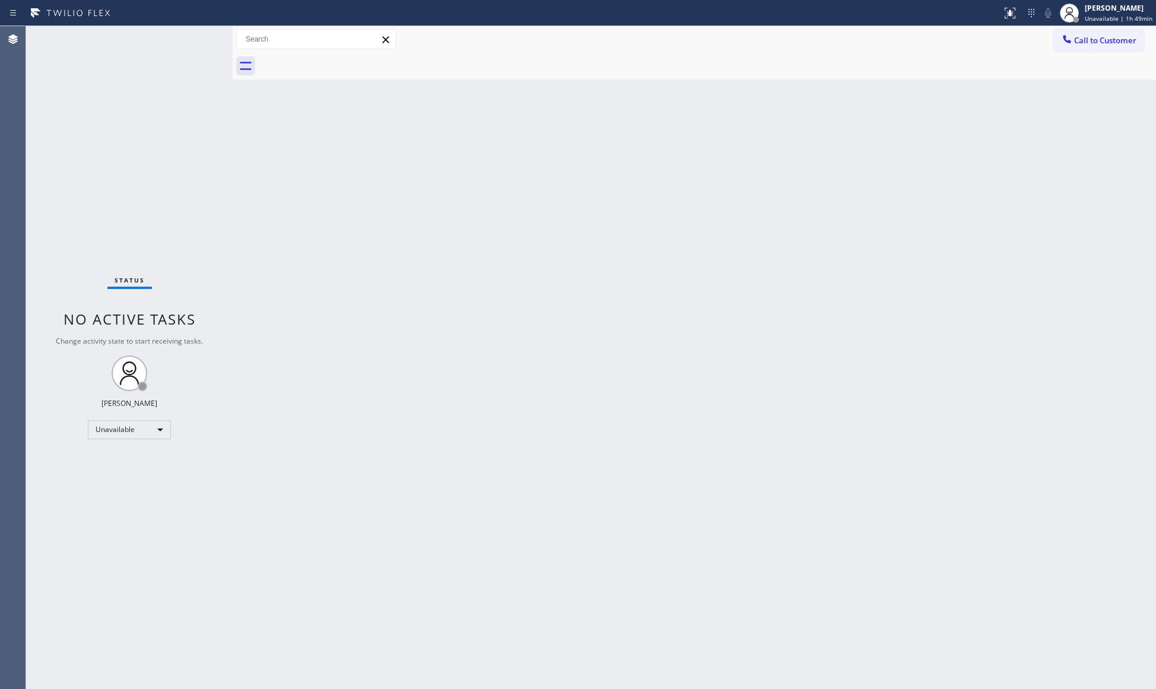
click at [889, 117] on div "Back to Dashboard Change Sender ID Customers Technicians Select a contact Outbo…" at bounding box center [694, 357] width 923 height 663
click at [1104, 38] on span "Call to Customer" at bounding box center [1105, 40] width 62 height 11
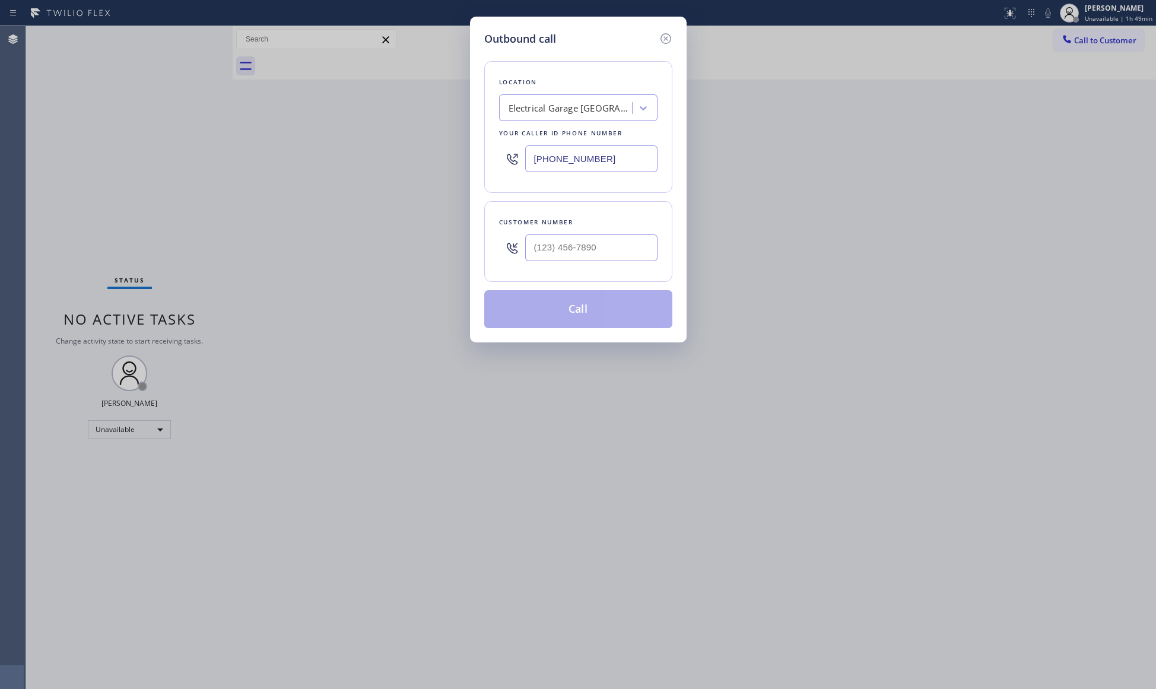
drag, startPoint x: 620, startPoint y: 159, endPoint x: 494, endPoint y: 157, distance: 125.8
click at [494, 157] on div "Location Electrical Garage [GEOGRAPHIC_DATA] Your caller id phone number [PHONE…" at bounding box center [578, 127] width 188 height 132
paste input "708) 554-7898"
type input "[PHONE_NUMBER]"
paste input "708) 339-1068"
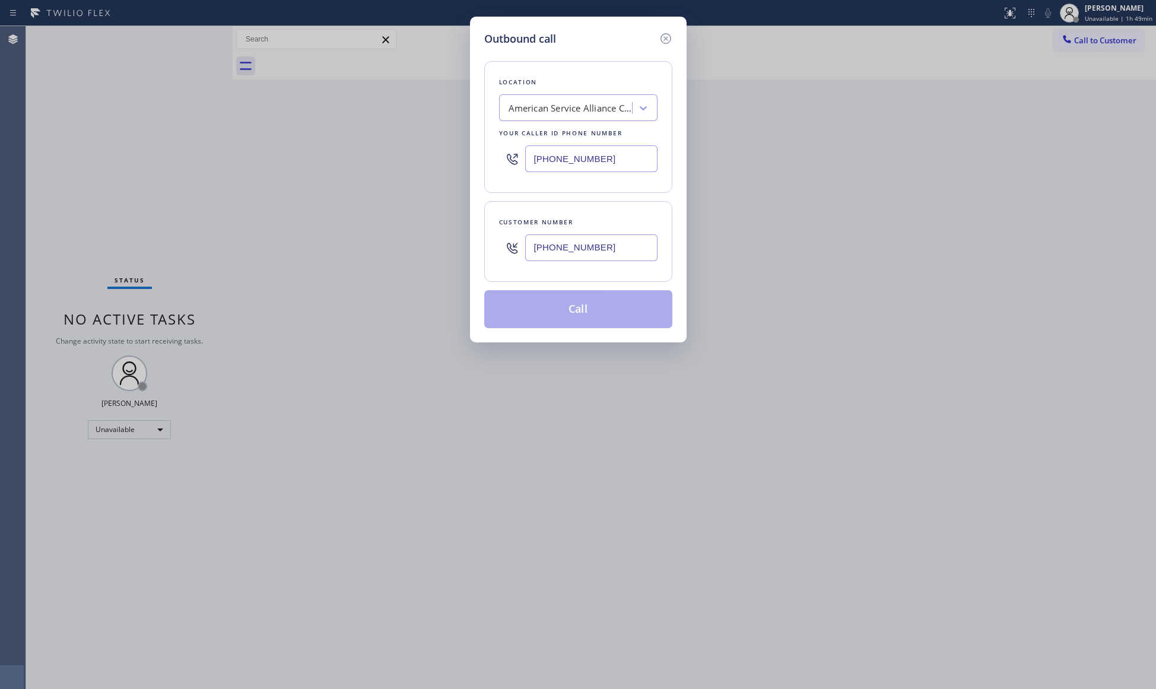
click at [610, 257] on input "[PHONE_NUMBER]" at bounding box center [591, 247] width 132 height 27
type input "[PHONE_NUMBER]"
click at [577, 309] on button "Call" at bounding box center [578, 309] width 188 height 38
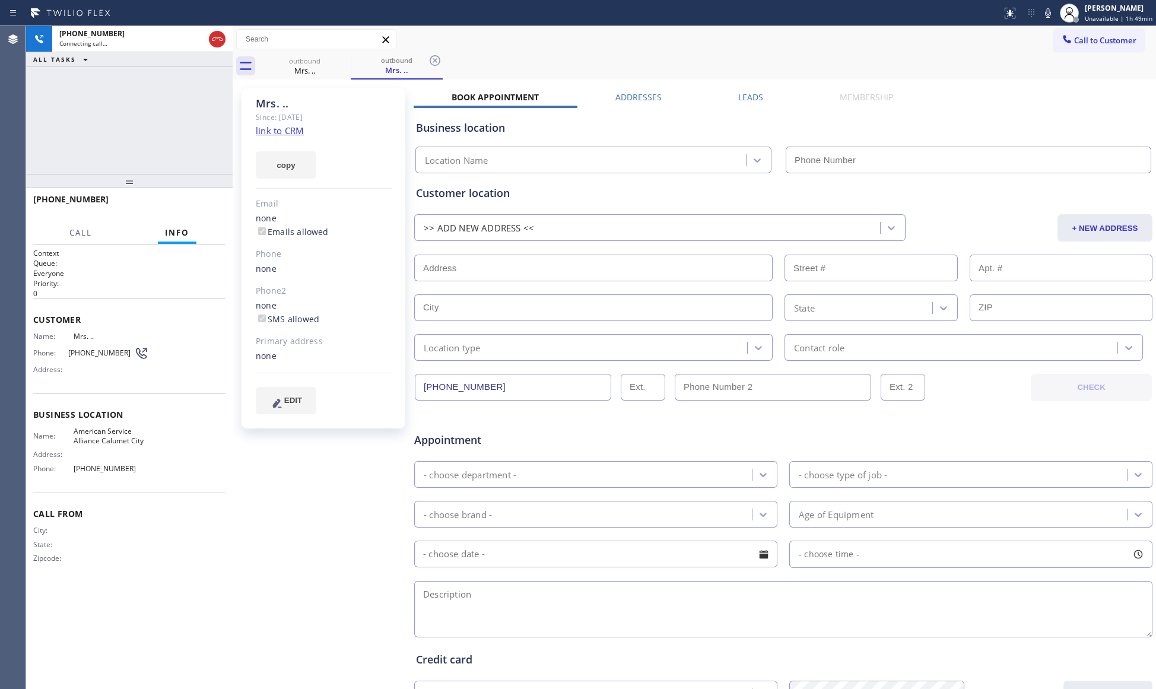
type input "[PHONE_NUMBER]"
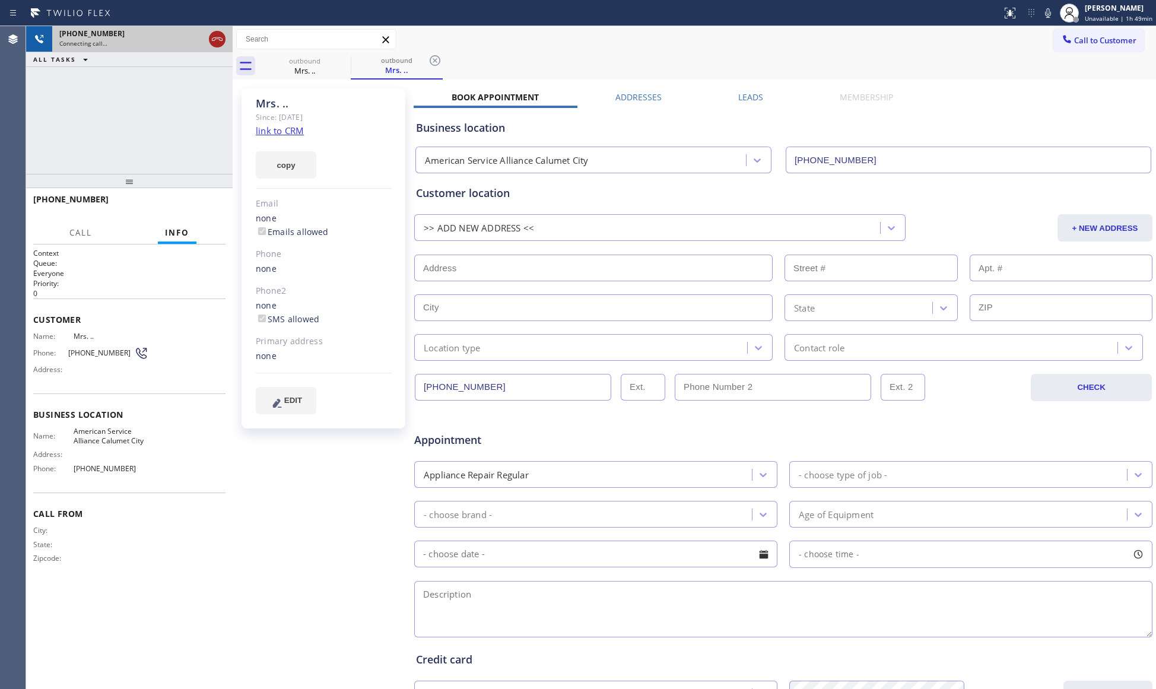
click at [218, 34] on icon at bounding box center [217, 39] width 14 height 14
click at [204, 34] on div "[PHONE_NUMBER]" at bounding box center [131, 33] width 145 height 10
click at [218, 34] on div "[PHONE_NUMBER]" at bounding box center [142, 33] width 166 height 10
click at [217, 34] on div "[PHONE_NUMBER]" at bounding box center [142, 33] width 166 height 10
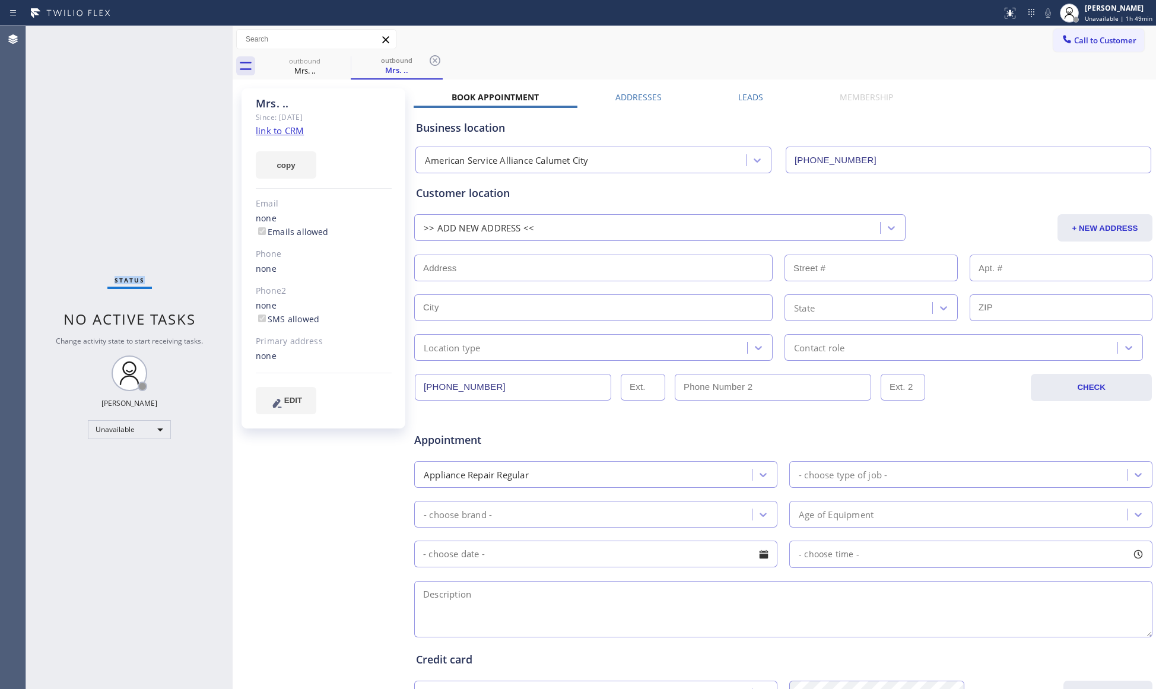
click at [217, 34] on div "Status No active tasks Change activity state to start receiving tasks. [PERSON_…" at bounding box center [129, 357] width 206 height 663
drag, startPoint x: 301, startPoint y: 67, endPoint x: 358, endPoint y: 58, distance: 57.6
click at [303, 67] on div "Mrs. .." at bounding box center [305, 70] width 90 height 11
click at [345, 62] on icon at bounding box center [343, 60] width 14 height 14
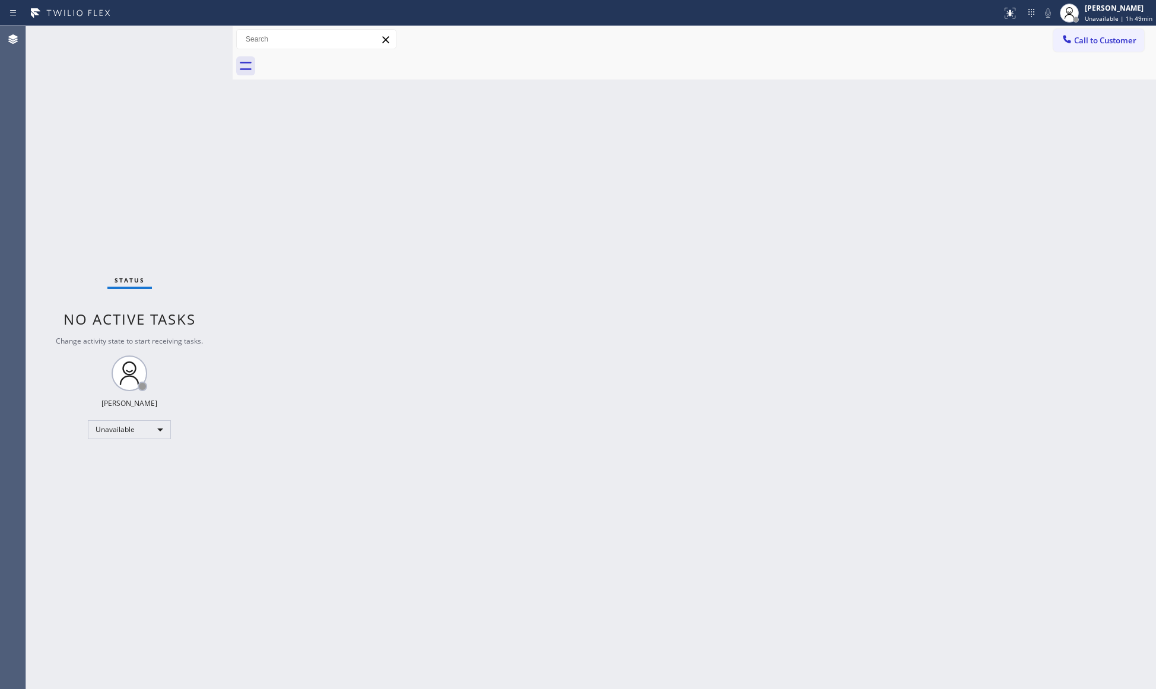
click at [345, 62] on div at bounding box center [707, 66] width 897 height 27
click at [343, 61] on div at bounding box center [707, 66] width 897 height 27
drag, startPoint x: 1078, startPoint y: 39, endPoint x: 1043, endPoint y: 43, distance: 35.2
click at [1075, 39] on span "Call to Customer" at bounding box center [1105, 40] width 62 height 11
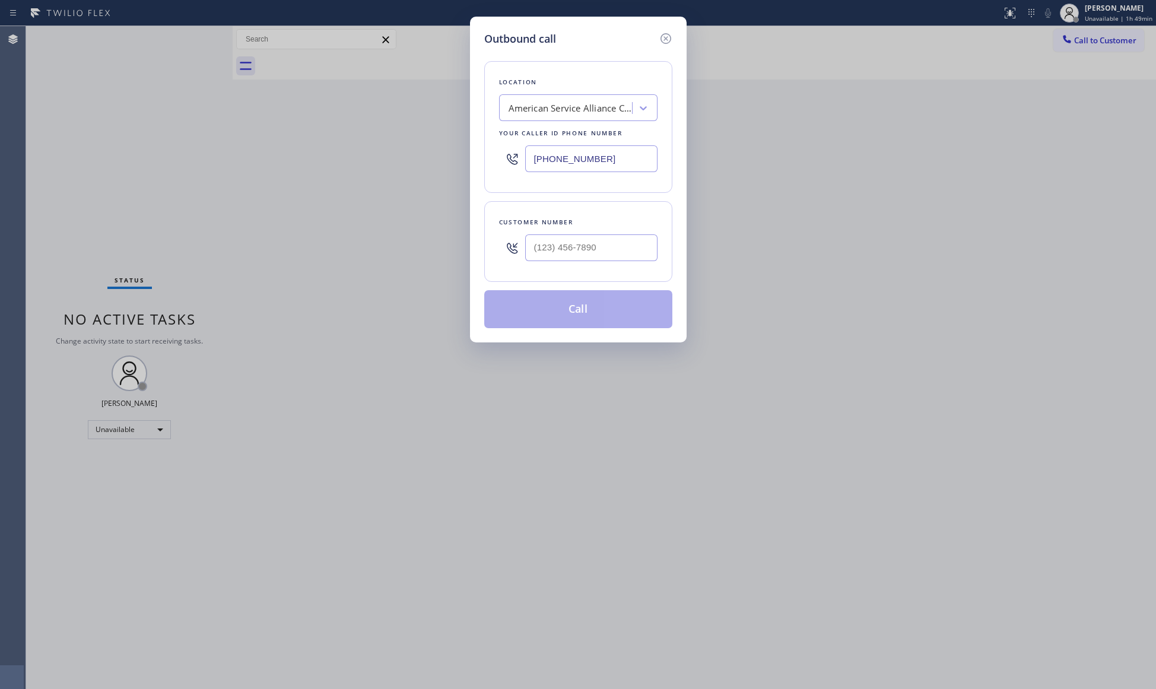
drag, startPoint x: 608, startPoint y: 157, endPoint x: 393, endPoint y: 152, distance: 215.4
click at [393, 152] on div "Outbound call Location American Service Alliance [GEOGRAPHIC_DATA] Your caller …" at bounding box center [578, 344] width 1156 height 689
paste input "18) 550-8660"
type input "[PHONE_NUMBER]"
click at [634, 241] on input "(___) ___-____" at bounding box center [591, 247] width 132 height 27
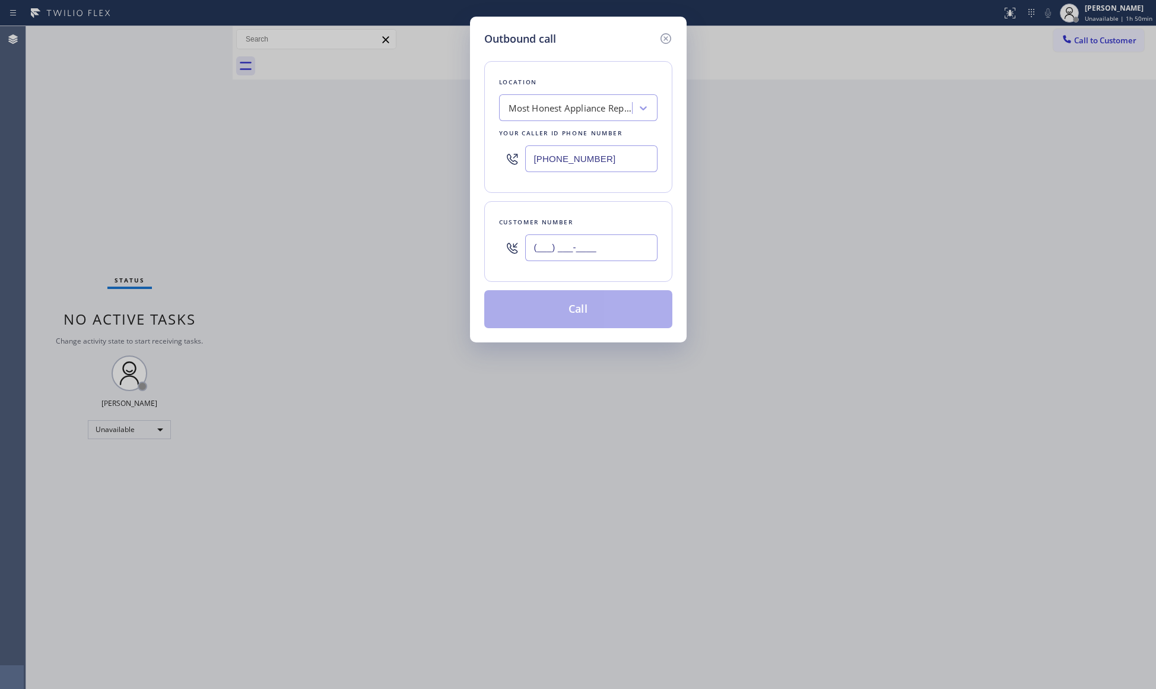
paste input "718) 374-0382"
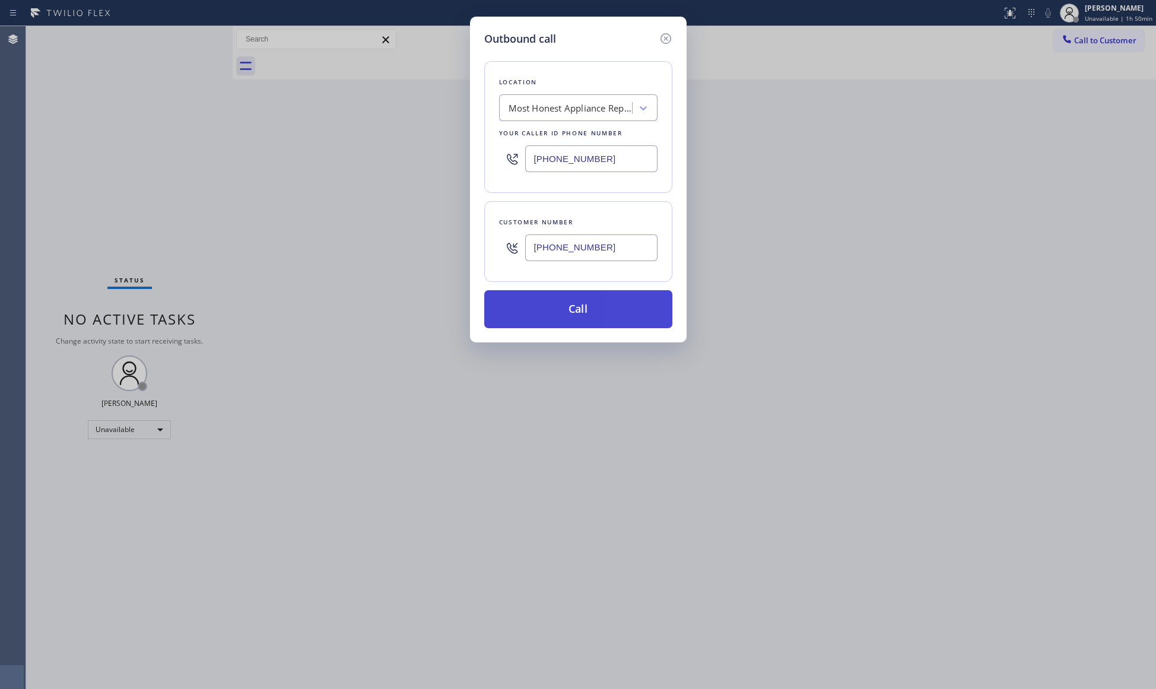
type input "[PHONE_NUMBER]"
click at [565, 311] on button "Call" at bounding box center [578, 309] width 188 height 38
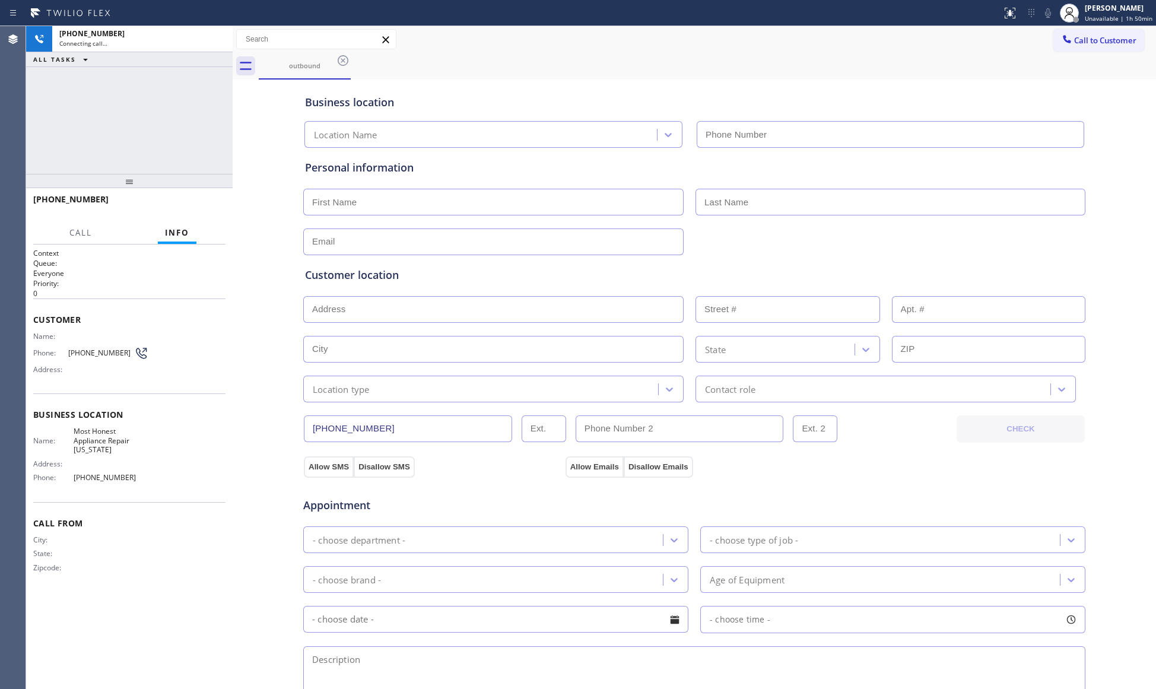
type input "[PHONE_NUMBER]"
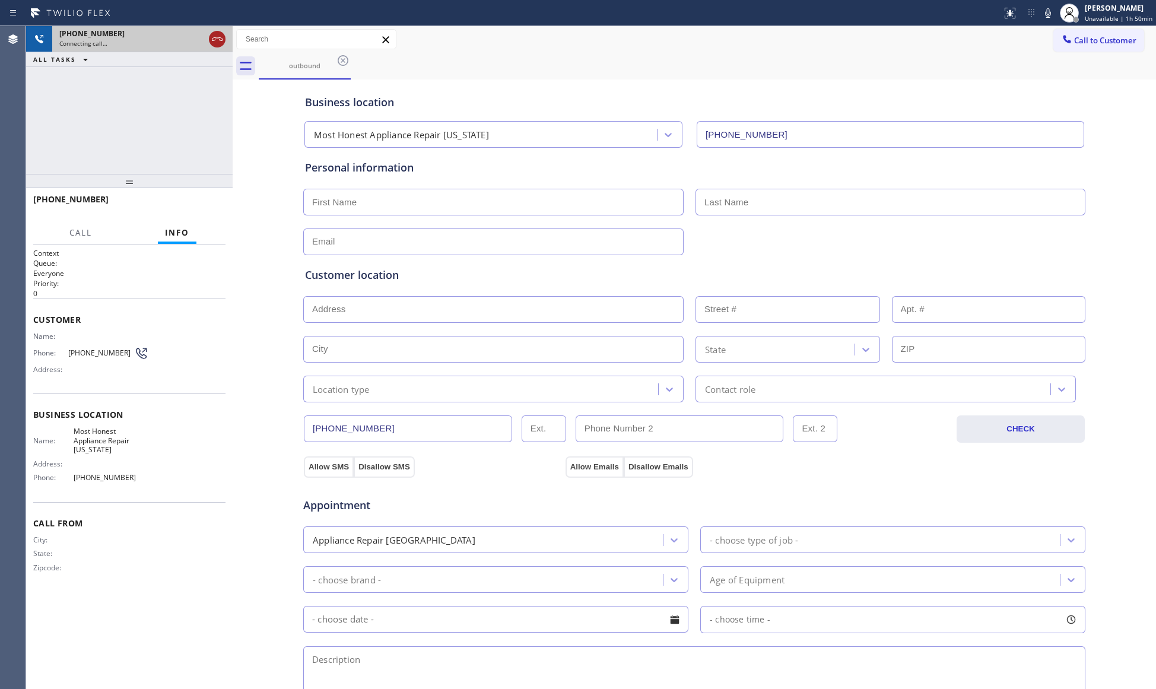
click at [214, 44] on icon at bounding box center [217, 39] width 14 height 14
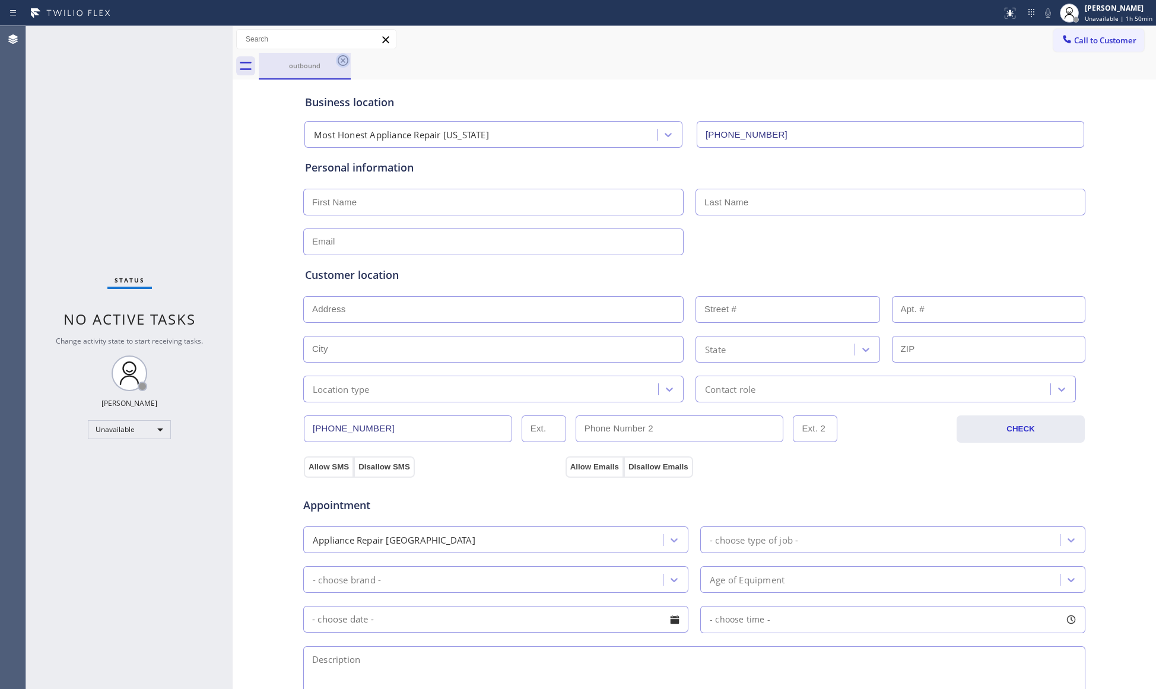
click at [343, 59] on icon at bounding box center [343, 60] width 14 height 14
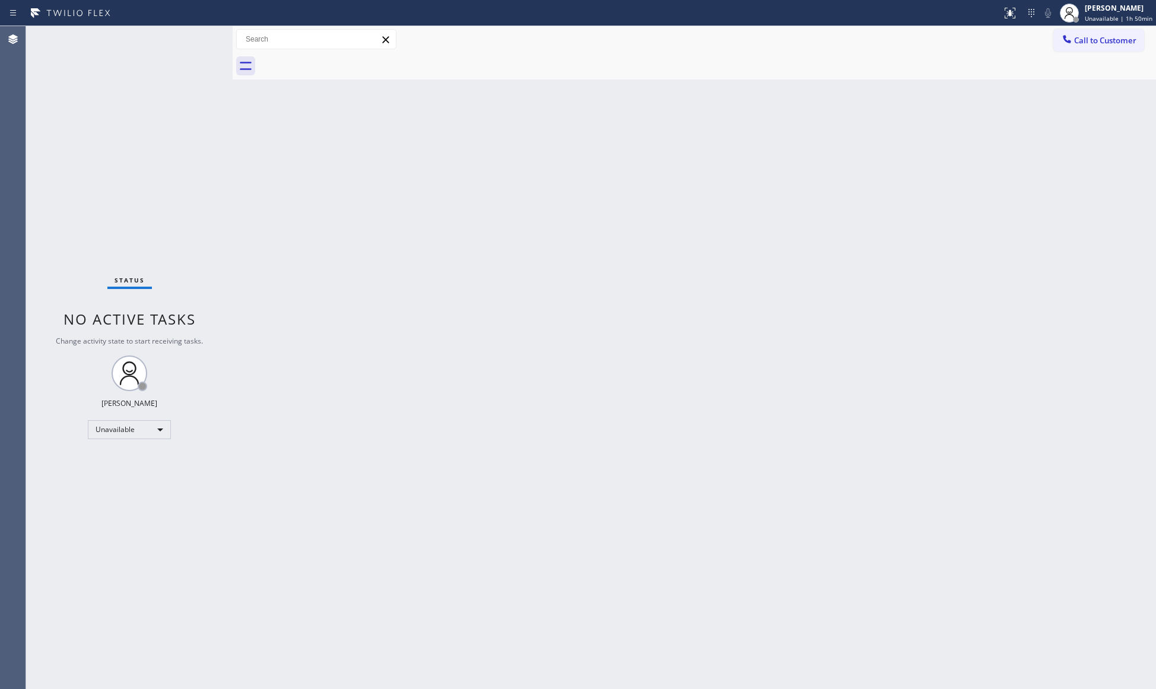
drag, startPoint x: 1083, startPoint y: 39, endPoint x: 1058, endPoint y: 62, distance: 33.6
click at [1084, 39] on span "Call to Customer" at bounding box center [1105, 40] width 62 height 11
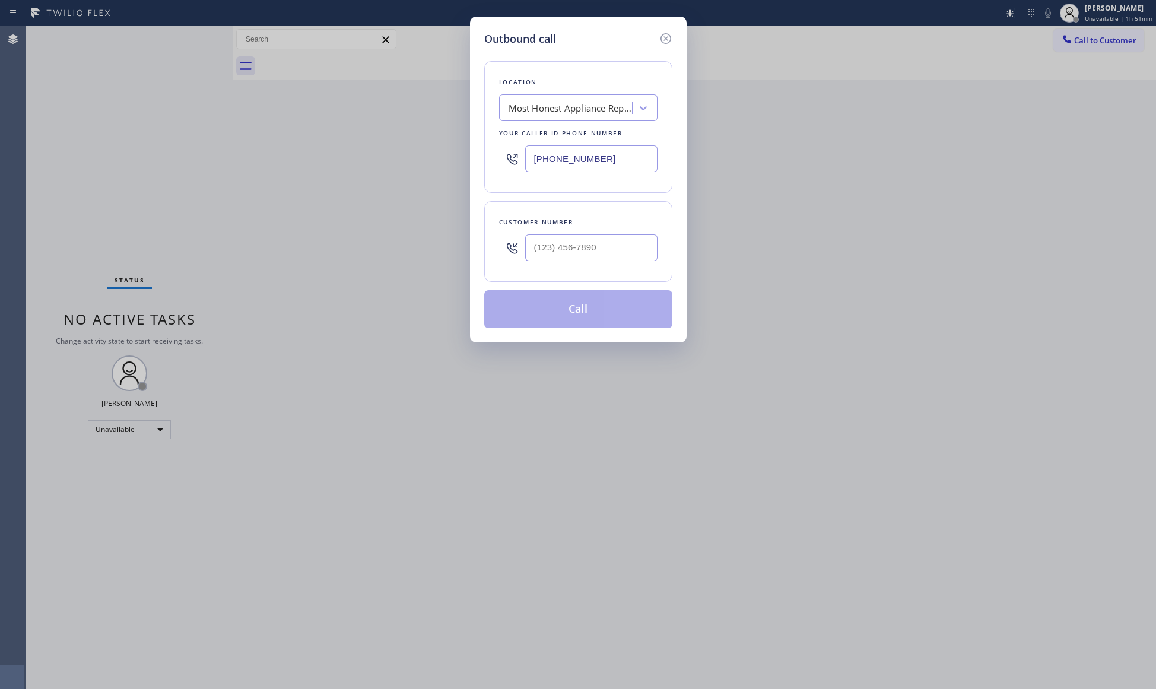
click at [622, 138] on div "Your caller id phone number" at bounding box center [578, 133] width 158 height 12
drag, startPoint x: 620, startPoint y: 152, endPoint x: 534, endPoint y: 171, distance: 87.4
click at [537, 173] on div "[PHONE_NUMBER]" at bounding box center [578, 158] width 158 height 39
paste input "424) 334-6966"
type input "[PHONE_NUMBER]"
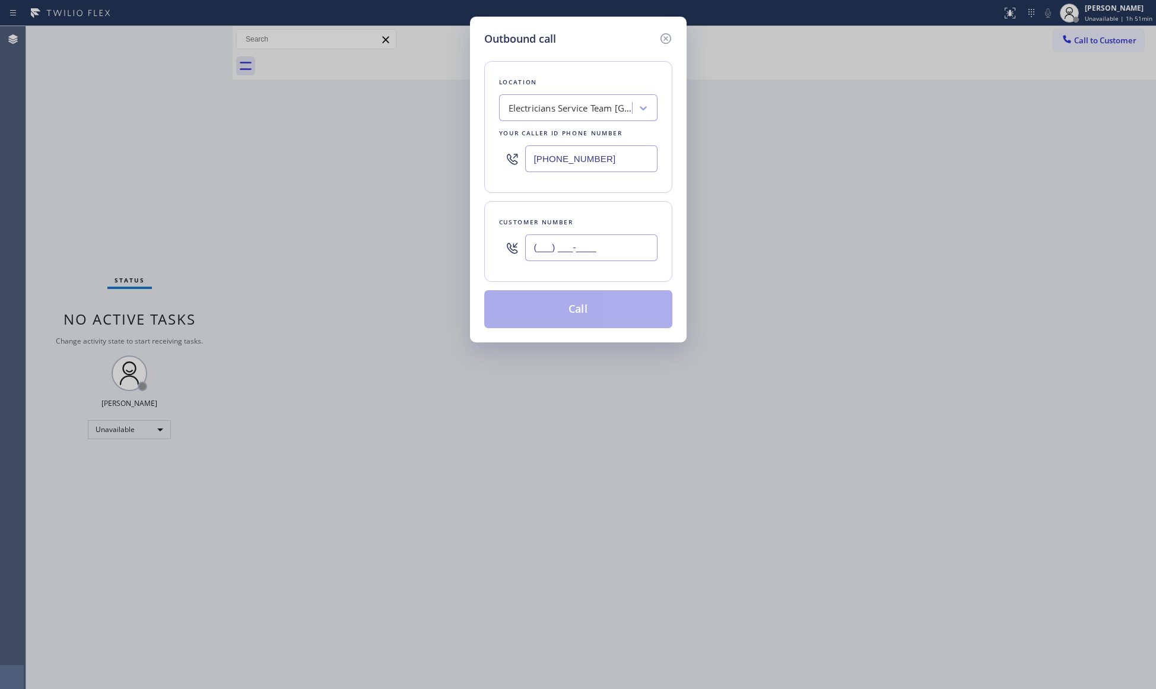
click at [632, 261] on input "(___) ___-____" at bounding box center [591, 247] width 132 height 27
paste input "209) 235-9698"
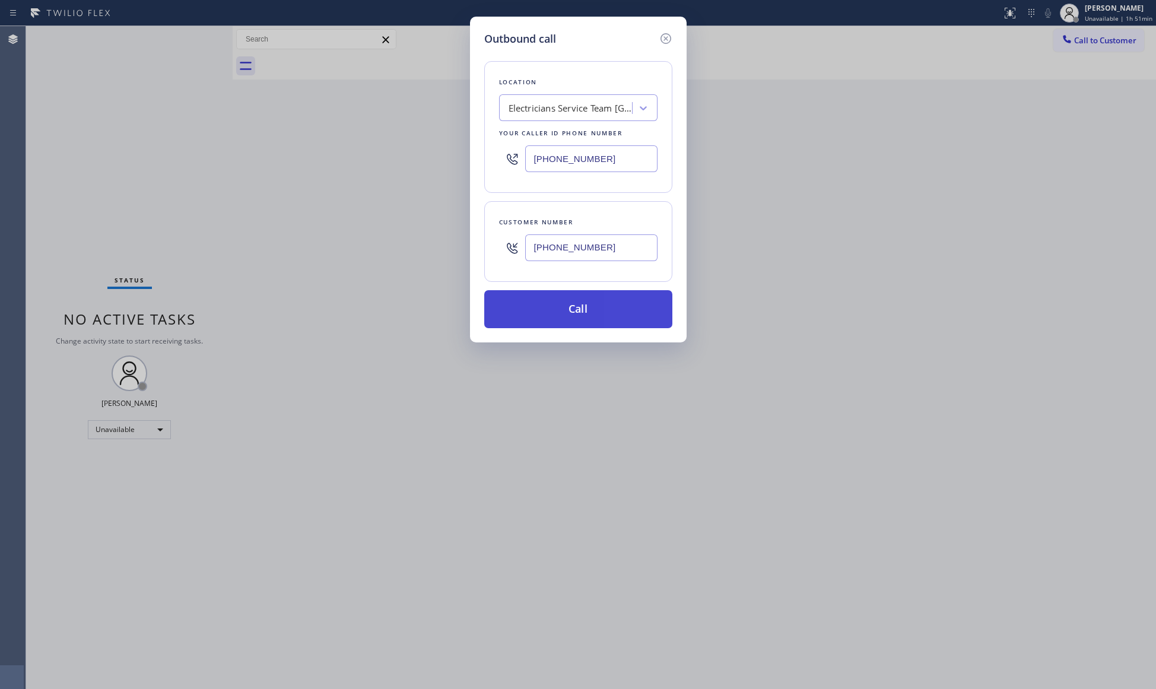
type input "[PHONE_NUMBER]"
click at [580, 295] on button "Call" at bounding box center [578, 309] width 188 height 38
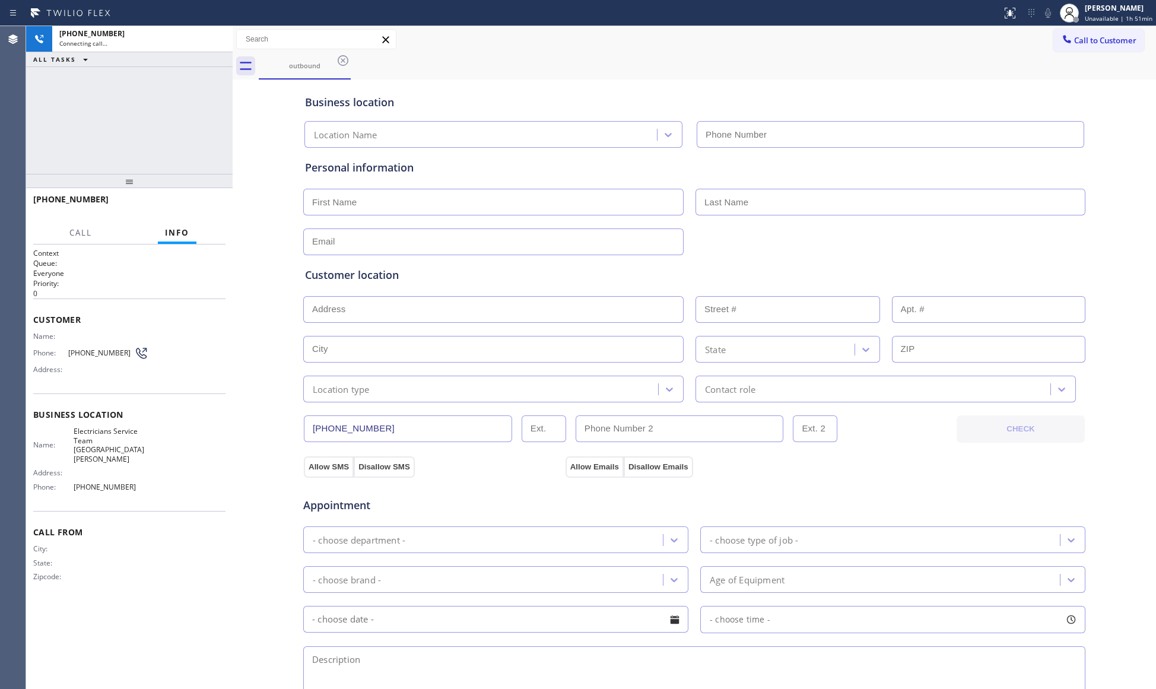
type input "[PHONE_NUMBER]"
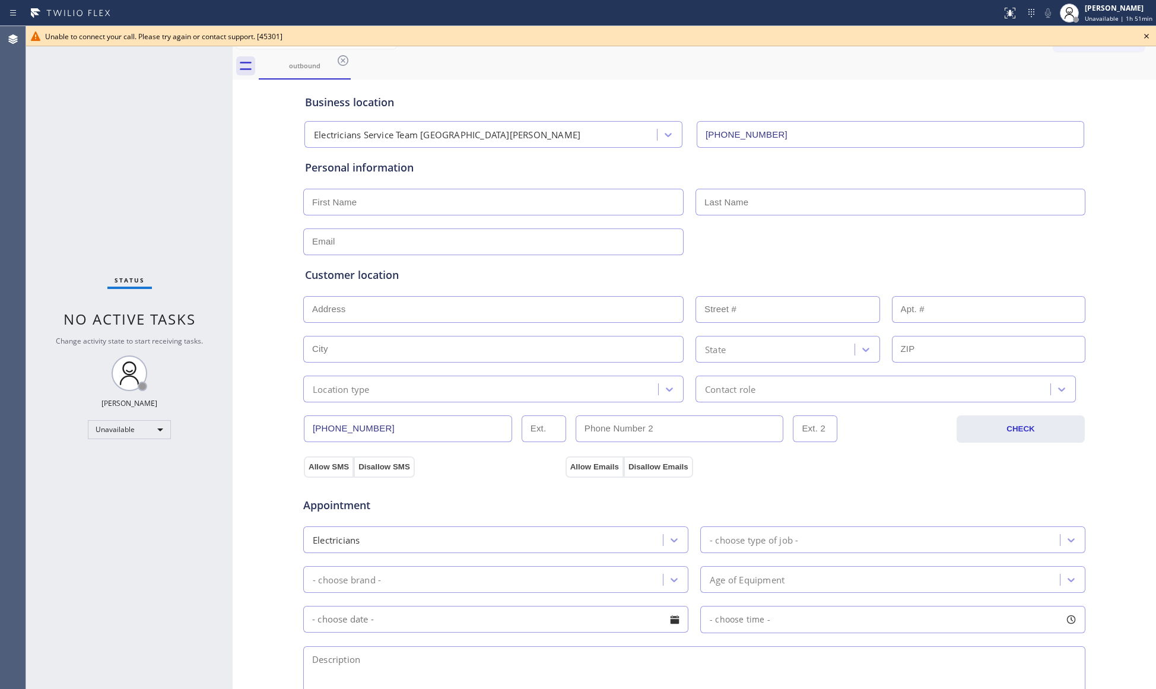
click at [217, 39] on span "Unable to connect your call. Please try again or contact support. [45301]" at bounding box center [163, 36] width 237 height 10
click at [342, 56] on icon at bounding box center [343, 60] width 11 height 11
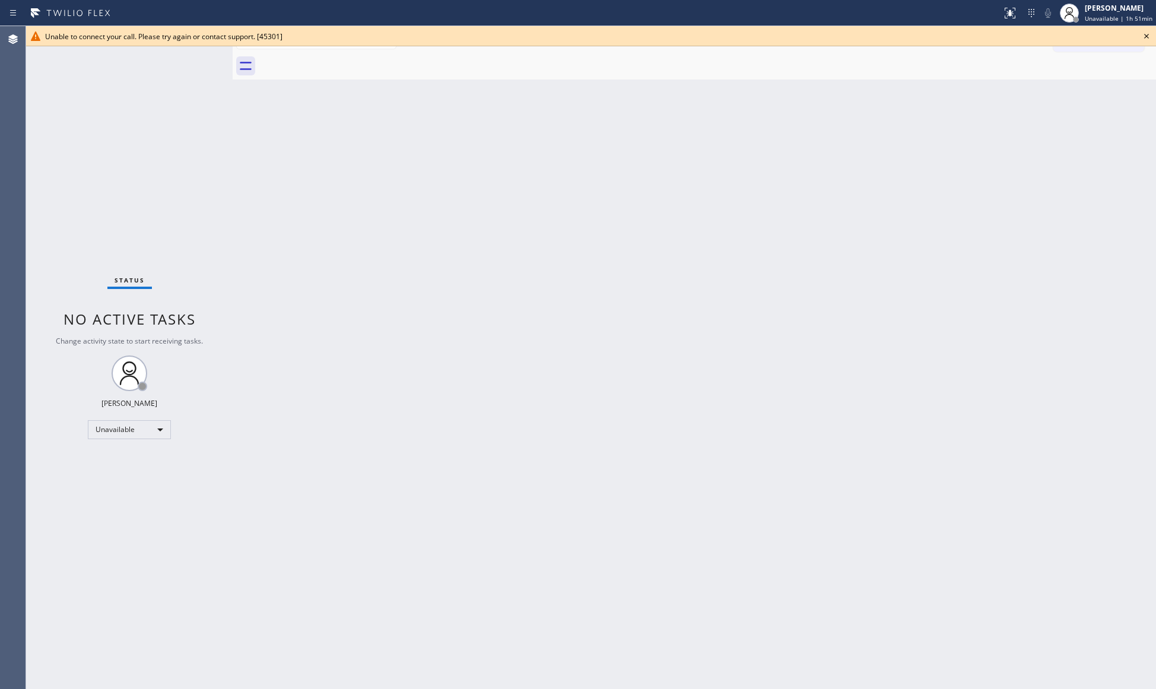
click at [1150, 39] on icon at bounding box center [1146, 36] width 14 height 14
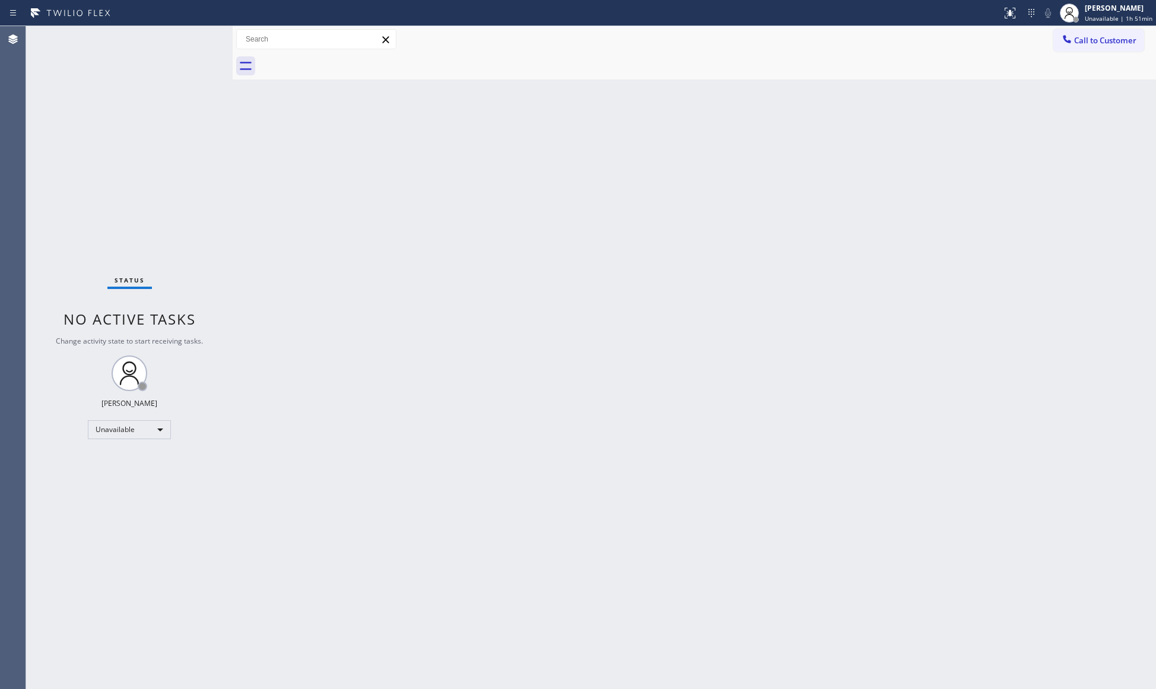
drag, startPoint x: 1113, startPoint y: 47, endPoint x: 1087, endPoint y: 47, distance: 25.5
click at [1110, 47] on button "Call to Customer" at bounding box center [1098, 40] width 91 height 23
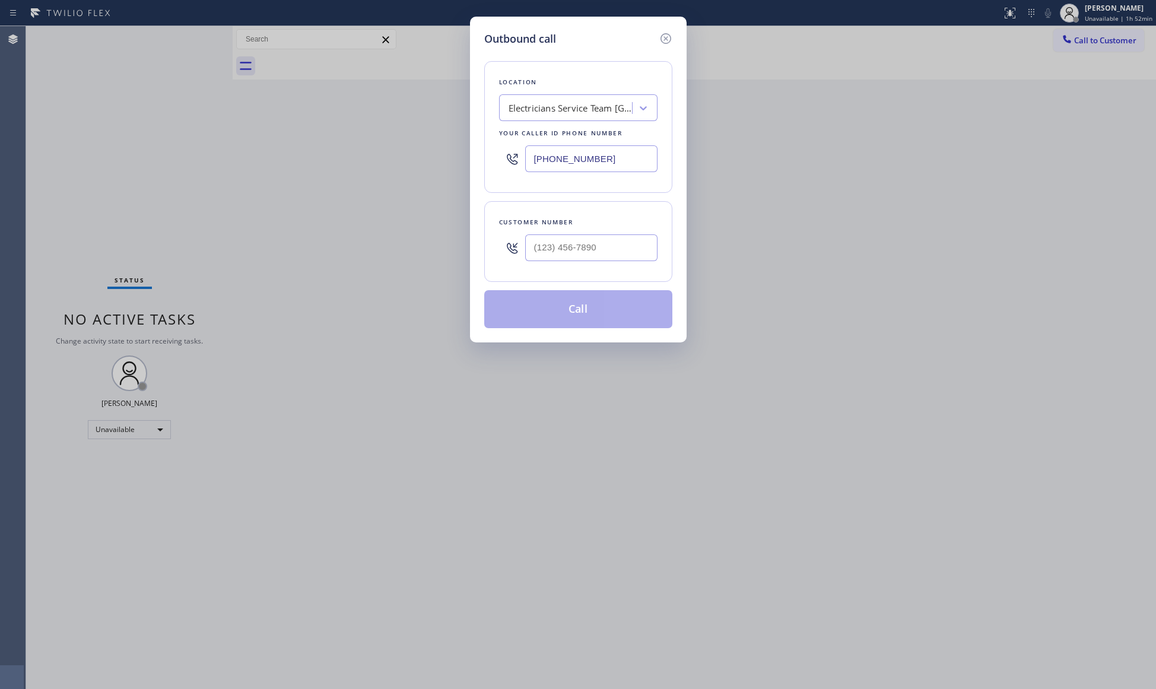
drag, startPoint x: 625, startPoint y: 164, endPoint x: 443, endPoint y: 158, distance: 182.8
click at [442, 159] on div "Outbound call Location Electricians Service Team [GEOGRAPHIC_DATA][PERSON_NAME]…" at bounding box center [578, 344] width 1156 height 689
paste input "06-1757"
type input "[PHONE_NUMBER]"
click at [647, 254] on input "(___) ___-____" at bounding box center [591, 247] width 132 height 27
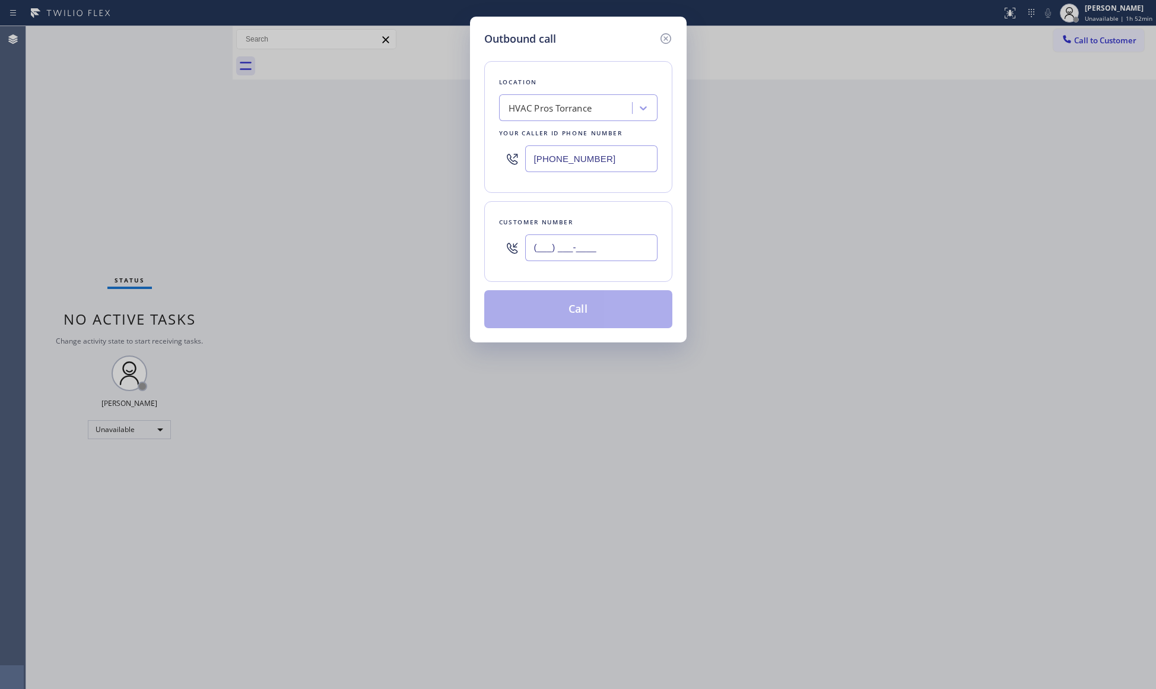
paste input "574) 306-8072"
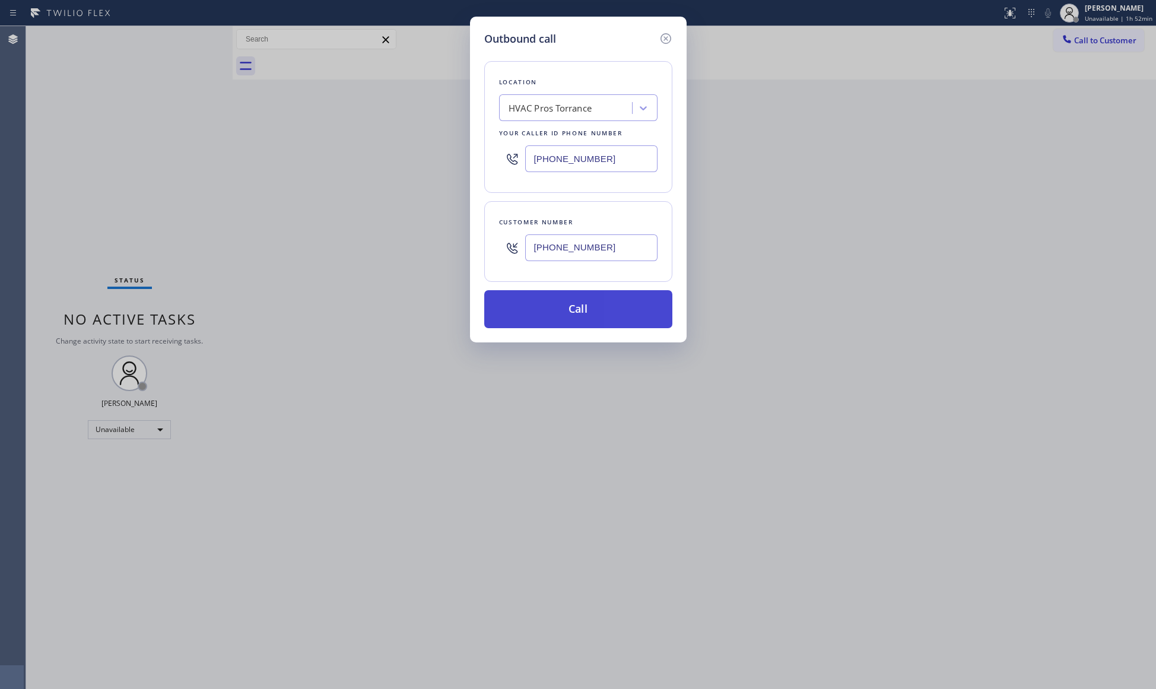
type input "[PHONE_NUMBER]"
click at [589, 307] on button "Call" at bounding box center [578, 309] width 188 height 38
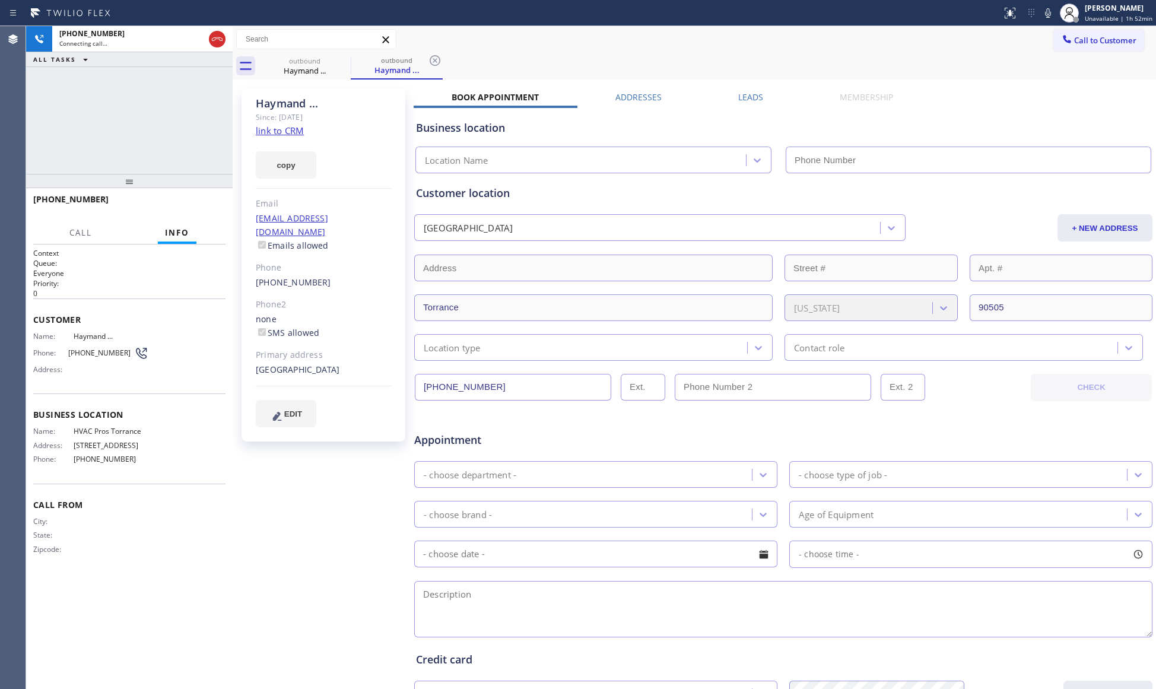
type input "[PHONE_NUMBER]"
click at [212, 196] on button "HANG UP" at bounding box center [197, 204] width 55 height 17
click at [406, 250] on div "Haymand ... Since: [DATE] link to CRM copy Email [EMAIL_ADDRESS][DOMAIN_NAME] E…" at bounding box center [324, 264] width 166 height 353
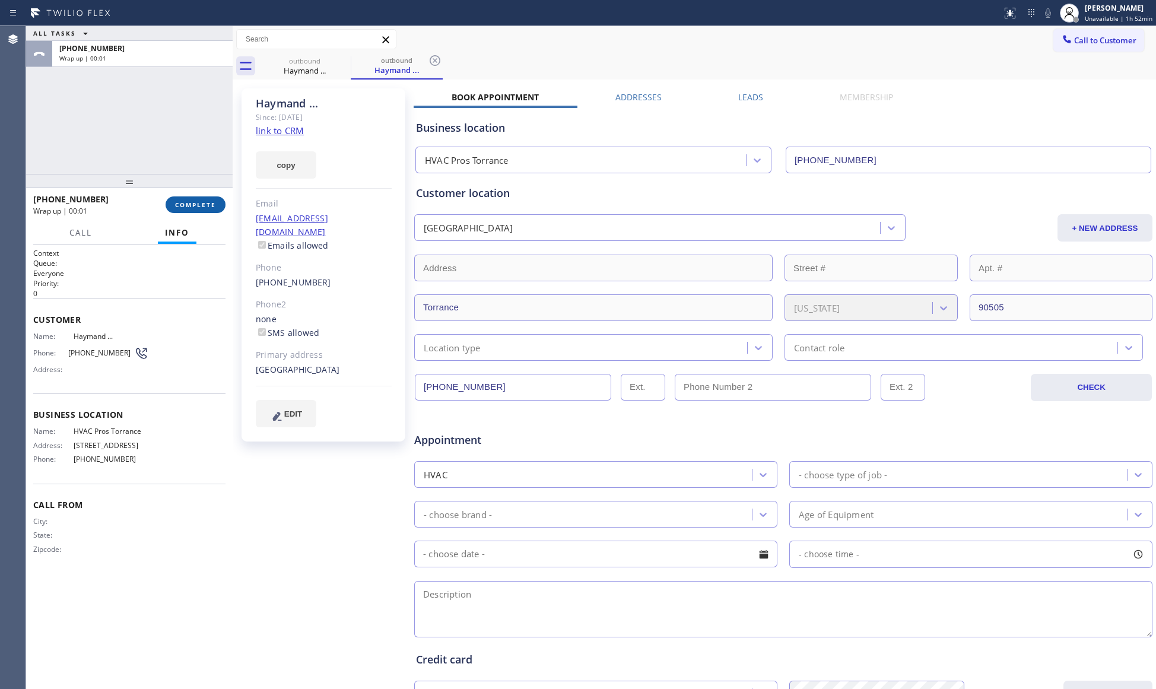
click at [190, 210] on button "COMPLETE" at bounding box center [195, 204] width 60 height 17
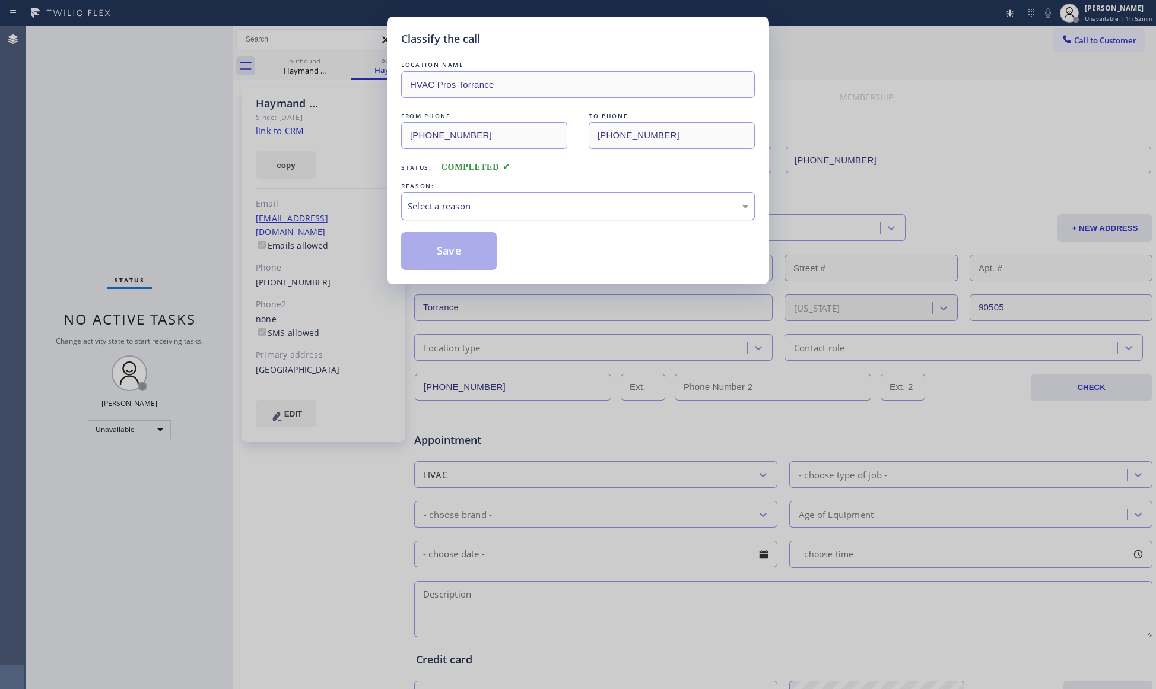
click at [437, 200] on div "Select a reason" at bounding box center [578, 206] width 340 height 14
click at [453, 255] on button "Save" at bounding box center [449, 251] width 96 height 38
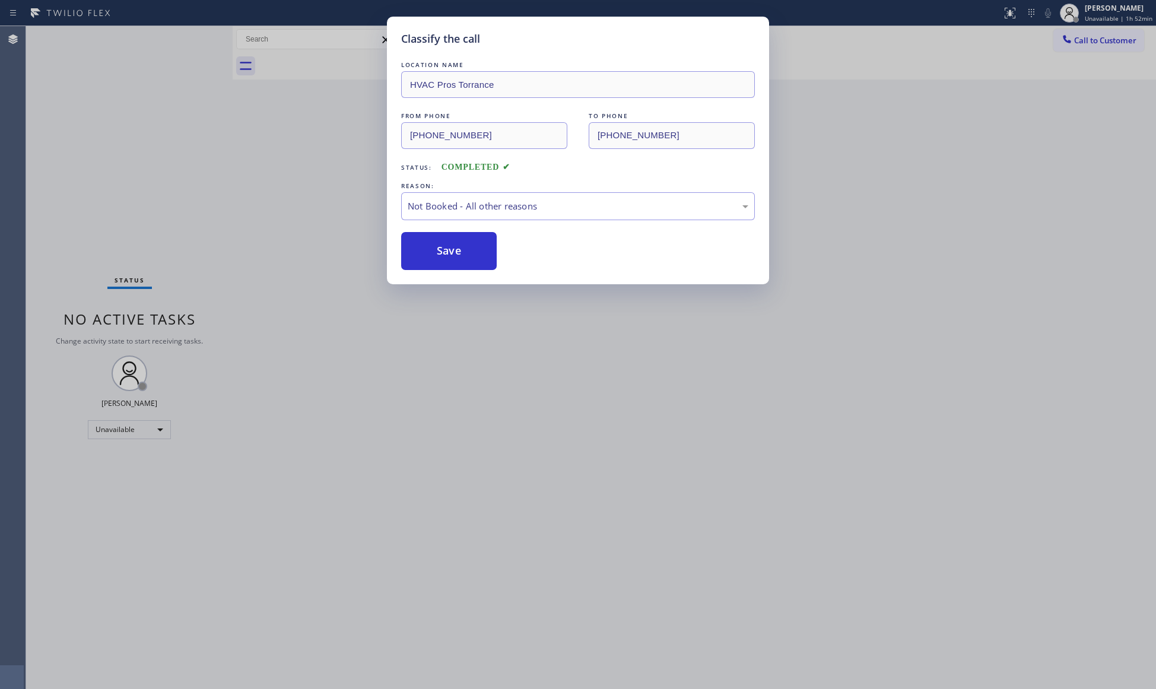
click at [453, 255] on button "Save" at bounding box center [449, 251] width 96 height 38
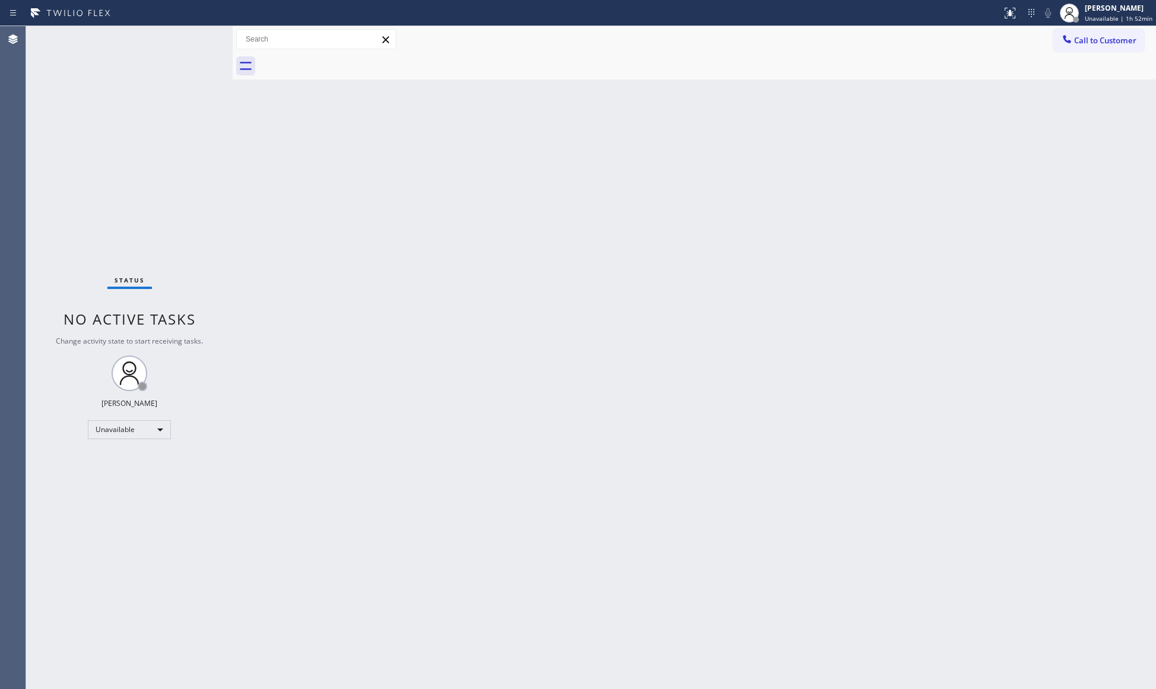
drag, startPoint x: 982, startPoint y: 58, endPoint x: 1009, endPoint y: 62, distance: 27.0
click at [987, 58] on div at bounding box center [707, 66] width 897 height 27
click at [1078, 36] on span "Call to Customer" at bounding box center [1105, 40] width 62 height 11
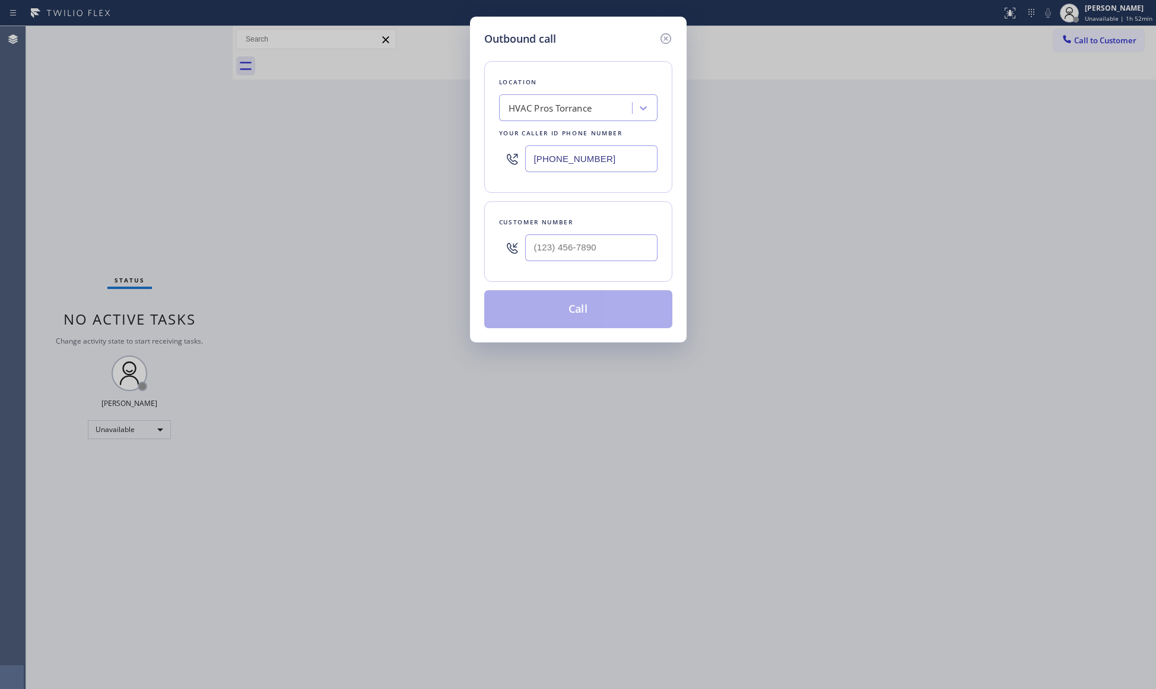
drag, startPoint x: 572, startPoint y: 160, endPoint x: 450, endPoint y: 148, distance: 122.8
click at [470, 153] on div "Outbound call Location HVAC Pros Torrance Your caller id phone number [PHONE_NU…" at bounding box center [578, 180] width 217 height 326
paste input "15) 969-9693"
type input "[PHONE_NUMBER]"
click at [605, 247] on input "(___) ___-____" at bounding box center [591, 247] width 132 height 27
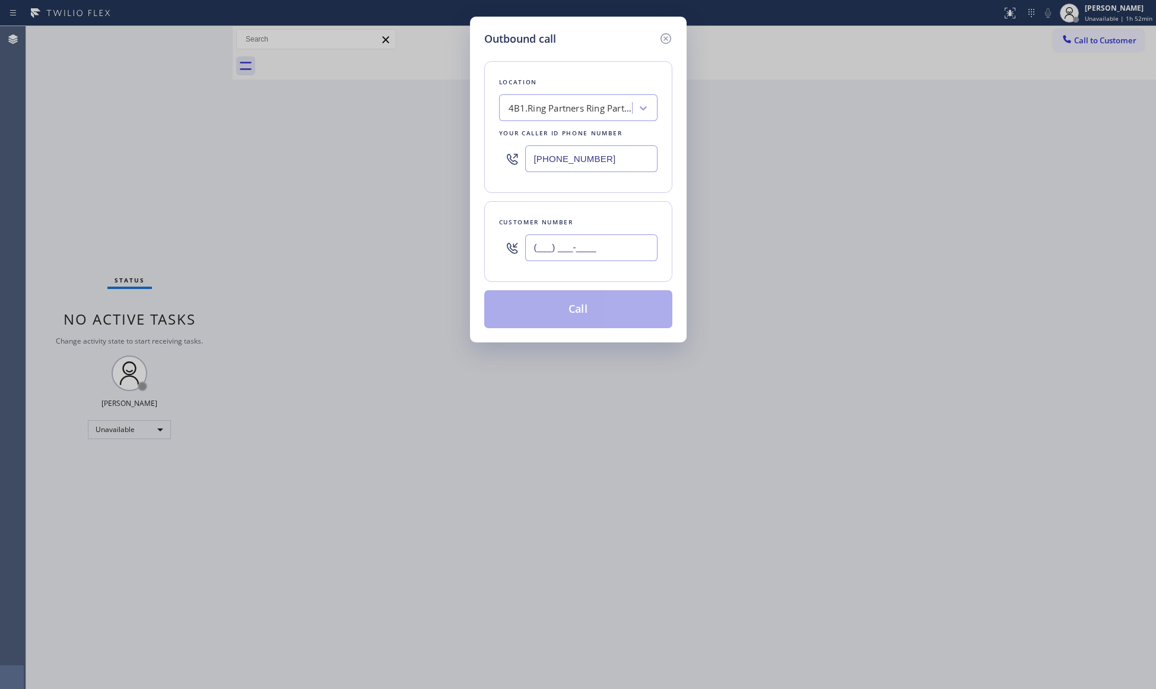
paste input "707) 567-2511"
type input "[PHONE_NUMBER]"
click at [579, 306] on button "Call" at bounding box center [578, 309] width 188 height 38
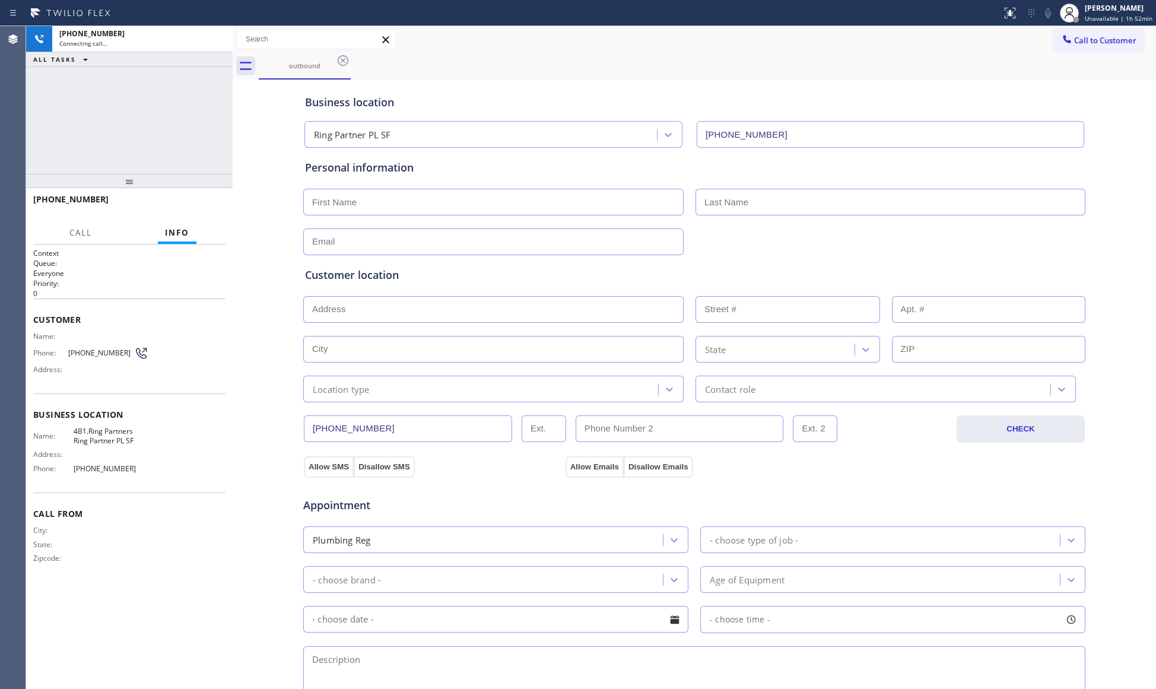
type input "[PHONE_NUMBER]"
click at [843, 93] on div "Business location Ring Partner PL SF [PHONE_NUMBER]" at bounding box center [694, 114] width 783 height 65
click at [200, 106] on div "[PHONE_NUMBER] Connecting call… ALL TASKS ALL TASKS ACTIVE TASKS TASKS IN WRAP …" at bounding box center [129, 100] width 206 height 148
click at [216, 200] on button "HANG UP" at bounding box center [197, 204] width 55 height 17
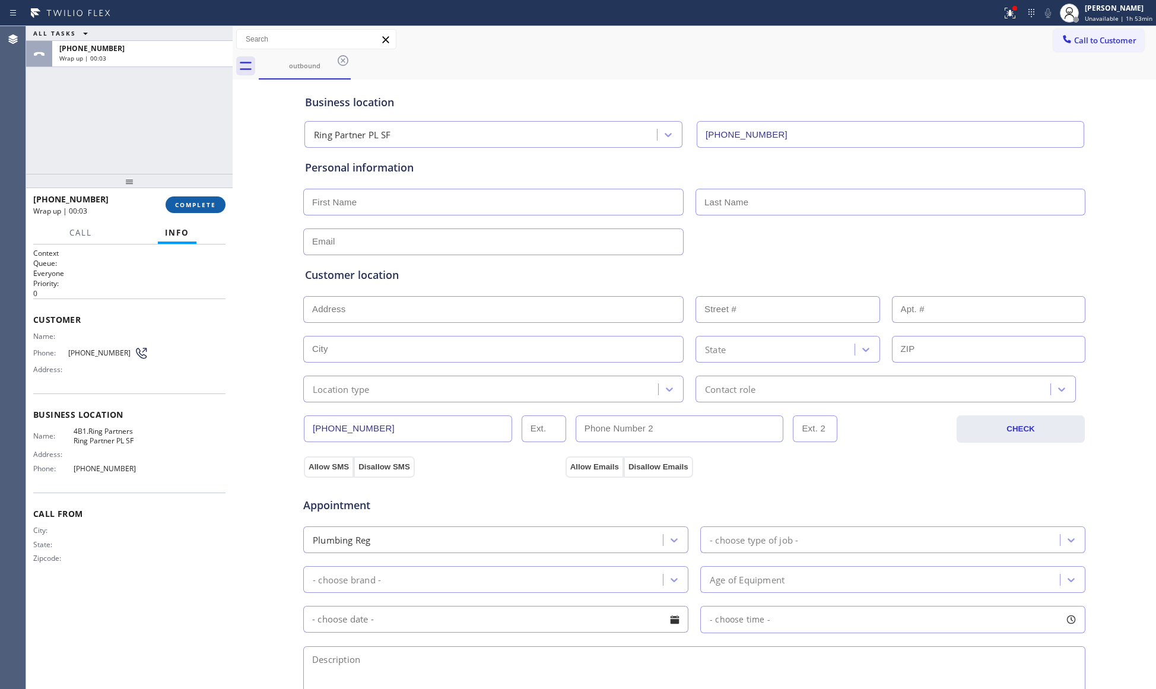
click at [192, 200] on button "COMPLETE" at bounding box center [195, 204] width 60 height 17
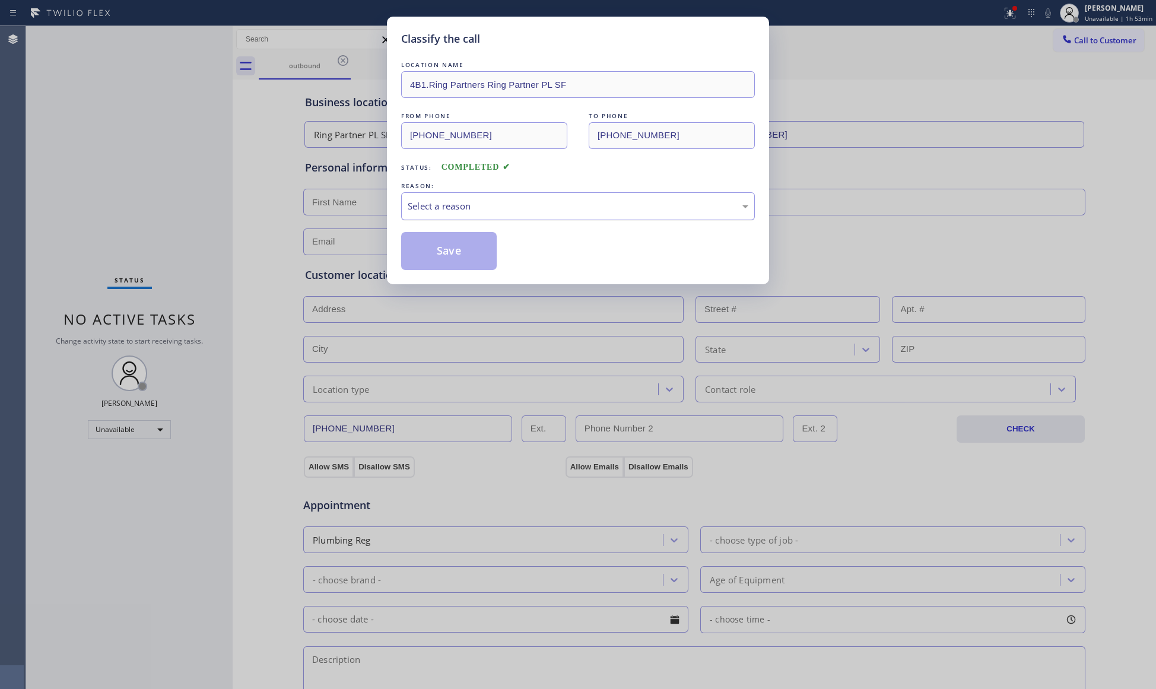
click at [426, 200] on div "Select a reason" at bounding box center [578, 206] width 340 height 14
click at [440, 243] on button "Save" at bounding box center [449, 251] width 96 height 38
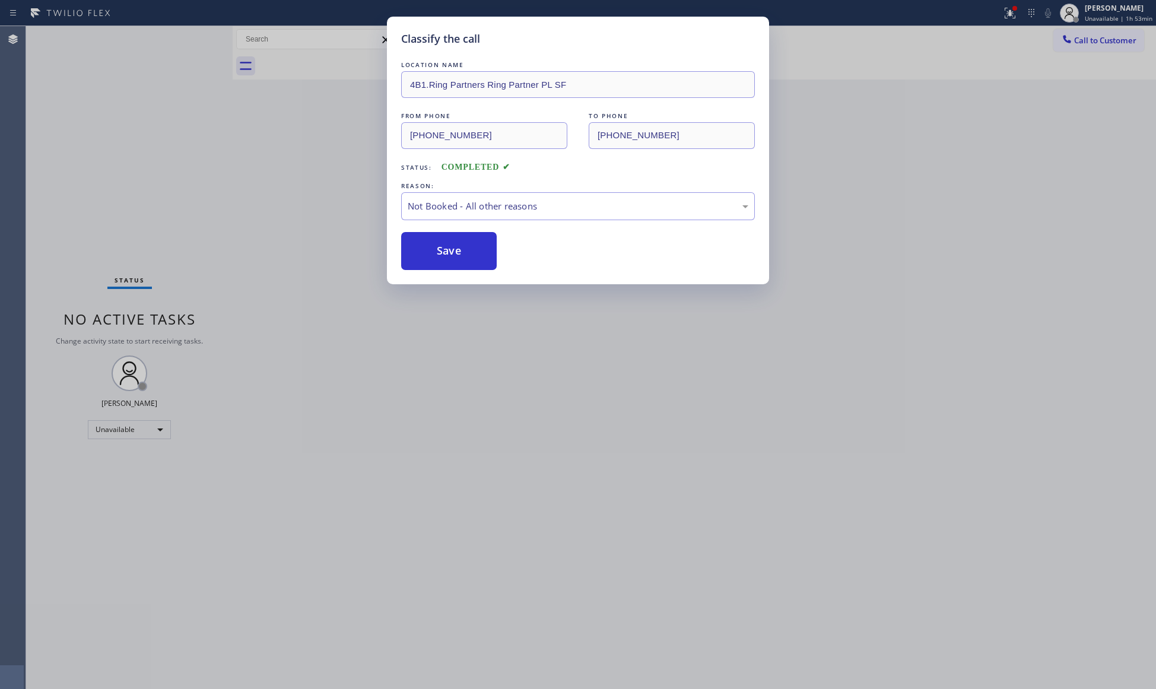
click at [1009, 9] on div "Classify the call LOCATION NAME 4B1.Ring Partners Ring Partner PL SF FROM PHONE…" at bounding box center [578, 344] width 1156 height 689
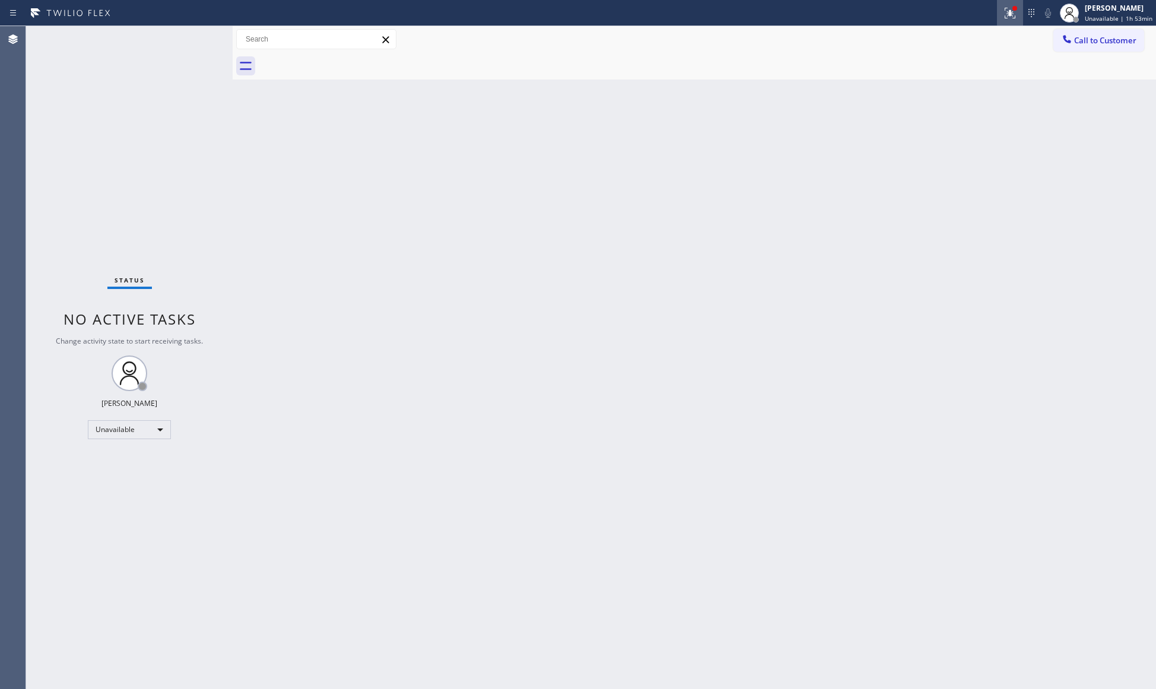
click at [1011, 12] on icon at bounding box center [1007, 12] width 7 height 8
click at [992, 145] on div "Status report Issues detected These issues could affect your workflow. Please c…" at bounding box center [948, 99] width 154 height 146
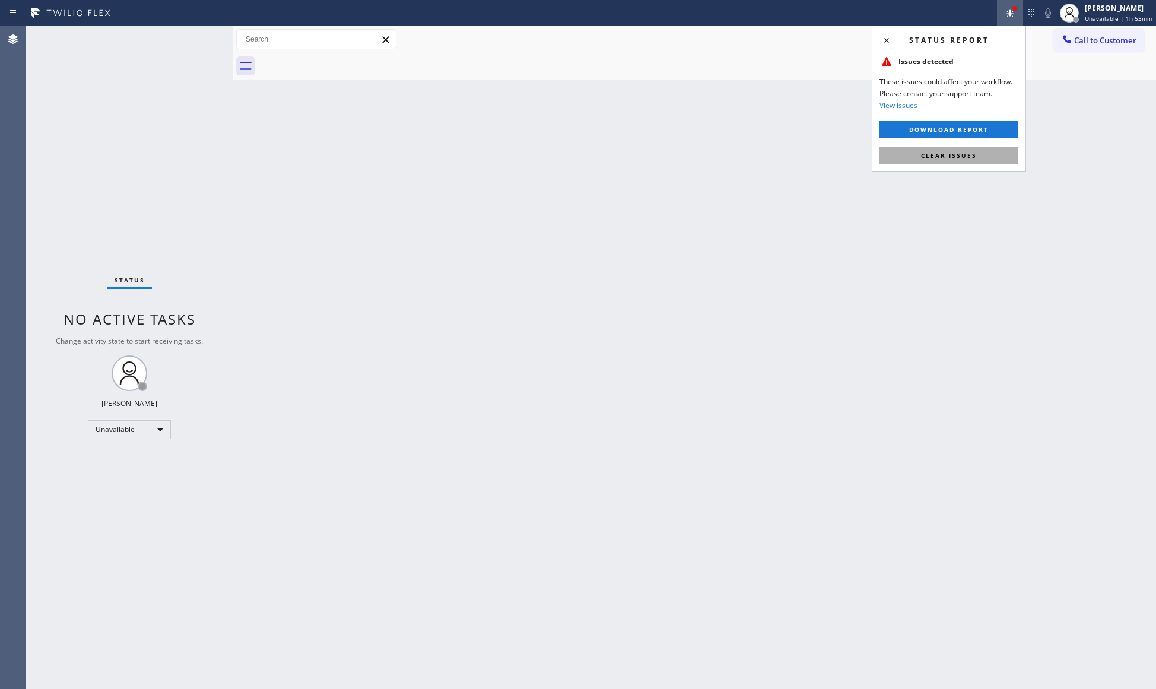
click at [988, 154] on button "Clear issues" at bounding box center [948, 155] width 139 height 17
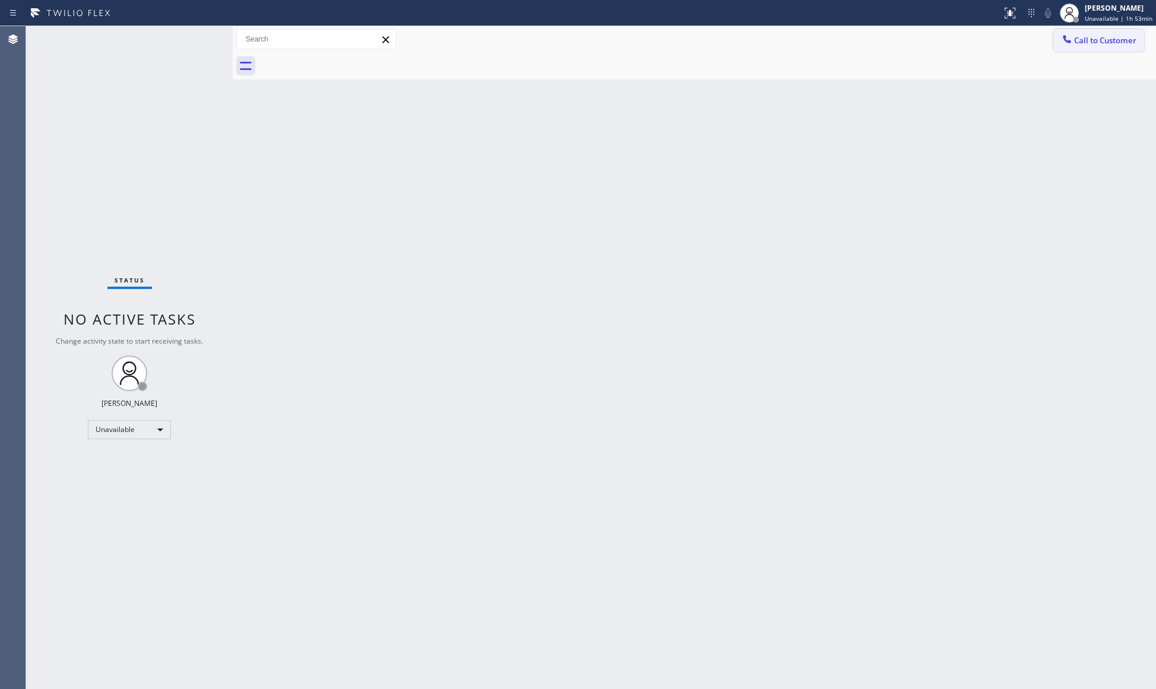
click at [1085, 43] on span "Call to Customer" at bounding box center [1105, 40] width 62 height 11
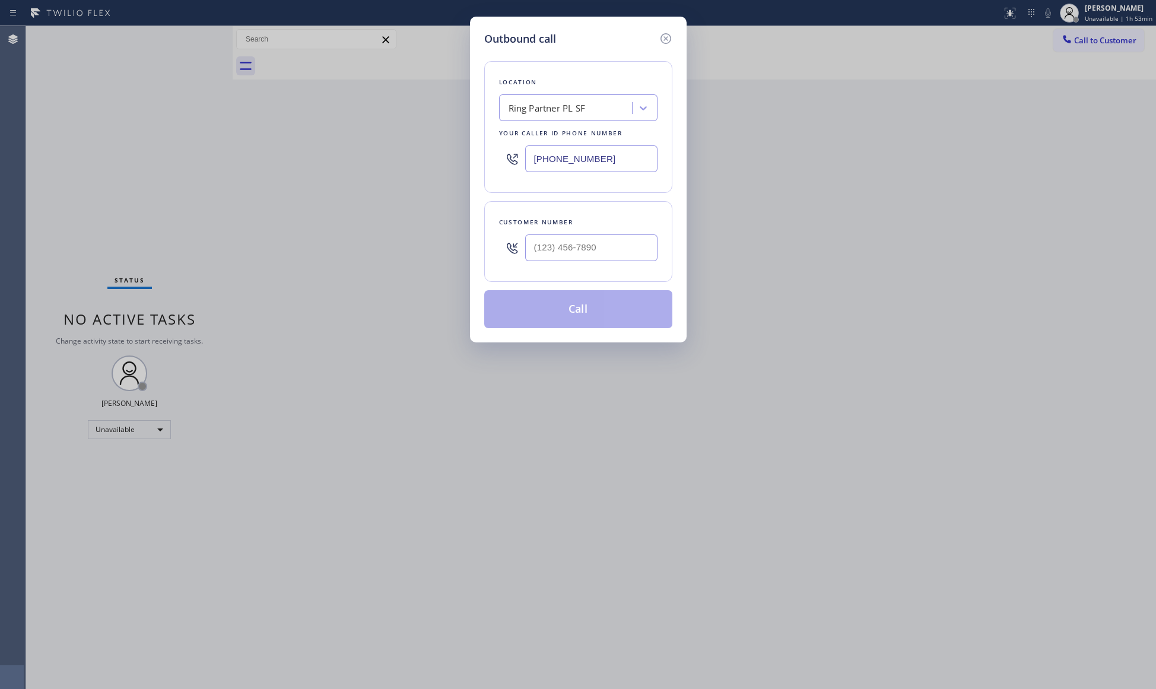
drag, startPoint x: 638, startPoint y: 161, endPoint x: 515, endPoint y: 159, distance: 123.4
click at [515, 160] on div "[PHONE_NUMBER]" at bounding box center [578, 158] width 158 height 39
paste input "75) 325-5111"
type input "[PHONE_NUMBER]"
drag, startPoint x: 572, startPoint y: 260, endPoint x: 521, endPoint y: 262, distance: 51.7
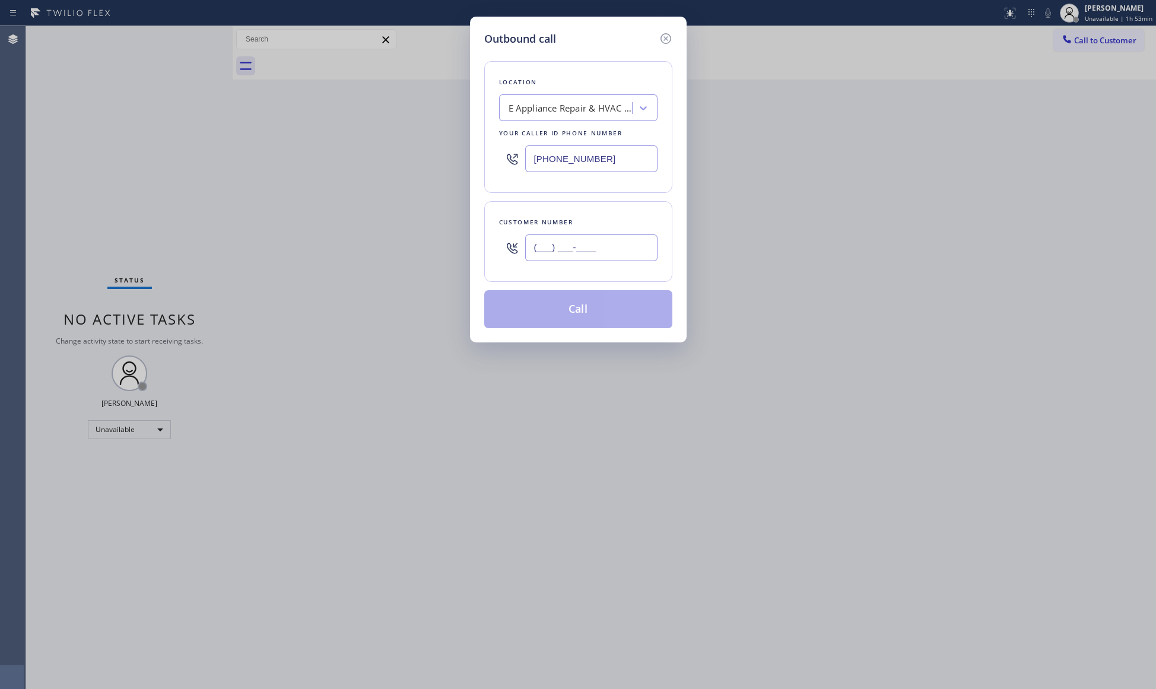
click at [521, 262] on div "(___) ___-____" at bounding box center [578, 247] width 158 height 39
paste input "475) 204-5070"
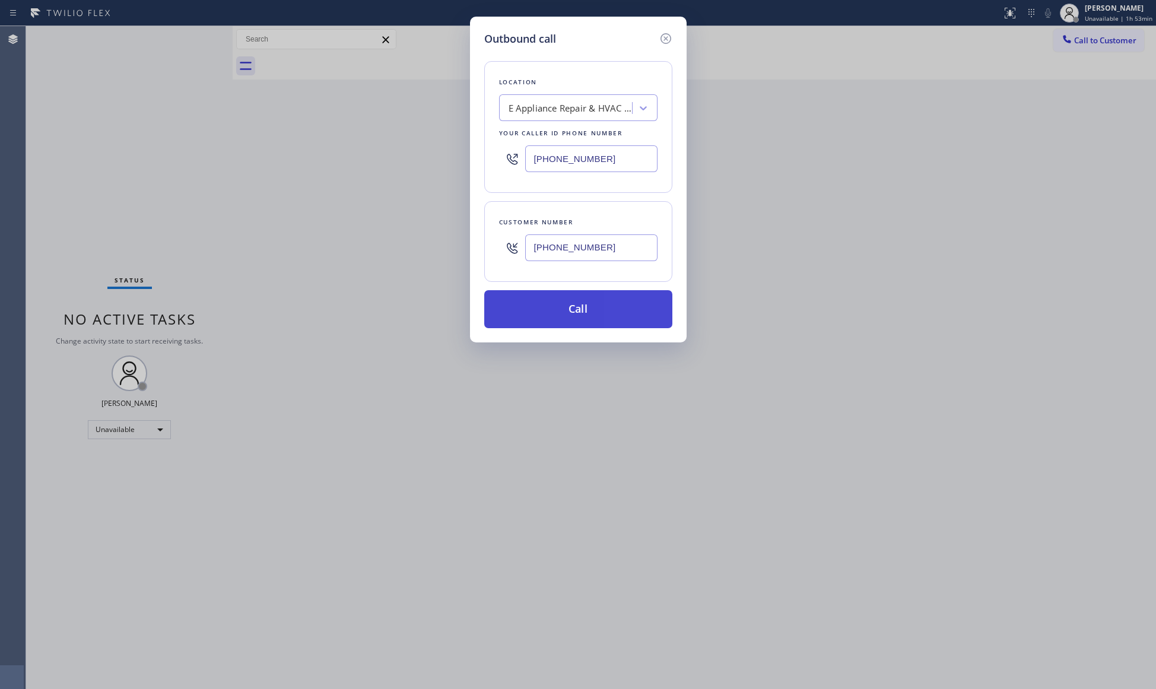
type input "[PHONE_NUMBER]"
click at [575, 310] on button "Call" at bounding box center [578, 309] width 188 height 38
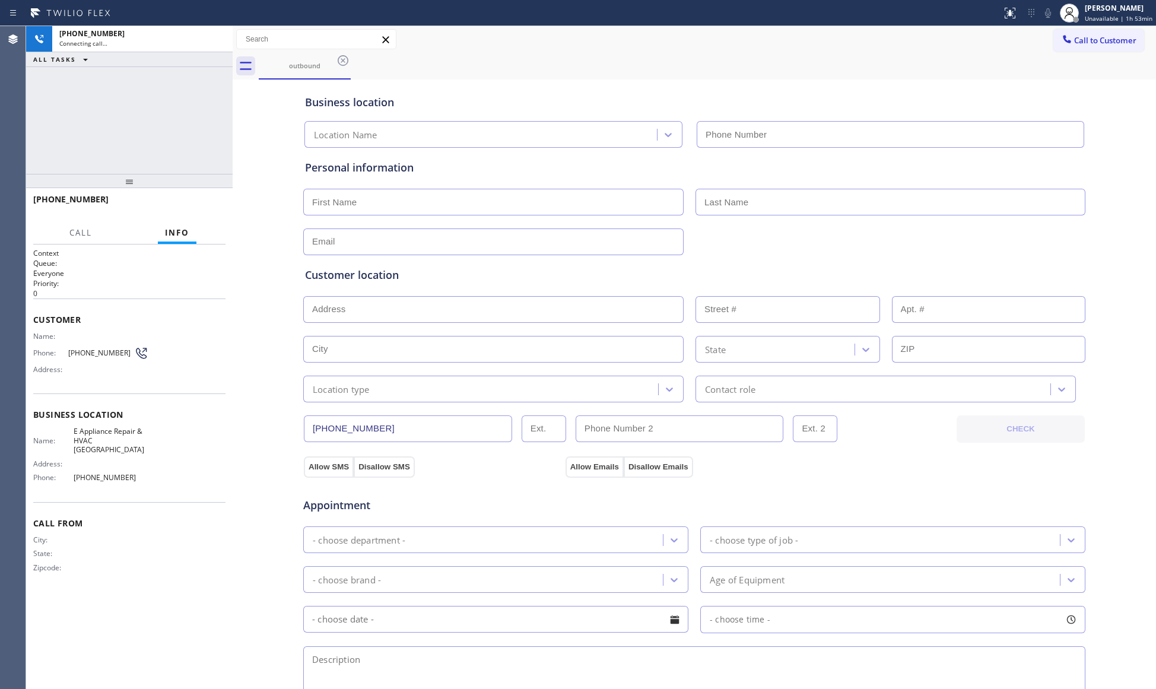
type input "[PHONE_NUMBER]"
click at [205, 202] on span "HANG UP" at bounding box center [198, 204] width 36 height 8
click at [204, 202] on span "HANG UP" at bounding box center [198, 204] width 36 height 8
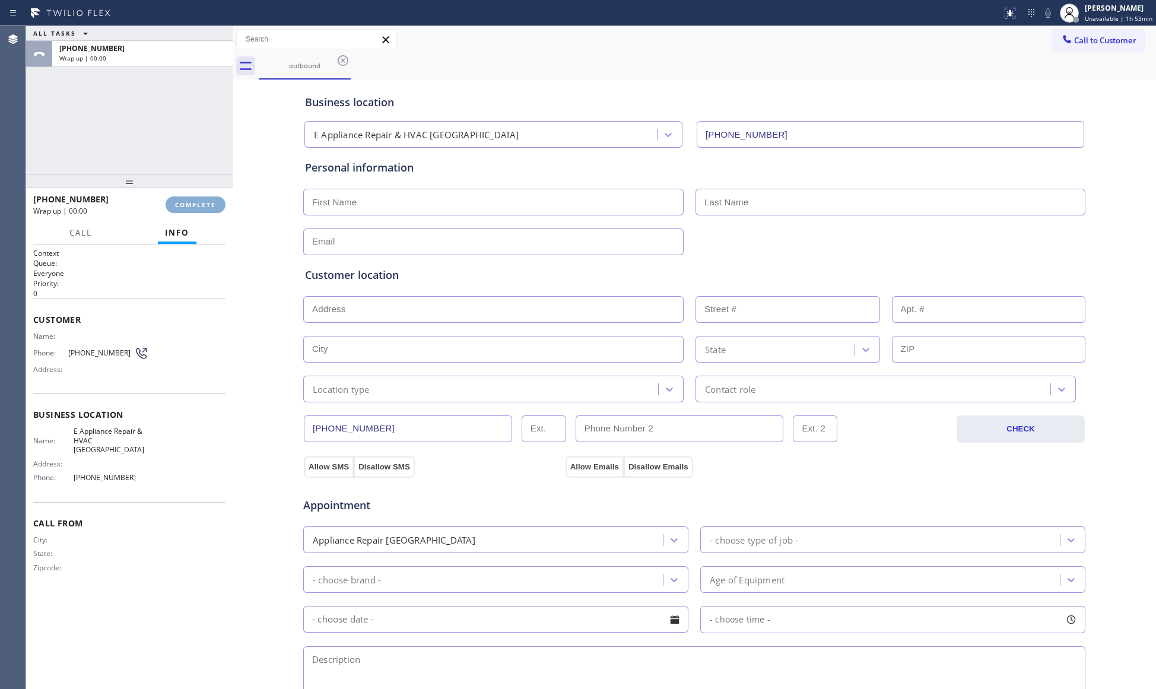
click at [204, 202] on span "COMPLETE" at bounding box center [195, 204] width 41 height 8
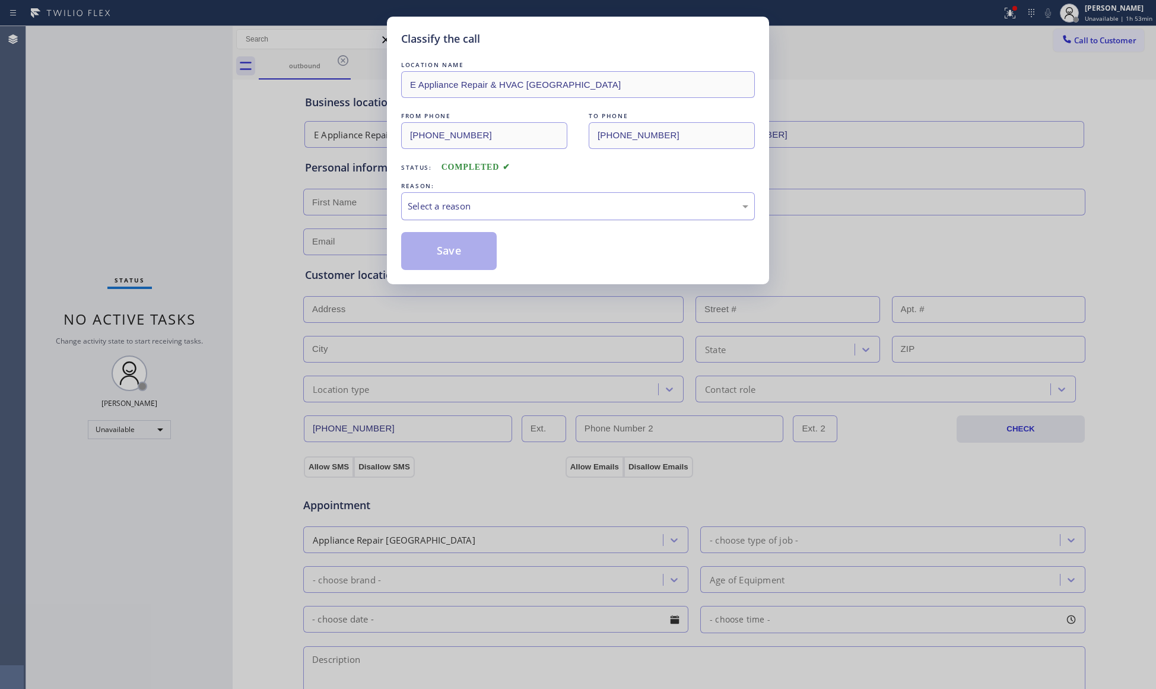
click at [542, 211] on div "Select a reason" at bounding box center [578, 206] width 340 height 14
drag, startPoint x: 432, startPoint y: 250, endPoint x: 433, endPoint y: 257, distance: 6.6
click at [433, 257] on button "Save" at bounding box center [449, 251] width 96 height 38
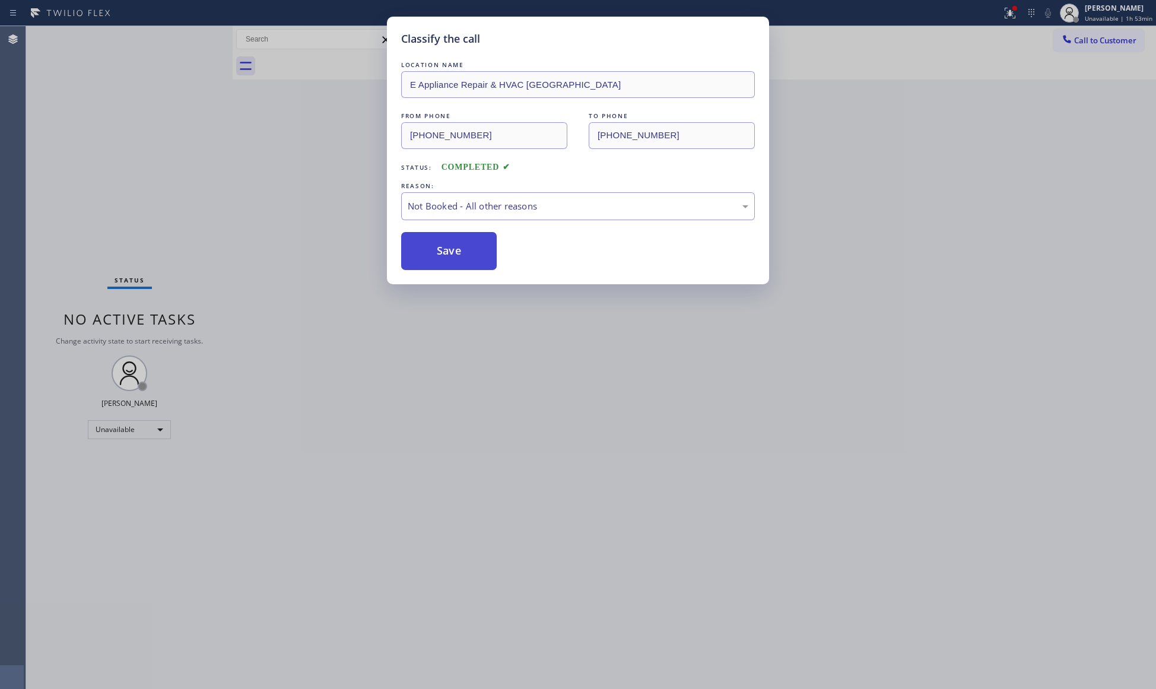
click at [433, 254] on button "Save" at bounding box center [449, 251] width 96 height 38
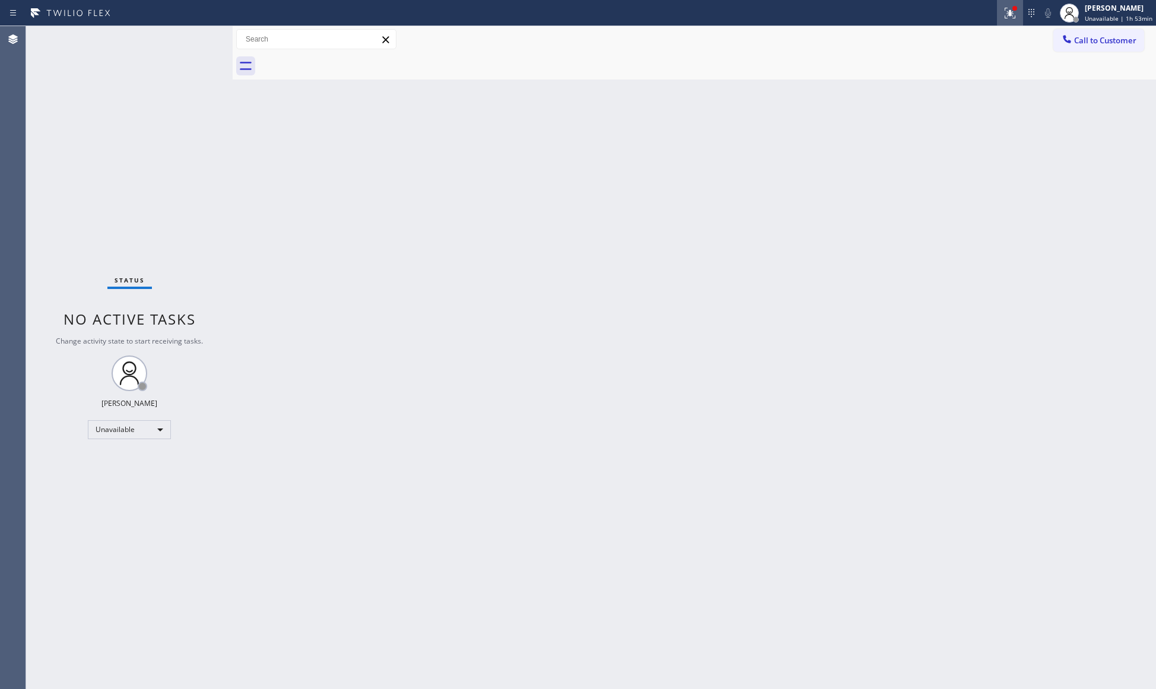
drag, startPoint x: 1004, startPoint y: 10, endPoint x: 1007, endPoint y: 17, distance: 7.4
click at [1005, 12] on div at bounding box center [1010, 13] width 26 height 14
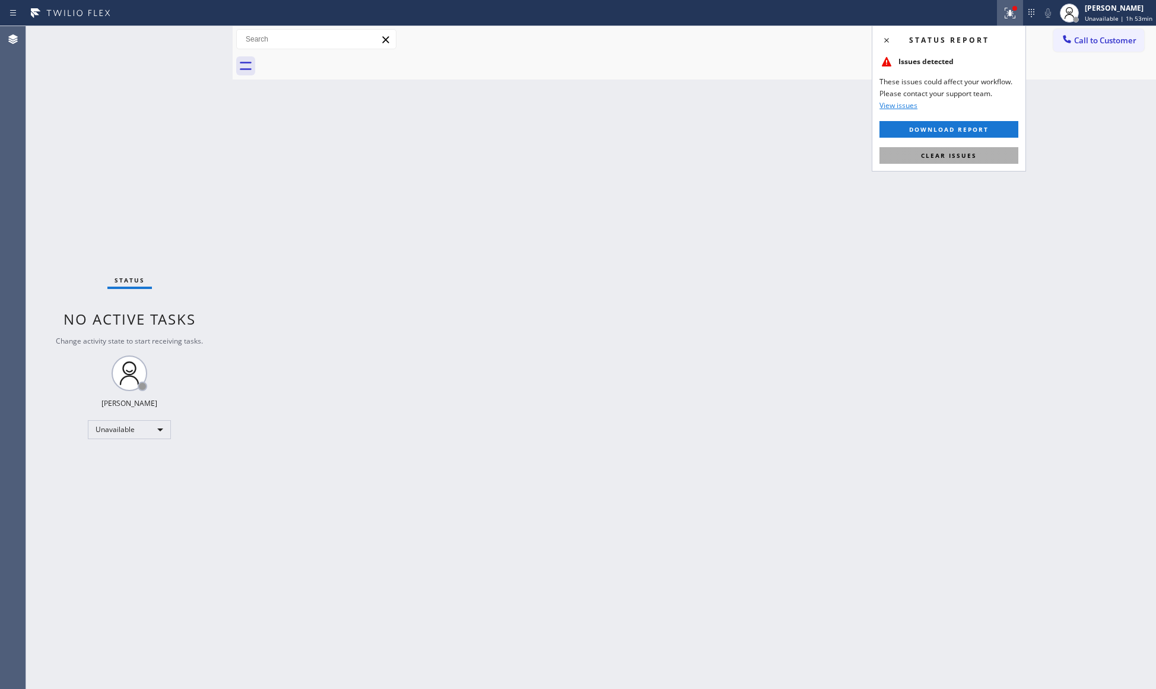
click at [957, 147] on button "Clear issues" at bounding box center [948, 155] width 139 height 17
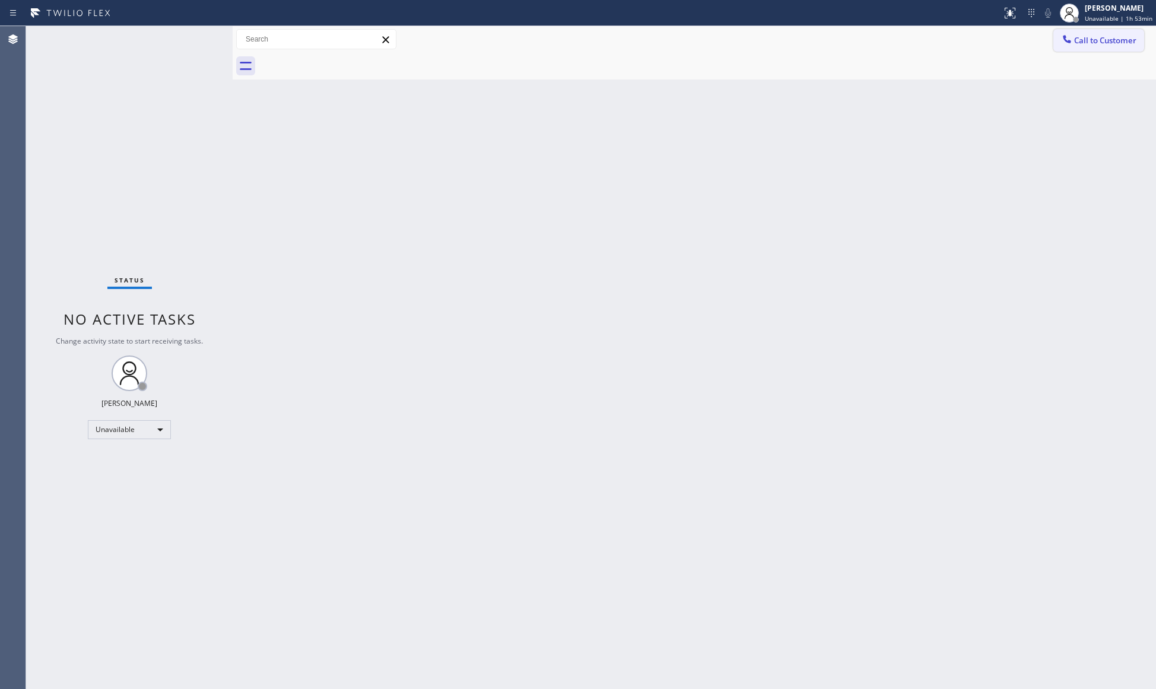
click at [1080, 40] on span "Call to Customer" at bounding box center [1105, 40] width 62 height 11
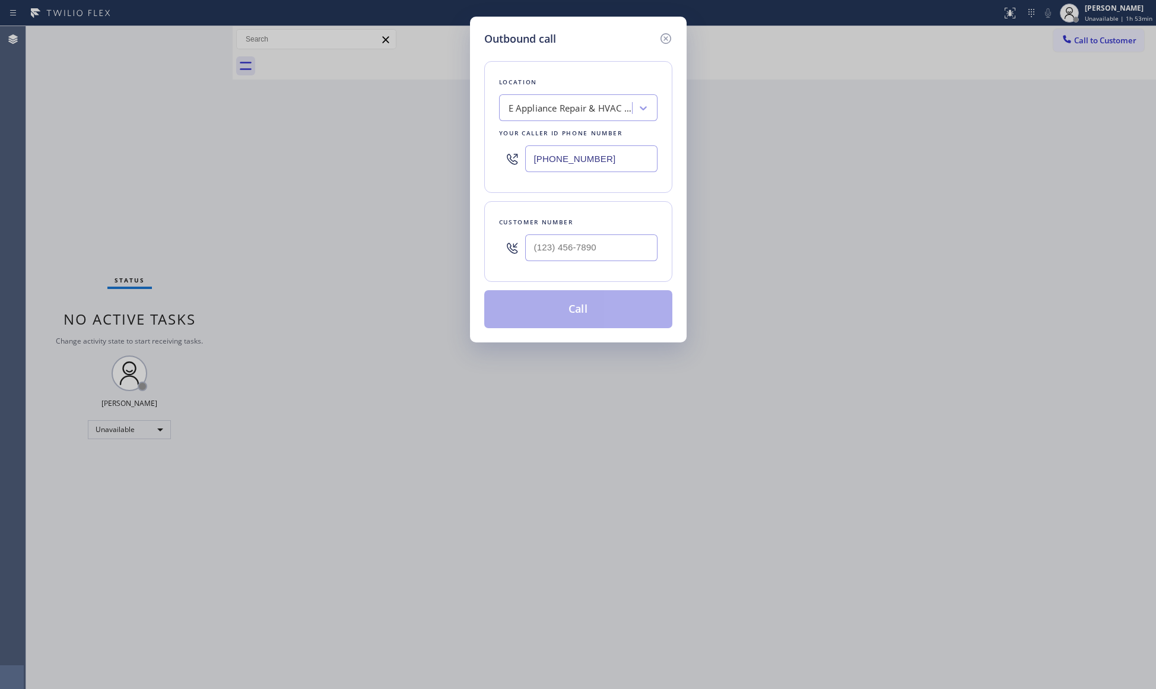
drag, startPoint x: 616, startPoint y: 160, endPoint x: 501, endPoint y: 160, distance: 115.1
click at [501, 160] on div "[PHONE_NUMBER]" at bounding box center [578, 158] width 158 height 39
paste input "805) 549-4465"
type input "[PHONE_NUMBER]"
click at [607, 255] on input "(___) ___-____" at bounding box center [591, 247] width 132 height 27
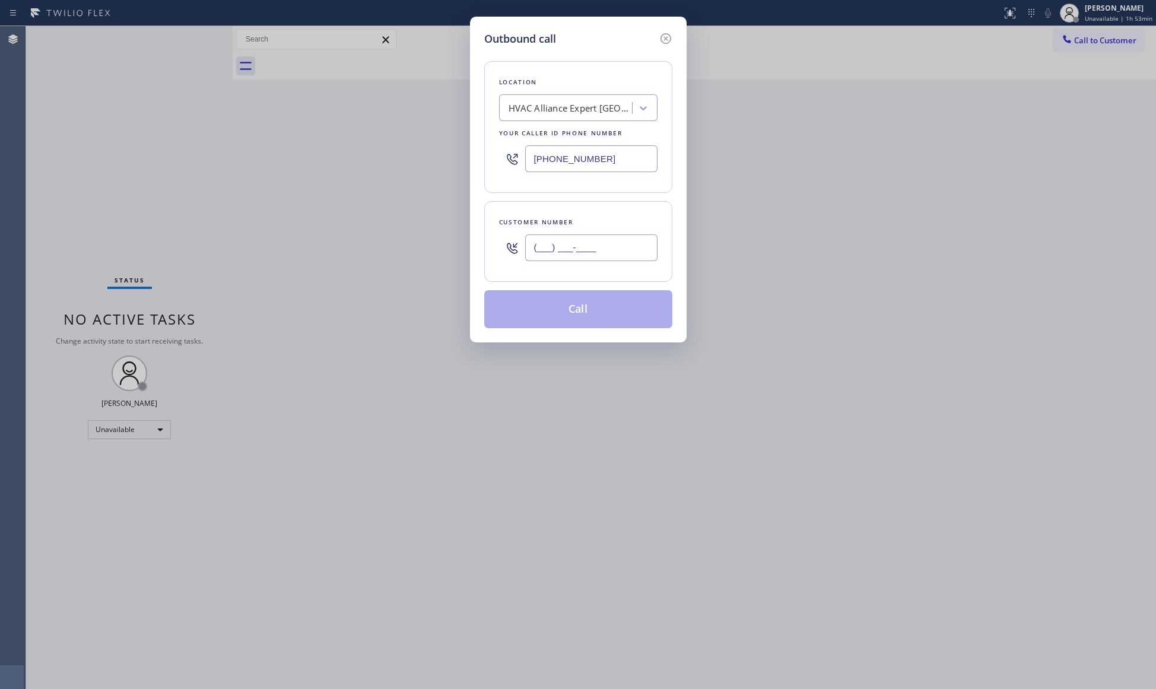
paste
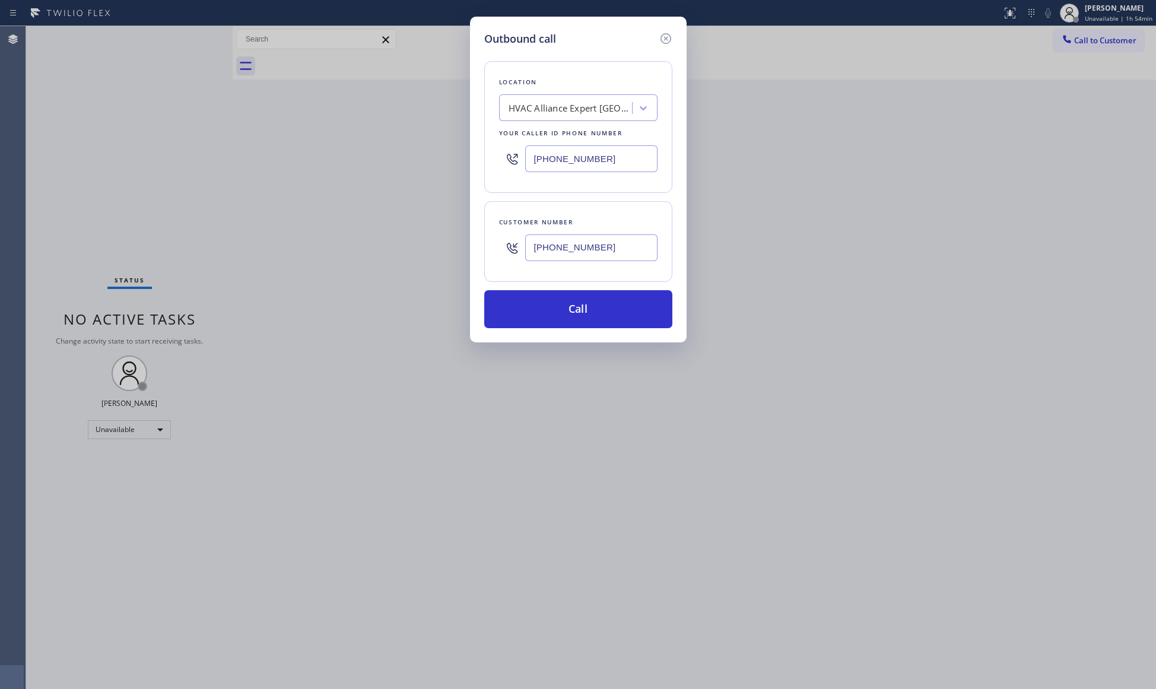
type input "[PHONE_NUMBER]"
click at [586, 281] on div "Customer number [PHONE_NUMBER]" at bounding box center [578, 241] width 188 height 81
click at [598, 306] on button "Call" at bounding box center [578, 309] width 188 height 38
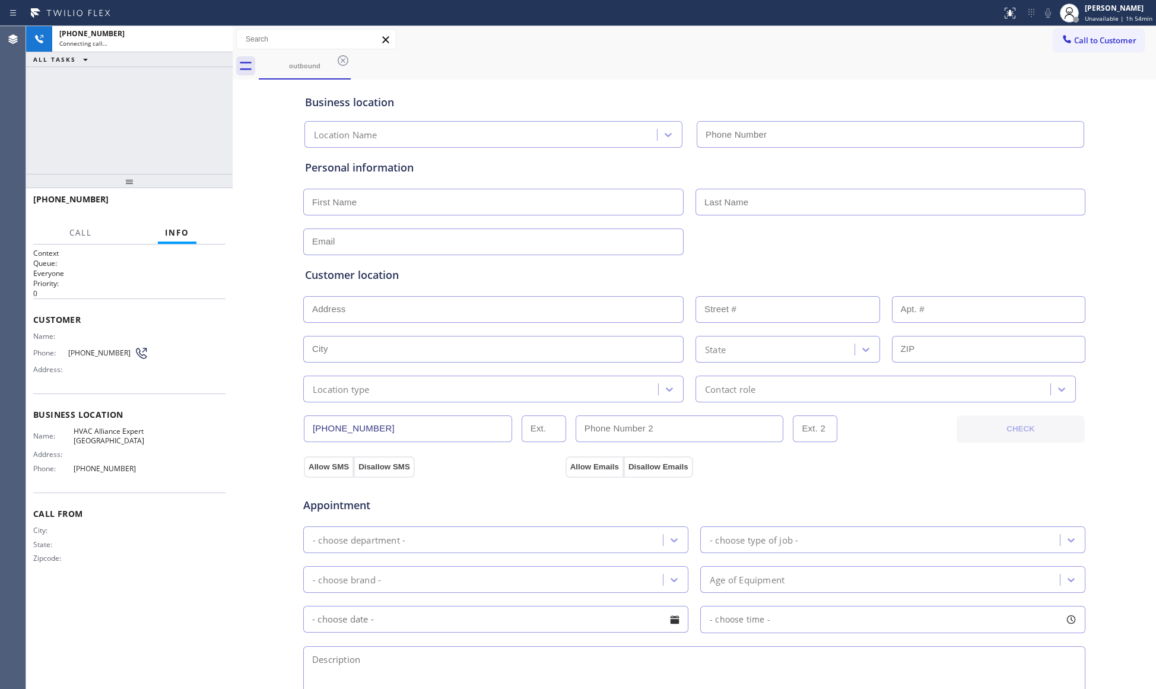
type input "[PHONE_NUMBER]"
click at [981, 72] on div "outbound" at bounding box center [707, 66] width 897 height 27
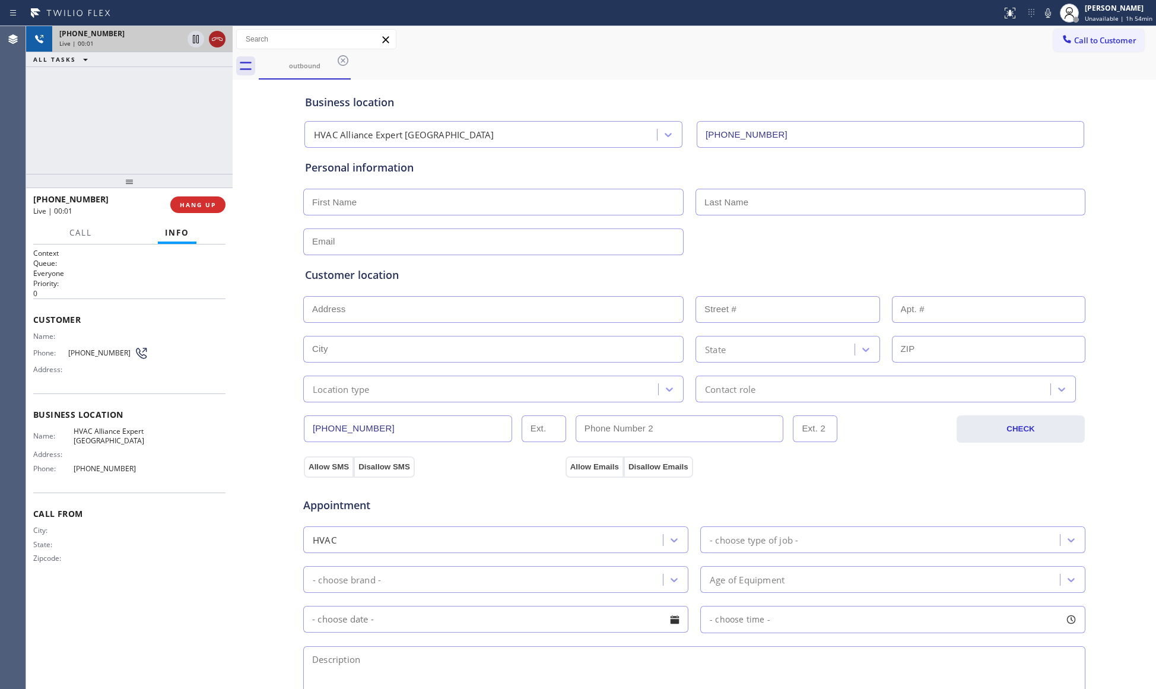
click at [216, 39] on icon at bounding box center [217, 39] width 14 height 14
click at [187, 202] on span "COMPLETE" at bounding box center [195, 204] width 41 height 8
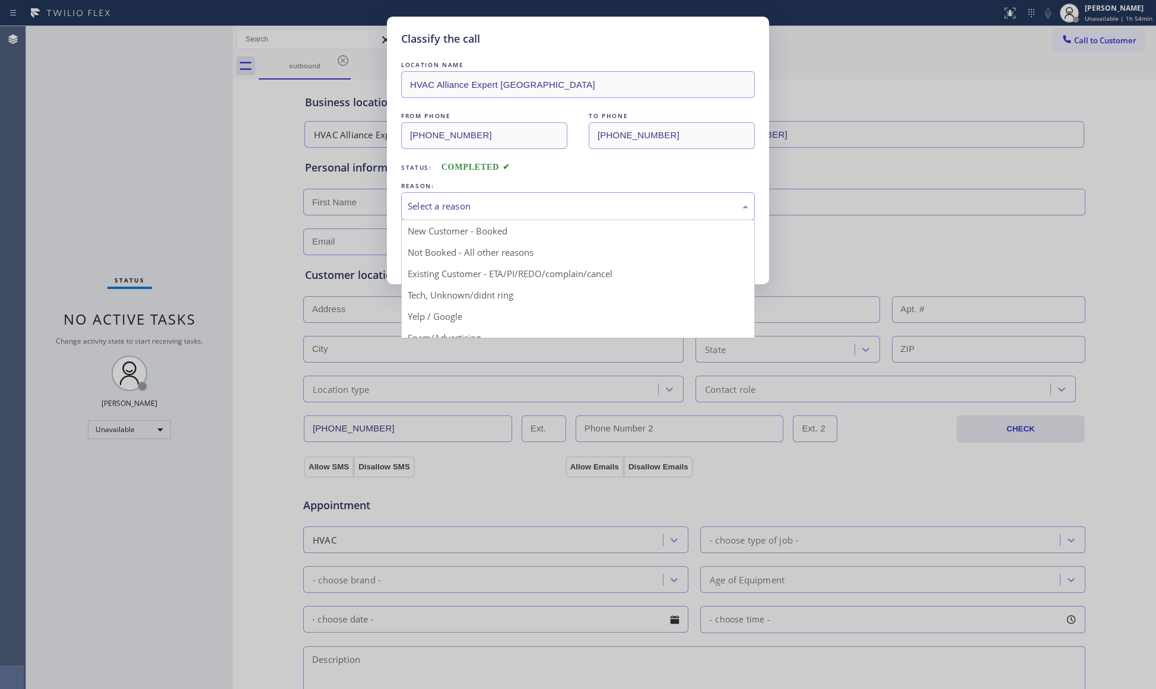
click at [505, 206] on div "Select a reason" at bounding box center [578, 206] width 340 height 14
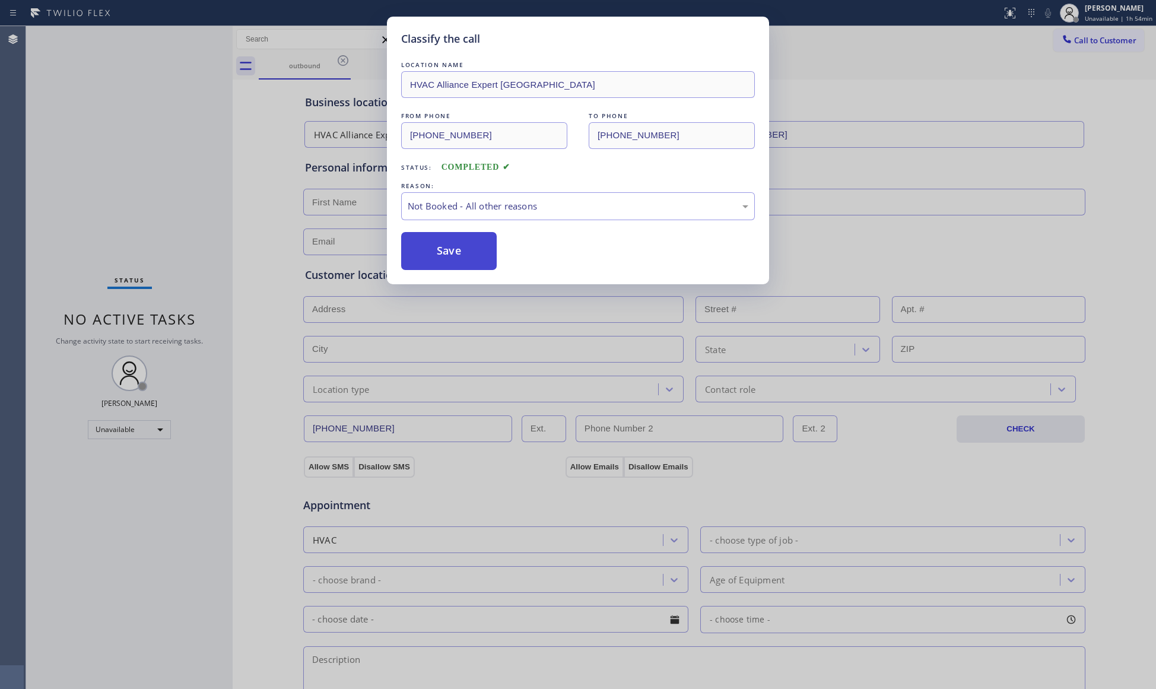
click at [430, 249] on button "Save" at bounding box center [449, 251] width 96 height 38
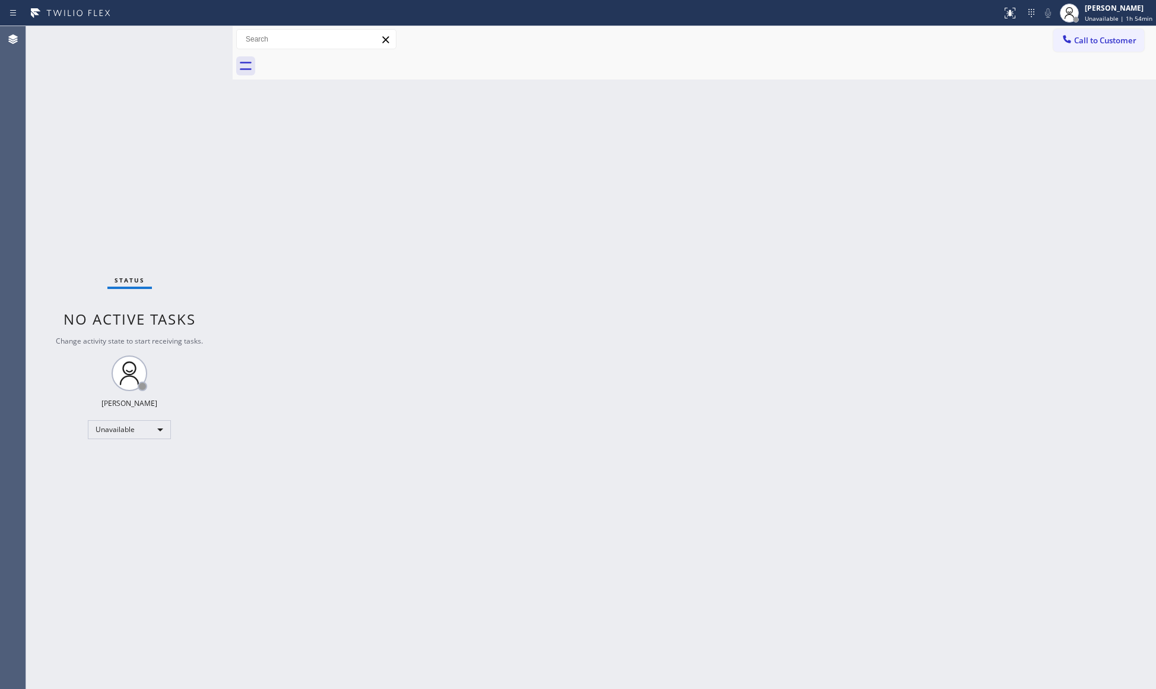
drag, startPoint x: 1088, startPoint y: 37, endPoint x: 950, endPoint y: 81, distance: 145.2
click at [1087, 37] on span "Call to Customer" at bounding box center [1105, 40] width 62 height 11
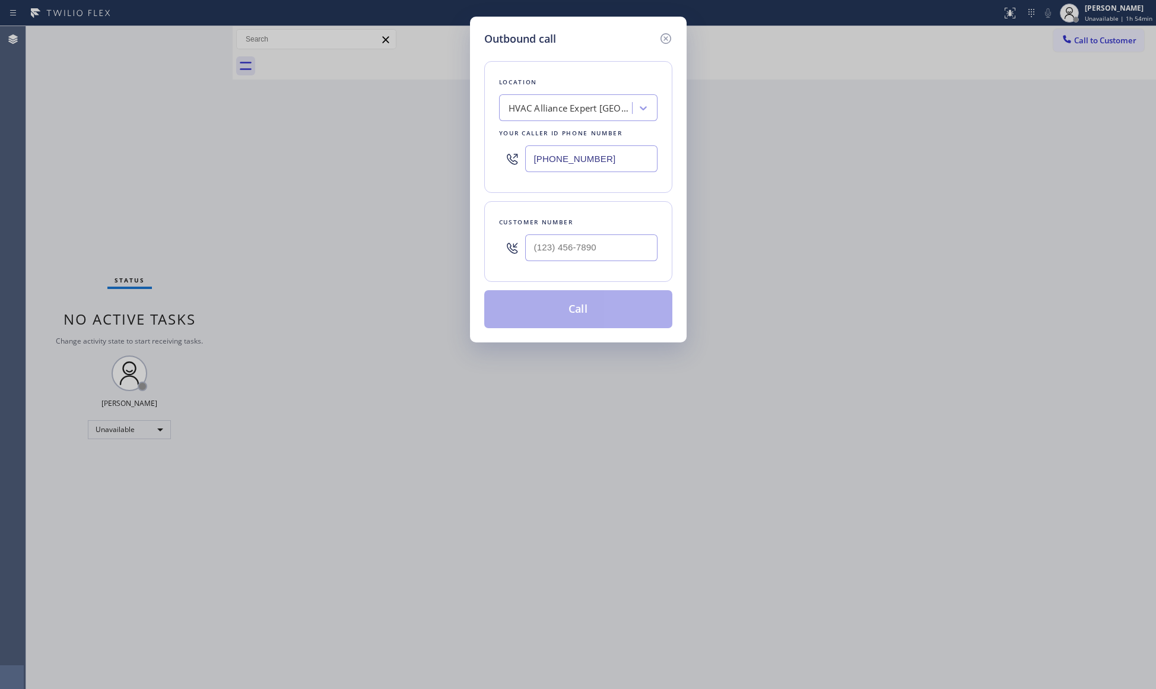
drag, startPoint x: 616, startPoint y: 158, endPoint x: 492, endPoint y: 158, distance: 124.0
click at [492, 158] on div "Location HVAC Alliance Expert [GEOGRAPHIC_DATA] Your caller id phone number [PH…" at bounding box center [578, 127] width 188 height 132
type input "[PHONE_NUMBER]"
click at [644, 250] on input "(___) ___-____" at bounding box center [591, 247] width 132 height 27
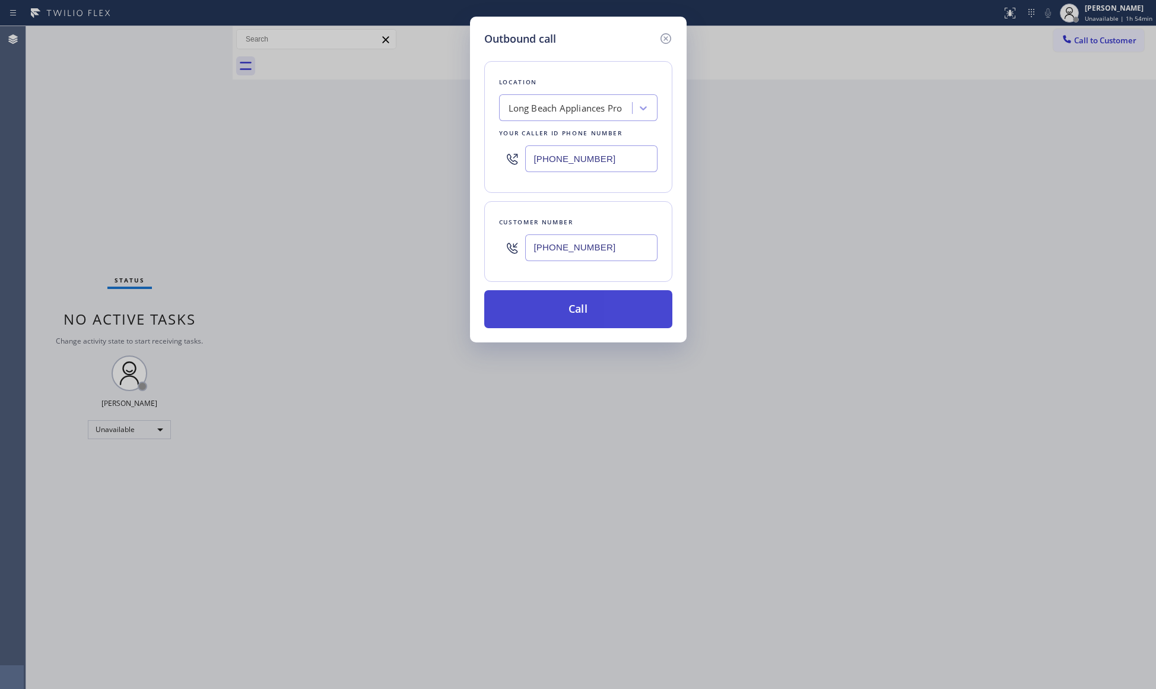
type input "[PHONE_NUMBER]"
click at [581, 308] on button "Call" at bounding box center [578, 309] width 188 height 38
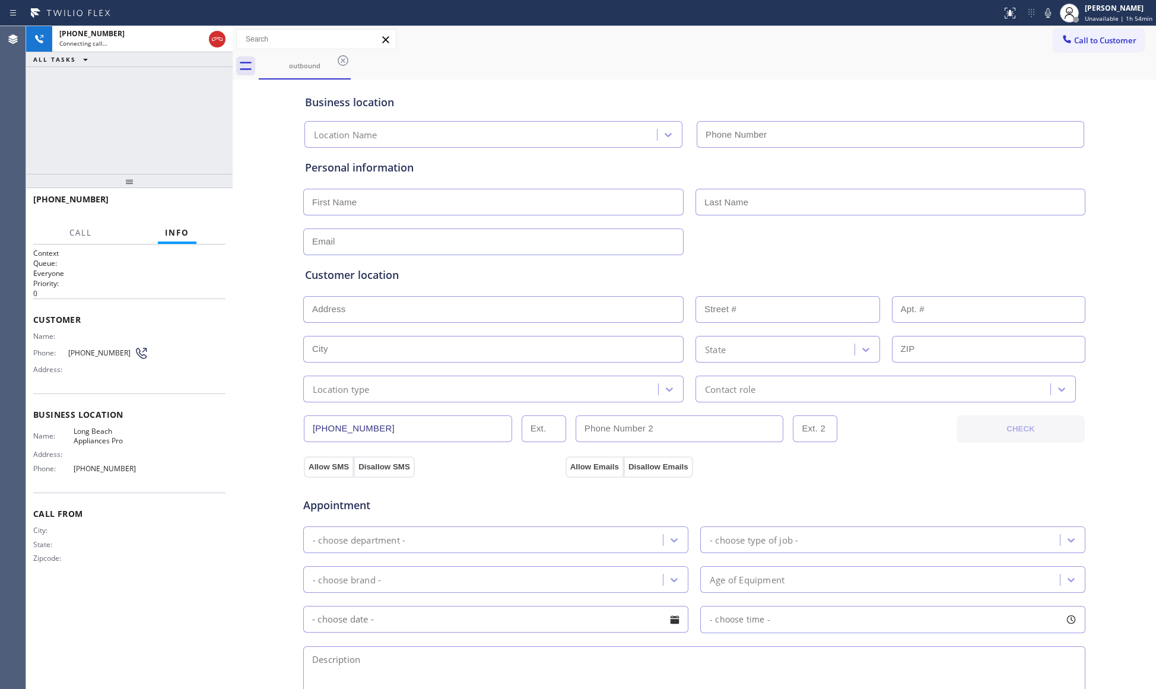
type input "[PHONE_NUMBER]"
click at [924, 55] on div "outbound" at bounding box center [707, 66] width 897 height 27
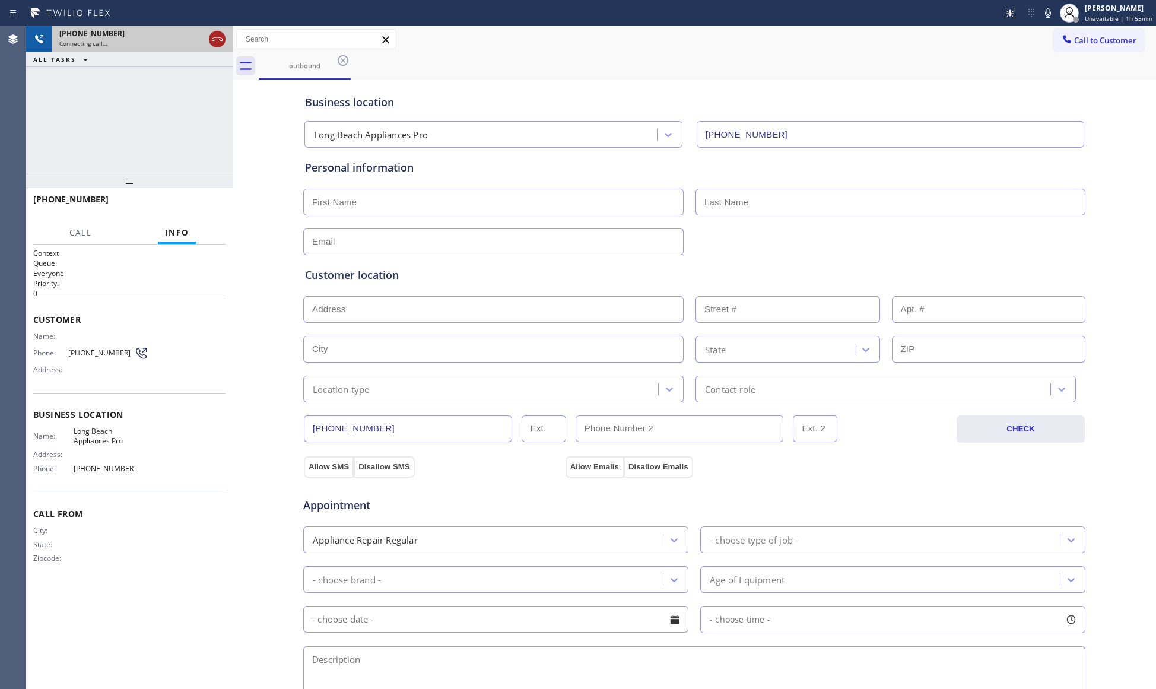
click at [219, 39] on icon at bounding box center [217, 39] width 11 height 4
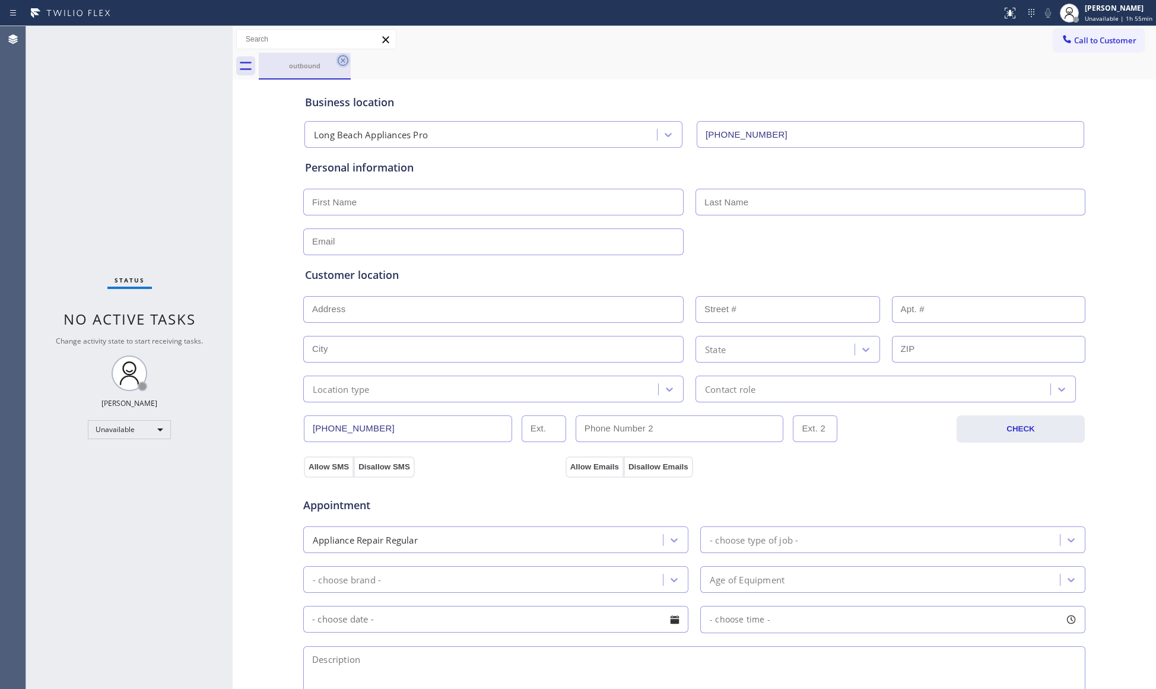
click at [344, 62] on icon at bounding box center [343, 60] width 11 height 11
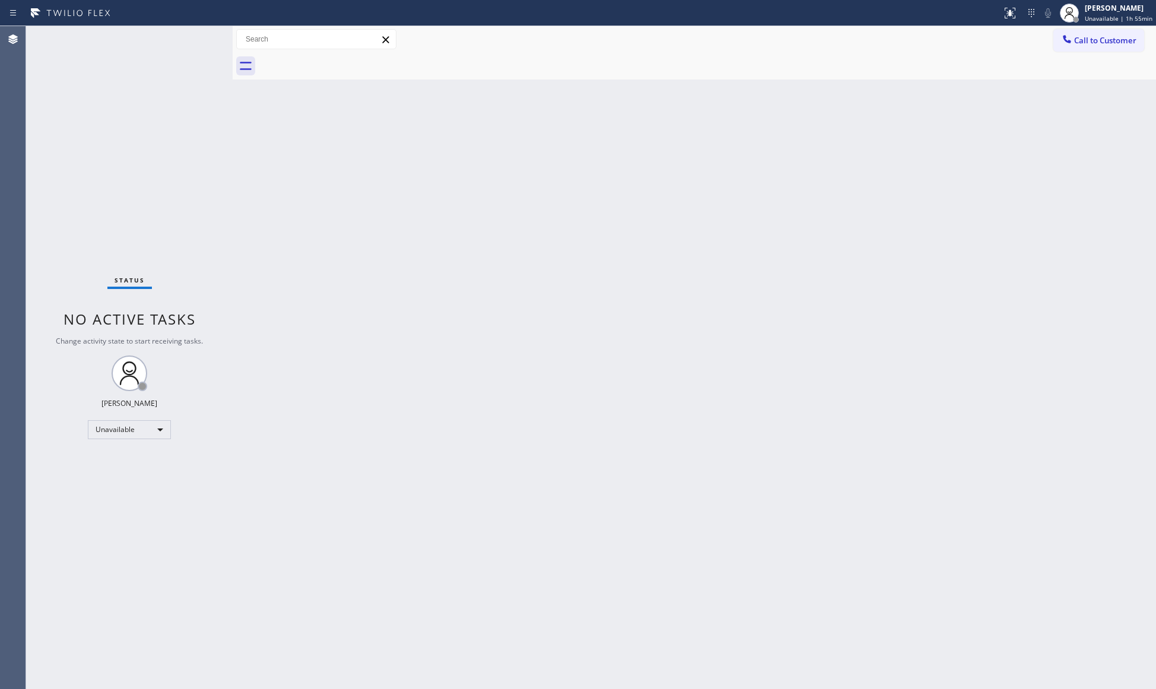
click at [1078, 43] on span "Call to Customer" at bounding box center [1105, 40] width 62 height 11
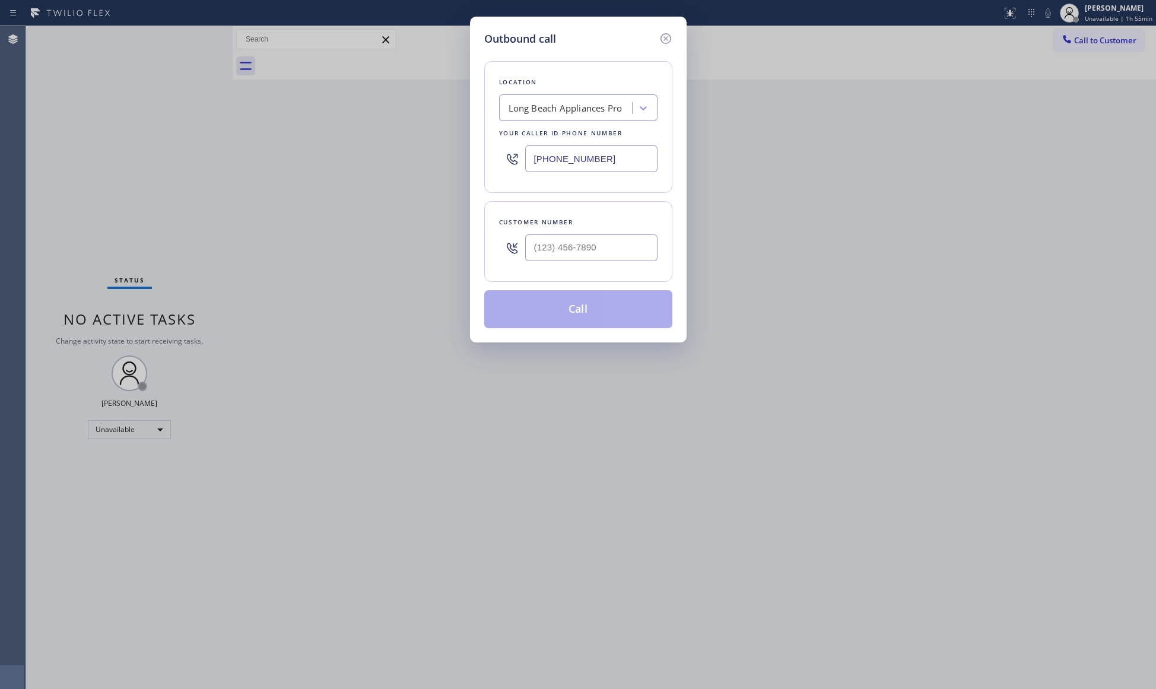
drag, startPoint x: 630, startPoint y: 157, endPoint x: 475, endPoint y: 158, distance: 154.8
click at [475, 158] on div "Outbound call Location [GEOGRAPHIC_DATA] Appliances Pro Your caller id phone nu…" at bounding box center [578, 180] width 217 height 326
type input "[PHONE_NUMBER]"
click at [611, 242] on input "[PHONE_NUMBER]" at bounding box center [591, 247] width 132 height 27
type input "[PHONE_NUMBER]"
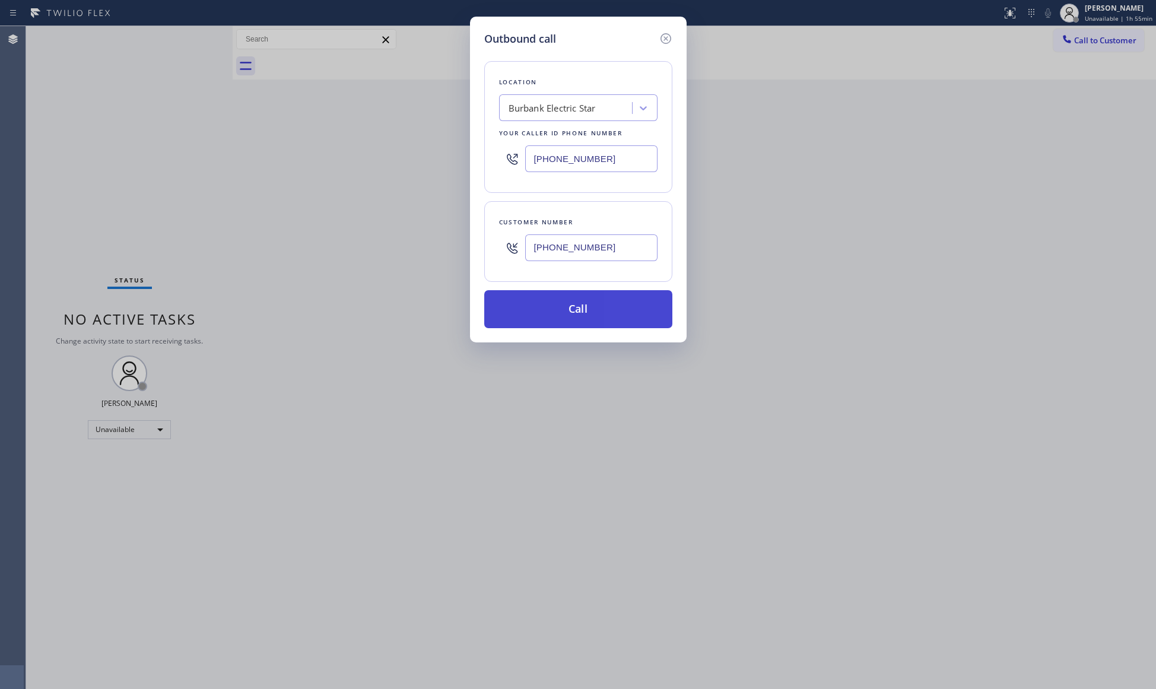
drag, startPoint x: 587, startPoint y: 306, endPoint x: 596, endPoint y: 304, distance: 9.1
click at [587, 306] on button "Call" at bounding box center [578, 309] width 188 height 38
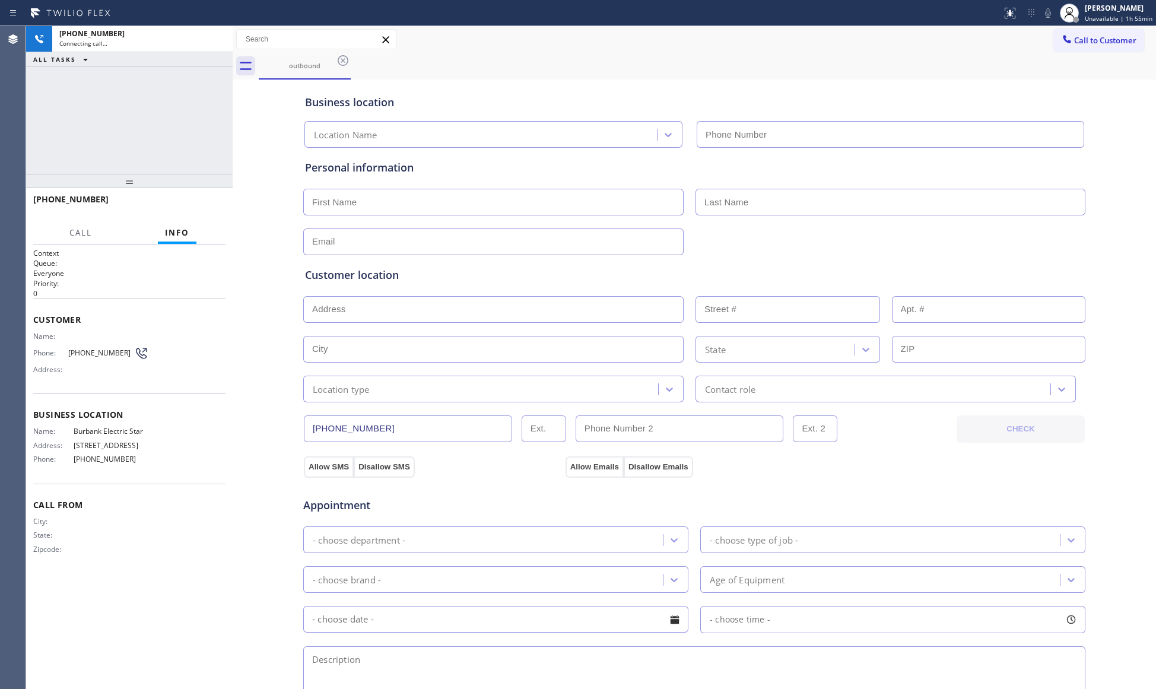
type input "[PHONE_NUMBER]"
click at [554, 55] on div "outbound" at bounding box center [707, 66] width 897 height 27
click at [217, 42] on icon at bounding box center [217, 39] width 14 height 14
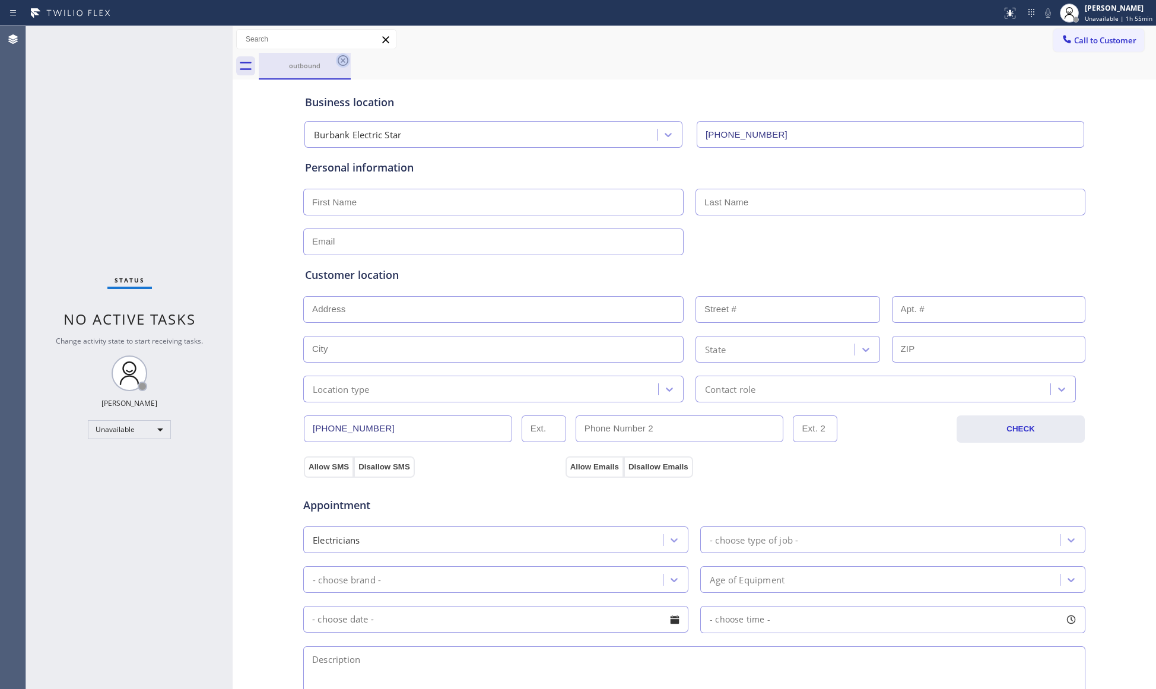
click at [349, 62] on div "outbound" at bounding box center [707, 66] width 897 height 27
click at [345, 60] on icon at bounding box center [343, 60] width 14 height 14
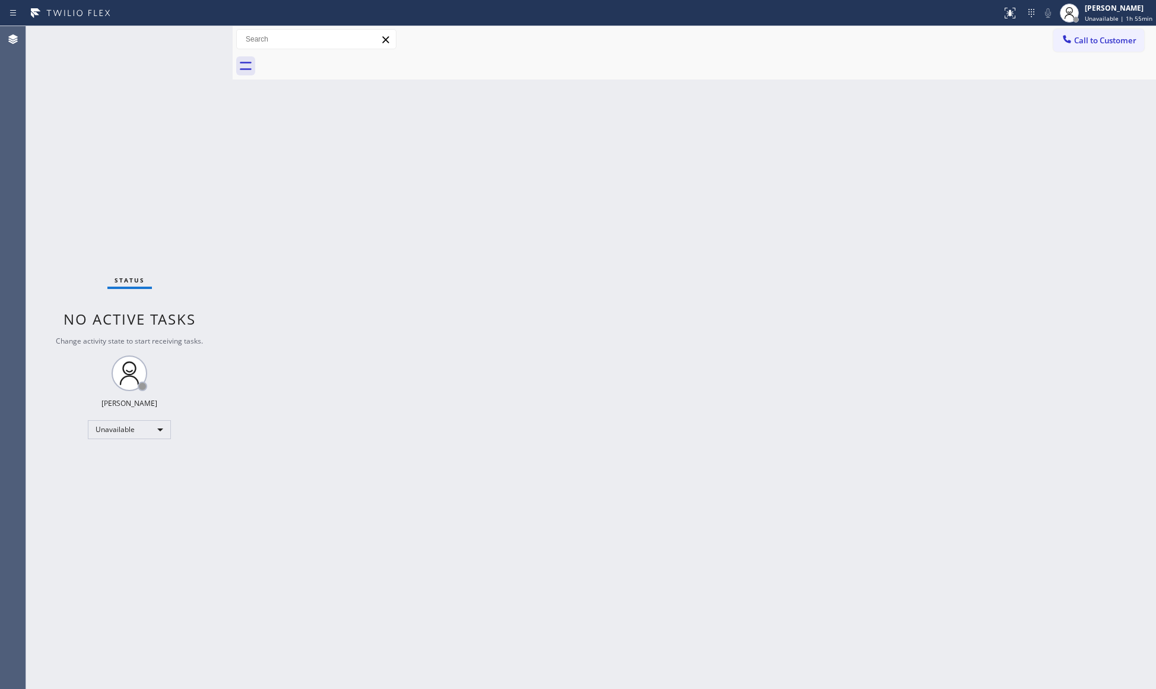
drag, startPoint x: 1111, startPoint y: 31, endPoint x: 1118, endPoint y: 51, distance: 20.8
click at [1111, 34] on button "Call to Customer" at bounding box center [1098, 40] width 91 height 23
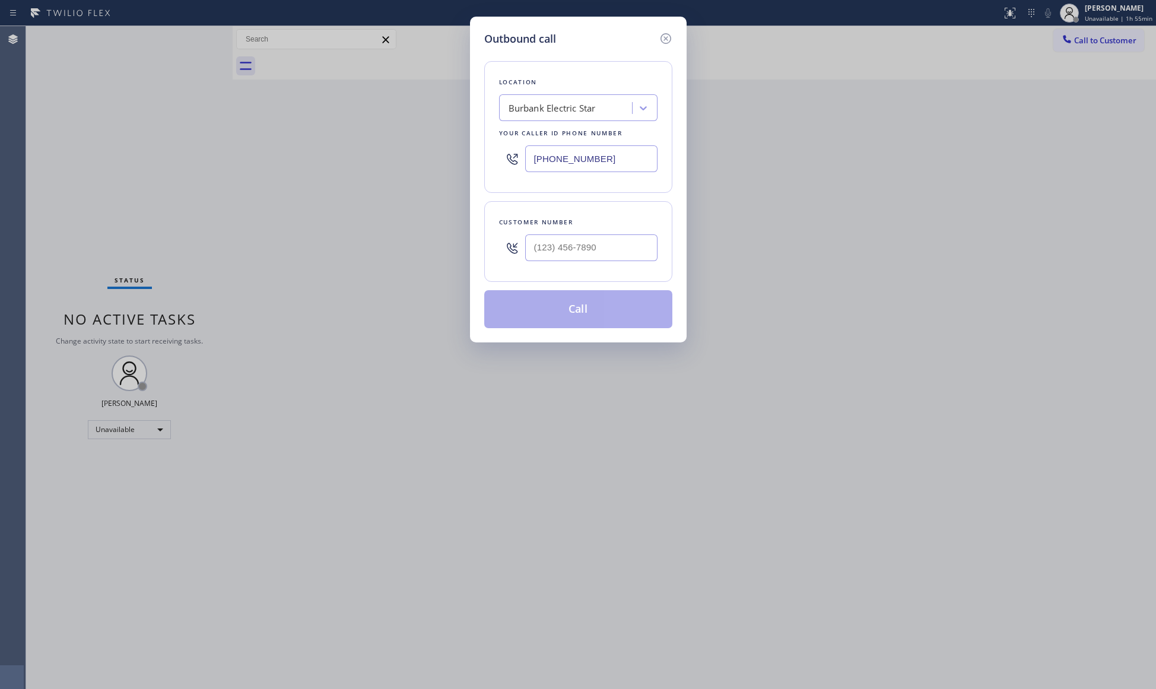
drag, startPoint x: 647, startPoint y: 150, endPoint x: 486, endPoint y: 136, distance: 160.7
click at [486, 136] on div "Location Burbank Electric Star Your caller id phone number [PHONE_NUMBER]" at bounding box center [578, 127] width 188 height 132
type input "[PHONE_NUMBER]"
click at [612, 257] on input "(___) ___-____" at bounding box center [591, 247] width 132 height 27
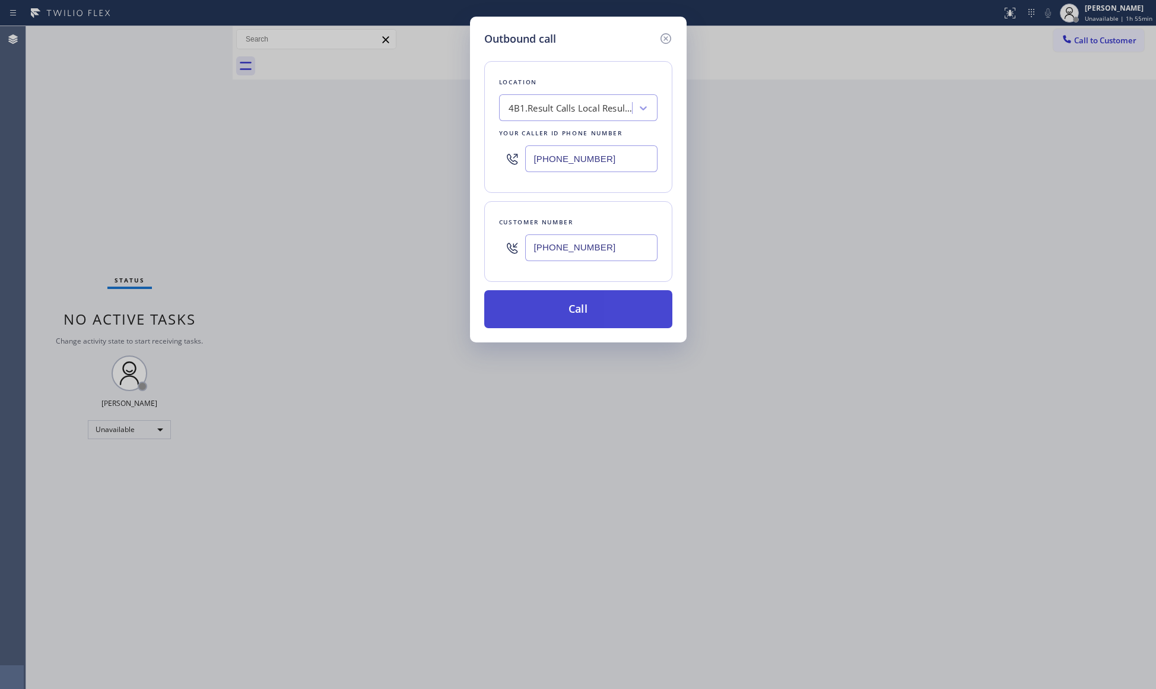
type input "[PHONE_NUMBER]"
click at [548, 311] on button "Call" at bounding box center [578, 309] width 188 height 38
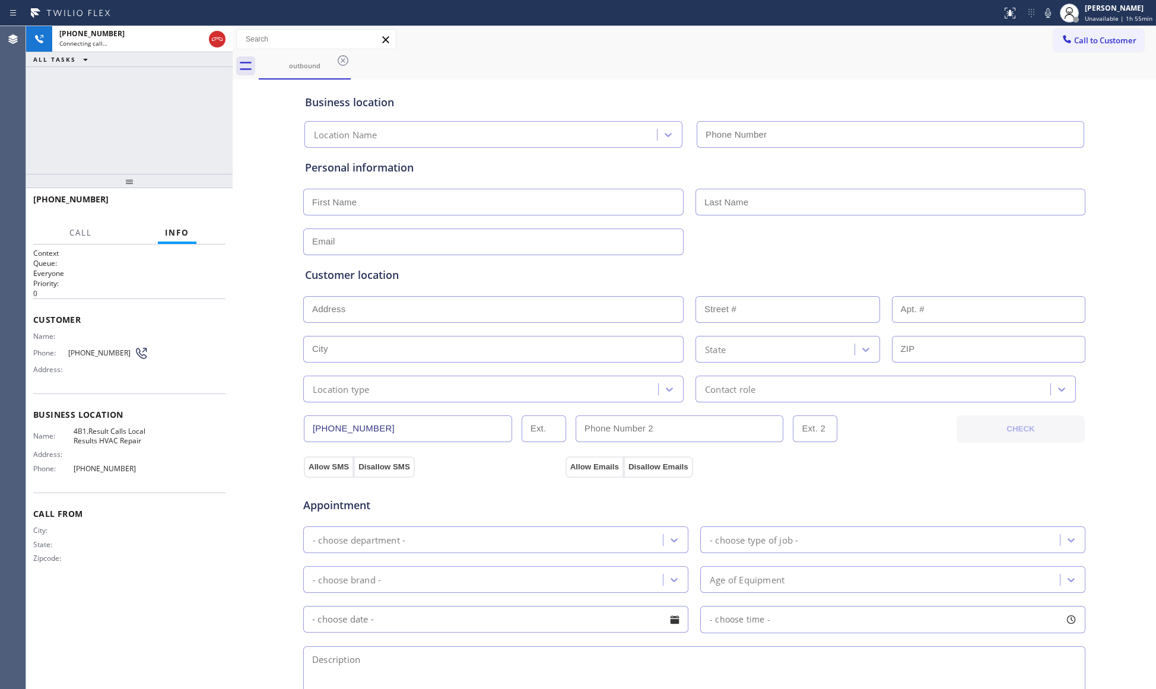
type input "[PHONE_NUMBER]"
click at [215, 199] on button "HANG UP" at bounding box center [197, 204] width 55 height 17
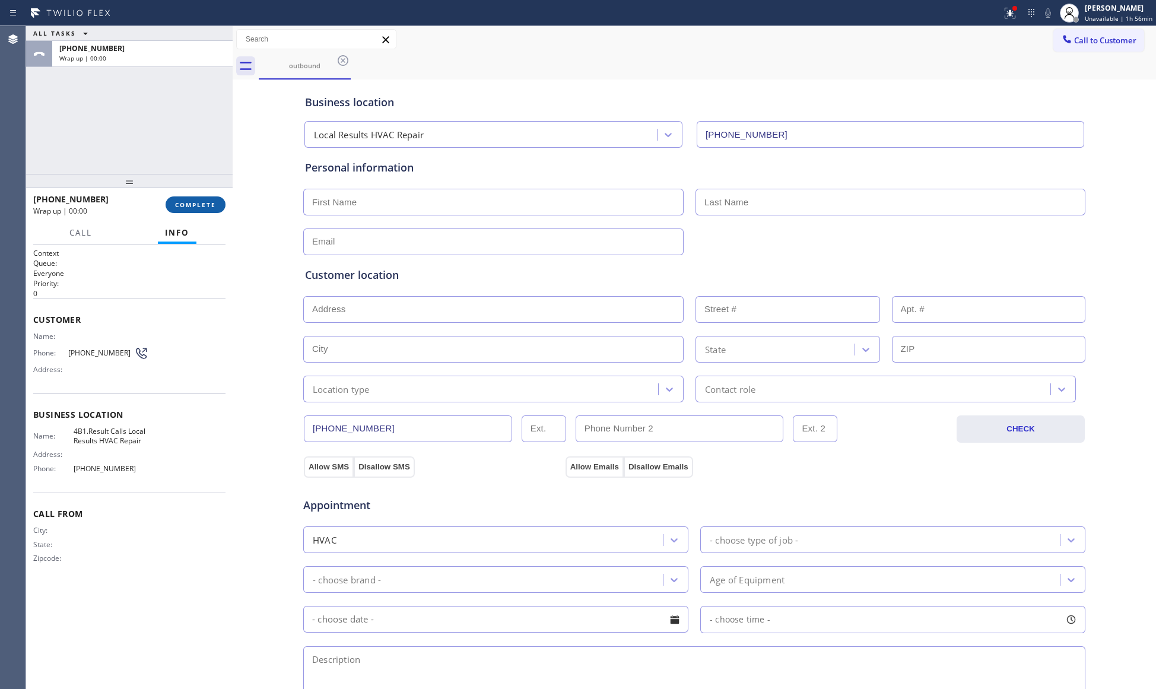
click at [214, 199] on button "COMPLETE" at bounding box center [195, 204] width 60 height 17
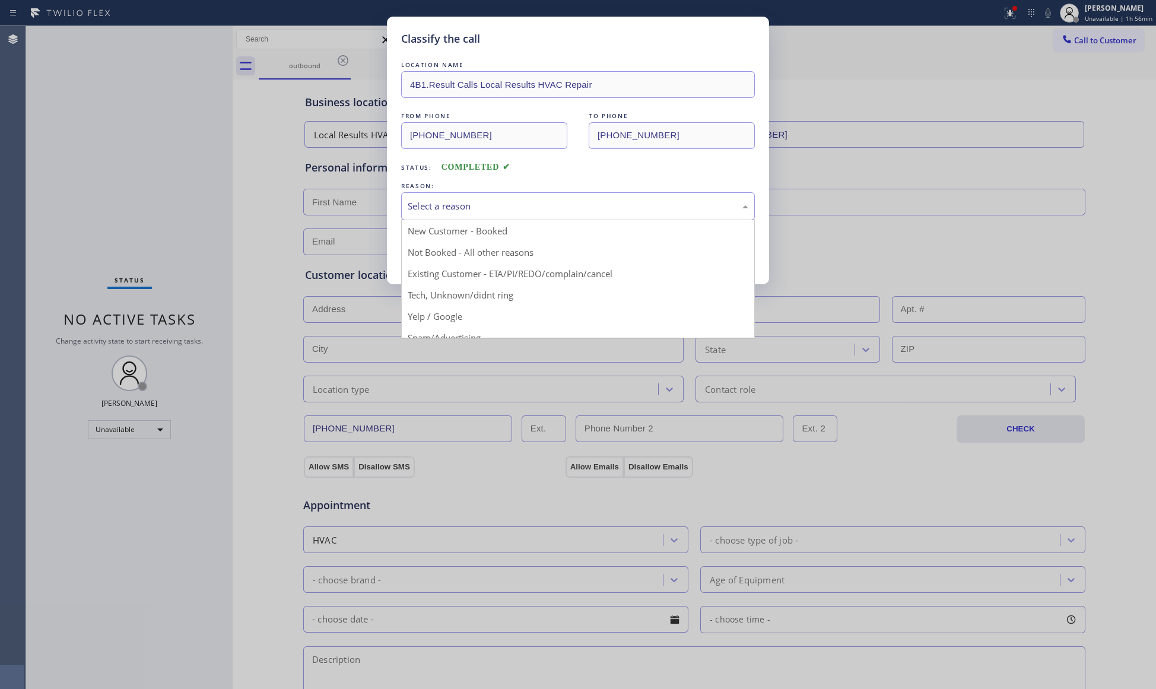
click at [475, 206] on div "Select a reason" at bounding box center [578, 206] width 340 height 14
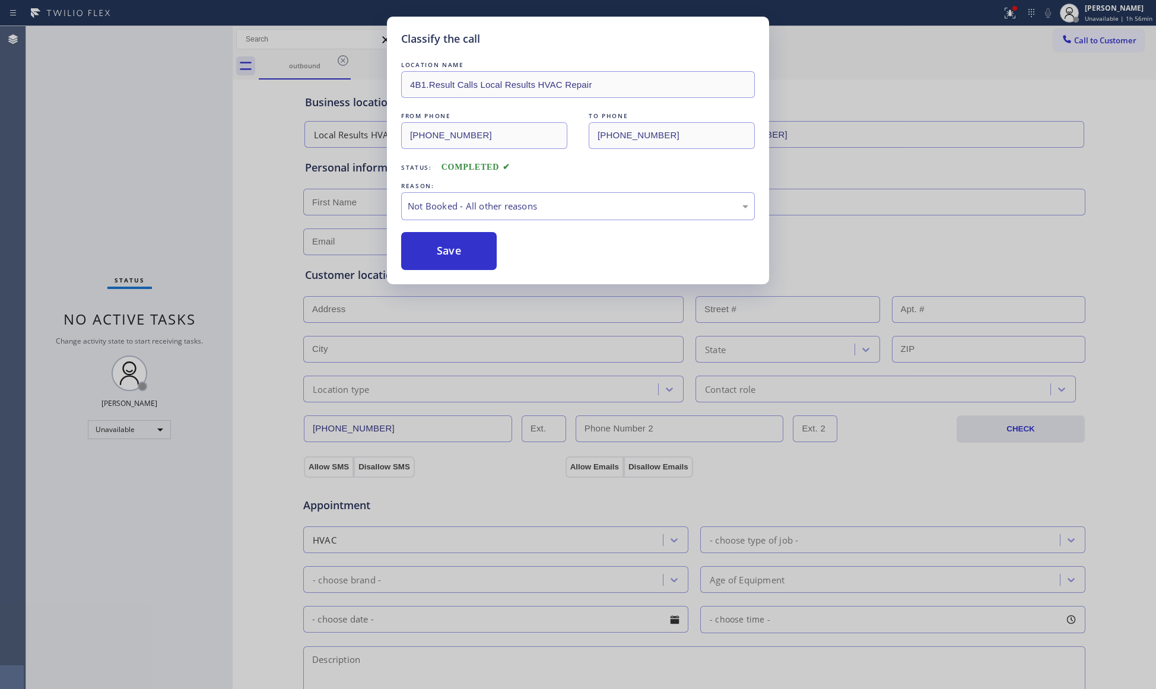
click at [438, 247] on button "Save" at bounding box center [449, 251] width 96 height 38
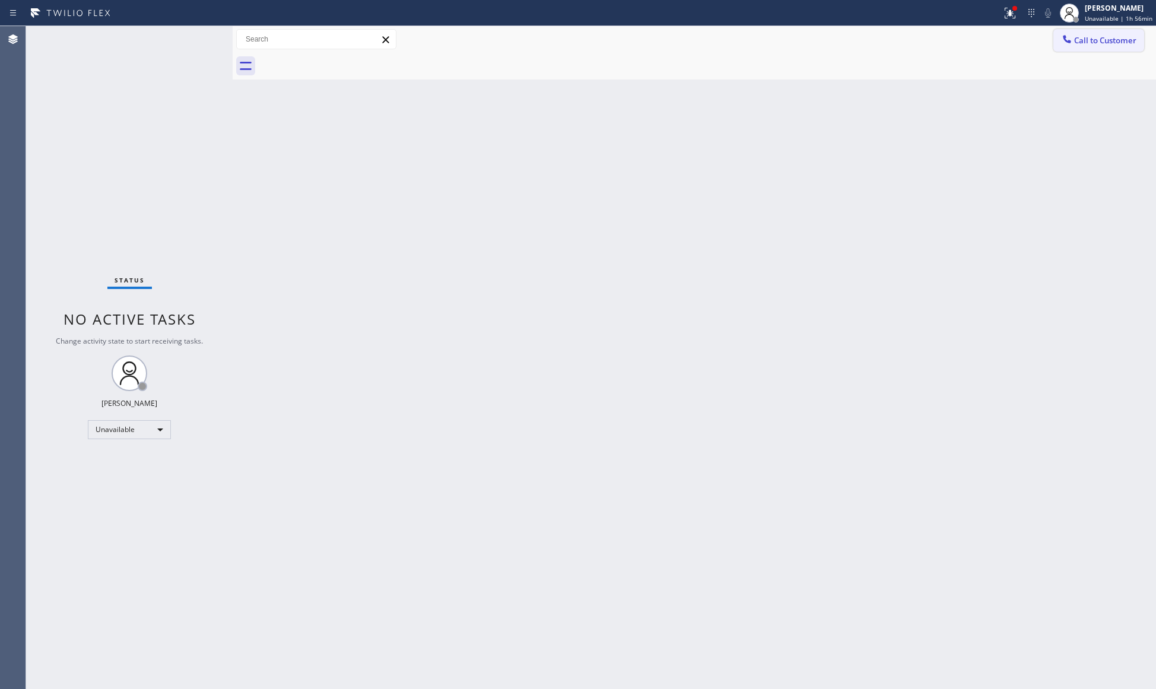
click at [1097, 48] on button "Call to Customer" at bounding box center [1098, 40] width 91 height 23
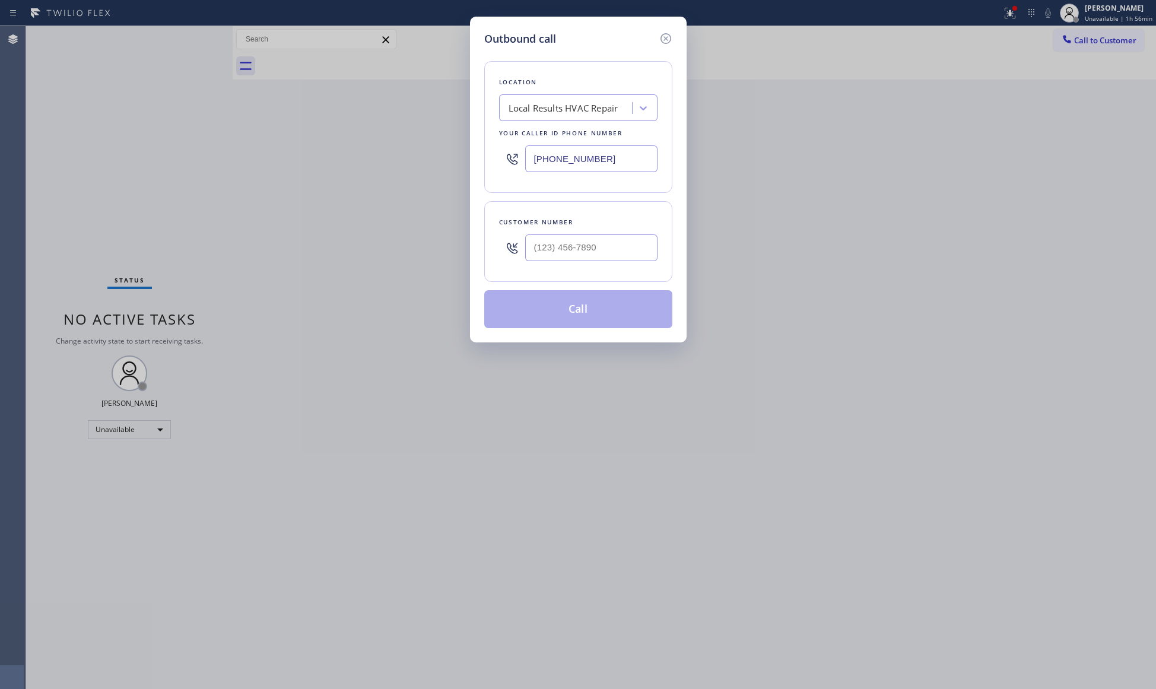
drag, startPoint x: 482, startPoint y: 173, endPoint x: 458, endPoint y: 174, distance: 24.3
click at [458, 174] on div "Outbound call Location Local Results HVAC Repair Your caller id phone number [P…" at bounding box center [578, 344] width 1156 height 689
type input "[PHONE_NUMBER]"
click at [606, 249] on input "(___) ___-____" at bounding box center [591, 247] width 132 height 27
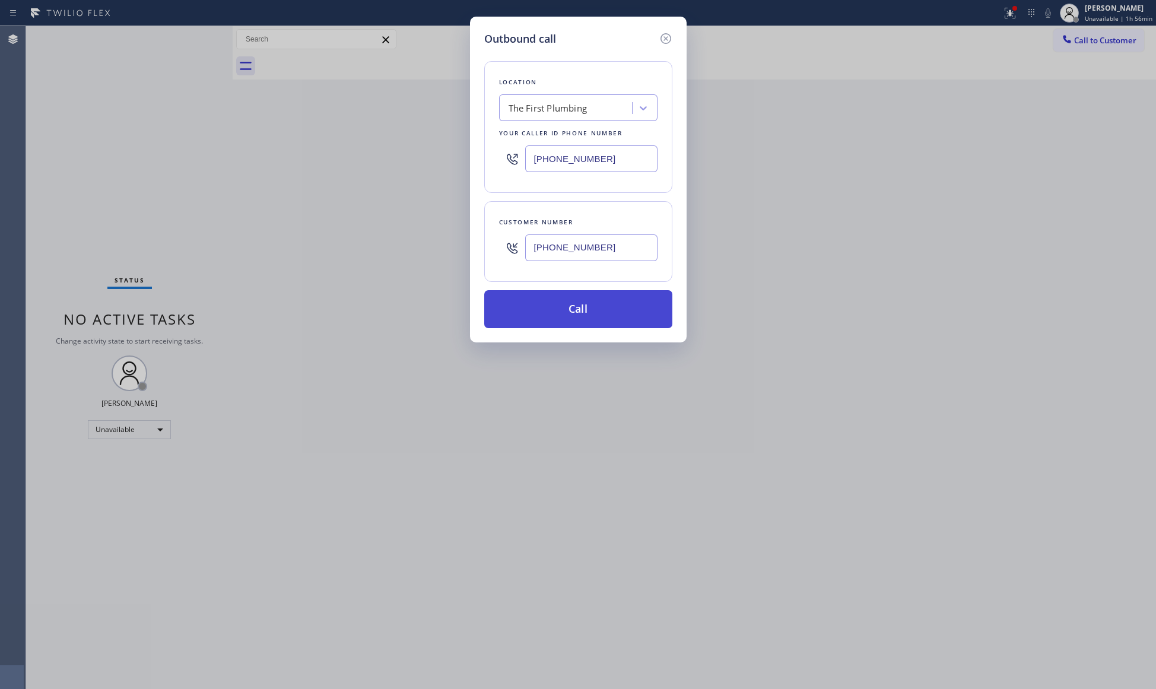
type input "[PHONE_NUMBER]"
click at [582, 302] on button "Call" at bounding box center [578, 309] width 188 height 38
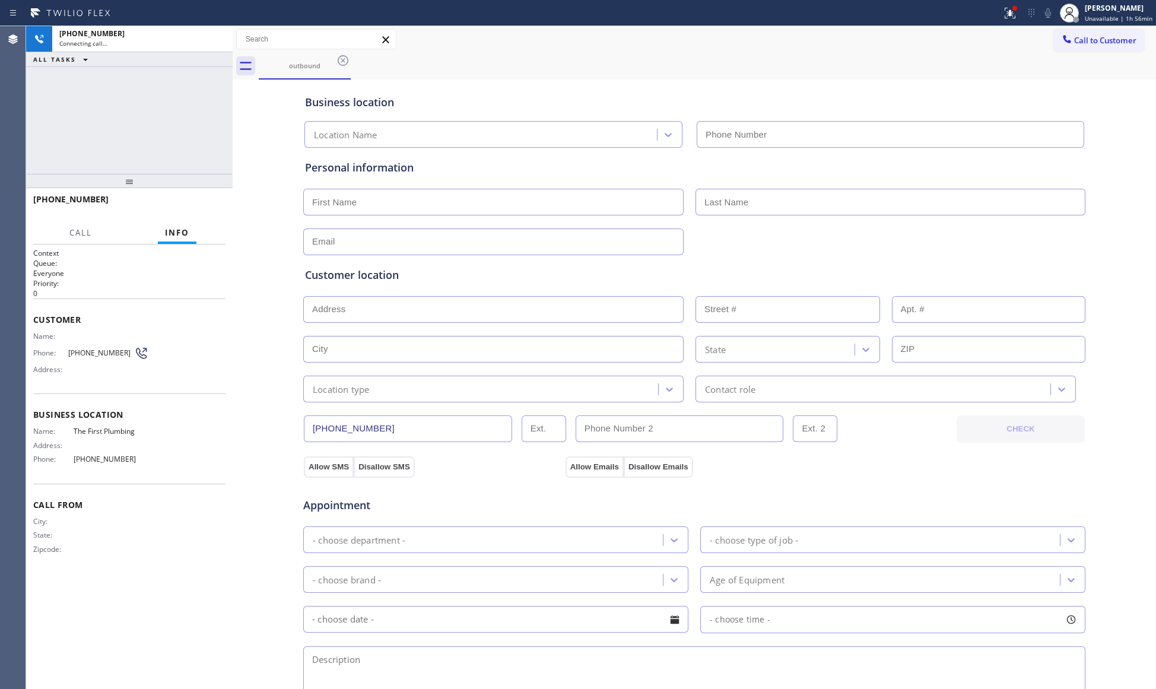
type input "[PHONE_NUMBER]"
click at [822, 64] on div "outbound" at bounding box center [707, 66] width 897 height 27
click at [1010, 20] on button at bounding box center [1010, 13] width 26 height 26
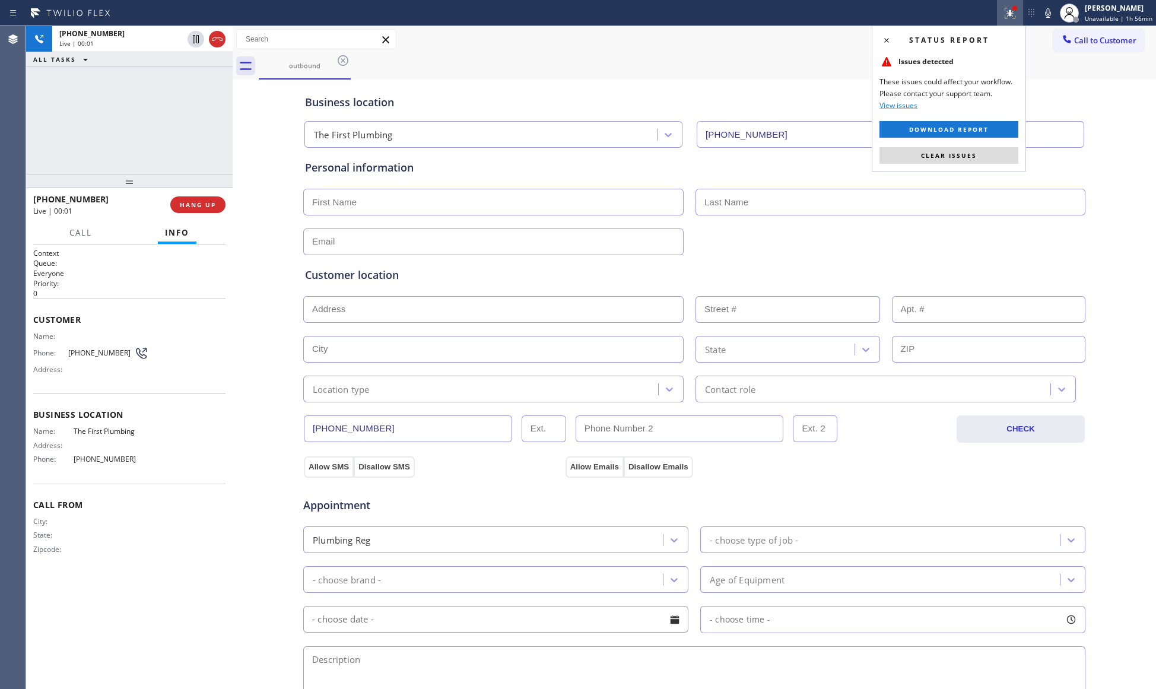
drag, startPoint x: 954, startPoint y: 155, endPoint x: 971, endPoint y: 147, distance: 18.3
click at [954, 154] on span "Clear issues" at bounding box center [949, 155] width 56 height 8
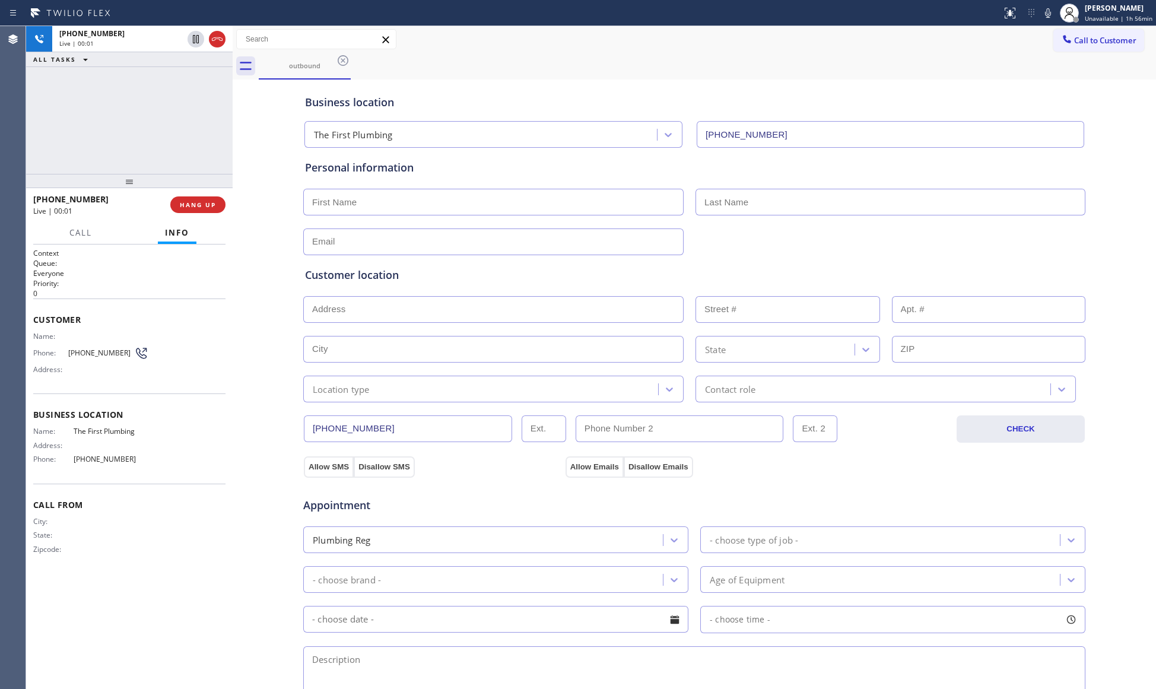
drag, startPoint x: 741, startPoint y: 62, endPoint x: 626, endPoint y: 62, distance: 115.1
click at [737, 62] on div "outbound" at bounding box center [707, 66] width 897 height 27
click at [202, 202] on span "HANG UP" at bounding box center [198, 204] width 36 height 8
click at [202, 200] on span "COMPLETE" at bounding box center [195, 204] width 41 height 8
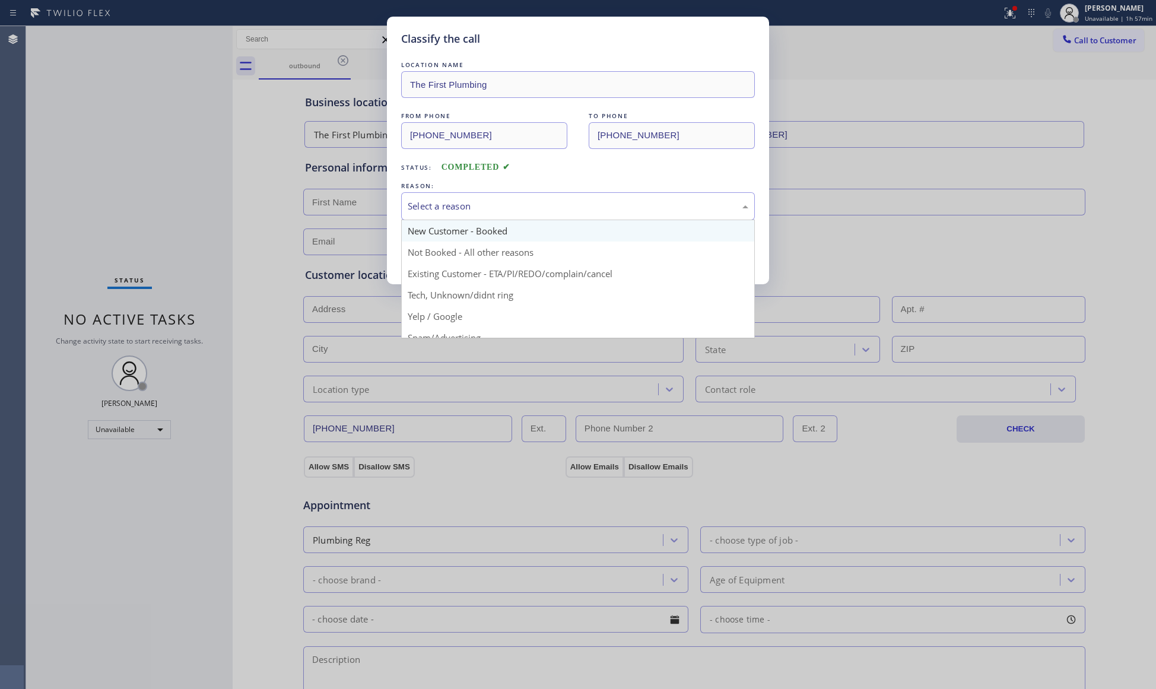
drag, startPoint x: 501, startPoint y: 203, endPoint x: 450, endPoint y: 237, distance: 62.0
click at [496, 205] on div "Select a reason" at bounding box center [578, 206] width 340 height 14
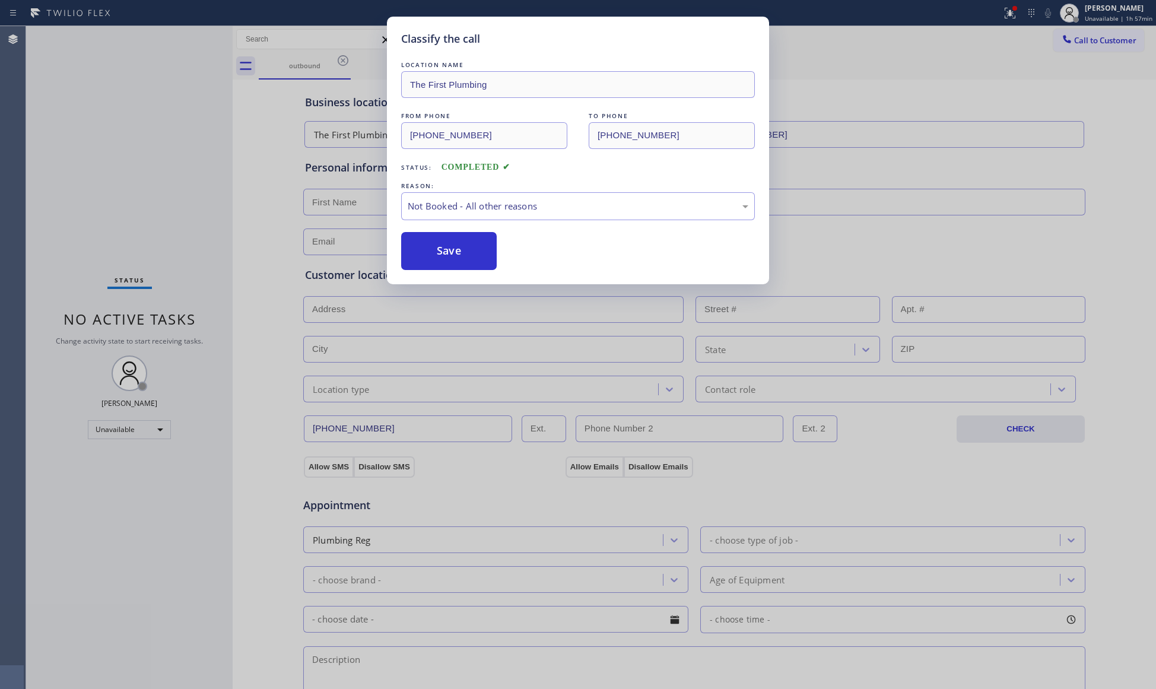
click at [437, 247] on button "Save" at bounding box center [449, 251] width 96 height 38
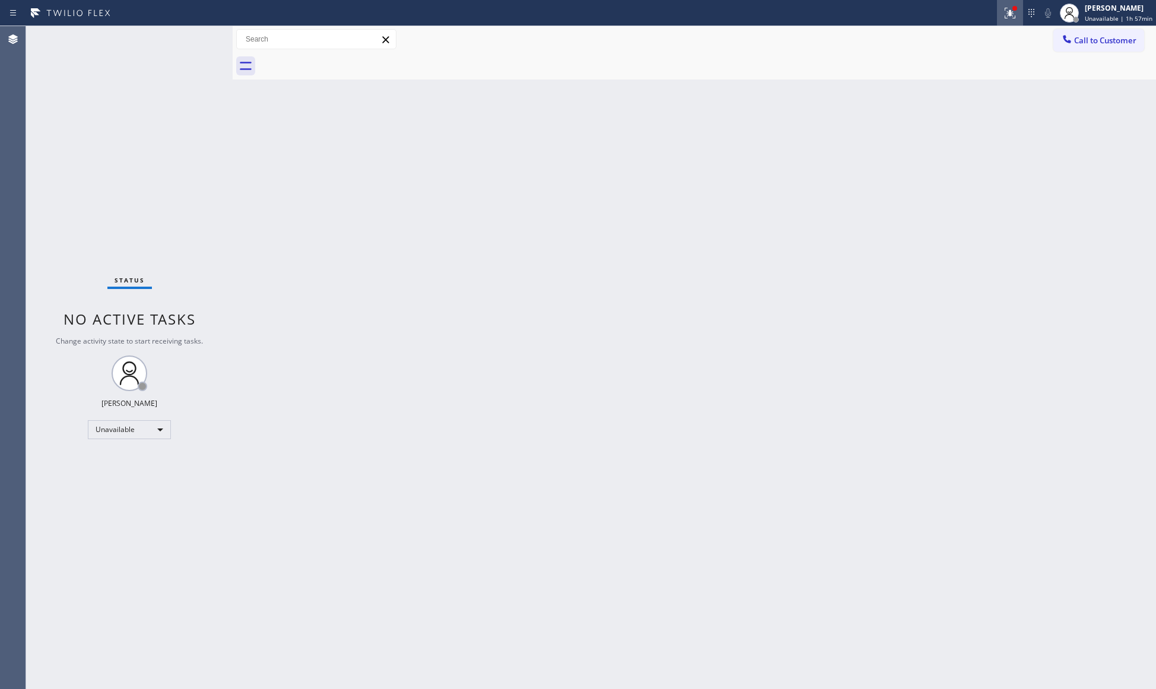
click at [1014, 15] on icon at bounding box center [1009, 13] width 11 height 11
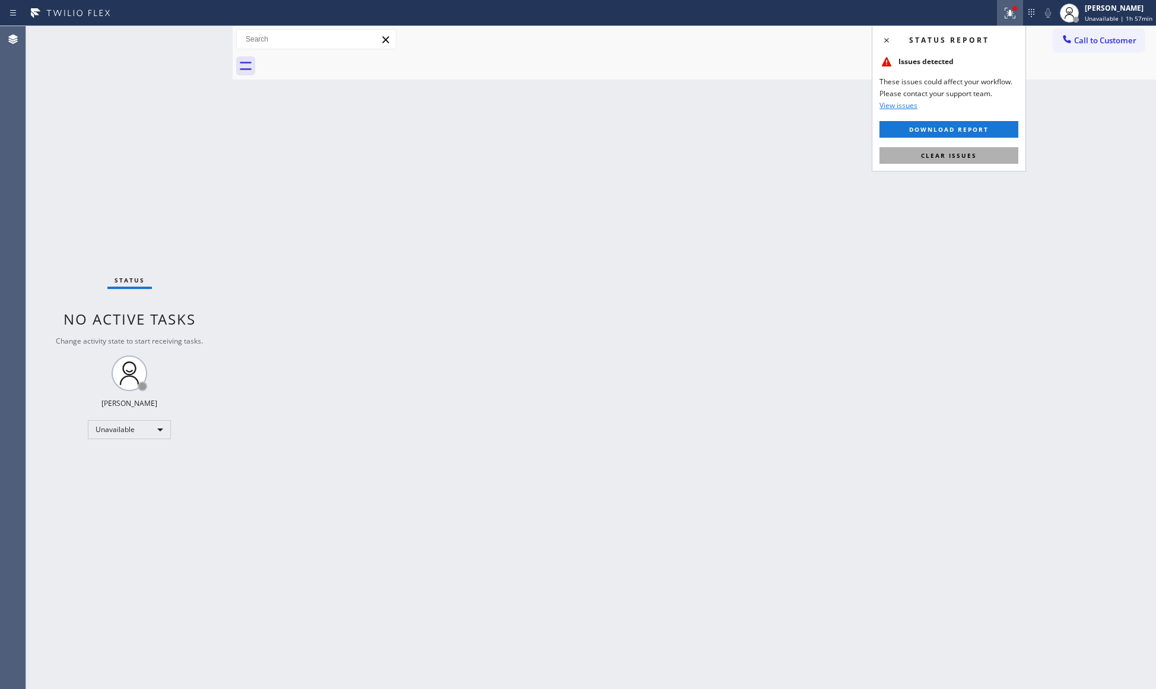
click at [954, 162] on button "Clear issues" at bounding box center [948, 155] width 139 height 17
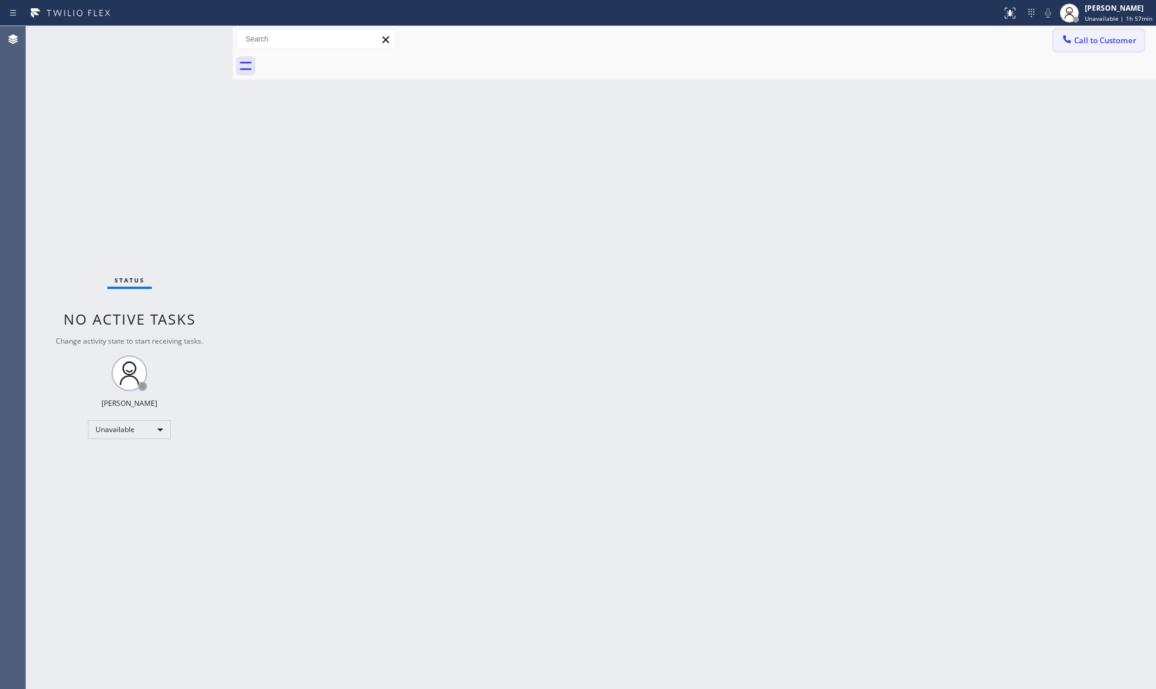
drag, startPoint x: 1091, startPoint y: 44, endPoint x: 1071, endPoint y: 53, distance: 22.0
click at [1091, 46] on button "Call to Customer" at bounding box center [1098, 40] width 91 height 23
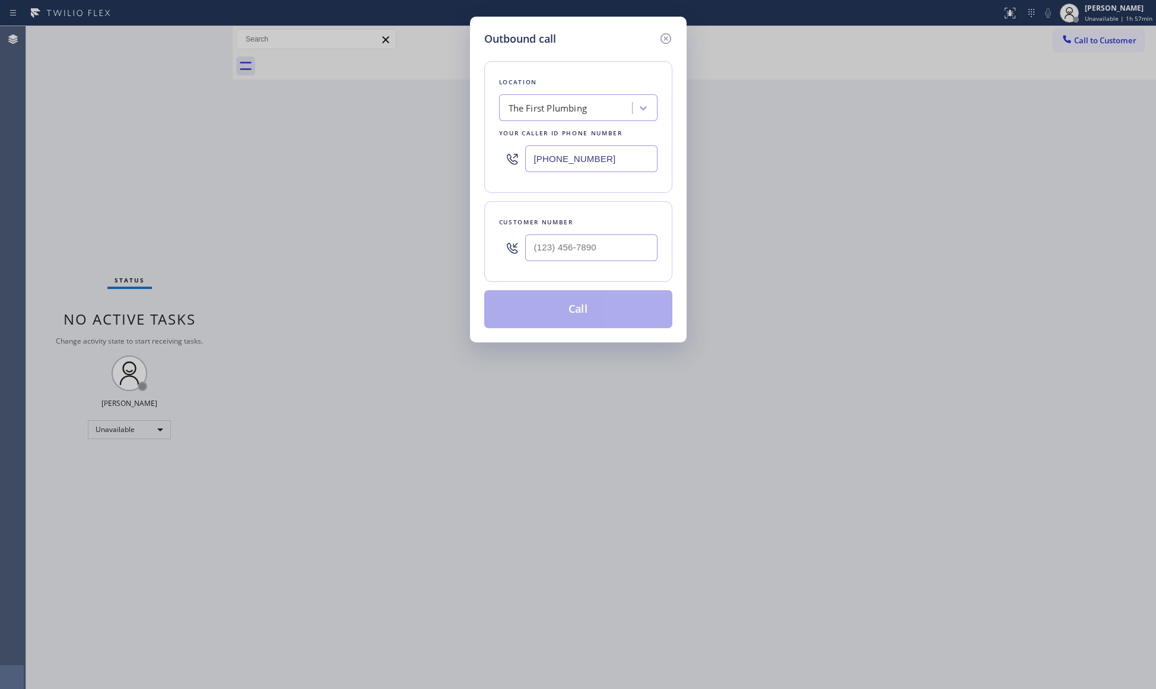
drag, startPoint x: 620, startPoint y: 163, endPoint x: 469, endPoint y: 162, distance: 151.3
click at [468, 162] on div "Outbound call Location The First Plumbing Your caller id phone number [PHONE_NU…" at bounding box center [578, 344] width 1156 height 689
type input "[PHONE_NUMBER]"
click at [639, 249] on input "(___) ___-____" at bounding box center [591, 247] width 132 height 27
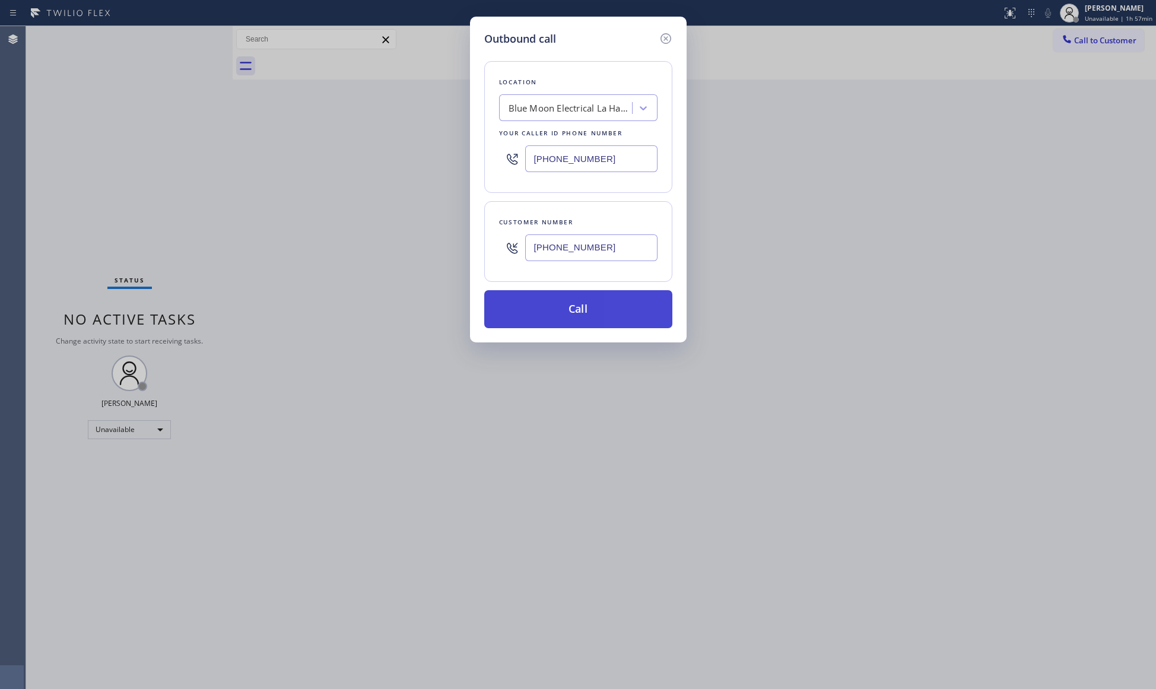
type input "[PHONE_NUMBER]"
click at [597, 312] on button "Call" at bounding box center [578, 309] width 188 height 38
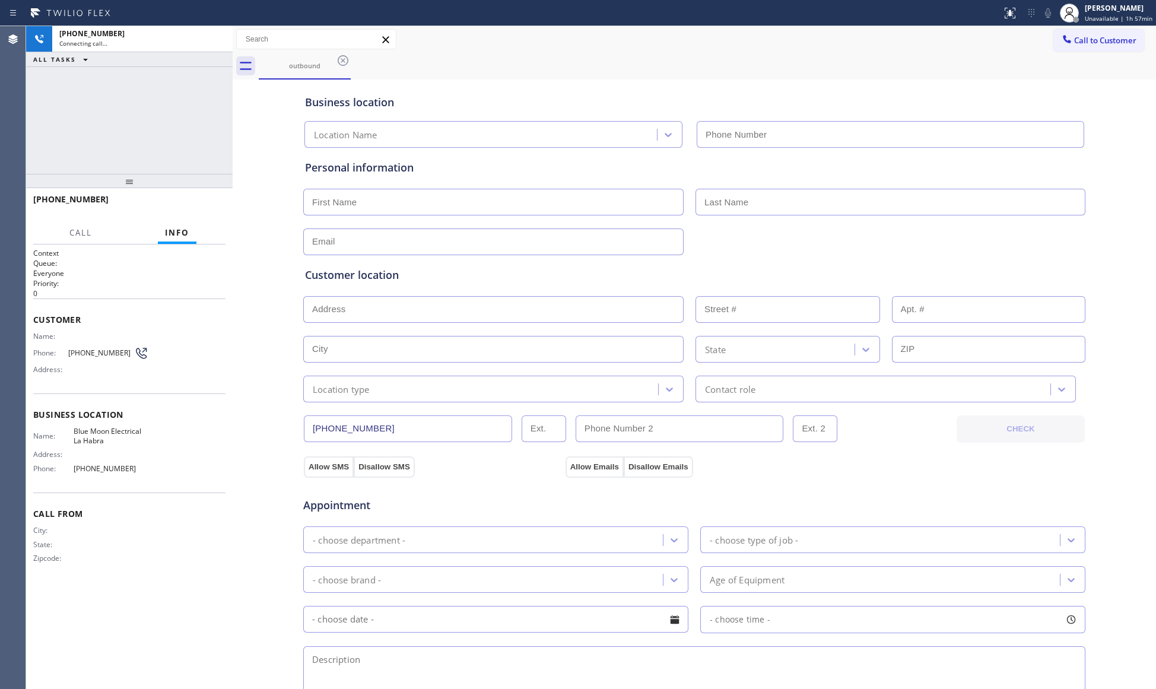
type input "[PHONE_NUMBER]"
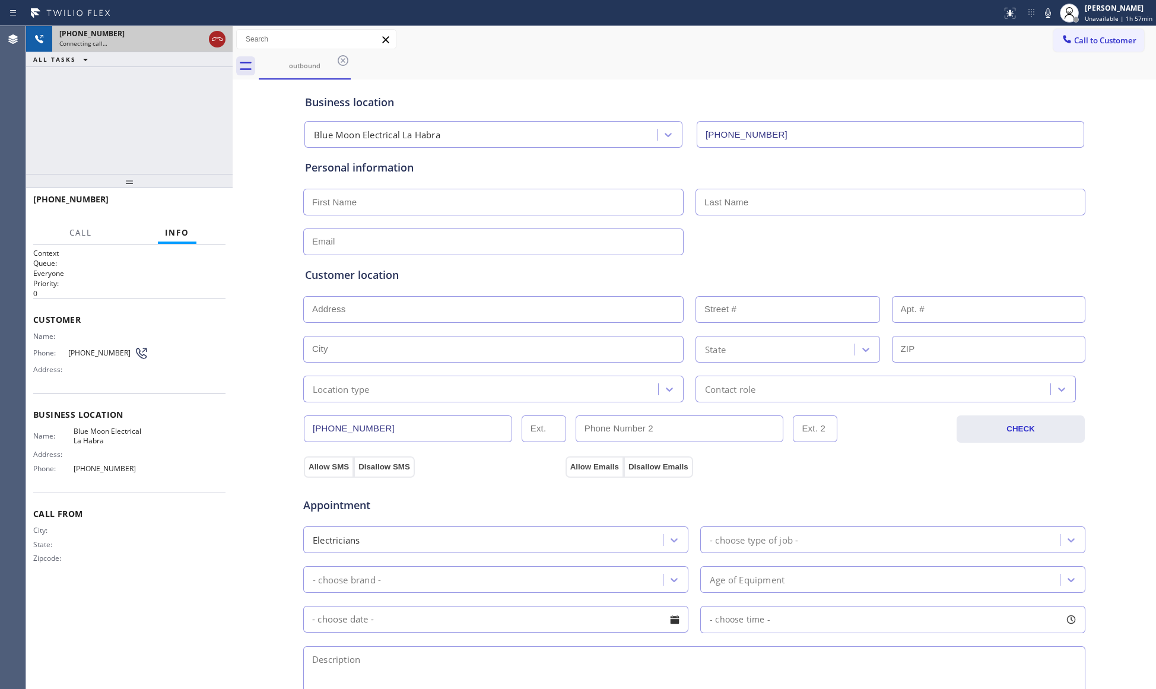
click at [217, 36] on icon at bounding box center [217, 39] width 14 height 14
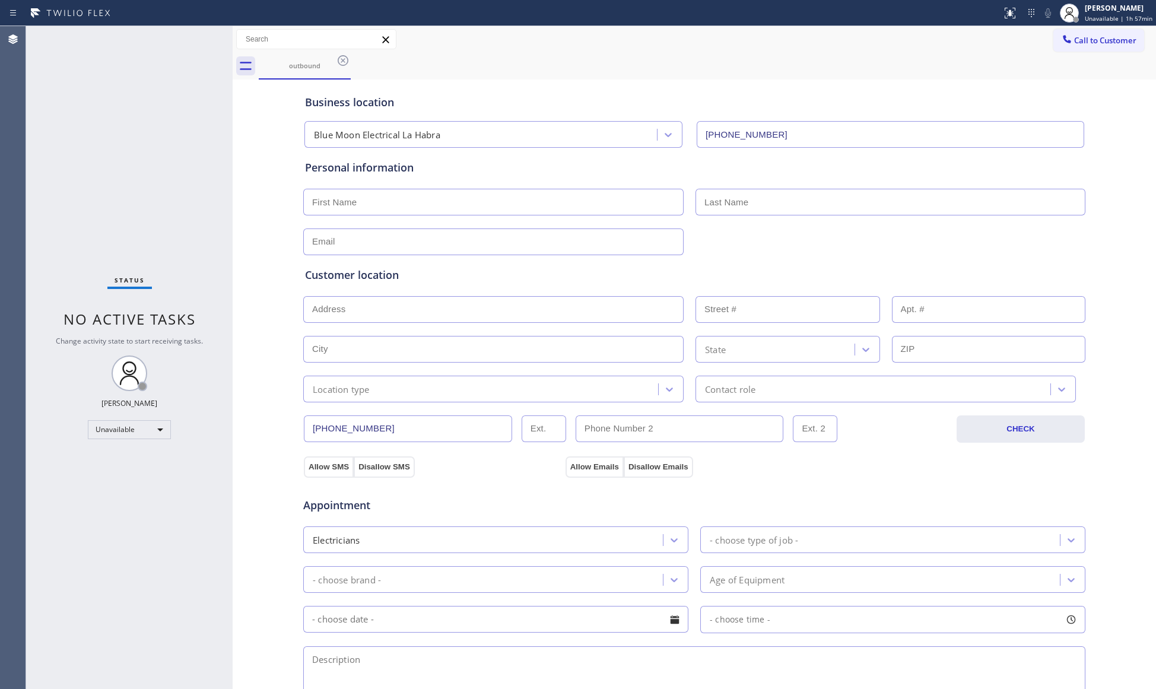
click at [343, 58] on icon at bounding box center [343, 60] width 14 height 14
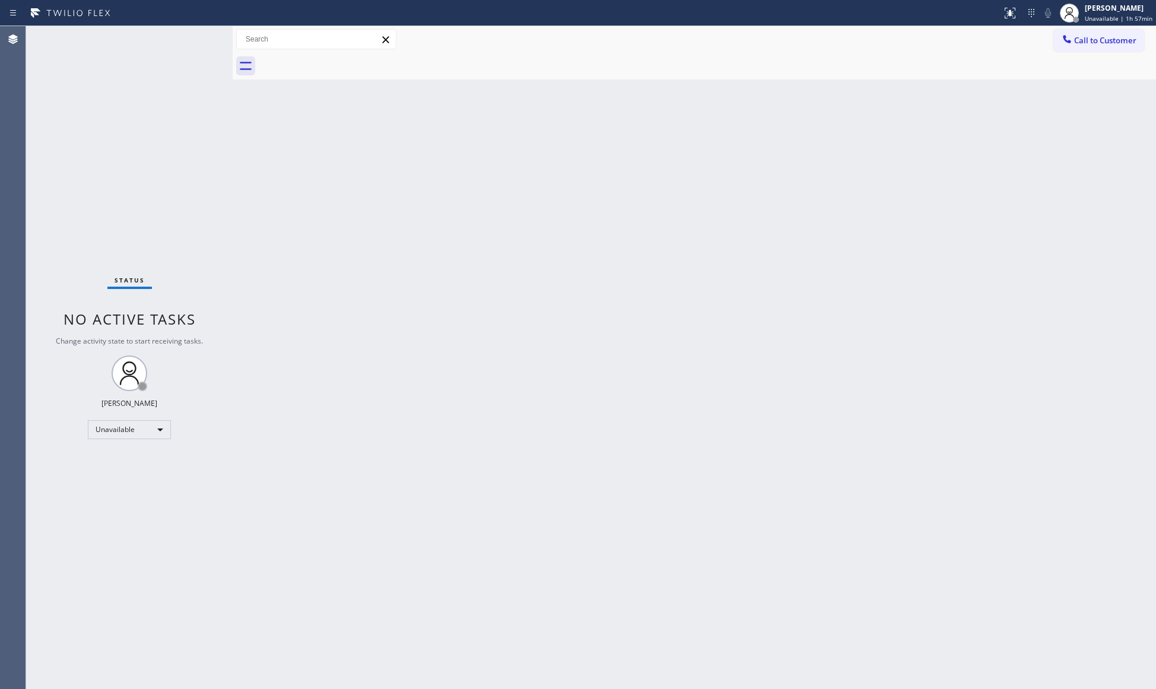
click at [1086, 43] on span "Call to Customer" at bounding box center [1105, 40] width 62 height 11
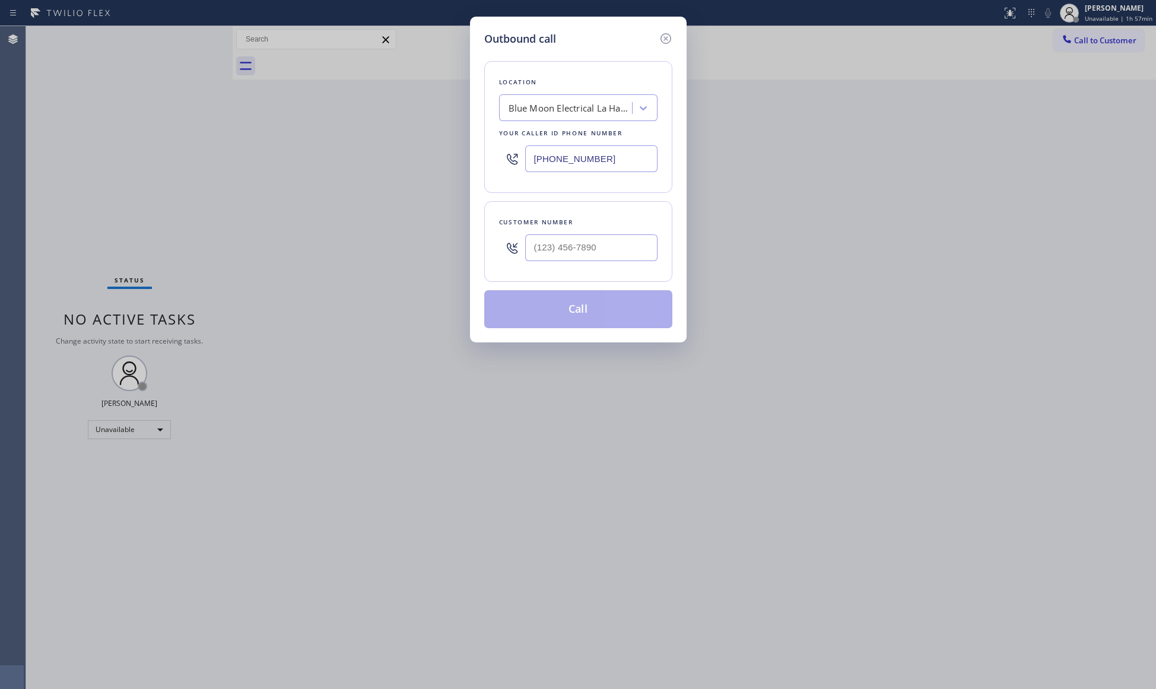
drag, startPoint x: 560, startPoint y: 160, endPoint x: 502, endPoint y: 151, distance: 58.8
click at [506, 152] on div "[PHONE_NUMBER]" at bounding box center [578, 158] width 158 height 39
type input "[PHONE_NUMBER]"
click at [594, 234] on div at bounding box center [591, 247] width 132 height 39
click at [584, 240] on input "[PHONE_NUMBER]" at bounding box center [591, 247] width 132 height 27
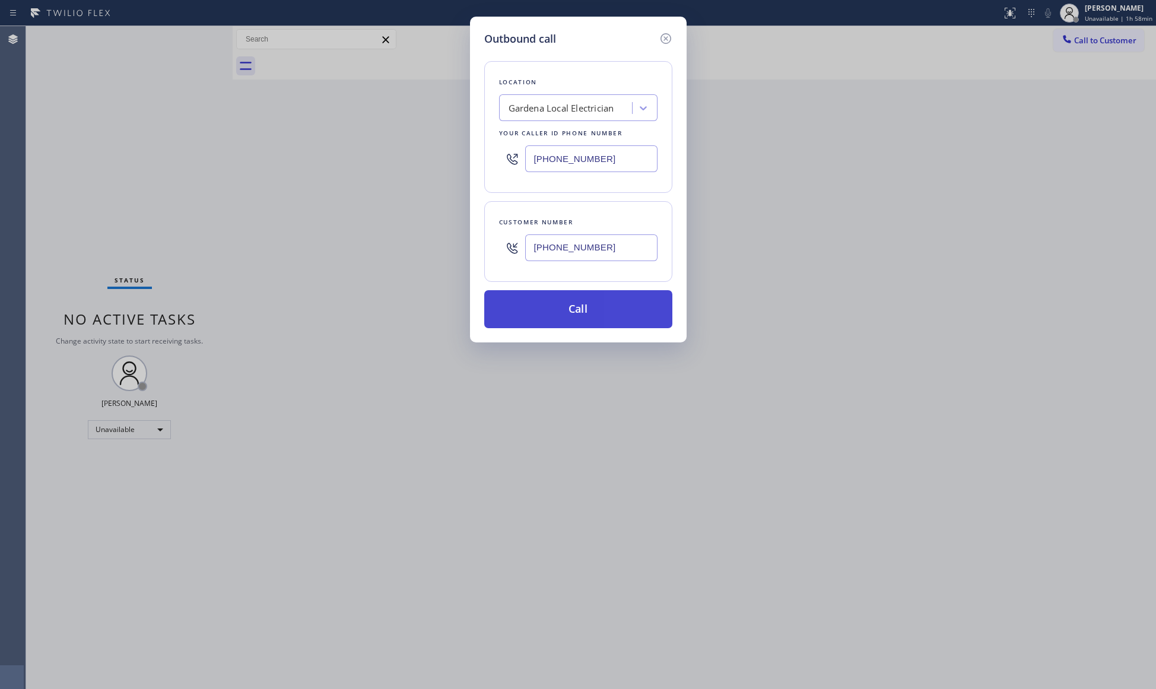
type input "[PHONE_NUMBER]"
click at [580, 295] on button "Call" at bounding box center [578, 309] width 188 height 38
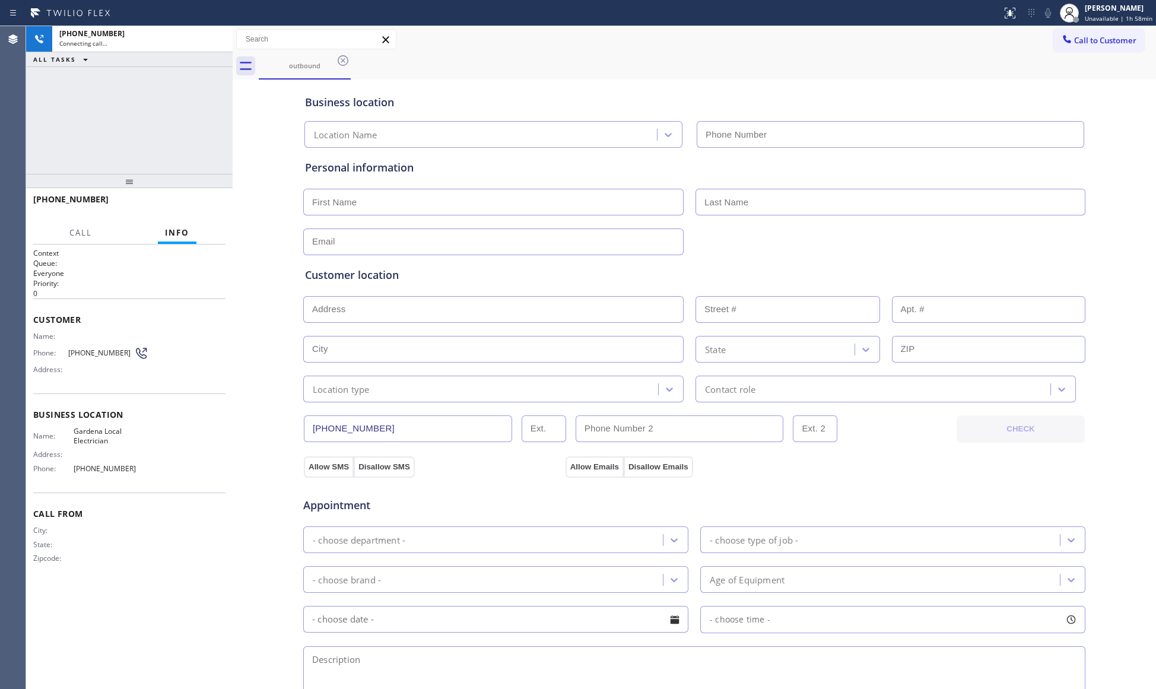
type input "[PHONE_NUMBER]"
click at [211, 38] on icon at bounding box center [217, 39] width 14 height 14
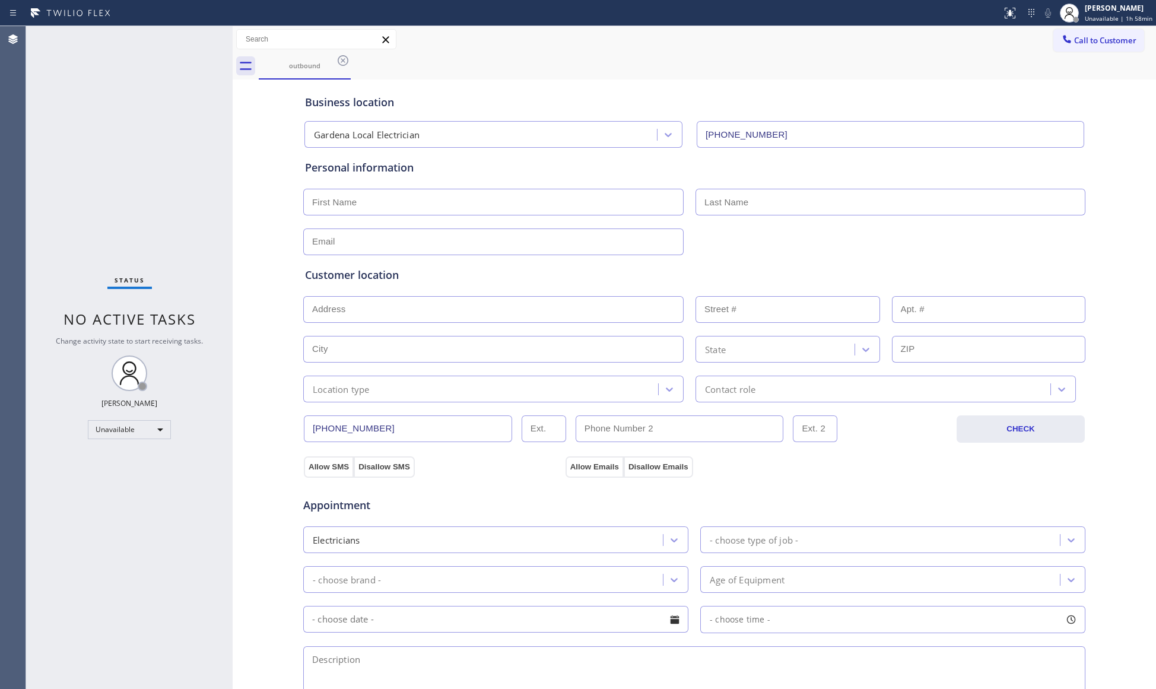
click at [345, 58] on icon at bounding box center [343, 60] width 14 height 14
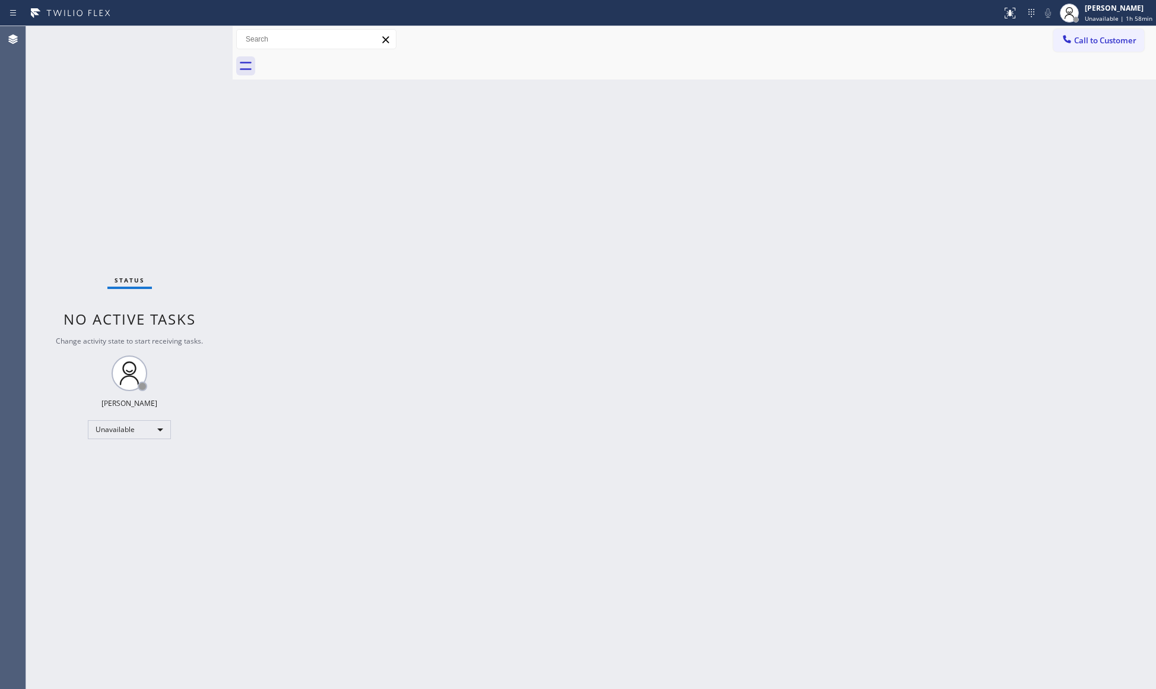
drag, startPoint x: 1083, startPoint y: 46, endPoint x: 1075, endPoint y: 40, distance: 8.9
click at [1086, 40] on button "Call to Customer" at bounding box center [1098, 40] width 91 height 23
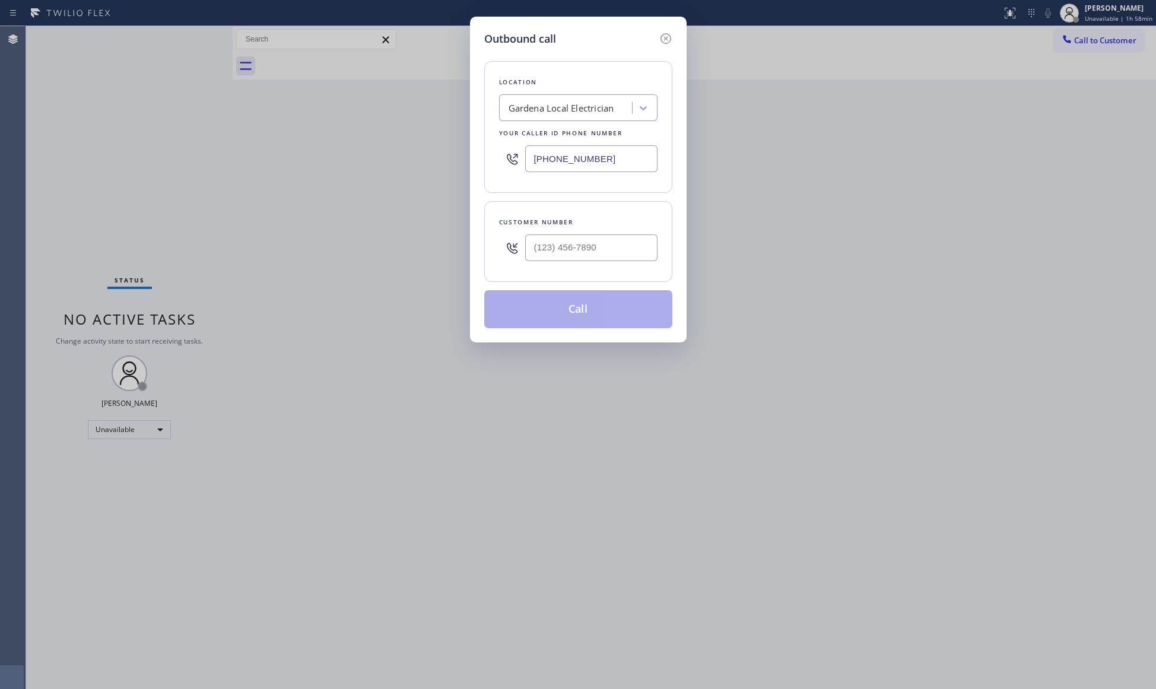
drag, startPoint x: 623, startPoint y: 152, endPoint x: 452, endPoint y: 166, distance: 171.4
click at [452, 167] on div "Outbound call Location Gardena Local Electrician Your caller id phone number [P…" at bounding box center [578, 344] width 1156 height 689
type input "[PHONE_NUMBER]"
click at [653, 240] on div "Customer number" at bounding box center [578, 241] width 188 height 81
click at [600, 273] on div "Customer number" at bounding box center [578, 241] width 188 height 81
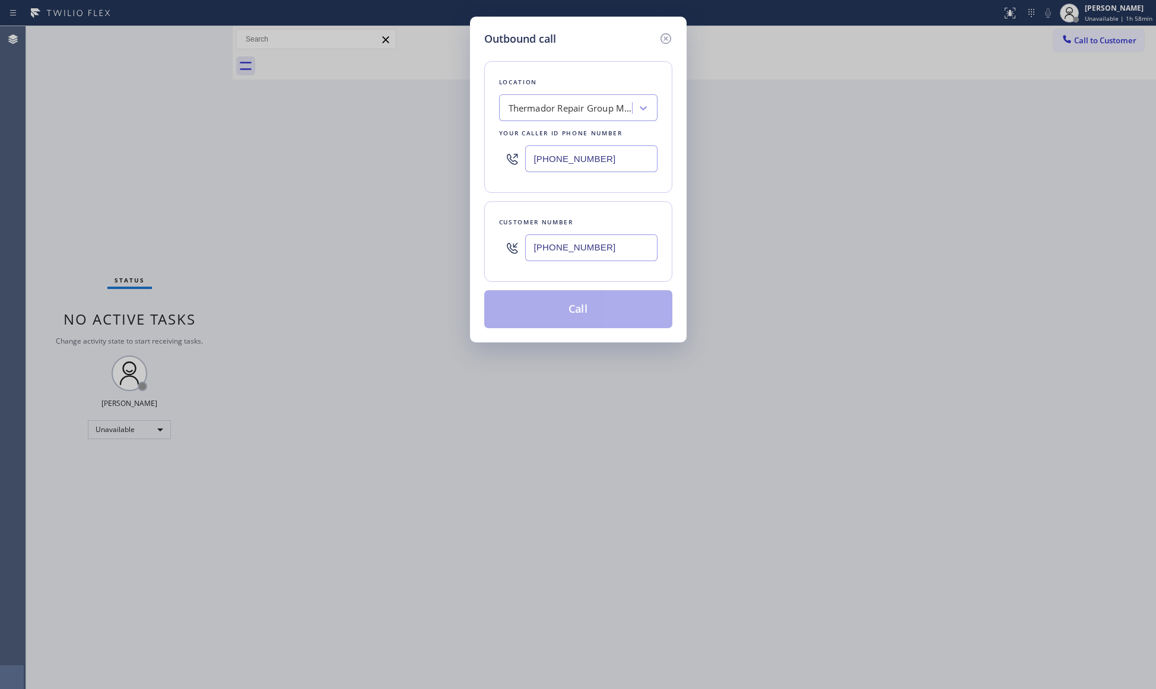
click at [627, 252] on input "[PHONE_NUMBER]" at bounding box center [591, 247] width 132 height 27
type input "[PHONE_NUMBER]"
click at [579, 311] on button "Call" at bounding box center [578, 309] width 188 height 38
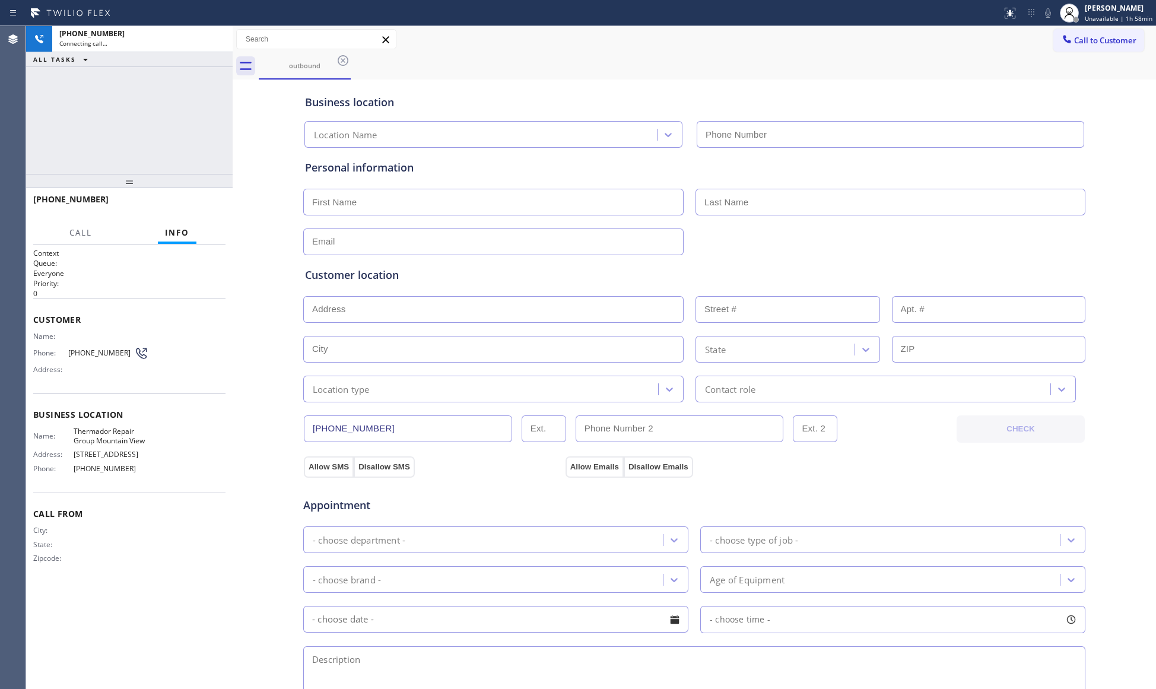
type input "[PHONE_NUMBER]"
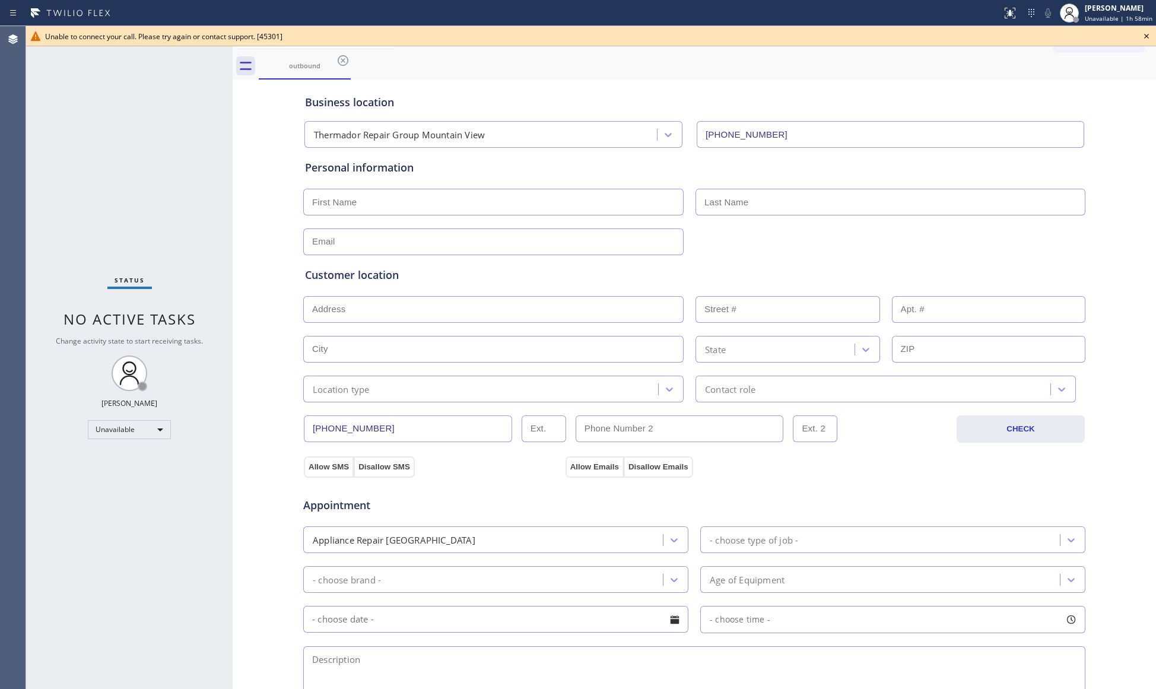
drag, startPoint x: 769, startPoint y: 103, endPoint x: 753, endPoint y: 77, distance: 30.9
click at [767, 100] on div "Business location" at bounding box center [694, 102] width 778 height 16
click at [431, 421] on input "[PHONE_NUMBER]" at bounding box center [408, 428] width 208 height 27
click at [430, 421] on input "[PHONE_NUMBER]" at bounding box center [408, 428] width 208 height 27
click at [428, 419] on input "[PHONE_NUMBER]" at bounding box center [408, 428] width 208 height 27
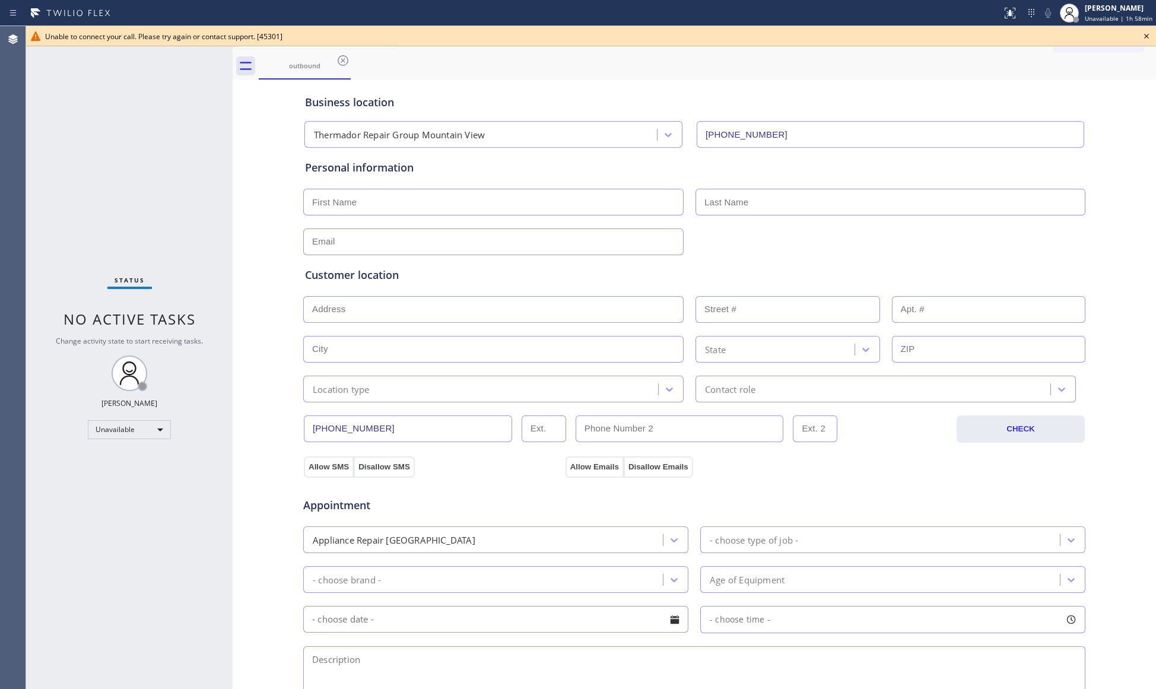
click at [382, 433] on input "[PHONE_NUMBER]" at bounding box center [408, 428] width 208 height 27
click at [382, 432] on input "[PHONE_NUMBER]" at bounding box center [408, 428] width 208 height 27
drag, startPoint x: 1144, startPoint y: 38, endPoint x: 1101, endPoint y: 40, distance: 43.4
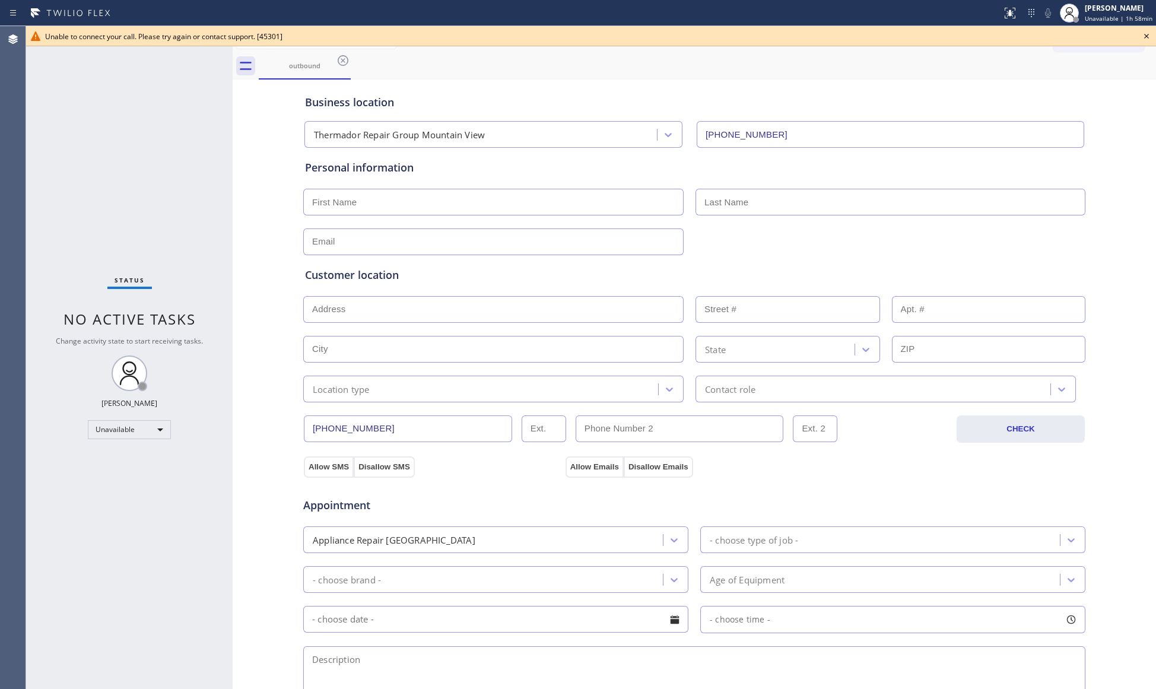
click at [1144, 38] on icon at bounding box center [1146, 36] width 14 height 14
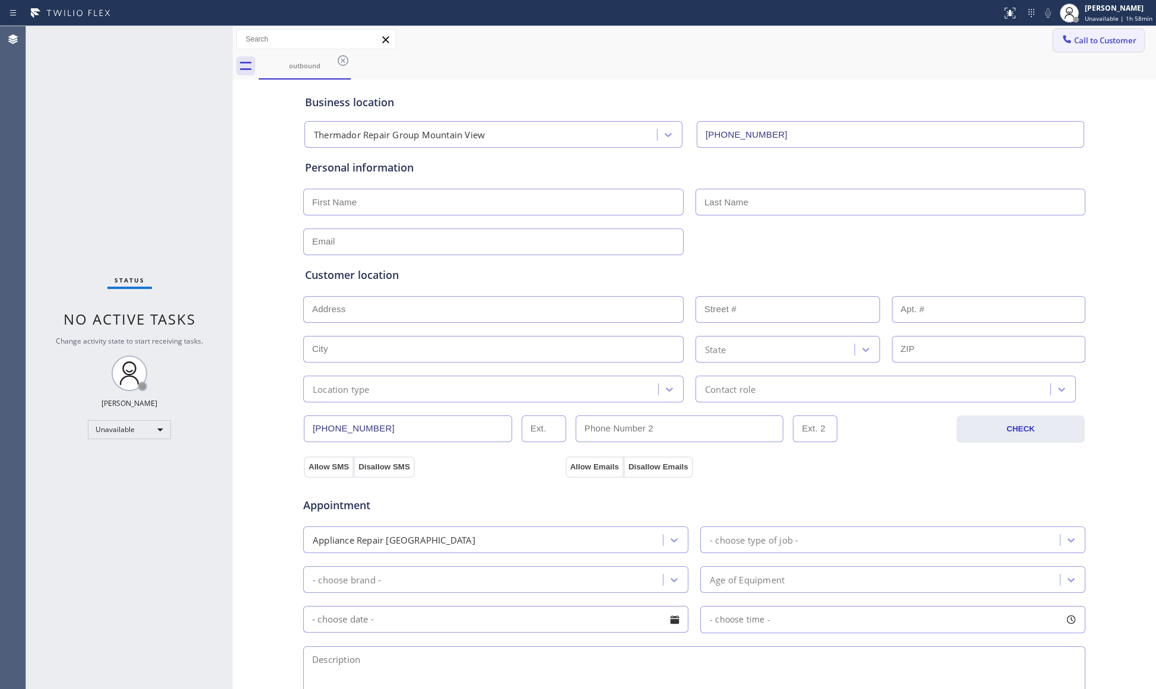
drag, startPoint x: 1097, startPoint y: 39, endPoint x: 985, endPoint y: 90, distance: 123.7
click at [1097, 39] on span "Call to Customer" at bounding box center [1105, 40] width 62 height 11
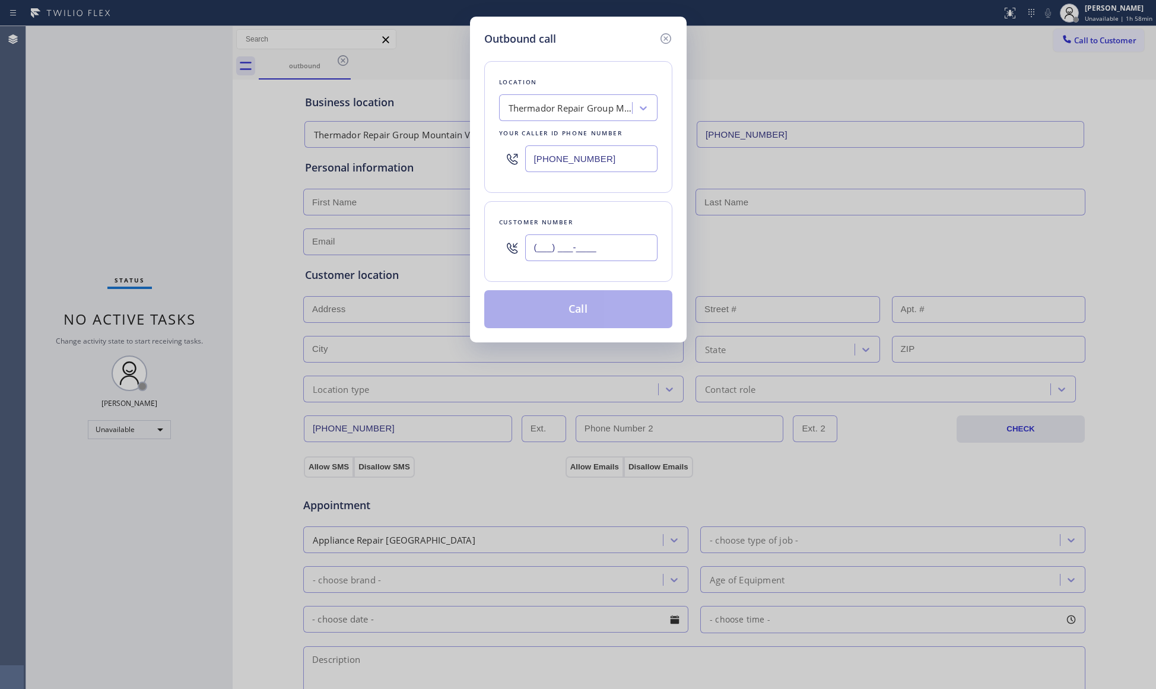
click at [641, 259] on input "(___) ___-____" at bounding box center [591, 247] width 132 height 27
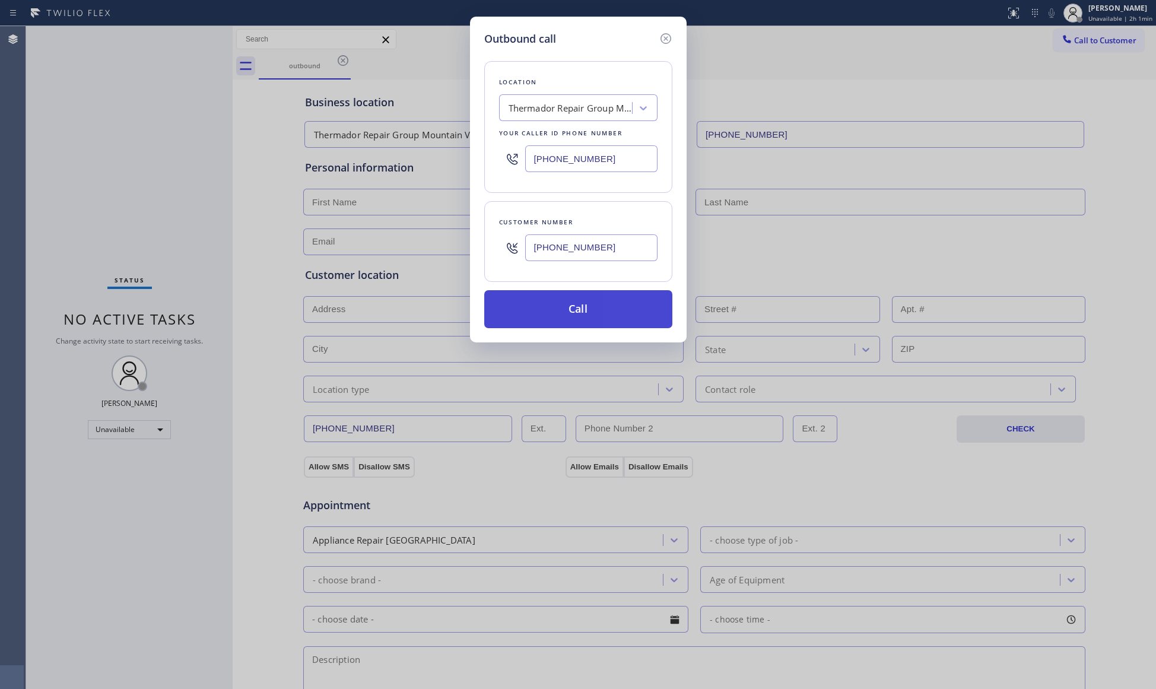
type input "[PHONE_NUMBER]"
click at [577, 307] on button "Call" at bounding box center [578, 309] width 188 height 38
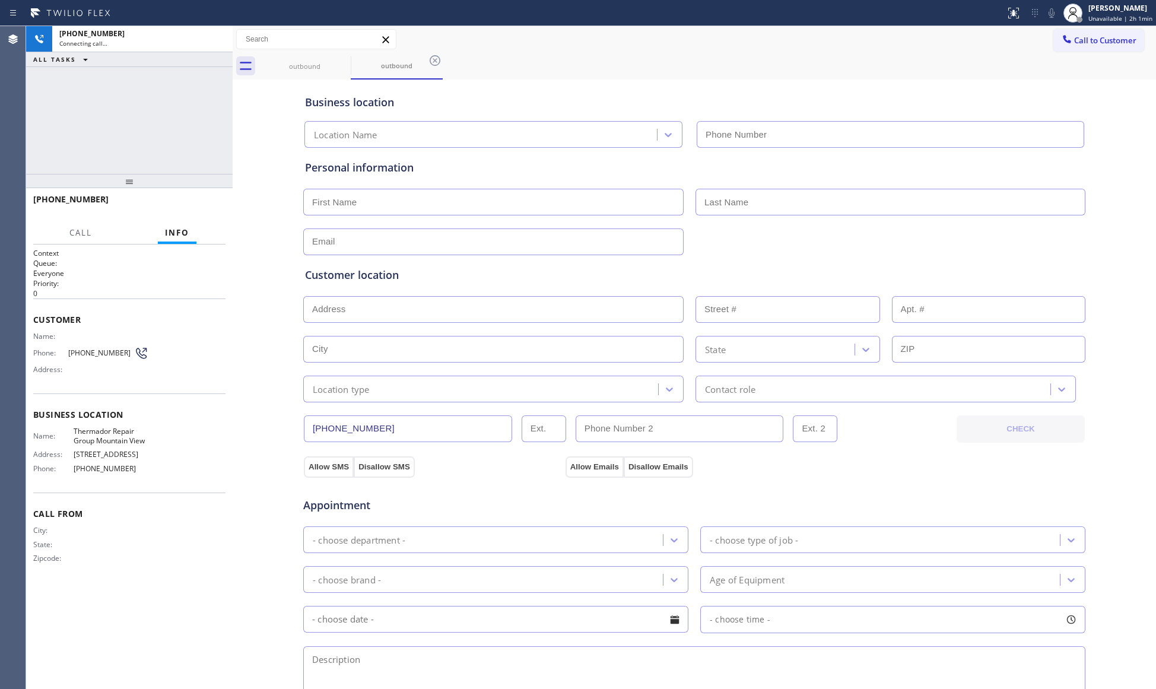
type input "[PHONE_NUMBER]"
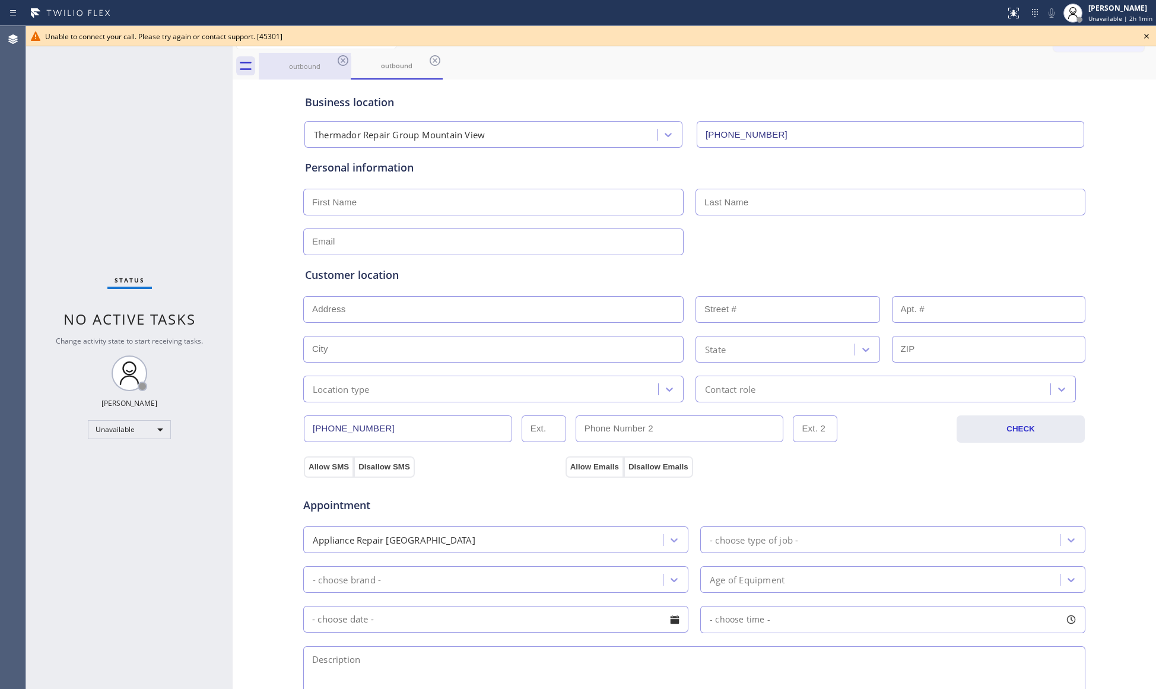
click at [344, 71] on div "outbound" at bounding box center [305, 66] width 90 height 27
click at [346, 62] on icon at bounding box center [343, 60] width 14 height 14
click at [0, 0] on icon at bounding box center [0, 0] width 0 height 0
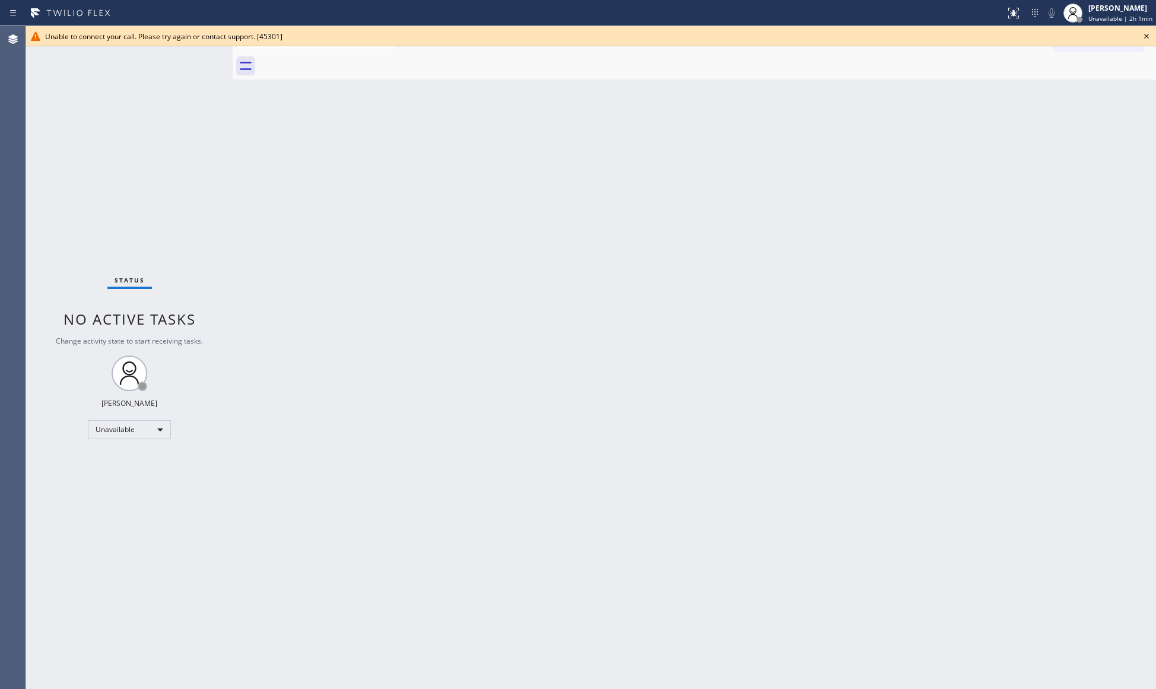
click at [346, 61] on div at bounding box center [707, 66] width 897 height 27
drag, startPoint x: 346, startPoint y: 61, endPoint x: 354, endPoint y: 59, distance: 7.8
click at [348, 60] on div at bounding box center [707, 66] width 897 height 27
drag, startPoint x: 1151, startPoint y: 33, endPoint x: 1142, endPoint y: 33, distance: 8.3
click at [1150, 33] on icon at bounding box center [1146, 36] width 14 height 14
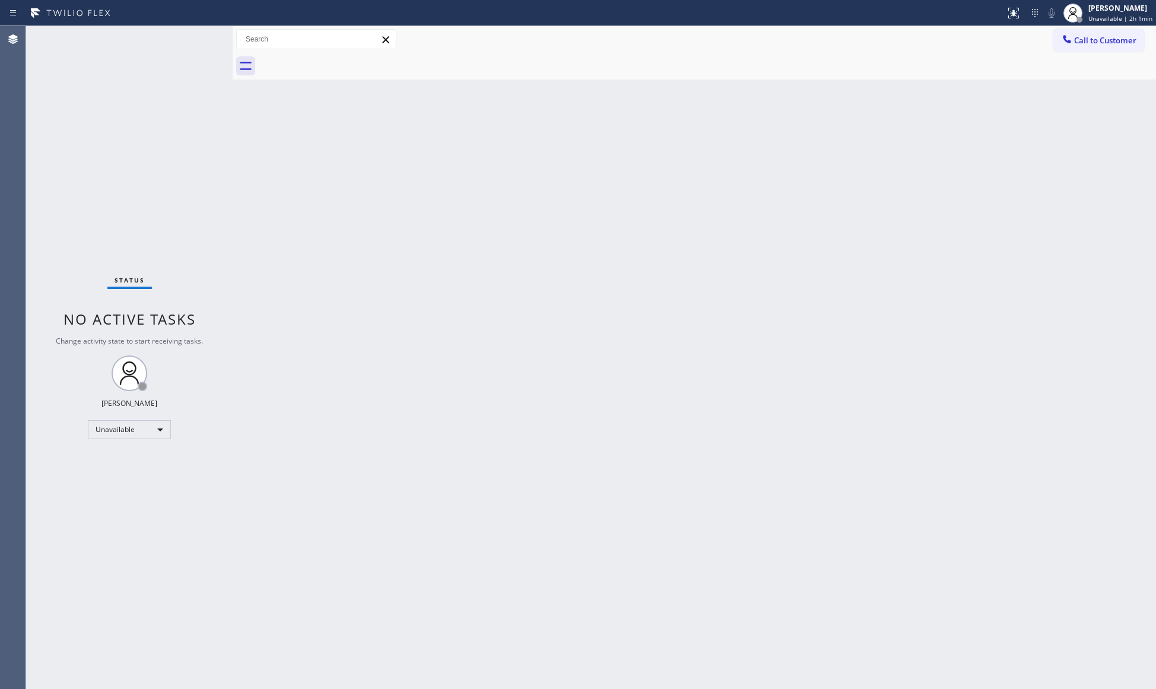
drag, startPoint x: 1125, startPoint y: 39, endPoint x: 1057, endPoint y: 57, distance: 69.9
click at [1123, 41] on span "Call to Customer" at bounding box center [1105, 40] width 62 height 11
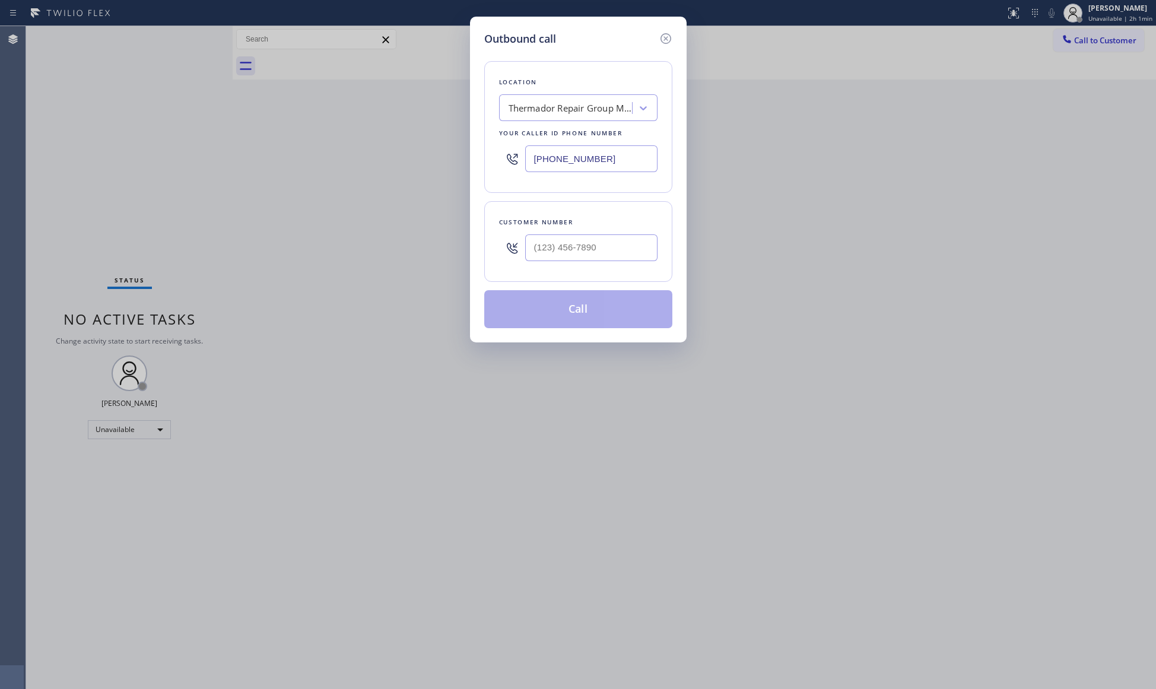
drag, startPoint x: 619, startPoint y: 167, endPoint x: 499, endPoint y: 162, distance: 120.5
click at [499, 162] on div "[PHONE_NUMBER]" at bounding box center [578, 158] width 158 height 39
type input "[PHONE_NUMBER]"
click at [622, 257] on input "(___) ___-____" at bounding box center [591, 247] width 132 height 27
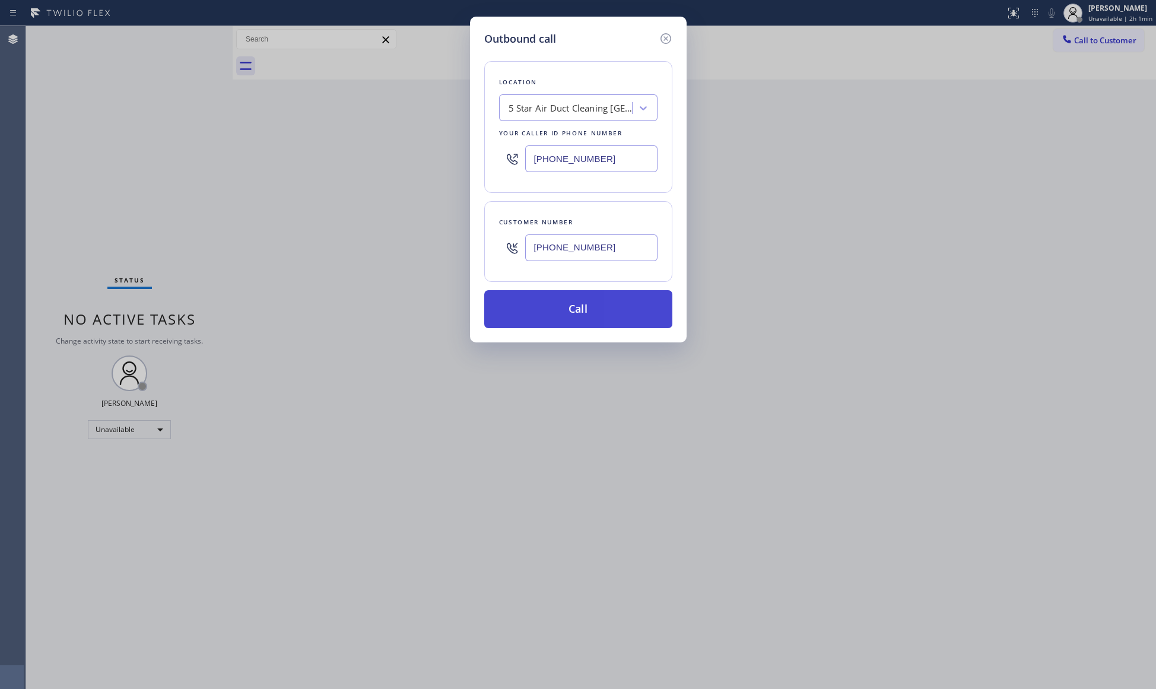
type input "[PHONE_NUMBER]"
click at [582, 300] on button "Call" at bounding box center [578, 309] width 188 height 38
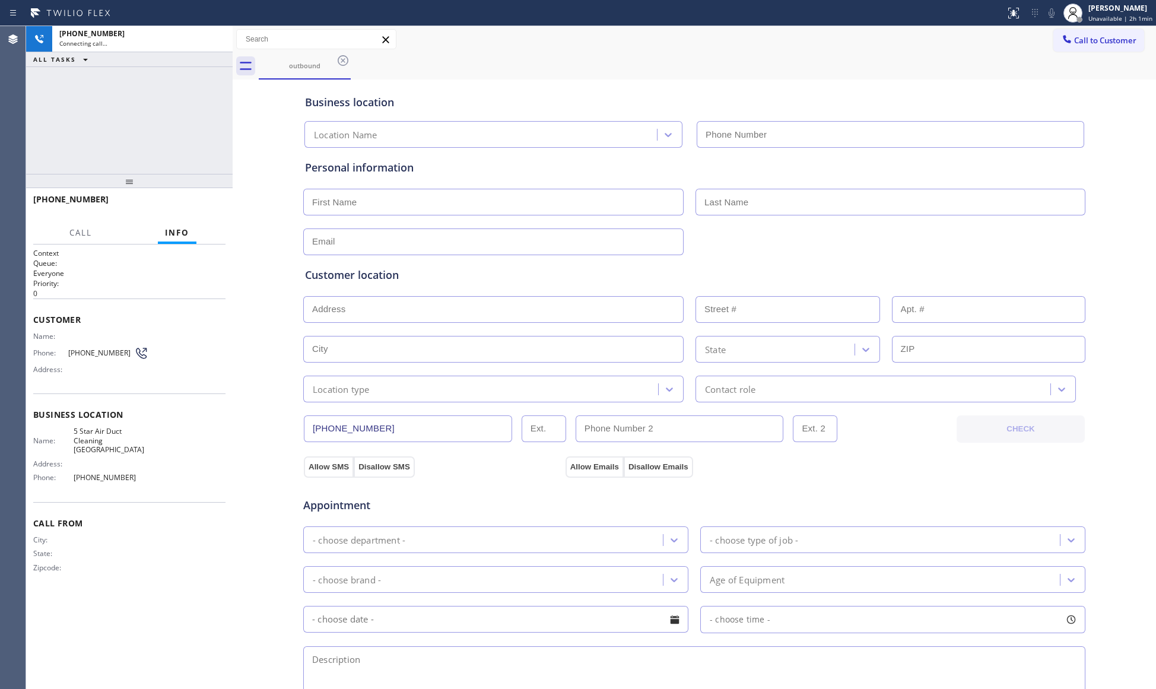
type input "[PHONE_NUMBER]"
click at [855, 65] on div "outbound" at bounding box center [707, 66] width 897 height 27
click at [209, 108] on div "[PHONE_NUMBER] Connecting call… ALL TASKS ALL TASKS ACTIVE TASKS TASKS IN WRAP …" at bounding box center [129, 100] width 206 height 148
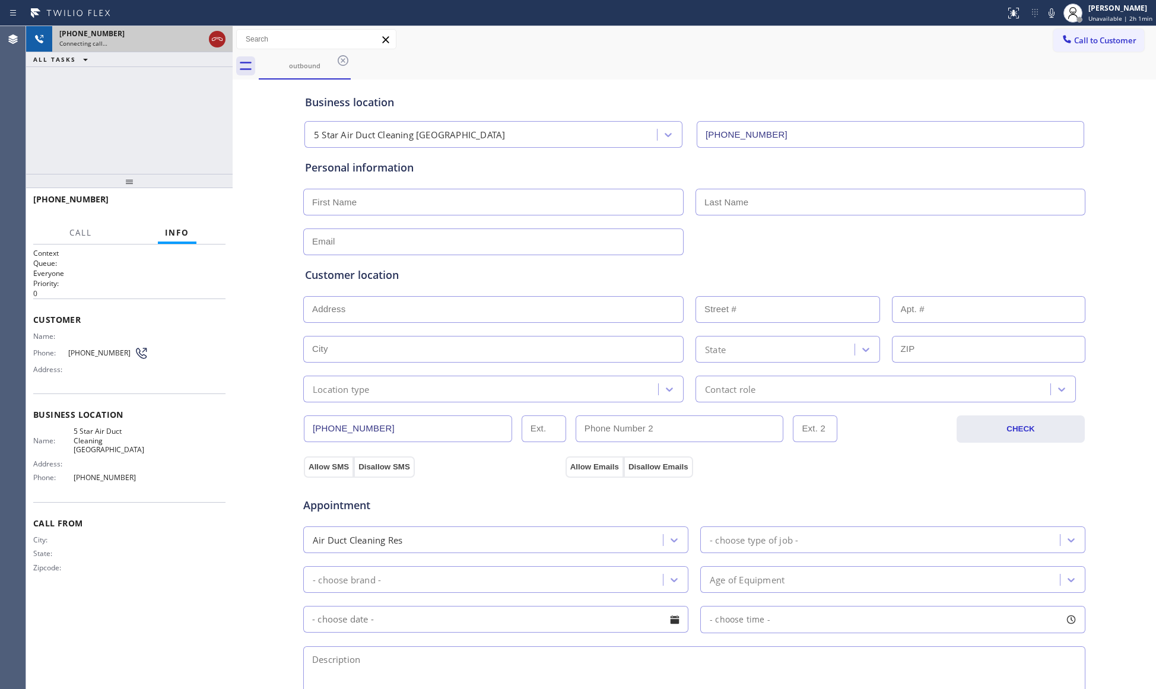
drag, startPoint x: 228, startPoint y: 43, endPoint x: 218, endPoint y: 46, distance: 10.5
click at [219, 46] on div "[PHONE_NUMBER] Connecting call…" at bounding box center [129, 39] width 206 height 26
click at [218, 45] on icon at bounding box center [217, 39] width 14 height 14
click at [204, 40] on div "Connecting call…" at bounding box center [131, 43] width 145 height 8
click at [217, 40] on div "Connecting call…" at bounding box center [142, 43] width 166 height 8
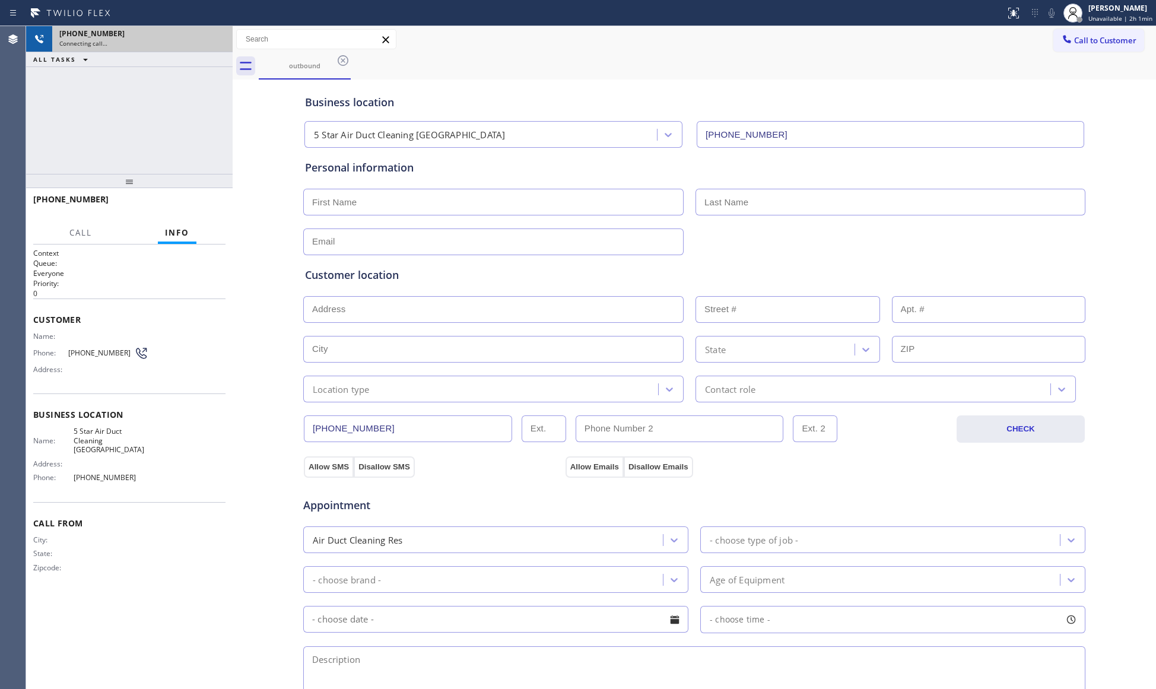
click at [218, 40] on div "Connecting call…" at bounding box center [142, 43] width 166 height 8
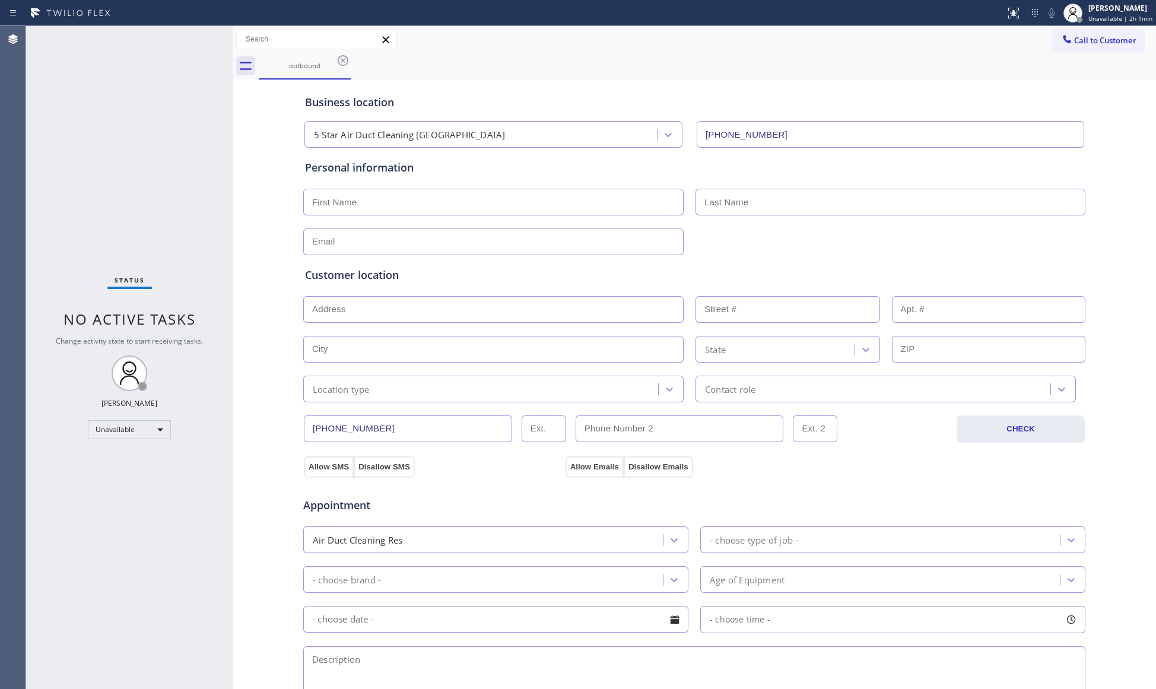
drag, startPoint x: 1094, startPoint y: 41, endPoint x: 667, endPoint y: 152, distance: 442.0
click at [1094, 41] on span "Call to Customer" at bounding box center [1105, 40] width 62 height 11
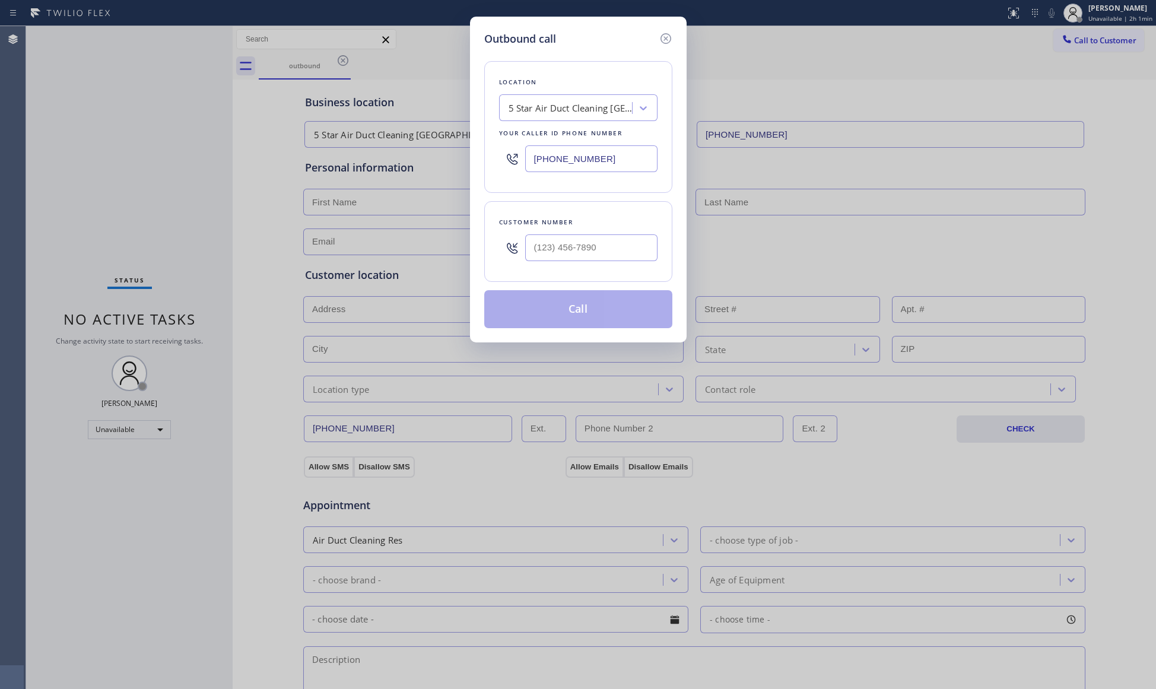
drag, startPoint x: 605, startPoint y: 157, endPoint x: 499, endPoint y: 160, distance: 105.6
click at [499, 160] on div "[PHONE_NUMBER]" at bounding box center [578, 158] width 158 height 39
type input "[PHONE_NUMBER]"
click at [565, 254] on input "(___) ___-____" at bounding box center [591, 247] width 132 height 27
click at [568, 252] on input "(___) ___-____" at bounding box center [591, 247] width 132 height 27
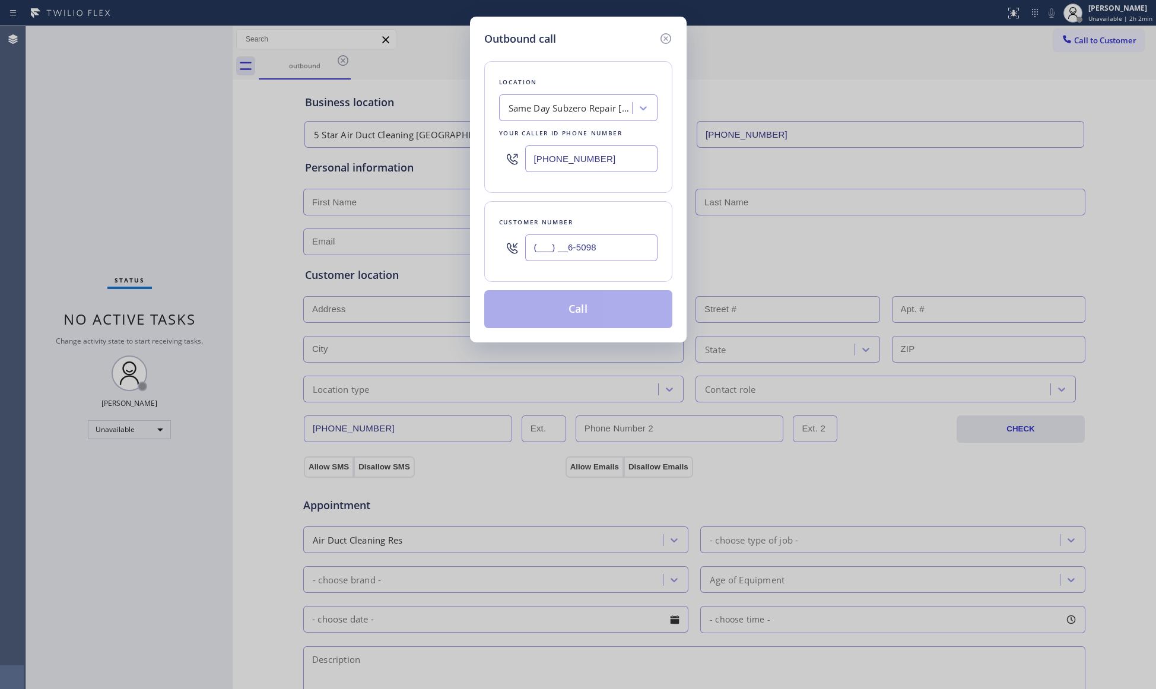
click at [530, 252] on input "(___) __6-5098" at bounding box center [591, 247] width 132 height 27
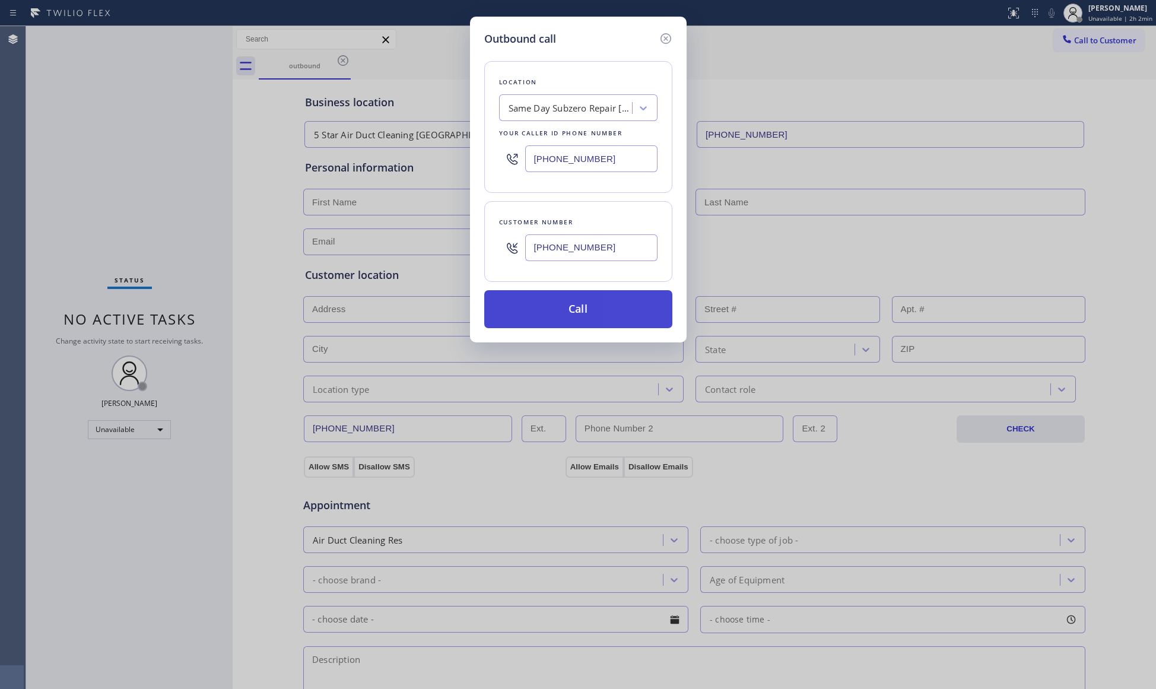
type input "[PHONE_NUMBER]"
click at [589, 317] on button "Call" at bounding box center [578, 309] width 188 height 38
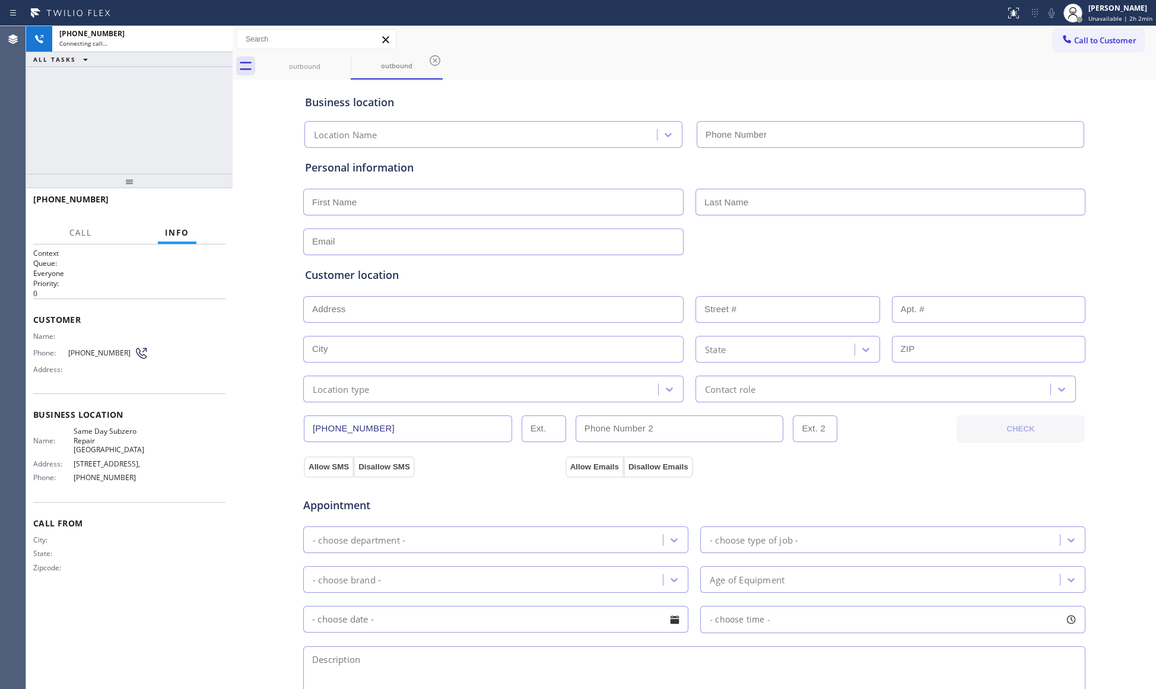
type input "[PHONE_NUMBER]"
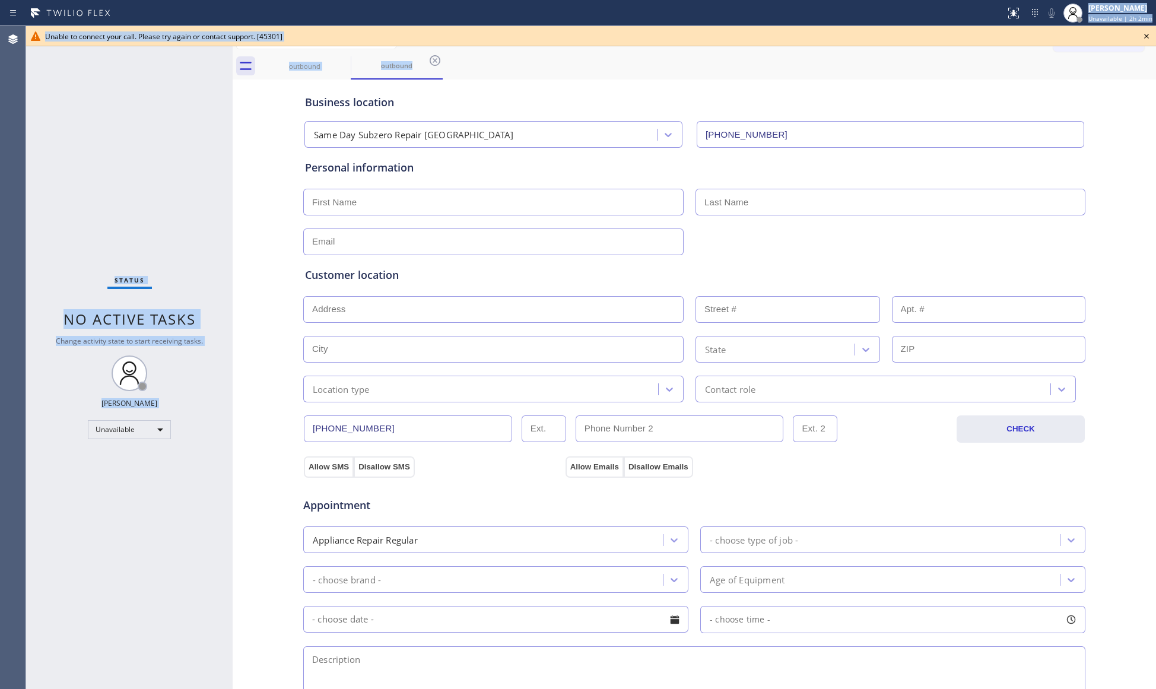
drag, startPoint x: 741, startPoint y: 38, endPoint x: 603, endPoint y: 11, distance: 140.3
click at [603, 11] on div "Status report No issues detected If you experience an issue, please download th…" at bounding box center [578, 344] width 1156 height 689
click at [347, 55] on icon at bounding box center [343, 60] width 14 height 14
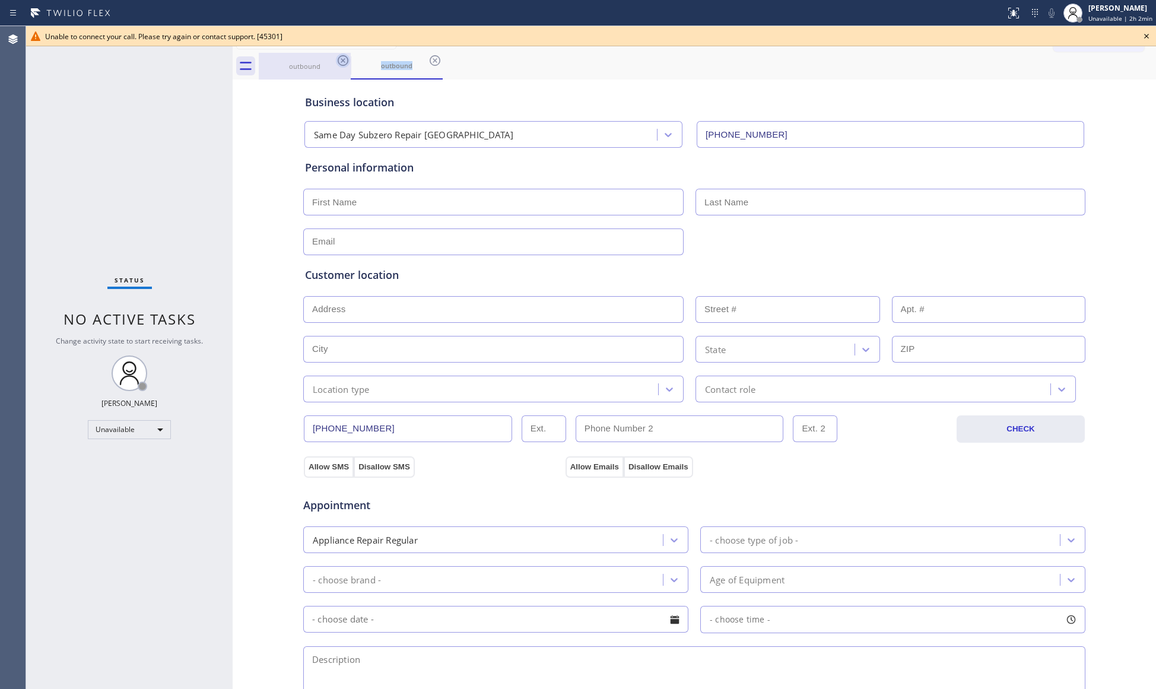
click at [345, 55] on icon at bounding box center [343, 60] width 14 height 14
click at [428, 55] on icon at bounding box center [435, 60] width 14 height 14
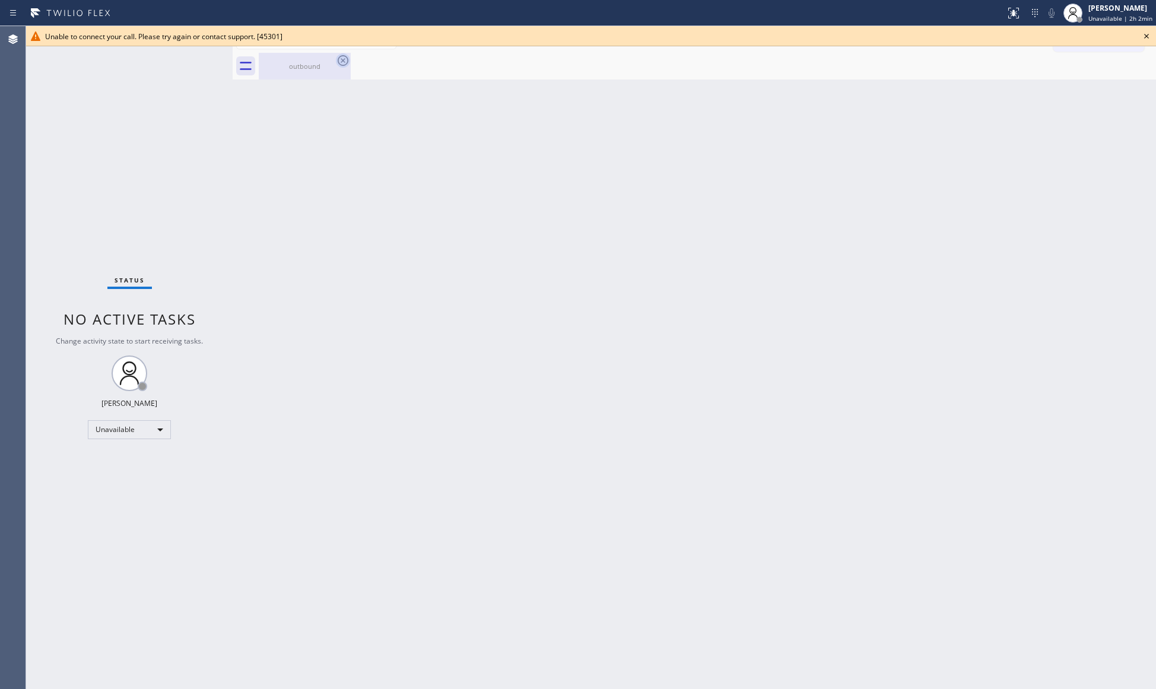
click at [345, 55] on icon at bounding box center [343, 60] width 14 height 14
click at [347, 62] on icon at bounding box center [343, 60] width 11 height 11
click at [333, 63] on div "outbound" at bounding box center [305, 66] width 90 height 9
drag, startPoint x: 1144, startPoint y: 33, endPoint x: 1116, endPoint y: 56, distance: 35.9
click at [1144, 34] on icon at bounding box center [1146, 36] width 14 height 14
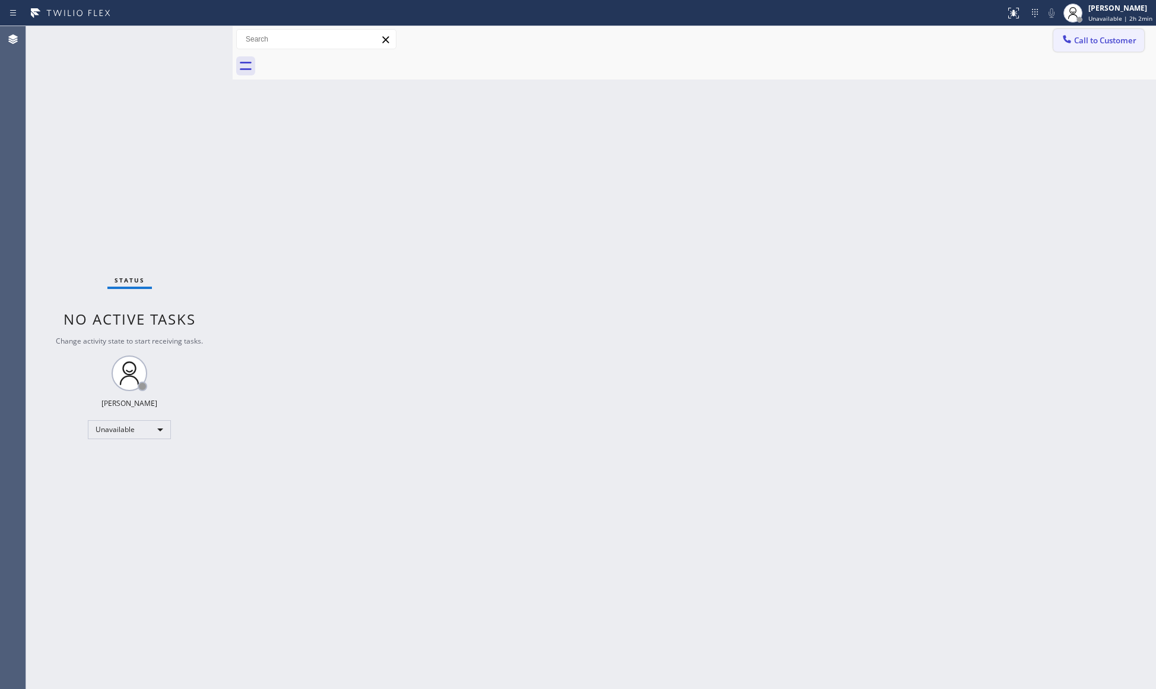
click at [1094, 40] on span "Call to Customer" at bounding box center [1105, 40] width 62 height 11
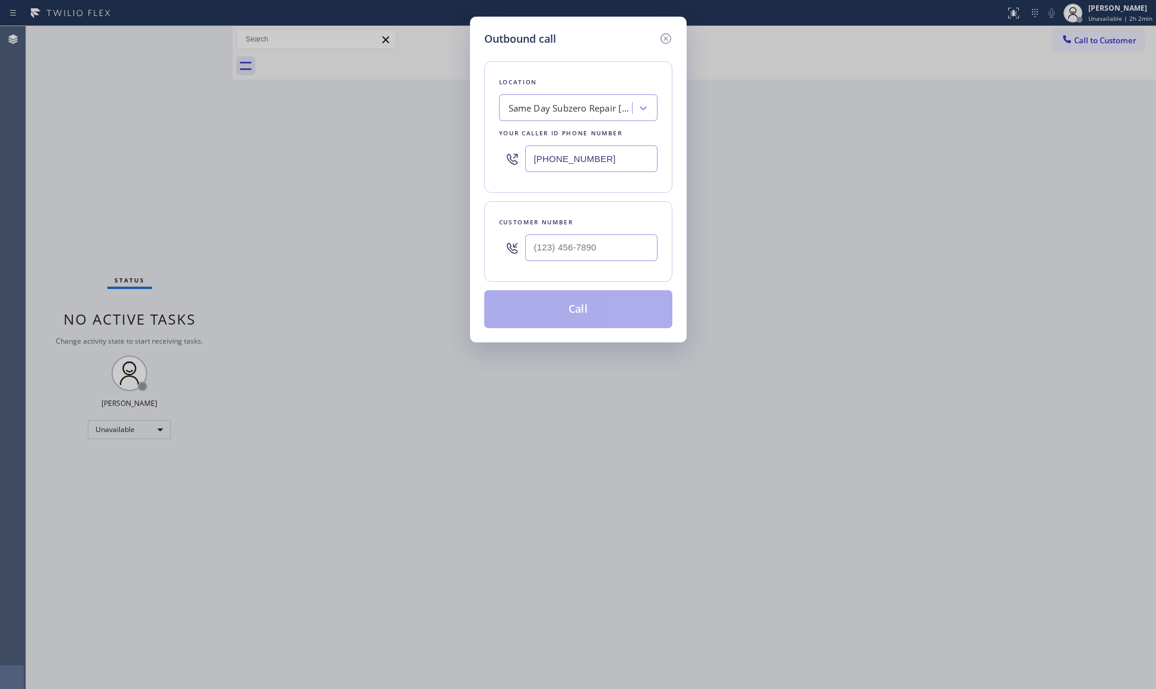
drag, startPoint x: 607, startPoint y: 163, endPoint x: 418, endPoint y: 157, distance: 189.3
click at [418, 157] on div "Outbound call Location Same Day Subzero Repair [GEOGRAPHIC_DATA] Your caller id…" at bounding box center [578, 344] width 1156 height 689
type input "[PHONE_NUMBER]"
click at [639, 243] on input "(___) ___-____" at bounding box center [591, 247] width 132 height 27
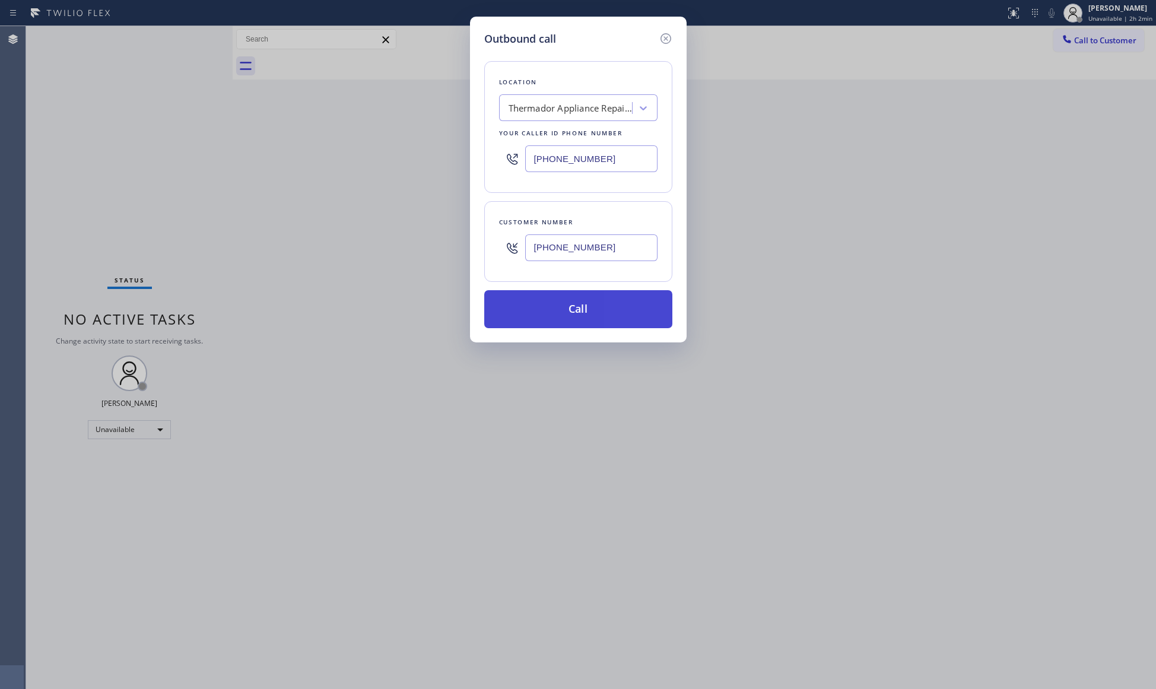
type input "[PHONE_NUMBER]"
click at [577, 310] on button "Call" at bounding box center [578, 309] width 188 height 38
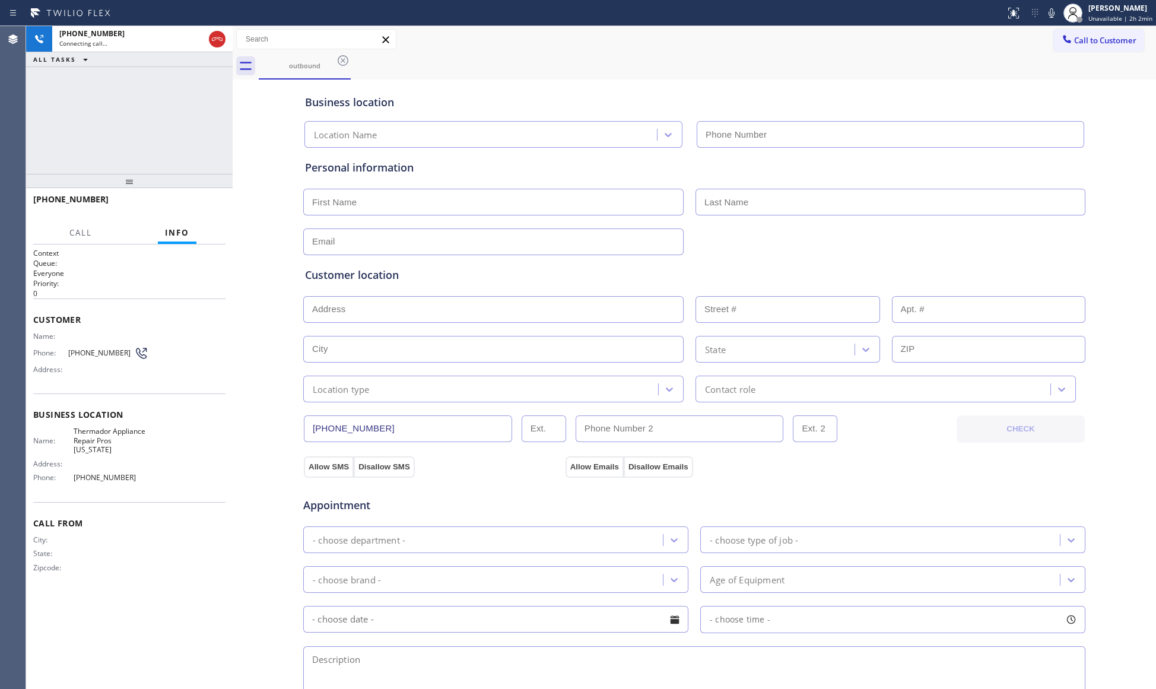
type input "[PHONE_NUMBER]"
click at [212, 206] on span "HANG UP" at bounding box center [198, 204] width 36 height 8
click at [211, 204] on span "HANG UP" at bounding box center [198, 204] width 36 height 8
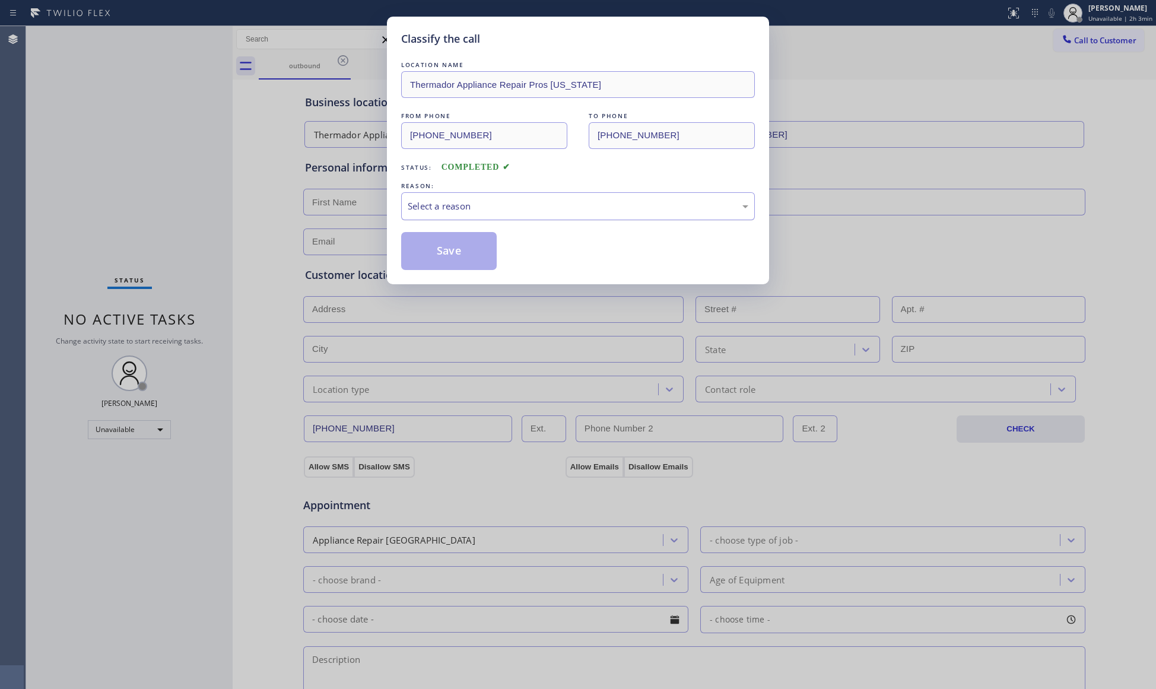
click at [425, 209] on div "Select a reason" at bounding box center [578, 206] width 340 height 14
click at [456, 250] on button "Save" at bounding box center [449, 251] width 96 height 38
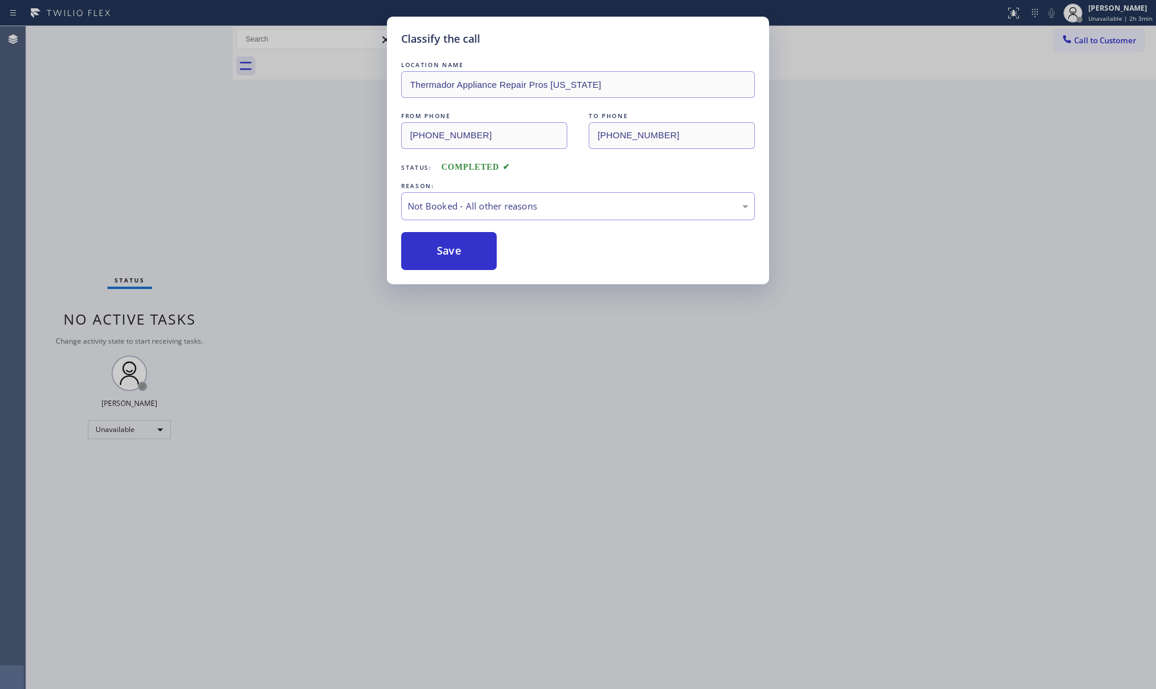
click at [456, 250] on button "Save" at bounding box center [449, 251] width 96 height 38
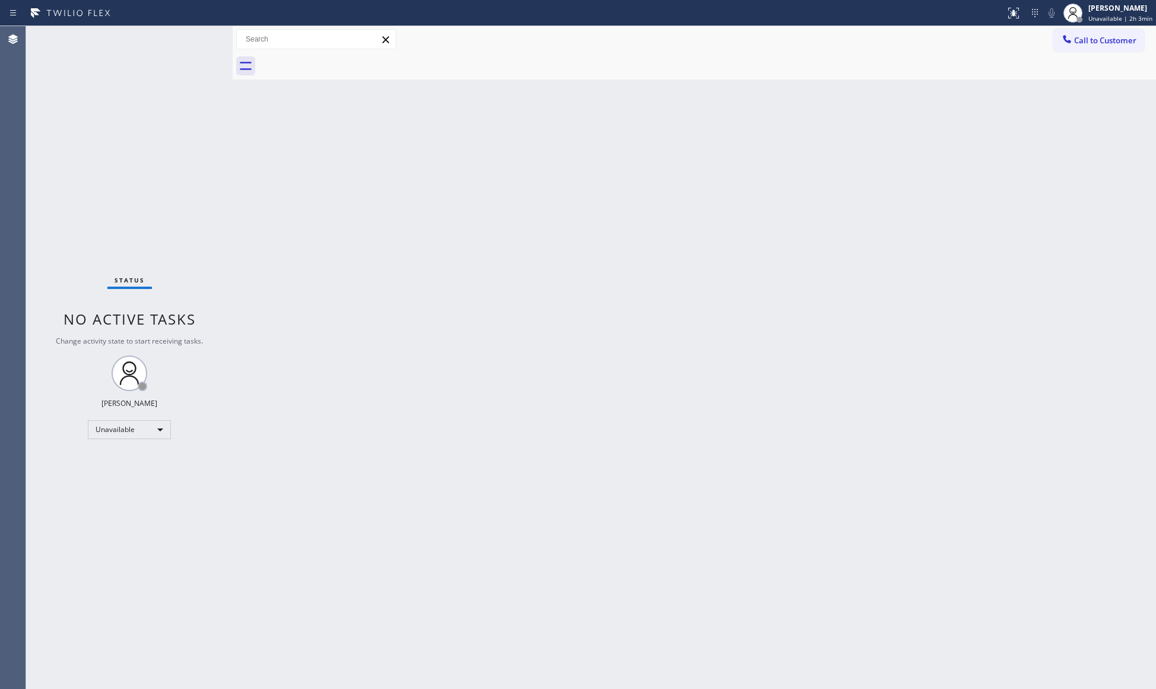
click at [796, 243] on div "Back to Dashboard Change Sender ID Customers Technicians Select a contact Outbo…" at bounding box center [694, 357] width 923 height 663
click at [1075, 34] on button "Call to Customer" at bounding box center [1098, 40] width 91 height 23
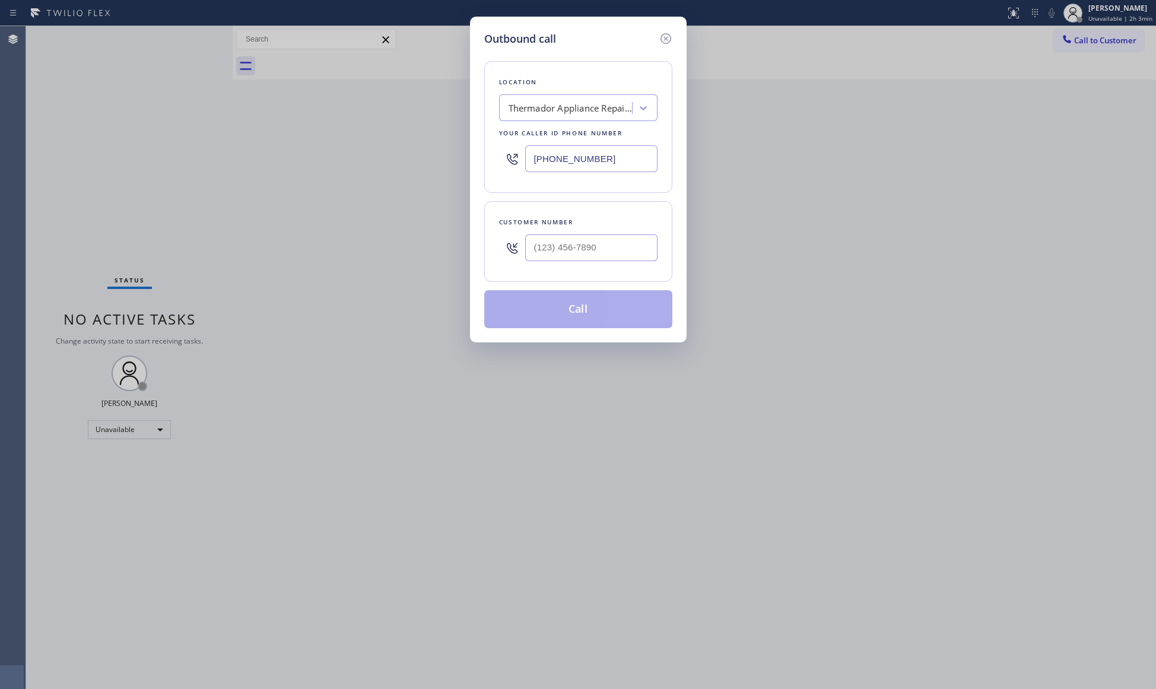
drag, startPoint x: 620, startPoint y: 164, endPoint x: 492, endPoint y: 159, distance: 128.2
click at [492, 159] on div "Location Thermador Appliance Repair Pros [US_STATE] Your caller id phone number…" at bounding box center [578, 127] width 188 height 132
type input "[PHONE_NUMBER]"
click at [608, 255] on input "(___) ___-____" at bounding box center [591, 247] width 132 height 27
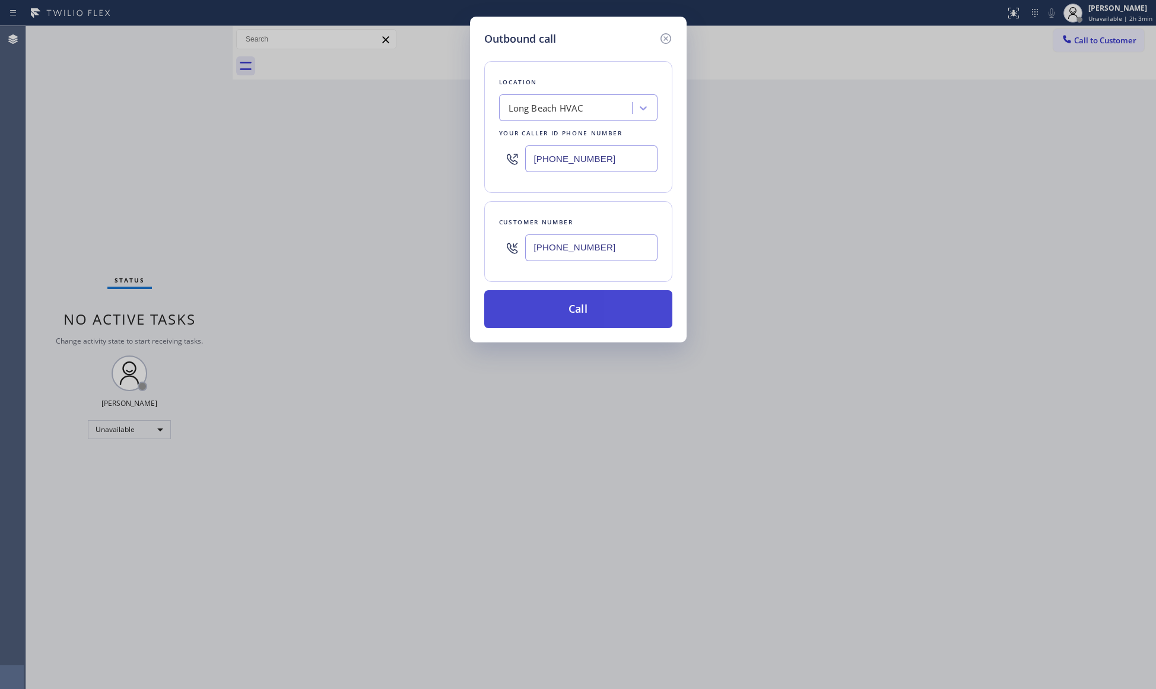
type input "[PHONE_NUMBER]"
click at [580, 313] on button "Call" at bounding box center [578, 309] width 188 height 38
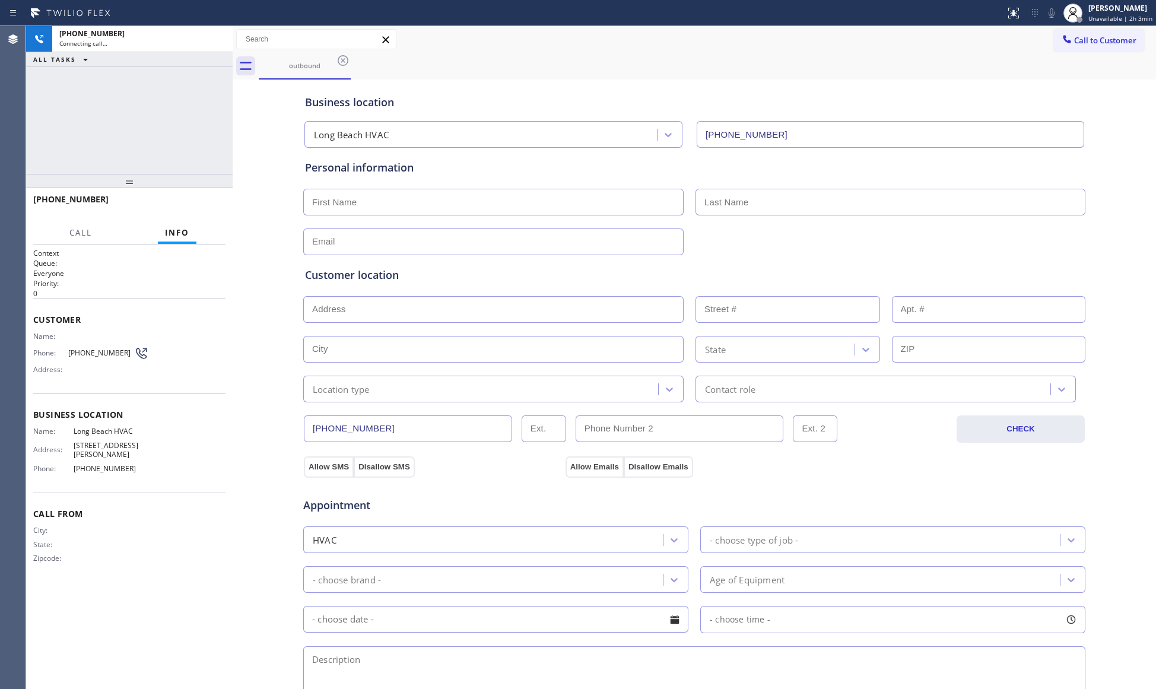
type input "[PHONE_NUMBER]"
click at [217, 39] on icon at bounding box center [217, 39] width 14 height 14
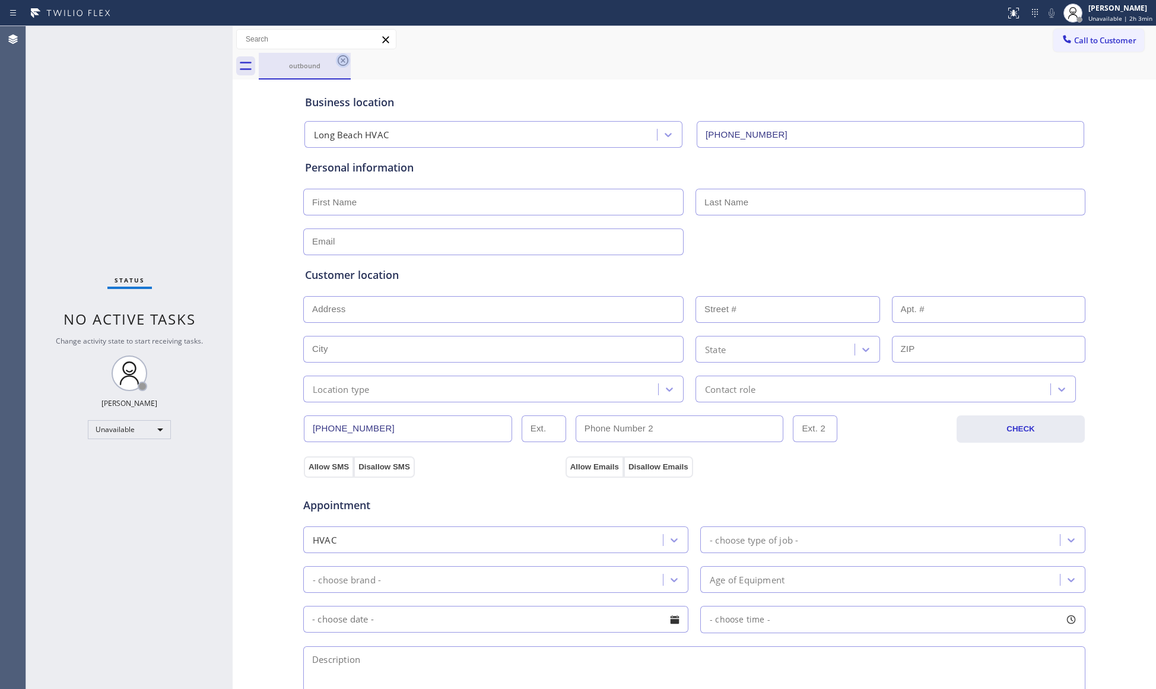
click at [349, 65] on icon at bounding box center [343, 60] width 14 height 14
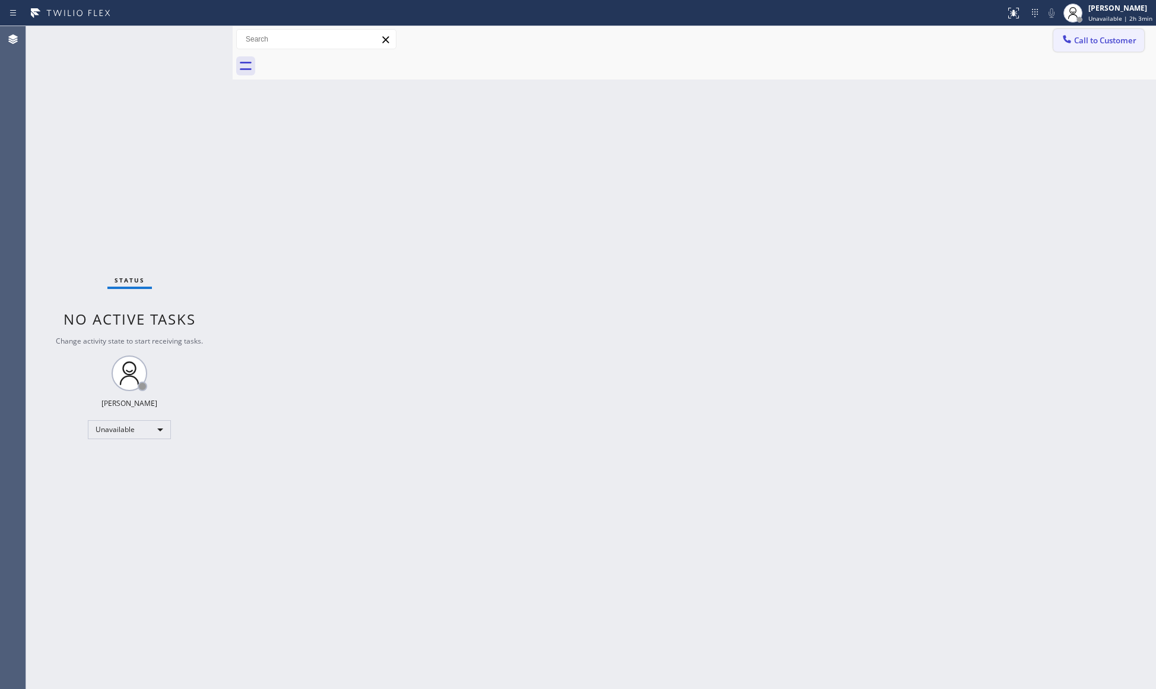
click at [1058, 39] on button "Call to Customer" at bounding box center [1098, 40] width 91 height 23
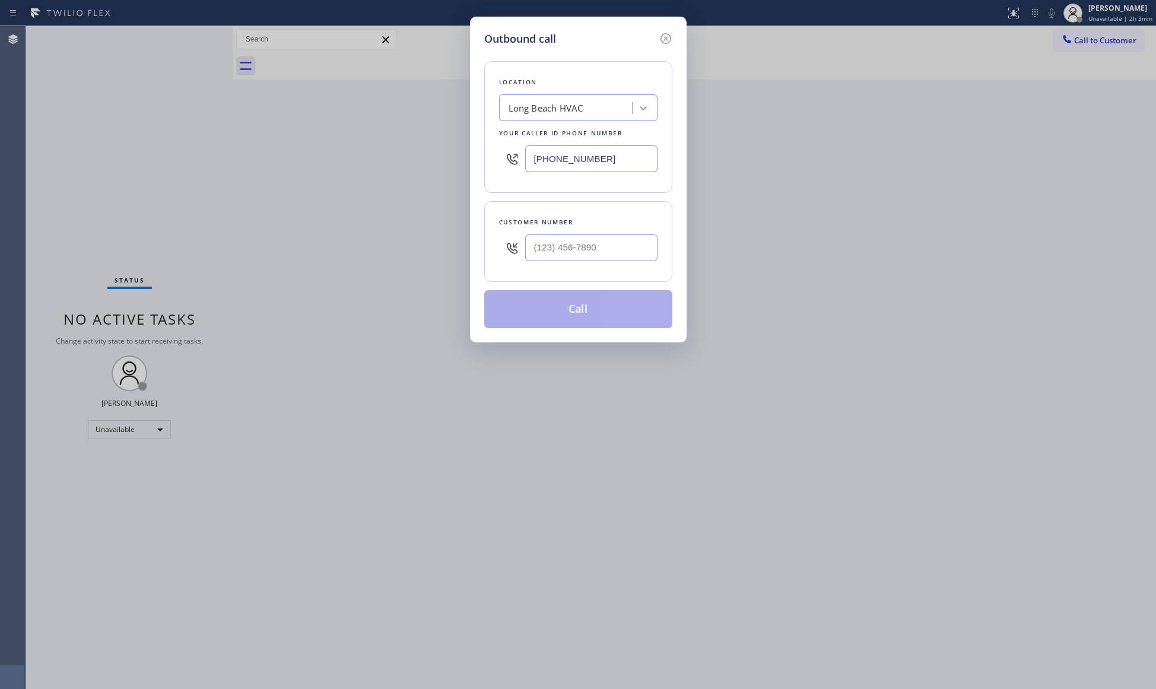
drag, startPoint x: 627, startPoint y: 160, endPoint x: 490, endPoint y: 155, distance: 137.1
click at [488, 157] on div "Location [GEOGRAPHIC_DATA] HVAC Your caller id phone number [PHONE_NUMBER]" at bounding box center [578, 127] width 188 height 132
type input "[PHONE_NUMBER]"
click at [578, 266] on div at bounding box center [591, 247] width 132 height 39
click at [596, 257] on input "(___) ___-____" at bounding box center [591, 247] width 132 height 27
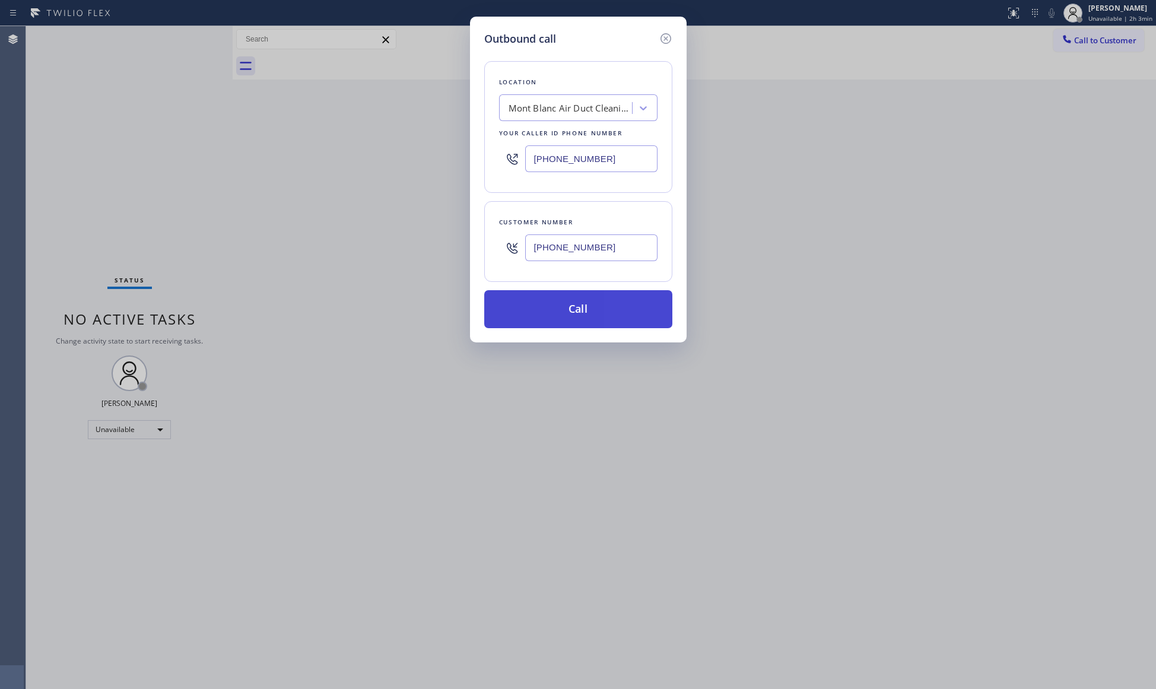
type input "[PHONE_NUMBER]"
click at [591, 308] on button "Call" at bounding box center [578, 309] width 188 height 38
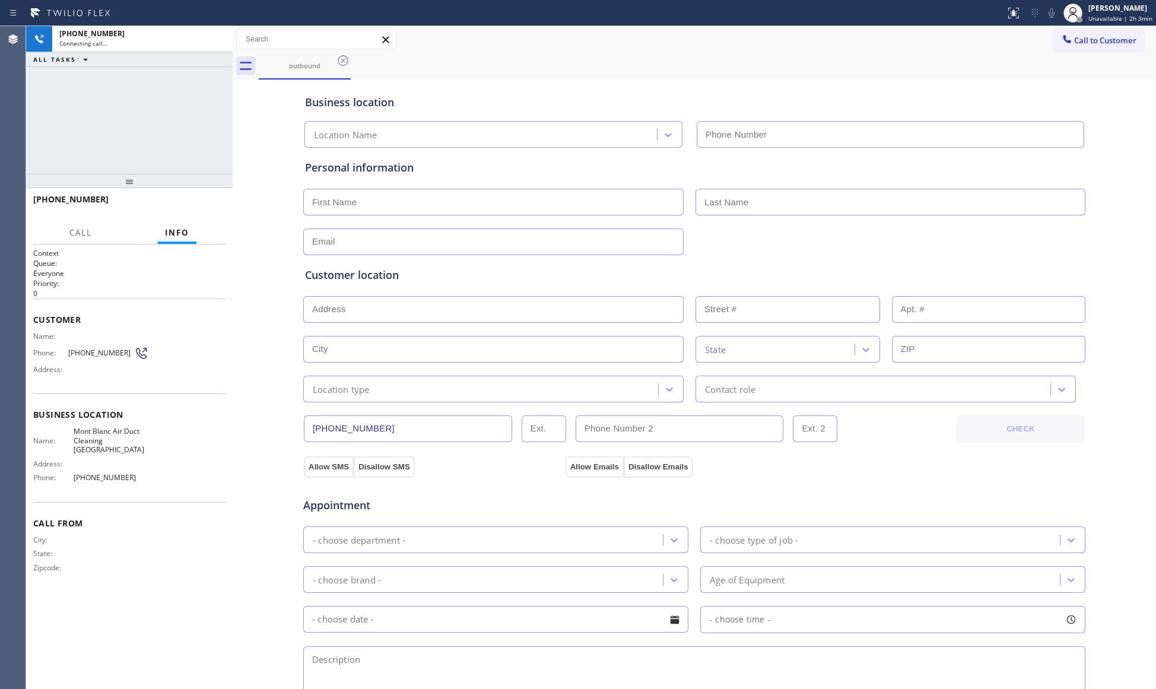
type input "[PHONE_NUMBER]"
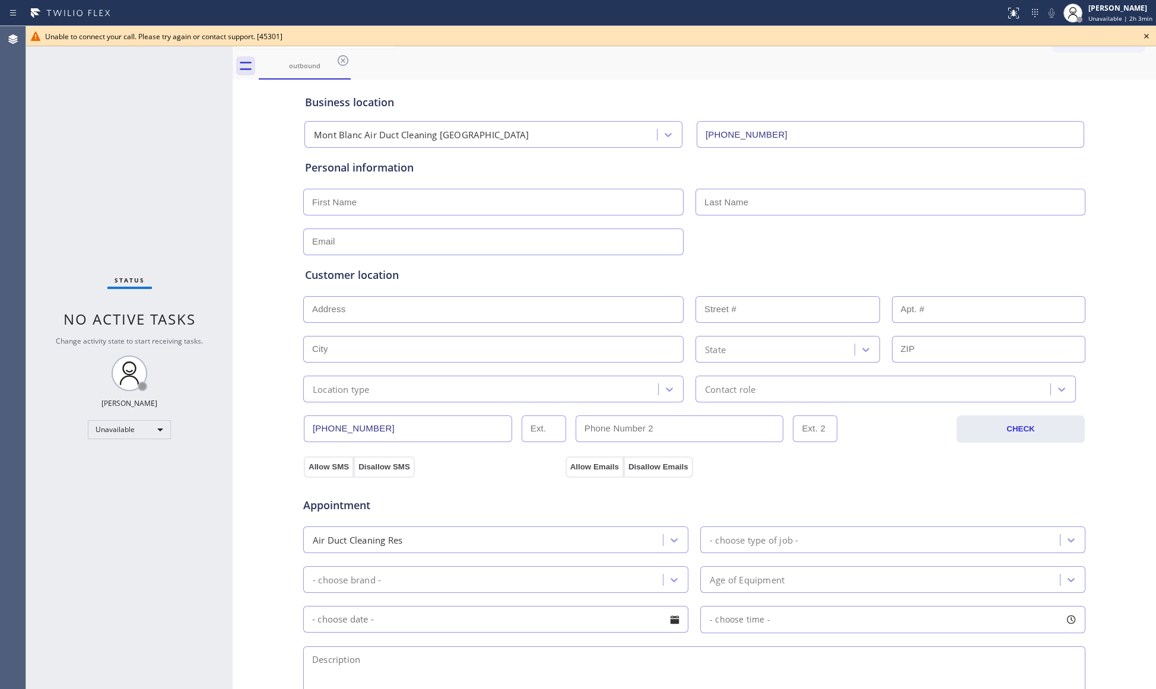
click at [333, 435] on input "[PHONE_NUMBER]" at bounding box center [408, 428] width 208 height 27
click at [335, 434] on input "[PHONE_NUMBER]" at bounding box center [408, 428] width 208 height 27
click at [1141, 34] on icon at bounding box center [1146, 36] width 14 height 14
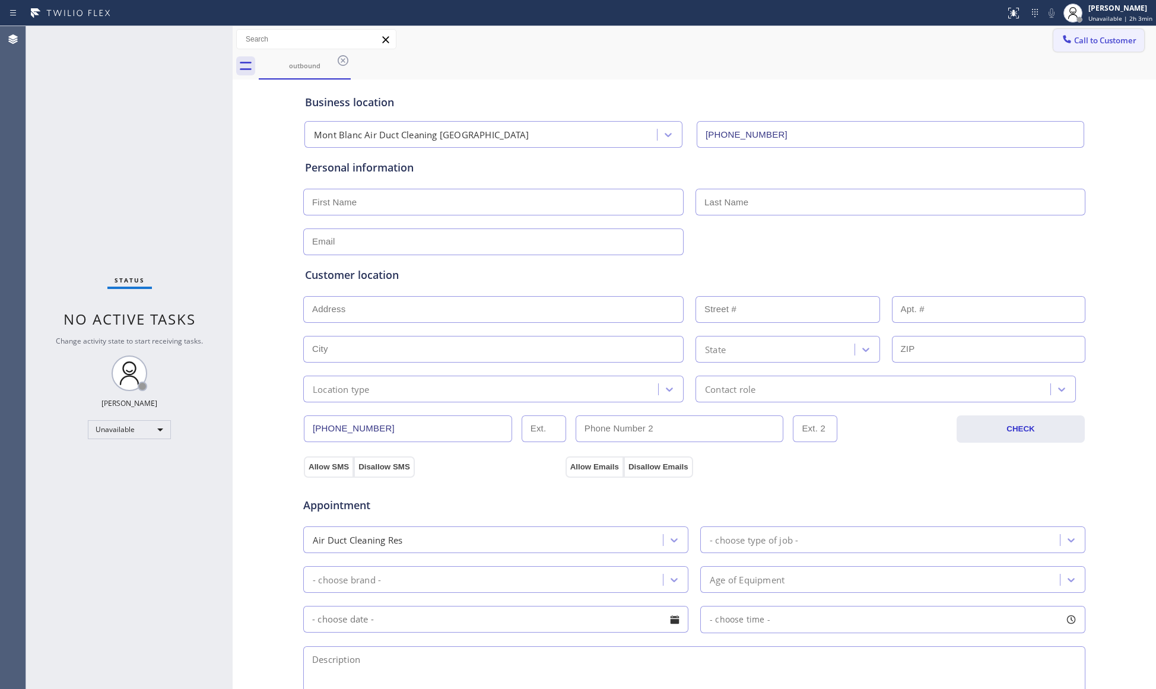
drag, startPoint x: 1110, startPoint y: 42, endPoint x: 928, endPoint y: 84, distance: 187.5
click at [1109, 42] on span "Call to Customer" at bounding box center [1105, 40] width 62 height 11
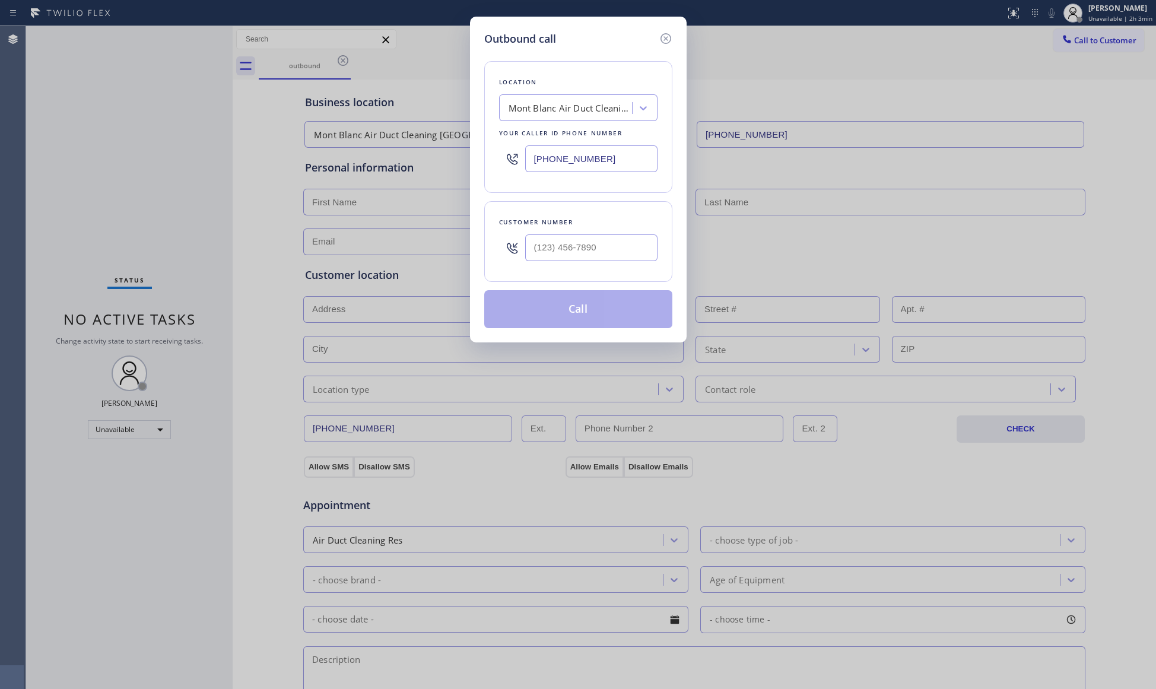
drag, startPoint x: 617, startPoint y: 166, endPoint x: 507, endPoint y: 166, distance: 110.9
click at [508, 167] on div "[PHONE_NUMBER]" at bounding box center [578, 158] width 158 height 39
click at [611, 249] on input "(___) ___-____" at bounding box center [591, 247] width 132 height 27
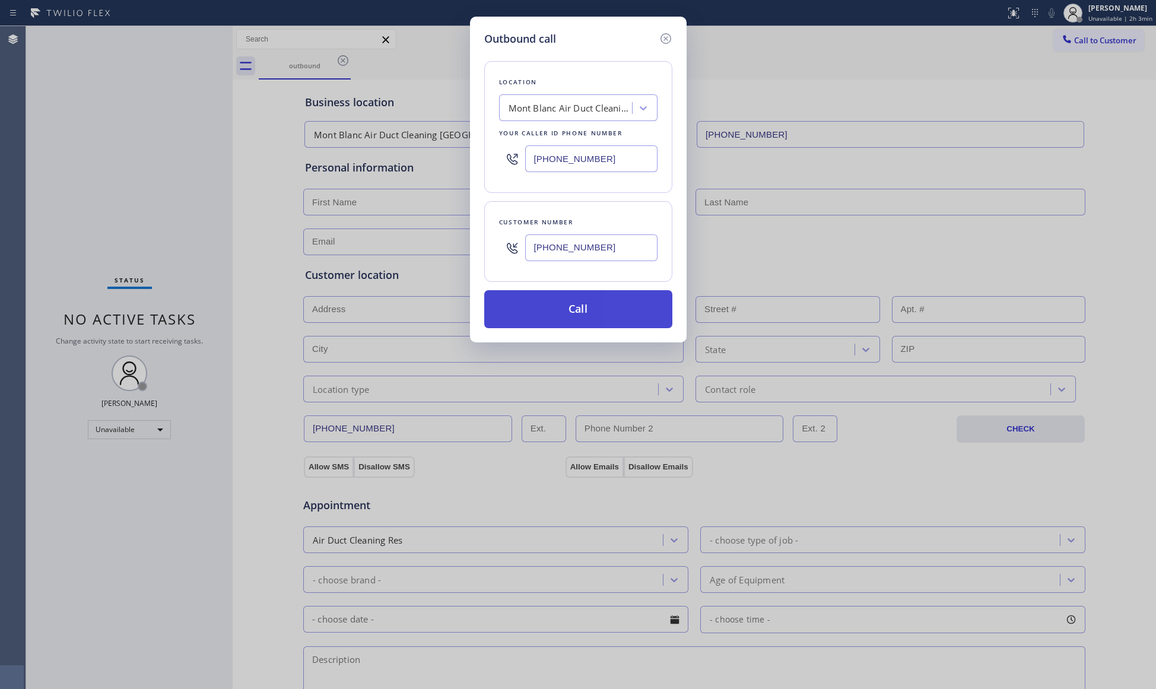
click at [568, 311] on button "Call" at bounding box center [578, 309] width 188 height 38
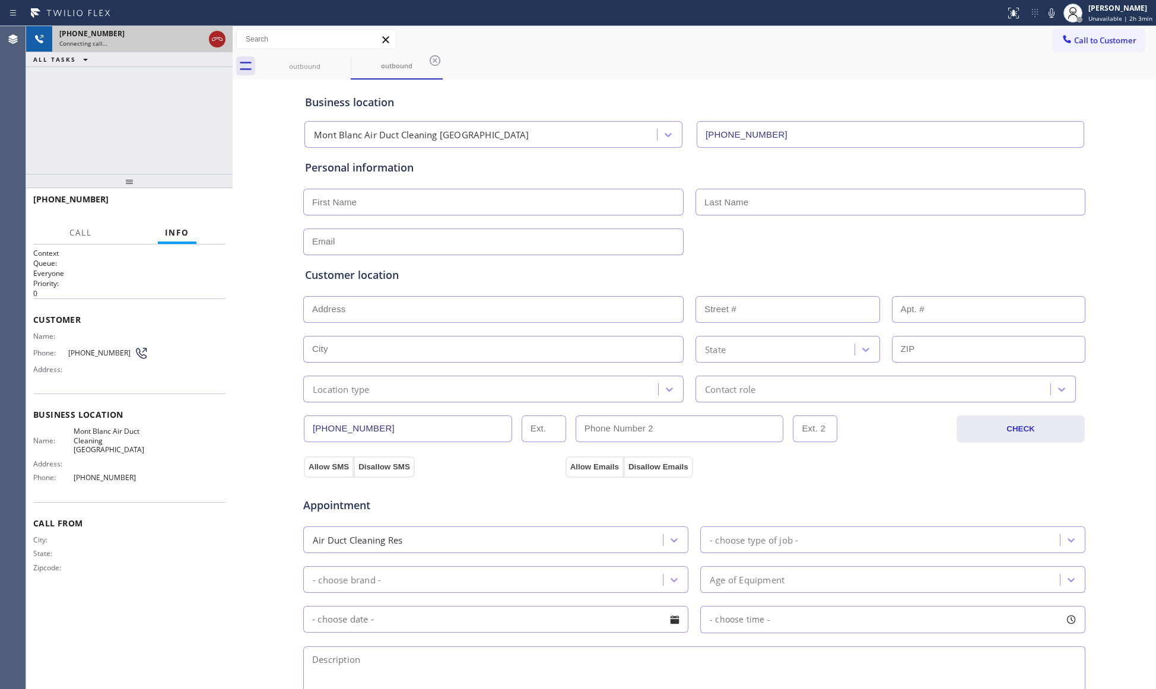
click at [212, 43] on icon at bounding box center [217, 39] width 14 height 14
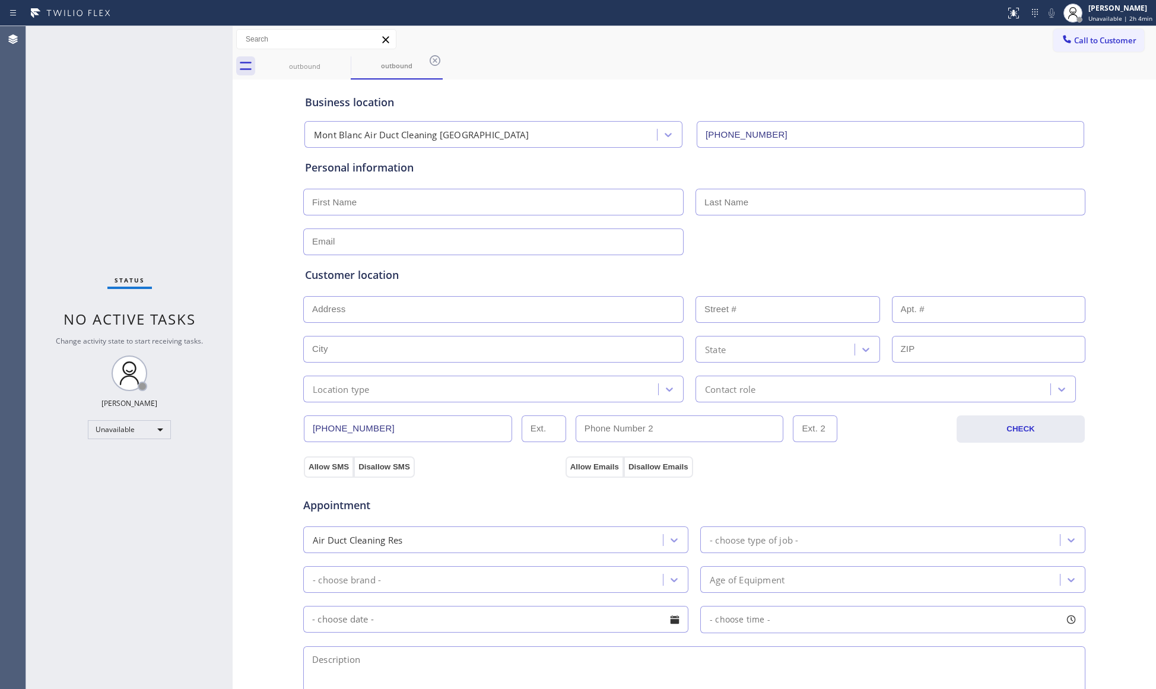
click at [1061, 39] on icon at bounding box center [1067, 39] width 12 height 12
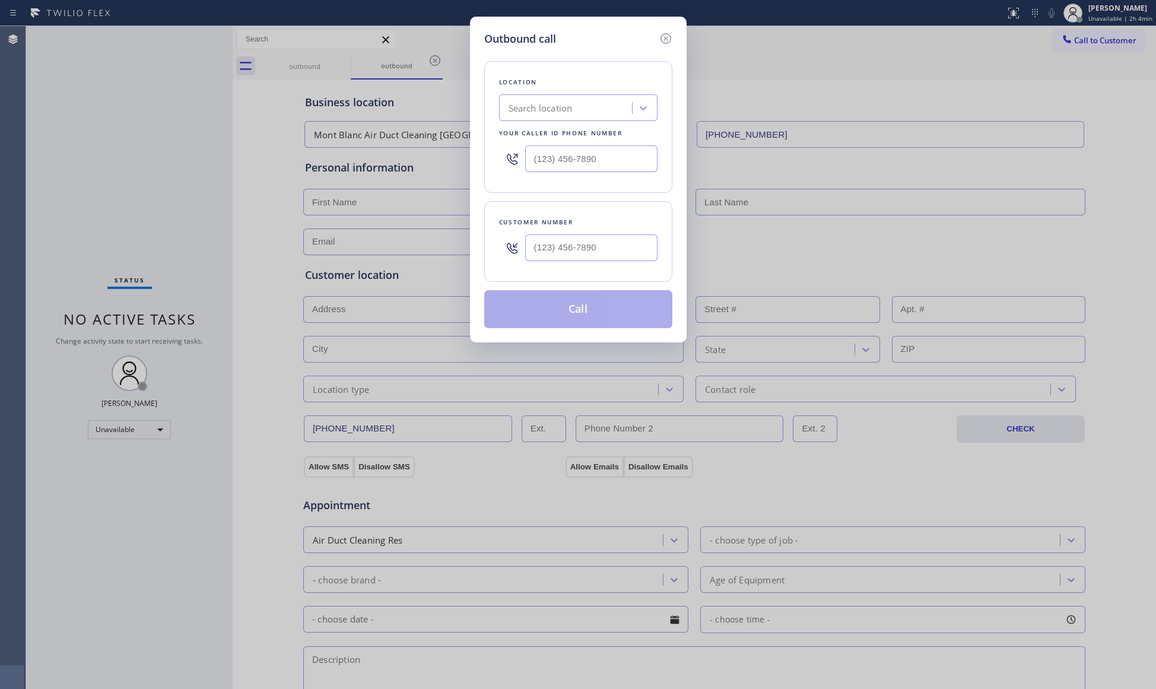
drag, startPoint x: 569, startPoint y: 263, endPoint x: 575, endPoint y: 257, distance: 8.4
click at [570, 262] on div at bounding box center [591, 247] width 132 height 39
click at [577, 255] on input "[PHONE_NUMBER]" at bounding box center [591, 247] width 132 height 27
drag, startPoint x: 611, startPoint y: 162, endPoint x: 613, endPoint y: 182, distance: 19.7
click at [612, 162] on input "(___) ___-____" at bounding box center [591, 158] width 132 height 27
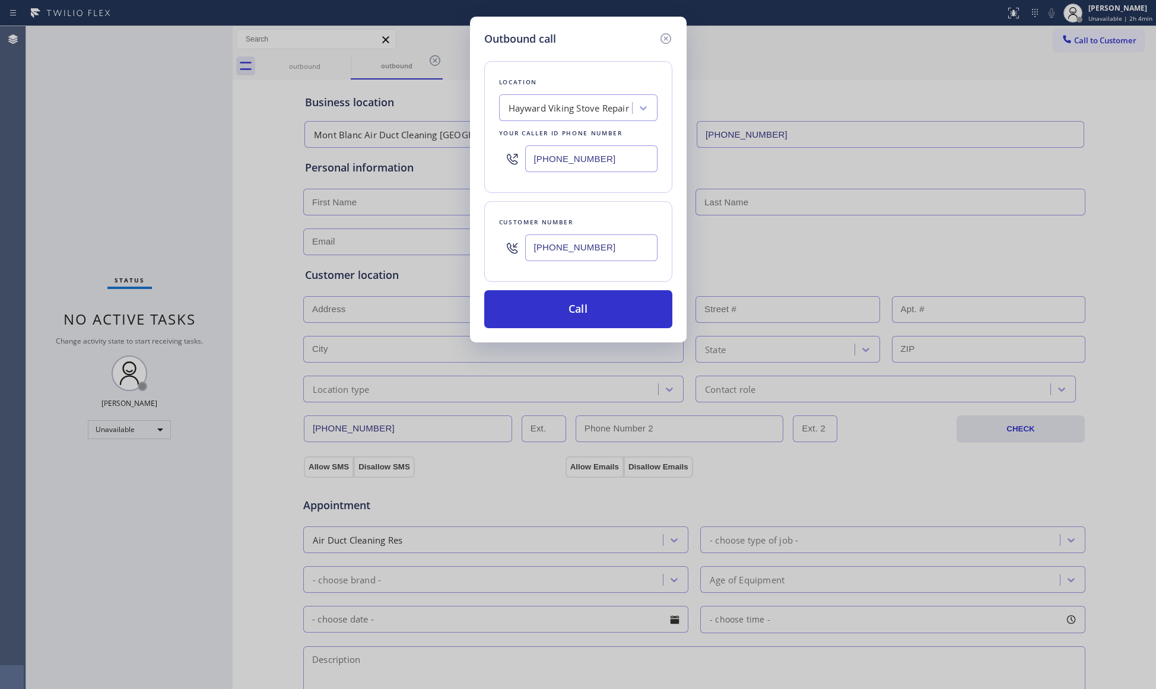
click at [597, 250] on input "[PHONE_NUMBER]" at bounding box center [591, 247] width 132 height 27
click at [597, 249] on input "[PHONE_NUMBER]" at bounding box center [591, 247] width 132 height 27
click at [584, 303] on button "Call" at bounding box center [578, 309] width 188 height 38
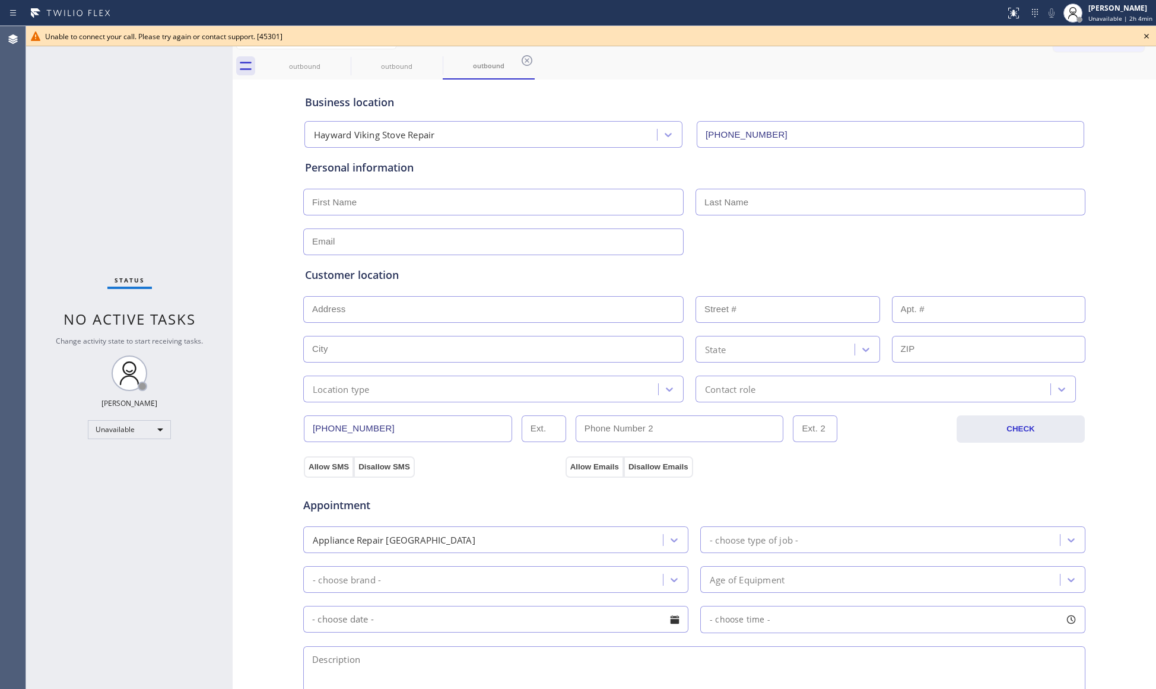
click at [1146, 40] on icon at bounding box center [1146, 36] width 14 height 14
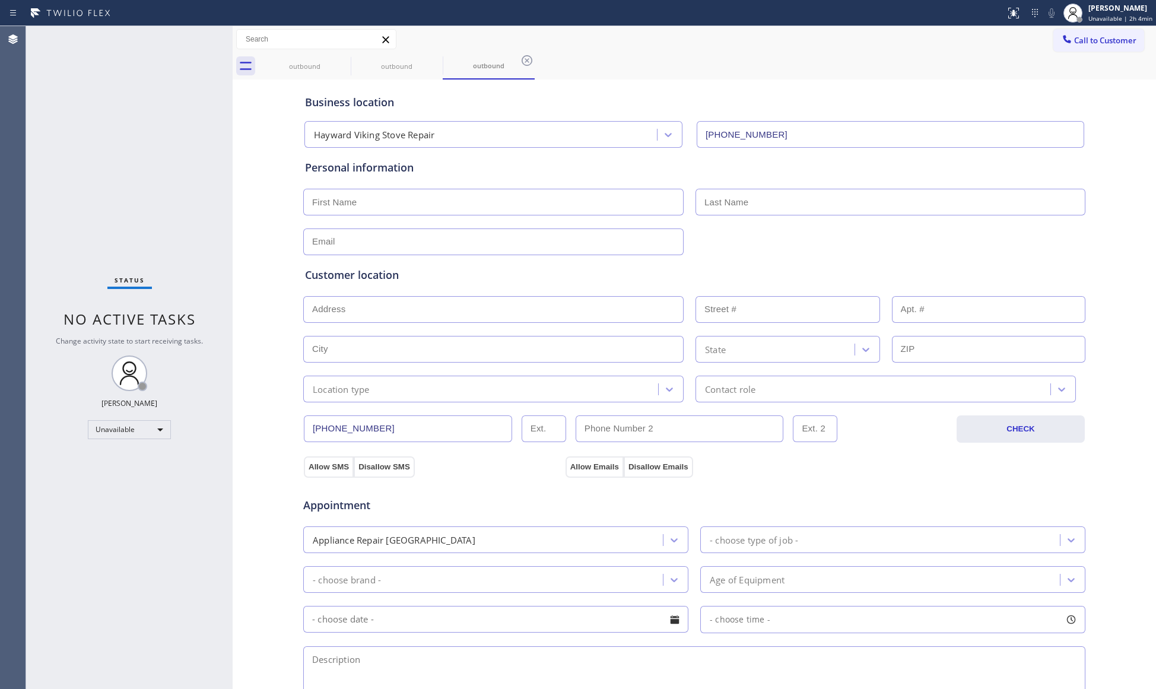
click at [1088, 39] on span "Call to Customer" at bounding box center [1105, 40] width 62 height 11
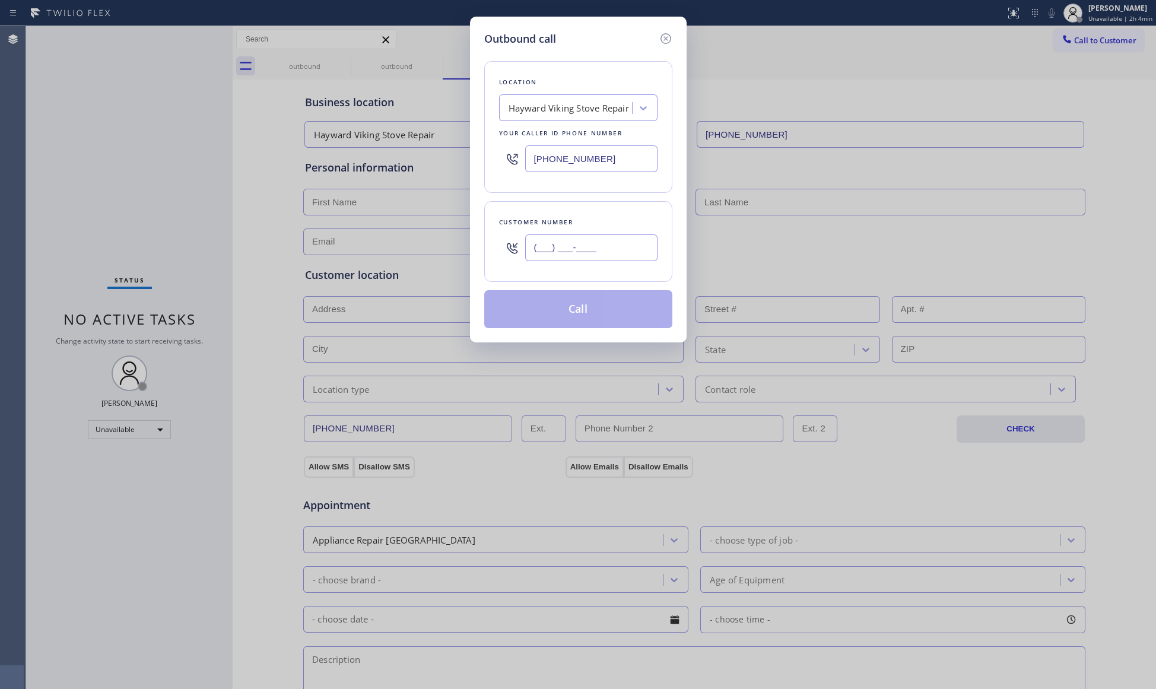
click at [631, 250] on input "(___) ___-____" at bounding box center [591, 247] width 132 height 27
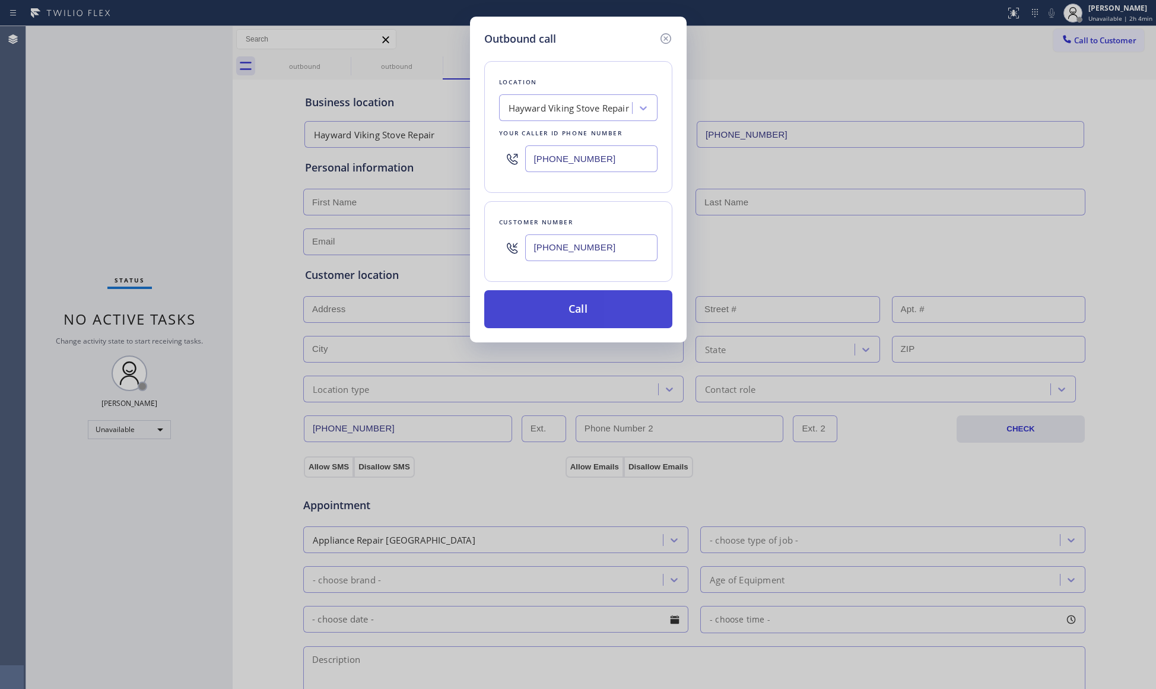
click at [578, 311] on button "Call" at bounding box center [578, 309] width 188 height 38
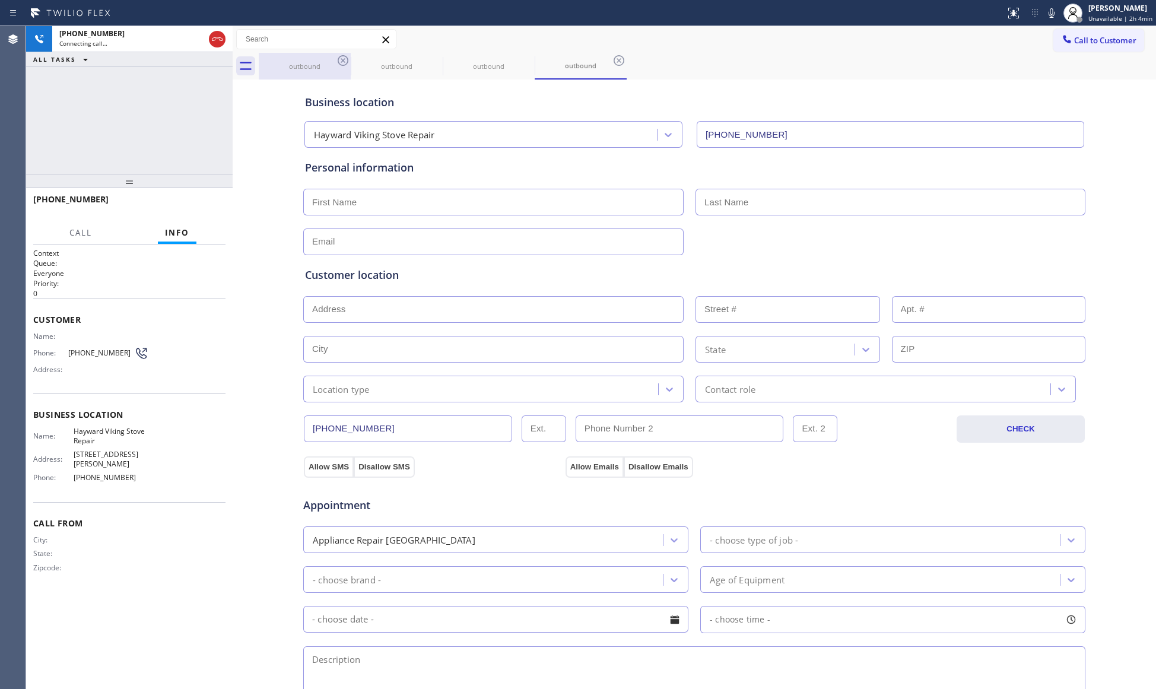
click at [342, 74] on div "outbound" at bounding box center [305, 66] width 90 height 27
click at [340, 62] on icon at bounding box center [343, 60] width 14 height 14
click at [0, 0] on icon at bounding box center [0, 0] width 0 height 0
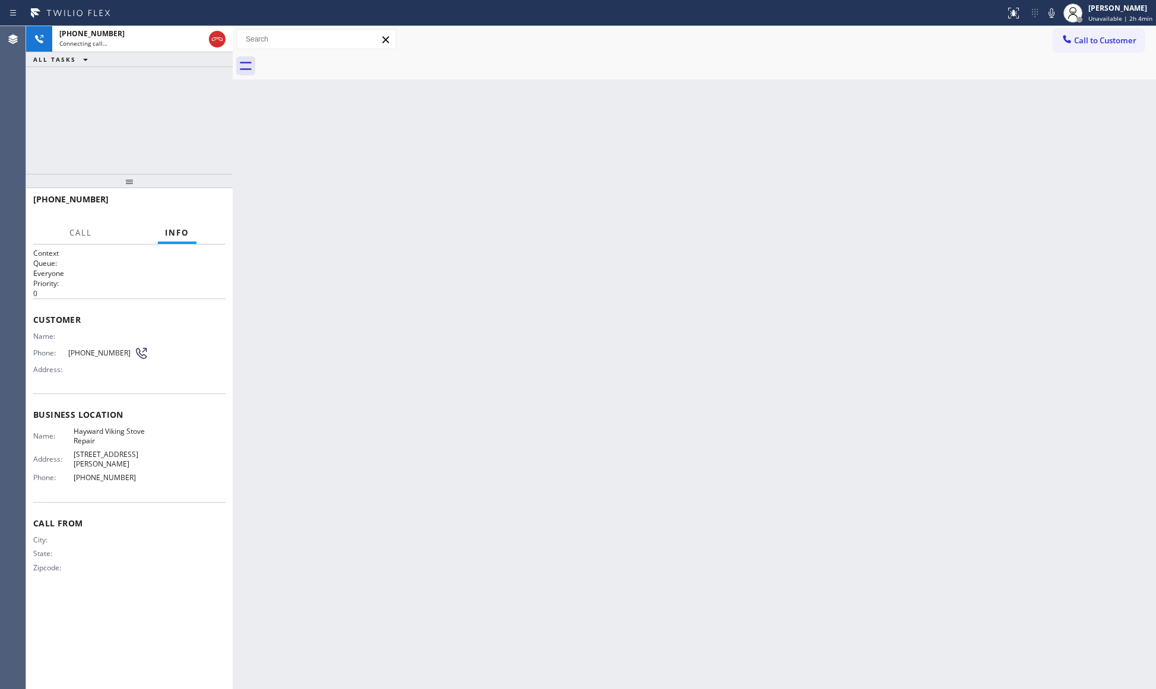
click at [340, 62] on div at bounding box center [707, 66] width 897 height 27
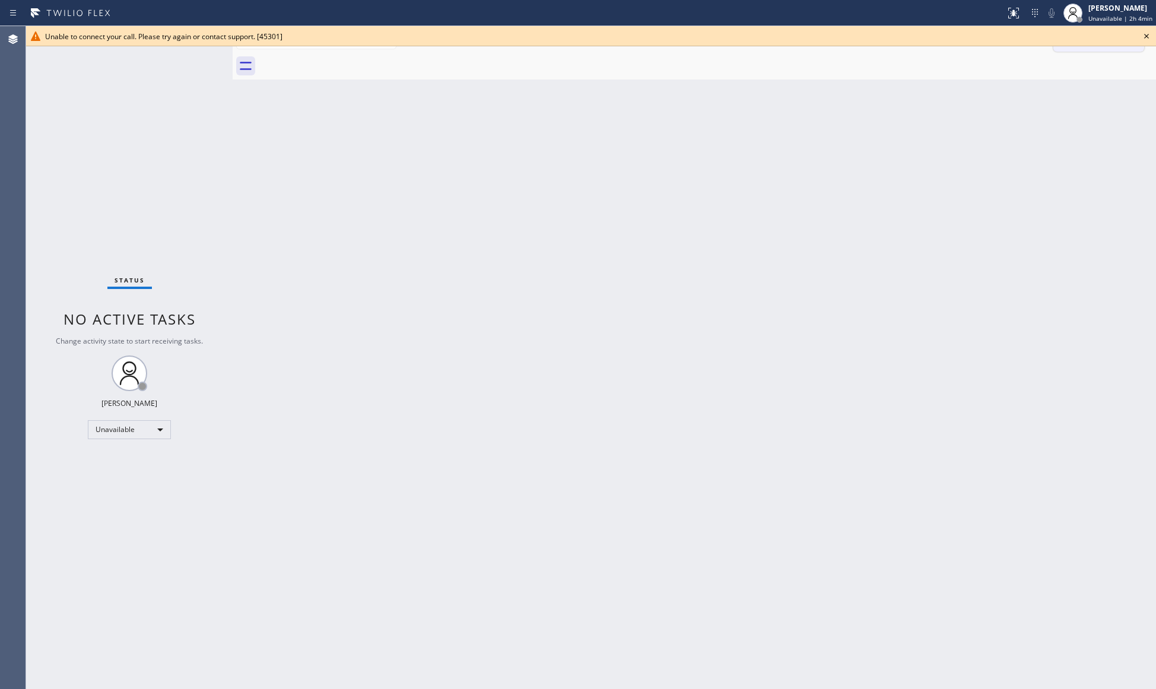
drag, startPoint x: 1147, startPoint y: 34, endPoint x: 1120, endPoint y: 39, distance: 27.1
click at [1144, 33] on icon at bounding box center [1146, 36] width 14 height 14
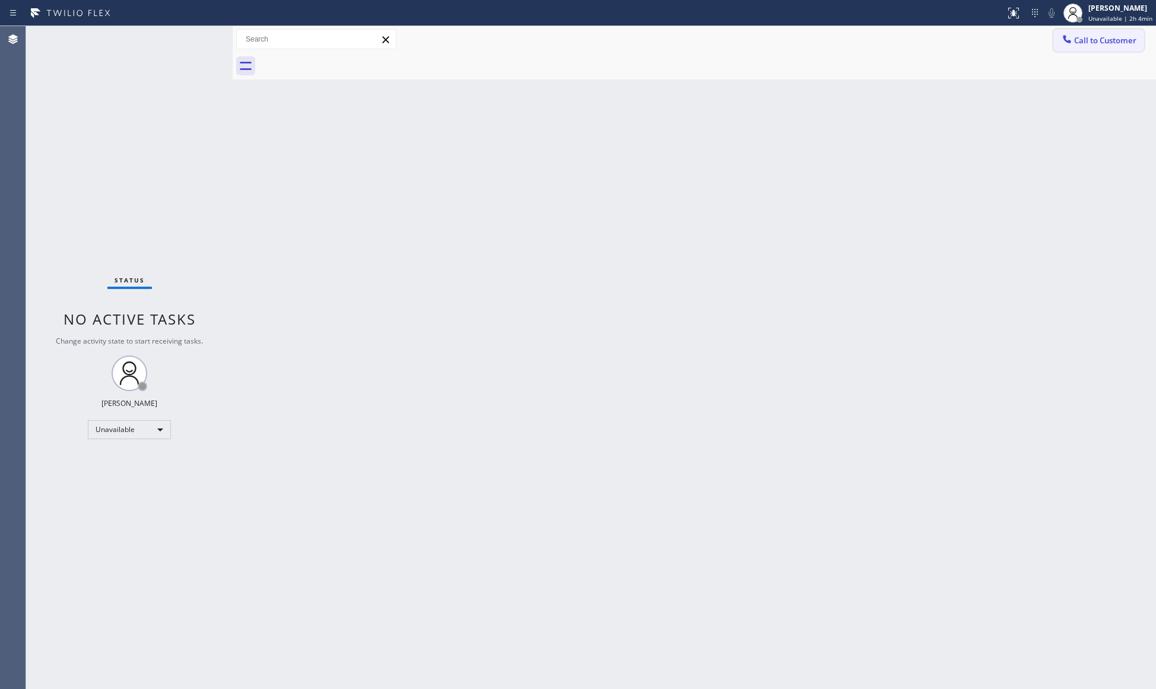
click at [1111, 39] on span "Call to Customer" at bounding box center [1105, 40] width 62 height 11
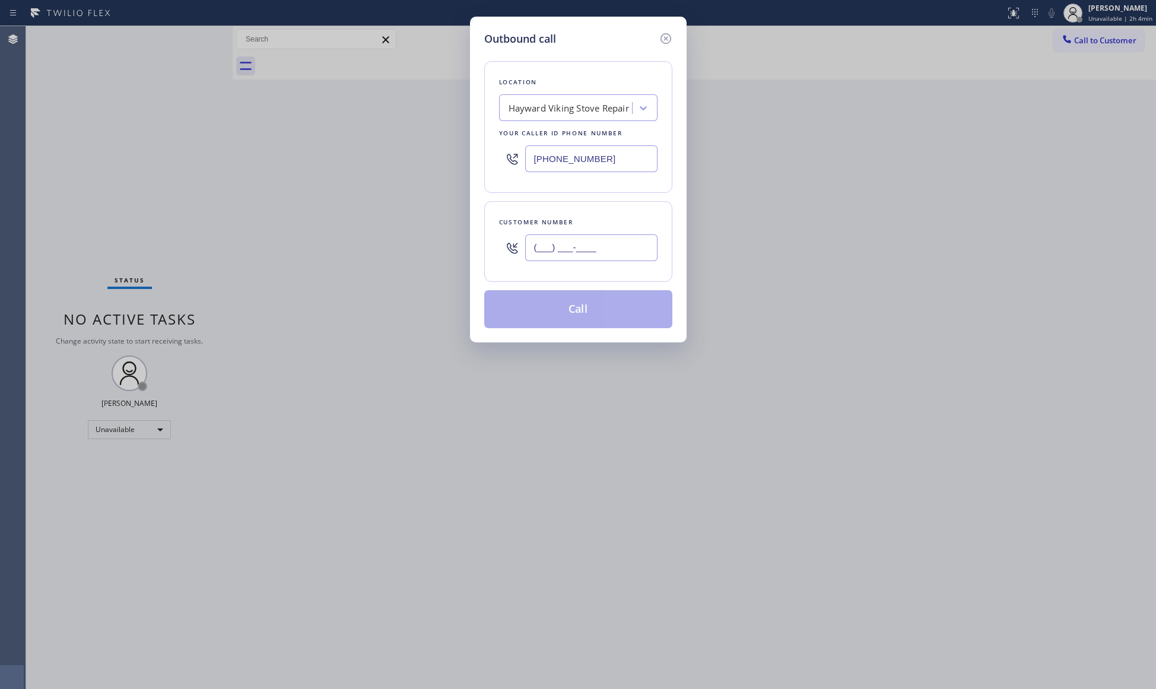
click at [600, 252] on input "(___) ___-____" at bounding box center [591, 247] width 132 height 27
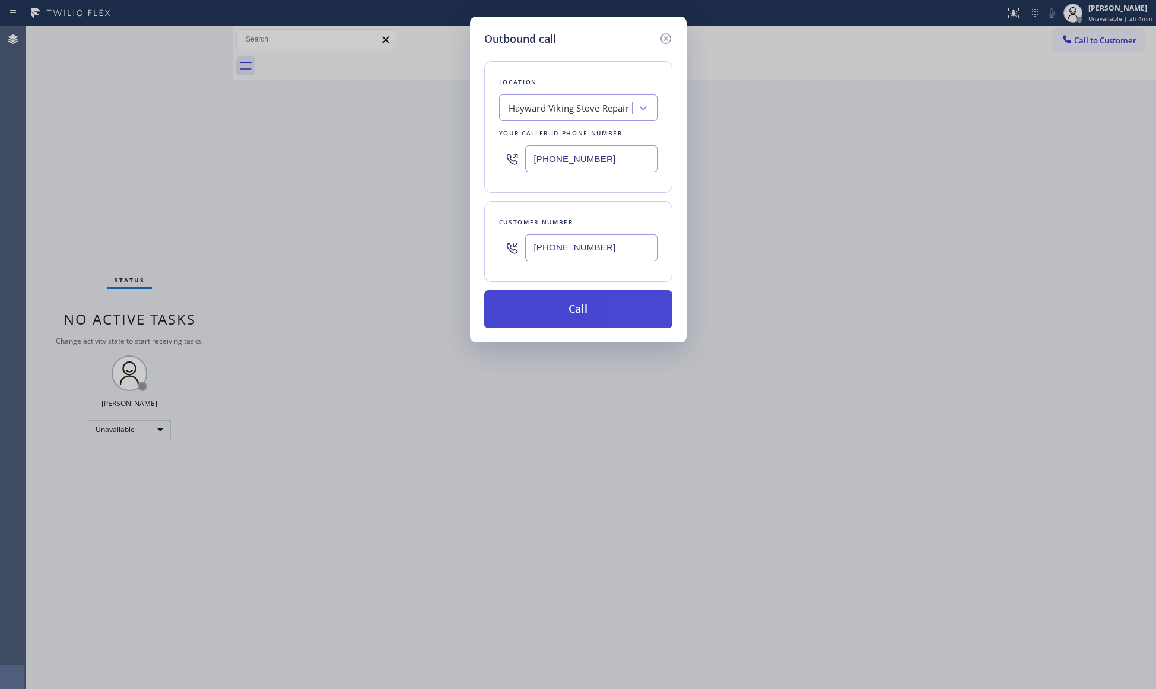
click at [577, 308] on button "Call" at bounding box center [578, 309] width 188 height 38
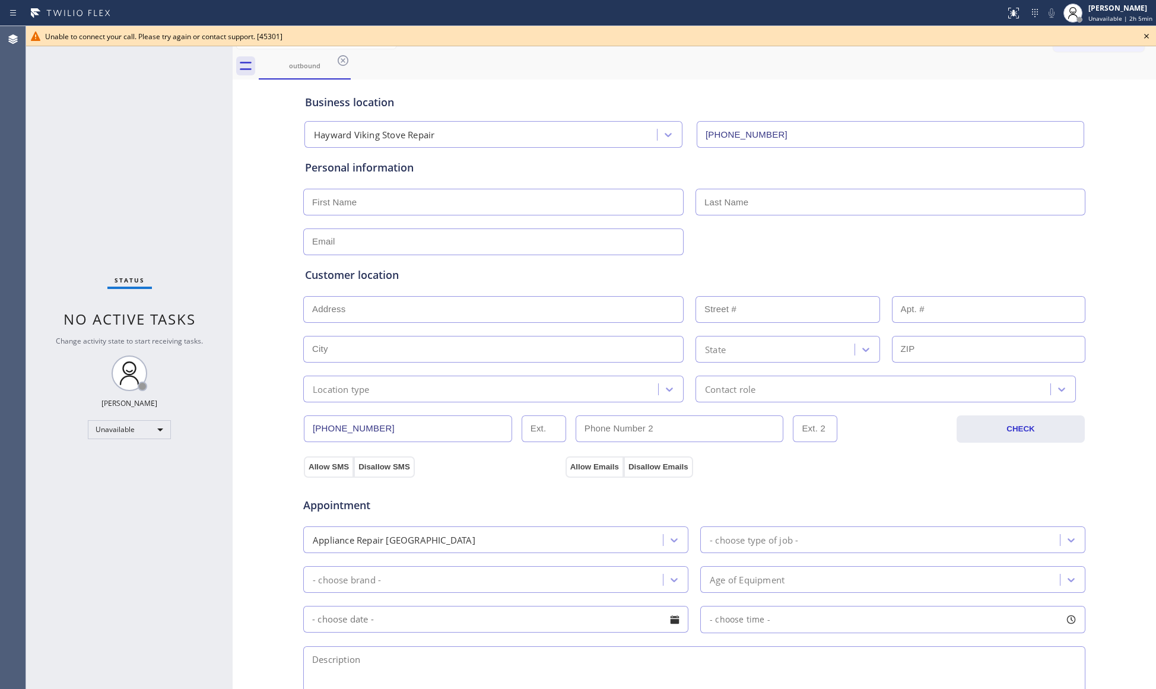
click at [1149, 36] on icon at bounding box center [1146, 36] width 14 height 14
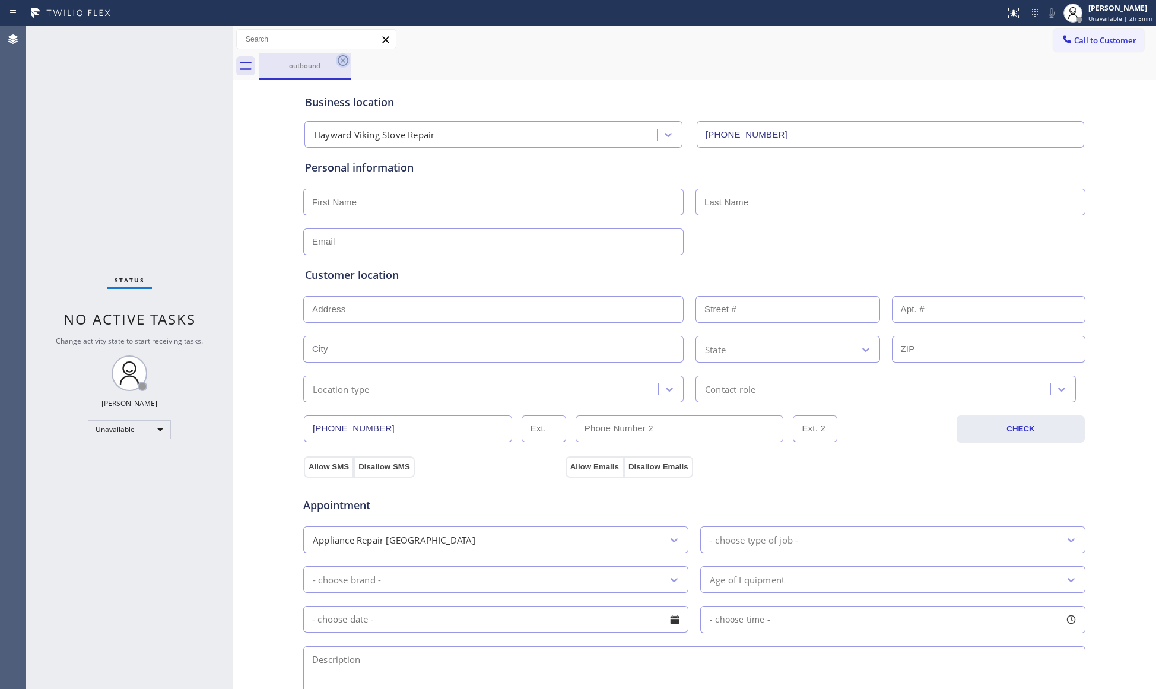
click at [342, 63] on icon at bounding box center [343, 60] width 14 height 14
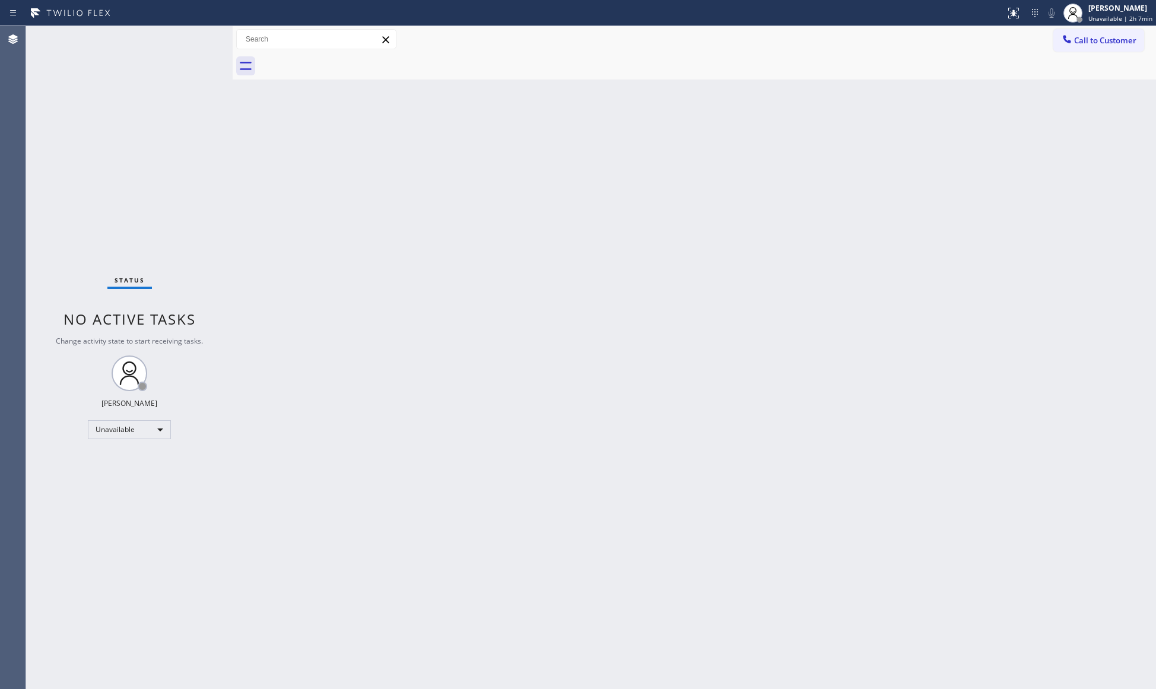
click at [751, 65] on div at bounding box center [707, 66] width 897 height 27
click at [463, 283] on div "Back to Dashboard Change Sender ID Customers Technicians Select a contact Outbo…" at bounding box center [694, 357] width 923 height 663
drag, startPoint x: 733, startPoint y: 0, endPoint x: 585, endPoint y: 438, distance: 462.2
click at [593, 430] on div "Back to Dashboard Change Sender ID Customers Technicians Select a contact Outbo…" at bounding box center [694, 357] width 923 height 663
drag, startPoint x: 582, startPoint y: 443, endPoint x: 610, endPoint y: 440, distance: 27.4
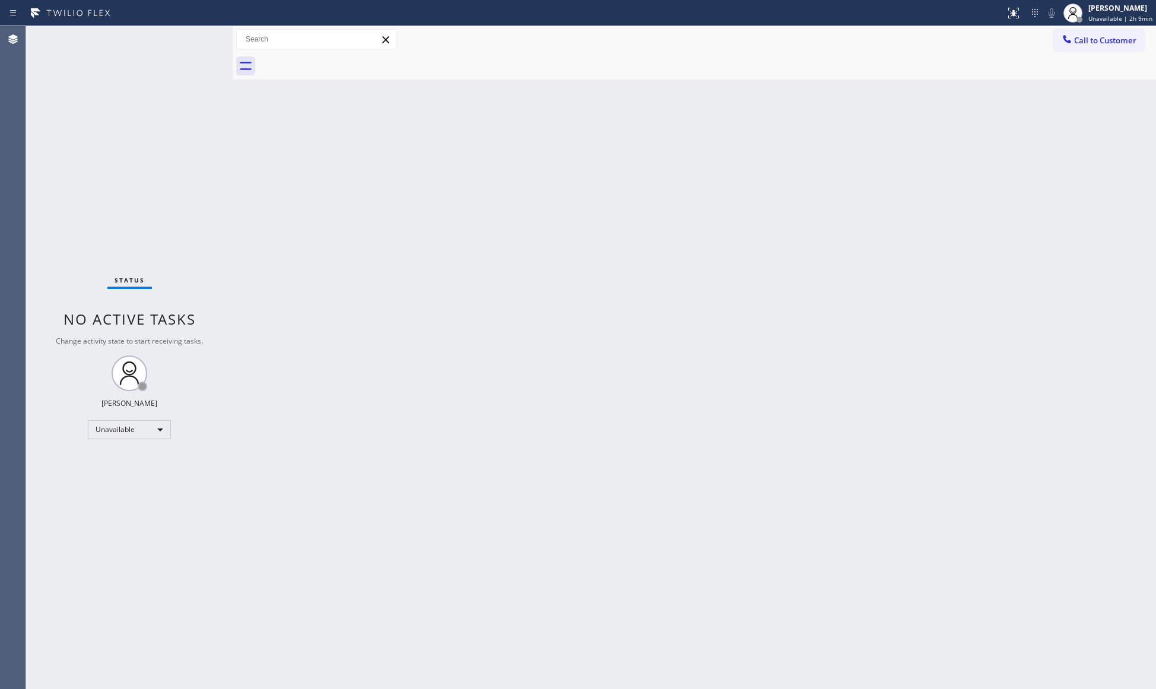
drag, startPoint x: 962, startPoint y: 537, endPoint x: 1095, endPoint y: 632, distance: 162.9
click at [965, 539] on div "Back to Dashboard Change Sender ID Customers Technicians Select a contact Outbo…" at bounding box center [694, 357] width 923 height 663
drag, startPoint x: 807, startPoint y: 190, endPoint x: 812, endPoint y: 186, distance: 7.1
click at [812, 186] on div "Back to Dashboard Change Sender ID Customers Technicians Select a contact Outbo…" at bounding box center [694, 357] width 923 height 663
click at [895, 152] on div "Back to Dashboard Change Sender ID Customers Technicians Select a contact Outbo…" at bounding box center [694, 357] width 923 height 663
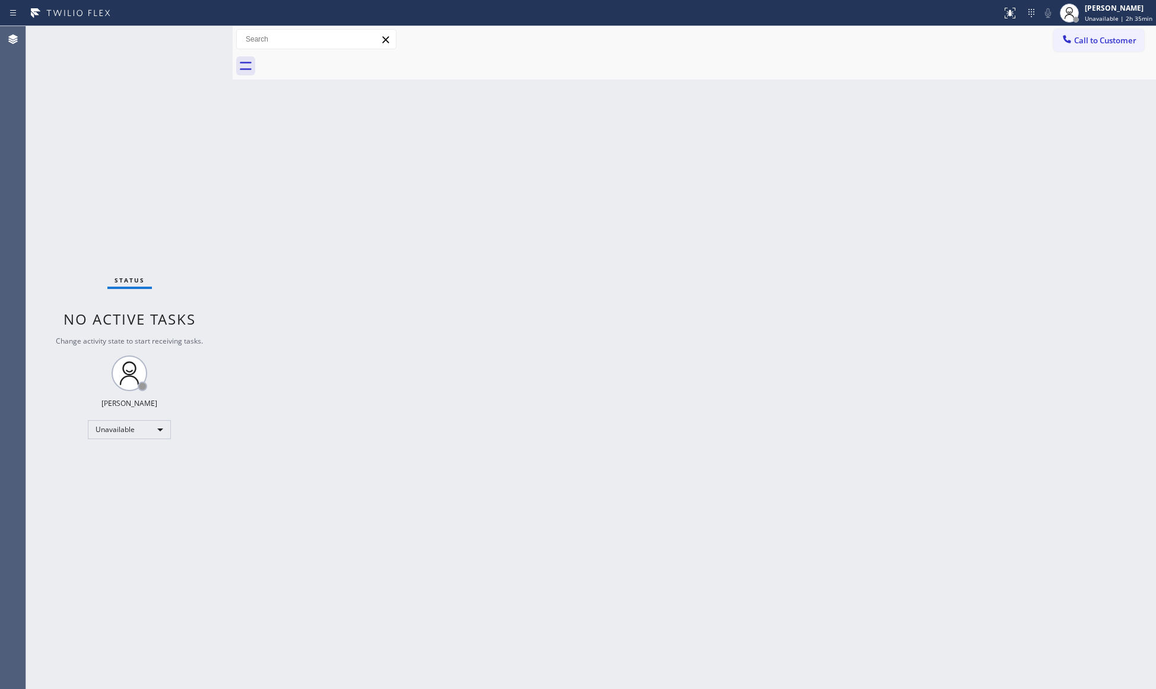
click at [795, 85] on div "Back to Dashboard Change Sender ID Customers Technicians Select a contact Outbo…" at bounding box center [694, 357] width 923 height 663
click at [1119, 8] on div "[PERSON_NAME]" at bounding box center [1118, 8] width 68 height 10
click at [1056, 112] on span "Log out" at bounding box center [1056, 115] width 24 height 10
